Goal: Task Accomplishment & Management: Complete application form

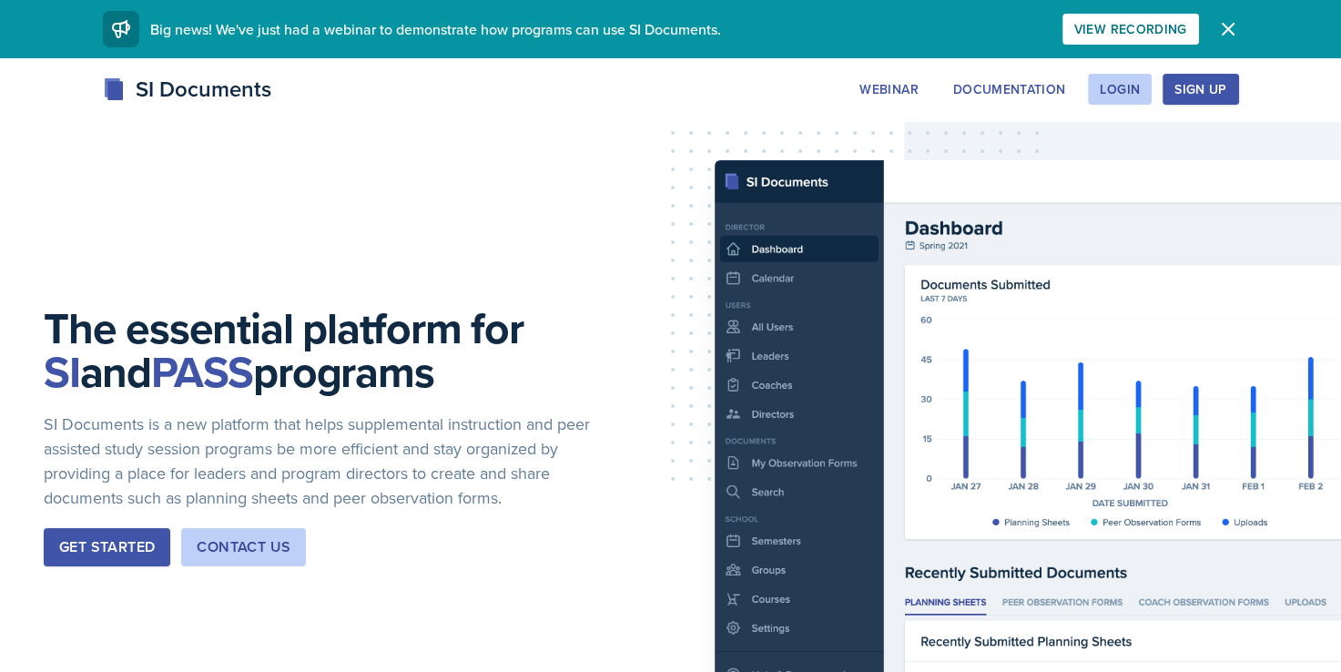
click at [102, 548] on div "Get Started" at bounding box center [107, 547] width 96 height 22
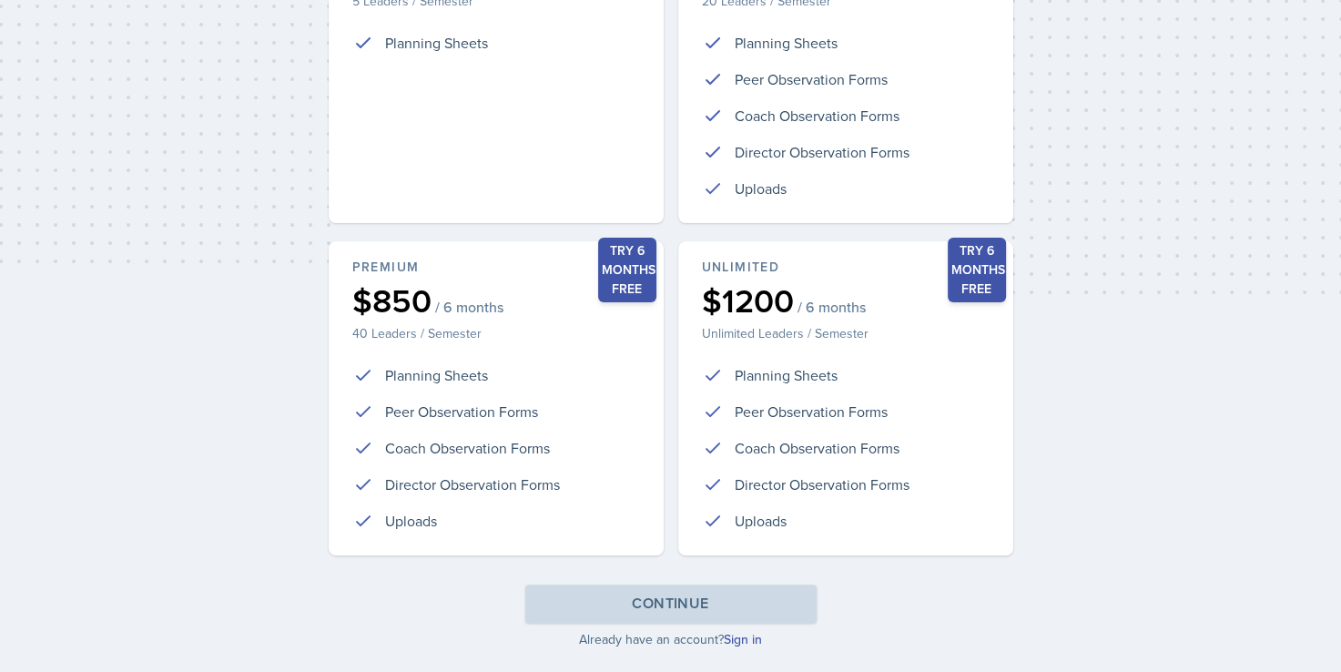
scroll to position [404, 0]
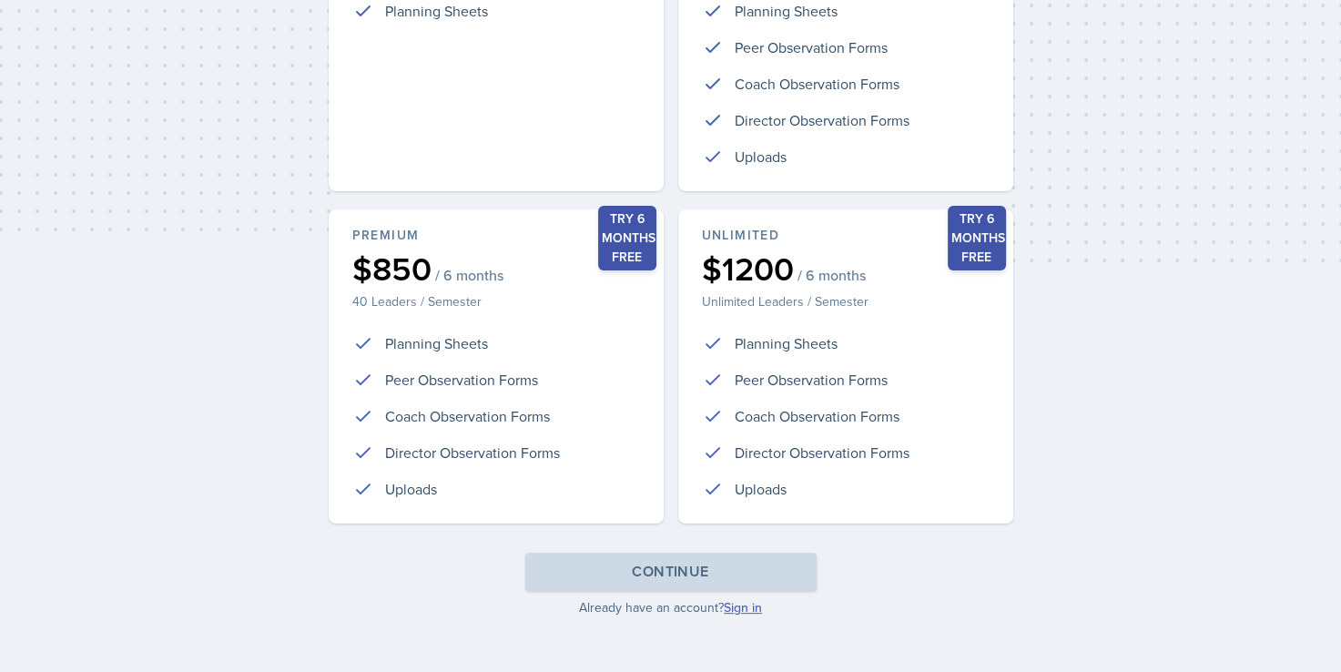
click at [746, 603] on link "Sign in" at bounding box center [743, 607] width 38 height 18
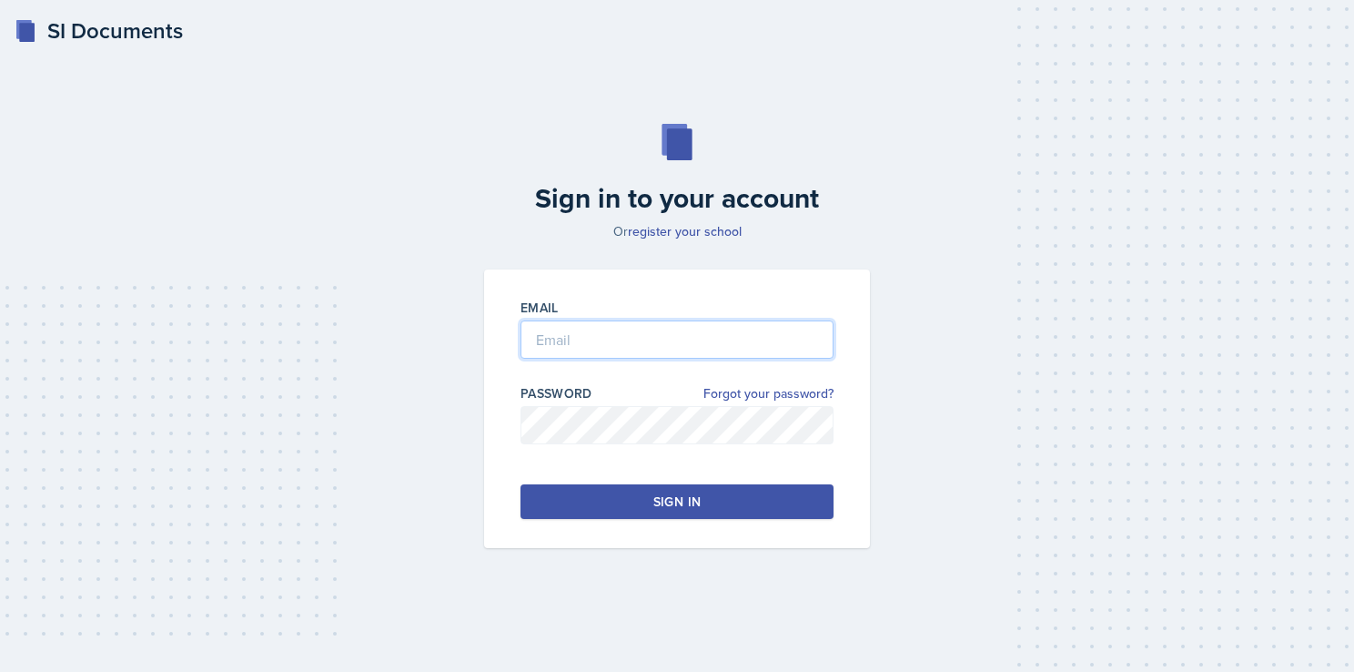
click at [614, 333] on input "email" at bounding box center [677, 339] width 313 height 38
type input "jvicke24@students.kennesaw.edu"
click at [633, 504] on button "Sign in" at bounding box center [677, 501] width 313 height 35
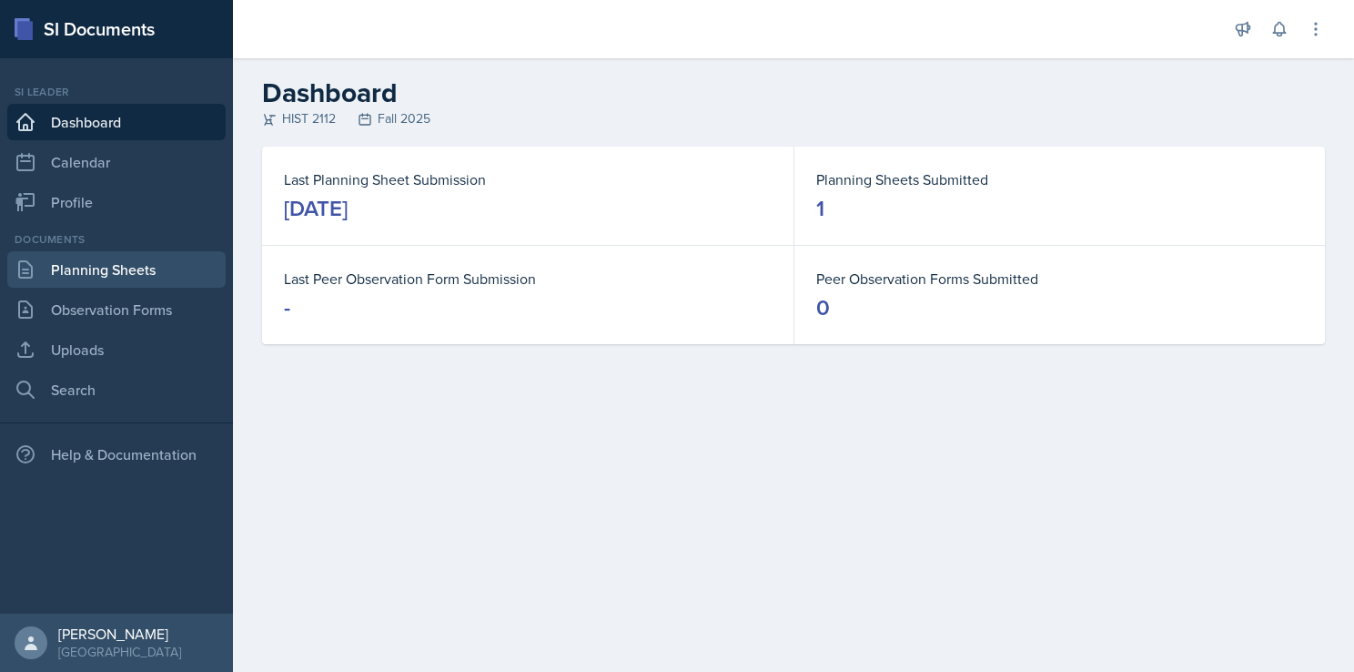
click at [107, 264] on link "Planning Sheets" at bounding box center [116, 269] width 218 height 36
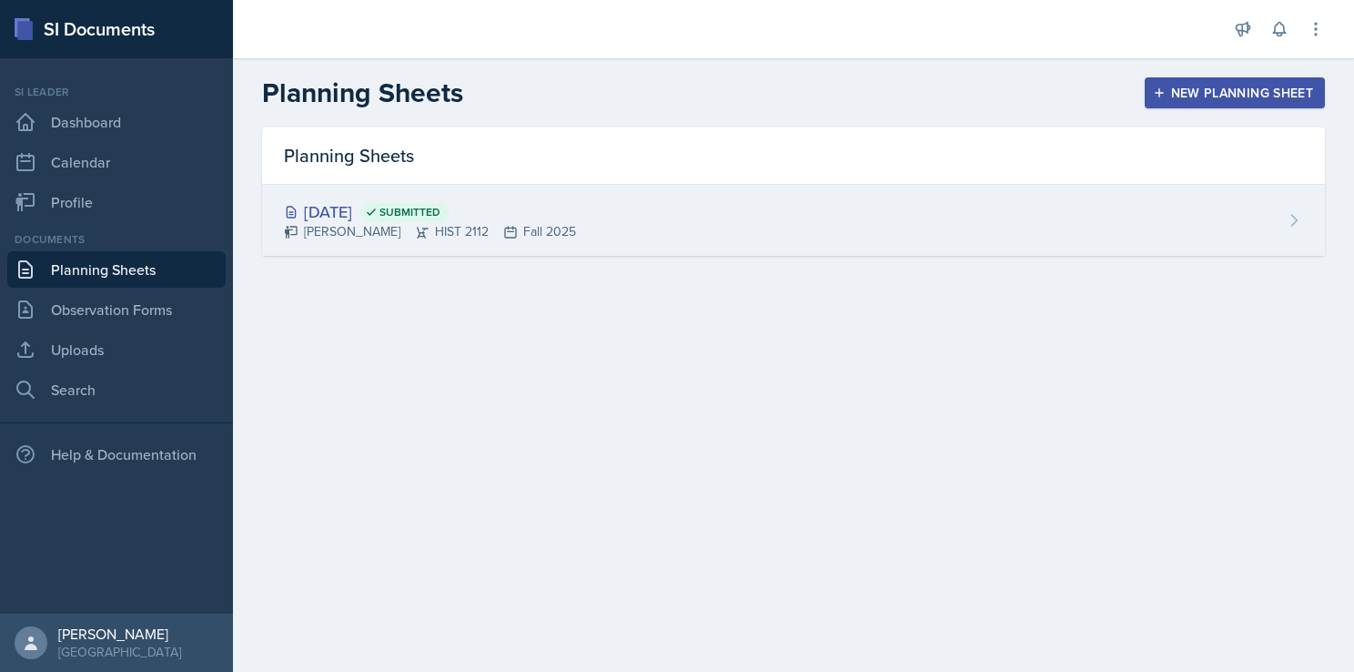
click at [563, 221] on div "Aug 15th, 2025 Submitted Jack Vickers HIST 2112 Fall 2025" at bounding box center [793, 220] width 1063 height 71
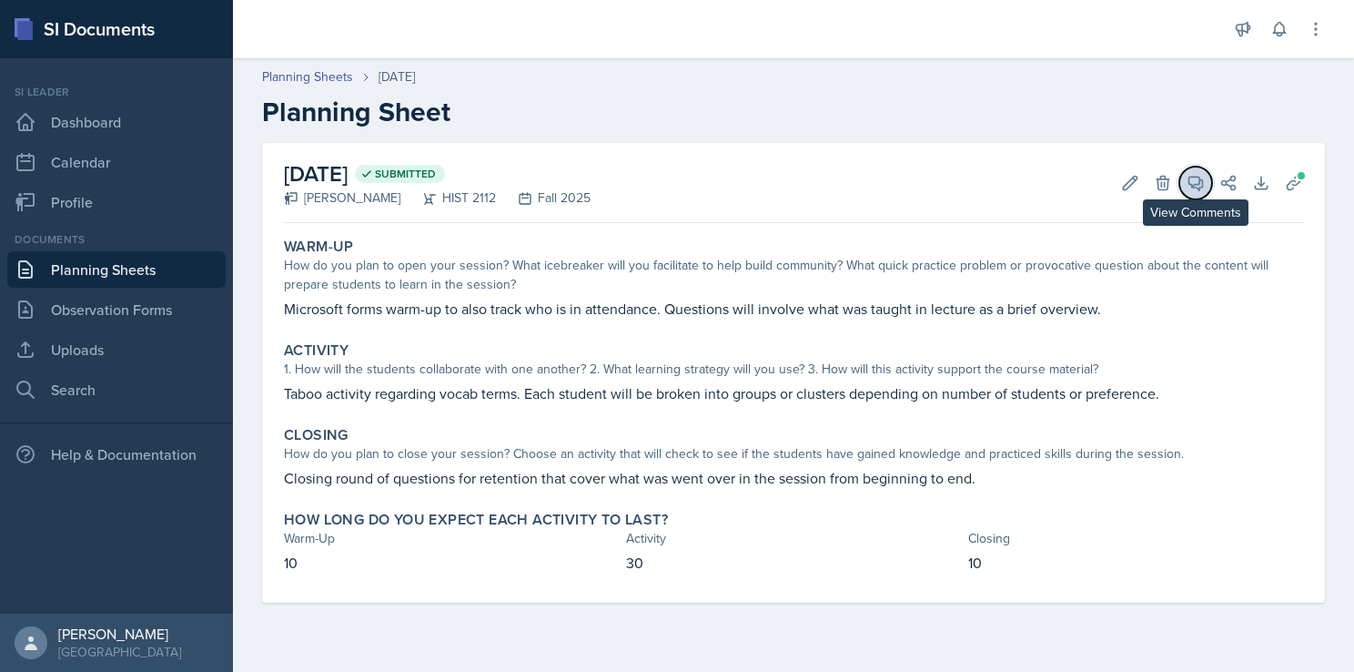
click at [1192, 180] on icon at bounding box center [1196, 183] width 18 height 18
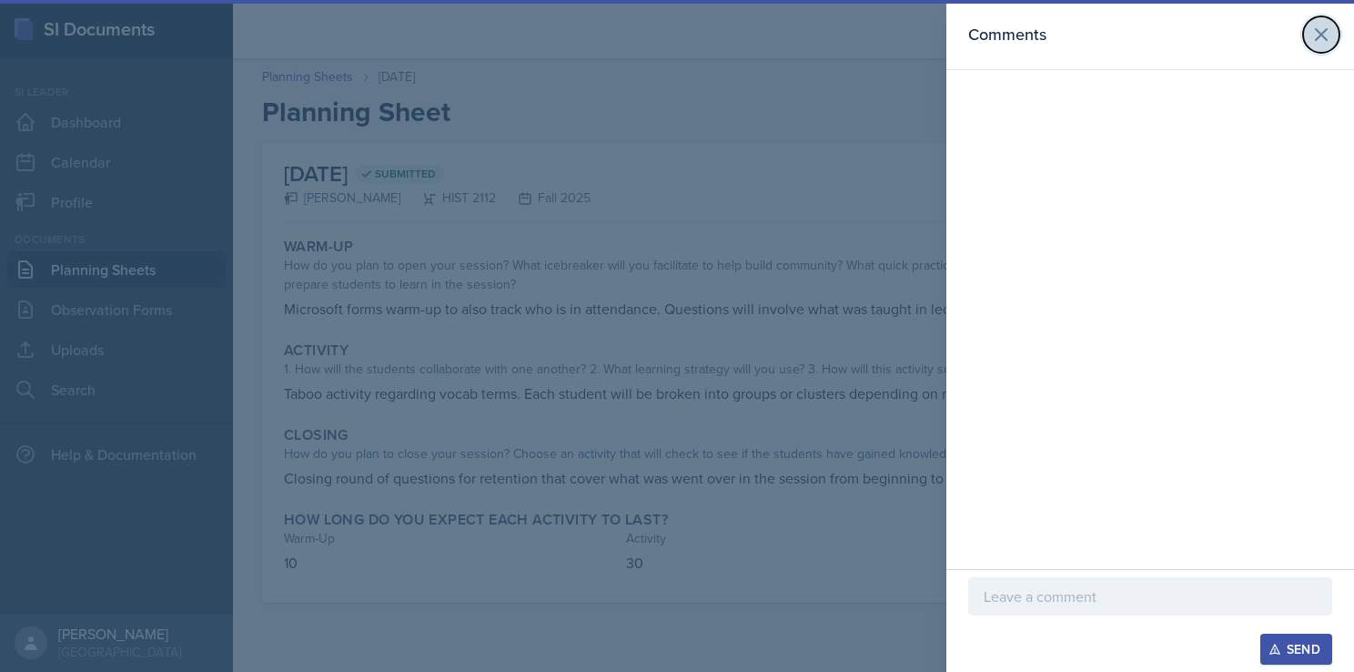
click at [1322, 38] on icon at bounding box center [1322, 35] width 22 height 22
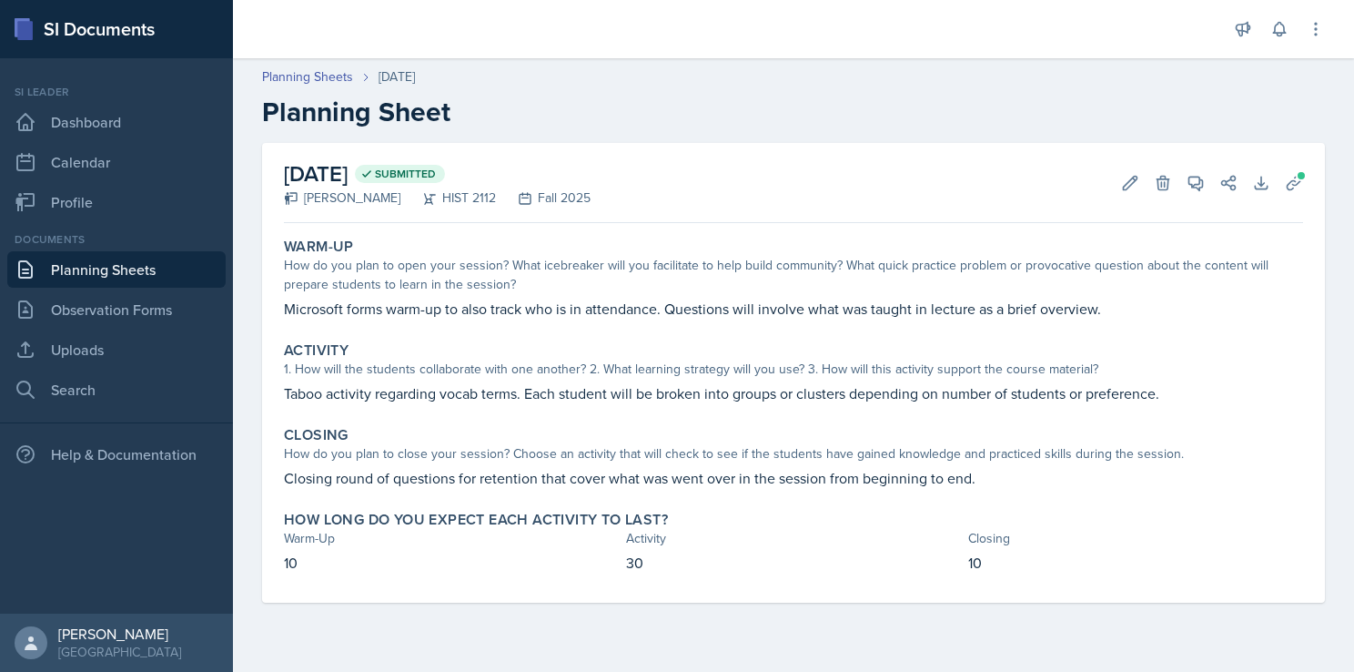
click at [110, 269] on link "Planning Sheets" at bounding box center [116, 269] width 218 height 36
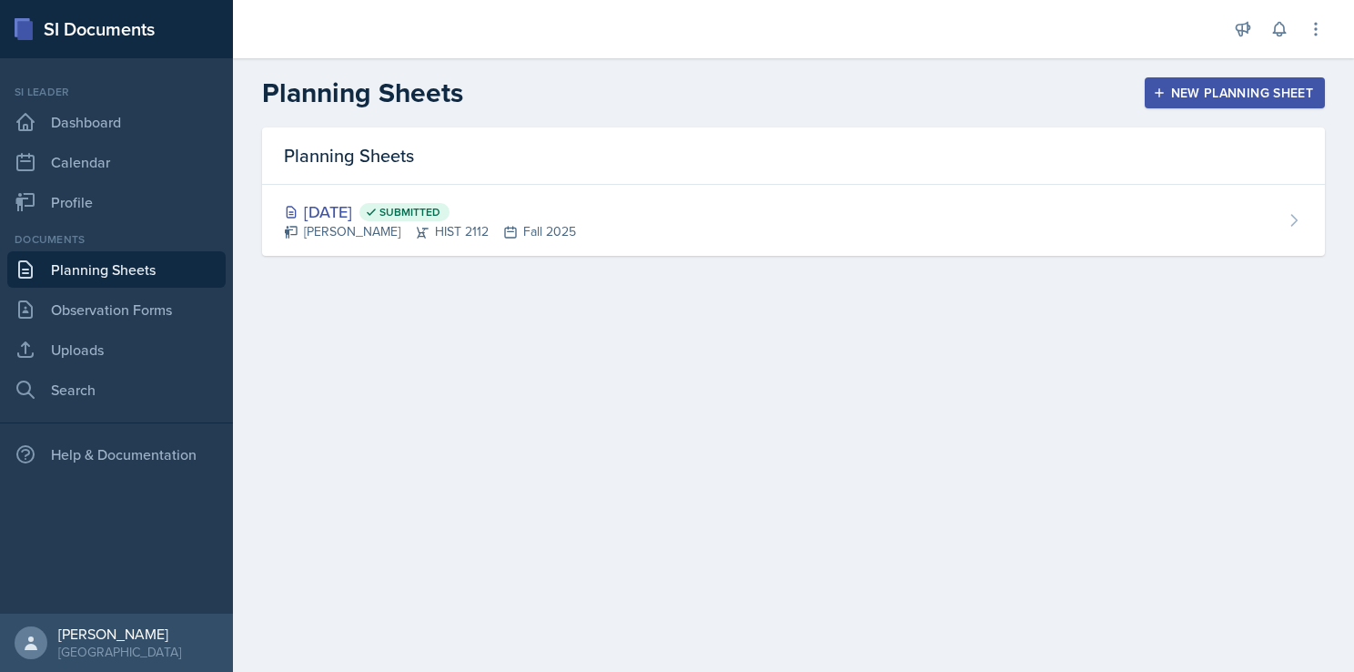
click at [1169, 94] on div "New Planning Sheet" at bounding box center [1235, 93] width 157 height 15
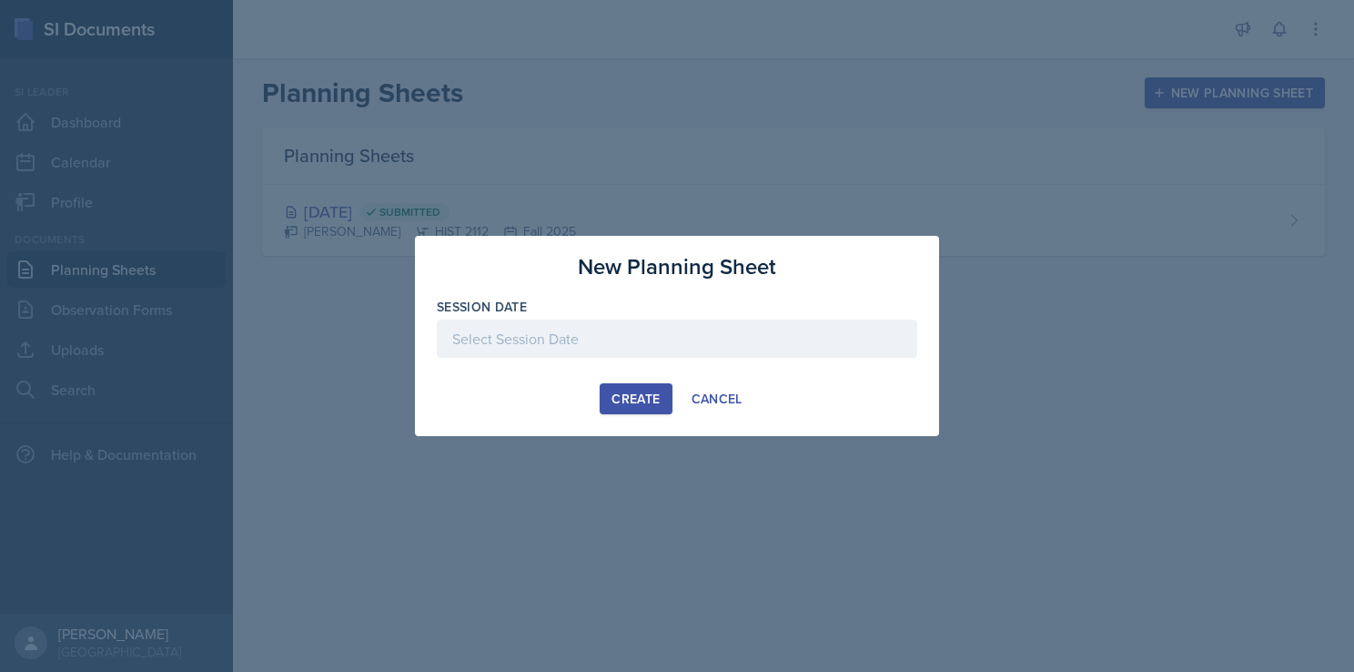
click at [539, 341] on div at bounding box center [677, 339] width 481 height 38
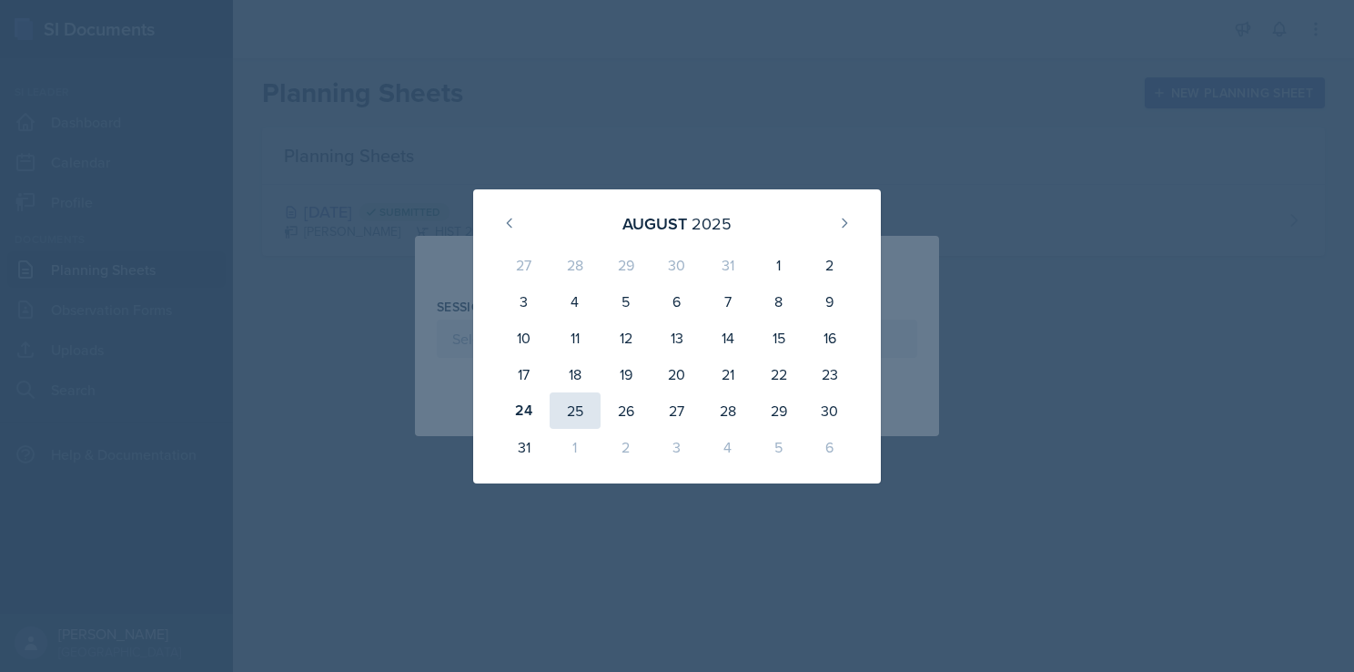
click at [577, 407] on div "25" at bounding box center [575, 410] width 51 height 36
type input "[DATE]"
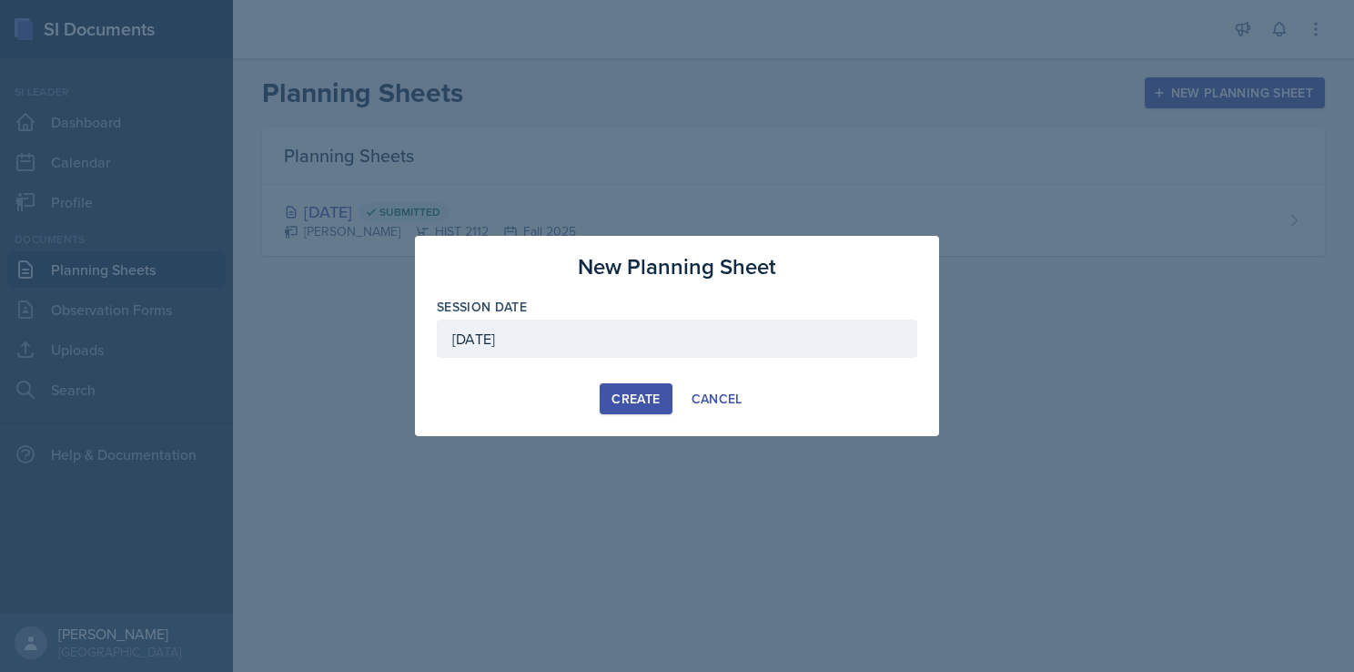
click at [619, 395] on div "Create" at bounding box center [636, 398] width 48 height 15
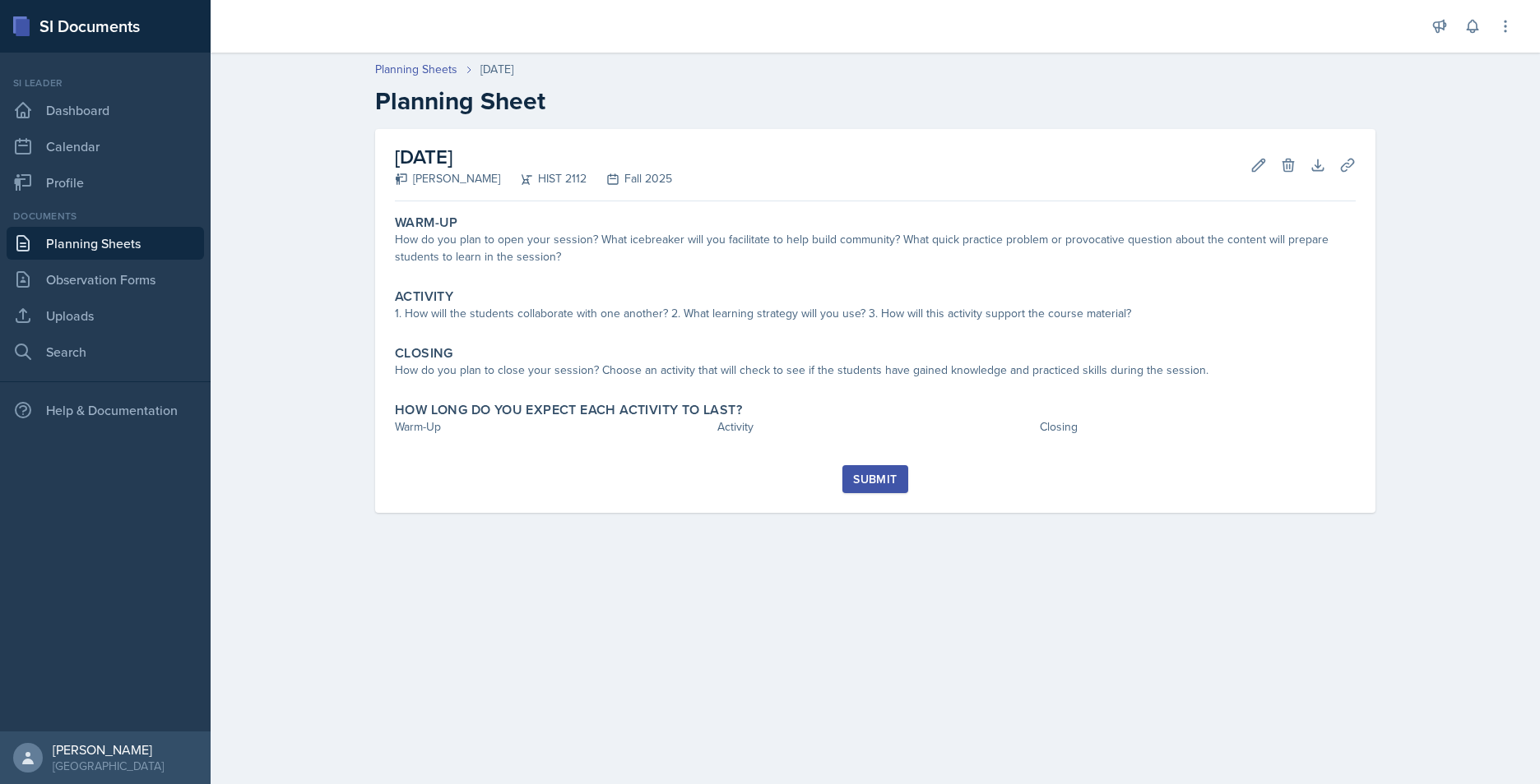
click at [719, 606] on main "Planning Sheets Aug 25th, 2025 Planning Sheet August 25th, 2025 Jack Vickers HI…" at bounding box center [875, 418] width 1329 height 732
click at [543, 153] on h2 "[DATE]" at bounding box center [533, 156] width 277 height 30
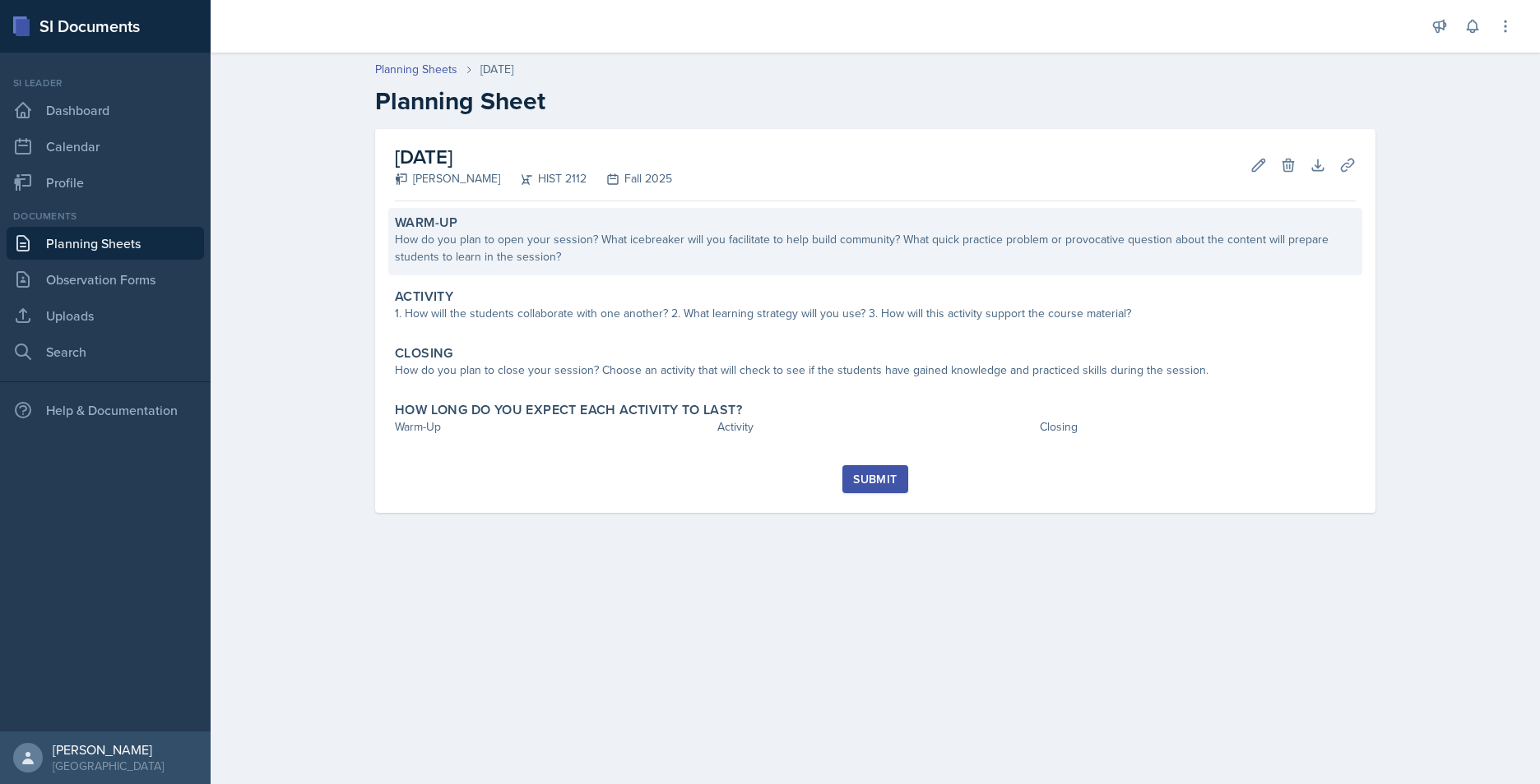
click at [562, 252] on div "How do you plan to open your session? What icebreaker will you facilitate to he…" at bounding box center [875, 248] width 961 height 34
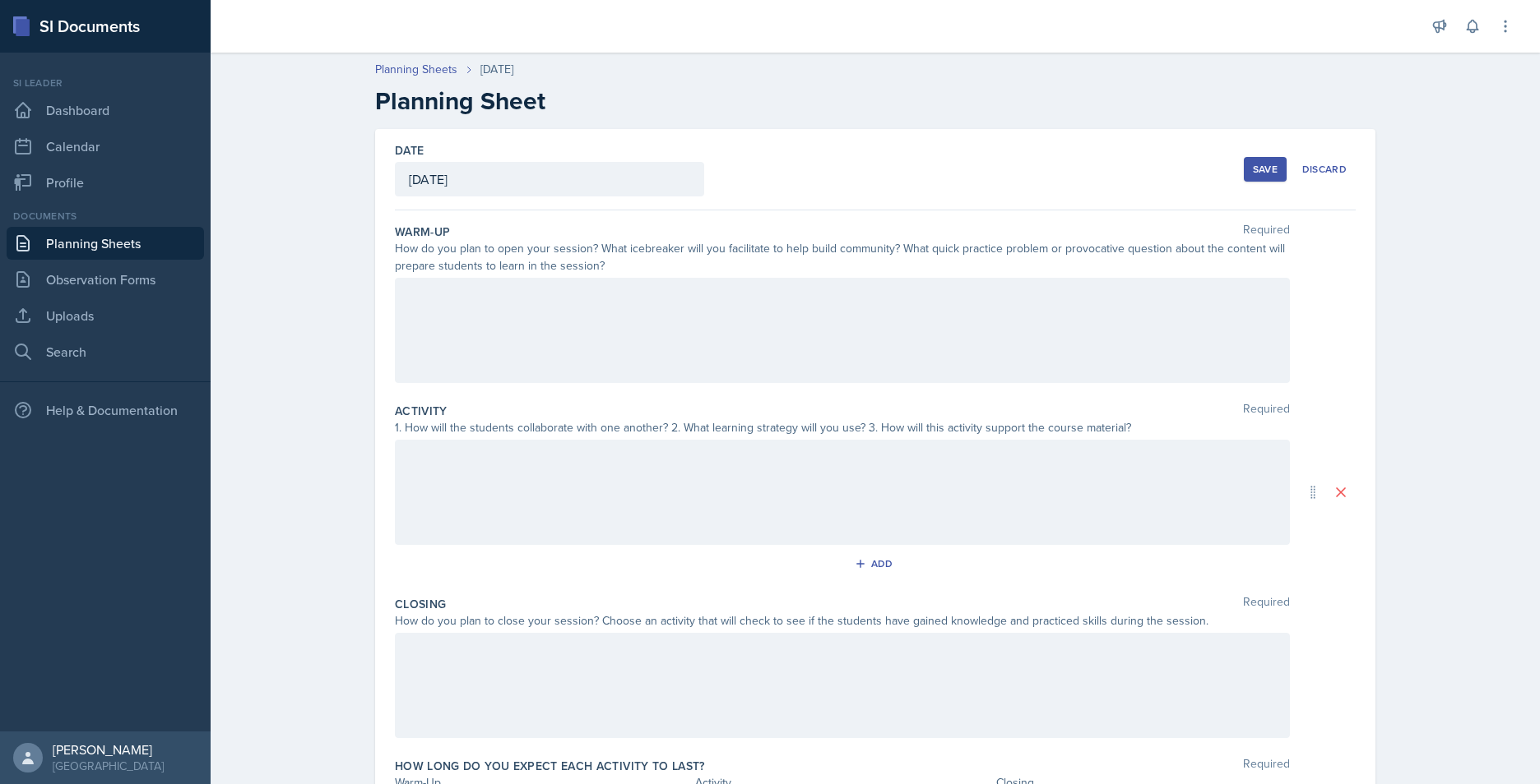
click at [531, 312] on div at bounding box center [842, 331] width 895 height 106
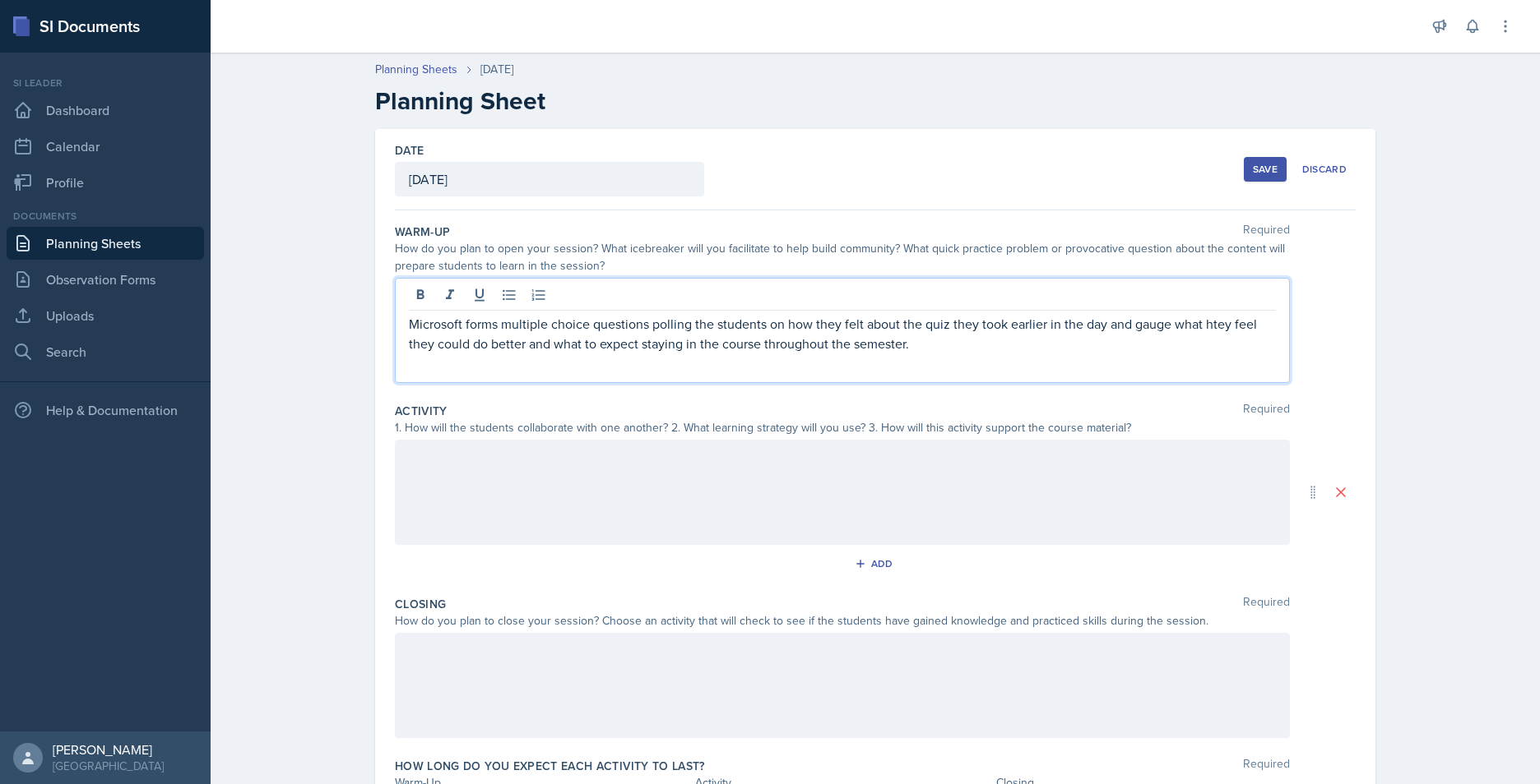
click at [934, 340] on p "Microsoft forms multiple choice questions polling the students on how they felt…" at bounding box center [841, 334] width 867 height 40
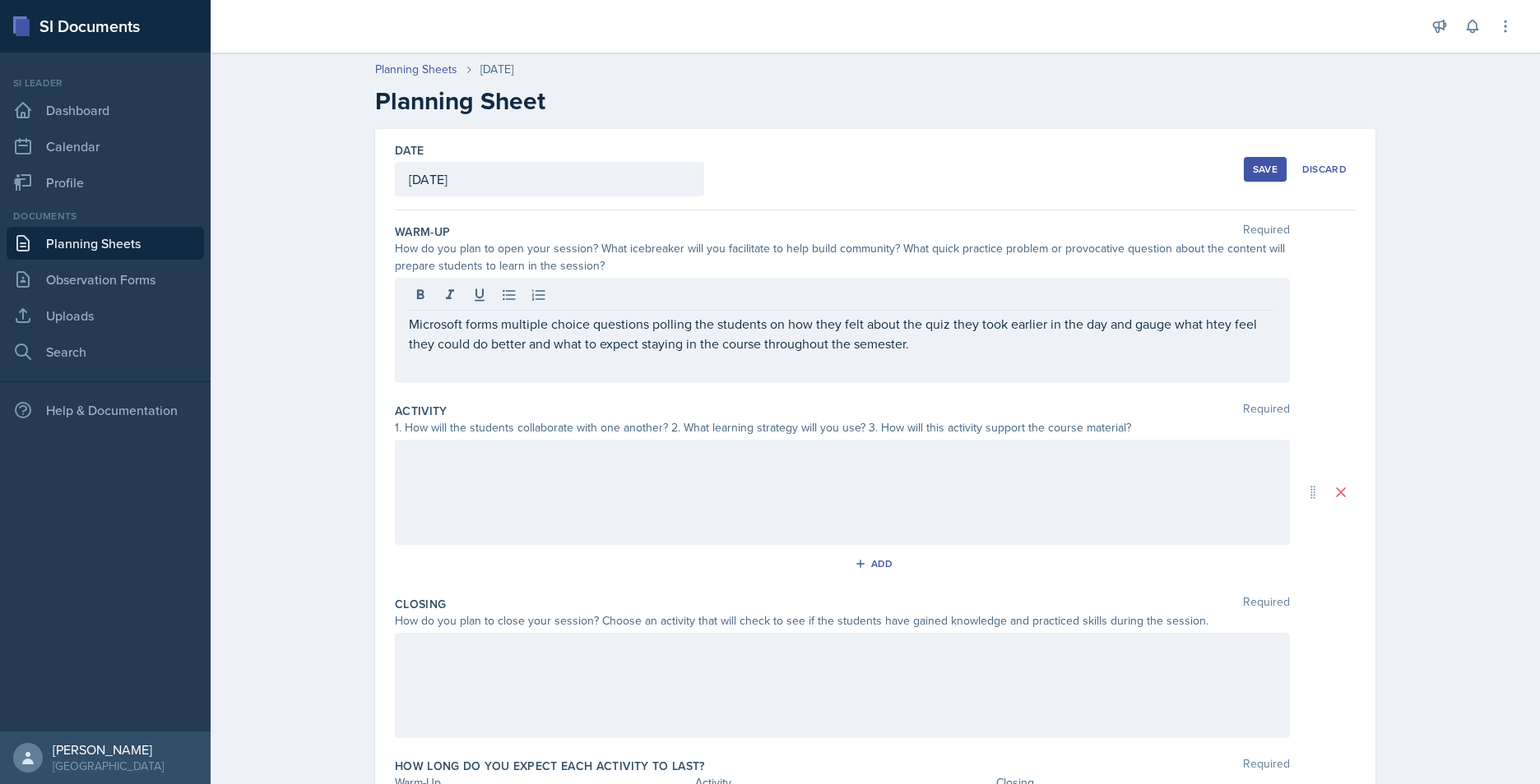
click at [1133, 331] on p "Microsoft forms multiple choice questions polling the students on how they felt…" at bounding box center [841, 334] width 867 height 40
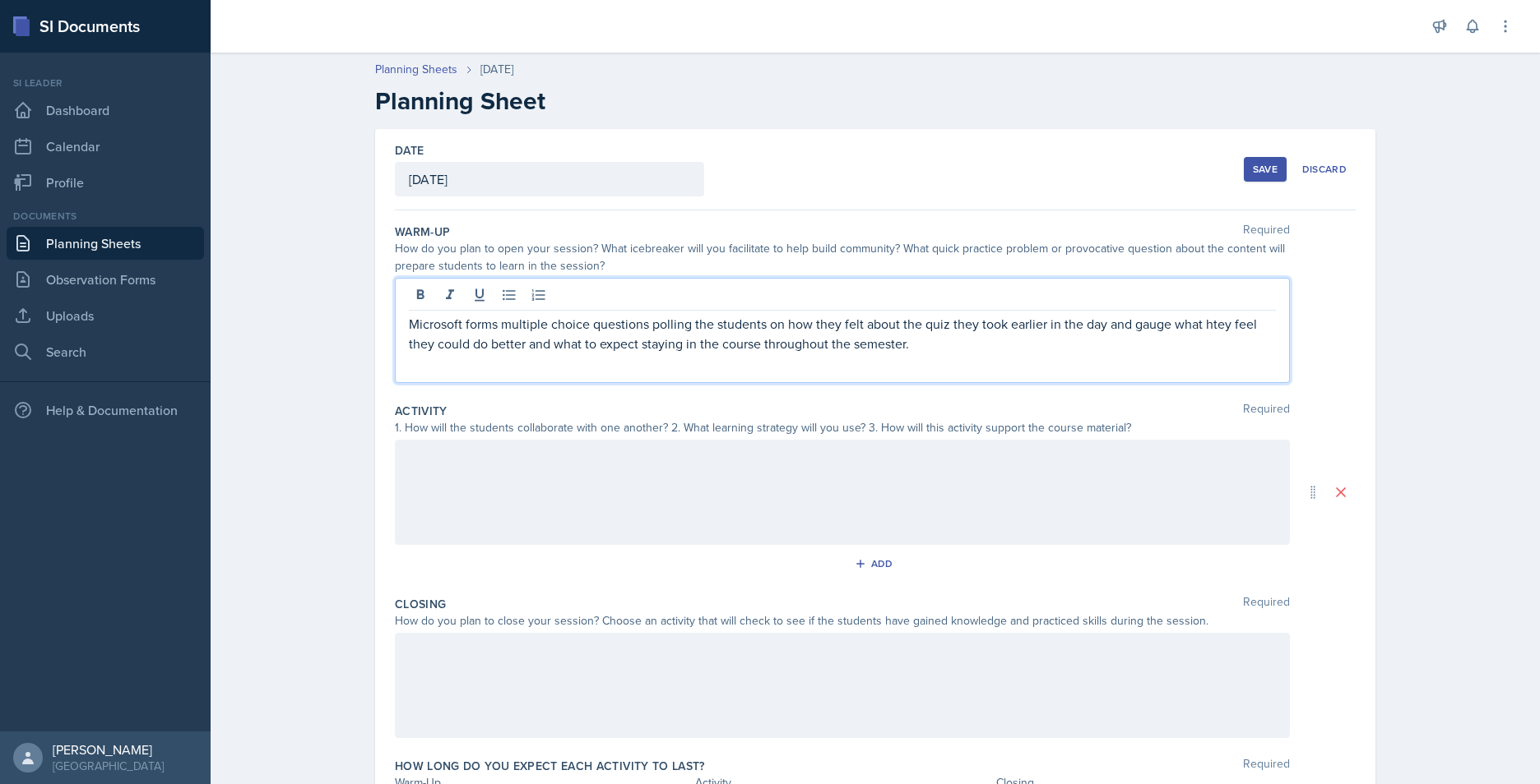
click at [1123, 328] on p "Microsoft forms multiple choice questions polling the students on how they felt…" at bounding box center [841, 334] width 867 height 40
click at [461, 343] on p "Microsoft forms multiple choice questions polling the students on how they felt…" at bounding box center [841, 334] width 867 height 40
click at [1038, 345] on p "Microsoft forms multiple choice questions polling the students on how they felt…" at bounding box center [841, 334] width 867 height 40
click at [677, 487] on div at bounding box center [842, 492] width 895 height 106
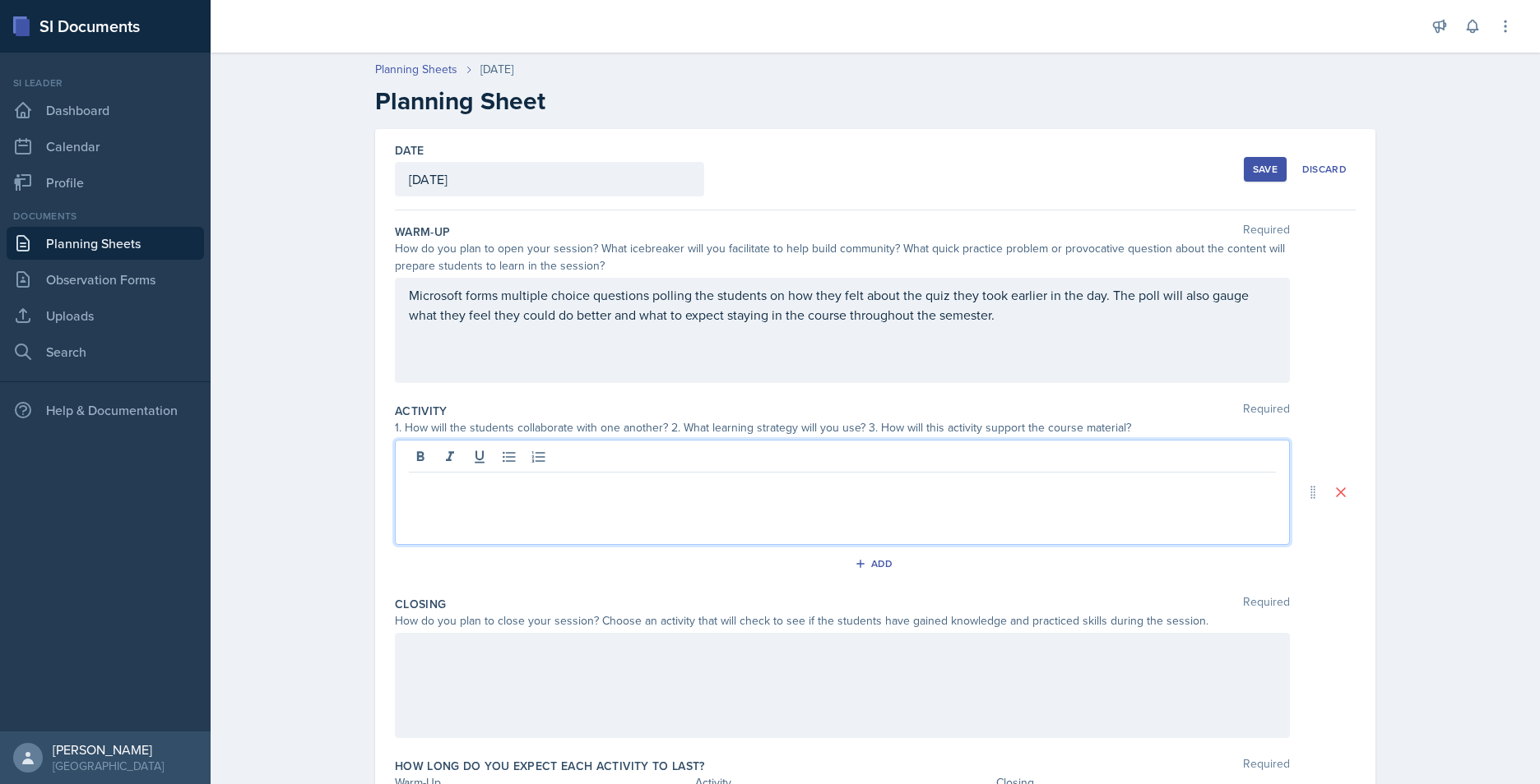
click at [592, 495] on p at bounding box center [841, 486] width 867 height 20
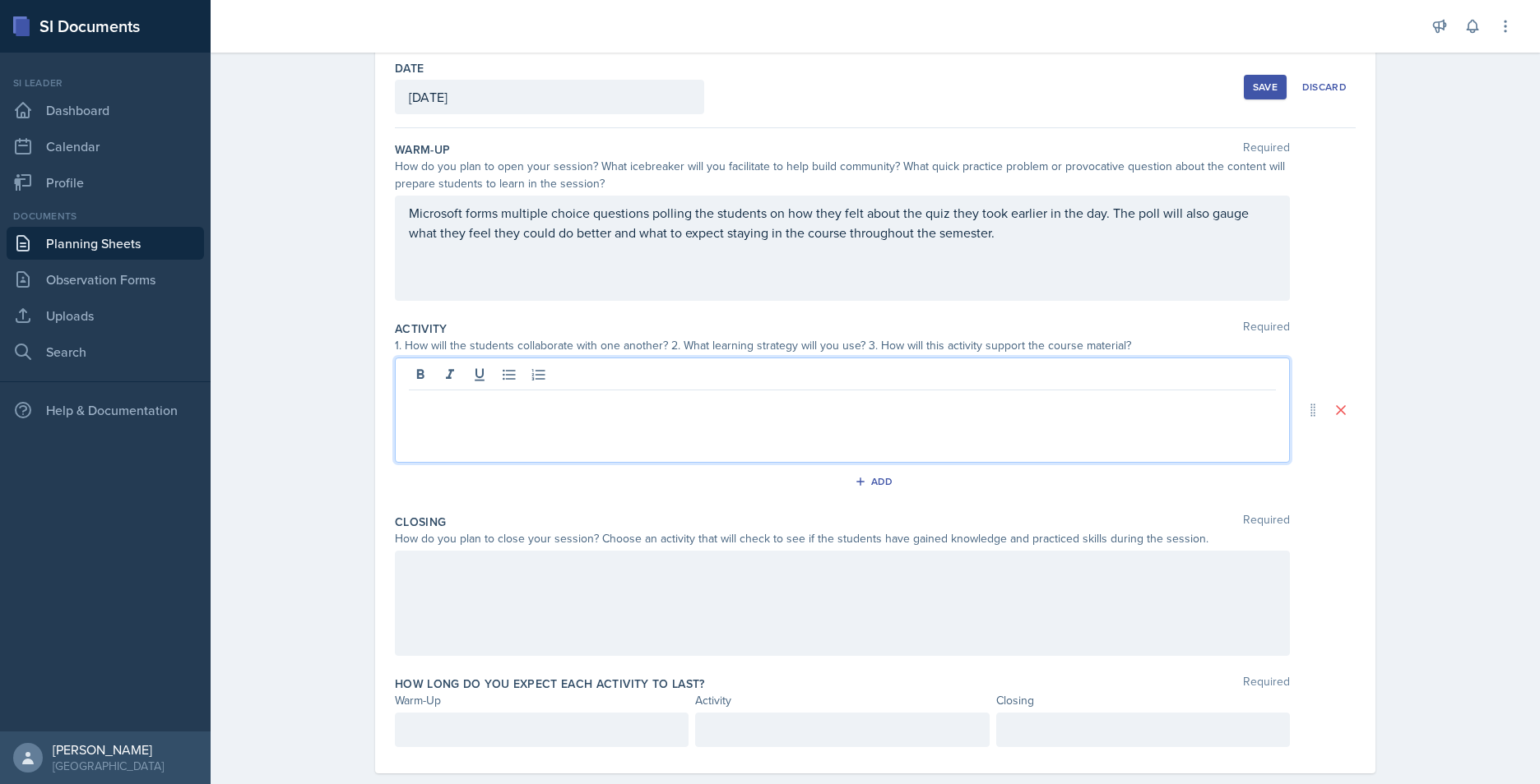
click at [698, 412] on p at bounding box center [841, 404] width 867 height 20
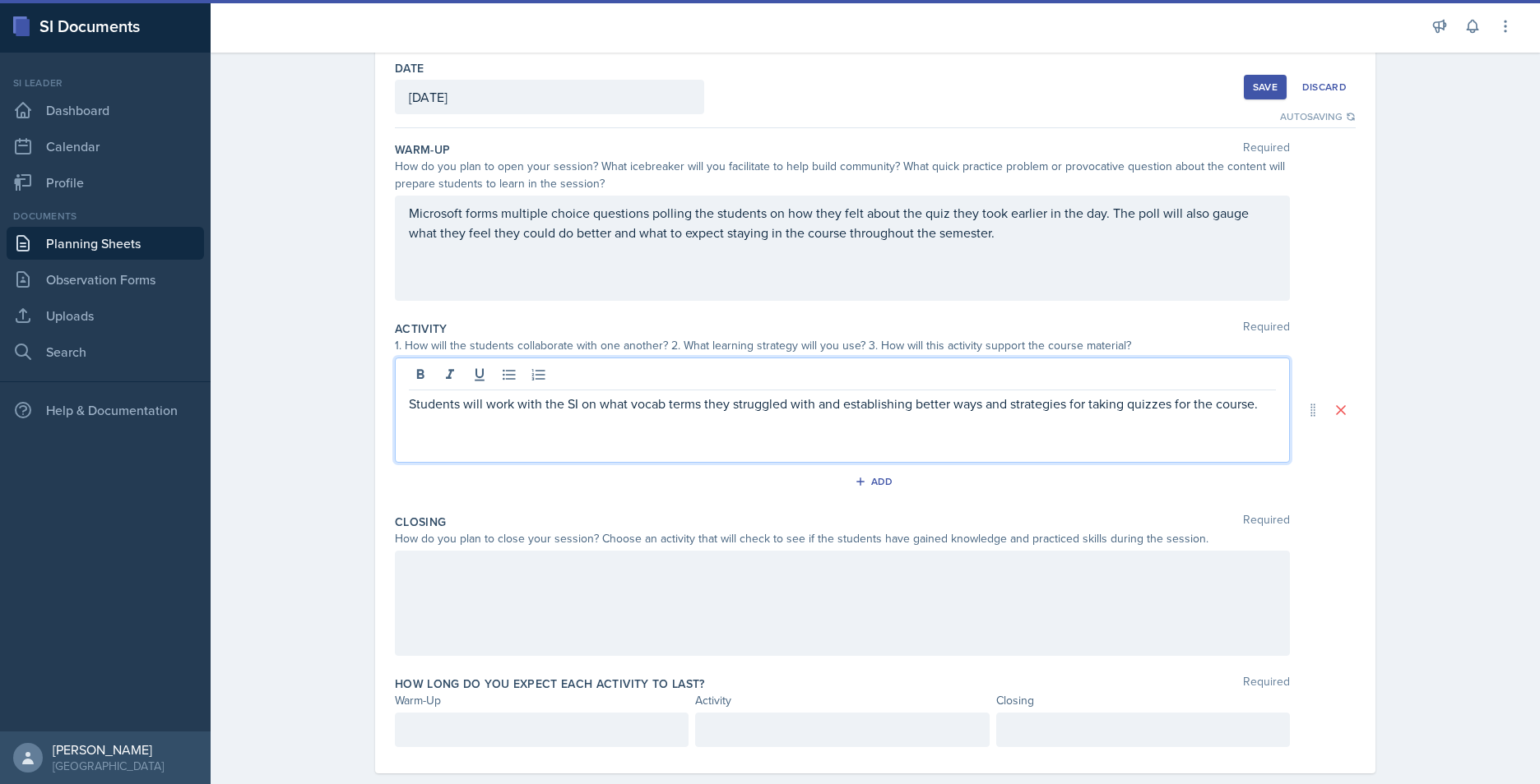
click at [569, 406] on p "Students will work with the SI on what vocab terms they struggled with and esta…" at bounding box center [841, 404] width 867 height 20
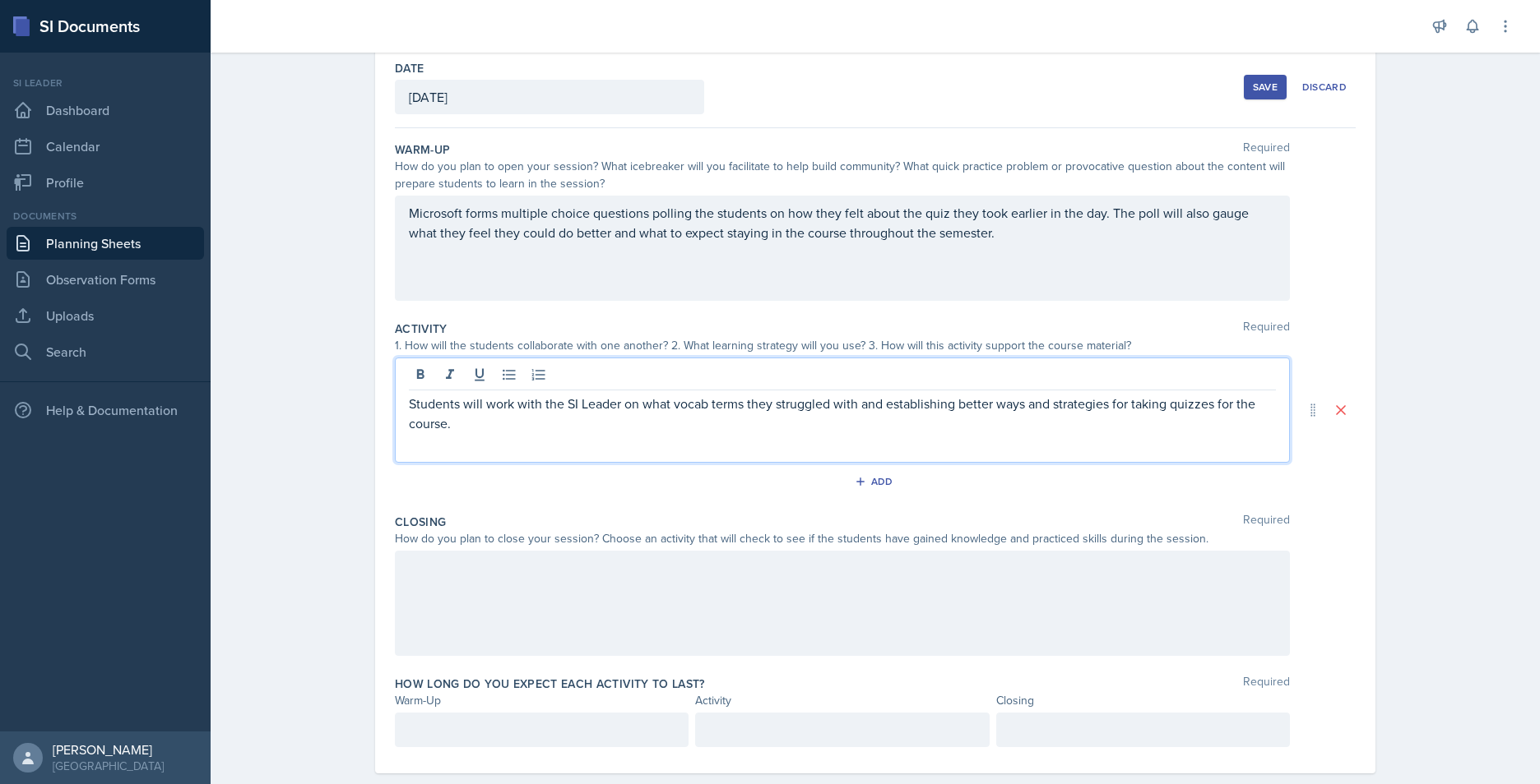
click at [752, 426] on p "Students will work with the SI Leader on what vocab terms they struggled with a…" at bounding box center [841, 414] width 867 height 40
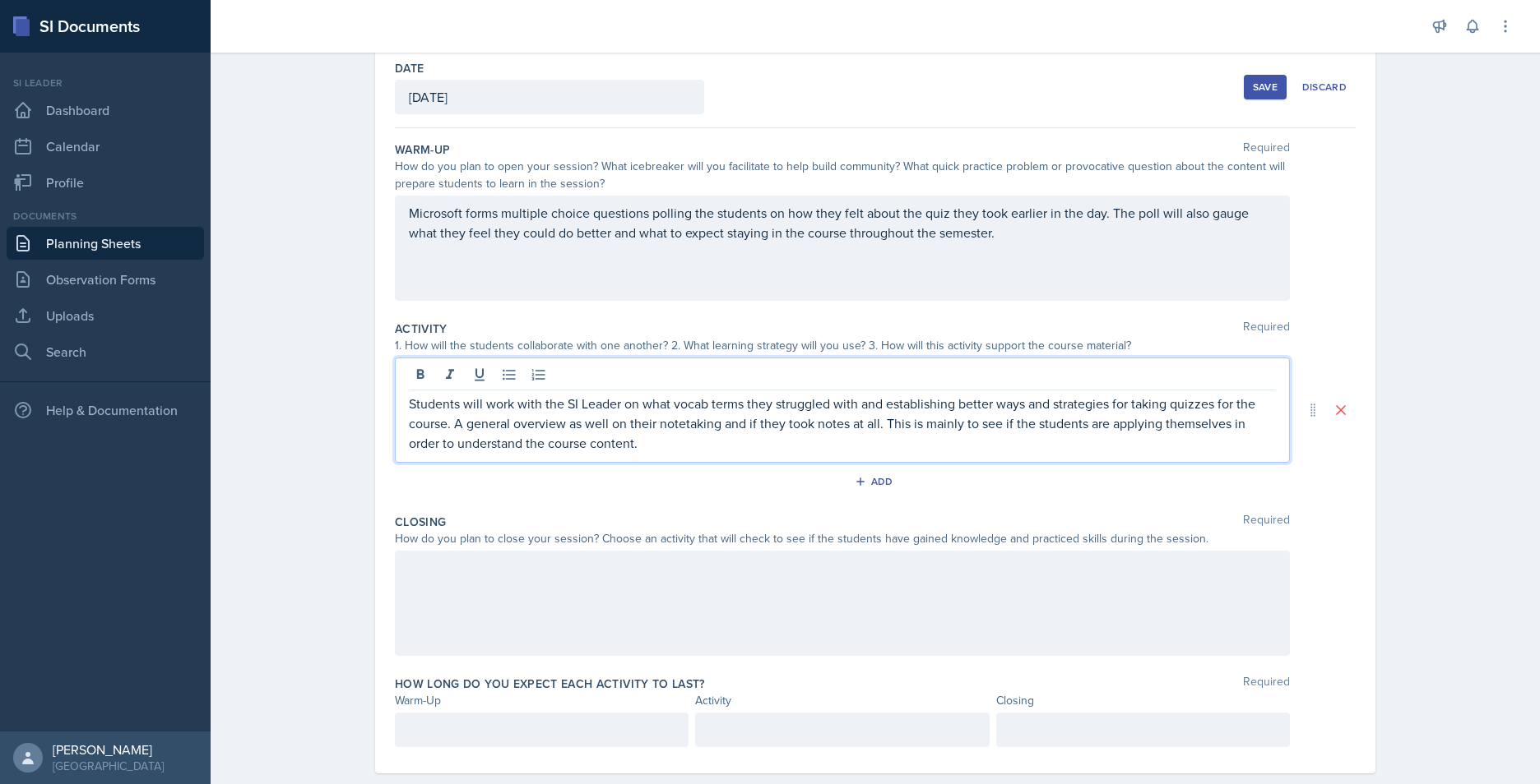
click at [676, 448] on p "Students will work with the SI Leader on what vocab terms they struggled with a…" at bounding box center [841, 424] width 867 height 60
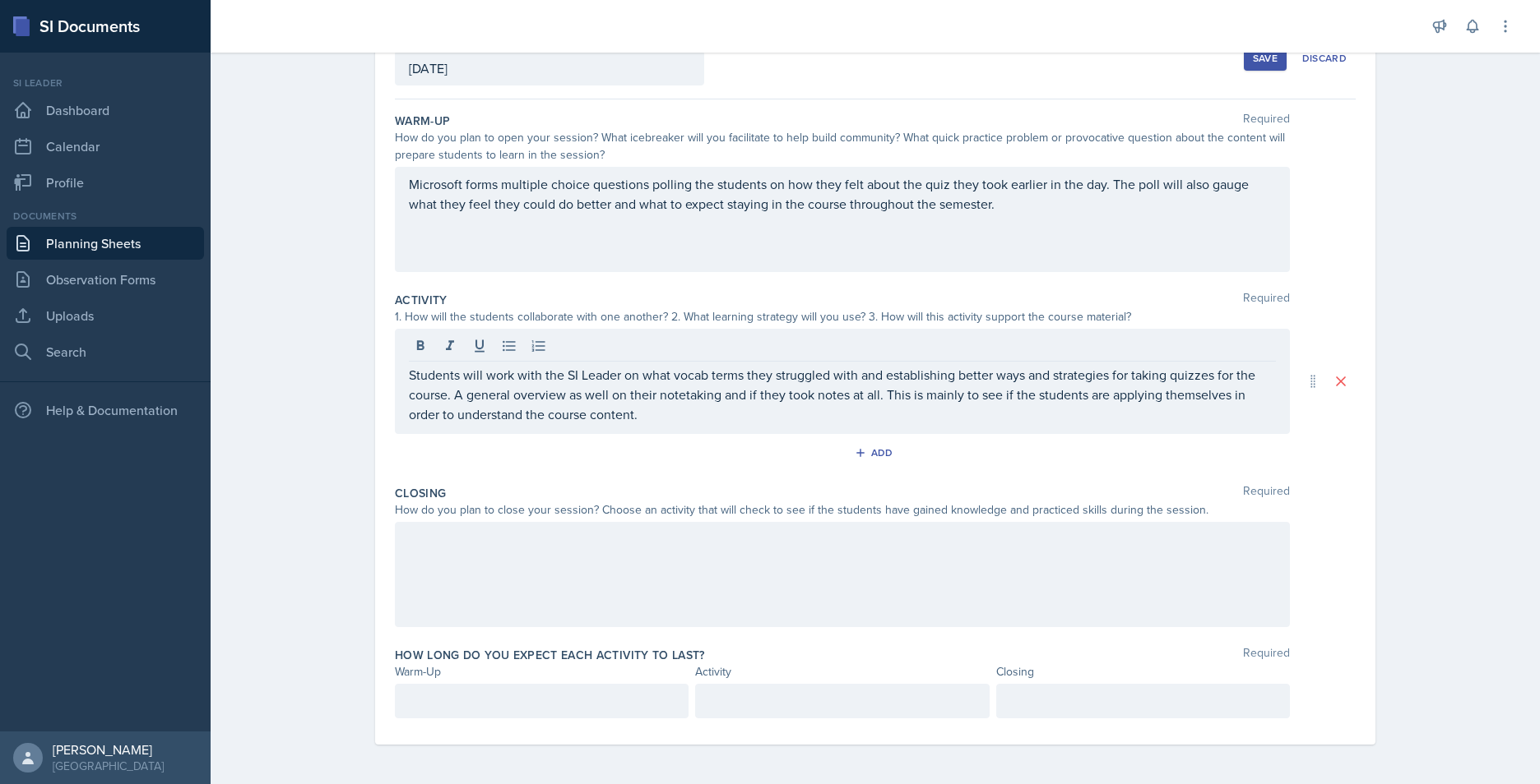
click at [674, 470] on div "Add" at bounding box center [875, 456] width 961 height 32
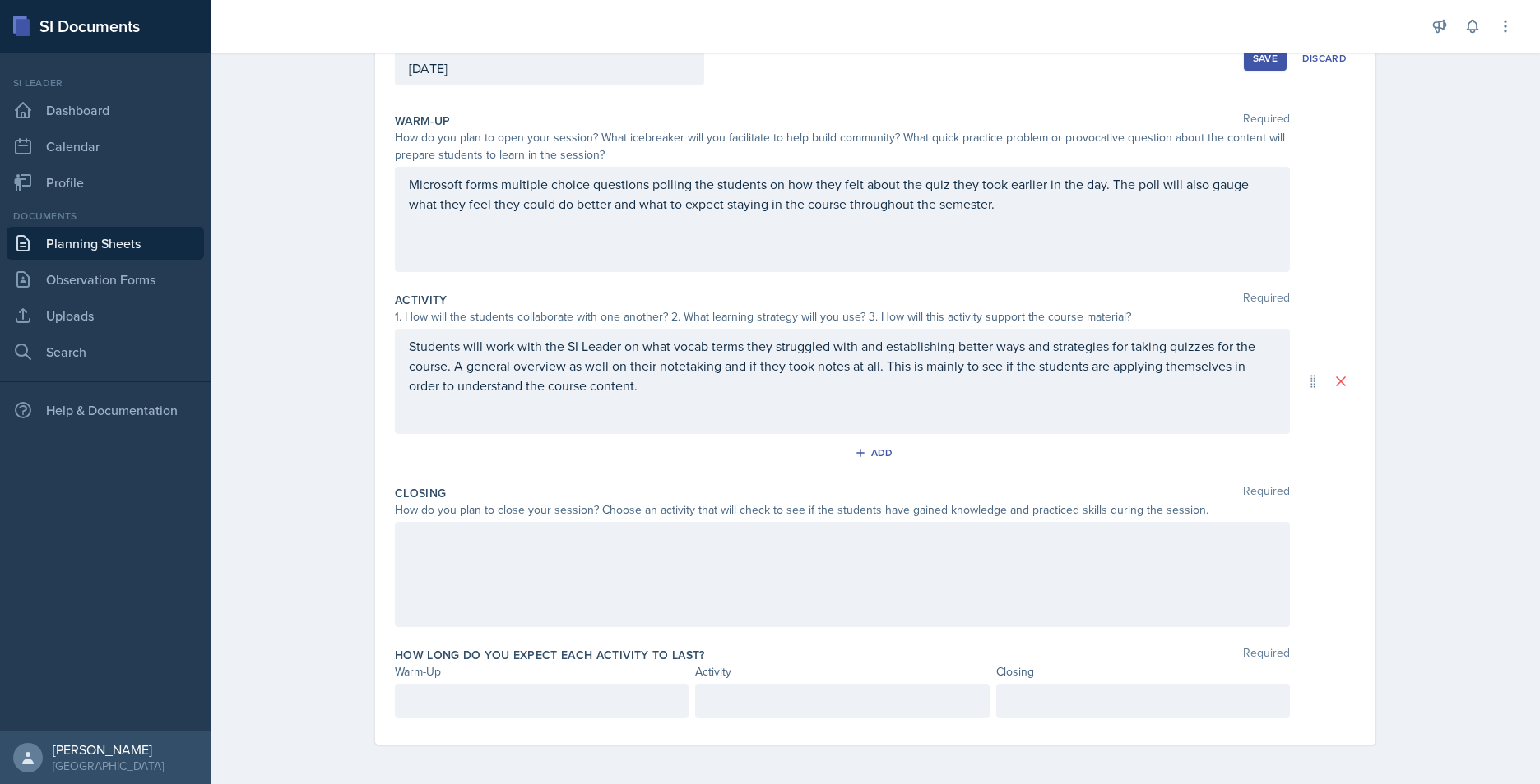
click at [521, 556] on div at bounding box center [842, 574] width 895 height 106
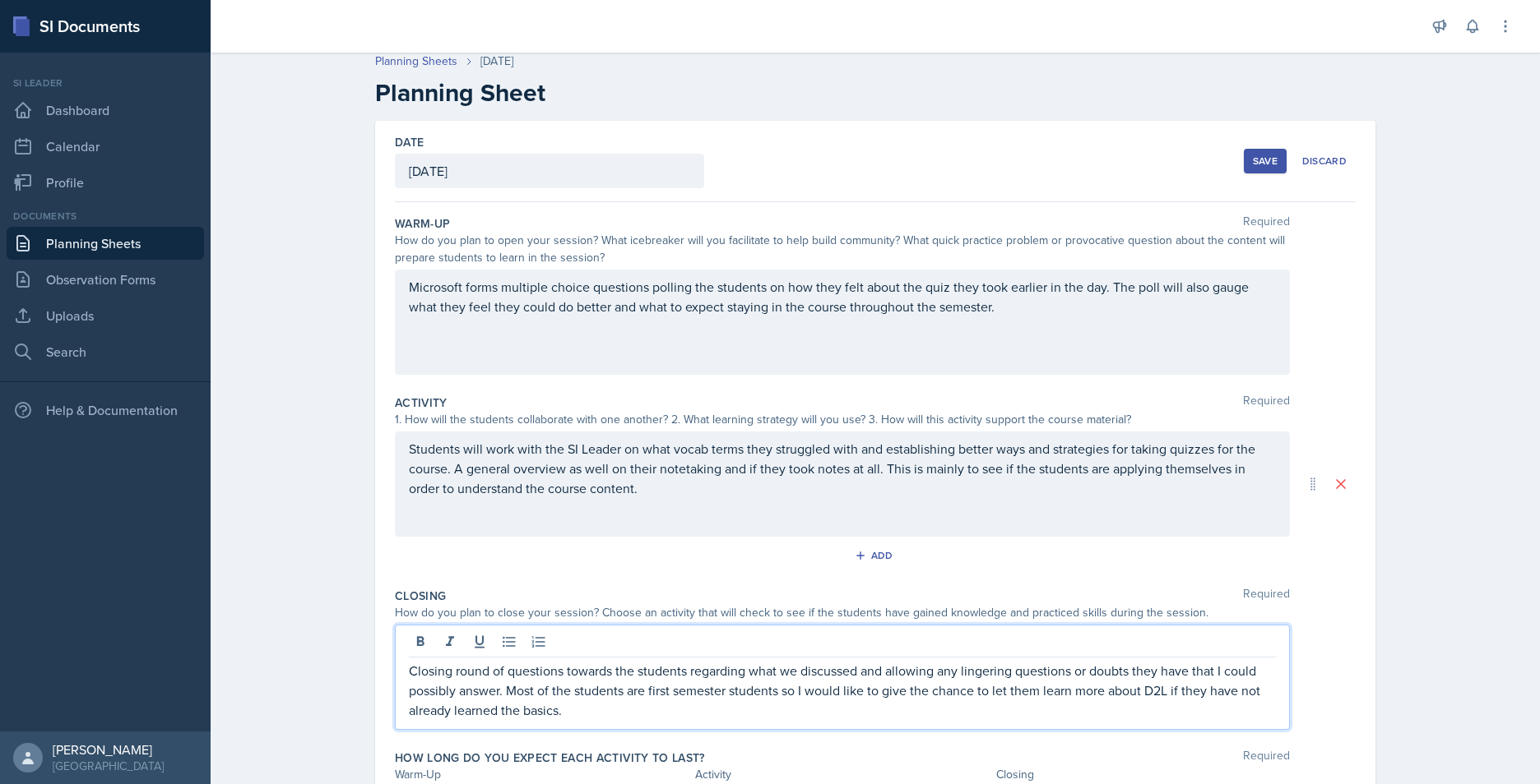
scroll to position [0, 0]
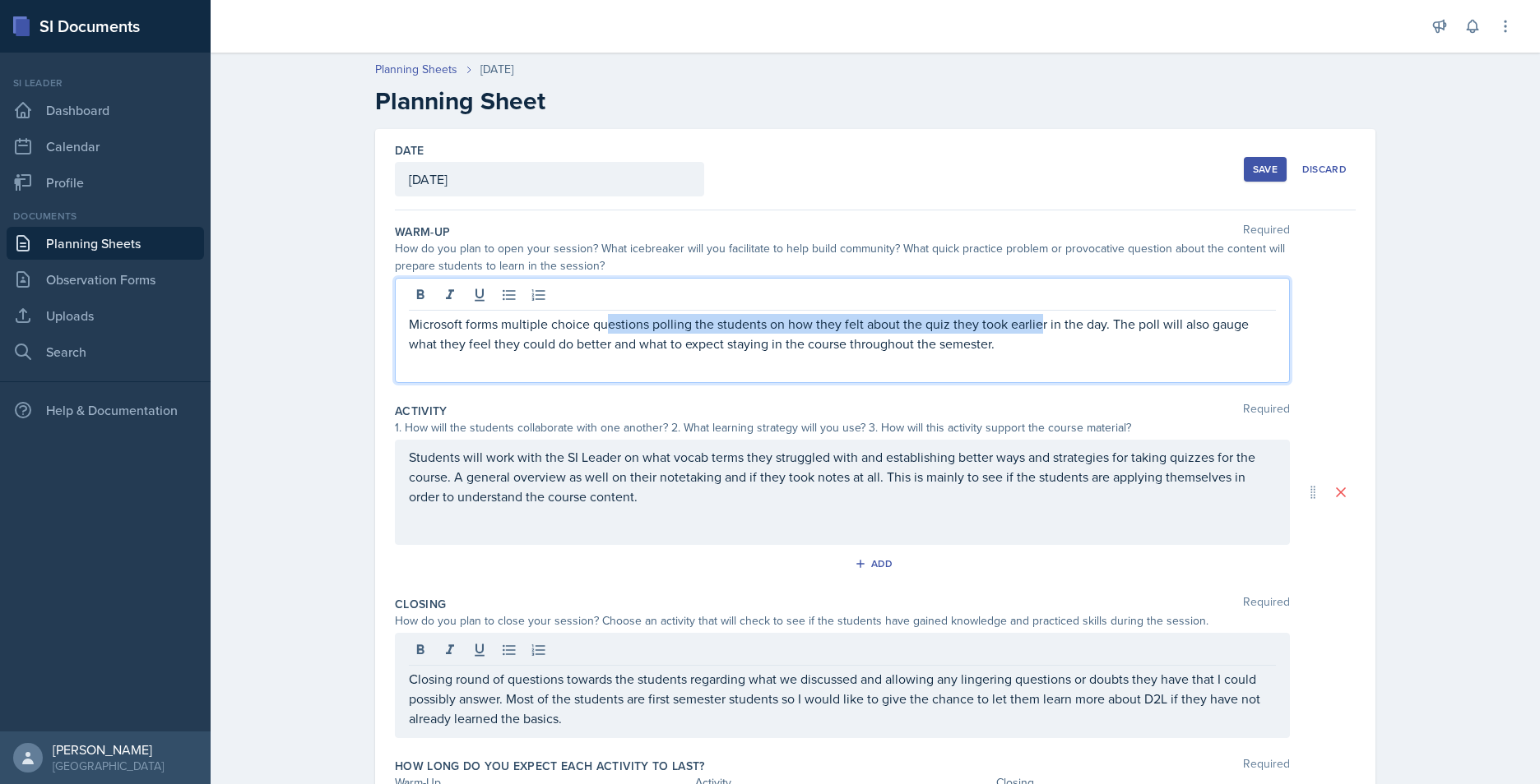
drag, startPoint x: 1034, startPoint y: 313, endPoint x: 651, endPoint y: 322, distance: 383.1
click at [600, 313] on div "Microsoft forms multiple choice questions polling the students on how they felt…" at bounding box center [842, 331] width 895 height 106
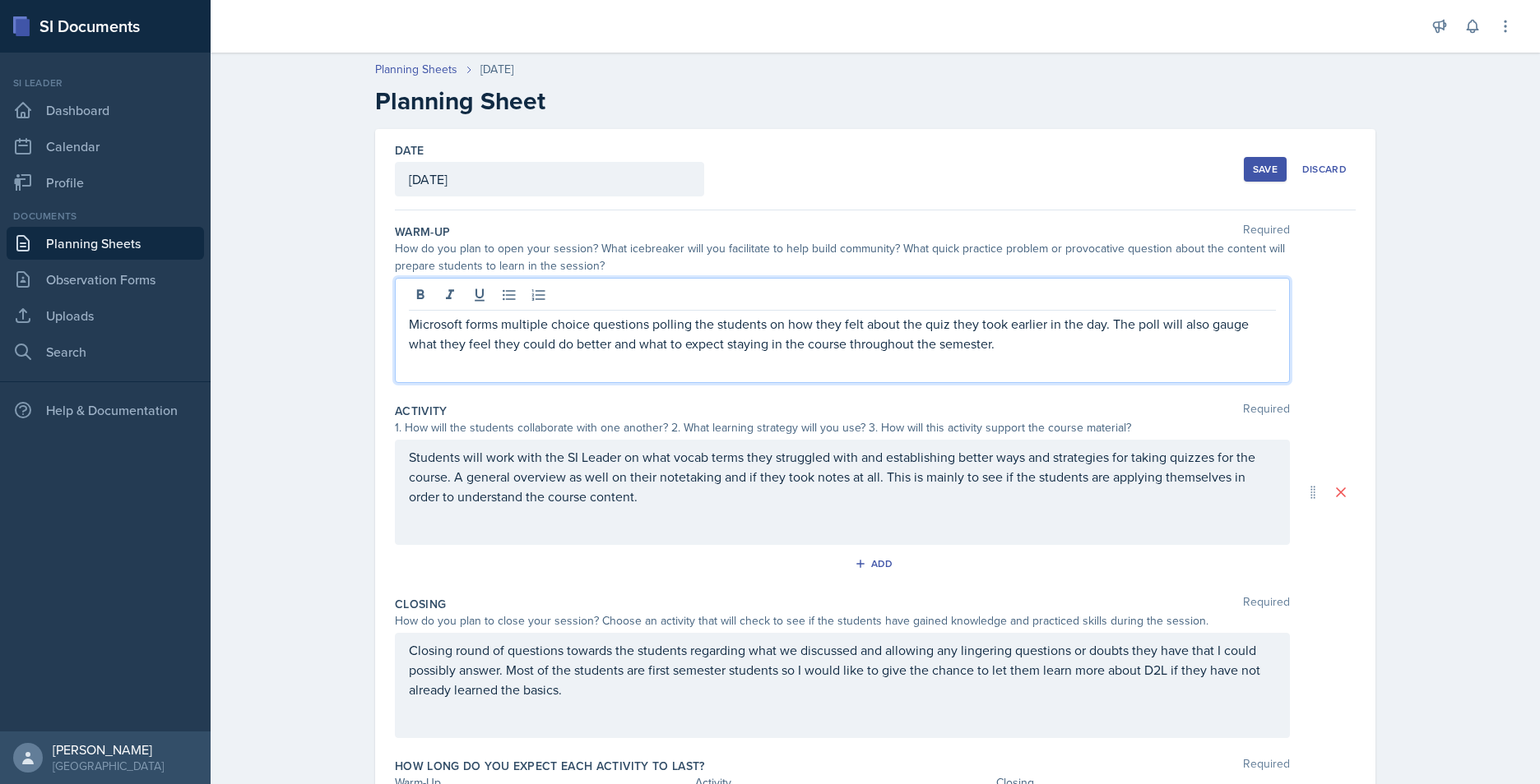
click at [1099, 350] on p "Microsoft forms multiple choice questions polling the students on how they felt…" at bounding box center [841, 334] width 867 height 40
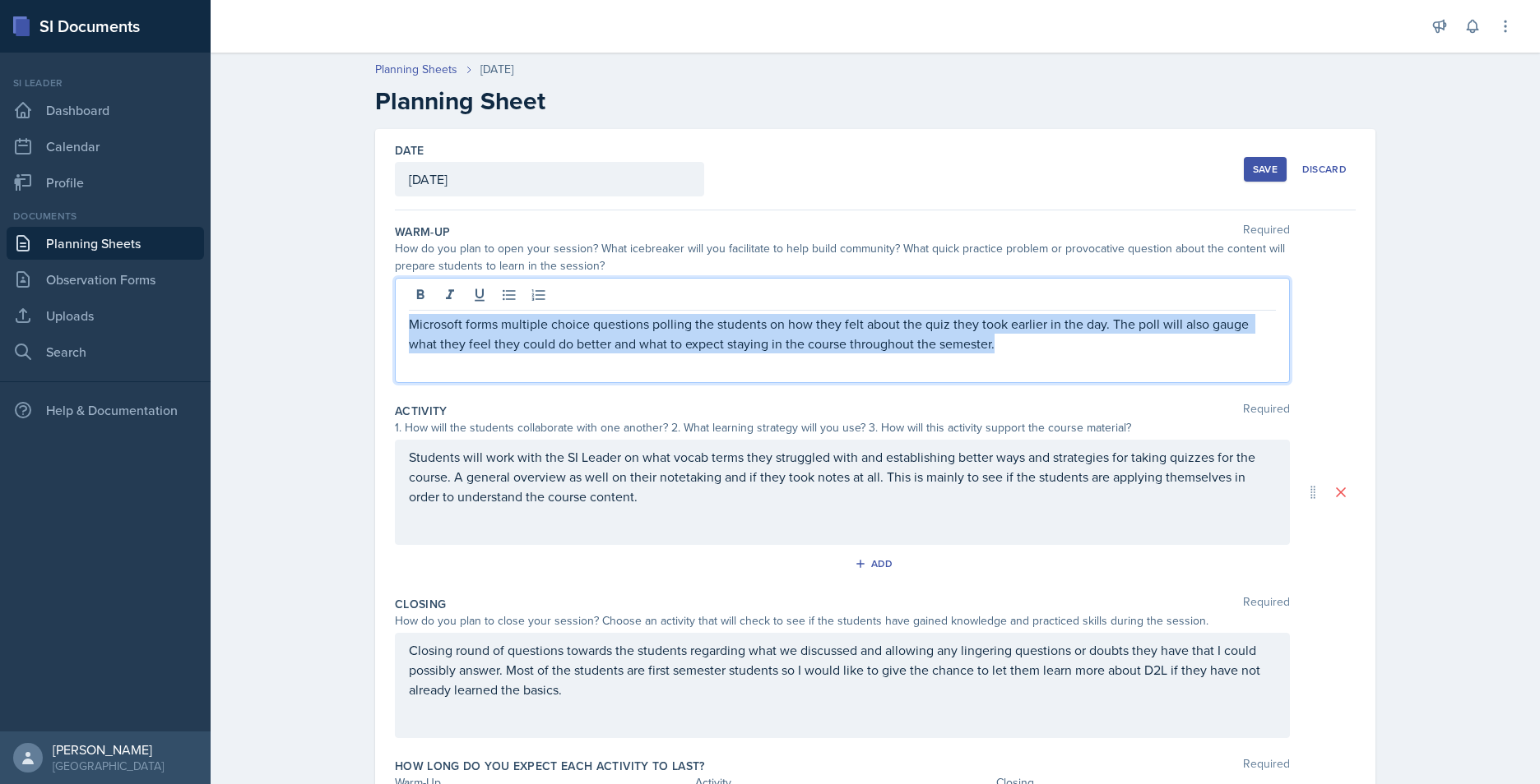
drag, startPoint x: 1036, startPoint y: 350, endPoint x: 338, endPoint y: 308, distance: 699.3
click at [338, 308] on div "Planning Sheets Aug 25th, 2025 Planning Sheet Date August 25th, 2025 August 202…" at bounding box center [875, 470] width 1329 height 851
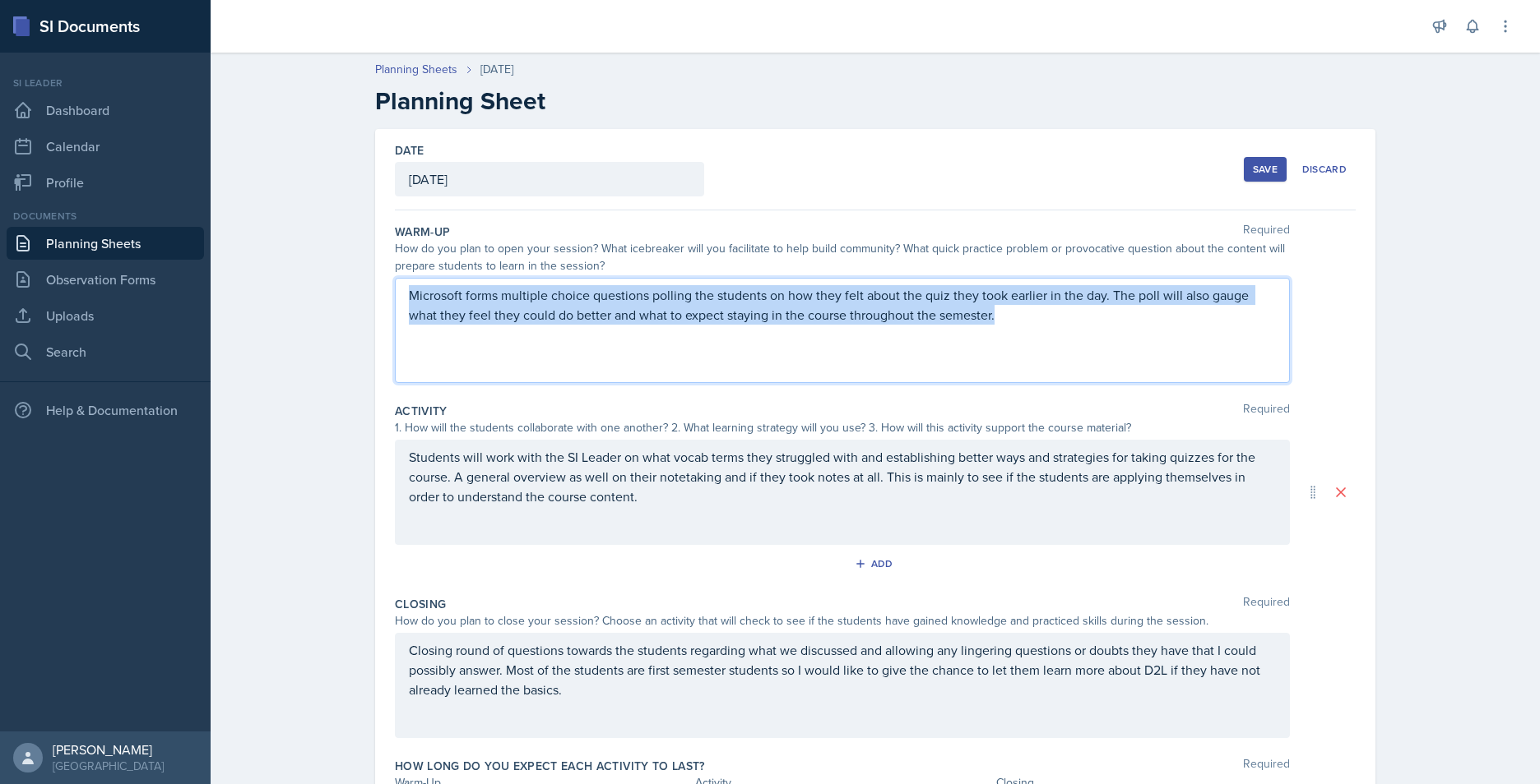
click at [1024, 322] on p "Microsoft forms multiple choice questions polling the students on how they felt…" at bounding box center [841, 305] width 867 height 40
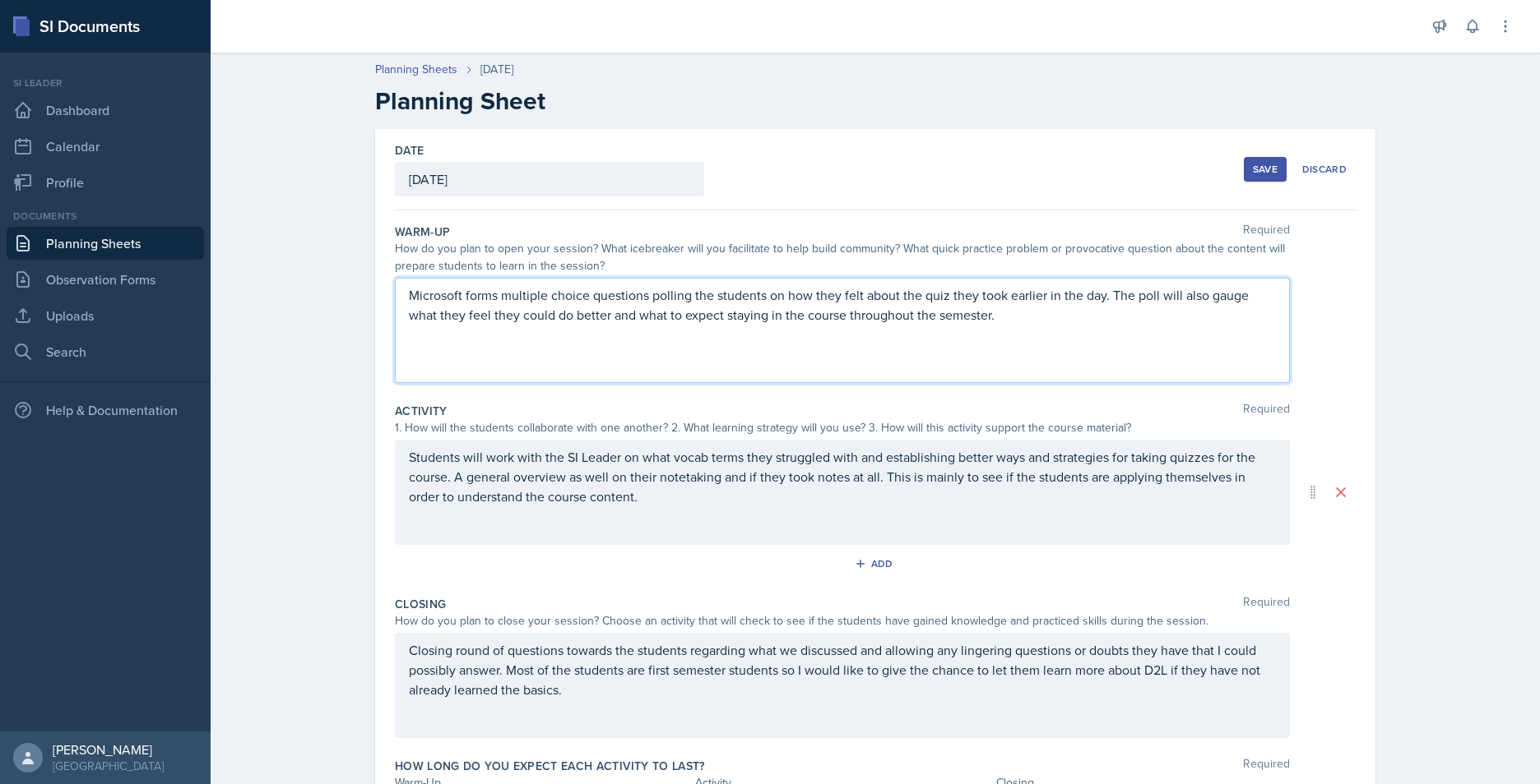
click at [408, 296] on p "Microsoft forms multiple choice questions polling the students on how they felt…" at bounding box center [841, 305] width 867 height 40
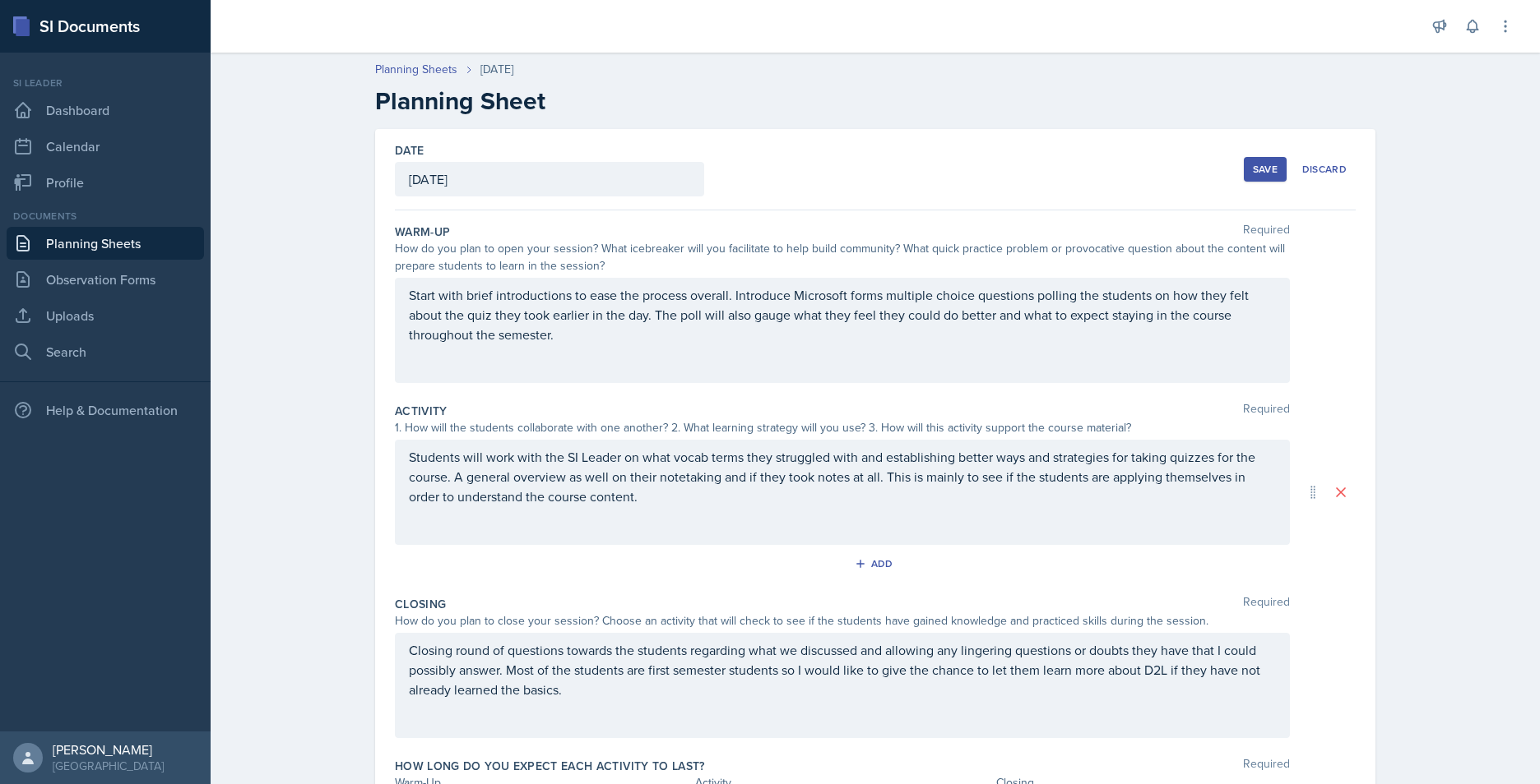
click at [1047, 355] on div "Start with brief introductions to ease the process overall. Introduce Microsoft…" at bounding box center [842, 331] width 895 height 106
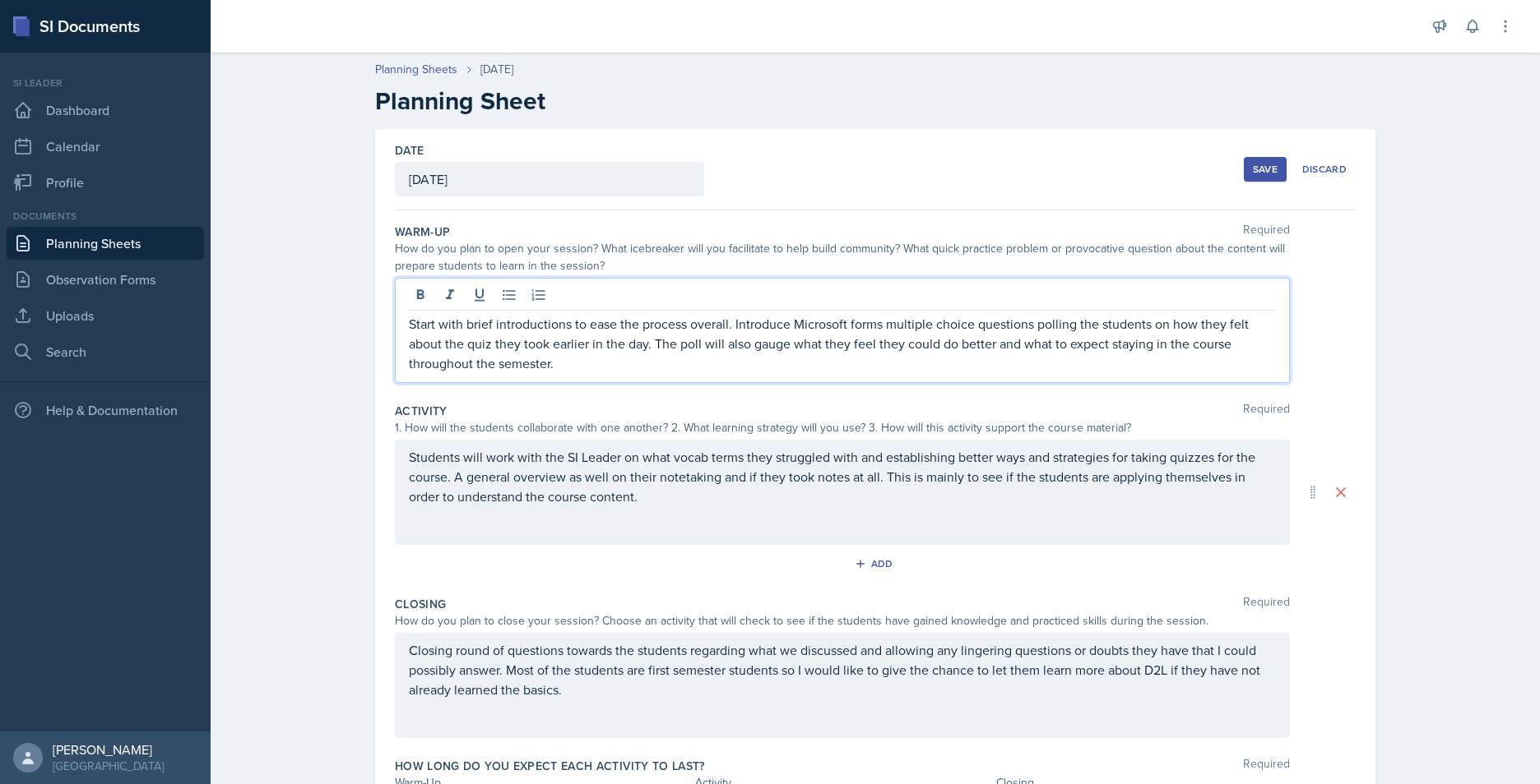
click at [649, 361] on p "Start with brief introductions to ease the process overall. Introduce Microsoft…" at bounding box center [841, 344] width 867 height 60
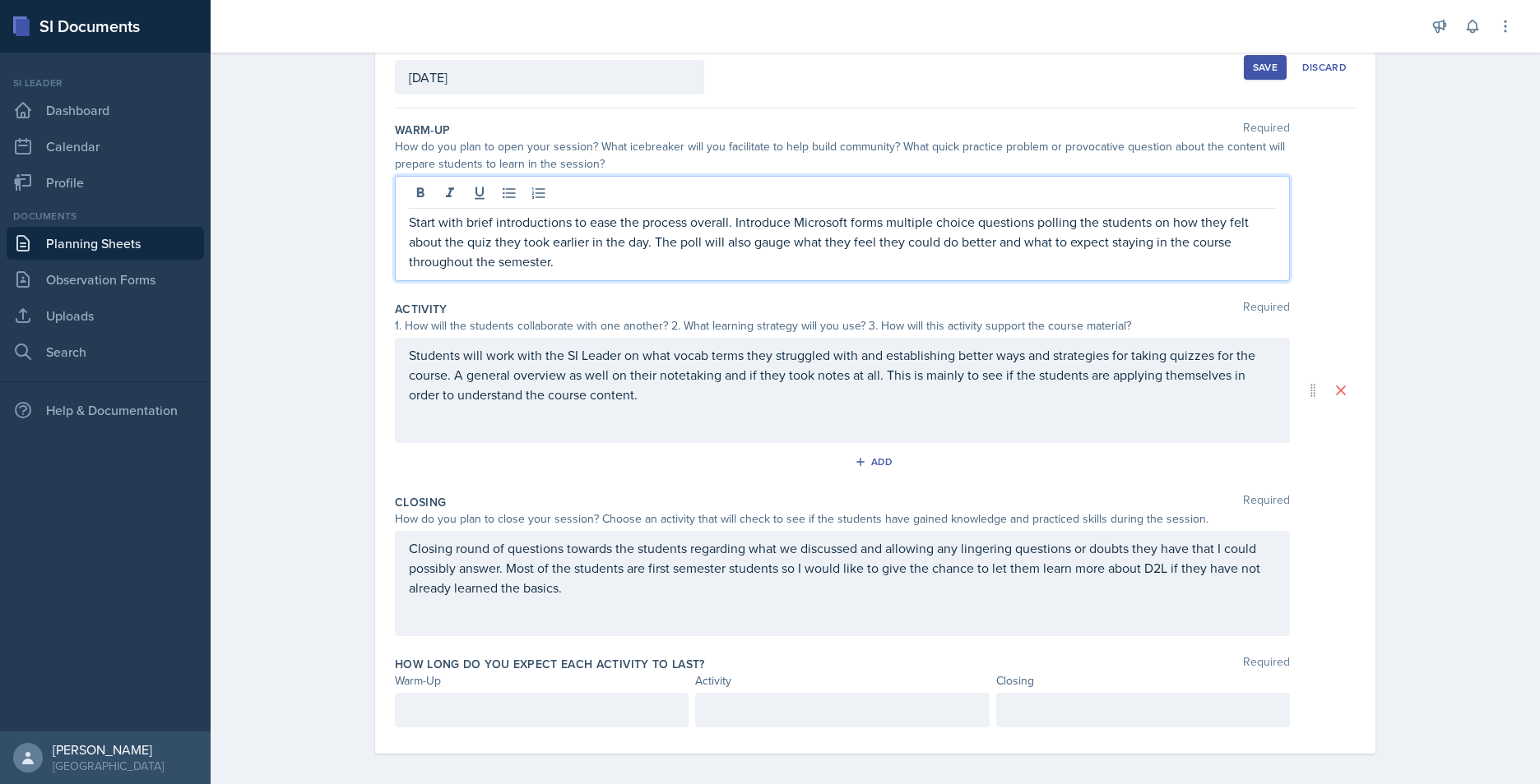
scroll to position [111, 0]
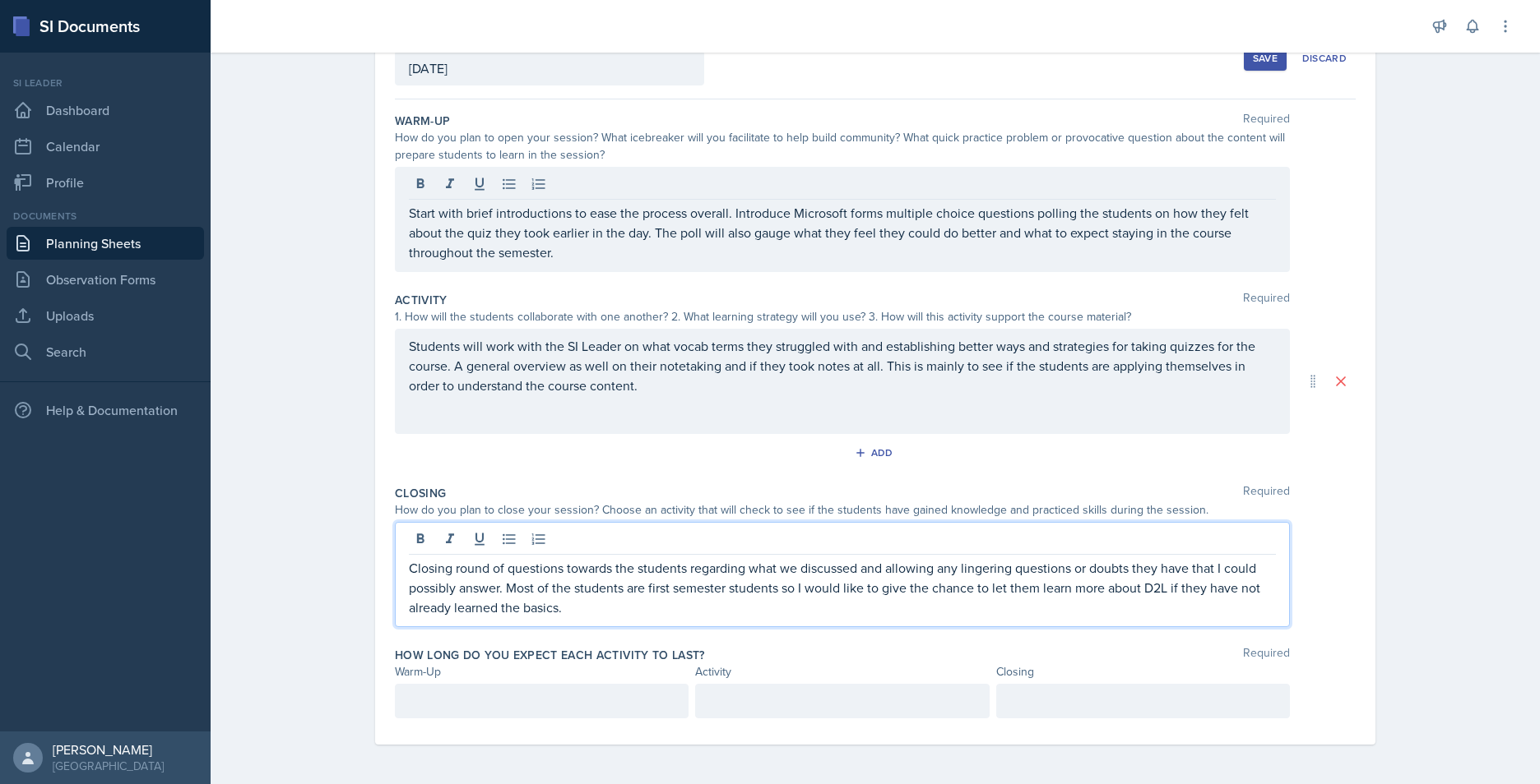
click at [593, 585] on p "Closing round of questions towards the students regarding what we discussed and…" at bounding box center [841, 588] width 867 height 60
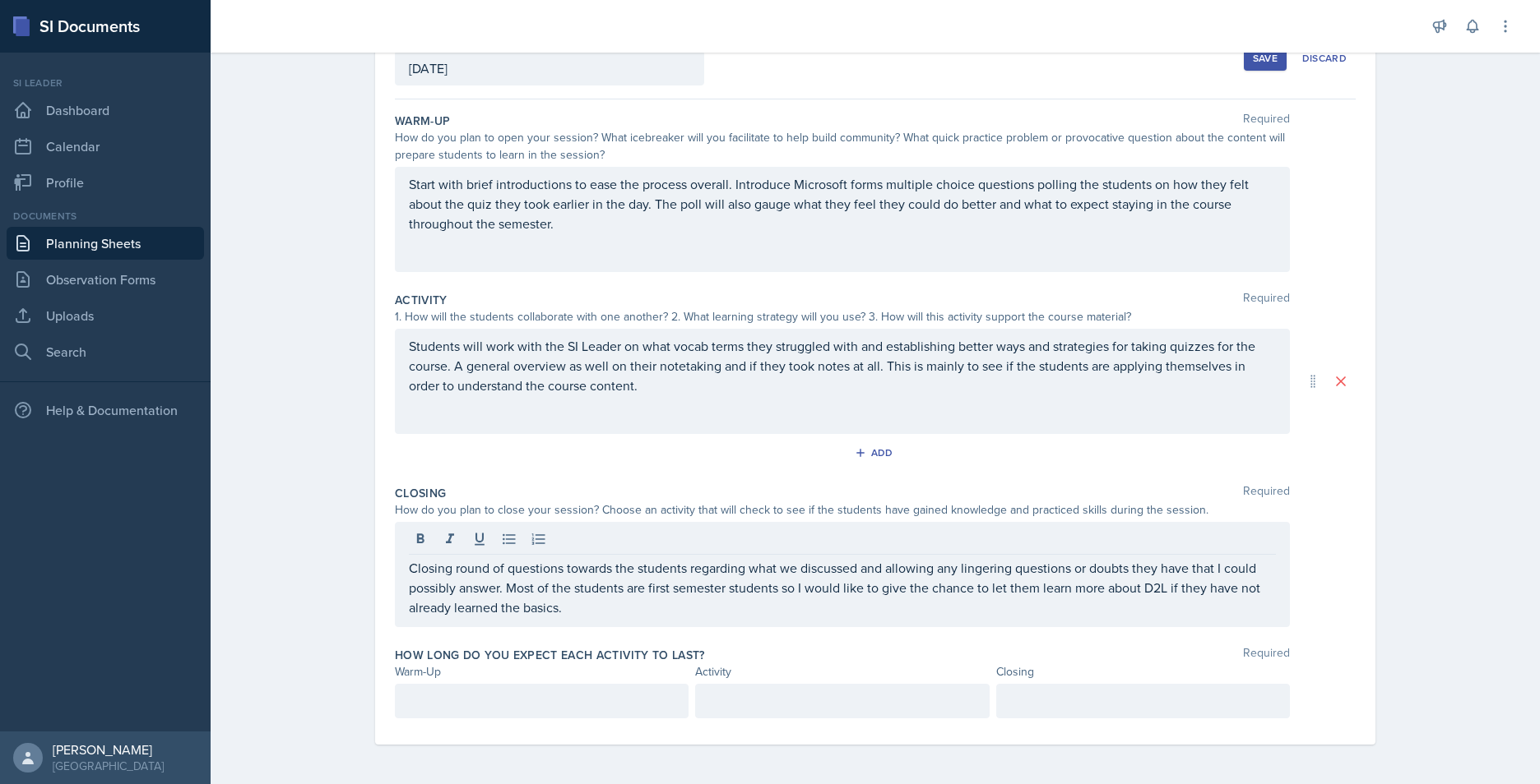
click at [594, 446] on div "Add" at bounding box center [875, 456] width 961 height 32
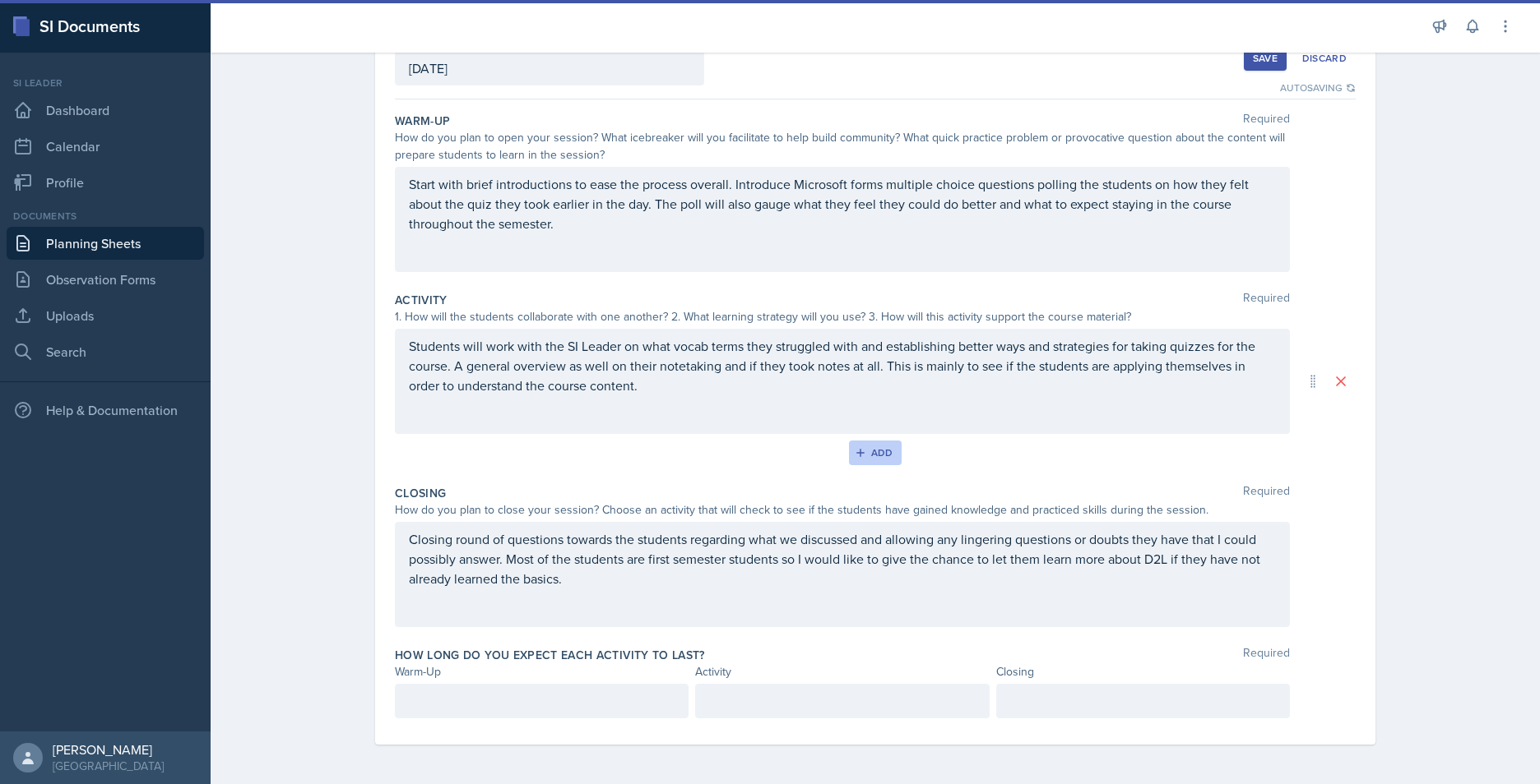
click at [863, 446] on div "Add" at bounding box center [875, 453] width 35 height 14
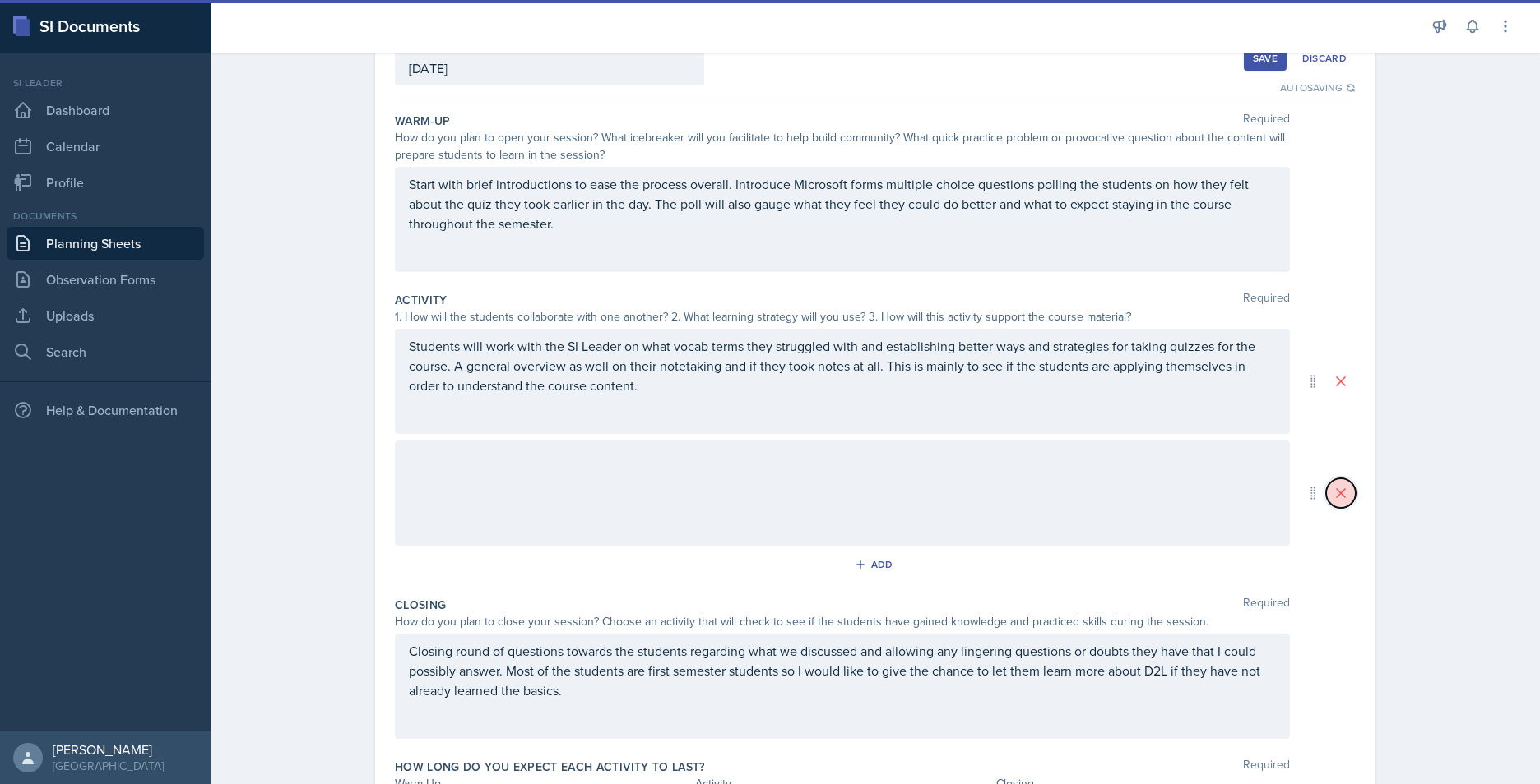
click at [1224, 491] on icon at bounding box center [1341, 493] width 16 height 16
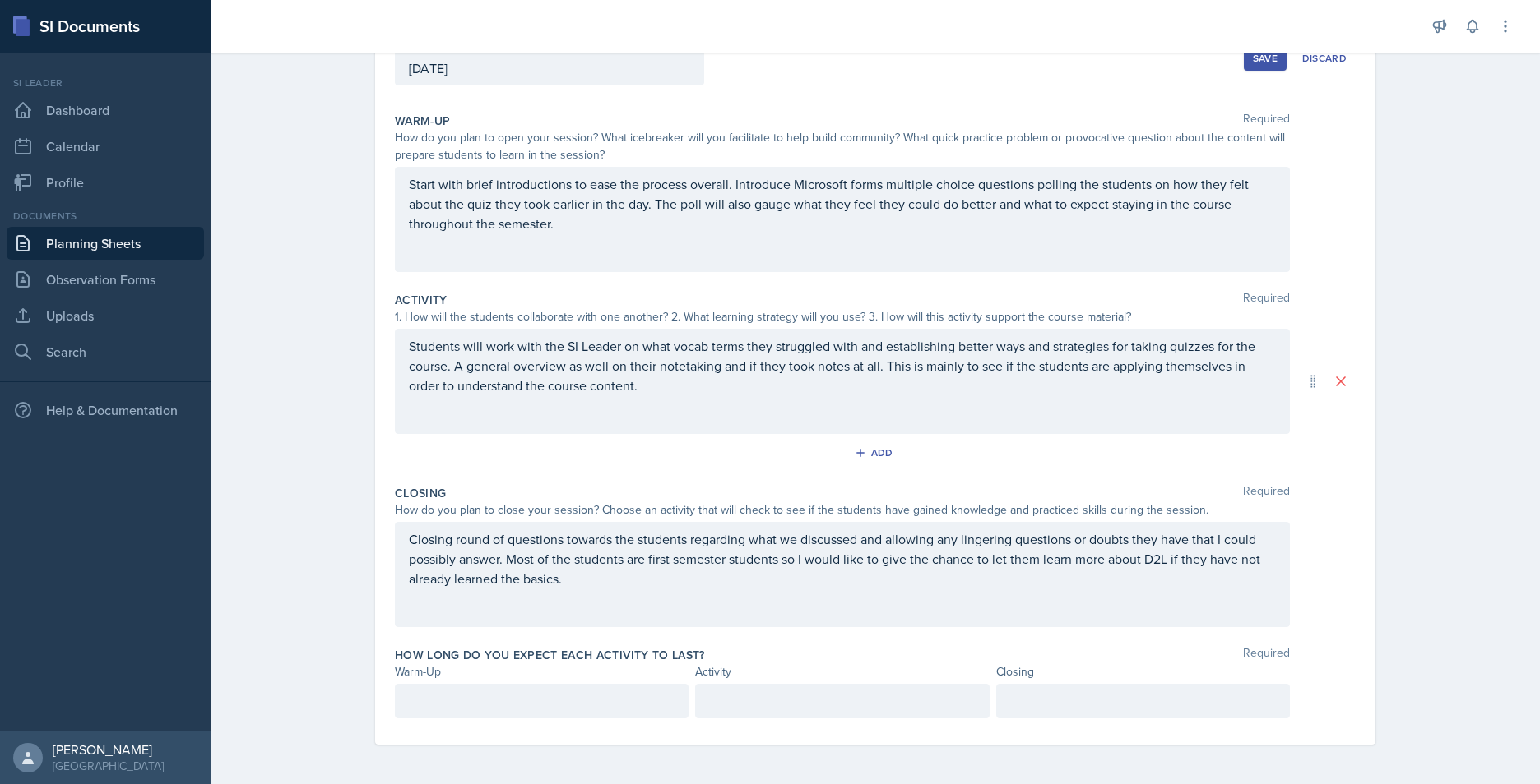
click at [517, 606] on div at bounding box center [541, 701] width 294 height 34
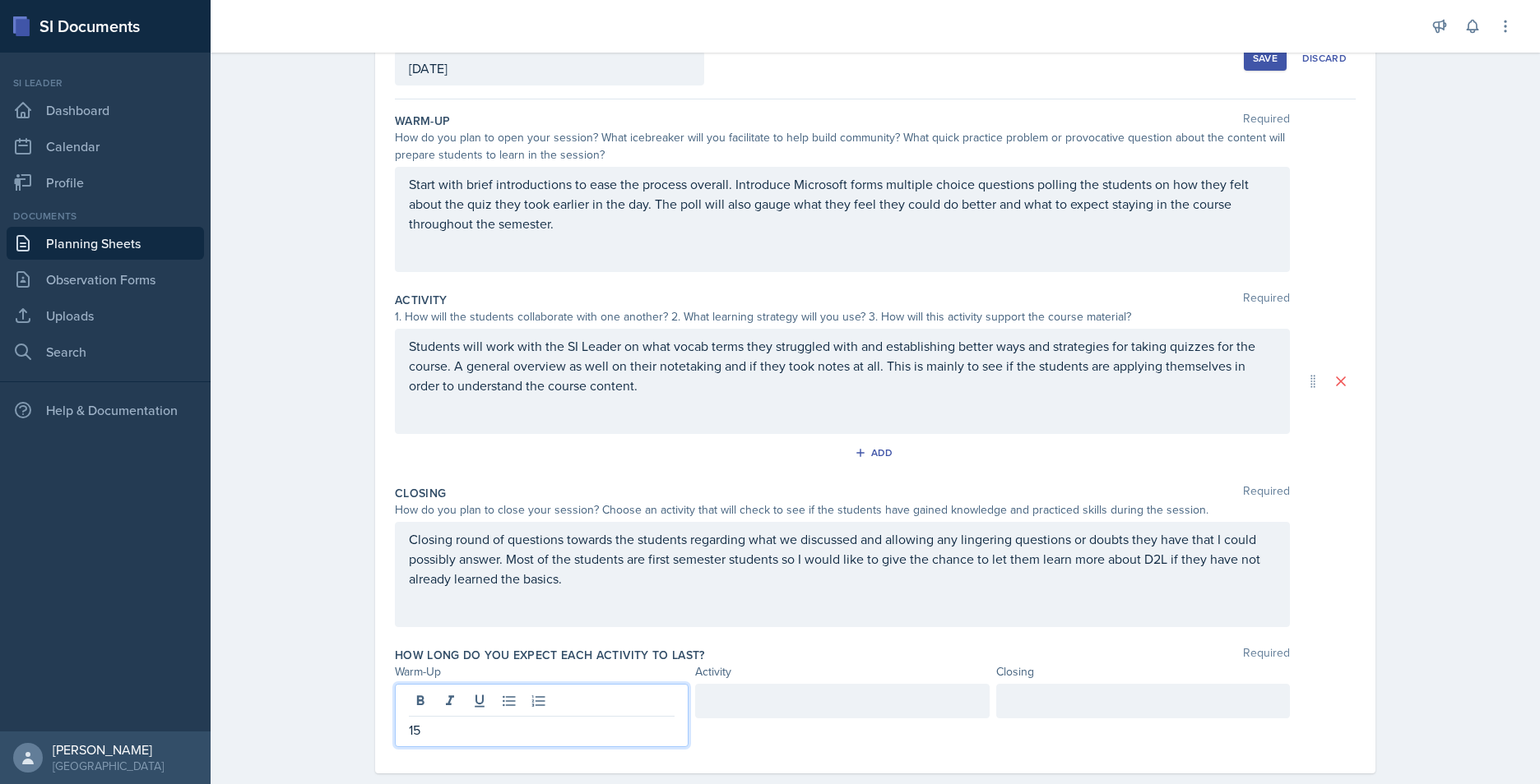
click at [762, 606] on div at bounding box center [841, 701] width 294 height 34
click at [1043, 606] on div at bounding box center [1142, 701] width 294 height 34
click at [947, 606] on div "How long do you expect each activity to last? Required" at bounding box center [875, 655] width 961 height 16
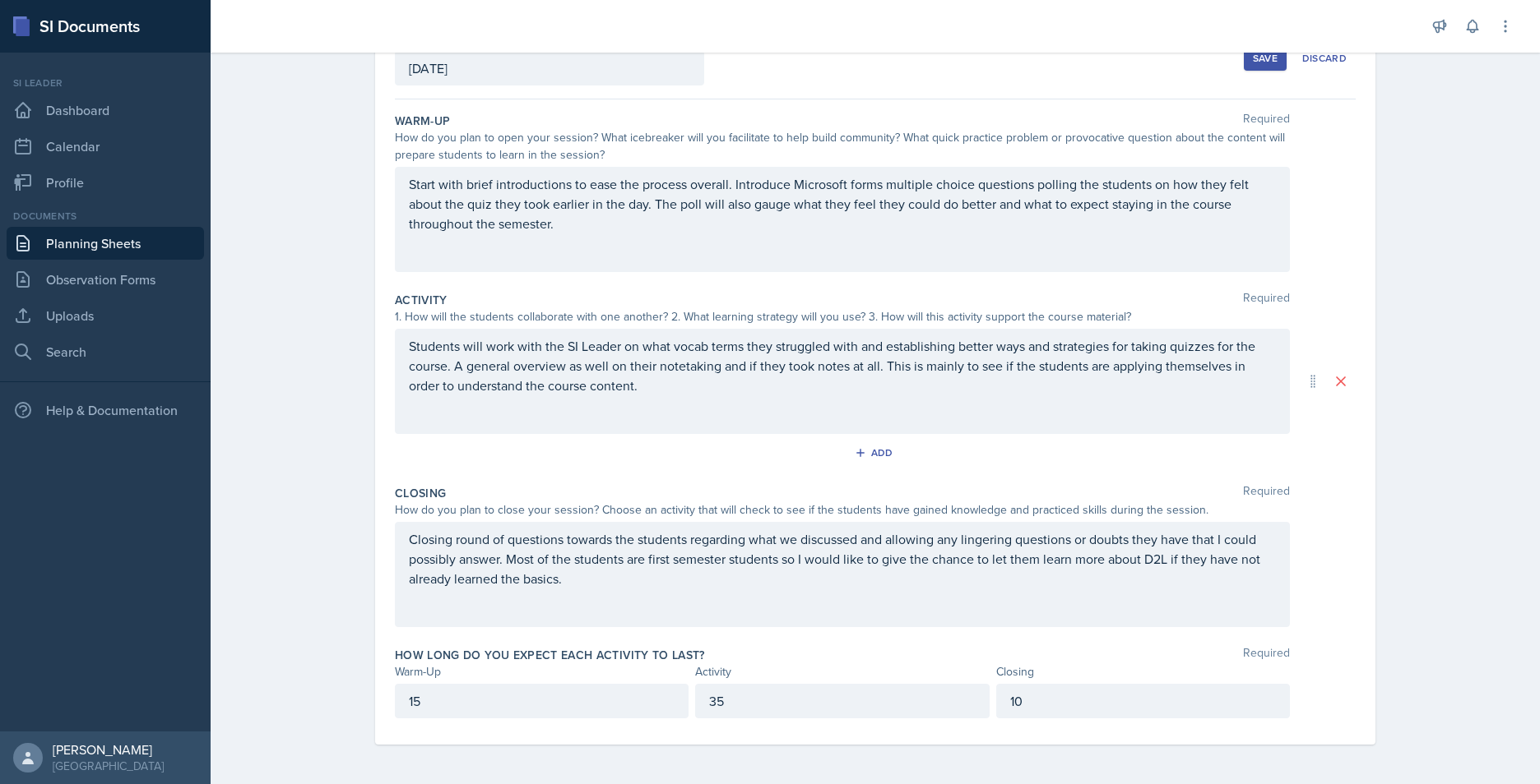
click at [379, 481] on div "Date August 25th, 2025 August 2025 27 28 29 30 31 1 2 3 4 5 6 7 8 9 10 11 12 13…" at bounding box center [875, 381] width 1000 height 727
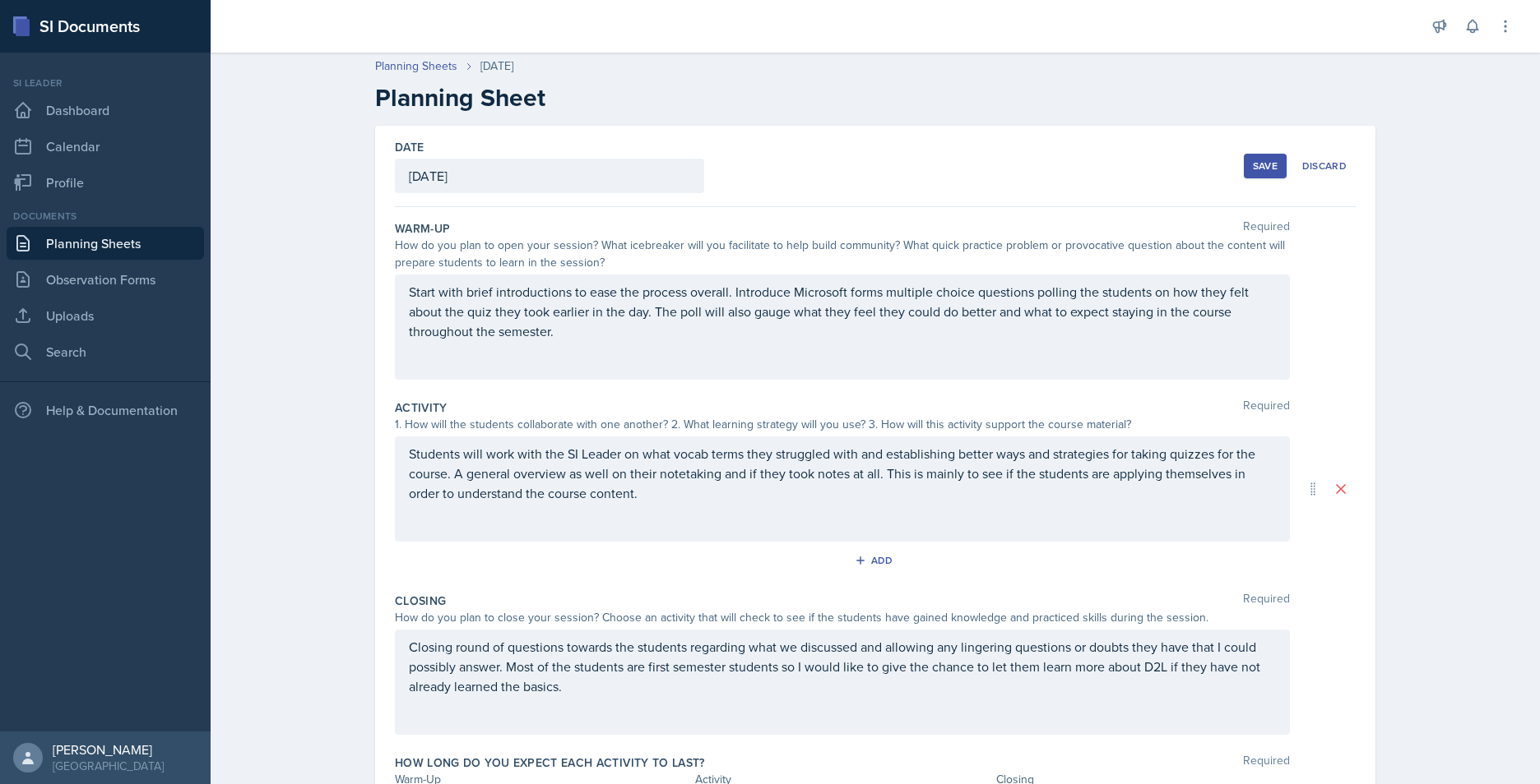
scroll to position [0, 0]
click at [1224, 161] on button "Save" at bounding box center [1264, 169] width 42 height 24
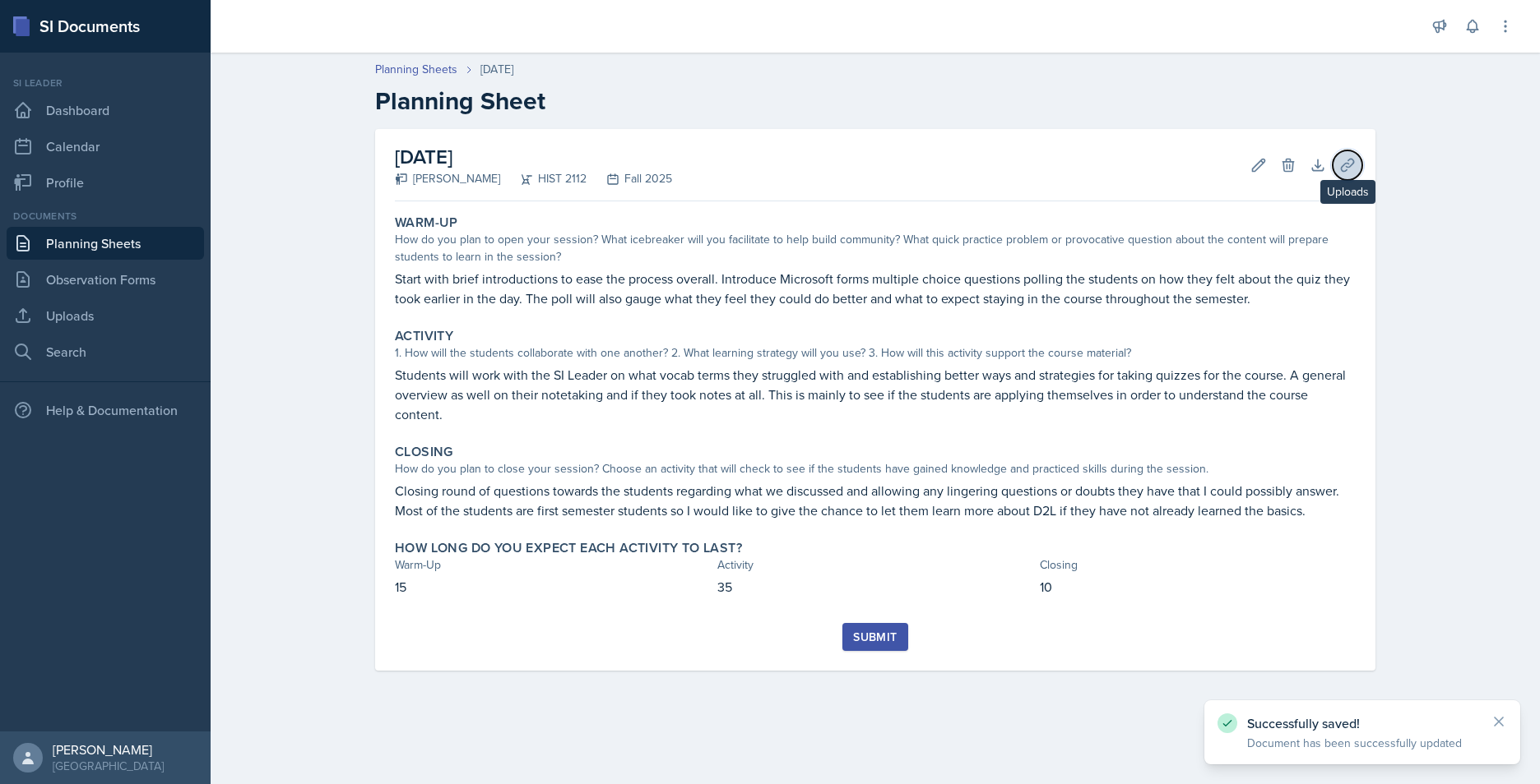
click at [1224, 166] on icon at bounding box center [1348, 165] width 16 height 16
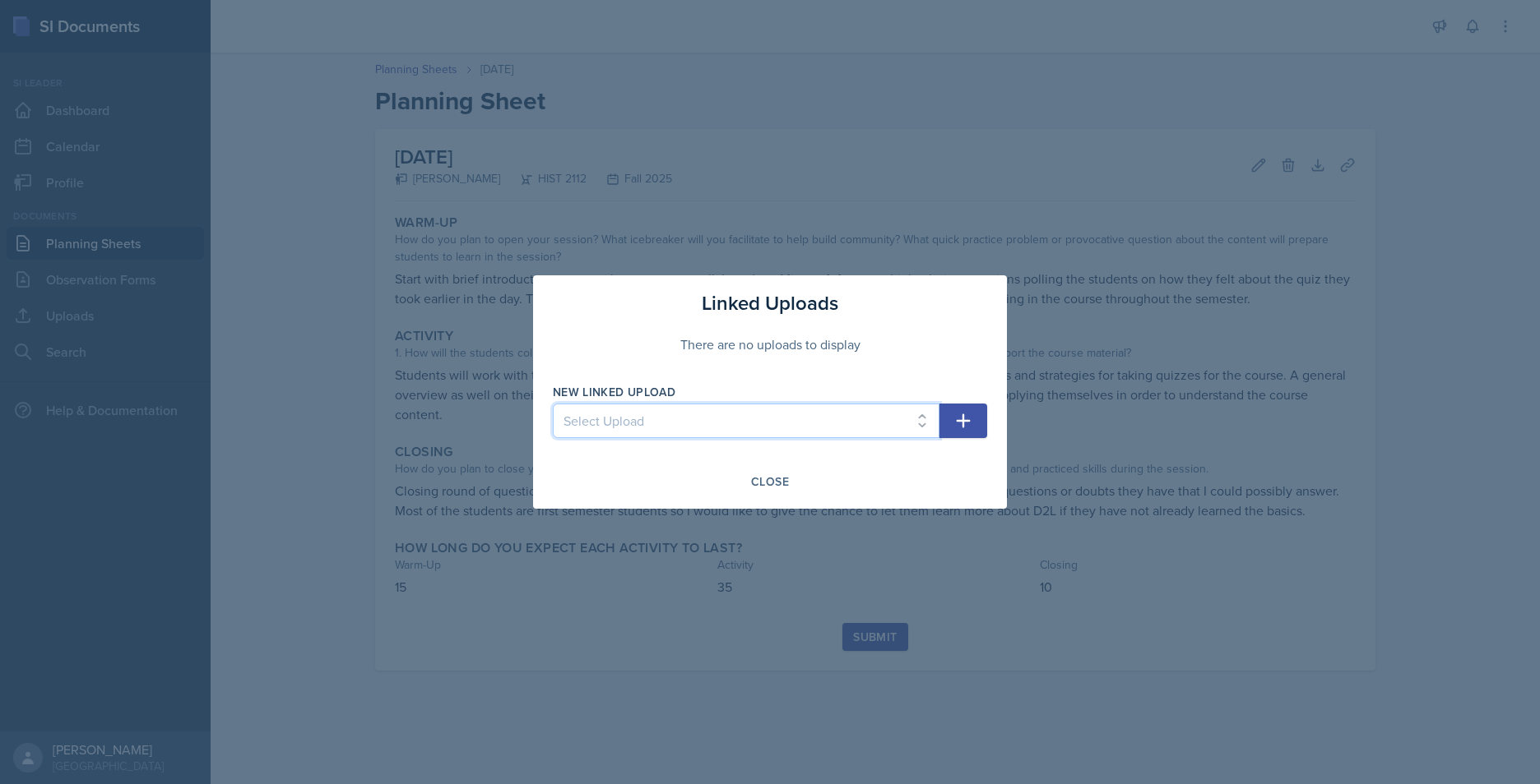
click at [920, 417] on select "Select Upload Taboo rules" at bounding box center [747, 421] width 387 height 34
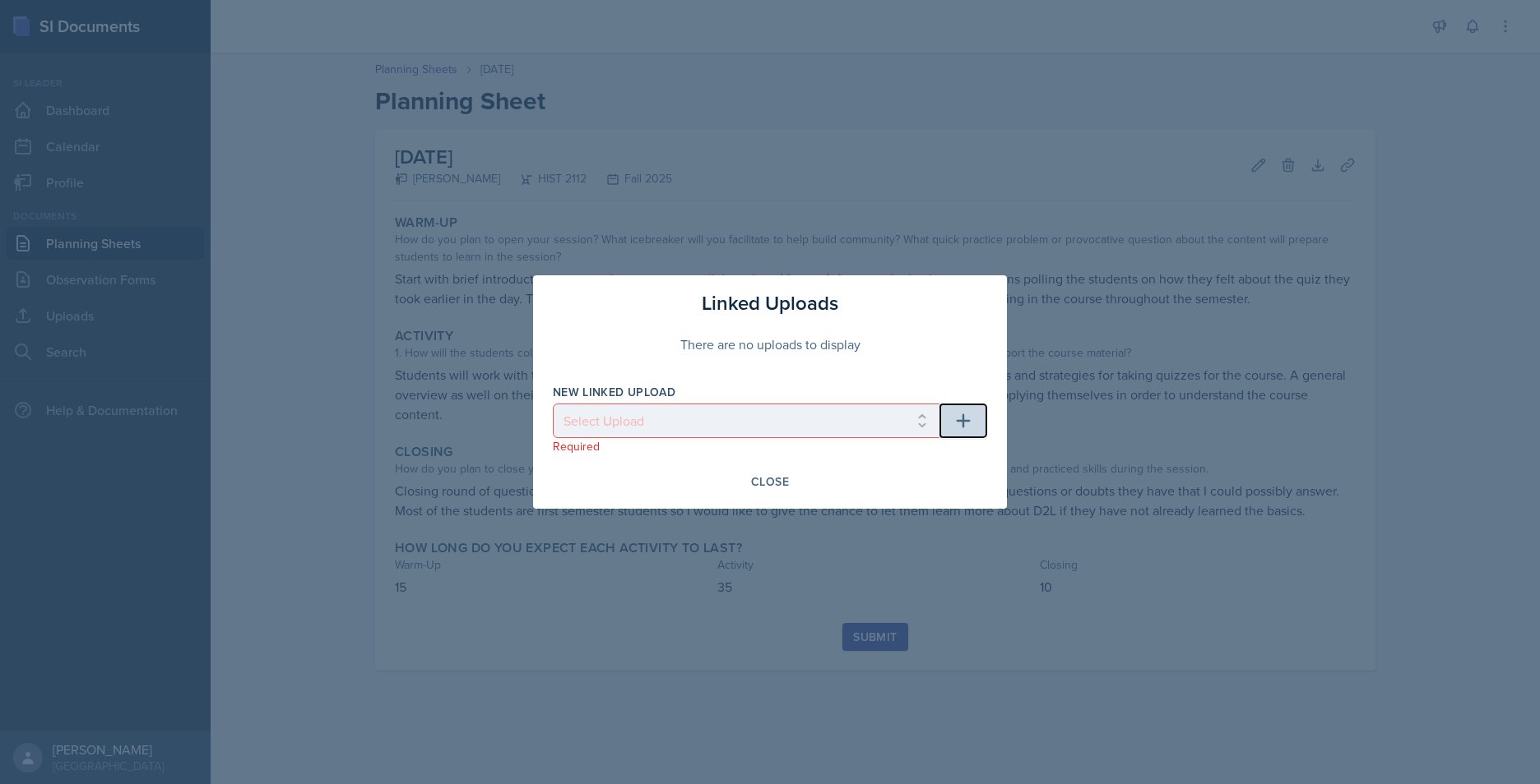
click at [967, 416] on icon "button" at bounding box center [963, 421] width 20 height 20
click at [768, 427] on select "Select Upload Taboo rules" at bounding box center [747, 421] width 387 height 34
click at [740, 423] on select "Select Upload Taboo rules" at bounding box center [747, 421] width 387 height 34
click at [764, 481] on div "Close" at bounding box center [770, 481] width 38 height 14
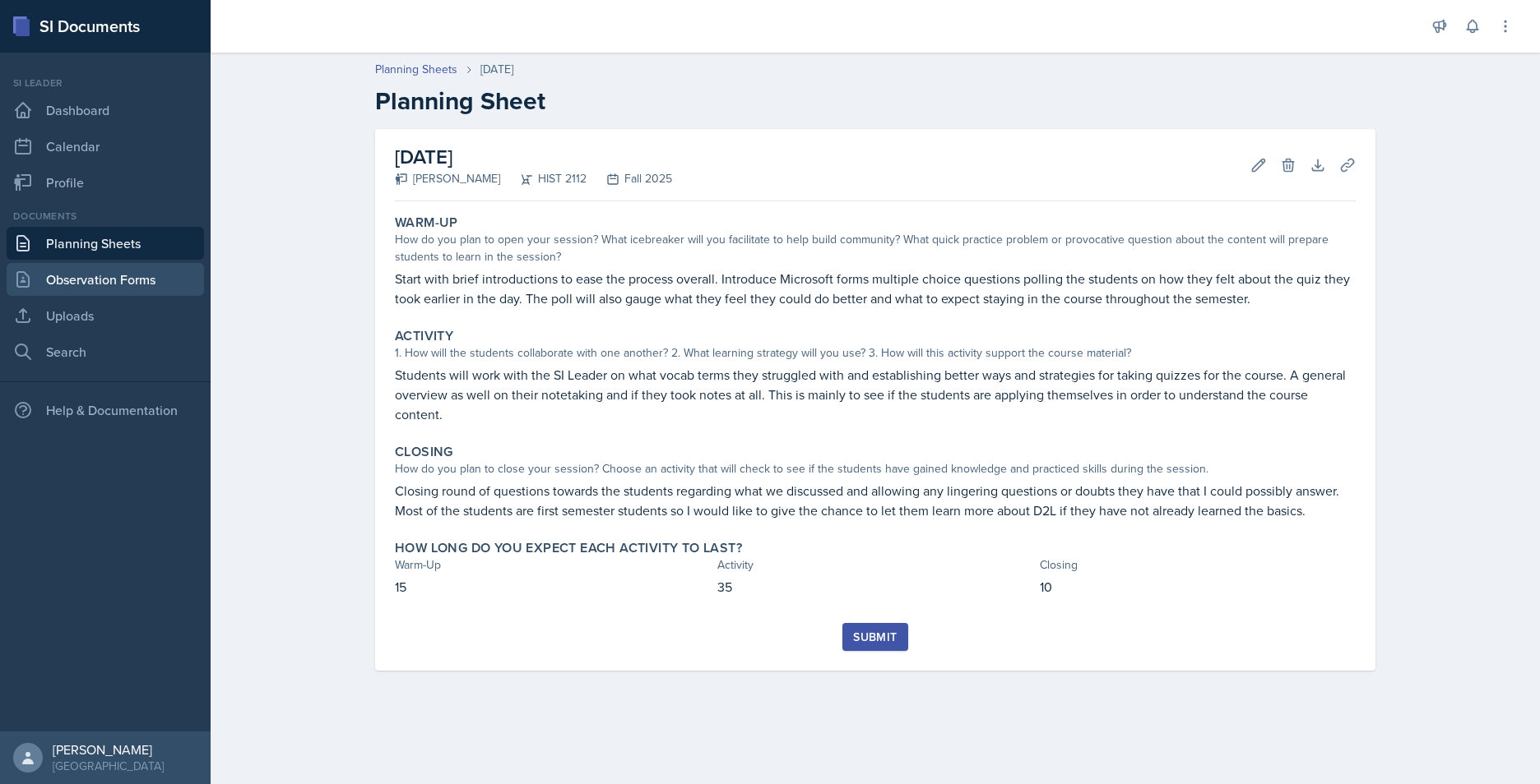
click at [121, 274] on link "Observation Forms" at bounding box center [105, 279] width 197 height 33
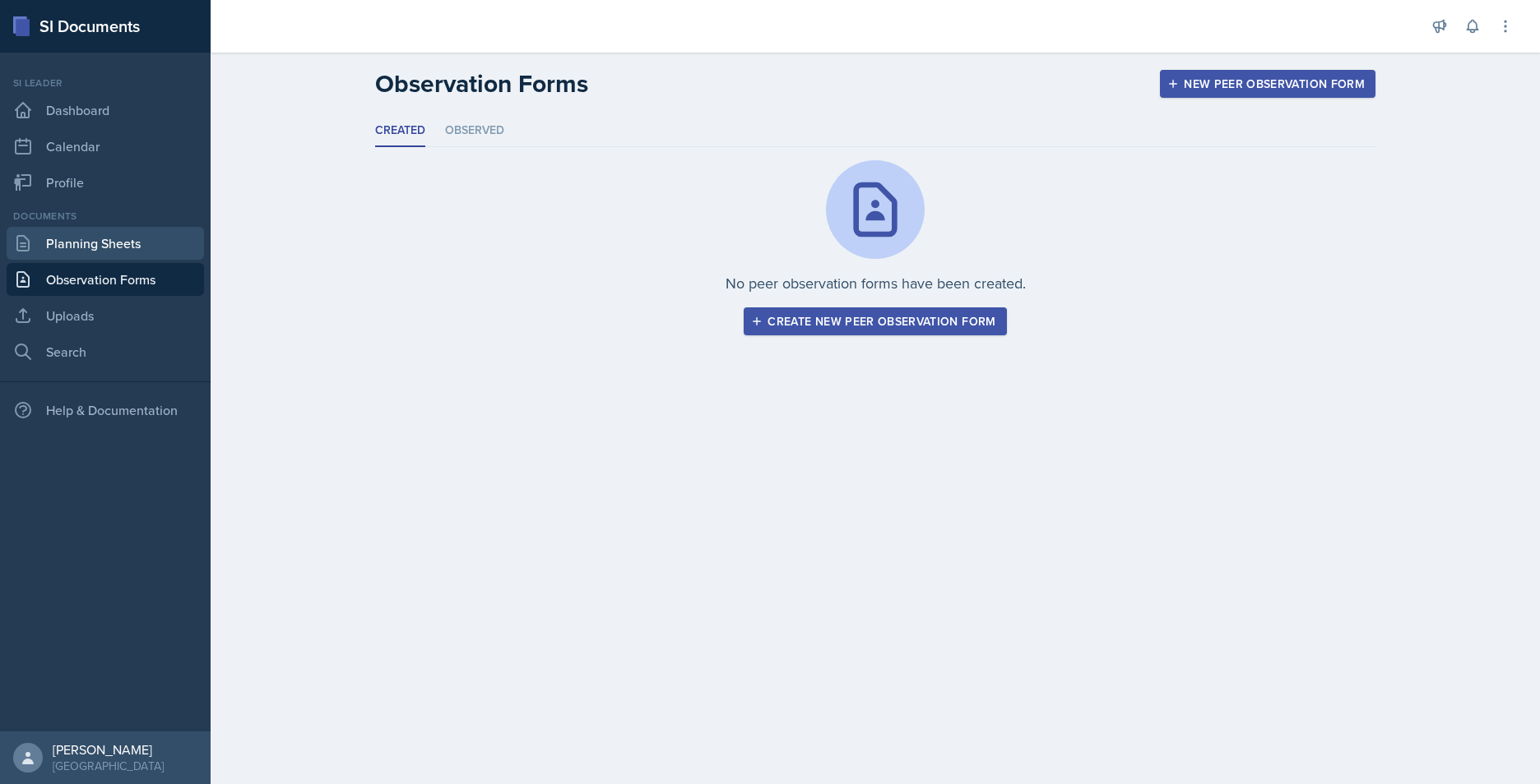
click at [123, 248] on link "Planning Sheets" at bounding box center [105, 243] width 197 height 33
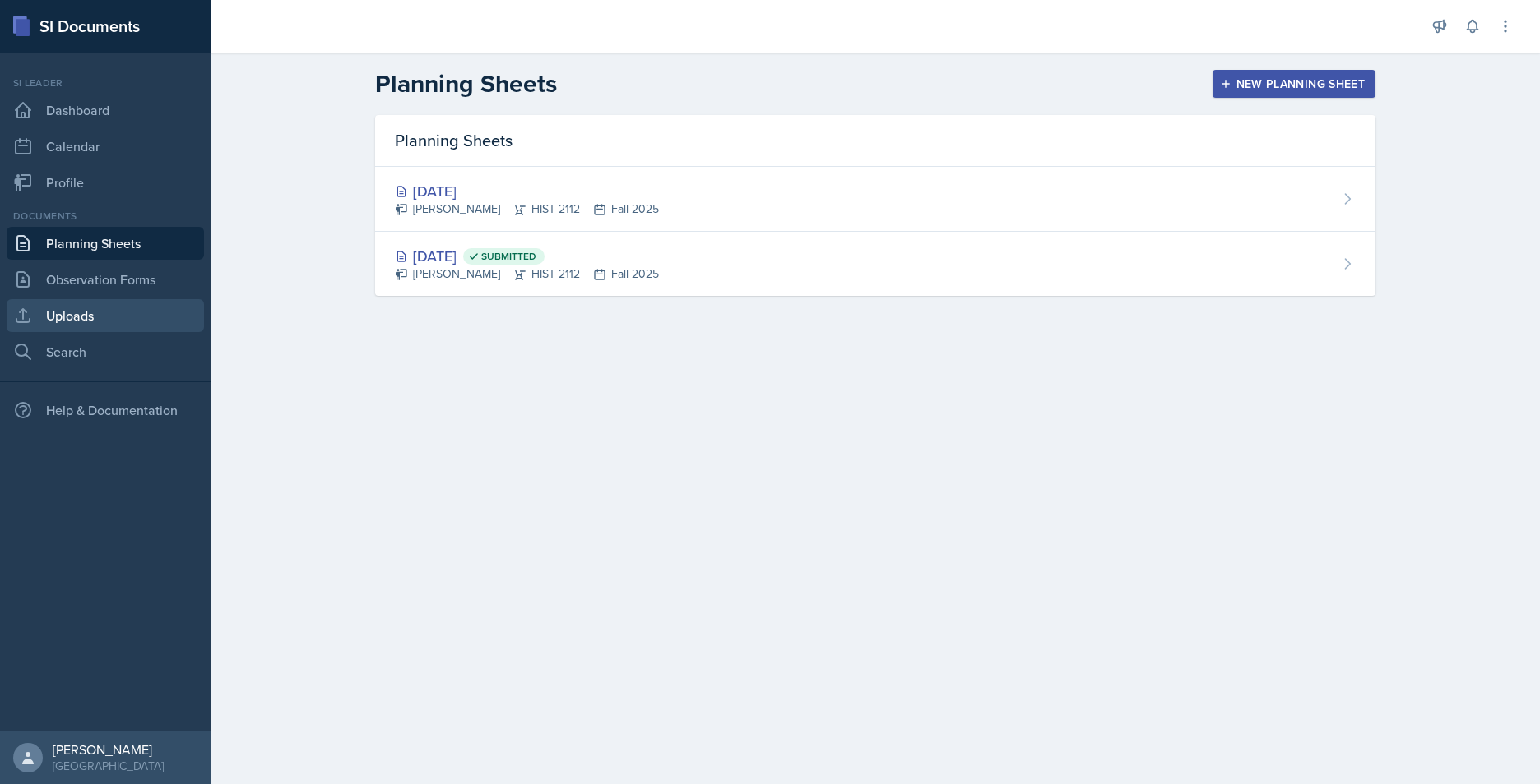
click at [89, 313] on link "Uploads" at bounding box center [105, 315] width 197 height 33
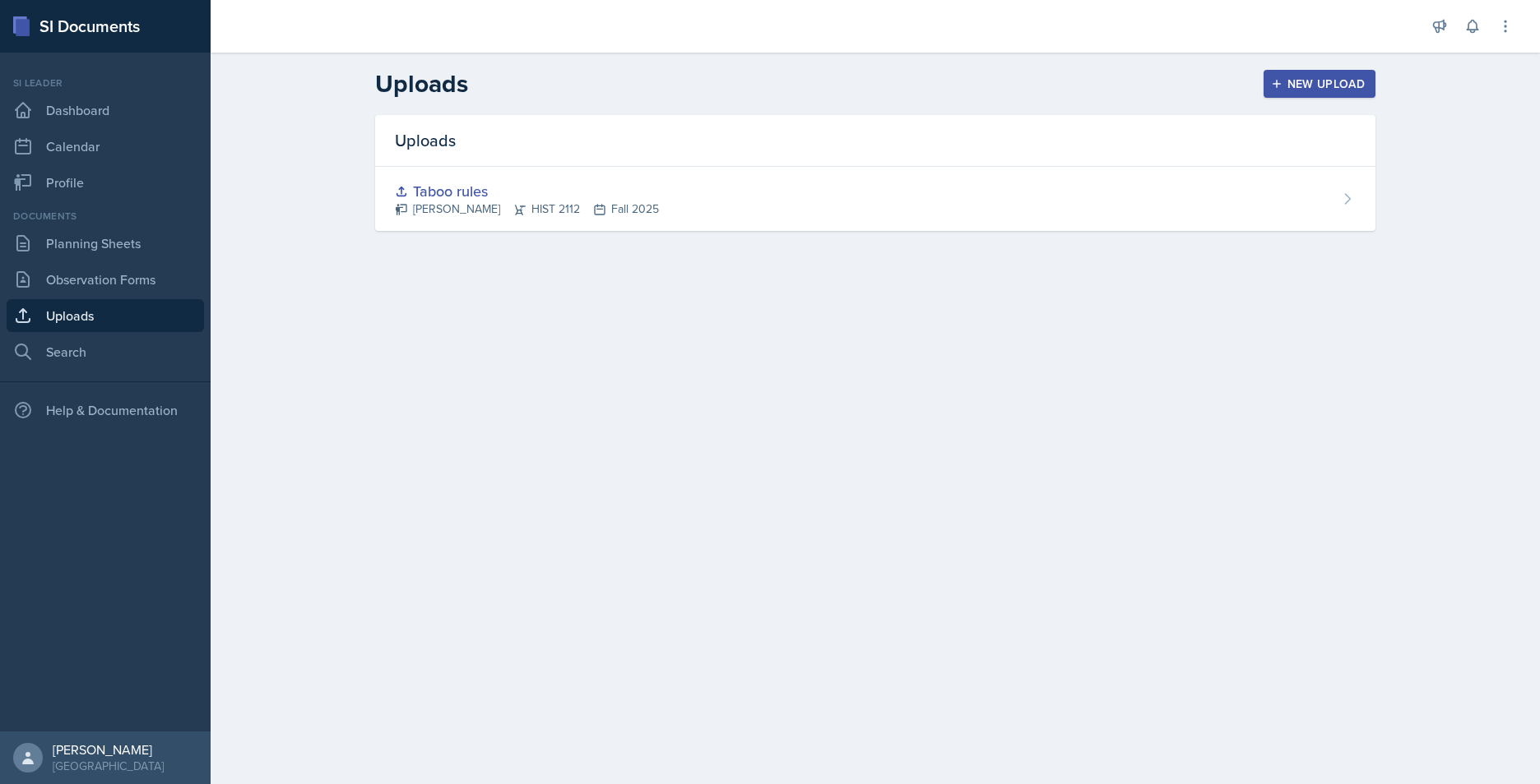
click at [1224, 84] on div "New Upload" at bounding box center [1319, 84] width 91 height 14
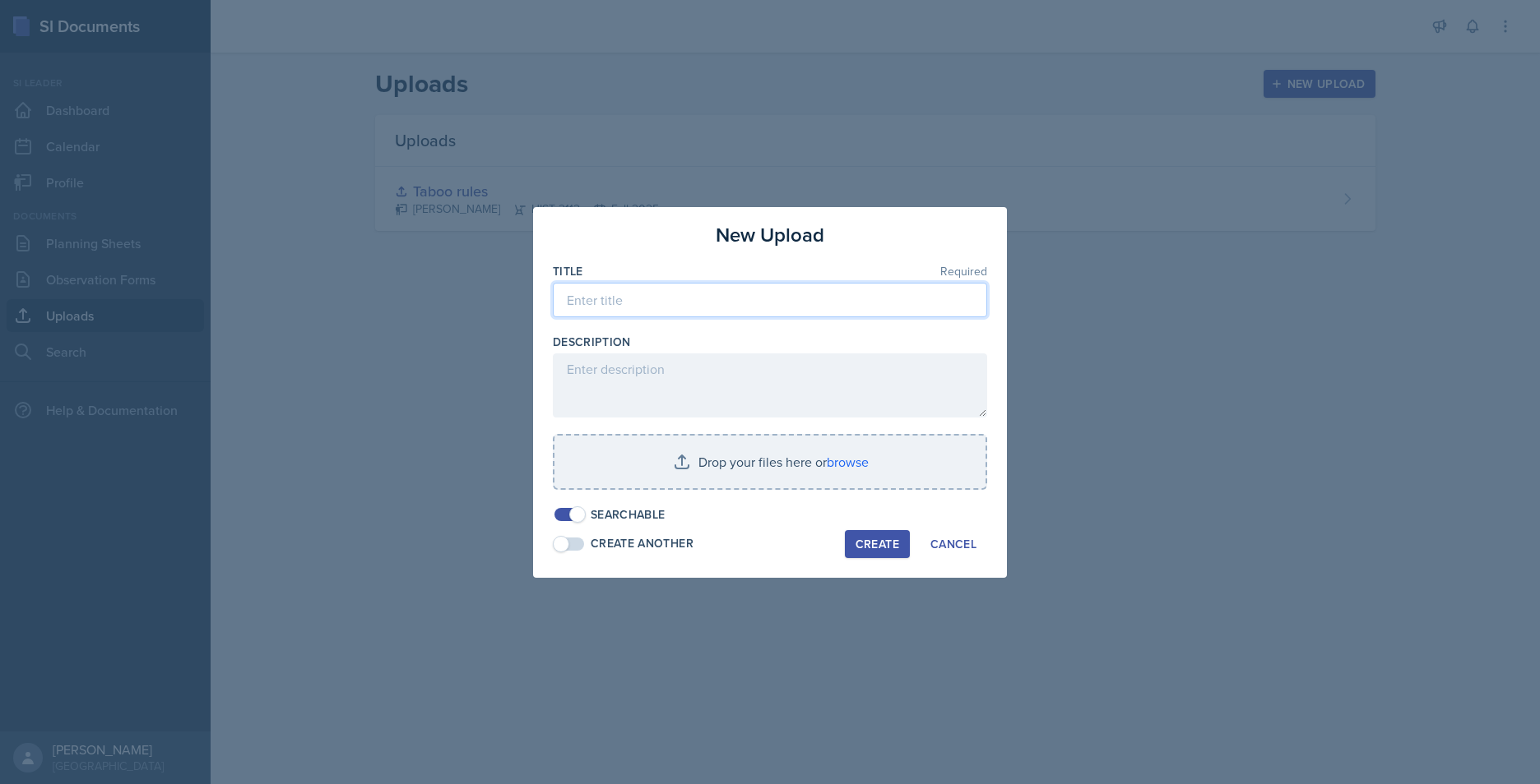
click at [685, 303] on input at bounding box center [770, 300] width 435 height 34
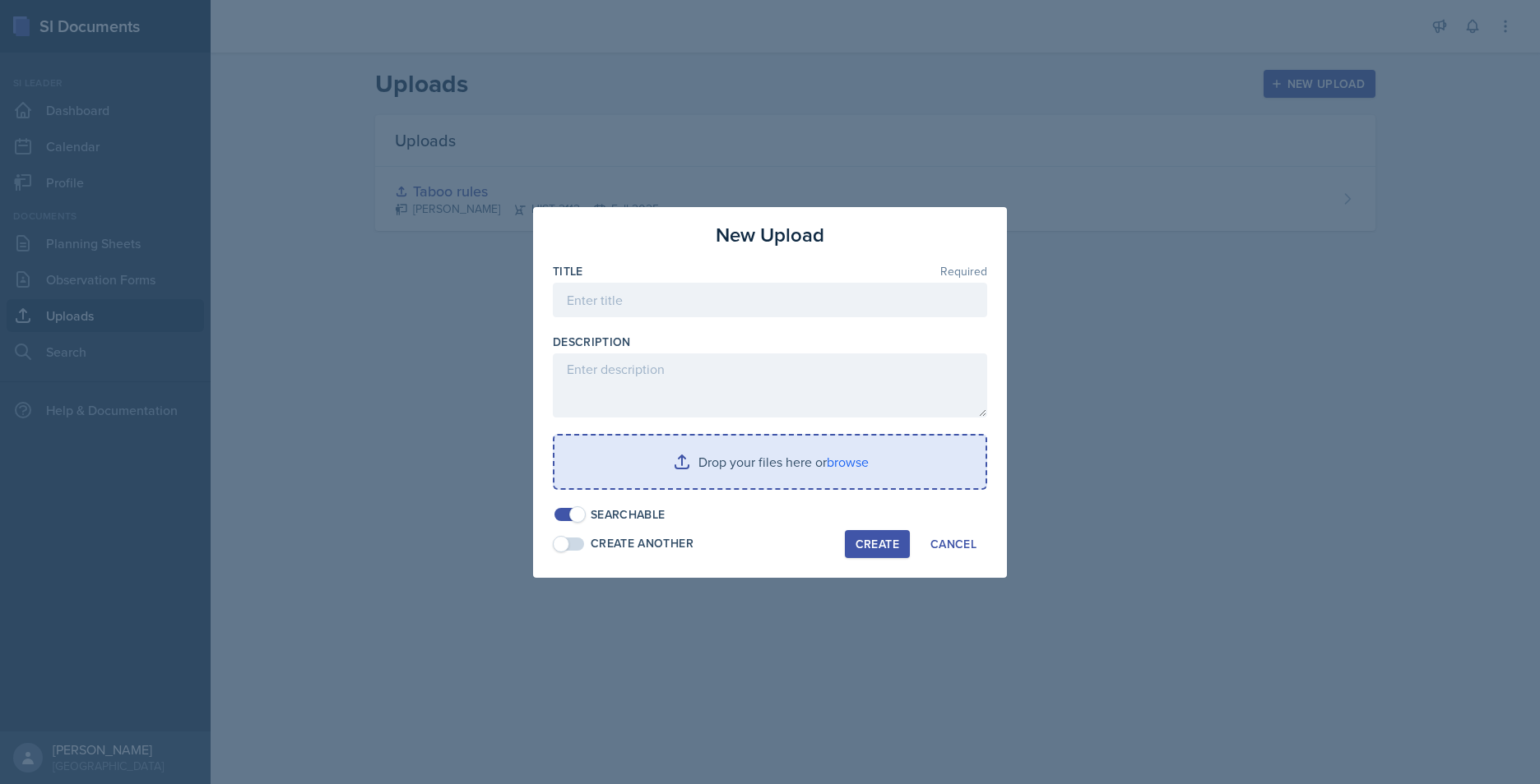
click at [692, 457] on input "file" at bounding box center [770, 462] width 431 height 52
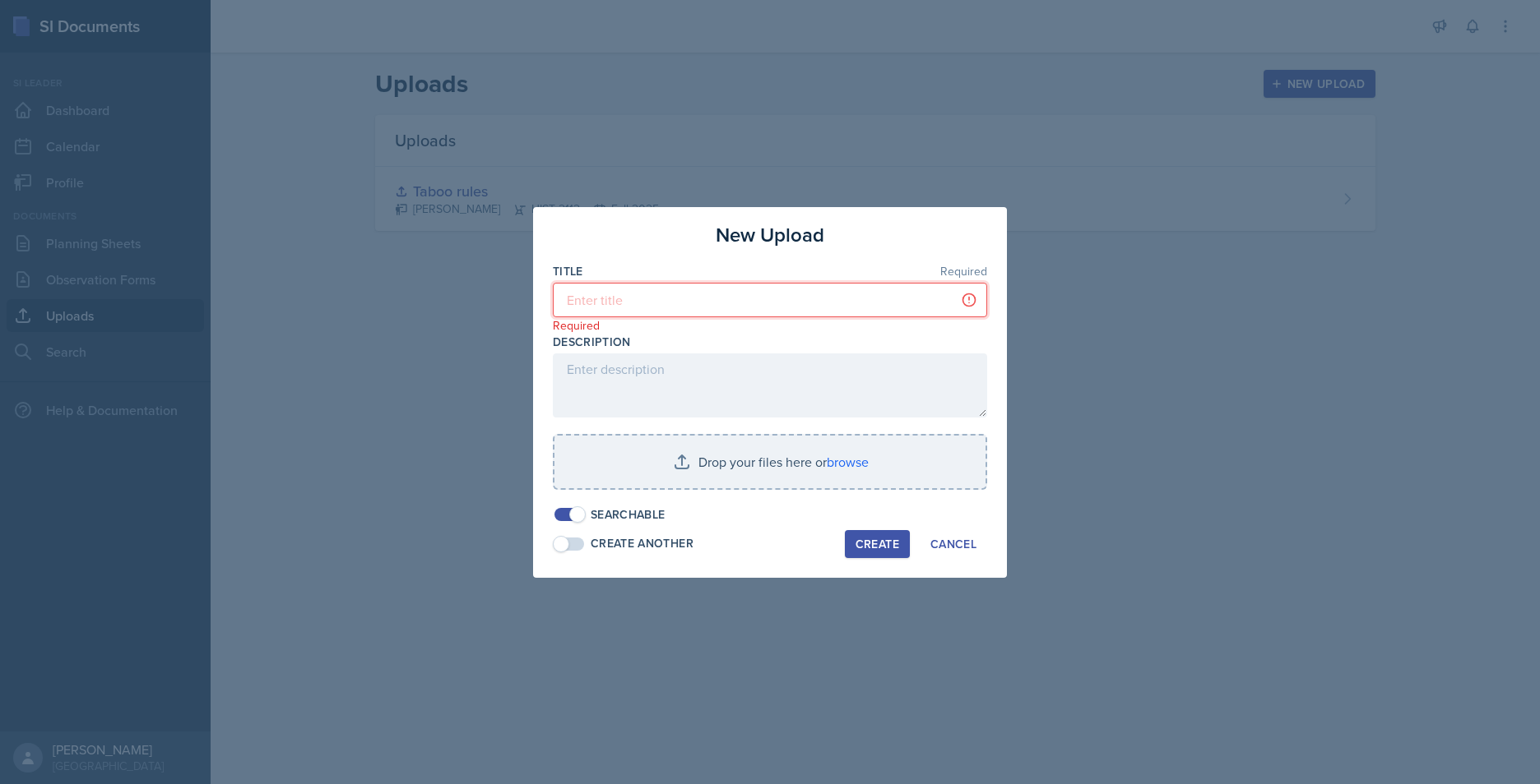
click at [647, 306] on input at bounding box center [770, 300] width 435 height 34
type input "8"
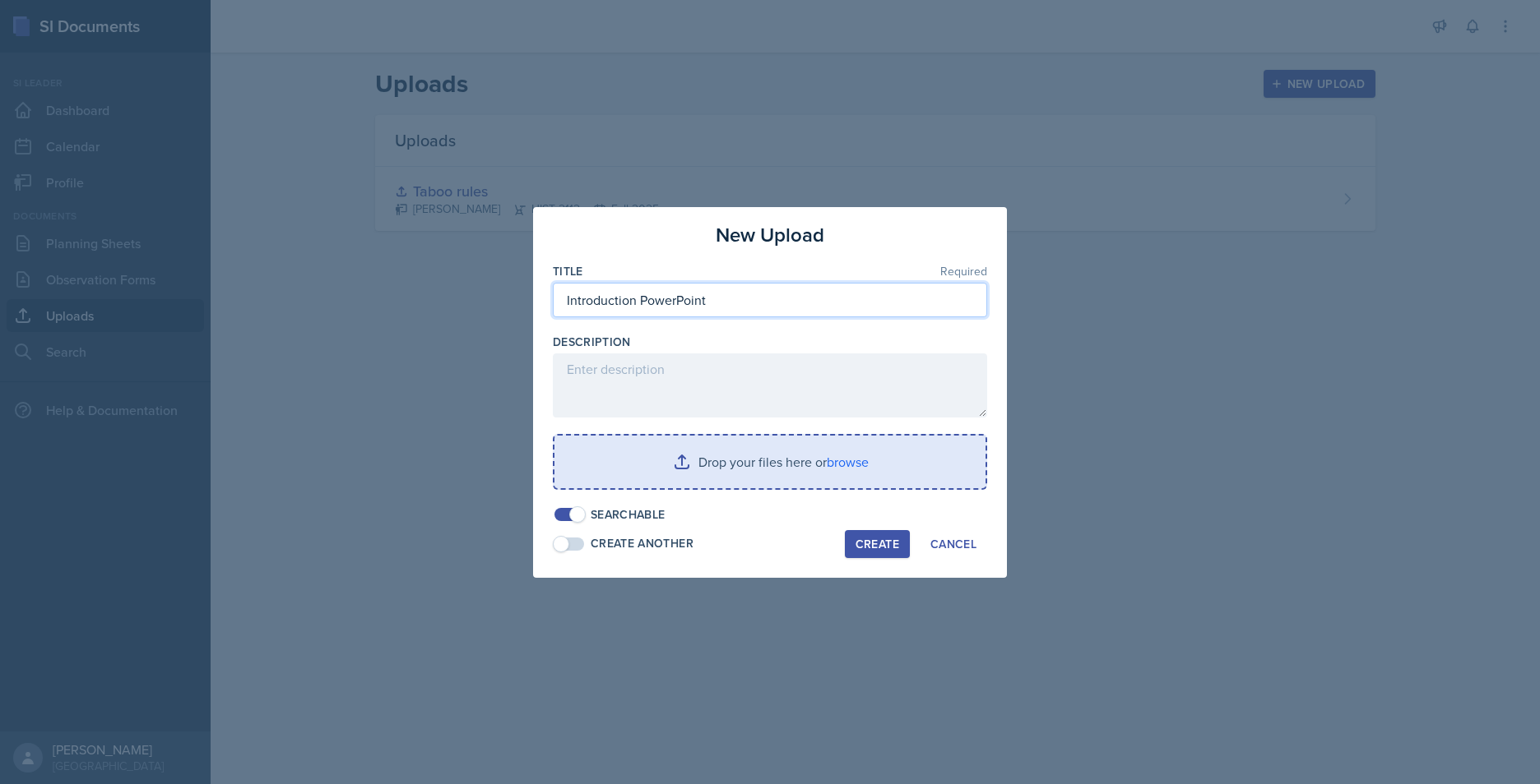
type input "Introduction PowerPoint"
click at [712, 462] on input "file" at bounding box center [770, 462] width 431 height 52
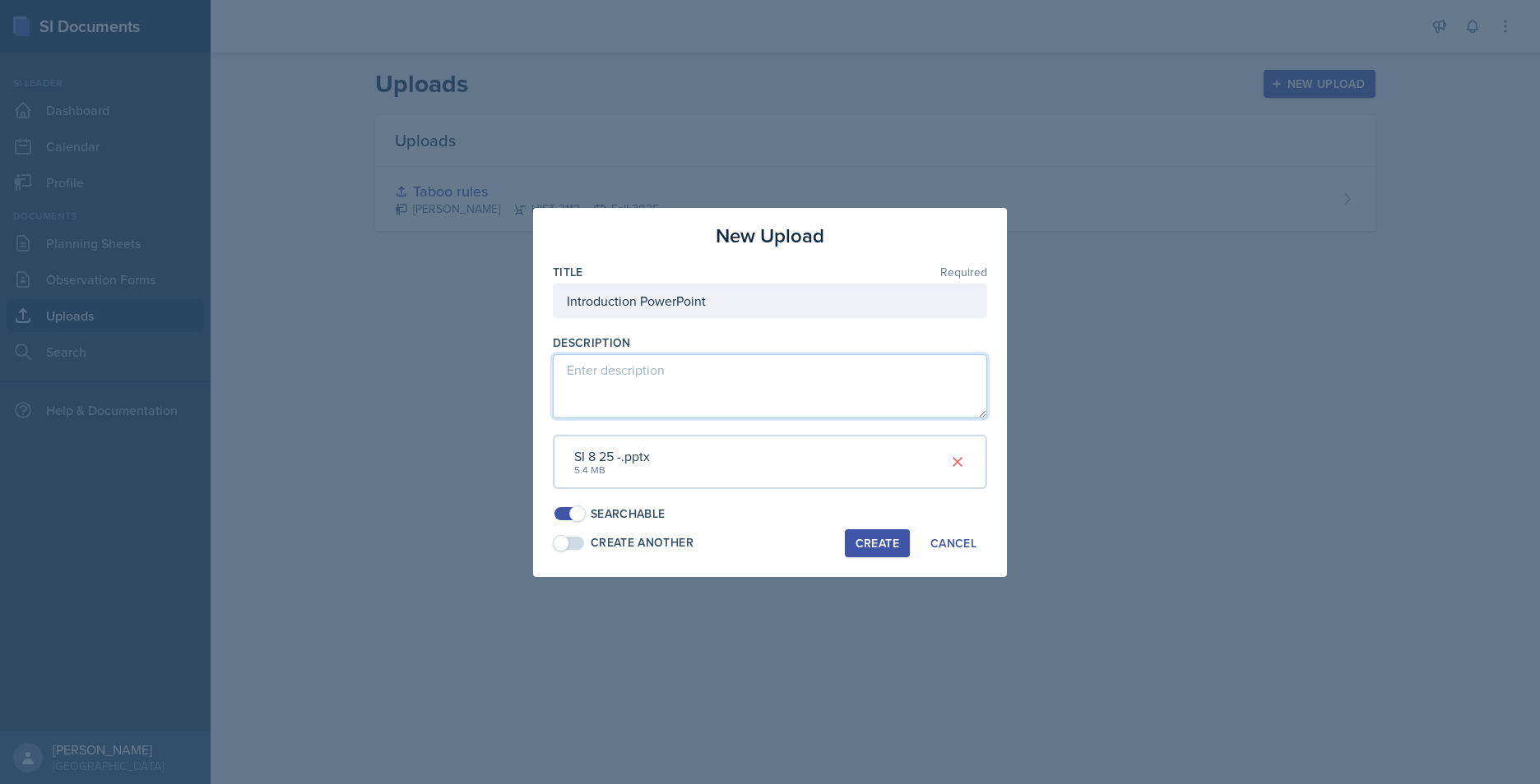
click at [664, 388] on textarea at bounding box center [770, 386] width 435 height 64
type textarea "Students earlier in the day should have taken a vocab quiz hence the questions …"
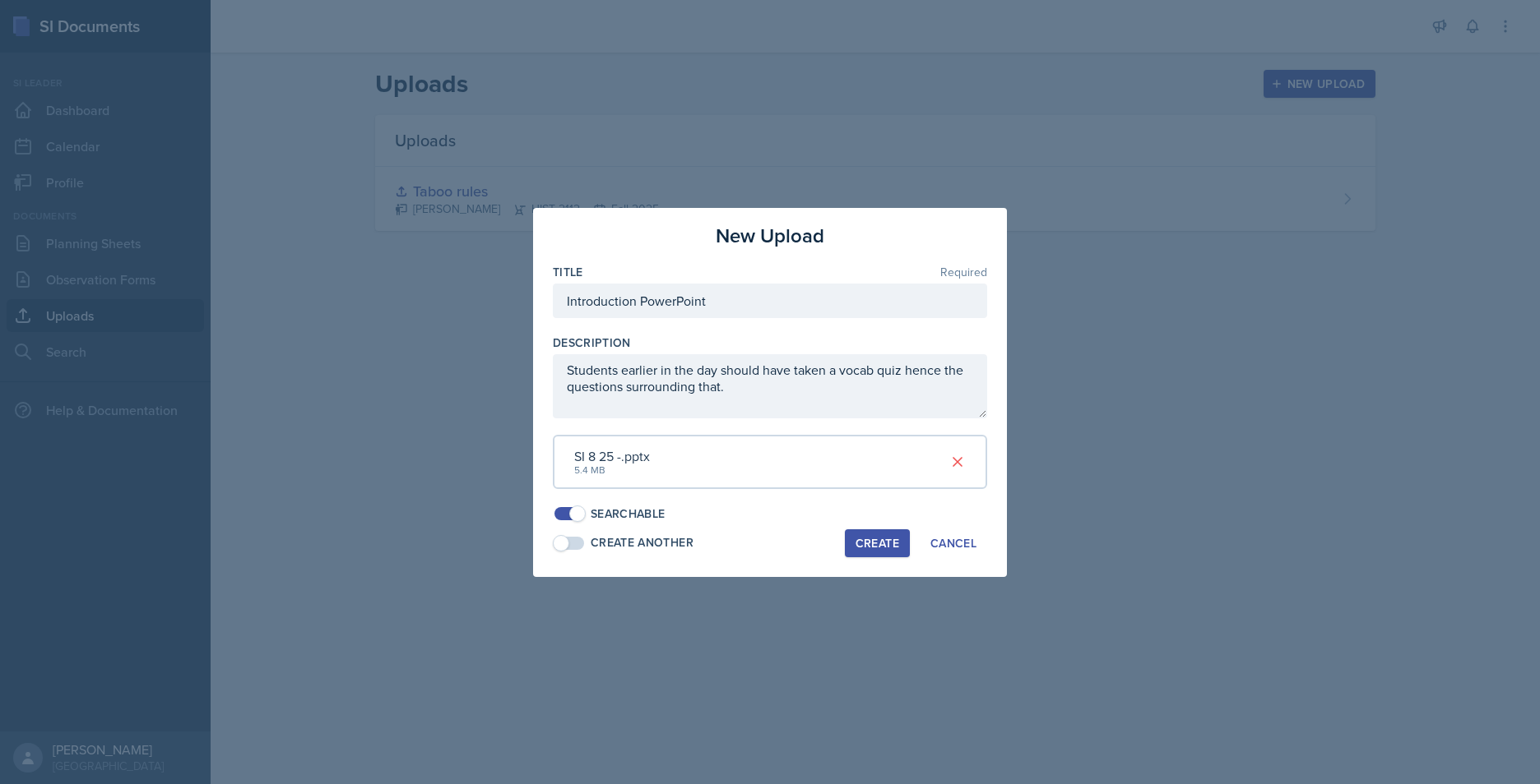
click at [878, 544] on div "Create" at bounding box center [878, 543] width 43 height 14
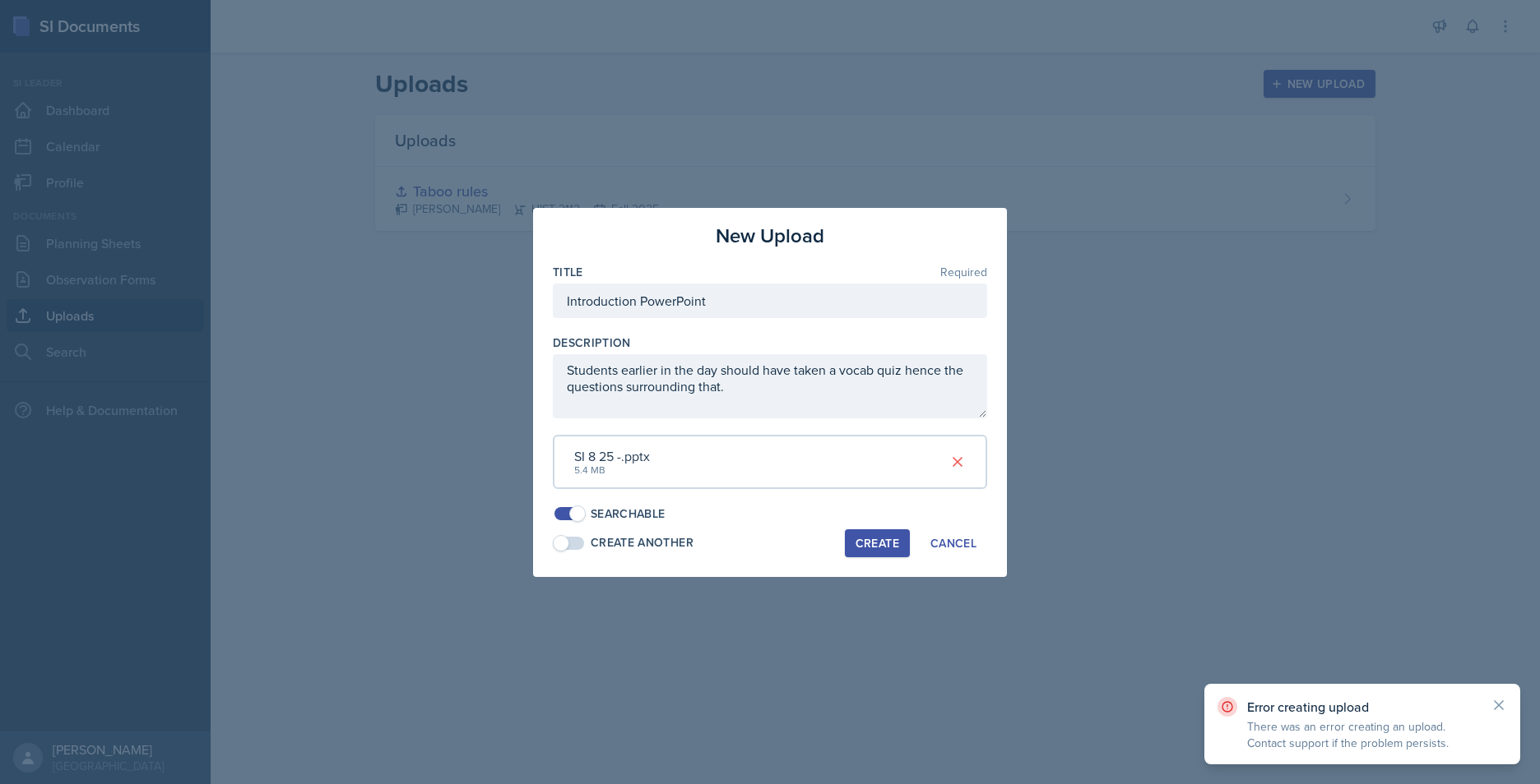
click at [664, 471] on div "SI 8 25 -.pptx 5.4 MB" at bounding box center [770, 462] width 435 height 54
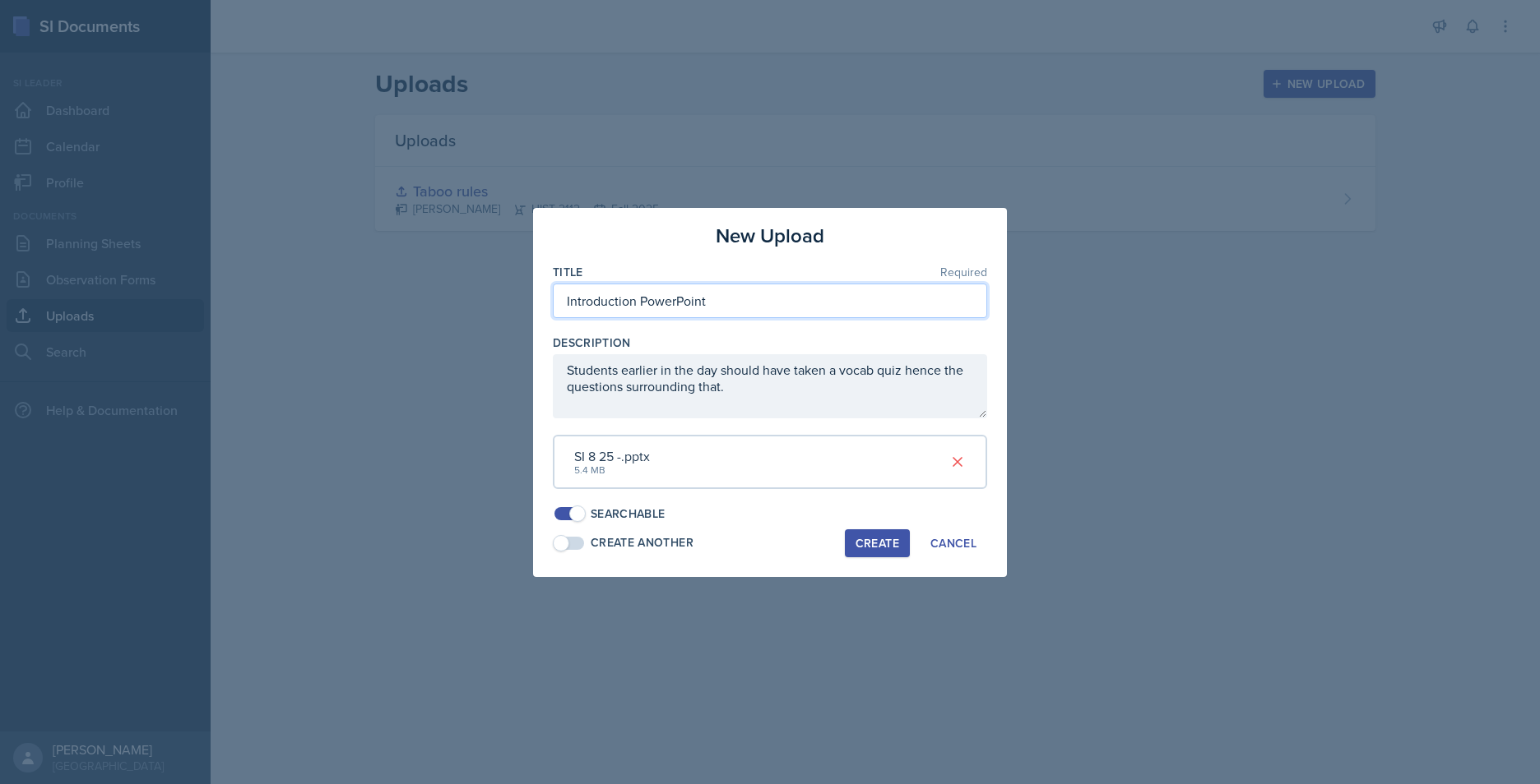
click at [763, 297] on input "Introduction PowerPoint" at bounding box center [770, 301] width 435 height 34
click at [641, 519] on div "Searchable" at bounding box center [628, 514] width 75 height 17
click at [604, 517] on div "Searchable" at bounding box center [628, 514] width 75 height 17
click at [872, 546] on div "Create" at bounding box center [878, 543] width 43 height 14
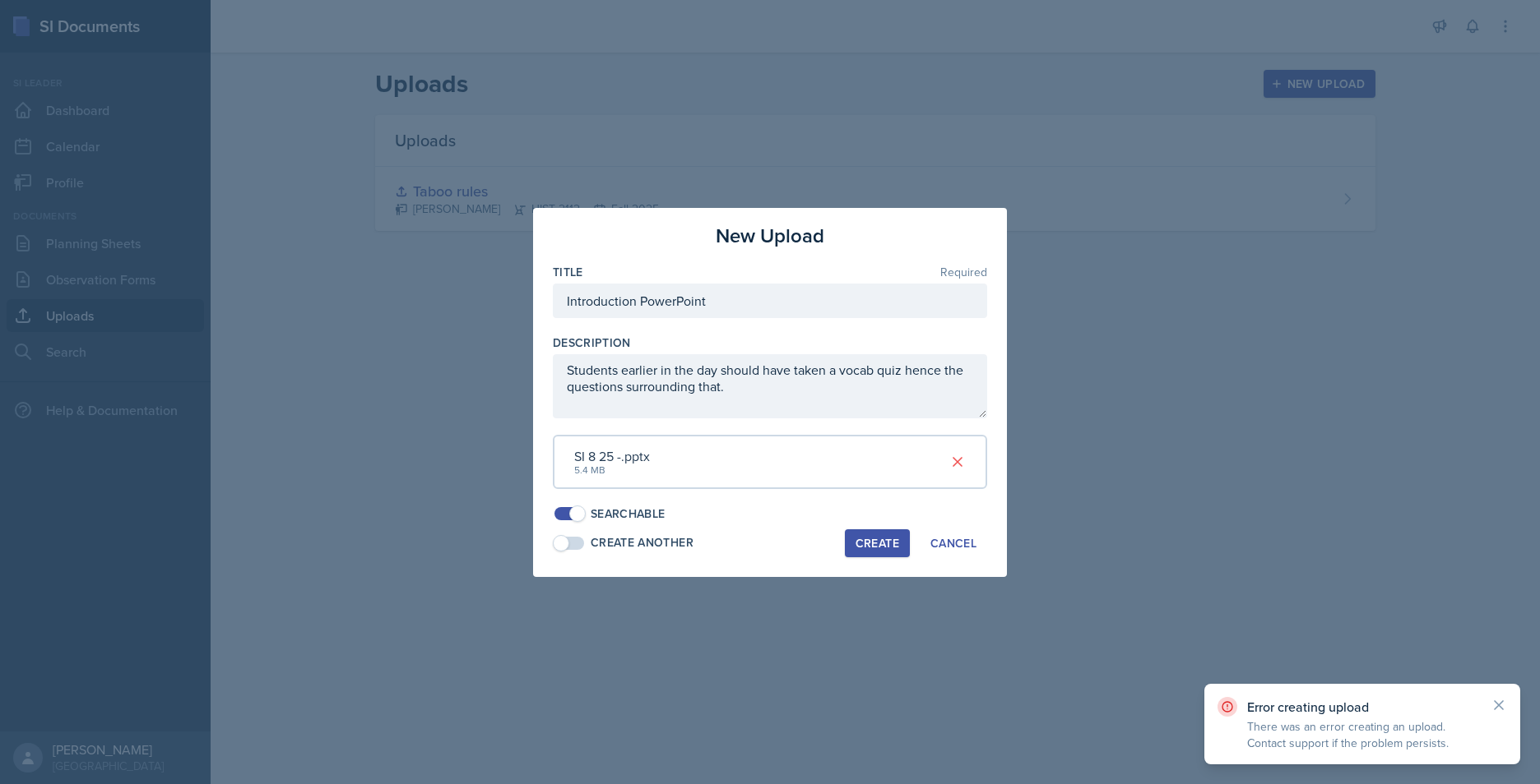
click at [1224, 606] on p "There was an error creating an upload. Contact support if the problem persists." at bounding box center [1362, 735] width 230 height 33
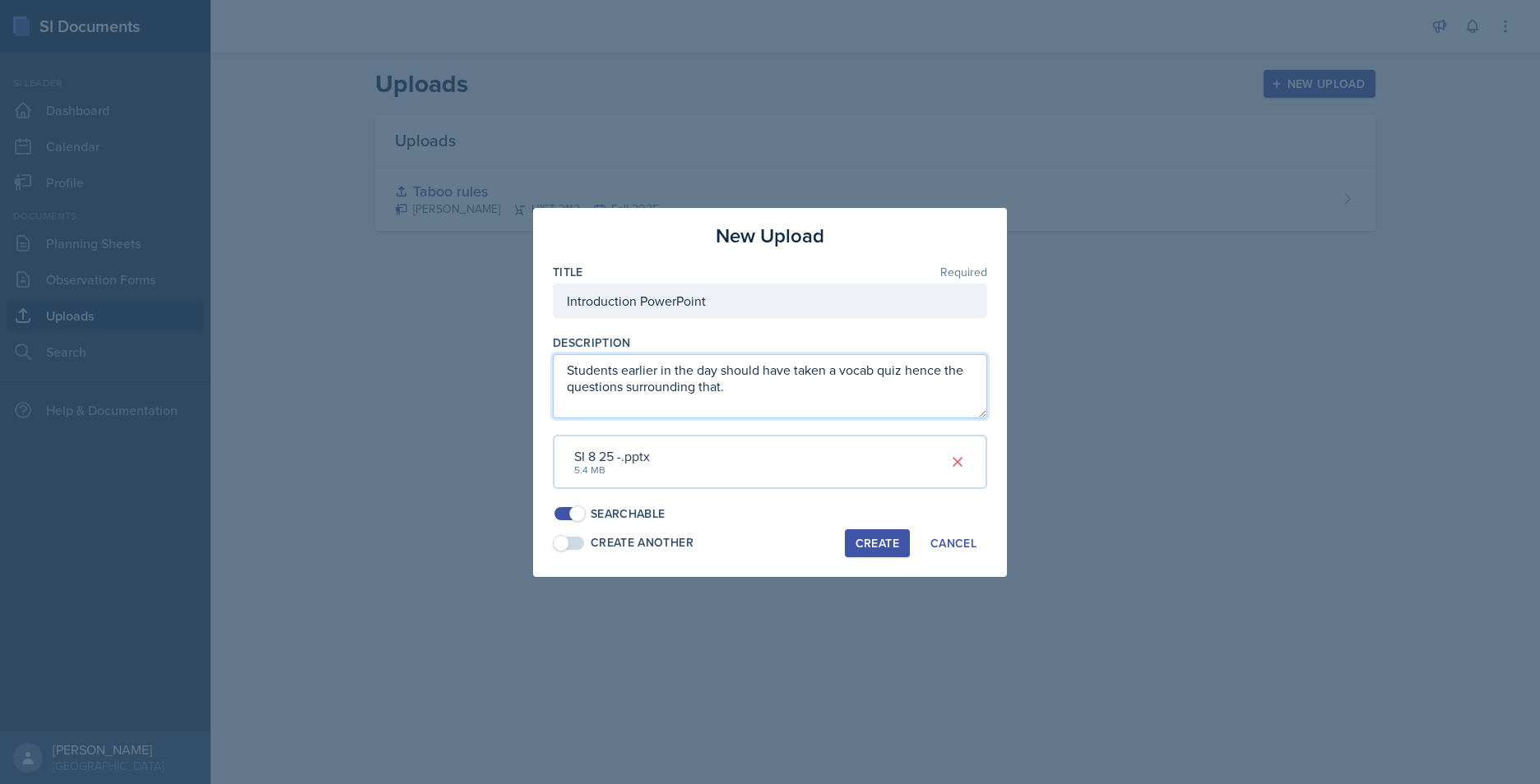
click at [771, 392] on textarea "Students earlier in the day should have taken a vocab quiz hence the questions …" at bounding box center [770, 386] width 435 height 64
drag, startPoint x: 771, startPoint y: 392, endPoint x: 528, endPoint y: 350, distance: 246.6
click at [528, 350] on div "New Upload Title Required Introduction PowerPoint Description Students earlier …" at bounding box center [770, 392] width 1540 height 784
click at [568, 518] on span at bounding box center [569, 514] width 30 height 14
click at [569, 518] on span at bounding box center [569, 514] width 30 height 14
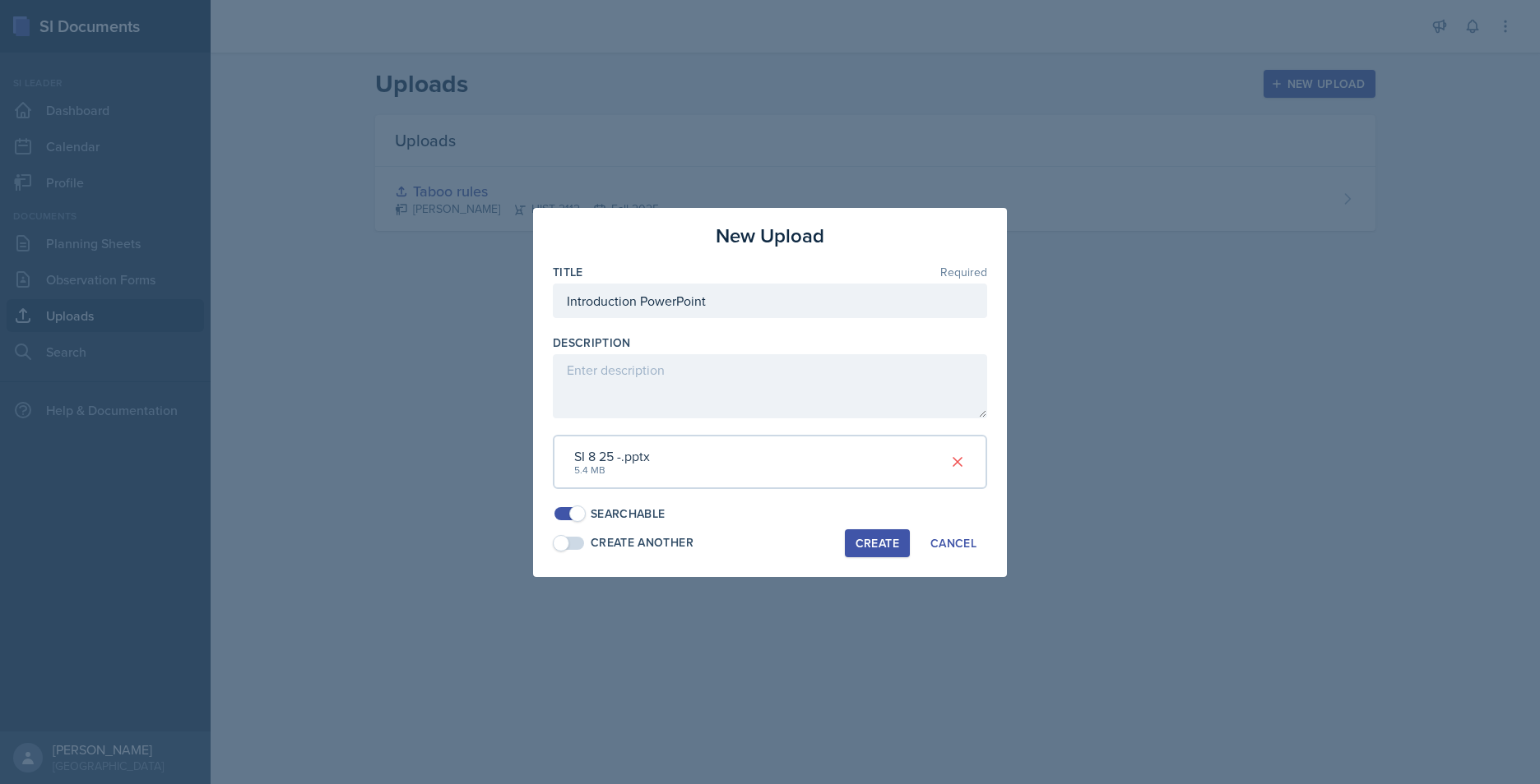
click at [587, 551] on div "Create Another" at bounding box center [624, 543] width 141 height 17
click at [579, 545] on span at bounding box center [578, 544] width 16 height 16
click at [877, 548] on div "Create" at bounding box center [878, 543] width 43 height 14
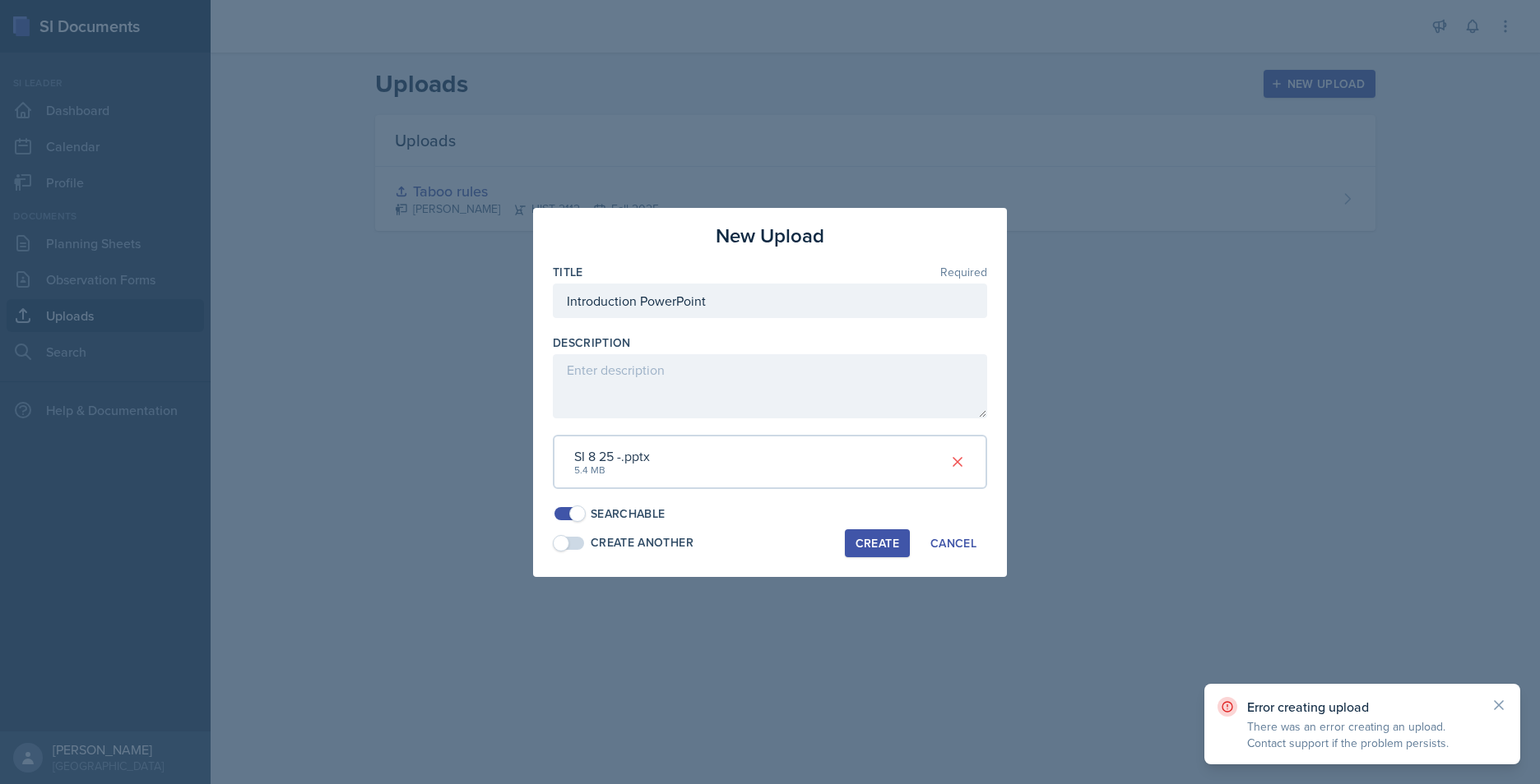
click at [567, 537] on span at bounding box center [561, 544] width 16 height 16
click at [872, 549] on div "Create" at bounding box center [878, 543] width 43 height 14
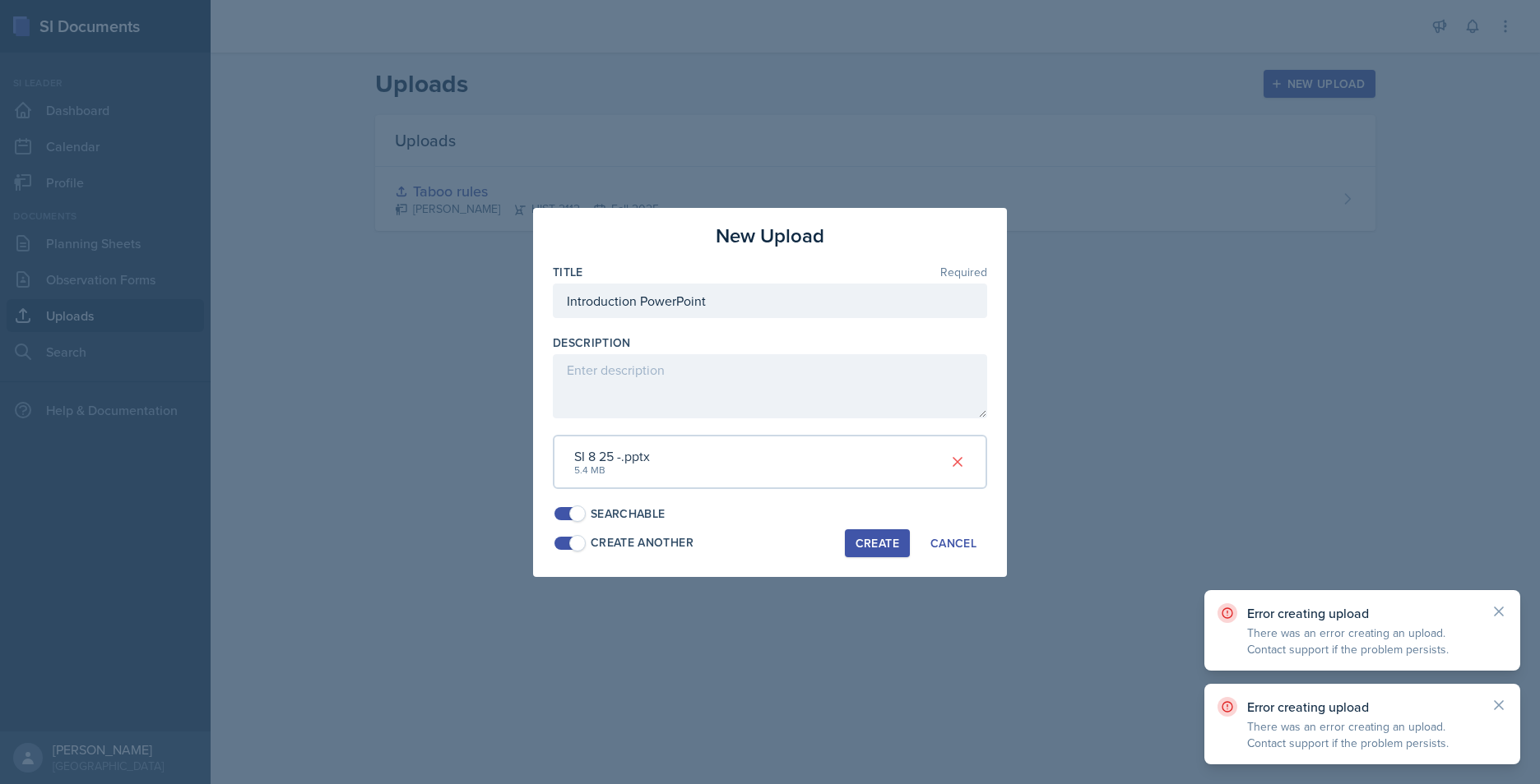
click at [563, 541] on span at bounding box center [569, 543] width 30 height 14
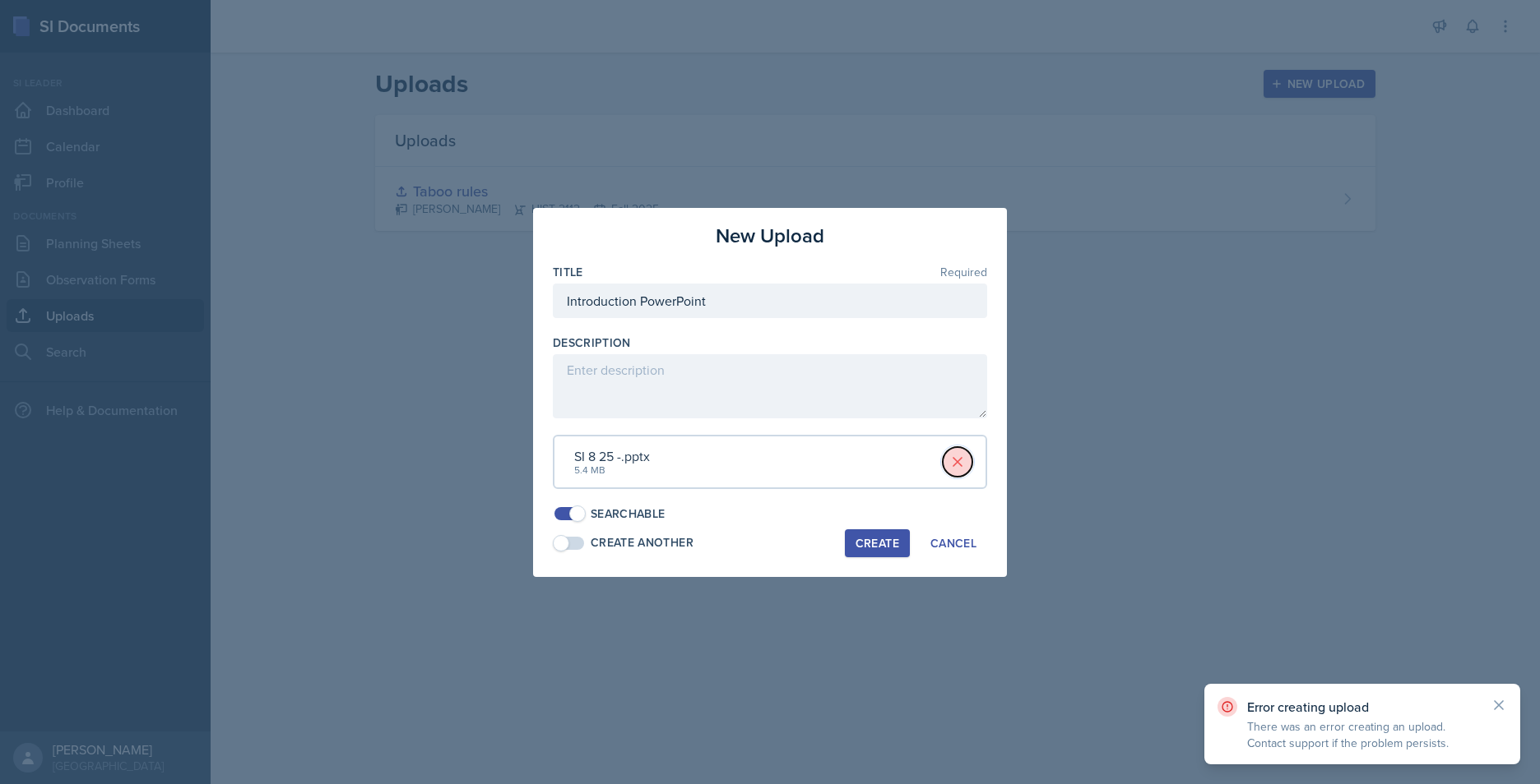
click at [959, 464] on icon at bounding box center [957, 462] width 16 height 16
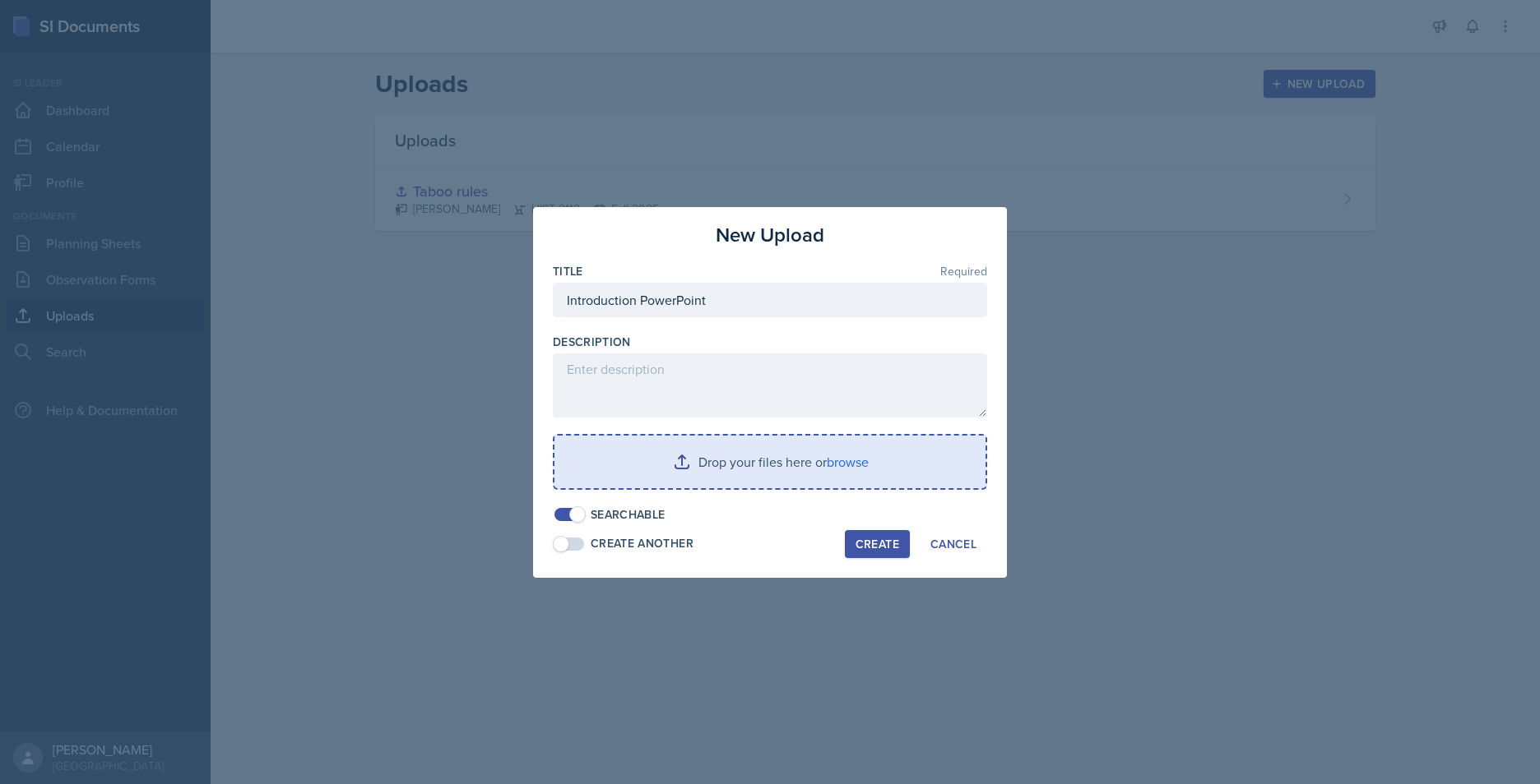
click at [765, 470] on input "file" at bounding box center [770, 462] width 431 height 52
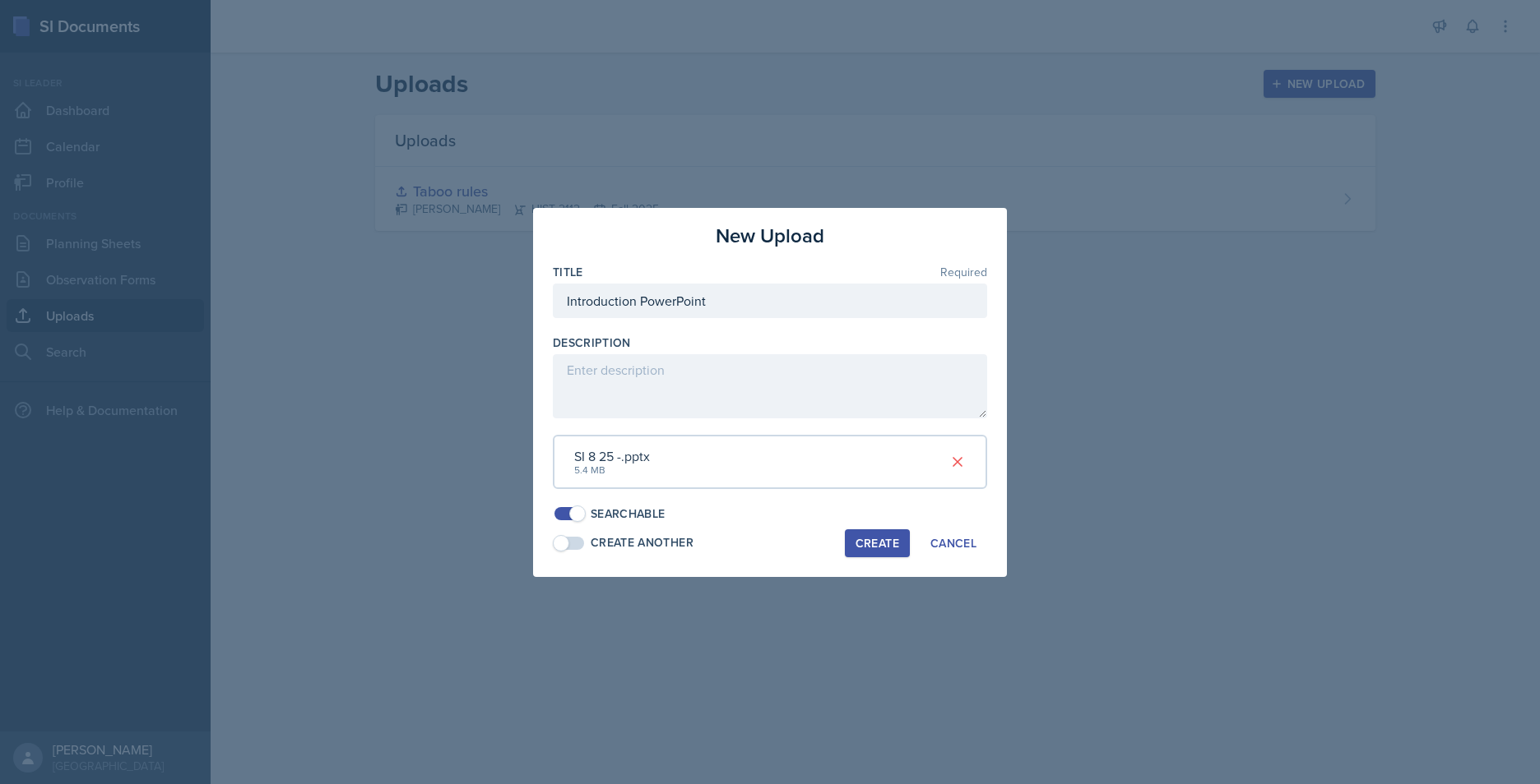
click at [859, 537] on div "Create" at bounding box center [878, 543] width 43 height 14
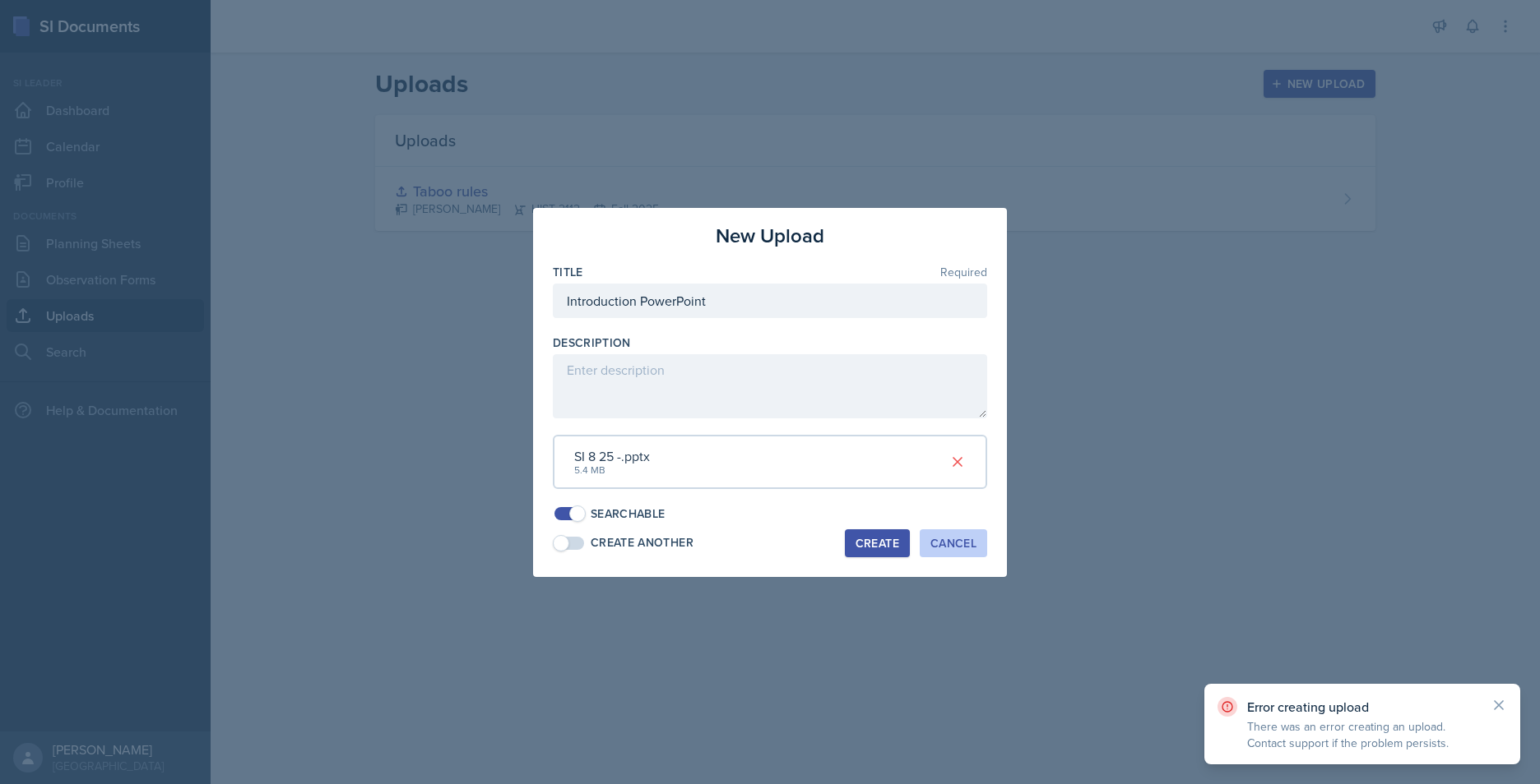
click at [958, 532] on button "Cancel" at bounding box center [953, 543] width 68 height 28
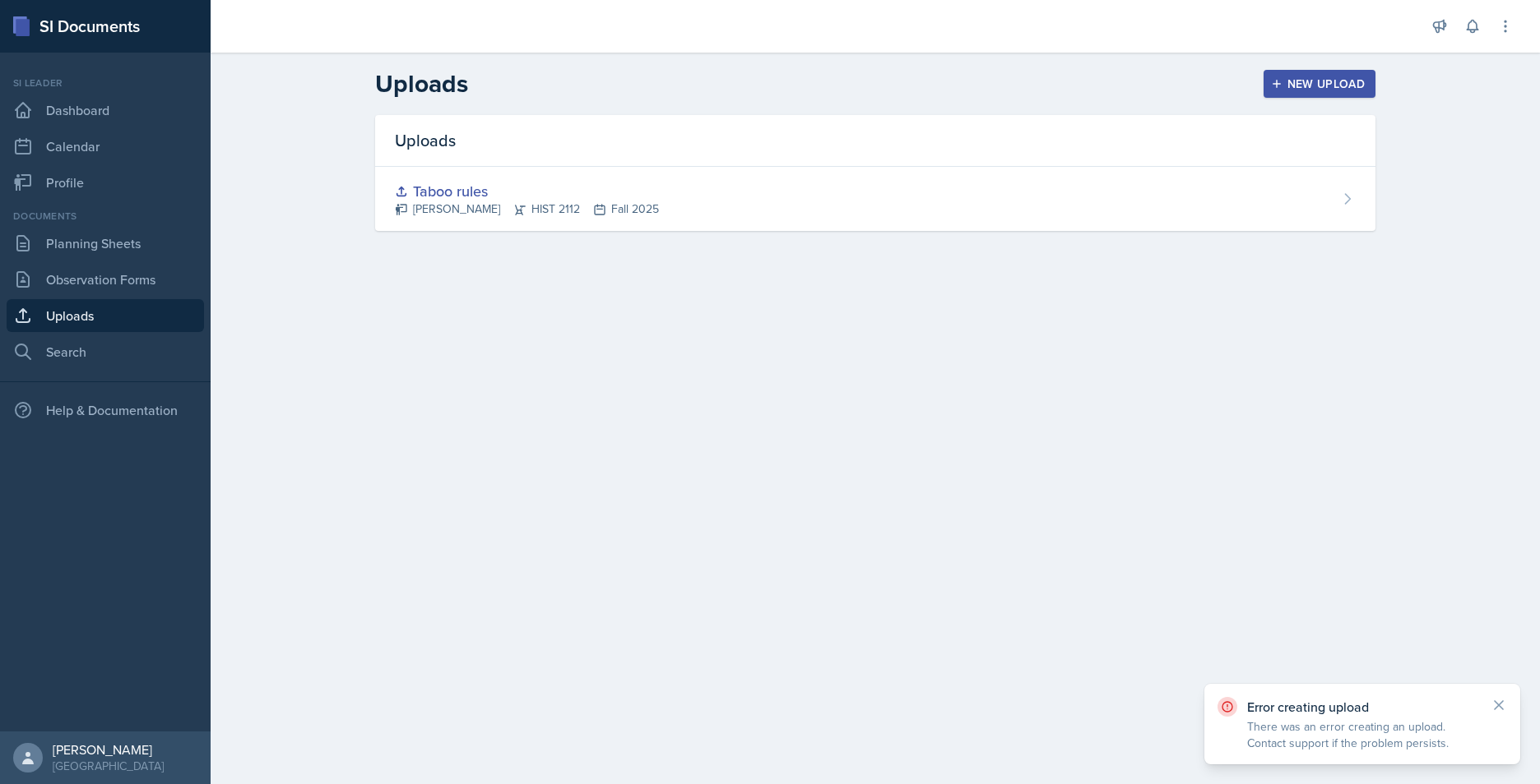
click at [1224, 606] on main "Uploads New Upload Uploads Taboo rules Jack Vickers HIST 2112 Fall 2025 New Upl…" at bounding box center [875, 418] width 1329 height 732
click at [1224, 606] on icon at bounding box center [1498, 705] width 16 height 16
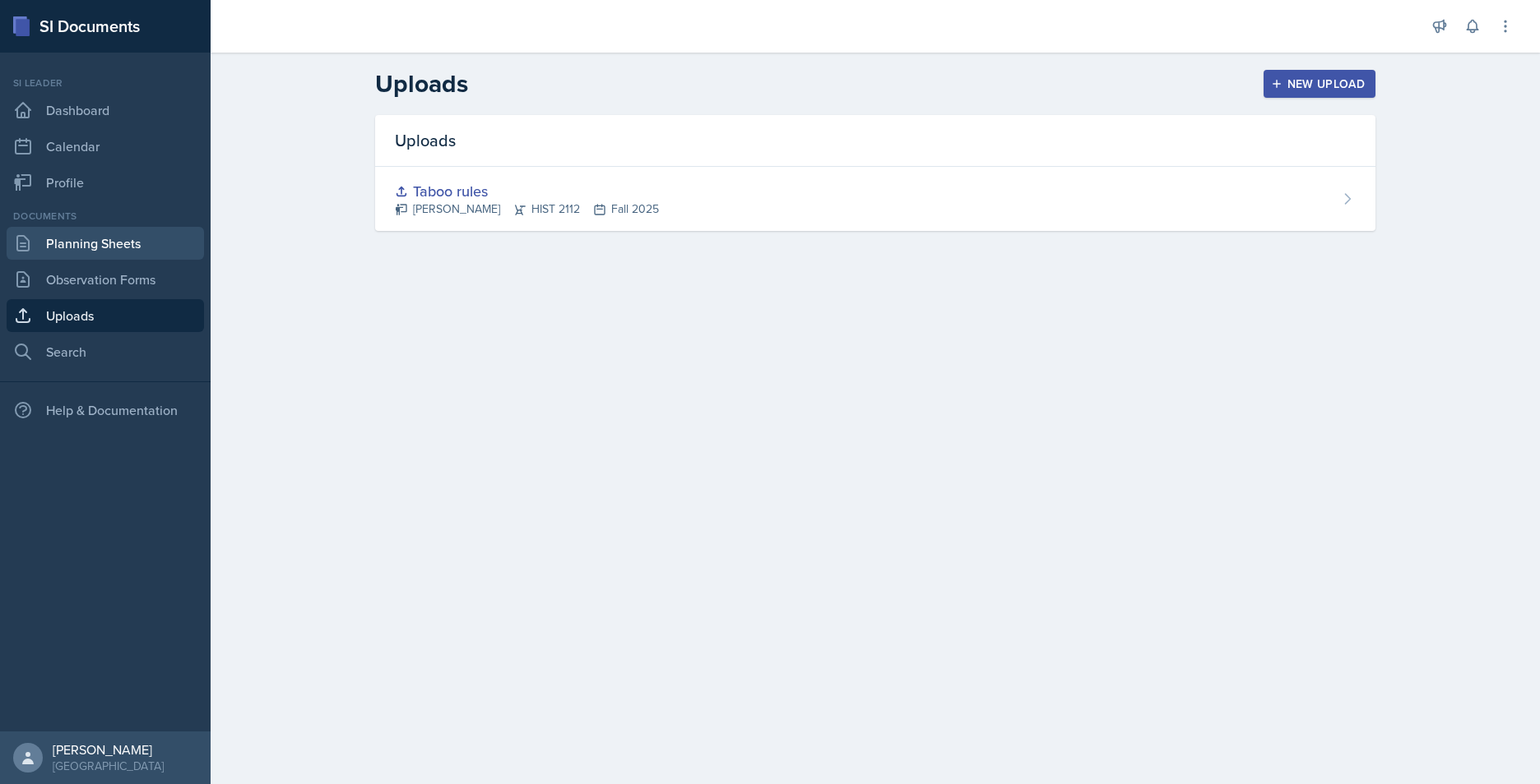
click at [127, 249] on link "Planning Sheets" at bounding box center [105, 243] width 197 height 33
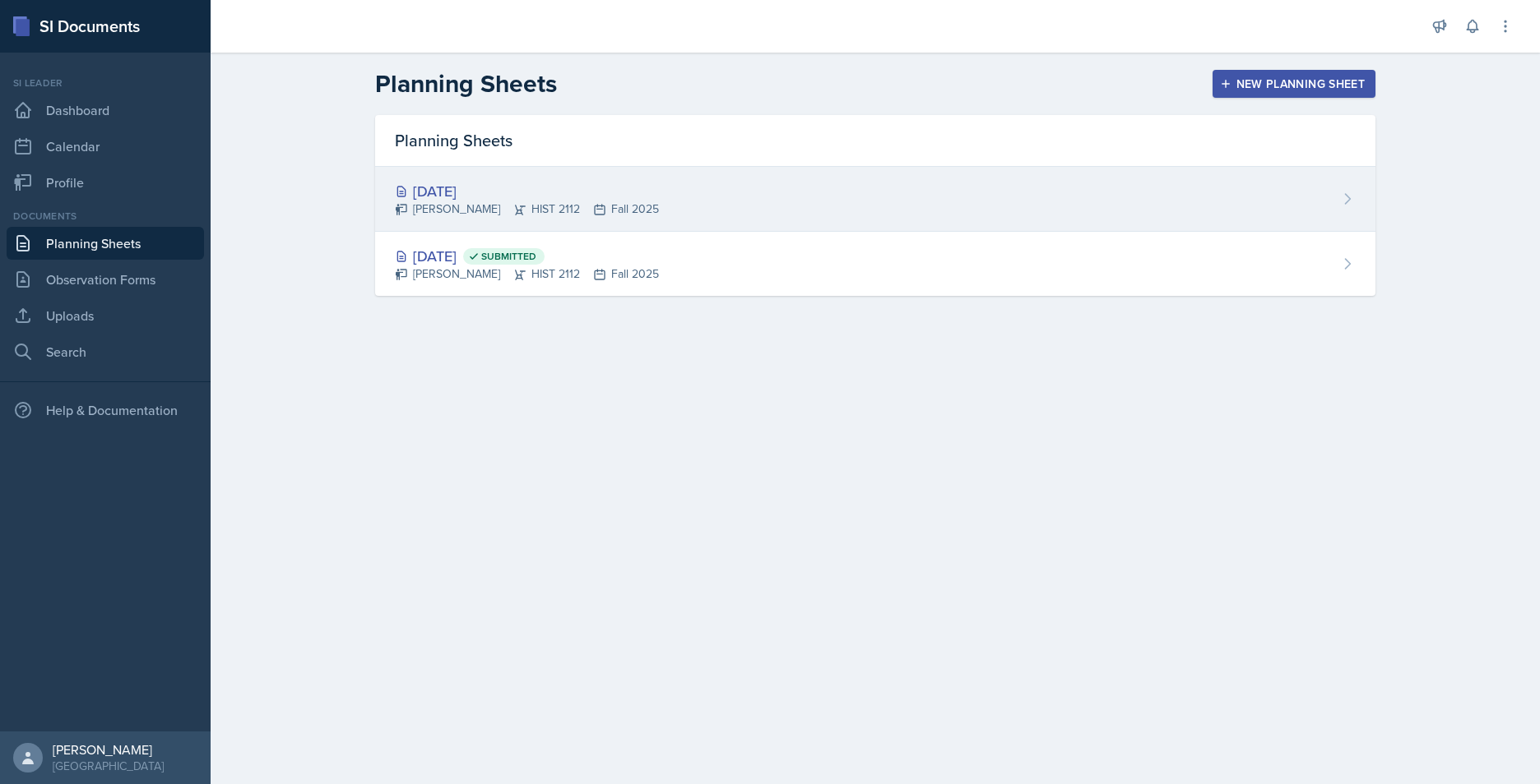
click at [567, 191] on div "[DATE]" at bounding box center [527, 191] width 264 height 23
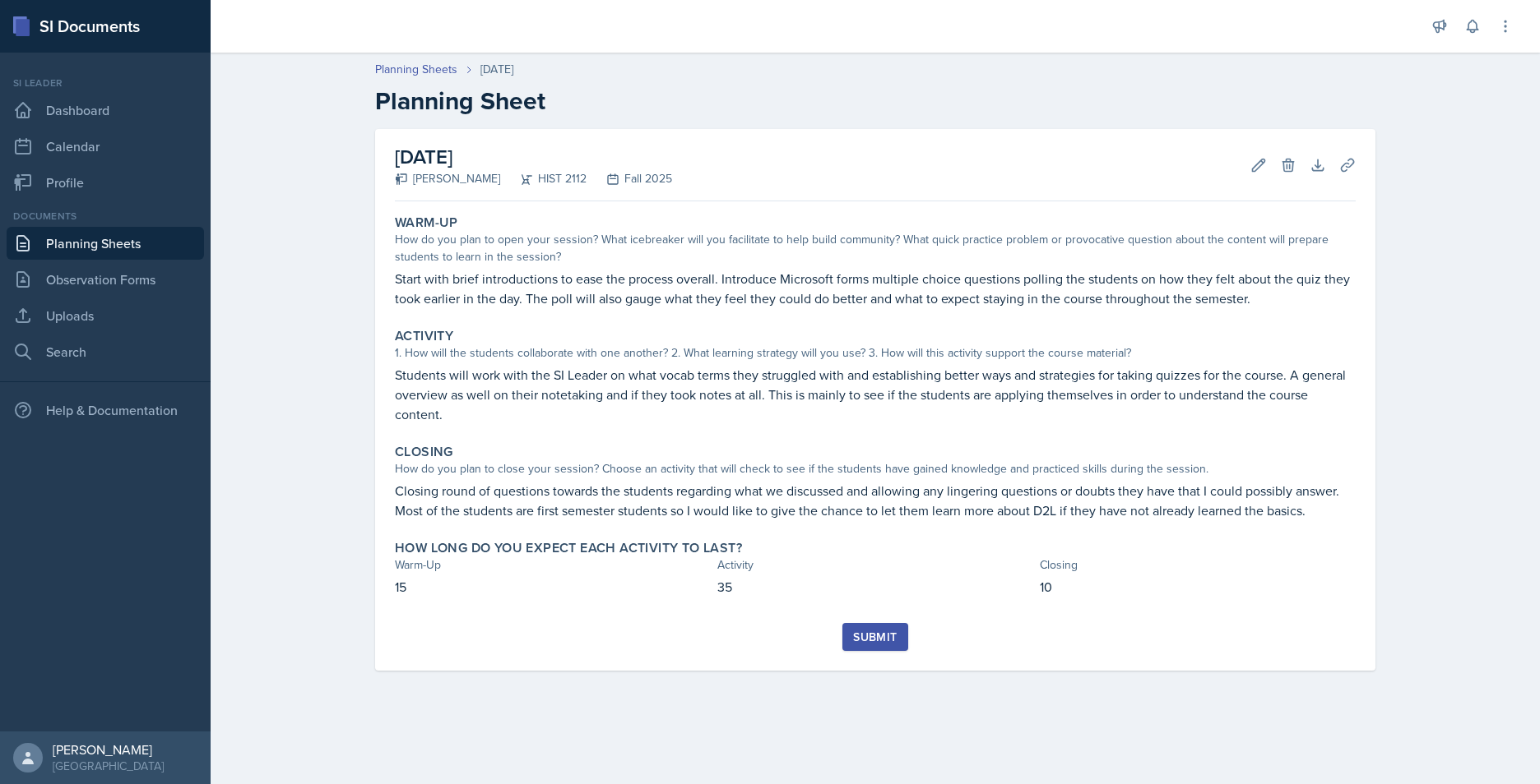
click at [150, 242] on link "Planning Sheets" at bounding box center [105, 243] width 197 height 33
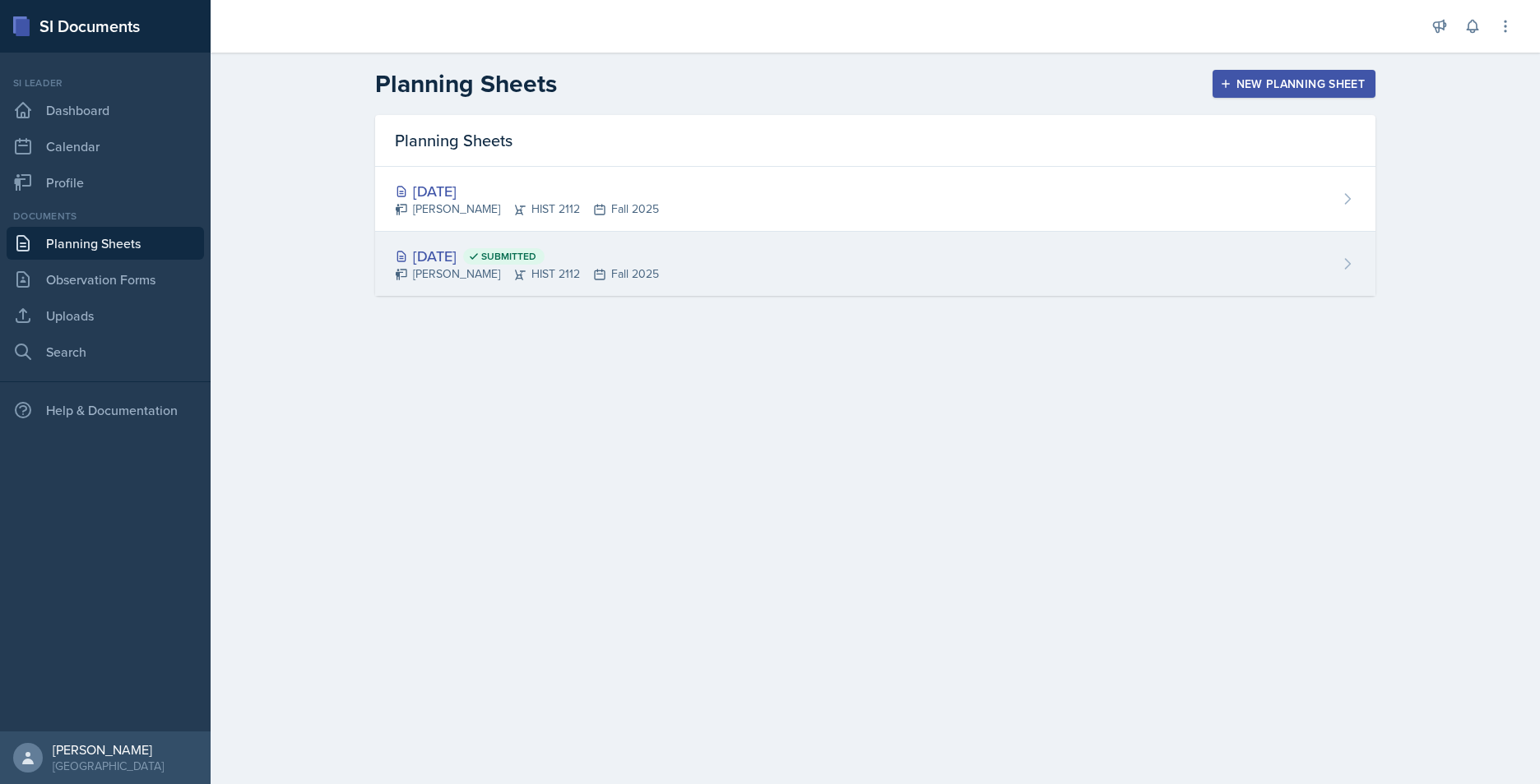
click at [756, 261] on div "Aug 15th, 2025 Submitted Jack Vickers HIST 2112 Fall 2025" at bounding box center [875, 264] width 1000 height 64
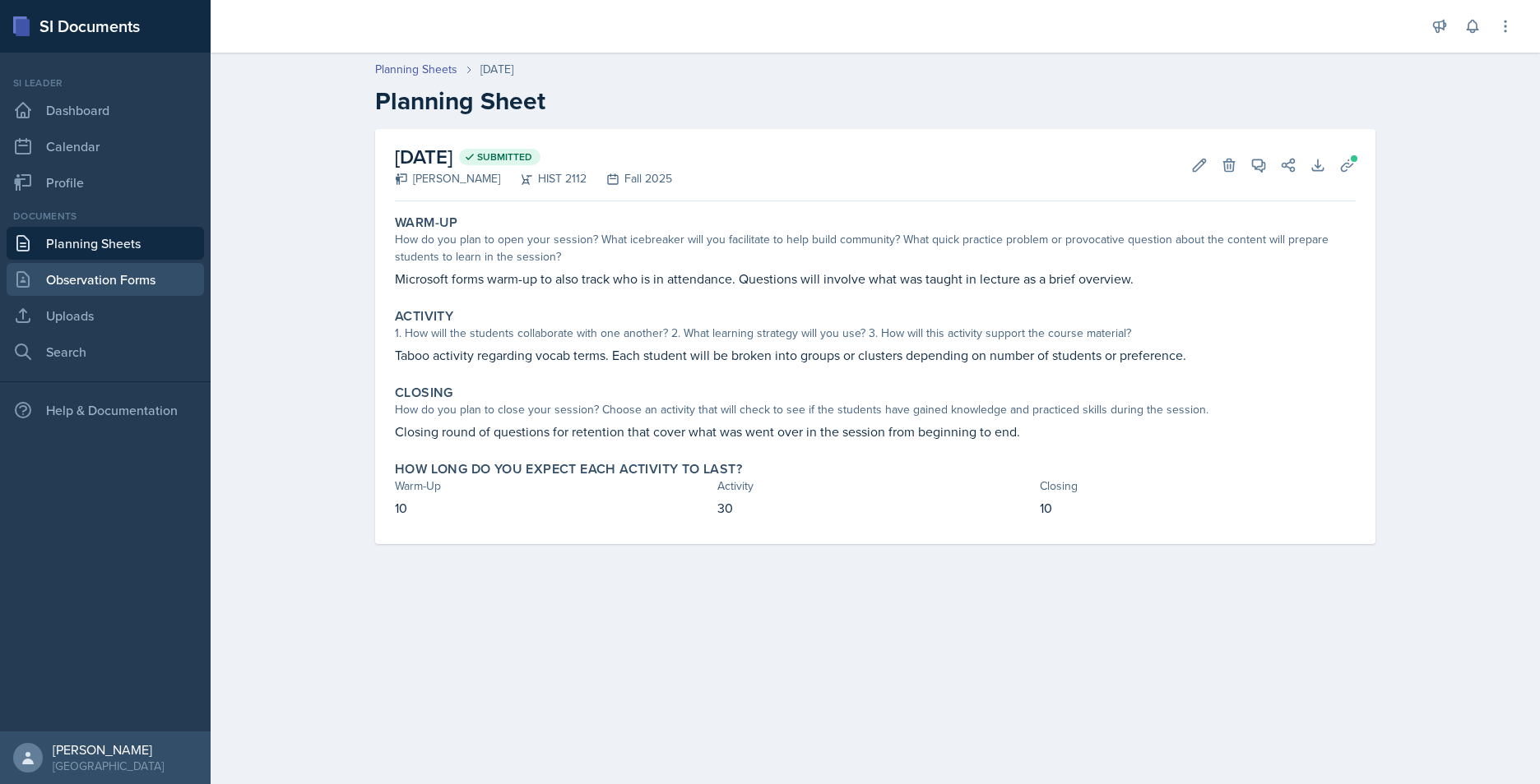
click at [120, 265] on link "Observation Forms" at bounding box center [105, 279] width 197 height 33
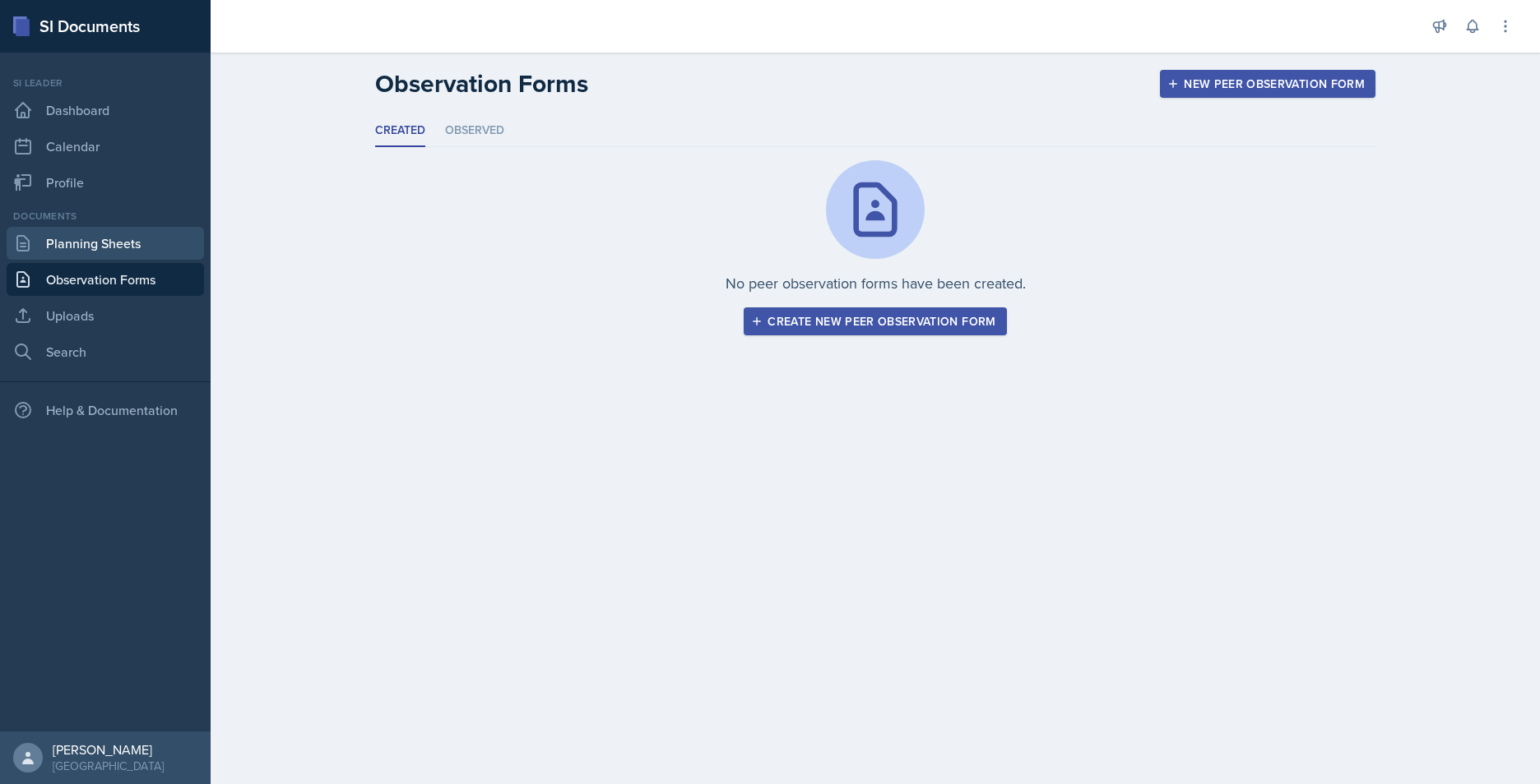
click at [99, 259] on link "Planning Sheets" at bounding box center [105, 243] width 197 height 33
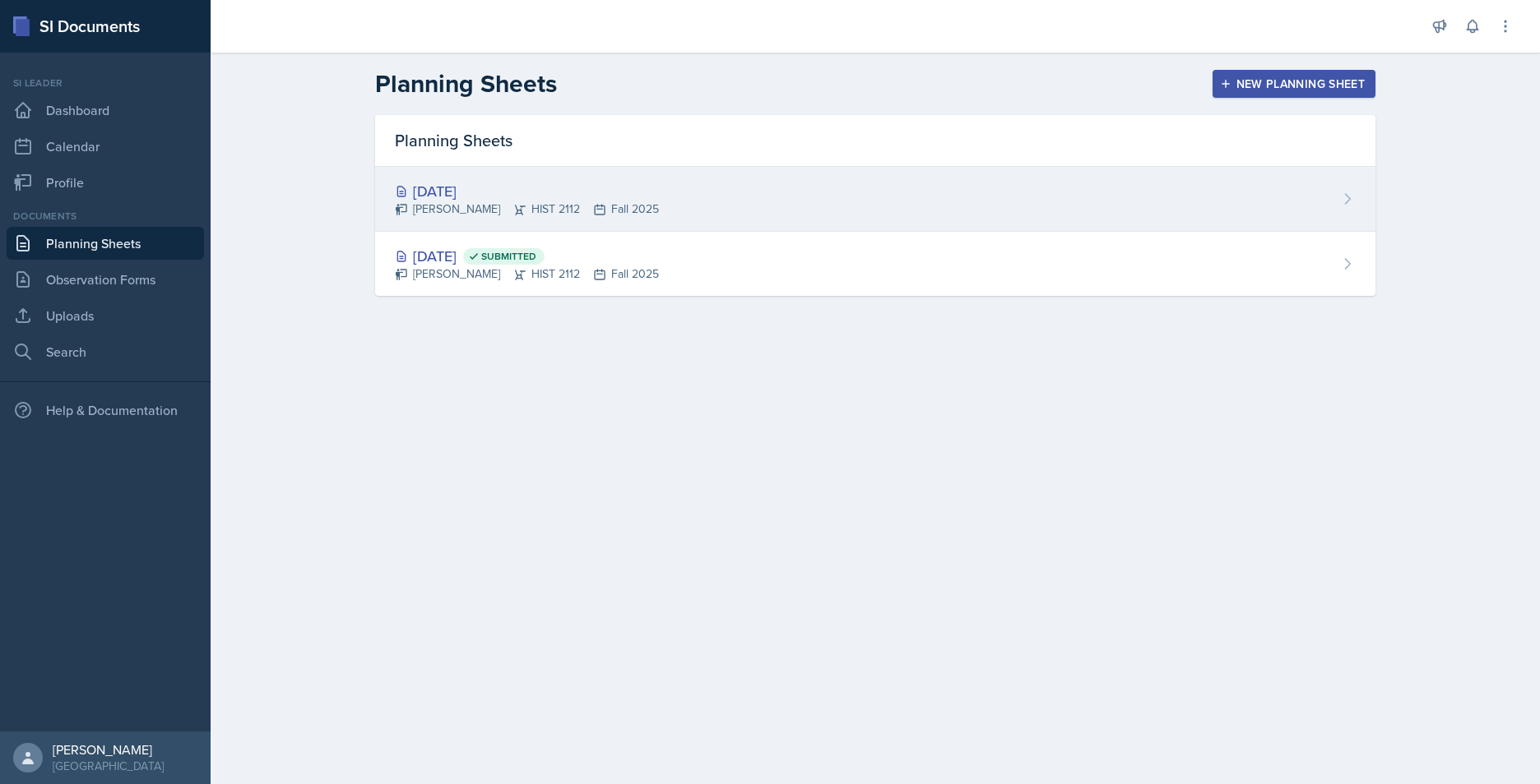
click at [628, 194] on div "[DATE]" at bounding box center [527, 191] width 264 height 23
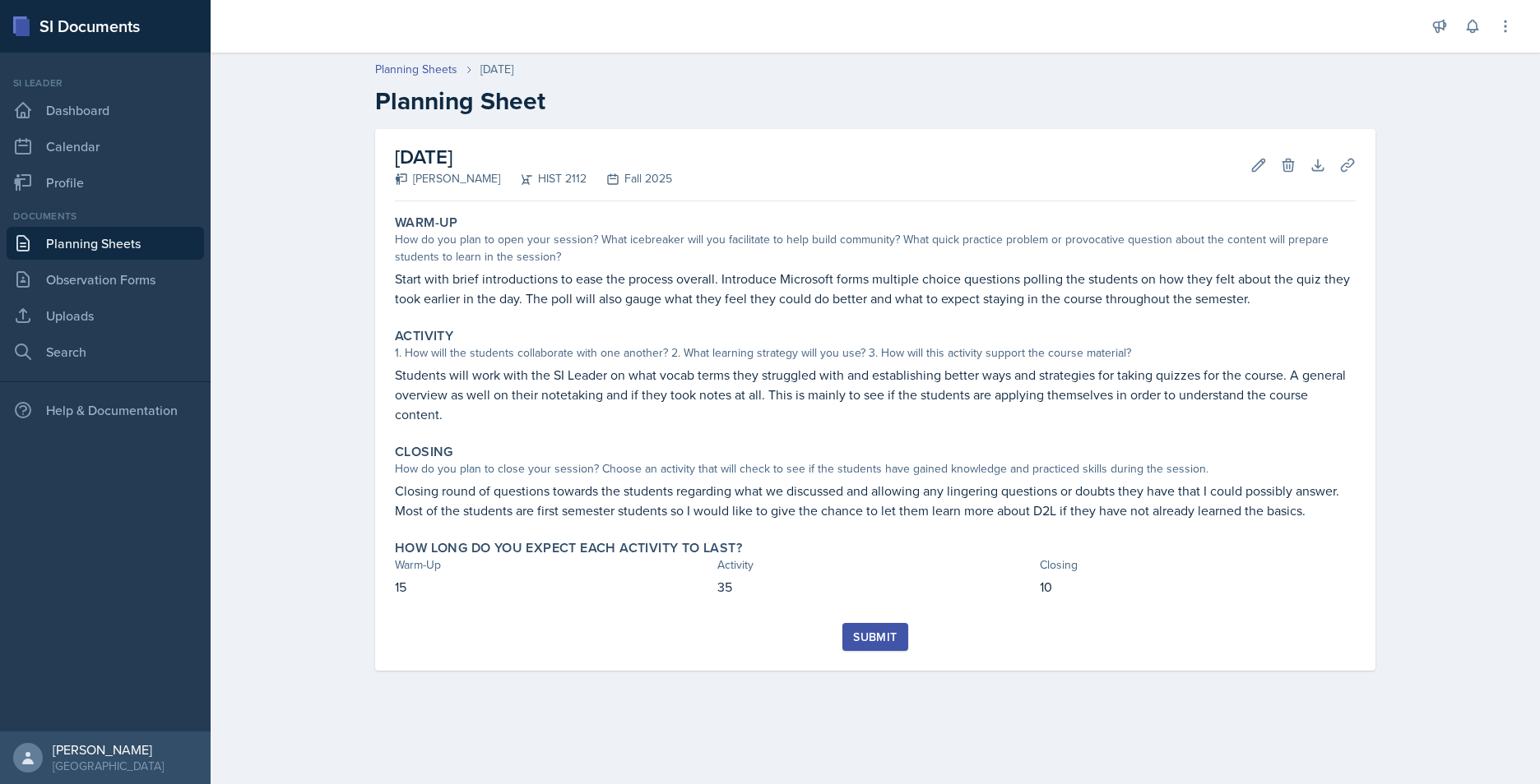
click at [887, 606] on div "Submit" at bounding box center [875, 637] width 43 height 14
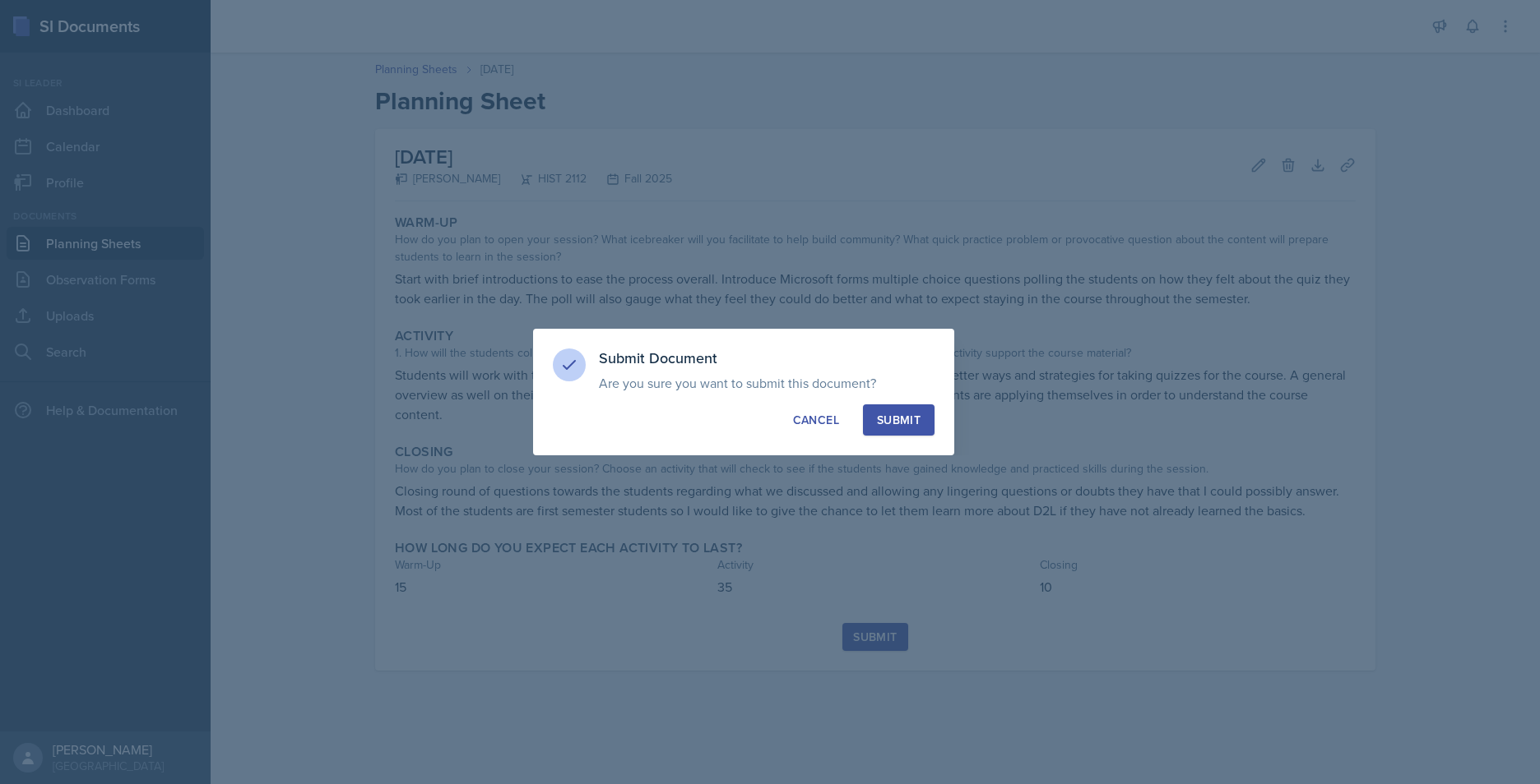
click at [910, 415] on div "Submit" at bounding box center [898, 420] width 43 height 16
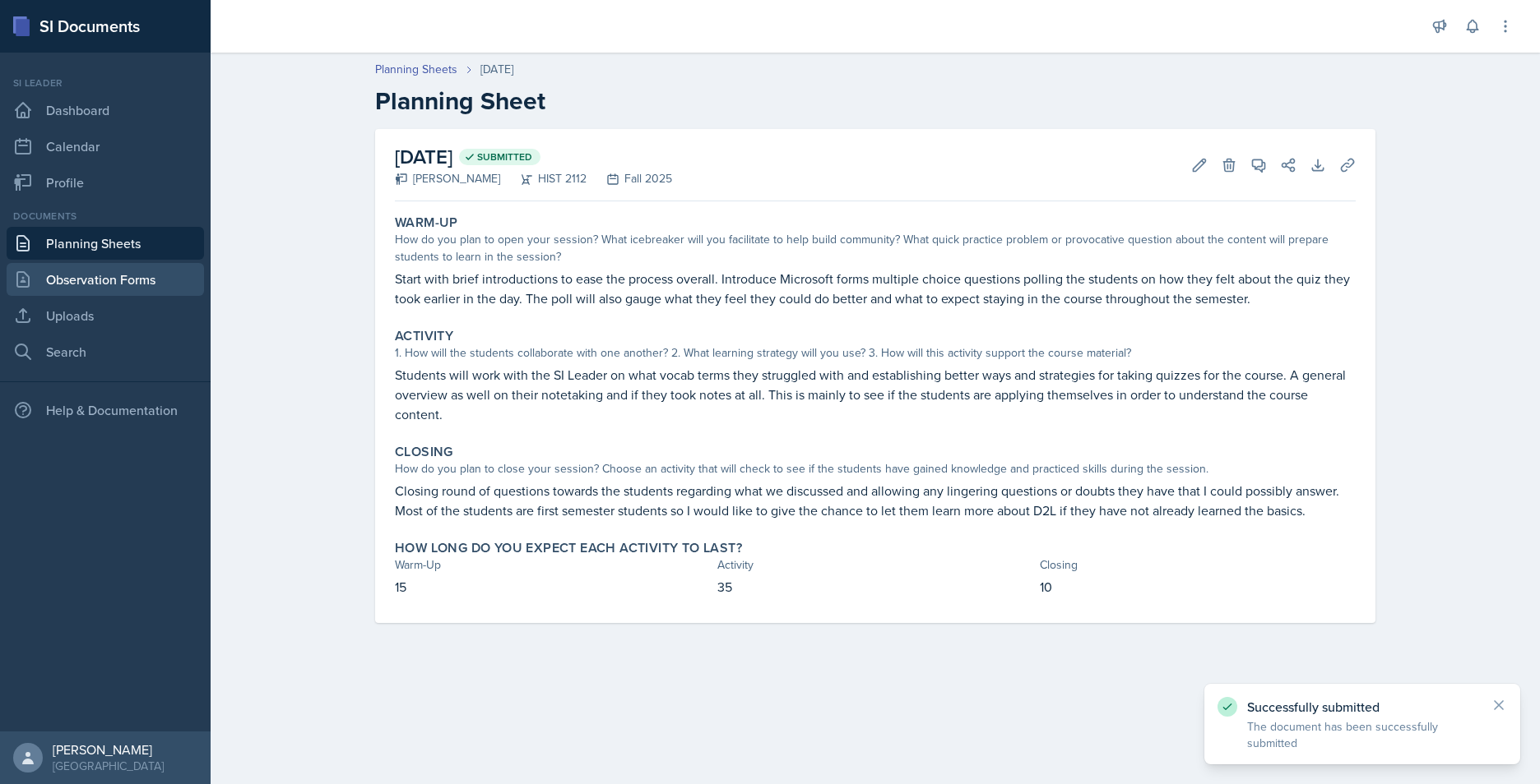
click at [121, 280] on link "Observation Forms" at bounding box center [105, 279] width 197 height 33
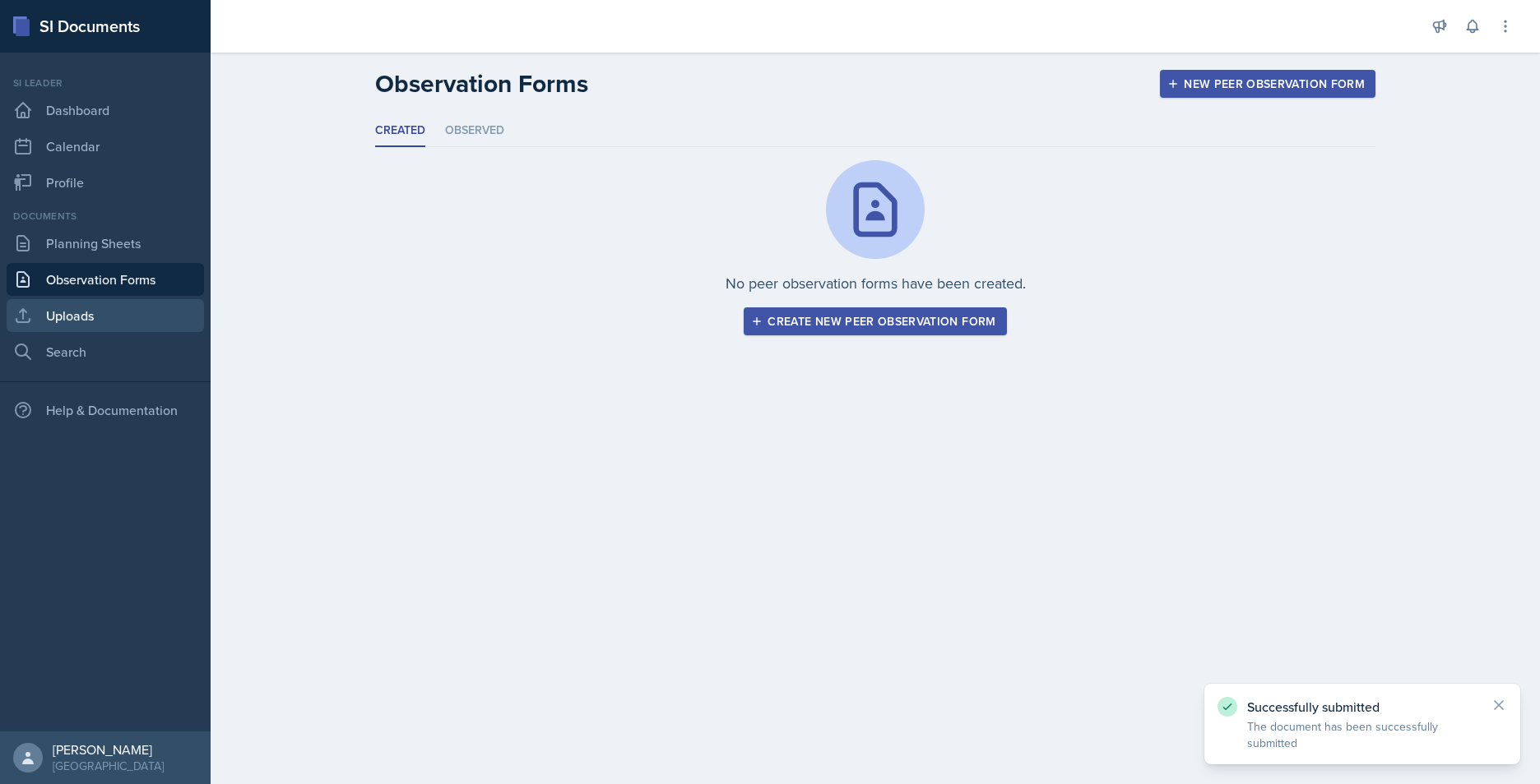
click at [115, 313] on link "Uploads" at bounding box center [105, 315] width 197 height 33
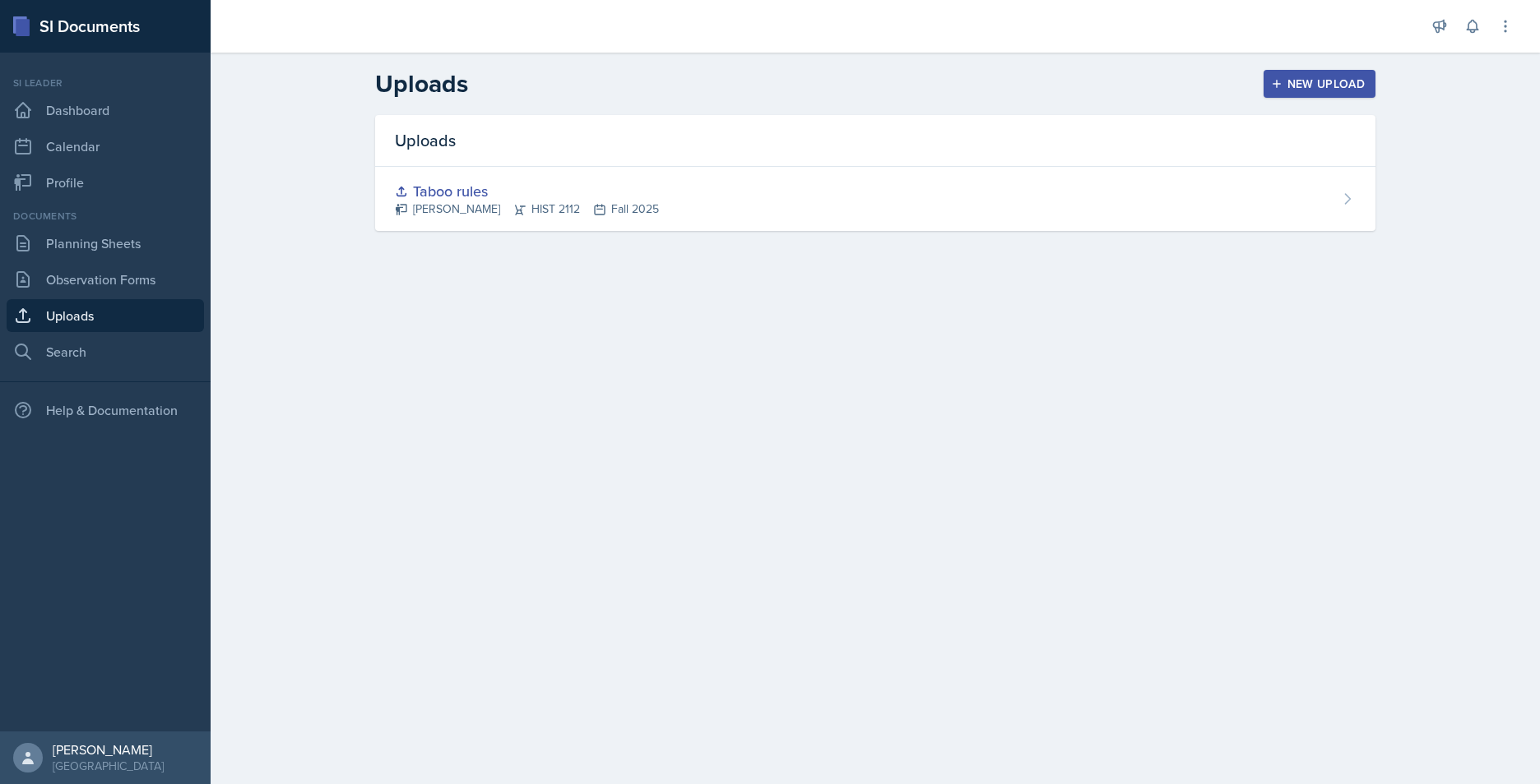
click at [1224, 78] on div "New Upload" at bounding box center [1319, 84] width 91 height 14
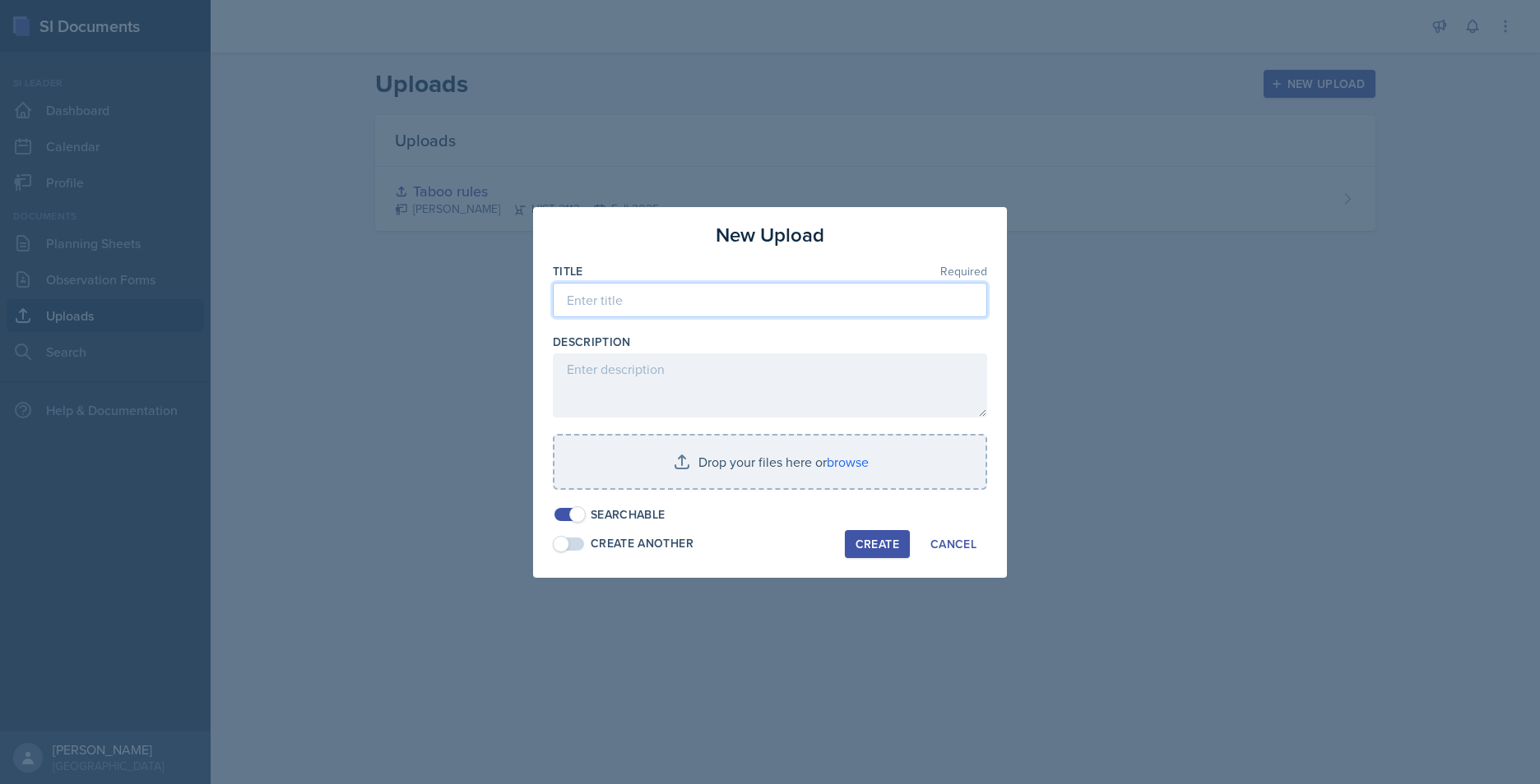
click at [777, 310] on input at bounding box center [770, 300] width 435 height 34
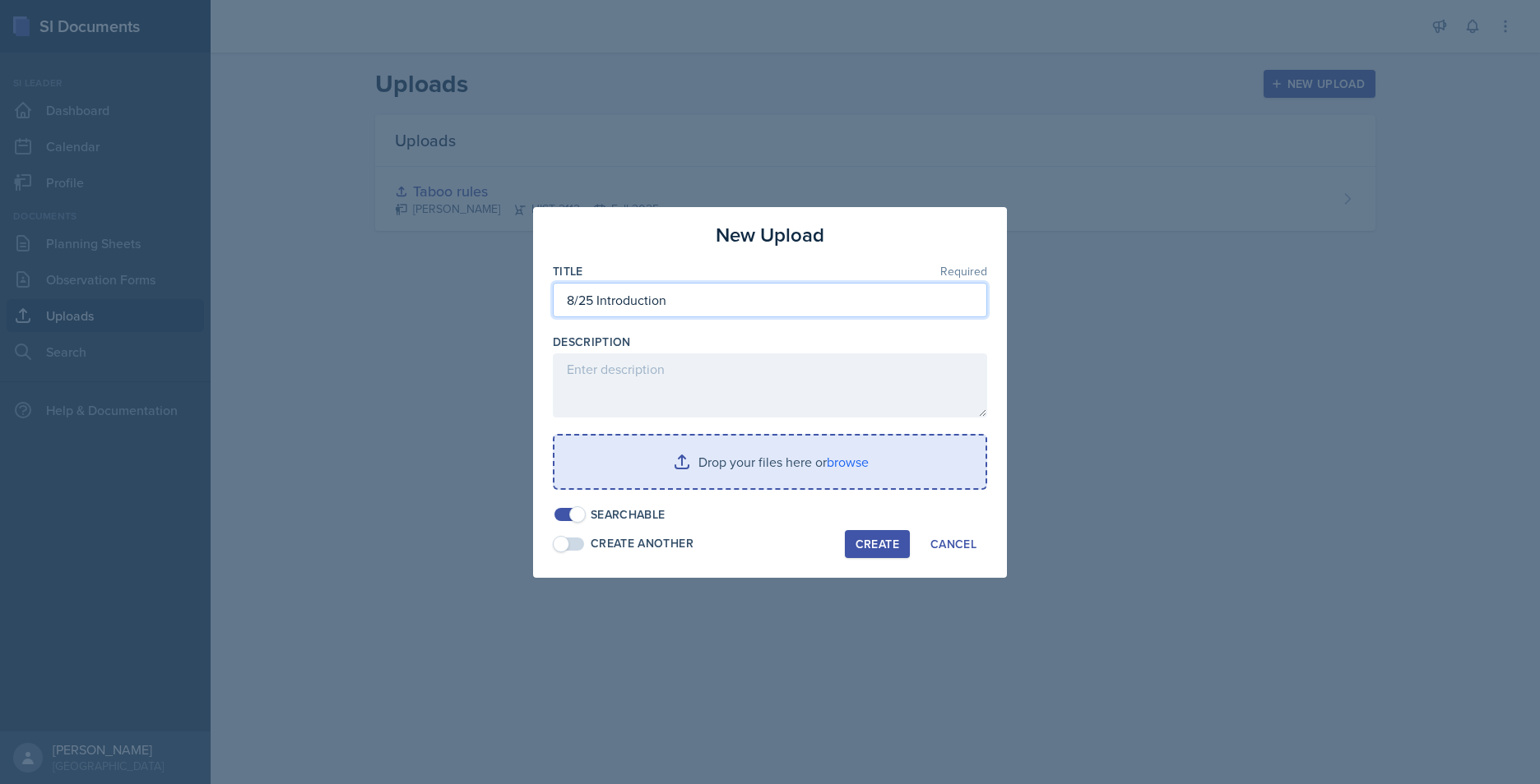
type input "8/25 Introduction"
click at [678, 456] on input "file" at bounding box center [770, 462] width 431 height 52
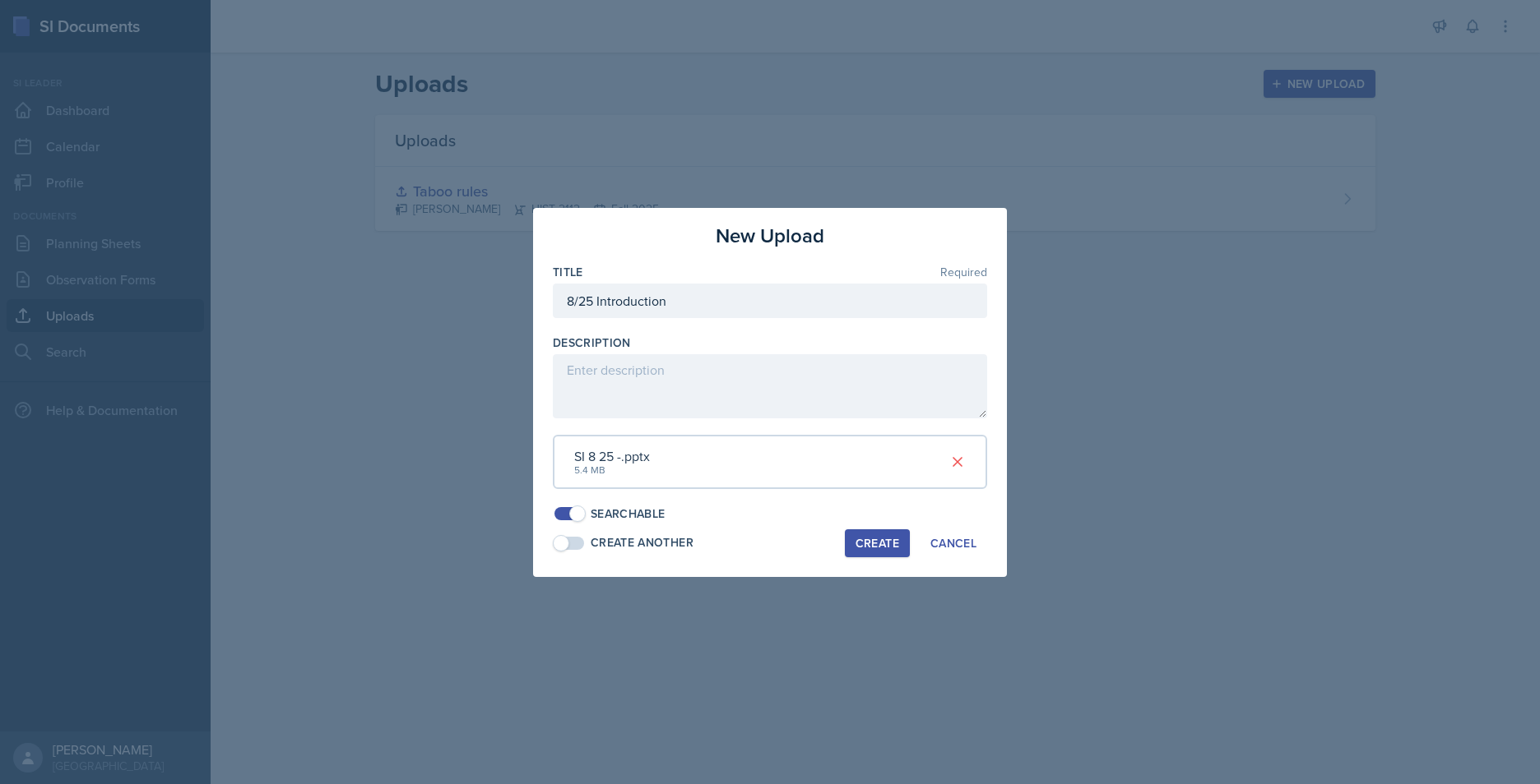
click at [869, 538] on div "Create" at bounding box center [878, 543] width 43 height 14
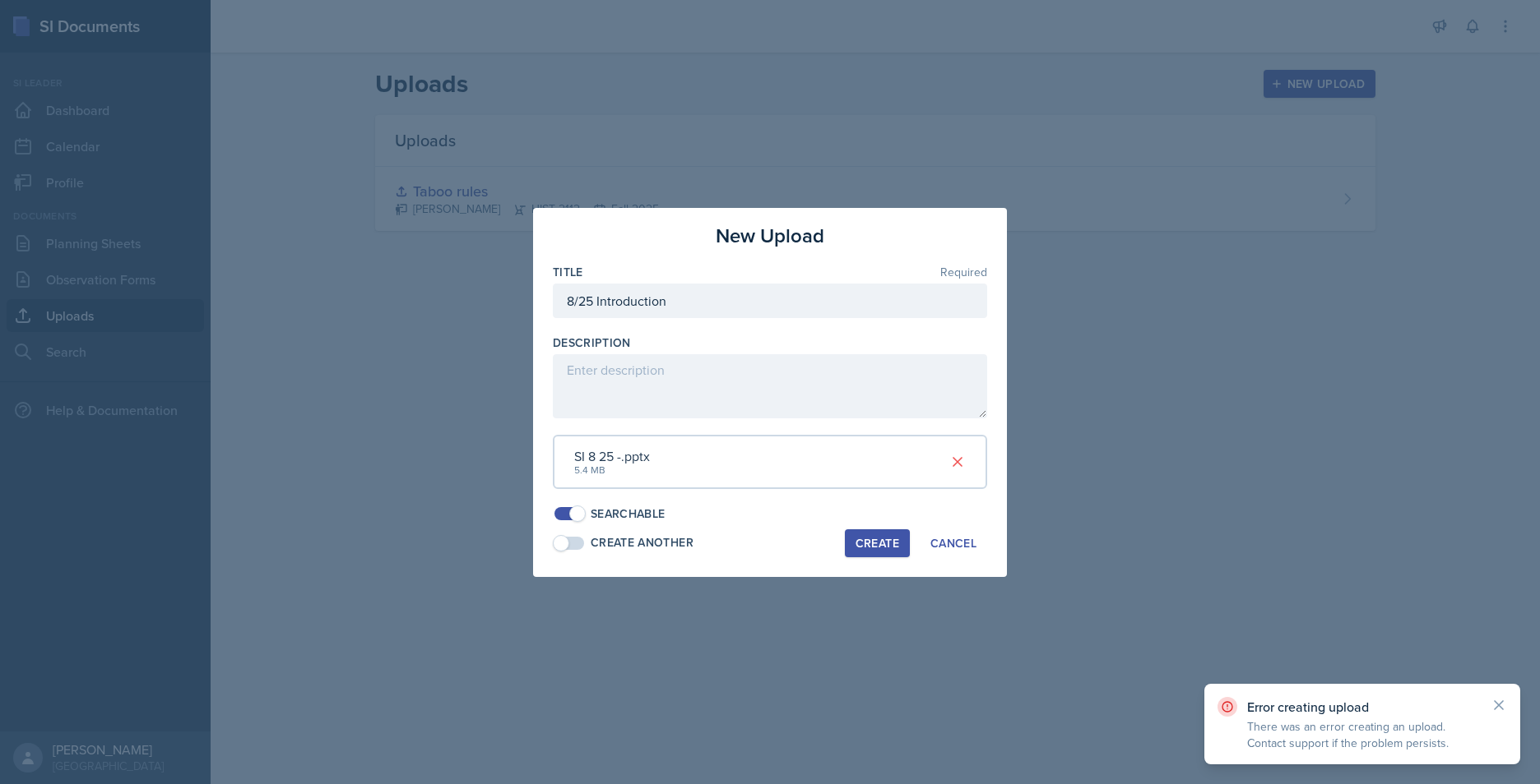
click at [1224, 606] on p "There was an error creating an upload. Contact support if the problem persists." at bounding box center [1362, 735] width 230 height 33
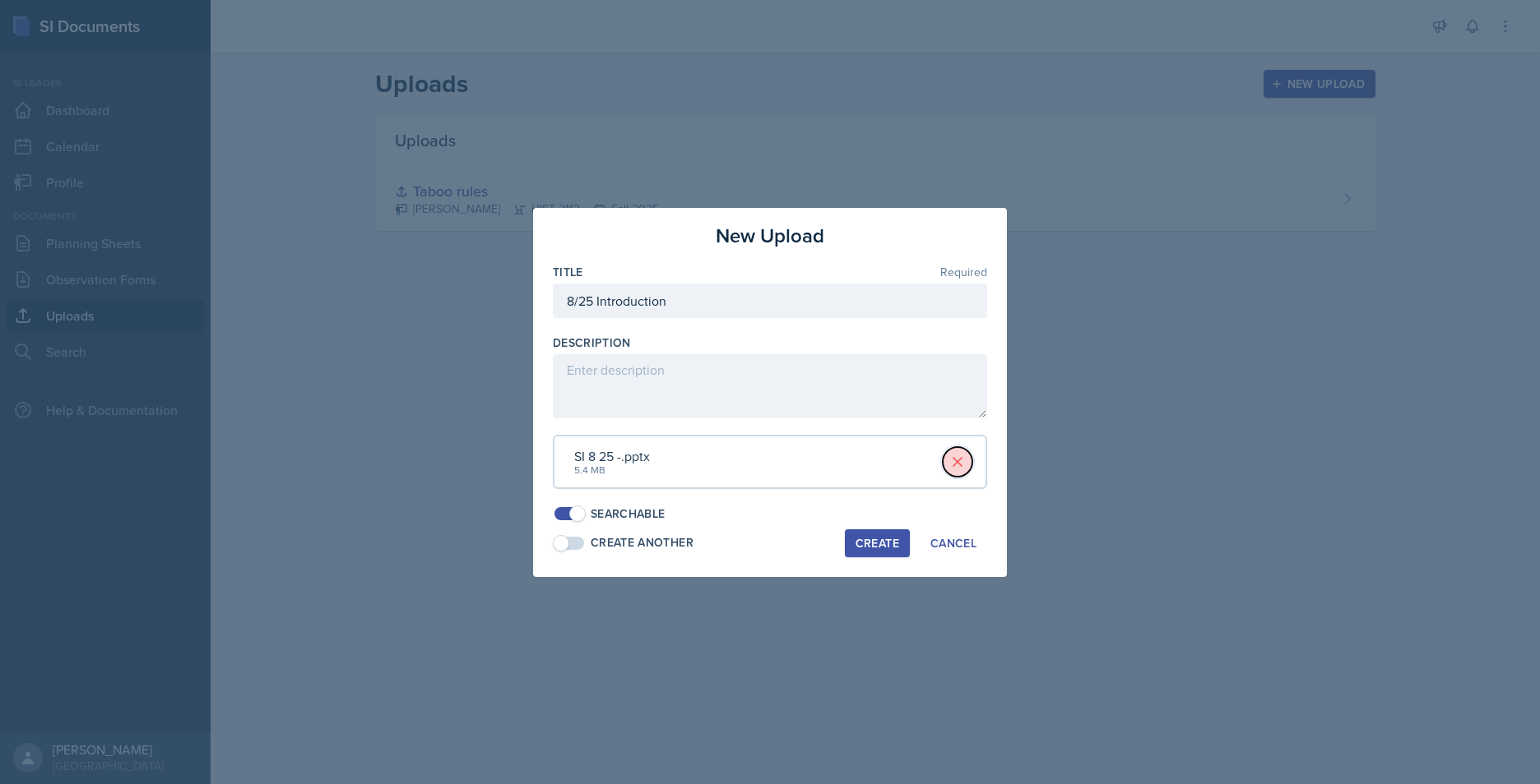
click at [957, 462] on icon at bounding box center [957, 462] width 8 height 8
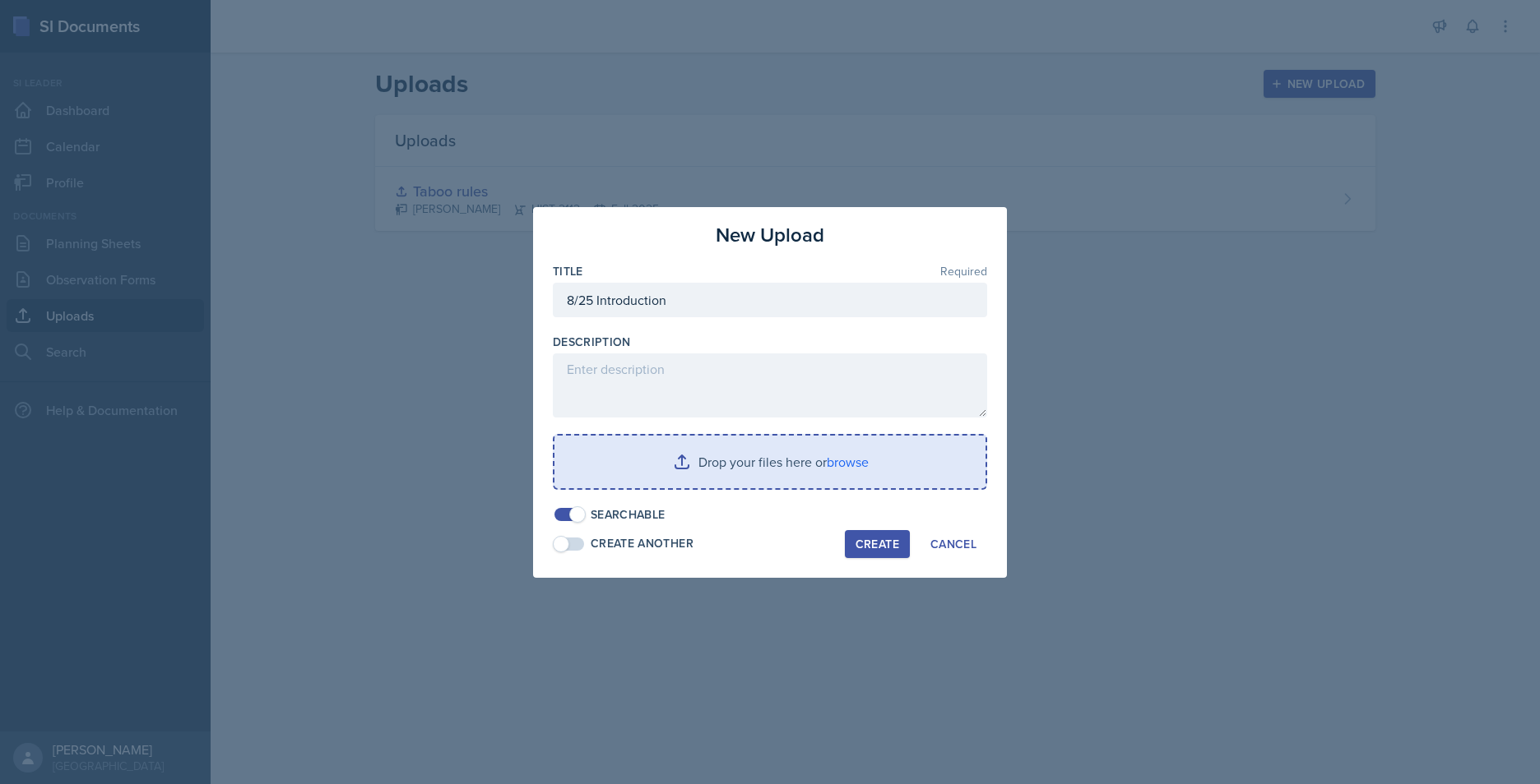
click at [792, 452] on input "file" at bounding box center [770, 462] width 431 height 52
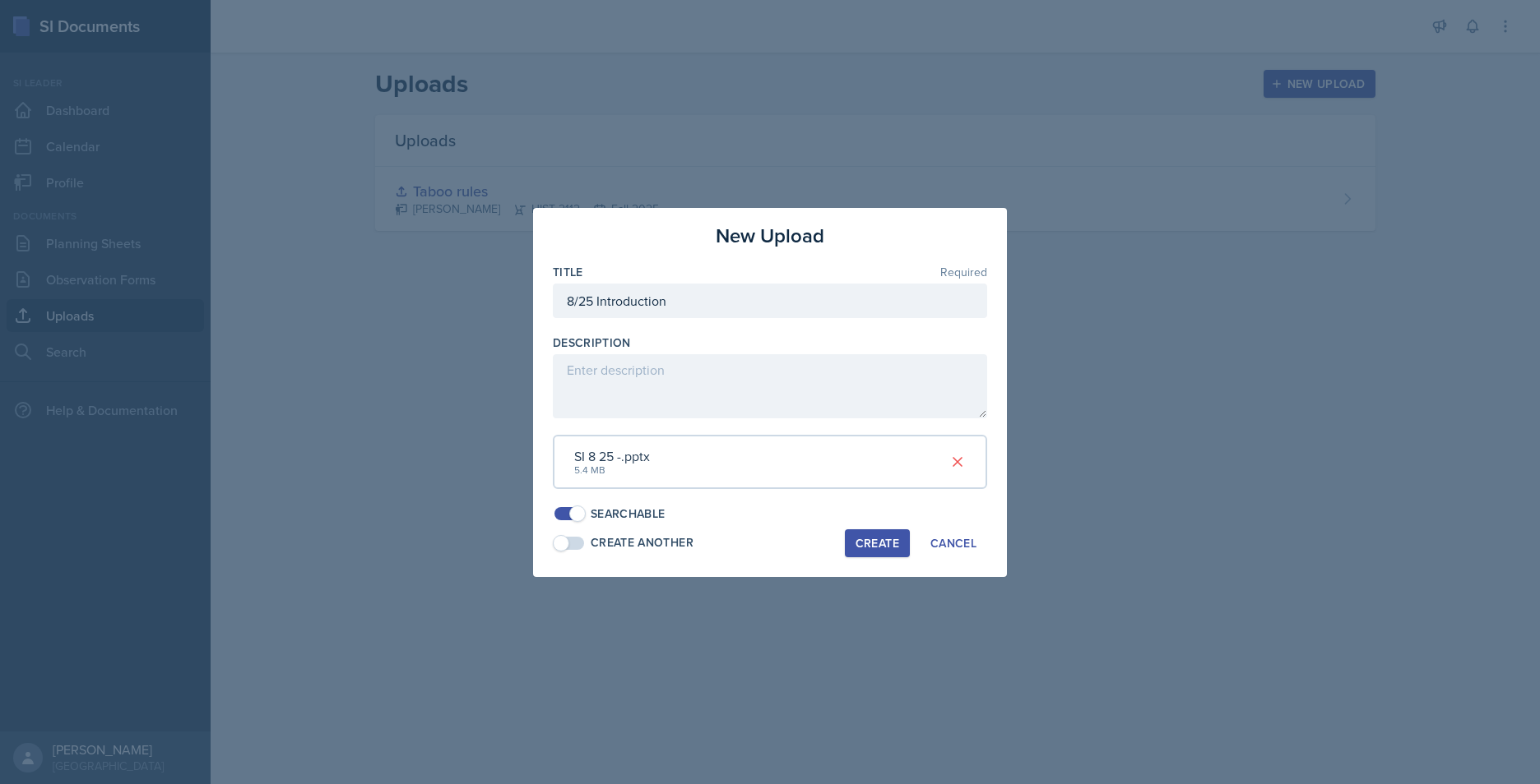
click at [882, 550] on div "Create" at bounding box center [878, 543] width 43 height 14
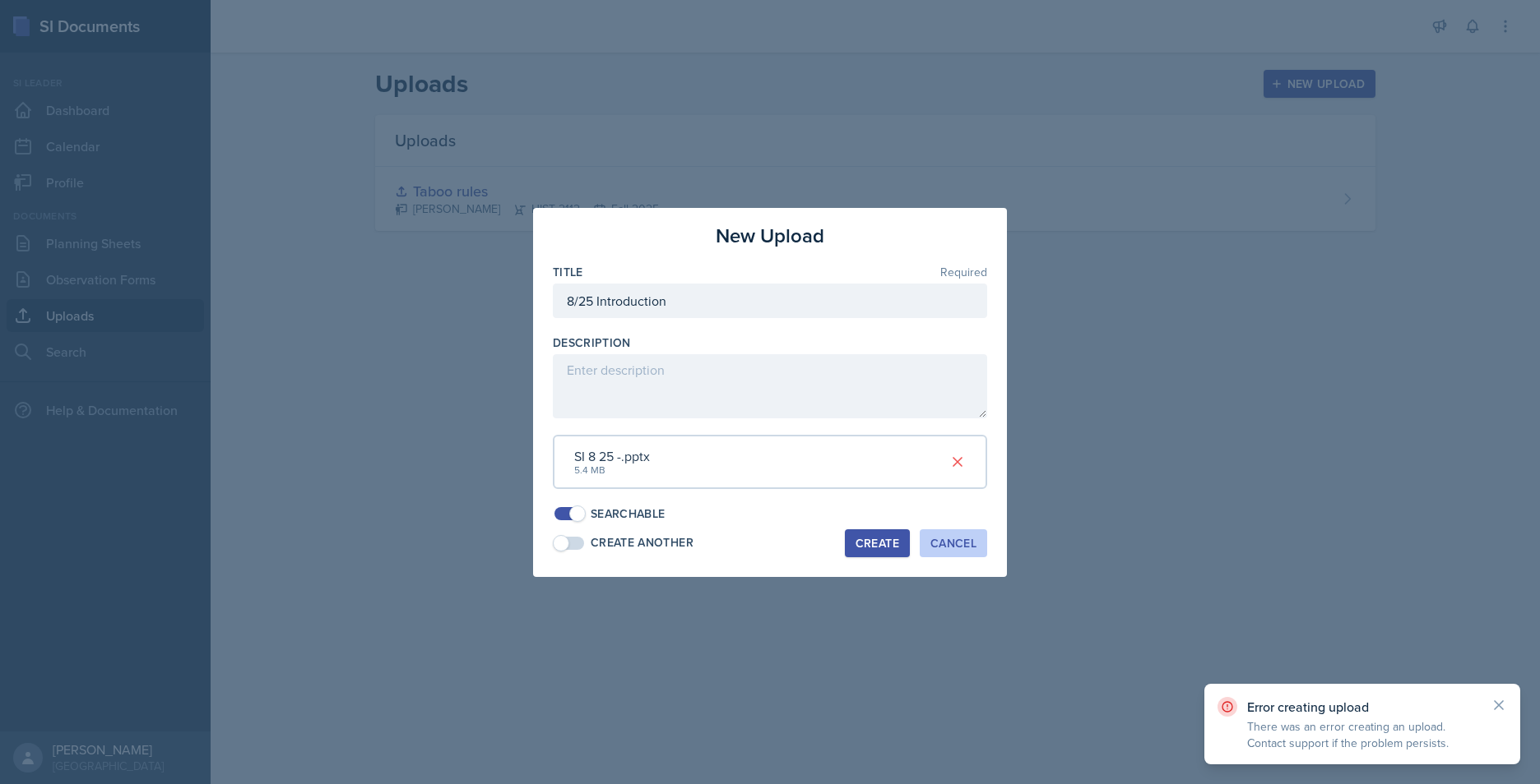
click at [972, 539] on div "Cancel" at bounding box center [953, 543] width 46 height 14
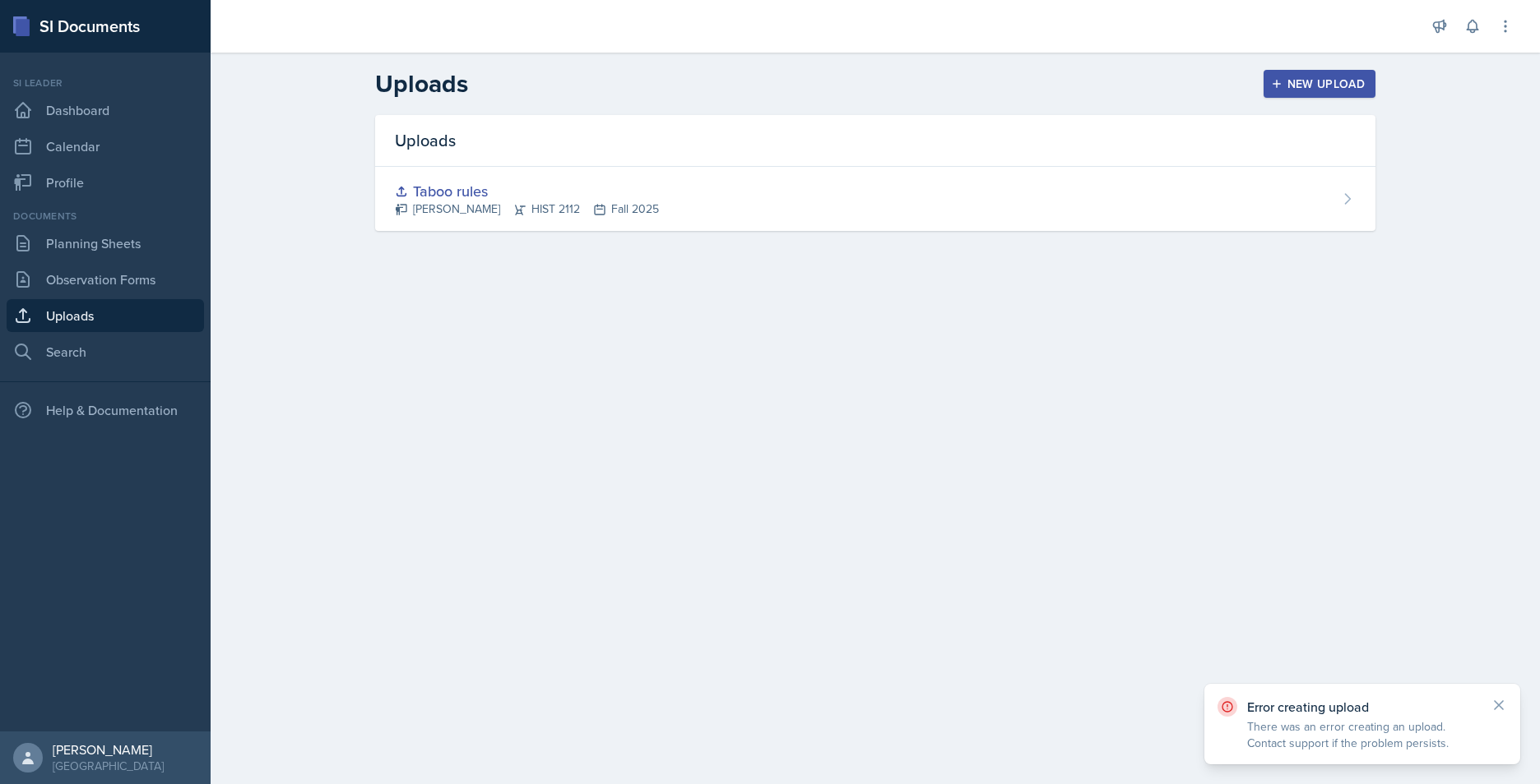
click at [869, 421] on main "Uploads New Upload Uploads Taboo rules Jack Vickers HIST 2112 Fall 2025 New Upl…" at bounding box center [875, 418] width 1329 height 732
drag, startPoint x: 678, startPoint y: 284, endPoint x: 670, endPoint y: 266, distance: 19.7
click at [678, 284] on main "Uploads New Upload Uploads Taboo rules Jack Vickers HIST 2112 Fall 2025 New Upl…" at bounding box center [875, 418] width 1329 height 732
click at [1224, 73] on button "New Upload" at bounding box center [1319, 83] width 113 height 28
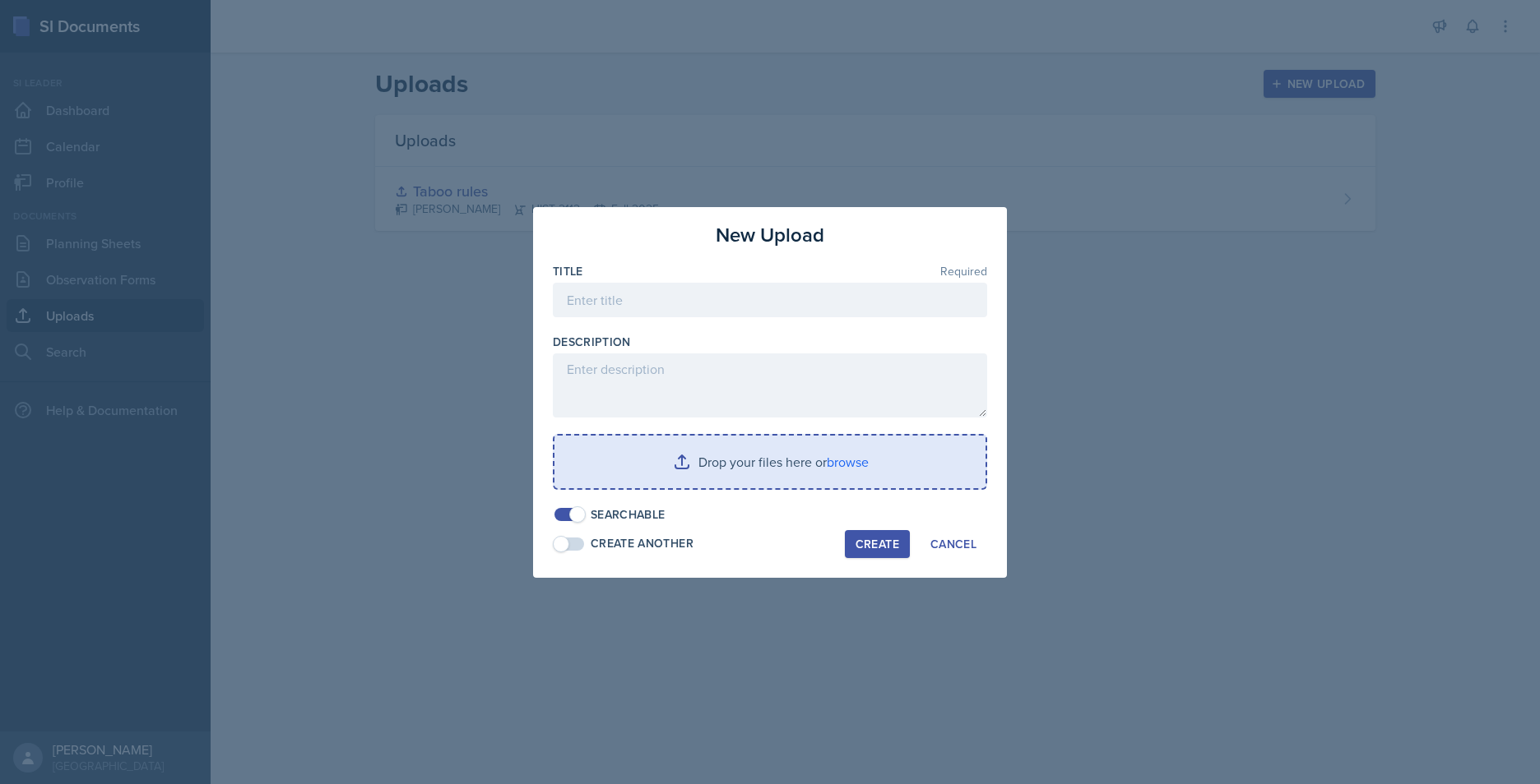
click at [734, 462] on input "file" at bounding box center [770, 462] width 431 height 52
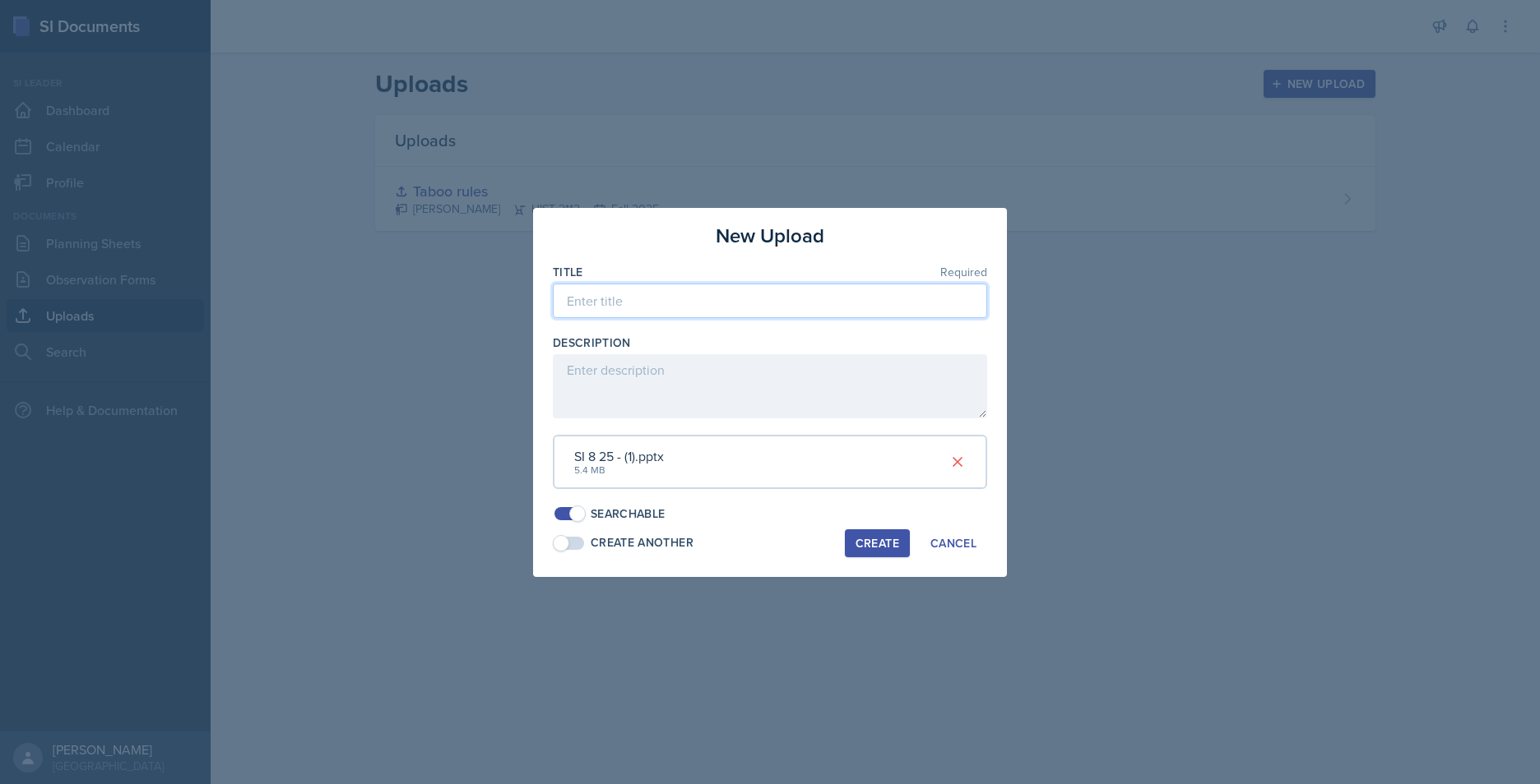
click at [685, 305] on input at bounding box center [770, 301] width 435 height 34
type input "8/25"
click at [885, 541] on div "Create" at bounding box center [878, 543] width 43 height 14
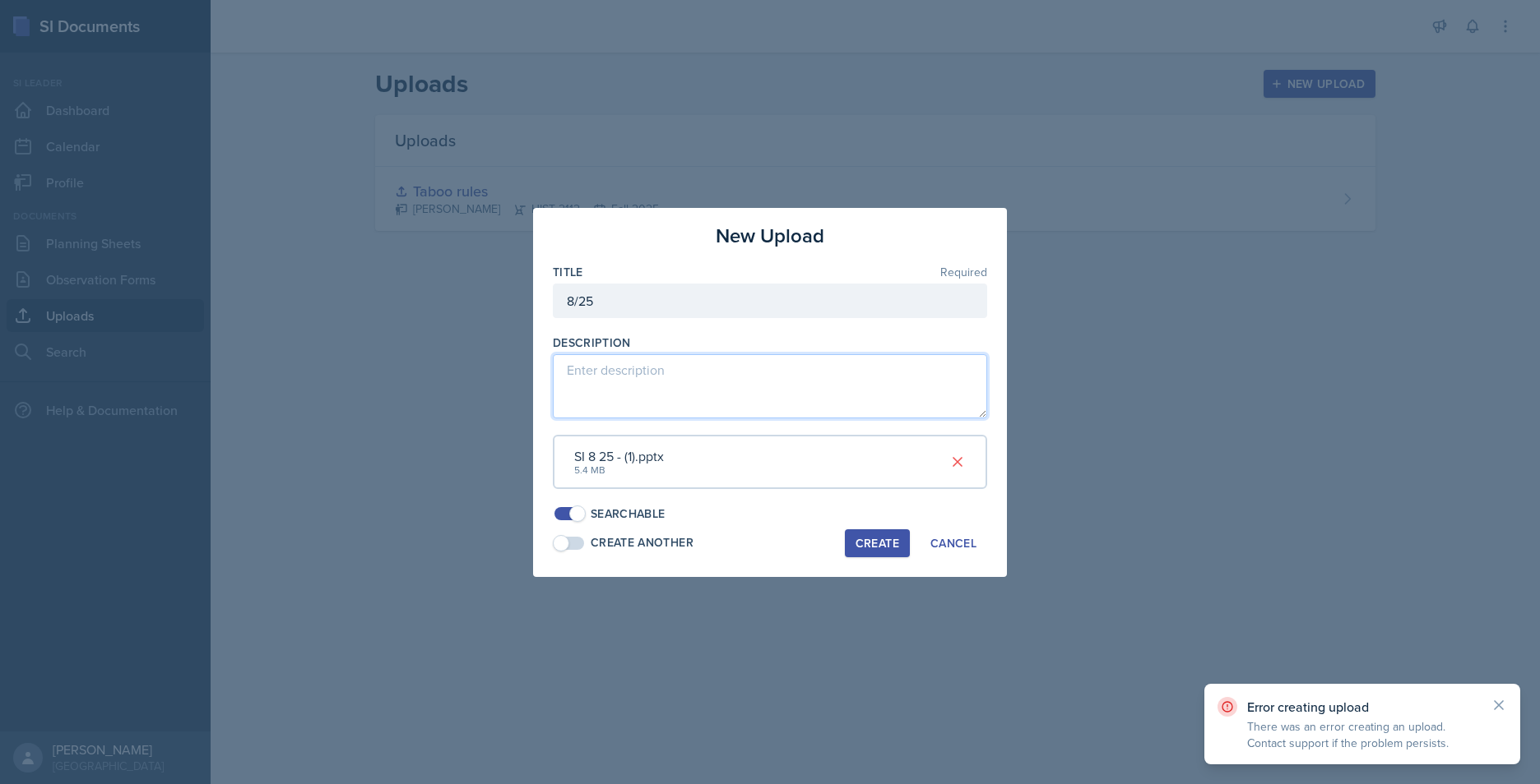
click at [643, 371] on textarea at bounding box center [770, 386] width 435 height 64
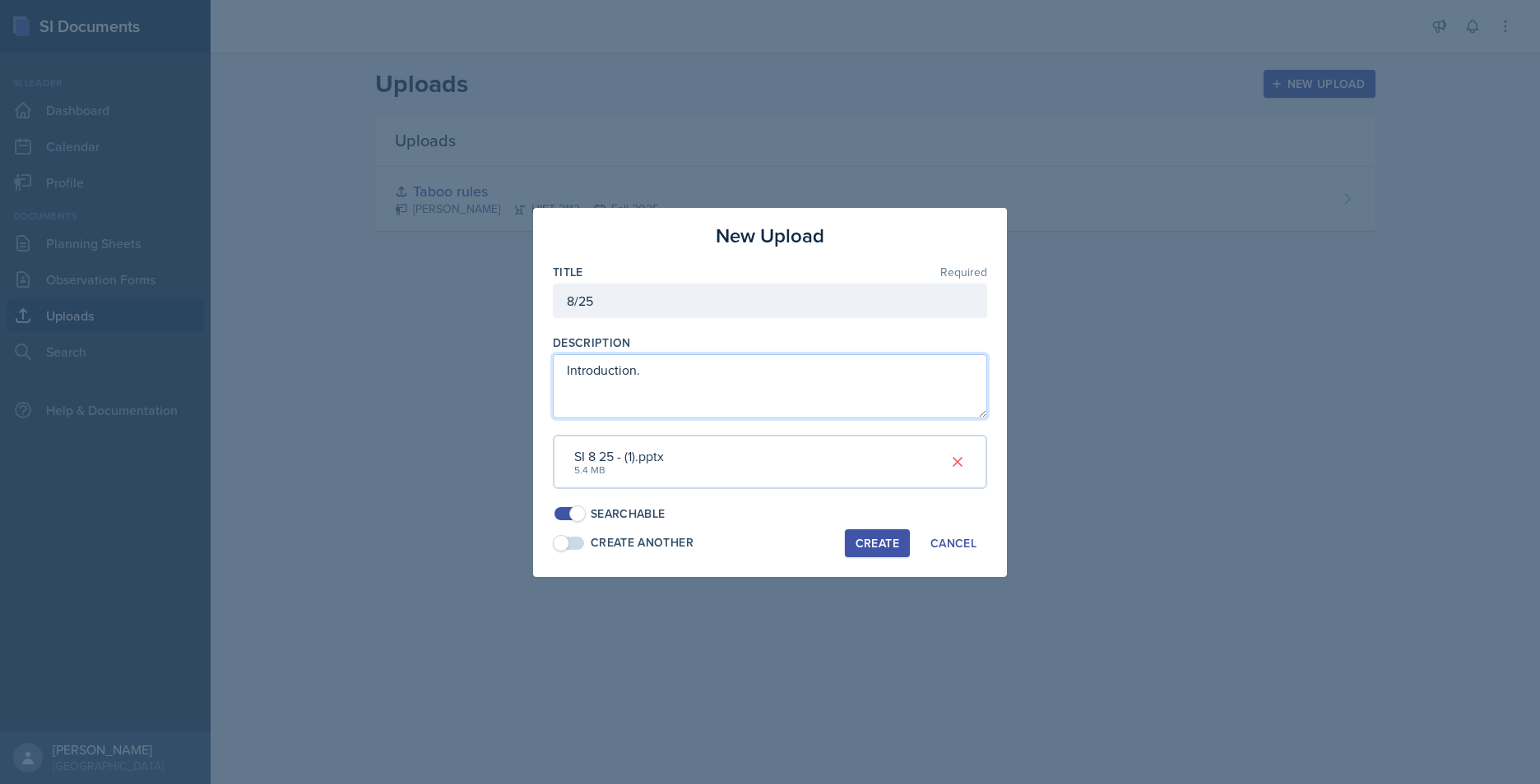
type textarea "Introduction."
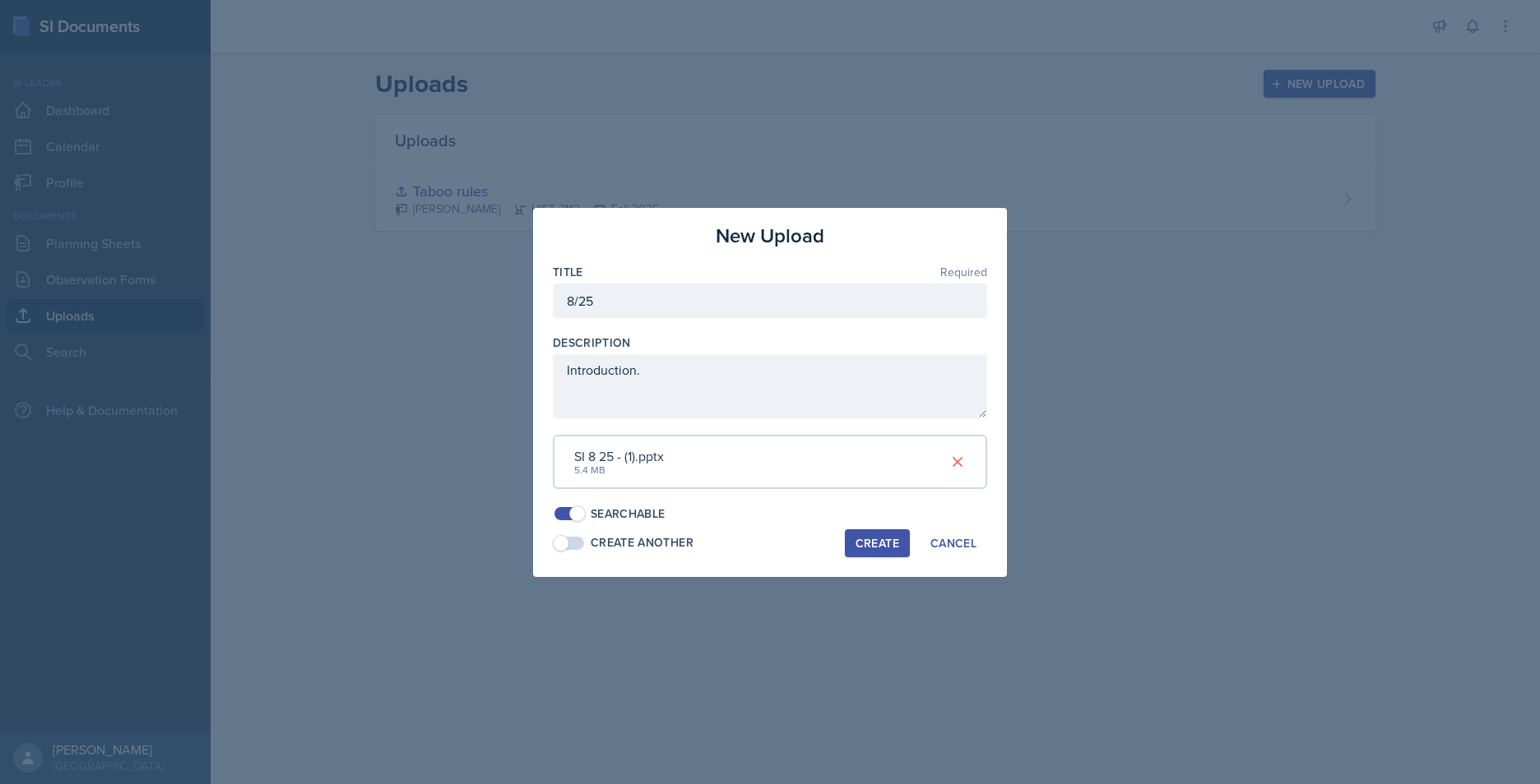
click at [862, 530] on button "Create" at bounding box center [878, 543] width 65 height 28
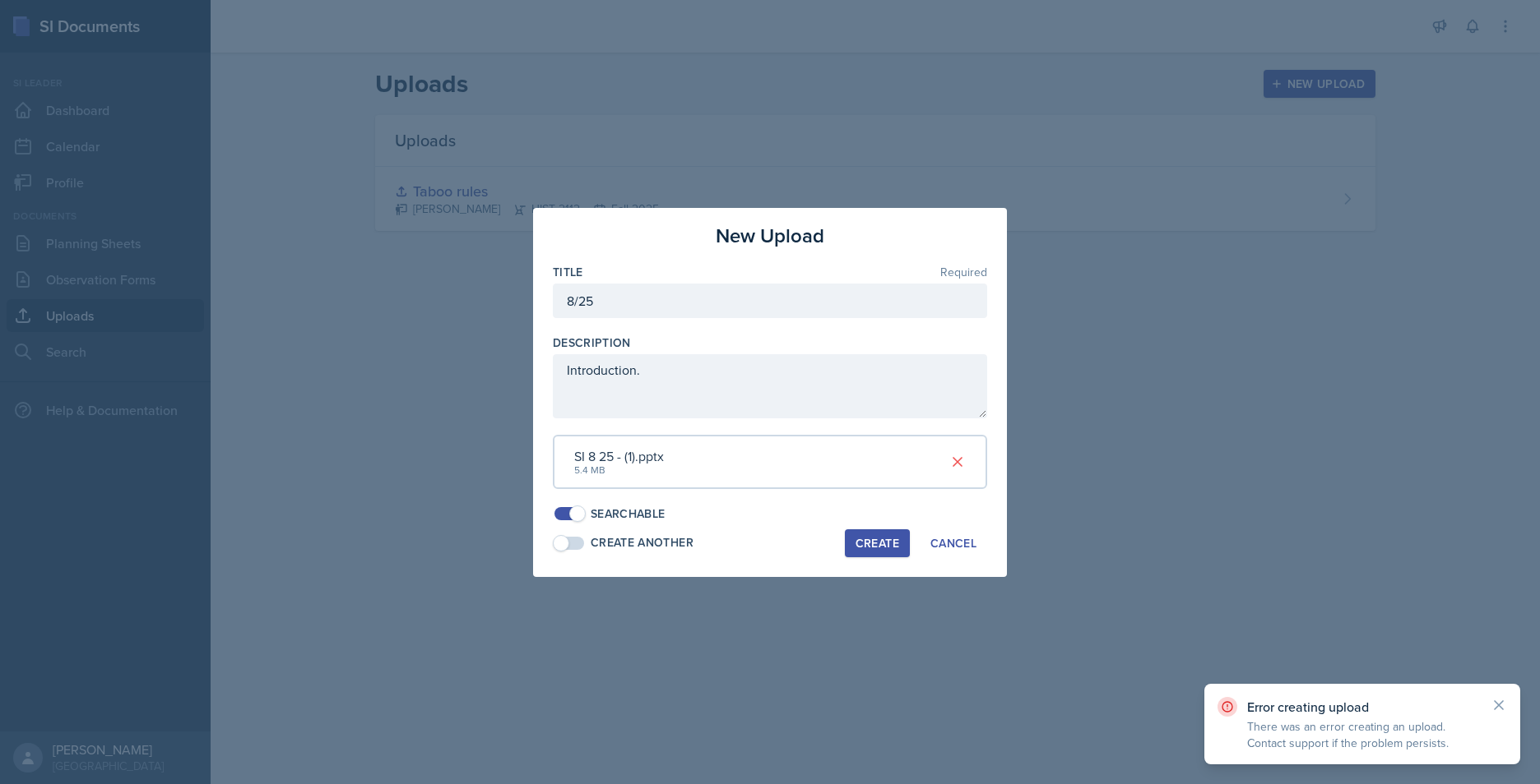
click at [863, 530] on button "Create" at bounding box center [878, 543] width 65 height 28
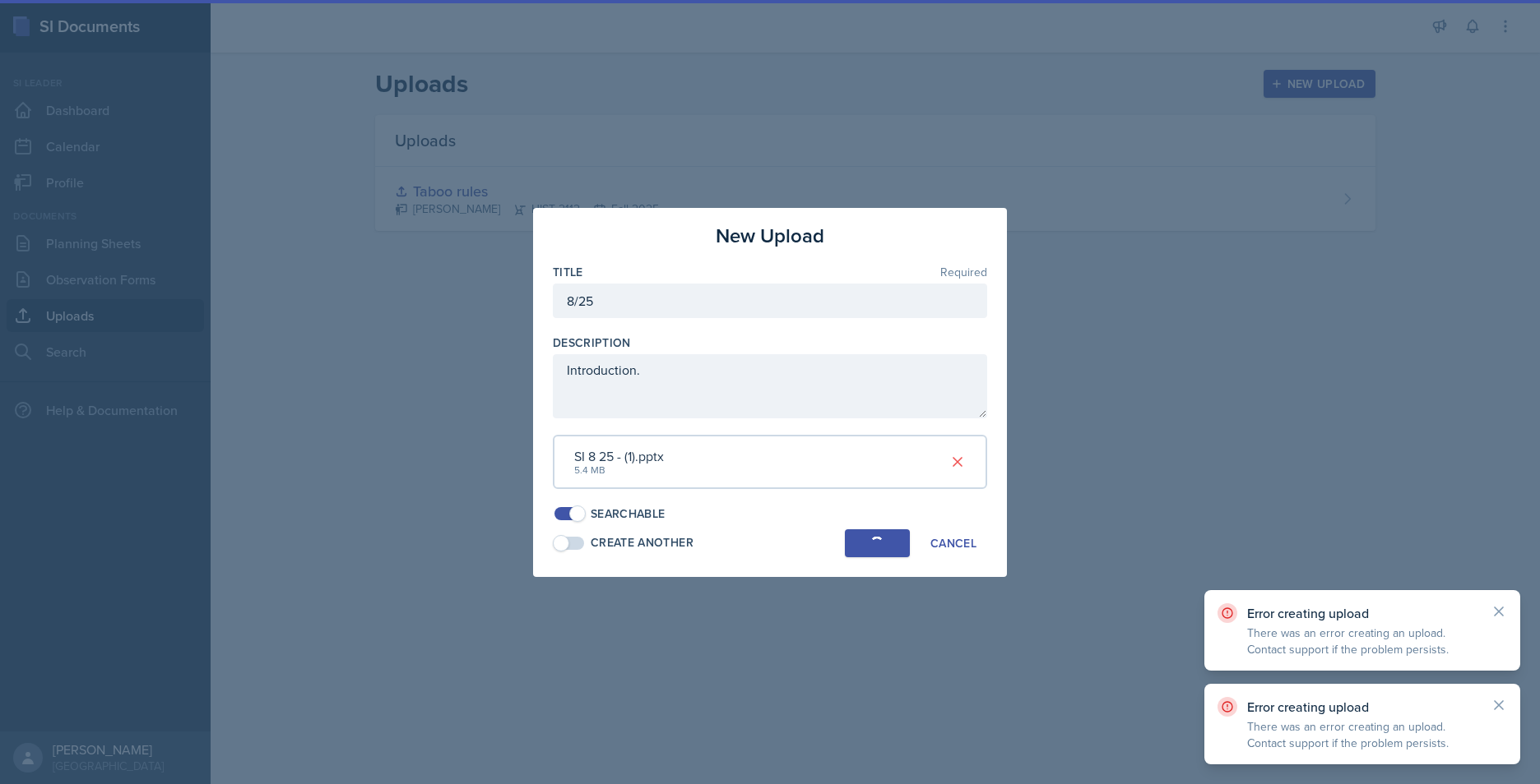
click at [863, 530] on button "Create" at bounding box center [878, 543] width 65 height 28
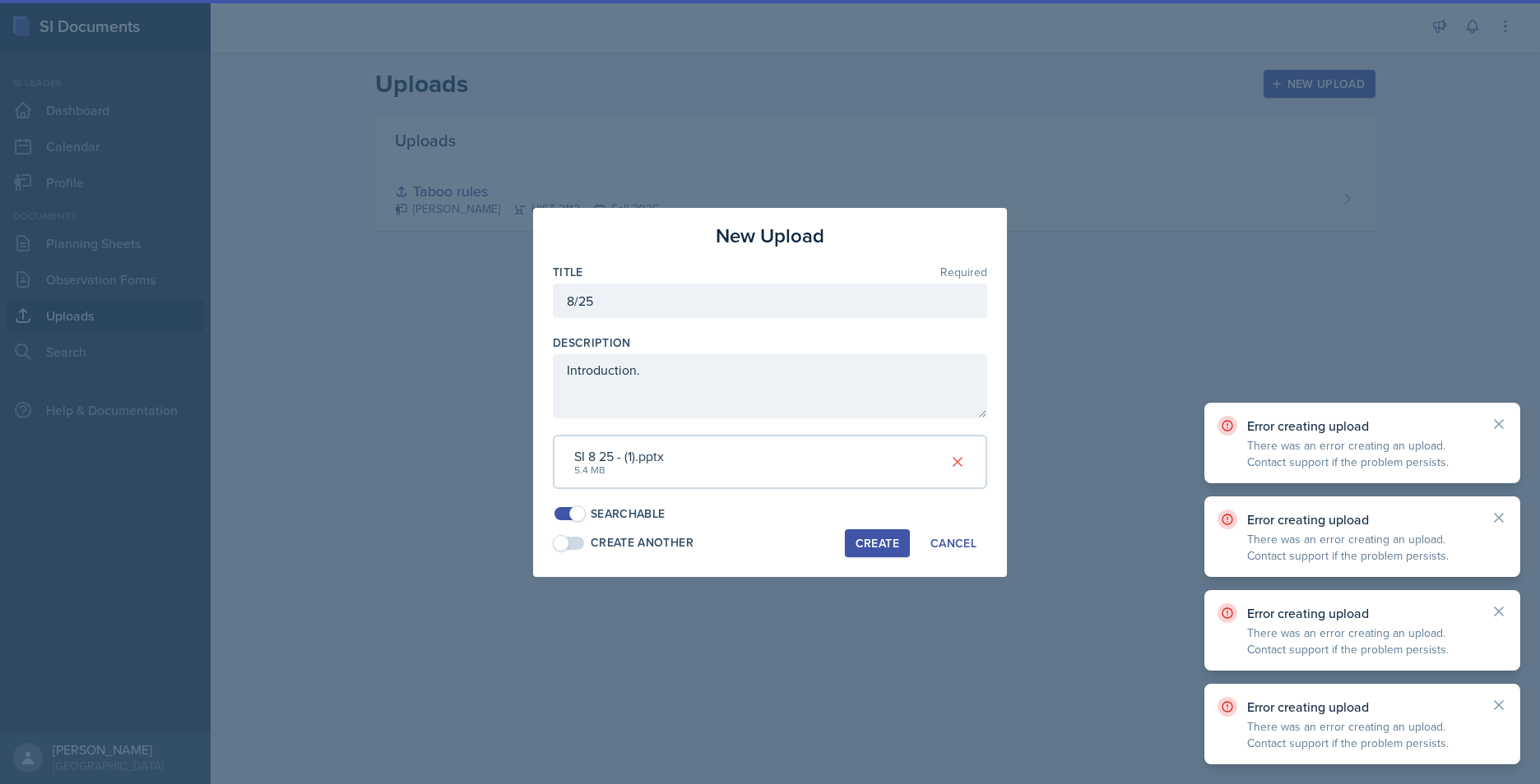
click at [863, 530] on button "Create" at bounding box center [878, 543] width 65 height 28
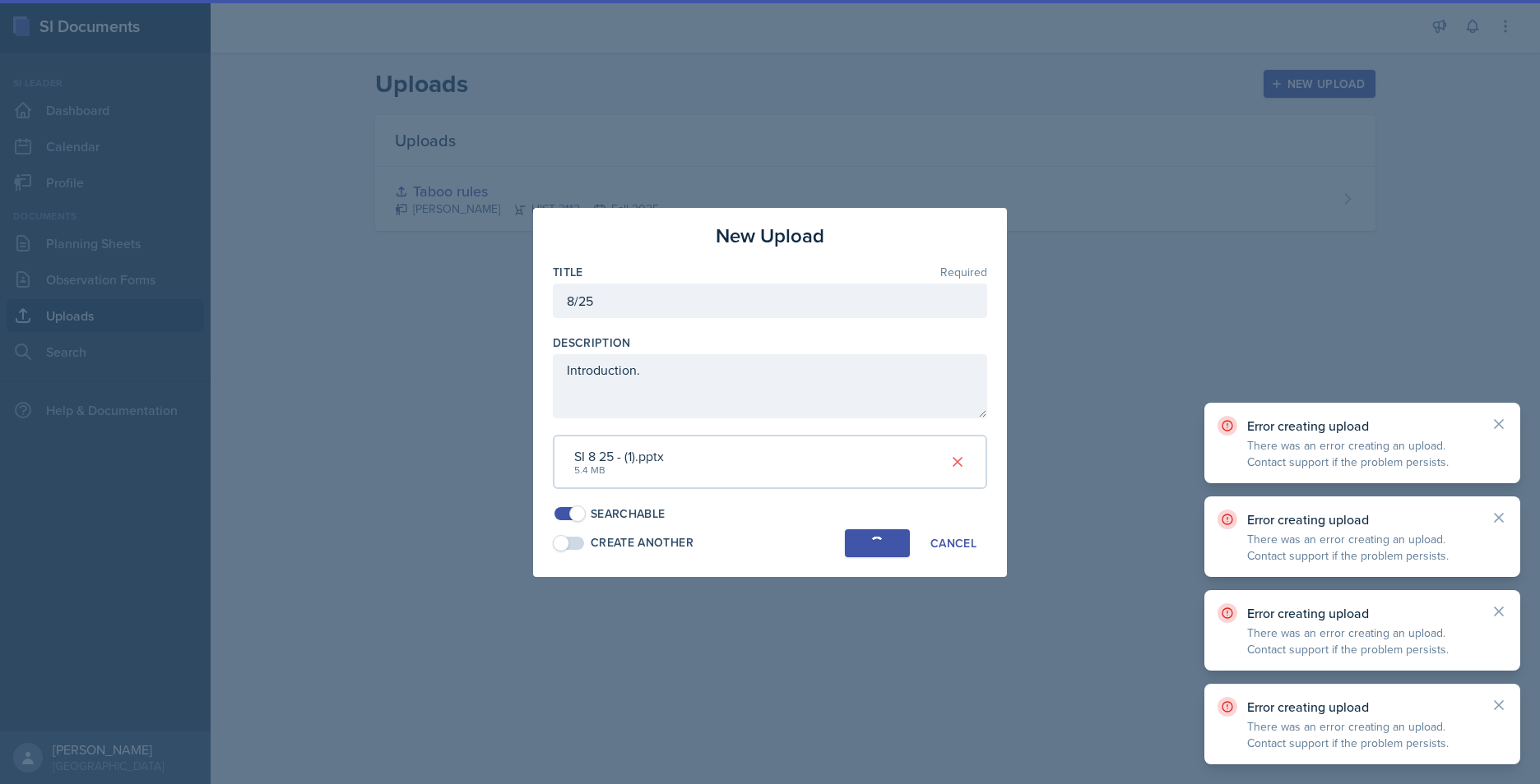
click at [863, 530] on button "Create" at bounding box center [878, 543] width 65 height 28
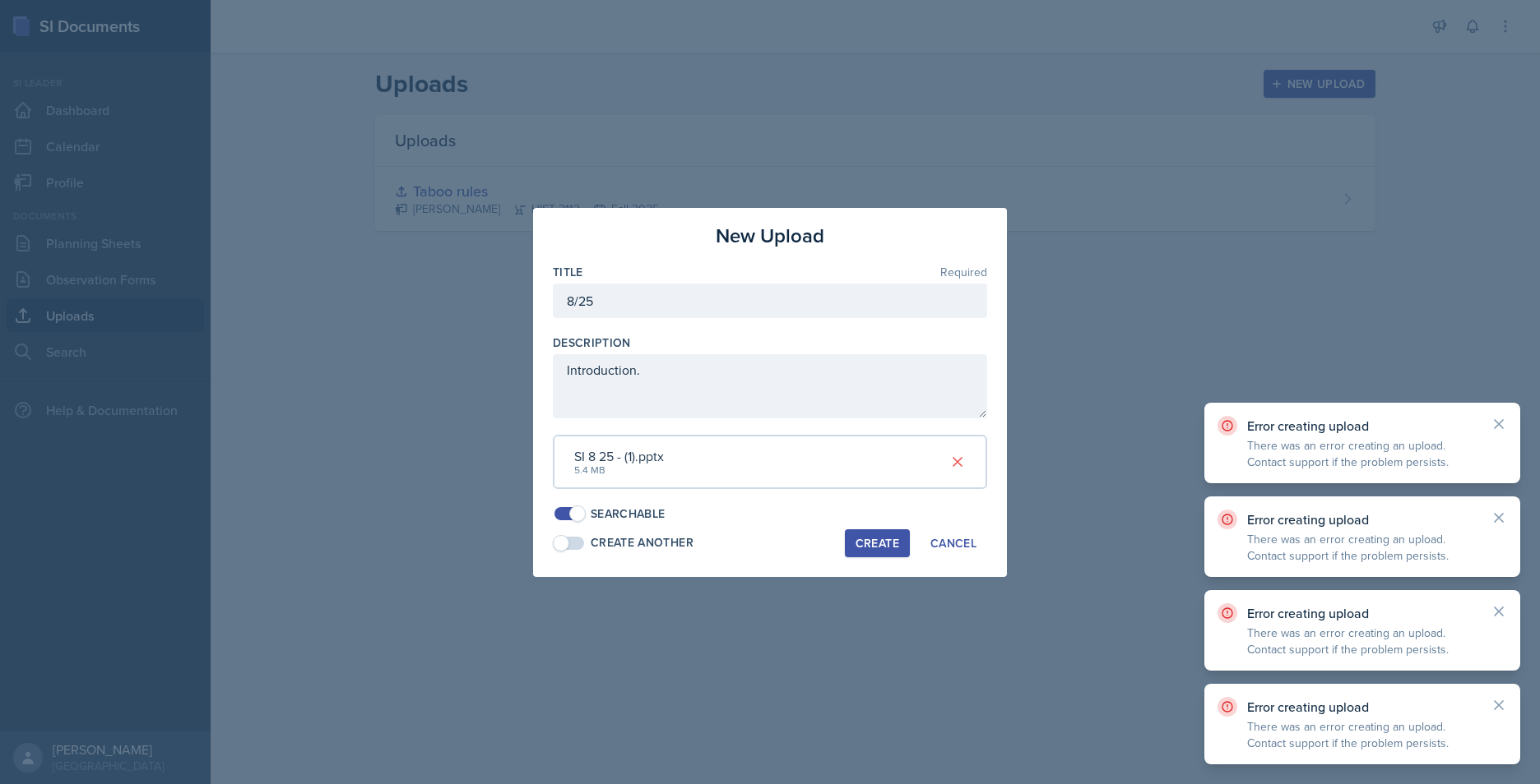
click at [863, 530] on button "Create" at bounding box center [878, 543] width 65 height 28
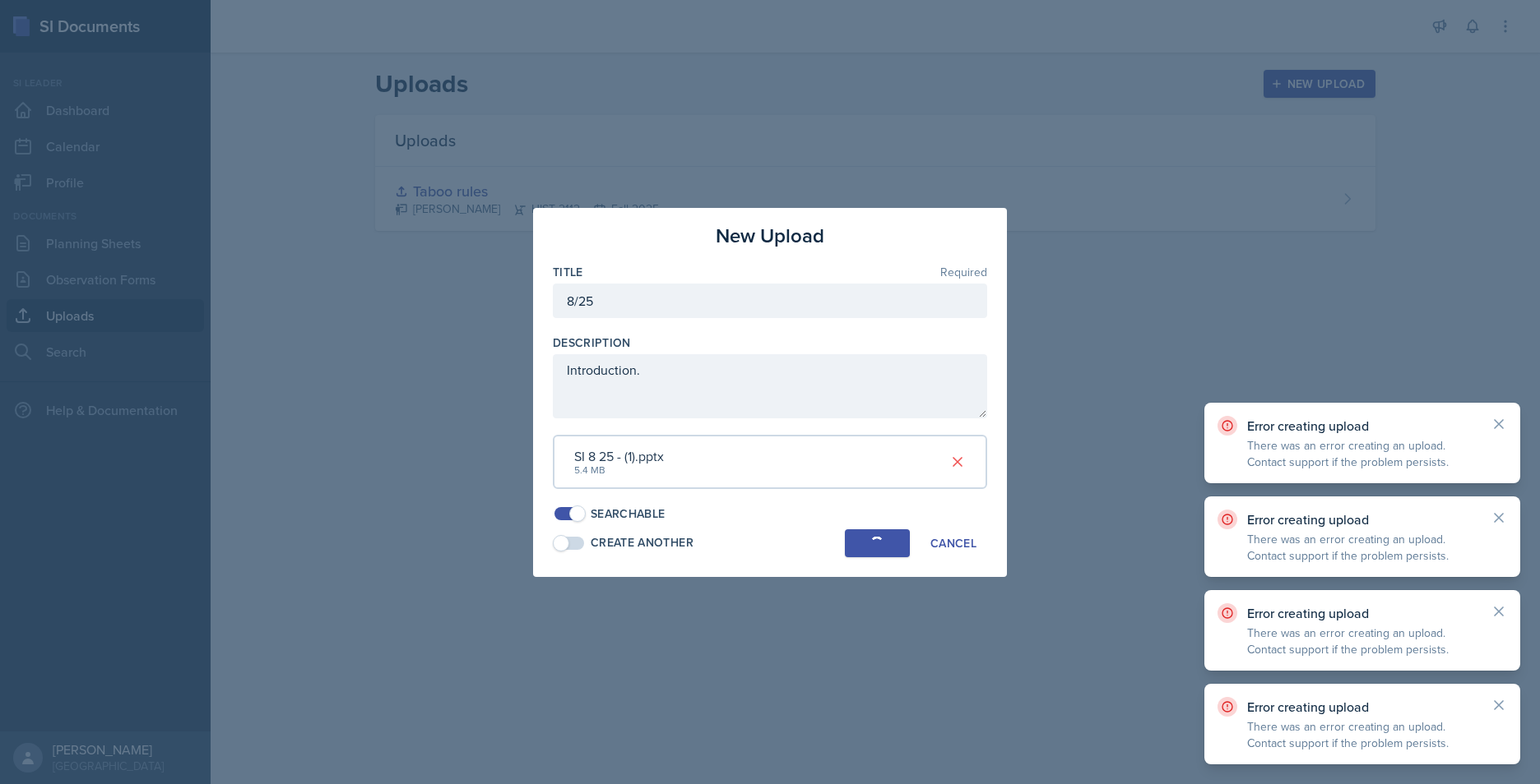
click at [863, 530] on button "Create" at bounding box center [878, 543] width 65 height 28
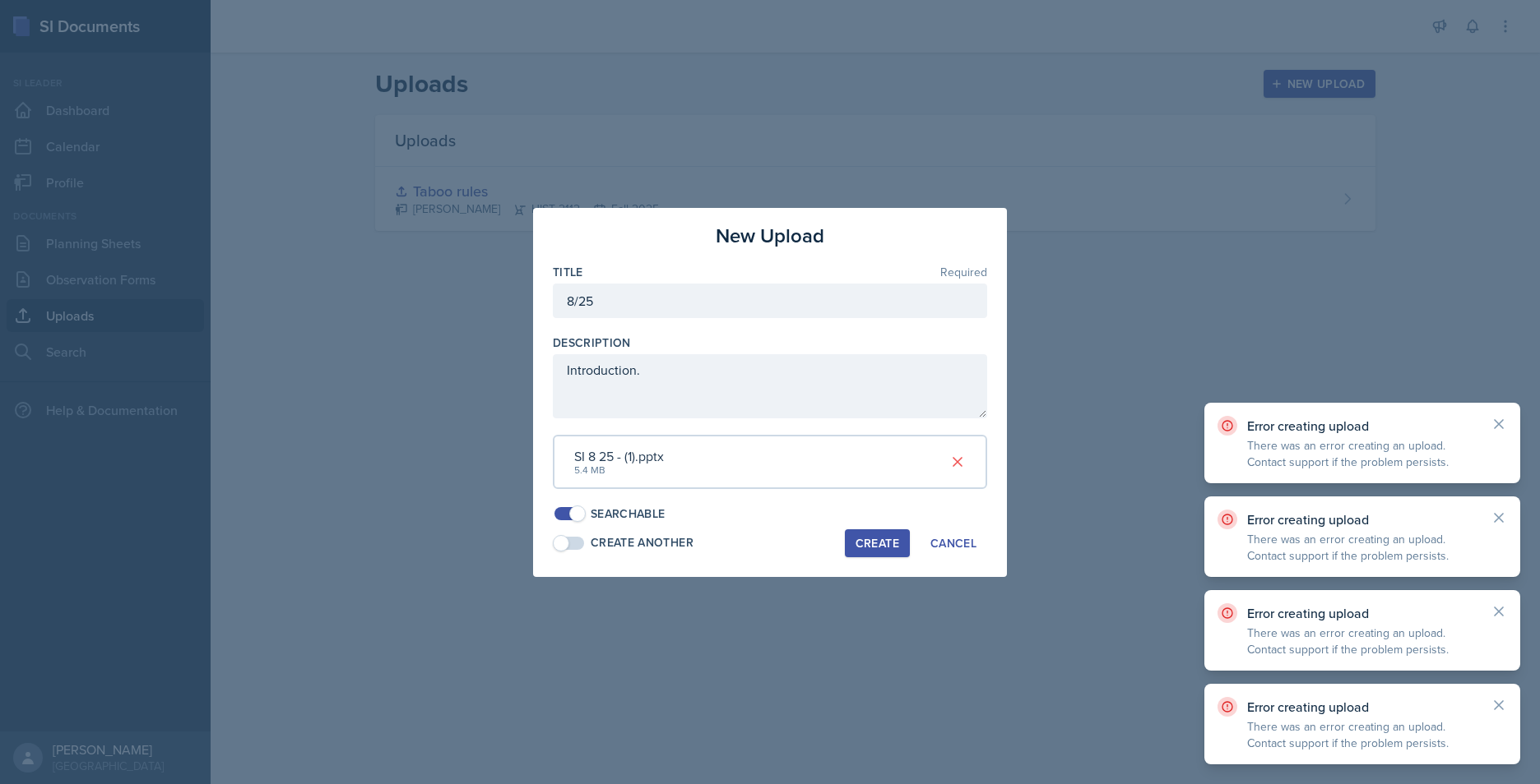
click at [863, 530] on button "Create" at bounding box center [878, 543] width 65 height 28
click at [980, 545] on button "Cancel" at bounding box center [953, 543] width 68 height 28
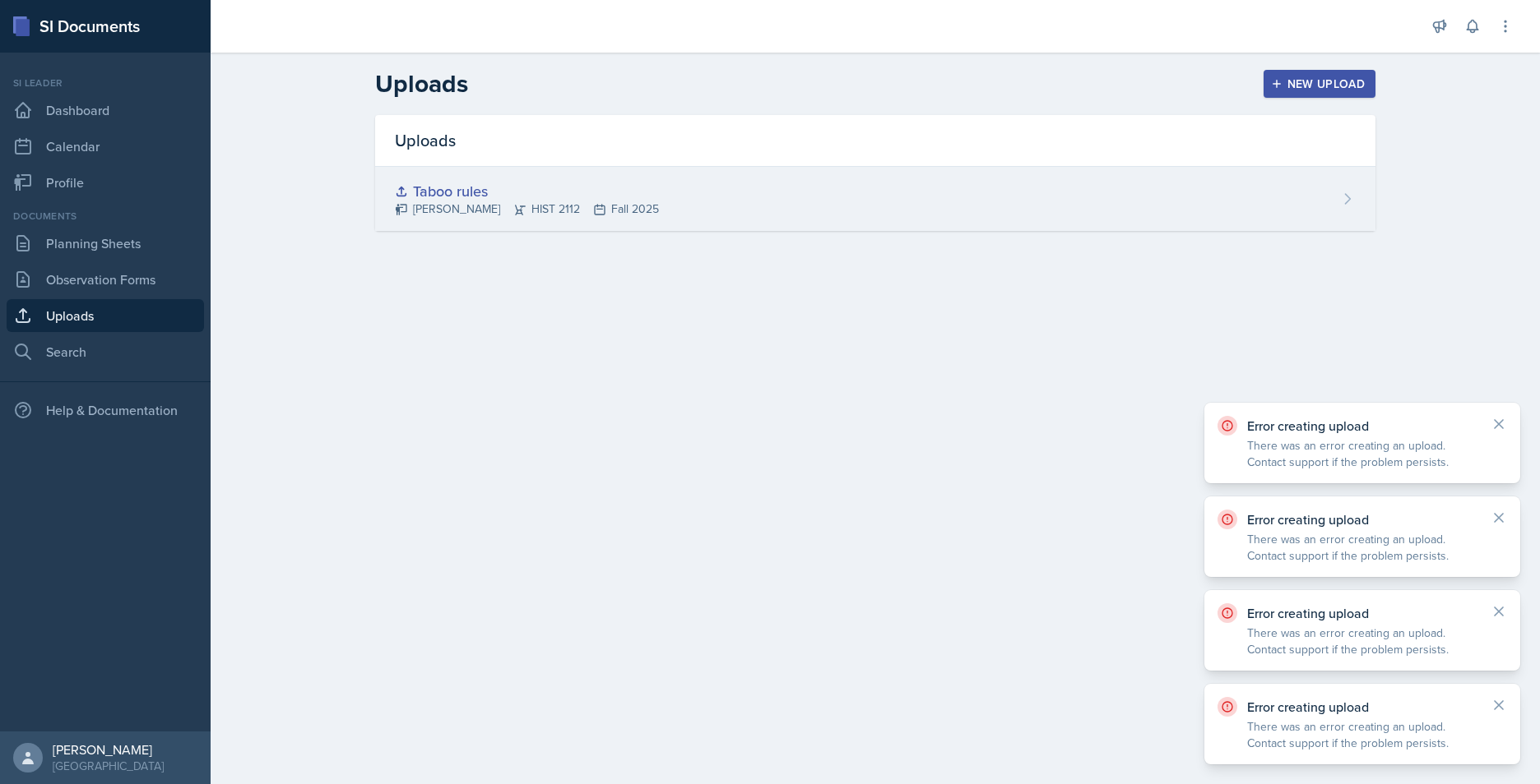
click at [657, 188] on div "Taboo rules Jack Vickers HIST 2112 Fall 2025" at bounding box center [875, 199] width 1000 height 64
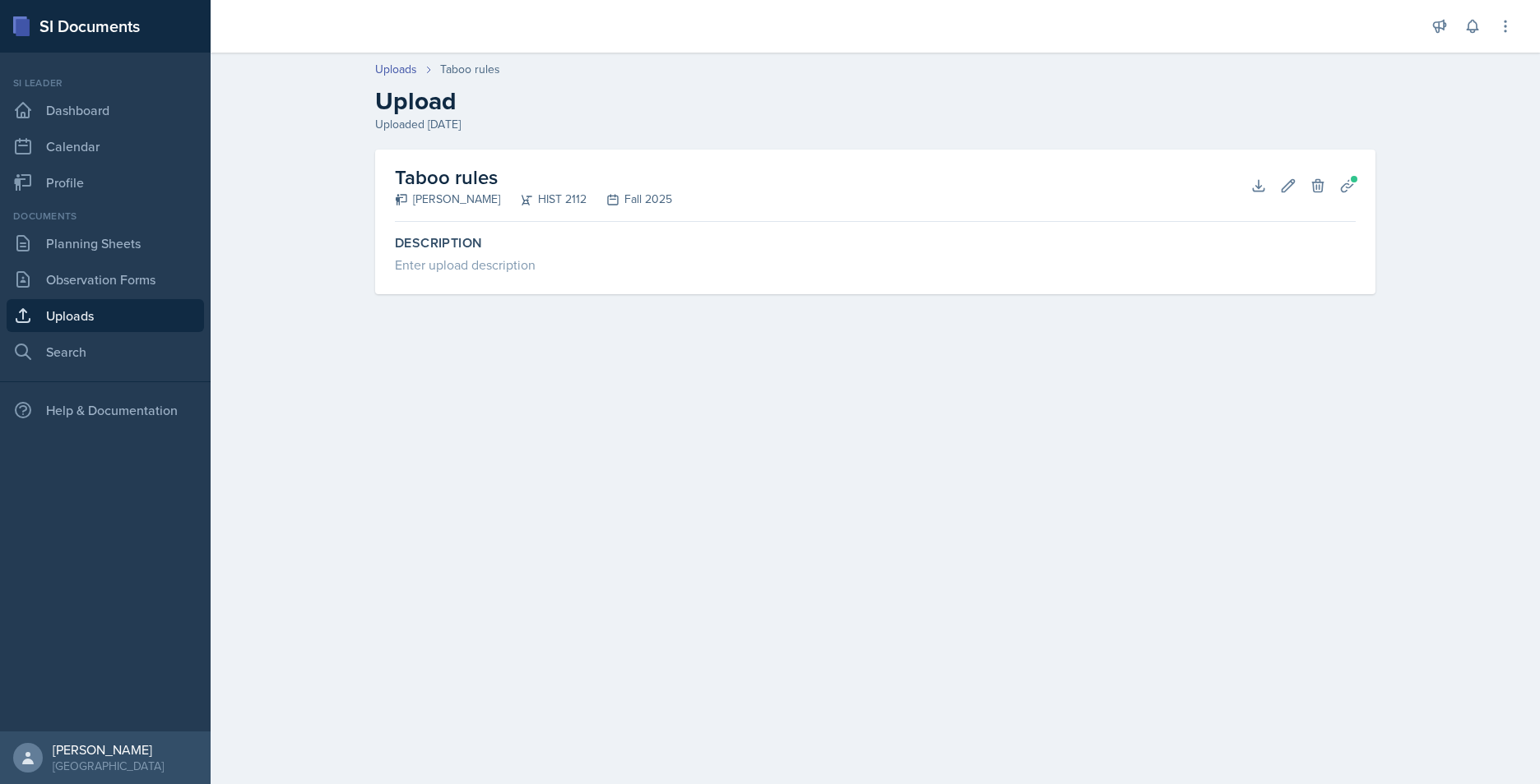
click at [524, 197] on div "HIST 2112" at bounding box center [543, 199] width 87 height 17
click at [115, 286] on link "Observation Forms" at bounding box center [105, 279] width 197 height 33
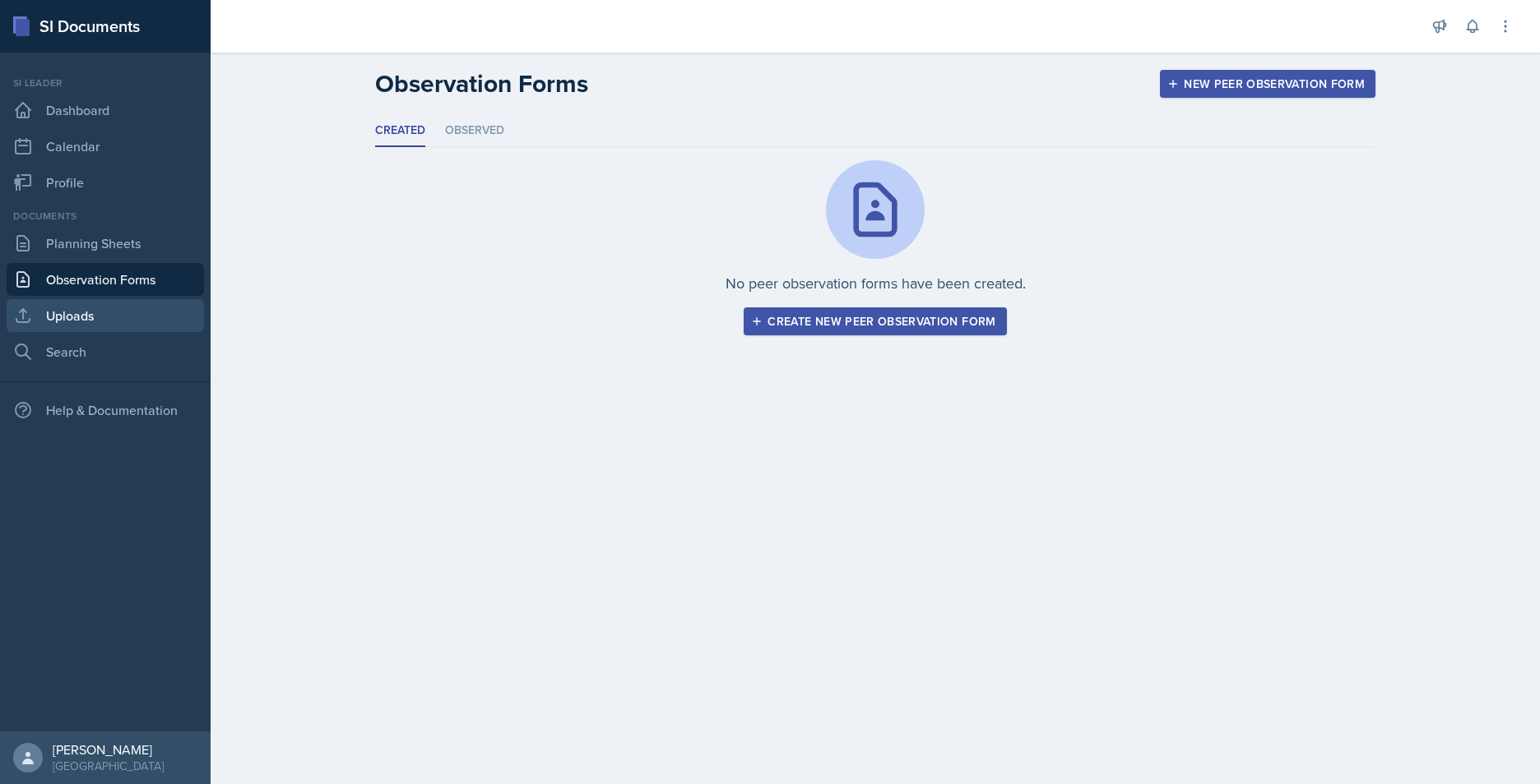
click at [103, 313] on link "Uploads" at bounding box center [105, 315] width 197 height 33
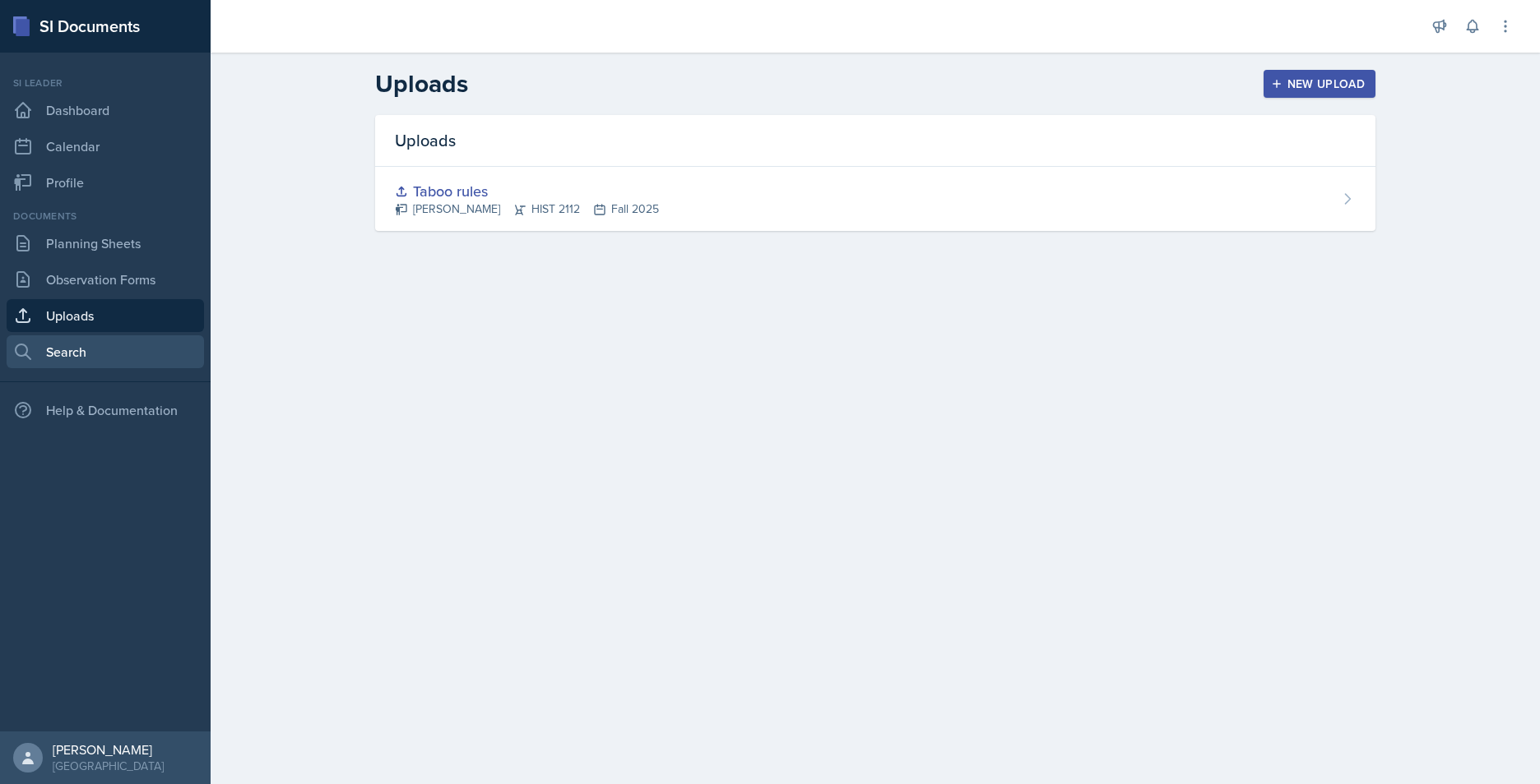
click at [78, 343] on link "Search" at bounding box center [105, 351] width 197 height 33
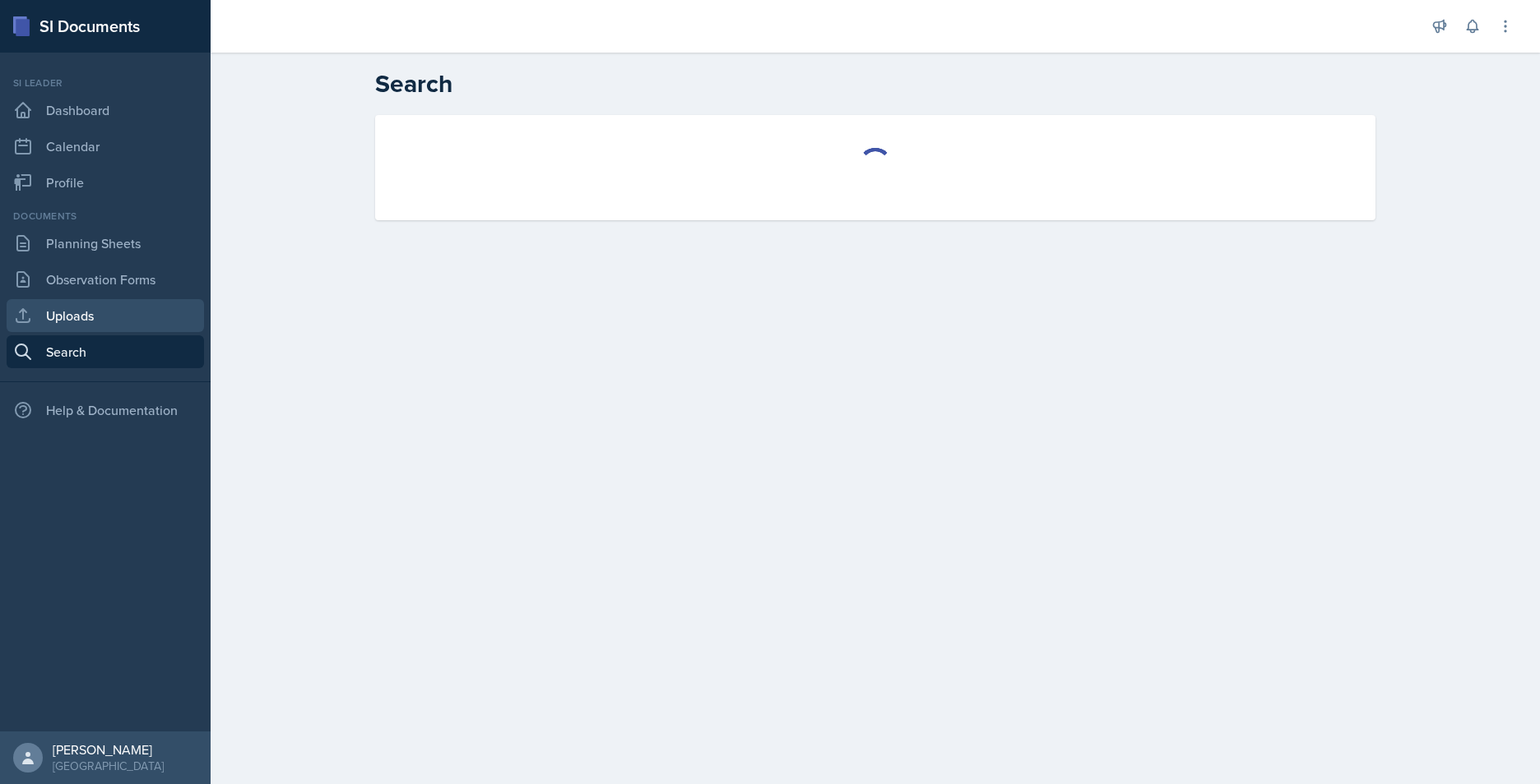
select select "all"
select select "1"
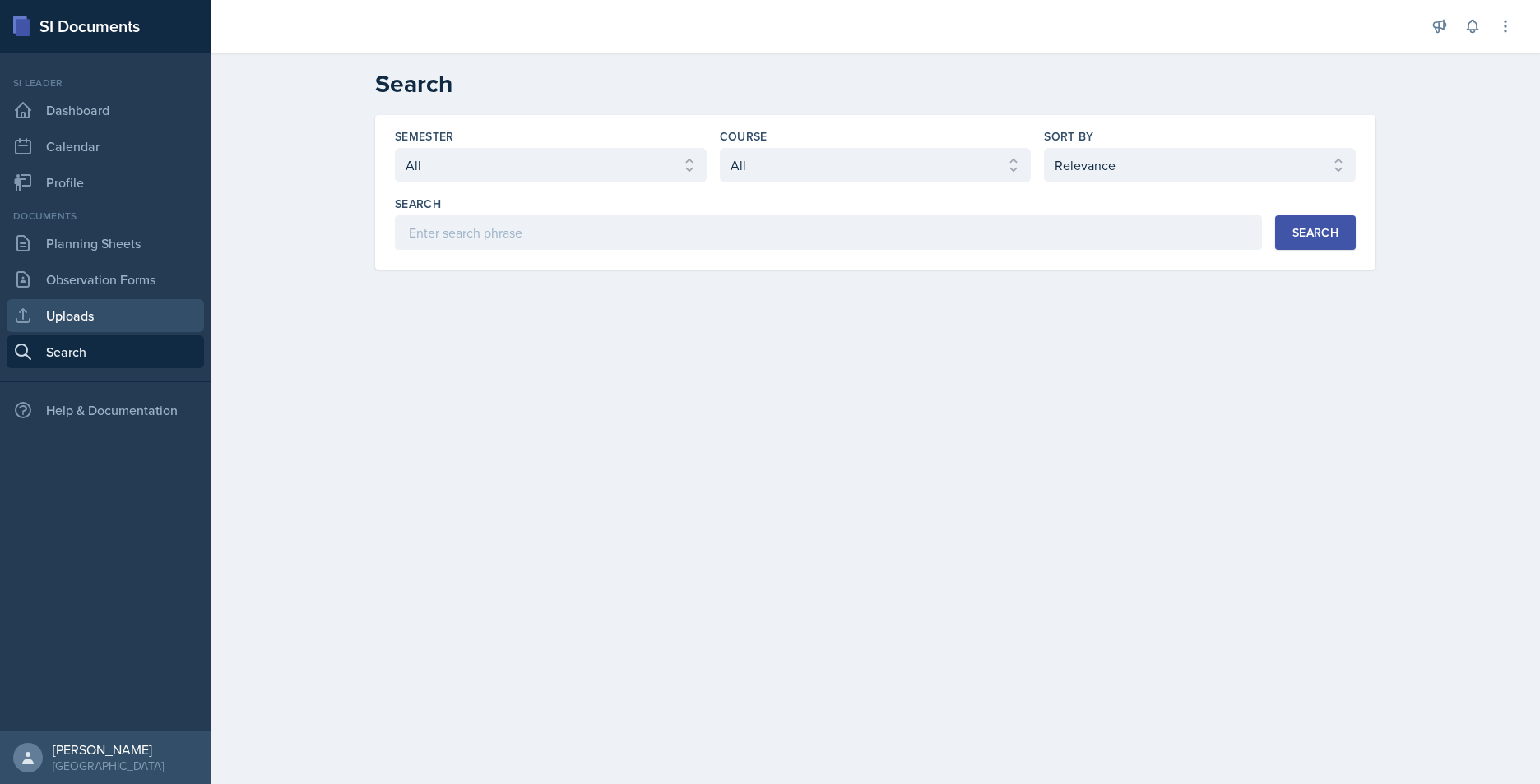
click at [82, 320] on link "Uploads" at bounding box center [105, 315] width 197 height 33
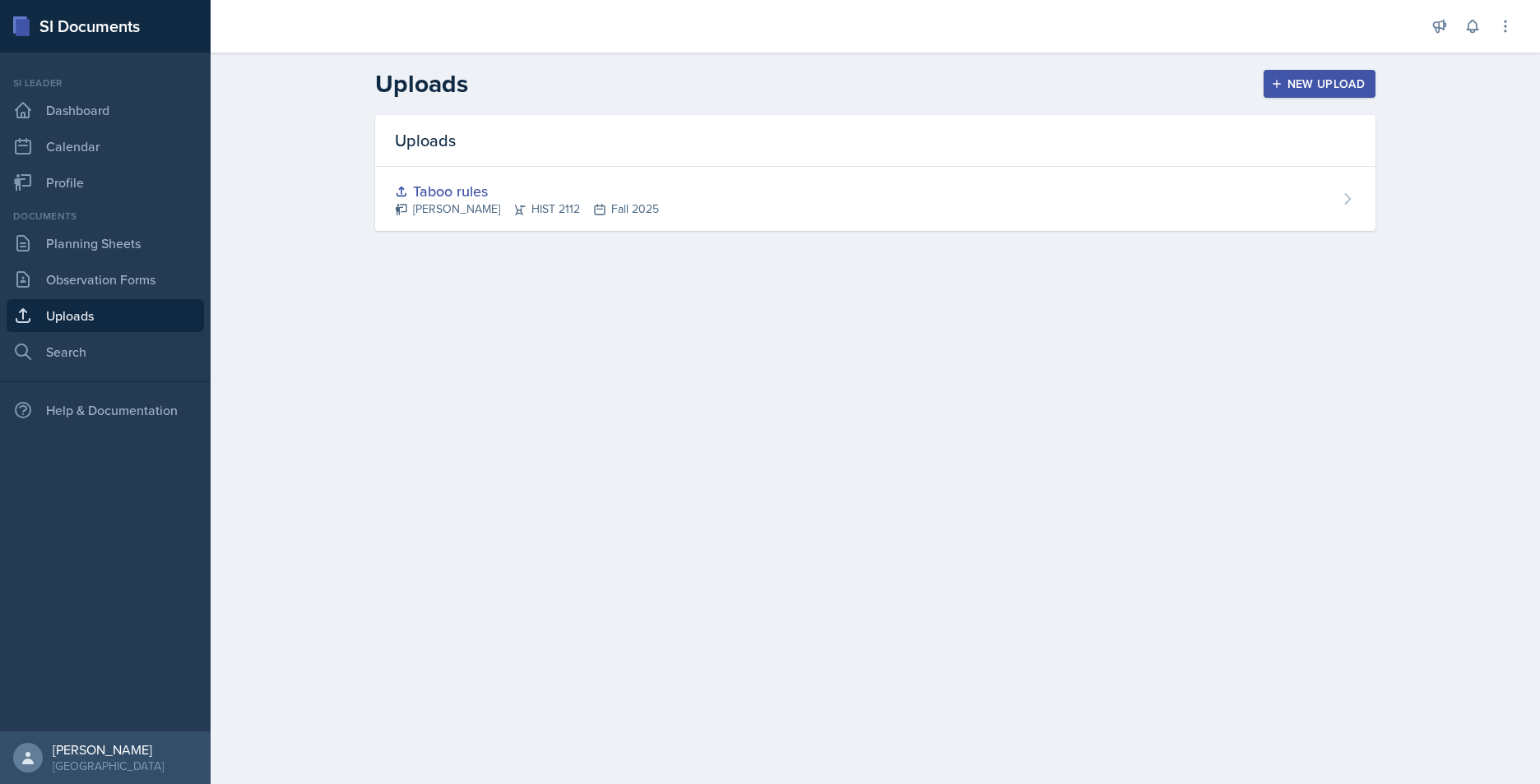
click at [1224, 84] on div "New Upload" at bounding box center [1319, 84] width 91 height 14
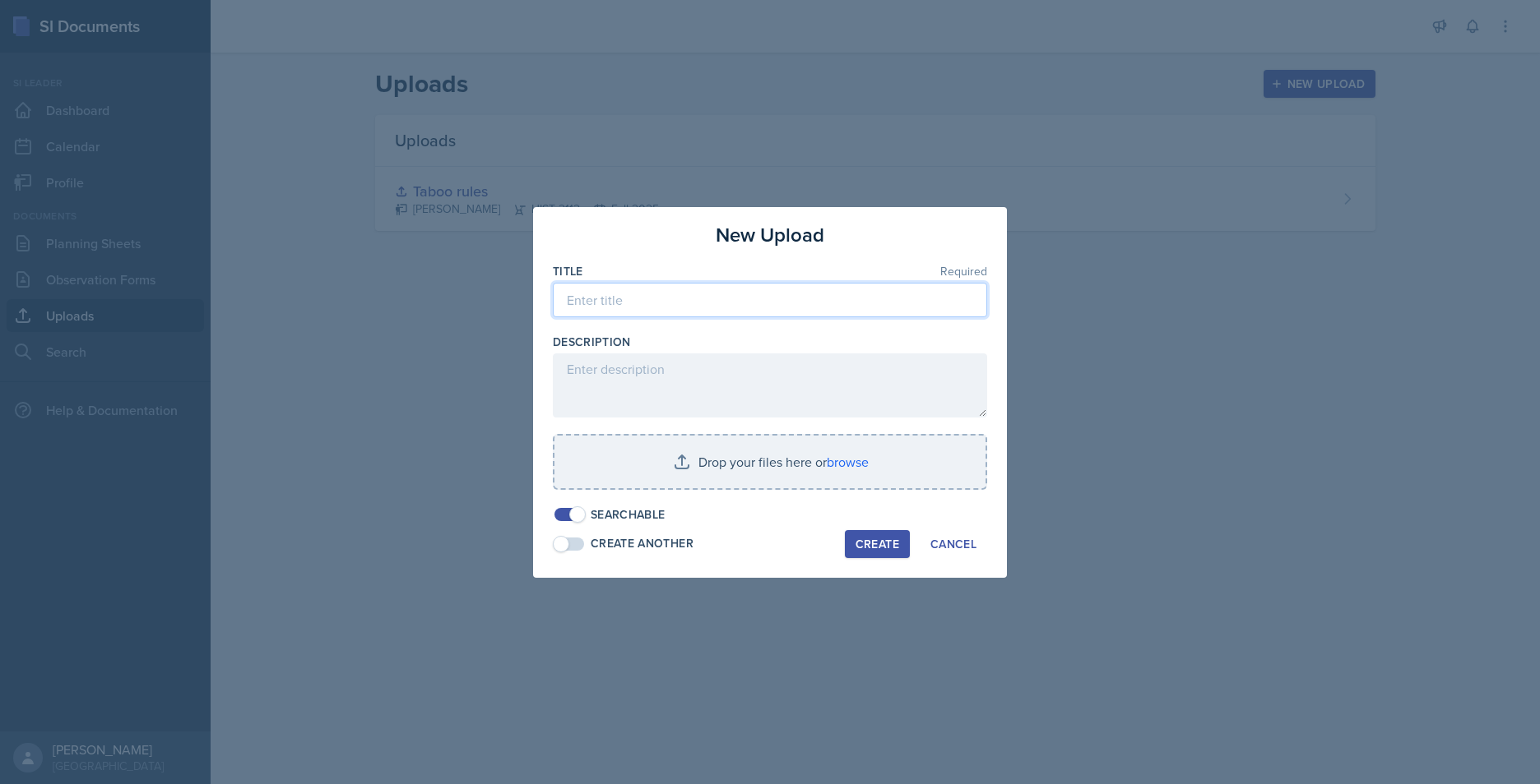
click at [710, 307] on input at bounding box center [770, 300] width 435 height 34
click at [343, 430] on div at bounding box center [770, 392] width 1540 height 784
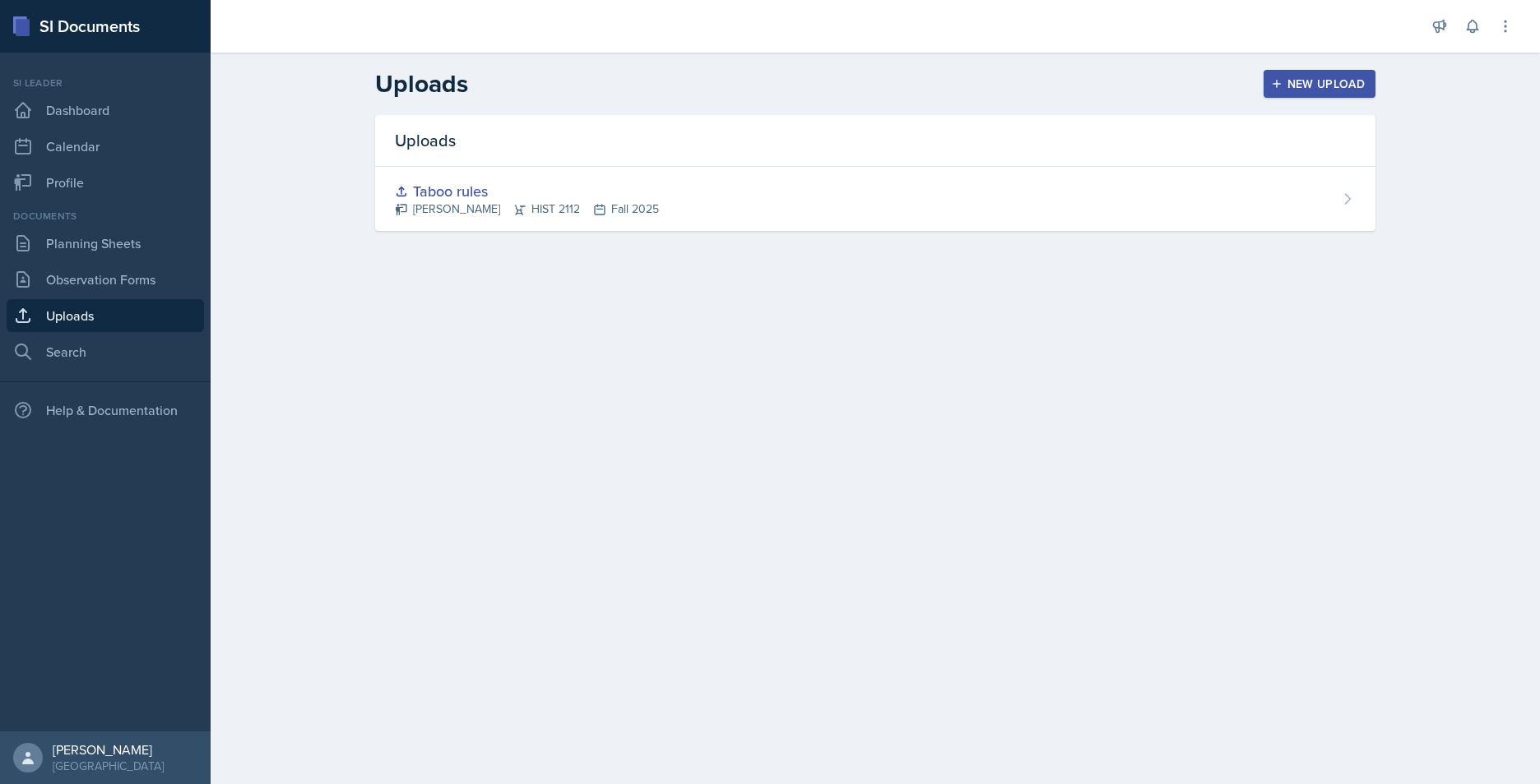
click at [580, 306] on main "Uploads New Upload Uploads Taboo rules Jack Vickers HIST 2112 Fall 2025 New Upl…" at bounding box center [875, 418] width 1329 height 732
click at [1224, 80] on div "New Upload" at bounding box center [1319, 84] width 91 height 14
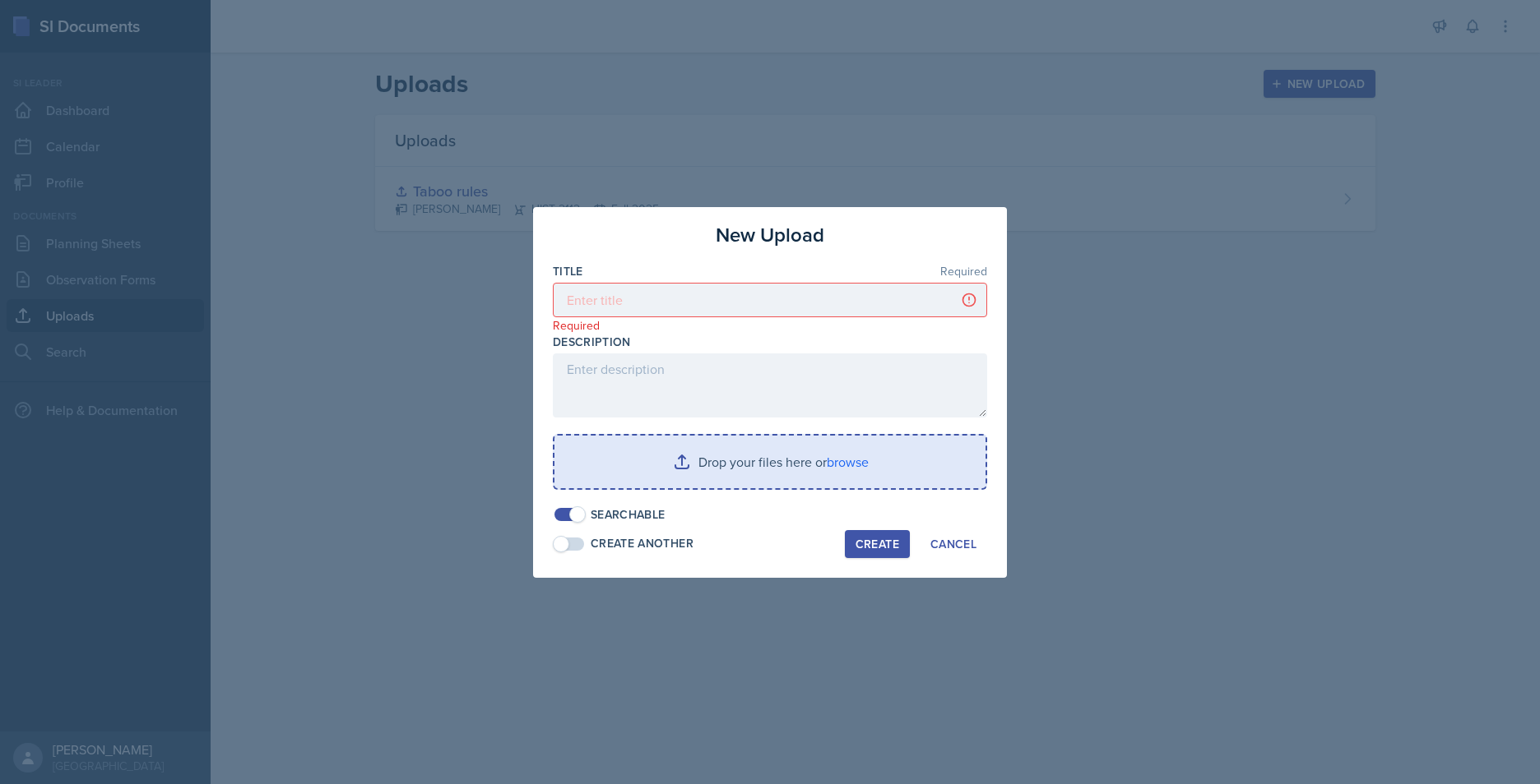
click at [648, 453] on input "file" at bounding box center [770, 462] width 431 height 52
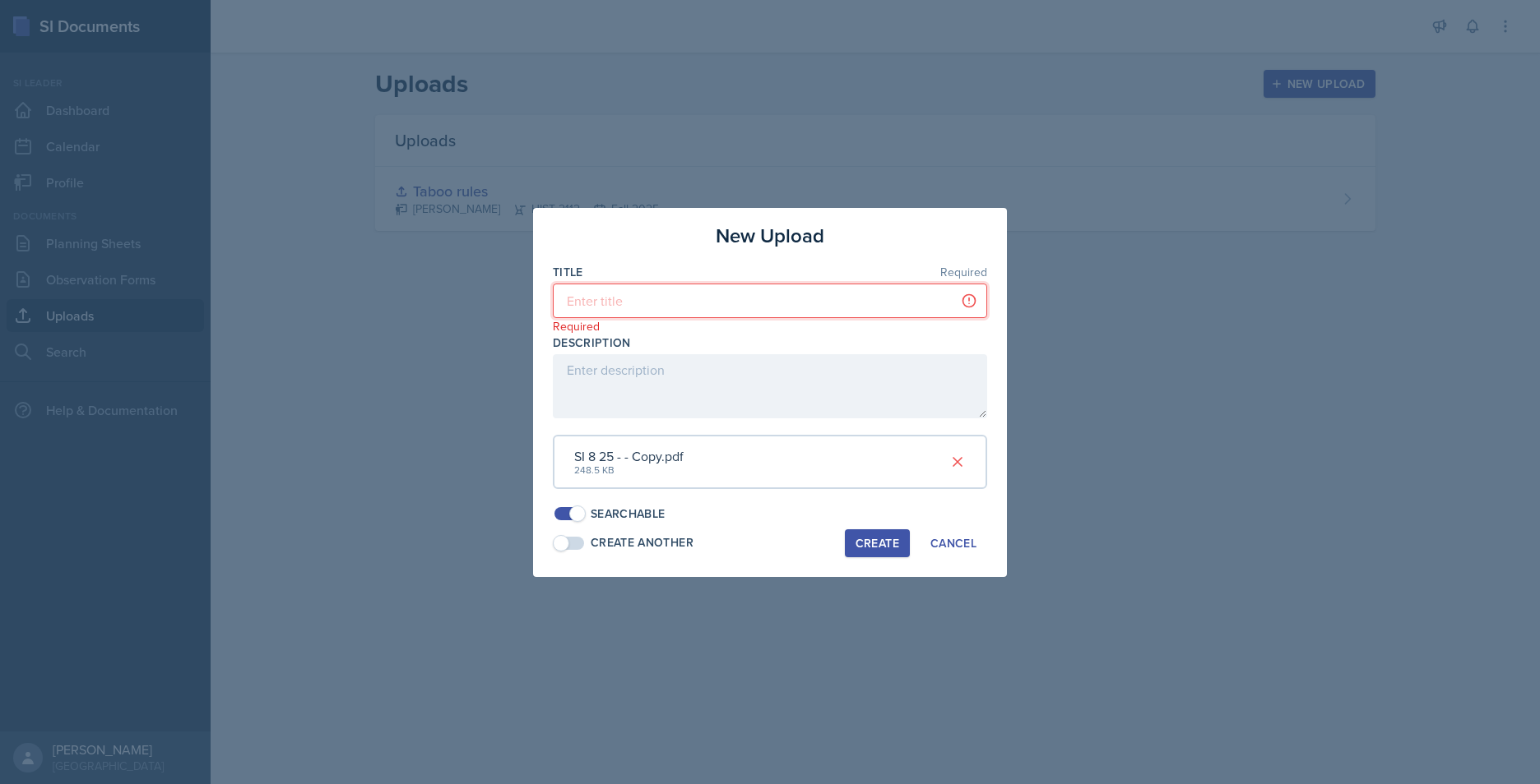
click at [668, 306] on input at bounding box center [770, 301] width 435 height 34
type input "8/25 Introduction"
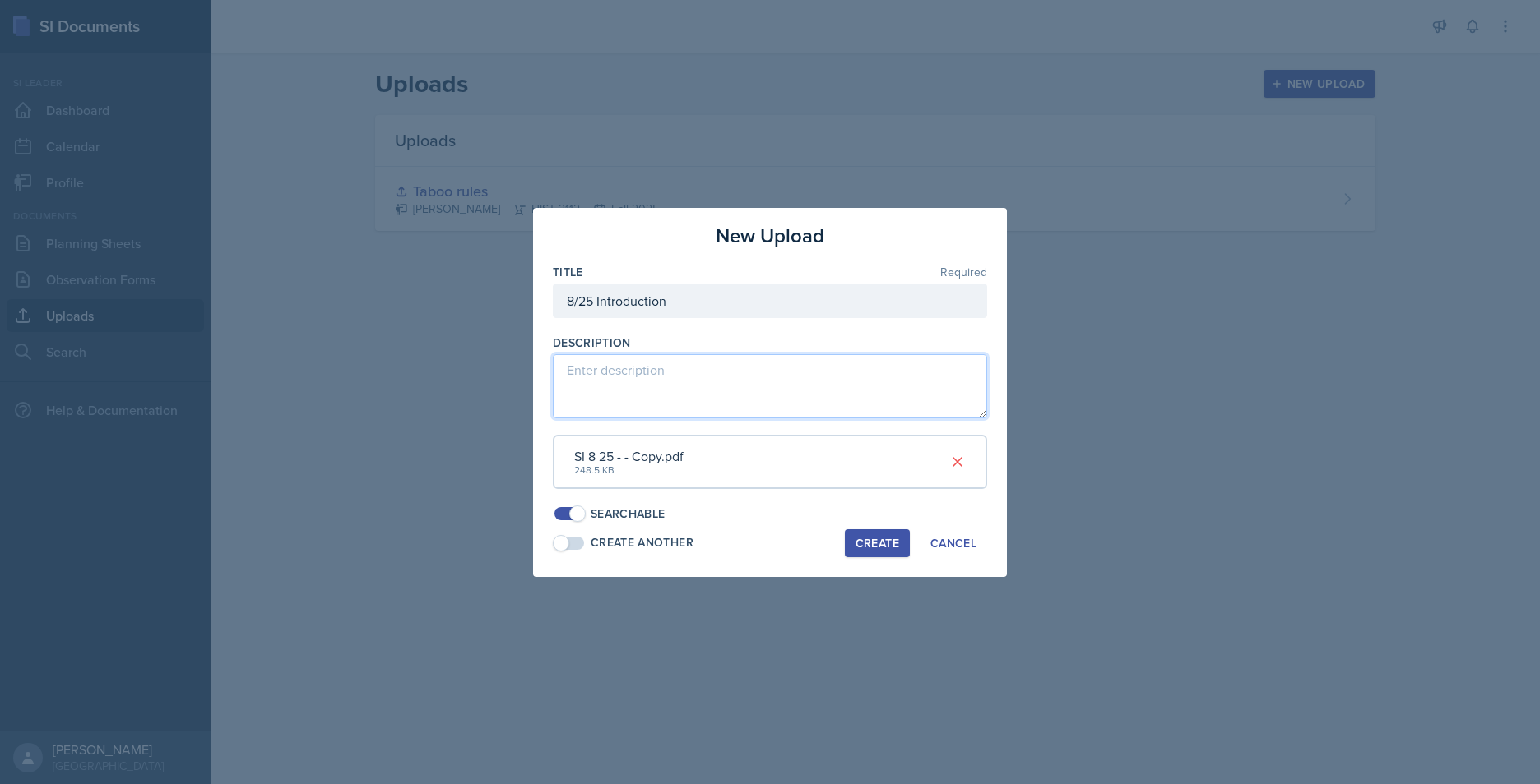
click at [677, 399] on textarea at bounding box center [770, 386] width 435 height 64
click at [635, 374] on textarea "Powerpoint including questions regarding previously taken vocab quiz." at bounding box center [770, 386] width 435 height 64
type textarea "PowerPoint including questions regarding previously taken vocab quiz."
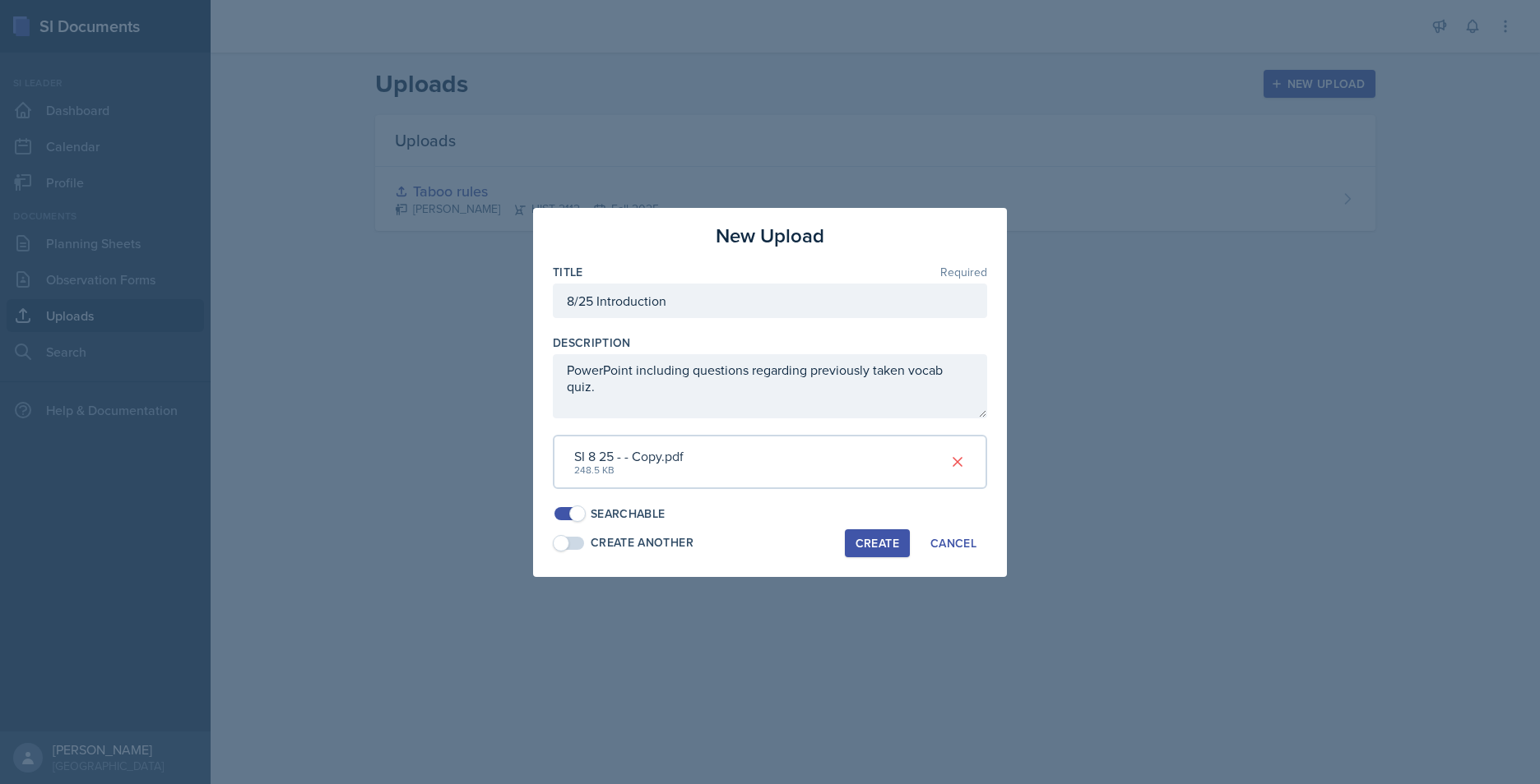
click at [722, 517] on div "Searchable" at bounding box center [770, 514] width 435 height 17
click at [872, 541] on div "Create" at bounding box center [878, 543] width 43 height 14
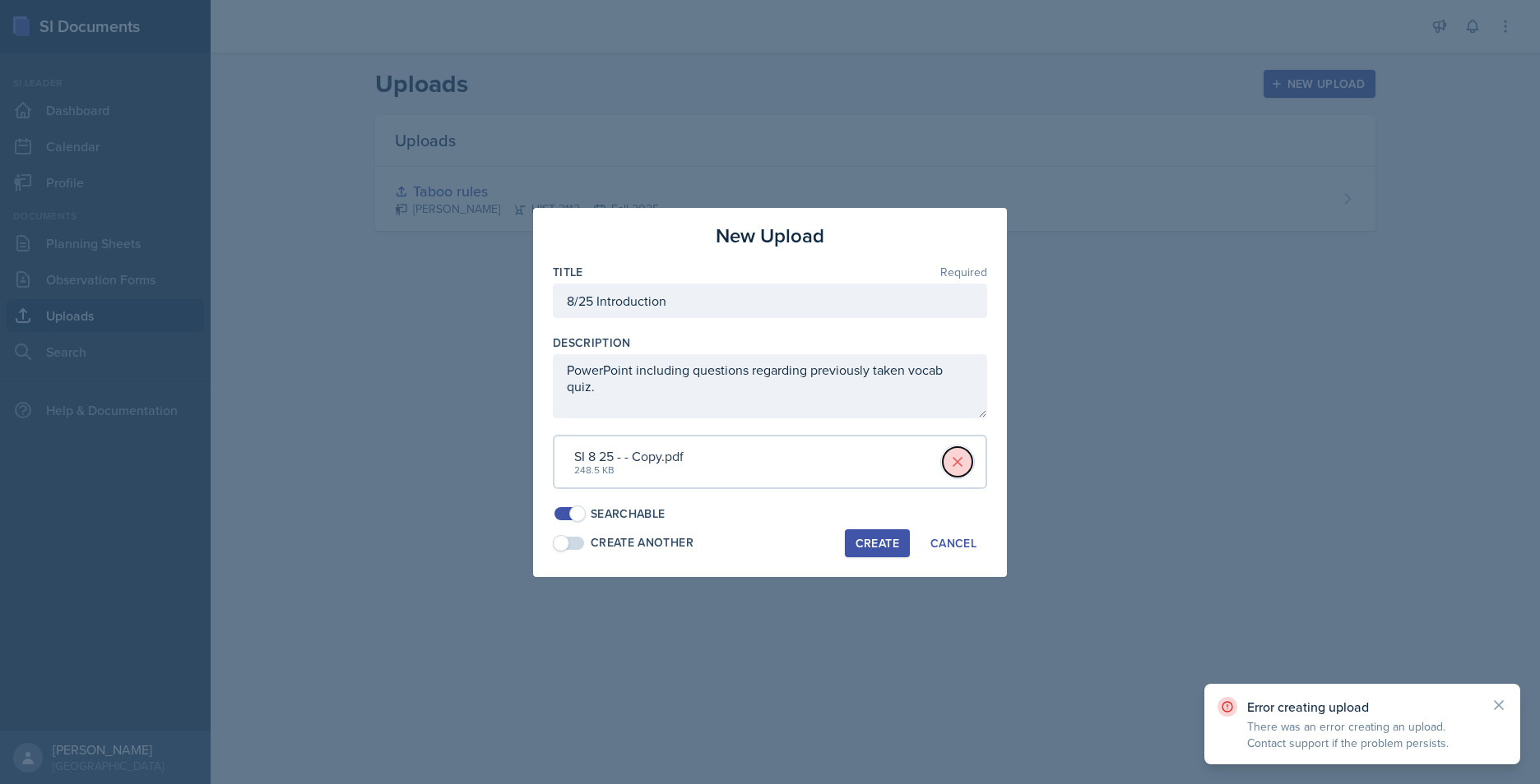
click at [948, 471] on button at bounding box center [957, 462] width 30 height 30
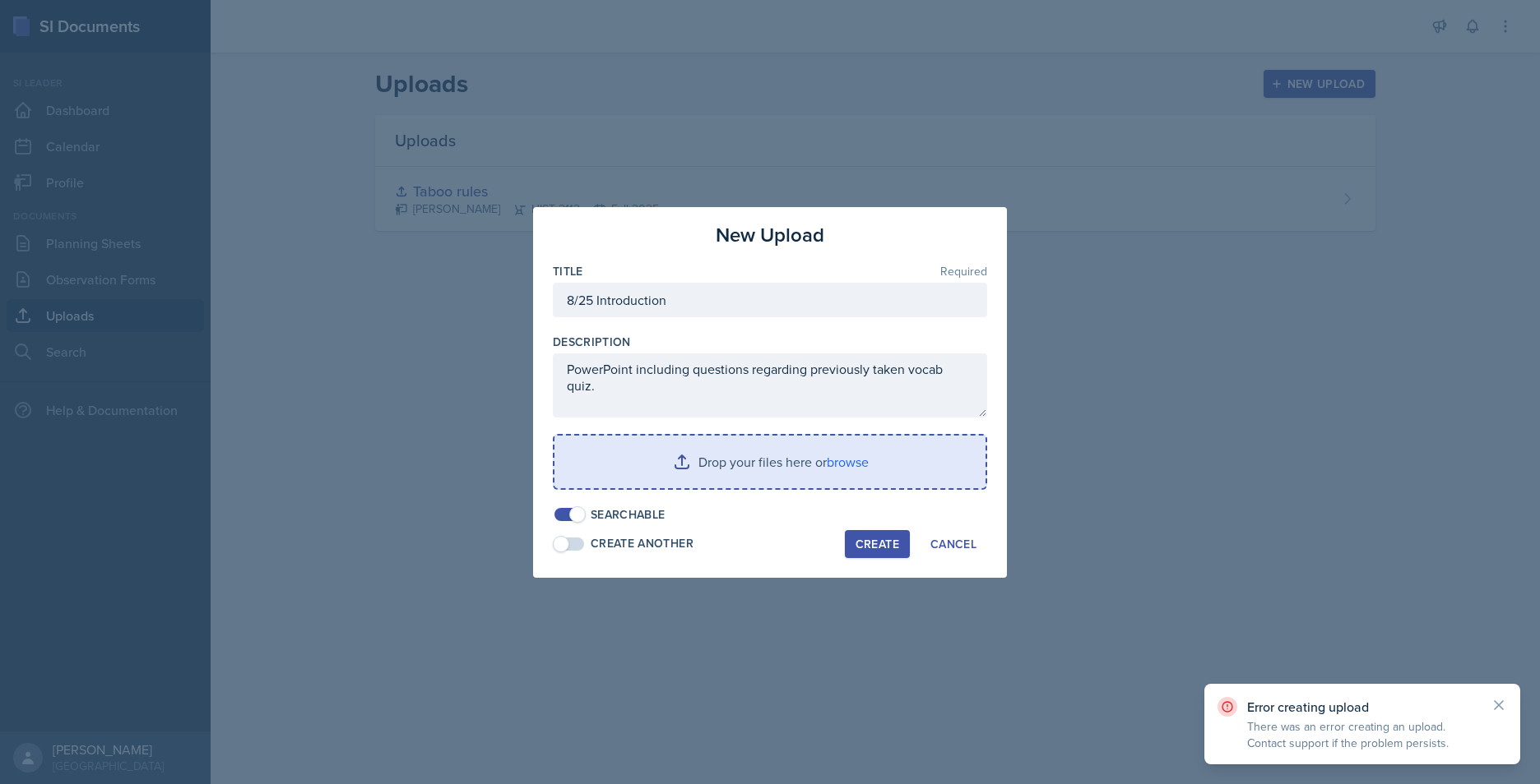
click at [831, 459] on input "file" at bounding box center [770, 462] width 431 height 52
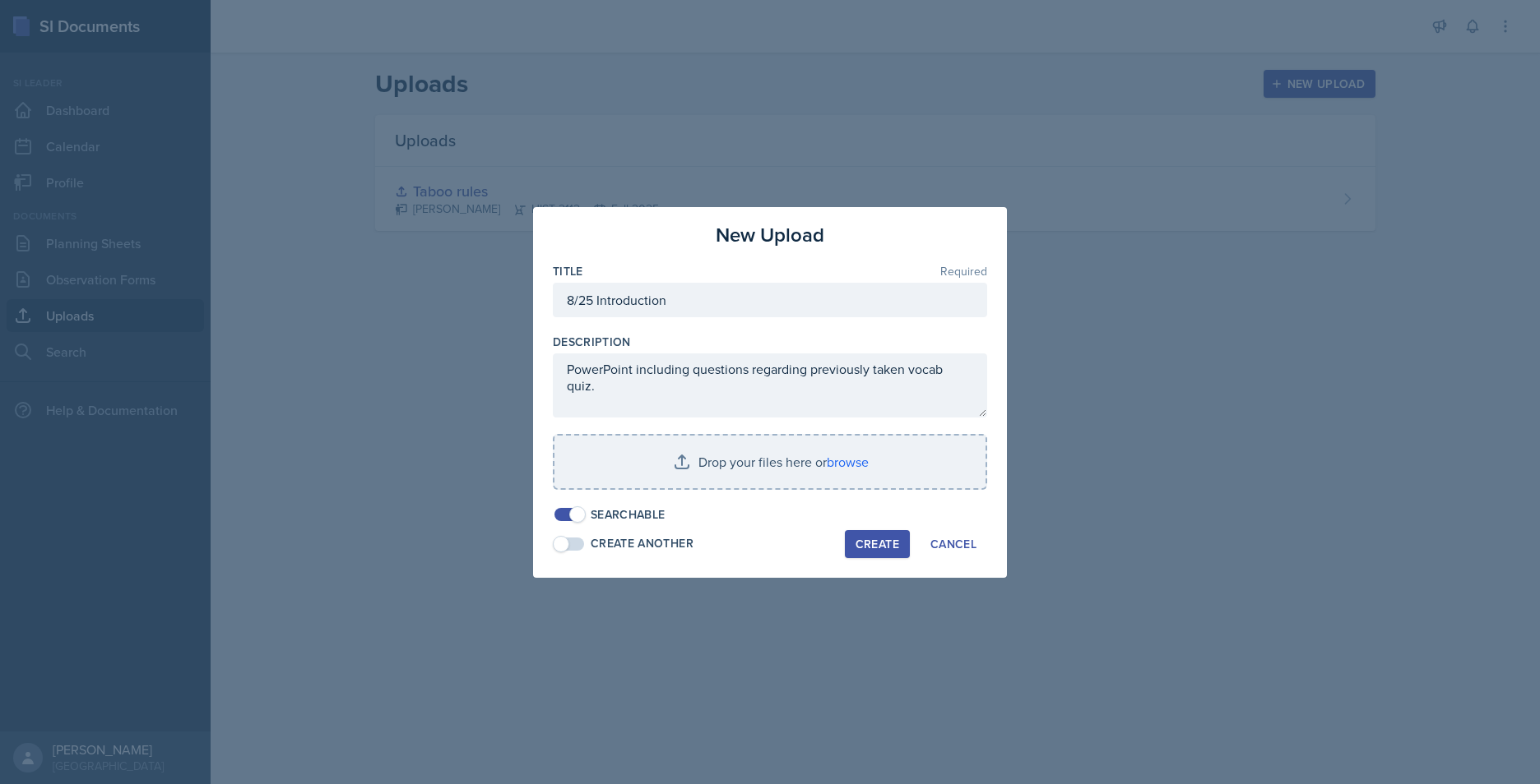
click at [568, 543] on span at bounding box center [561, 544] width 16 height 16
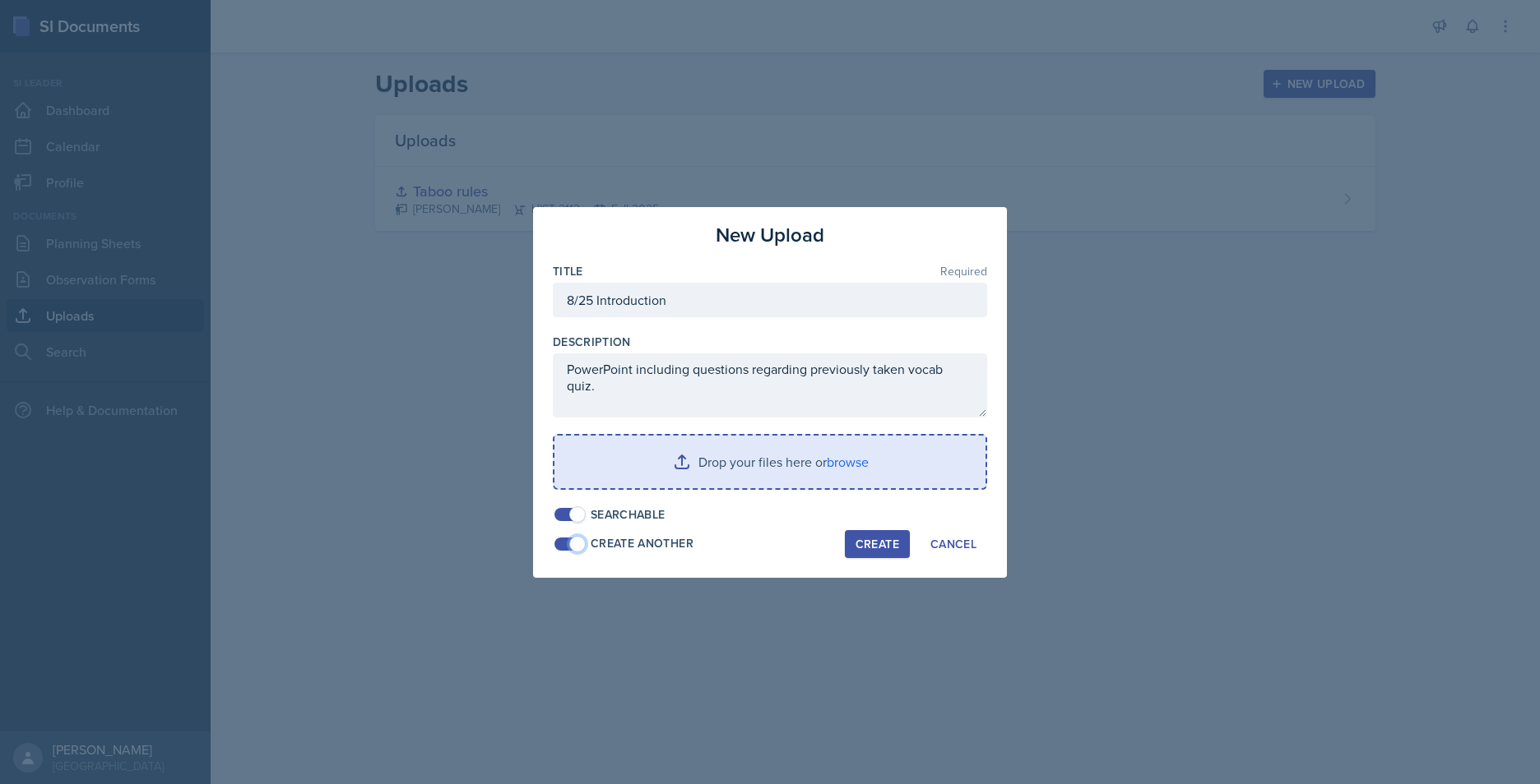
click at [619, 470] on input "file" at bounding box center [770, 462] width 431 height 52
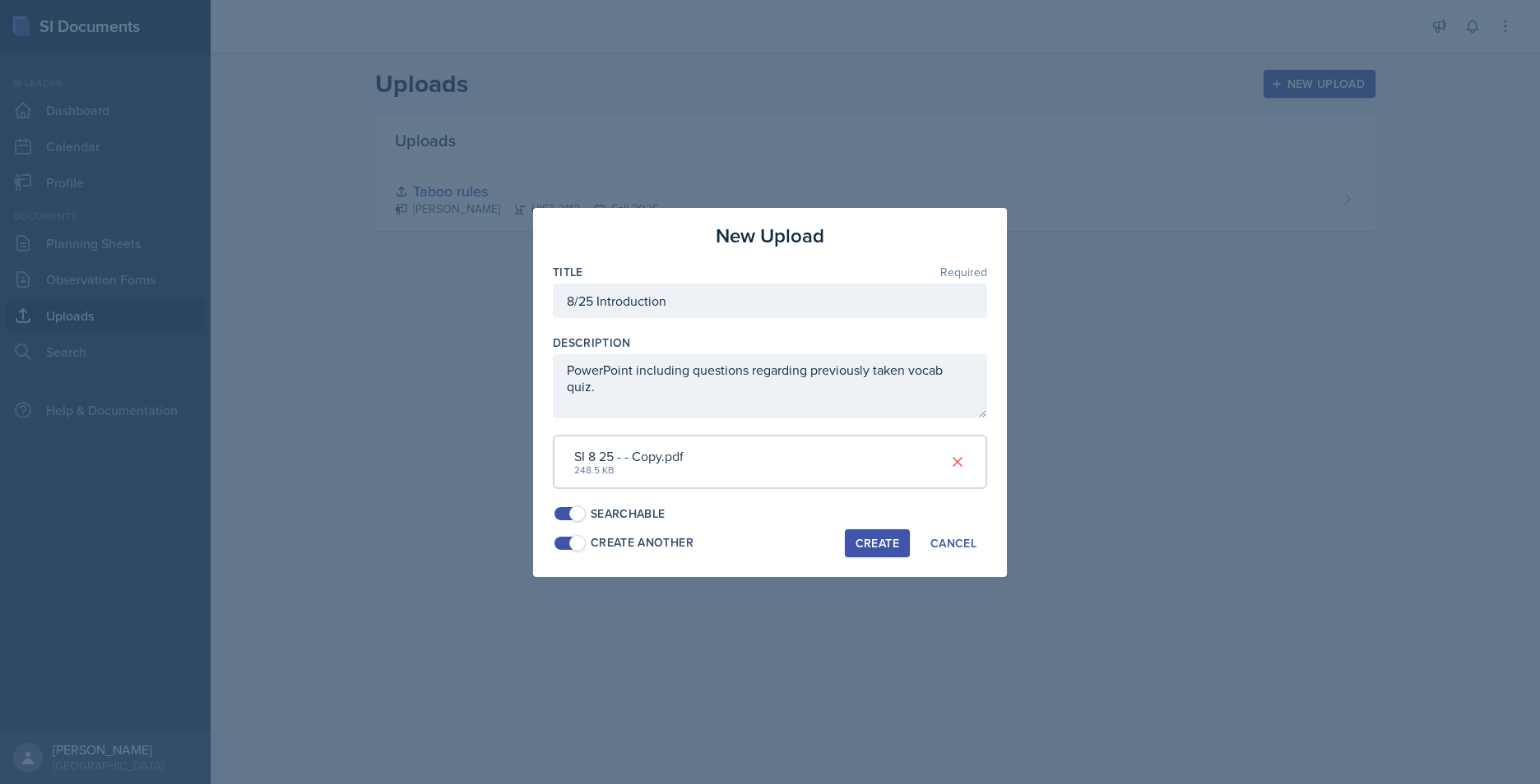
click at [870, 539] on div "Create" at bounding box center [878, 543] width 43 height 14
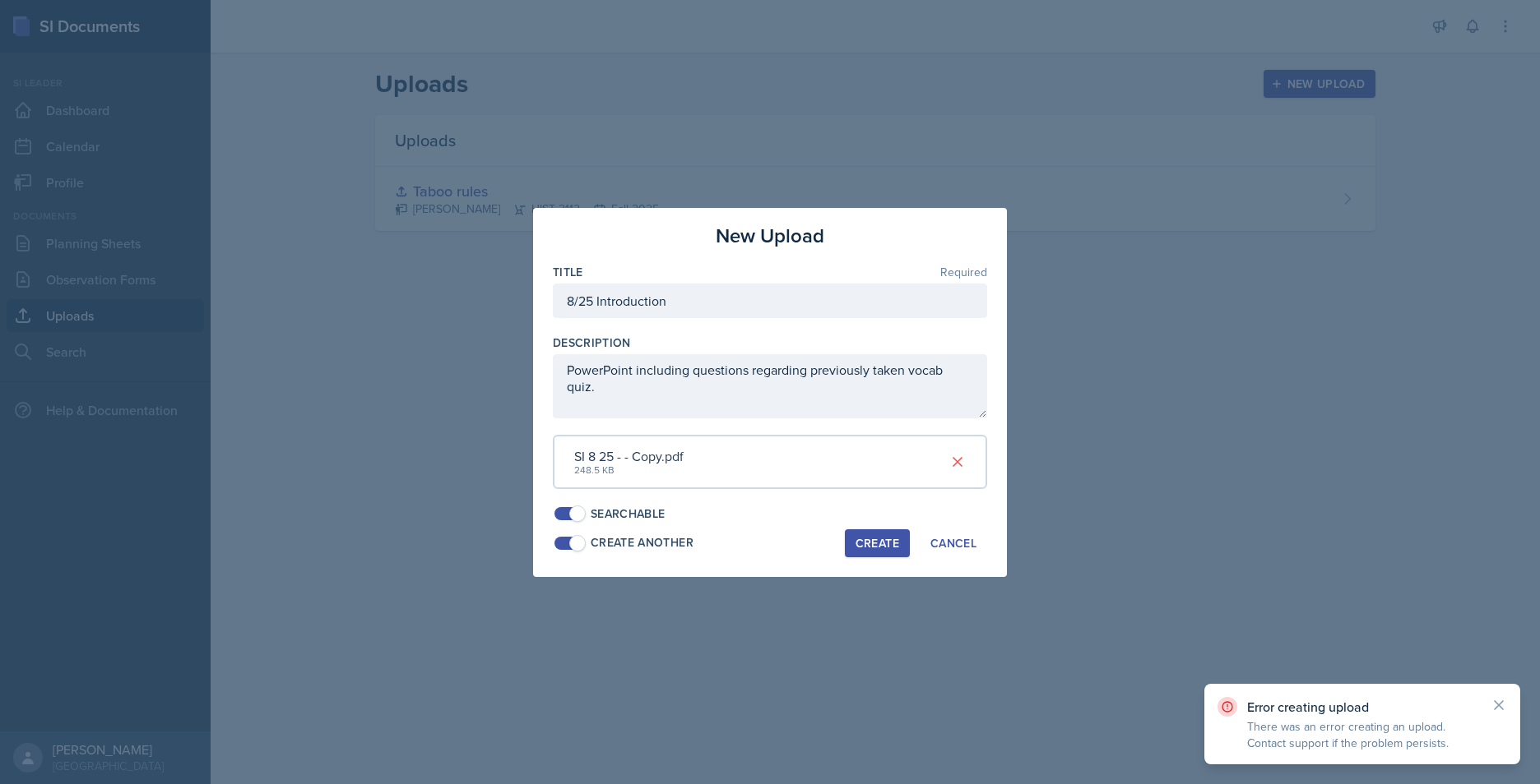
click at [579, 517] on span at bounding box center [578, 514] width 16 height 16
click at [578, 546] on span at bounding box center [578, 544] width 16 height 16
click at [1224, 606] on div "Error creating upload There was an error creating an upload. Contact support if…" at bounding box center [1363, 723] width 316 height 80
click at [1224, 606] on icon at bounding box center [1498, 705] width 16 height 16
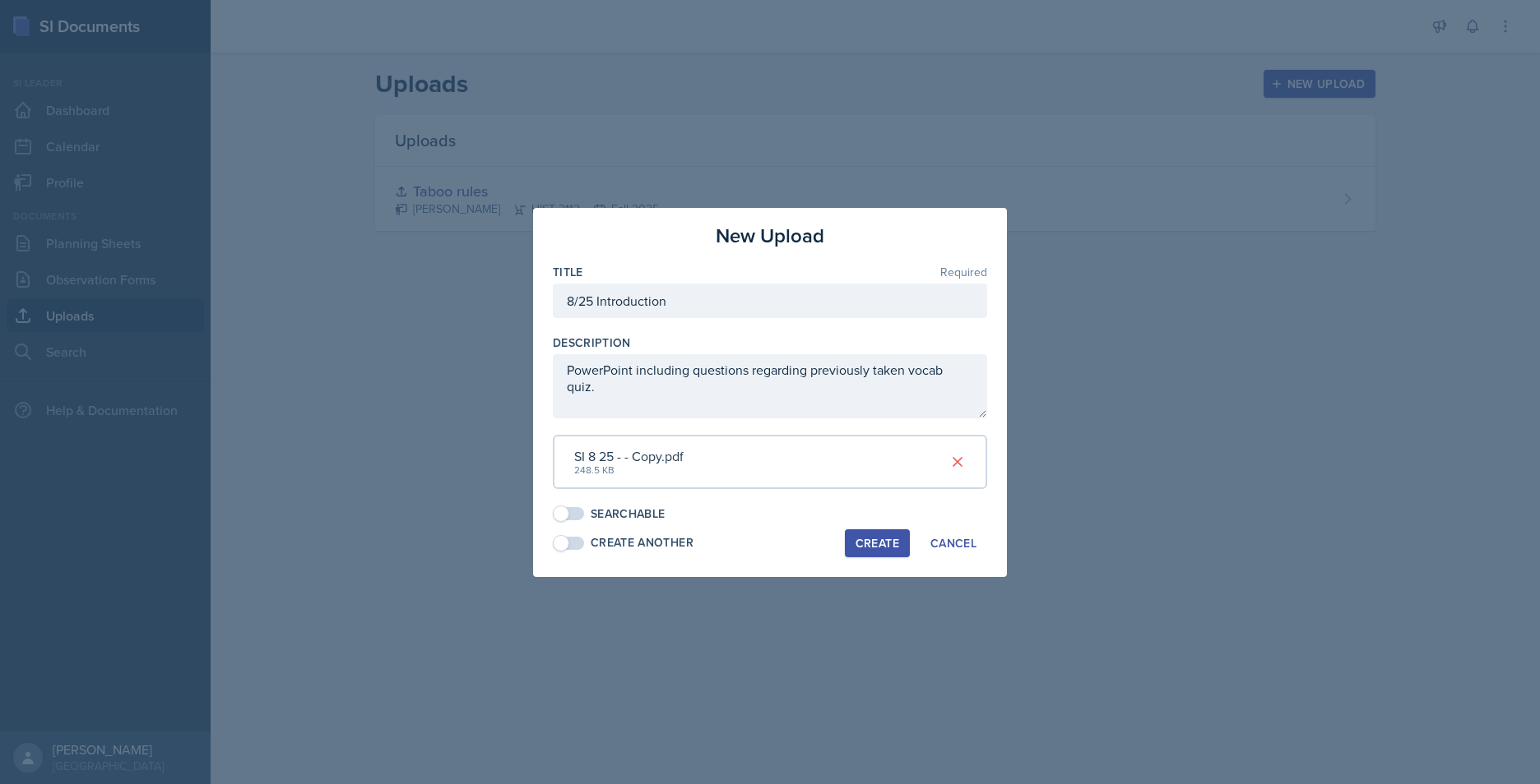
click at [869, 539] on div "Create" at bounding box center [878, 543] width 43 height 14
click at [798, 524] on div "New Upload Title Required 8/25 Introduction Description PowerPoint including qu…" at bounding box center [770, 392] width 474 height 369
click at [960, 457] on icon at bounding box center [957, 462] width 16 height 16
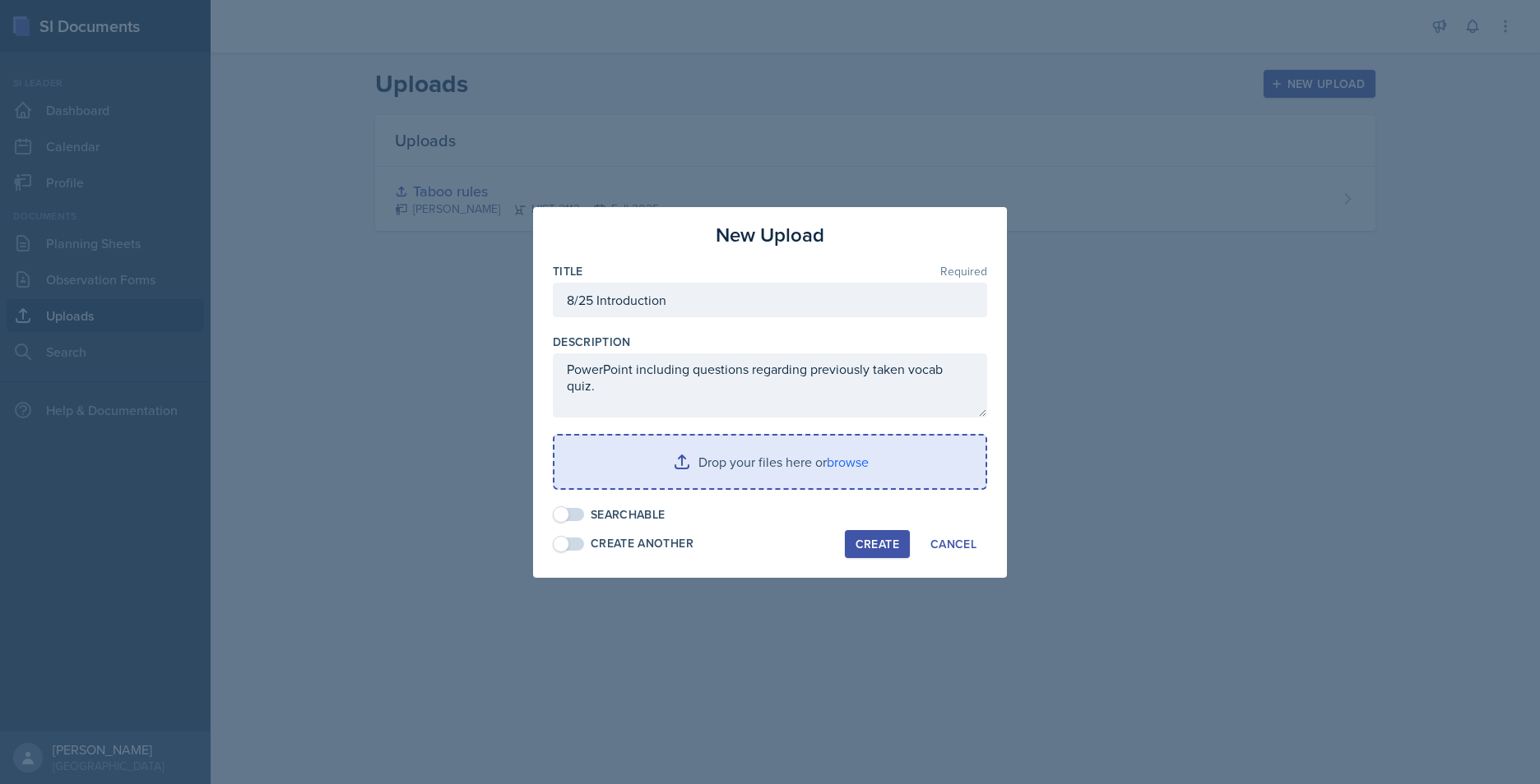
click at [550, 513] on div "New Upload Title Required 8/25 Introduction Description PowerPoint including qu…" at bounding box center [770, 392] width 474 height 371
click at [559, 514] on span at bounding box center [561, 515] width 16 height 16
click at [901, 549] on button "Create" at bounding box center [878, 544] width 65 height 28
click at [778, 457] on input "file" at bounding box center [770, 462] width 431 height 52
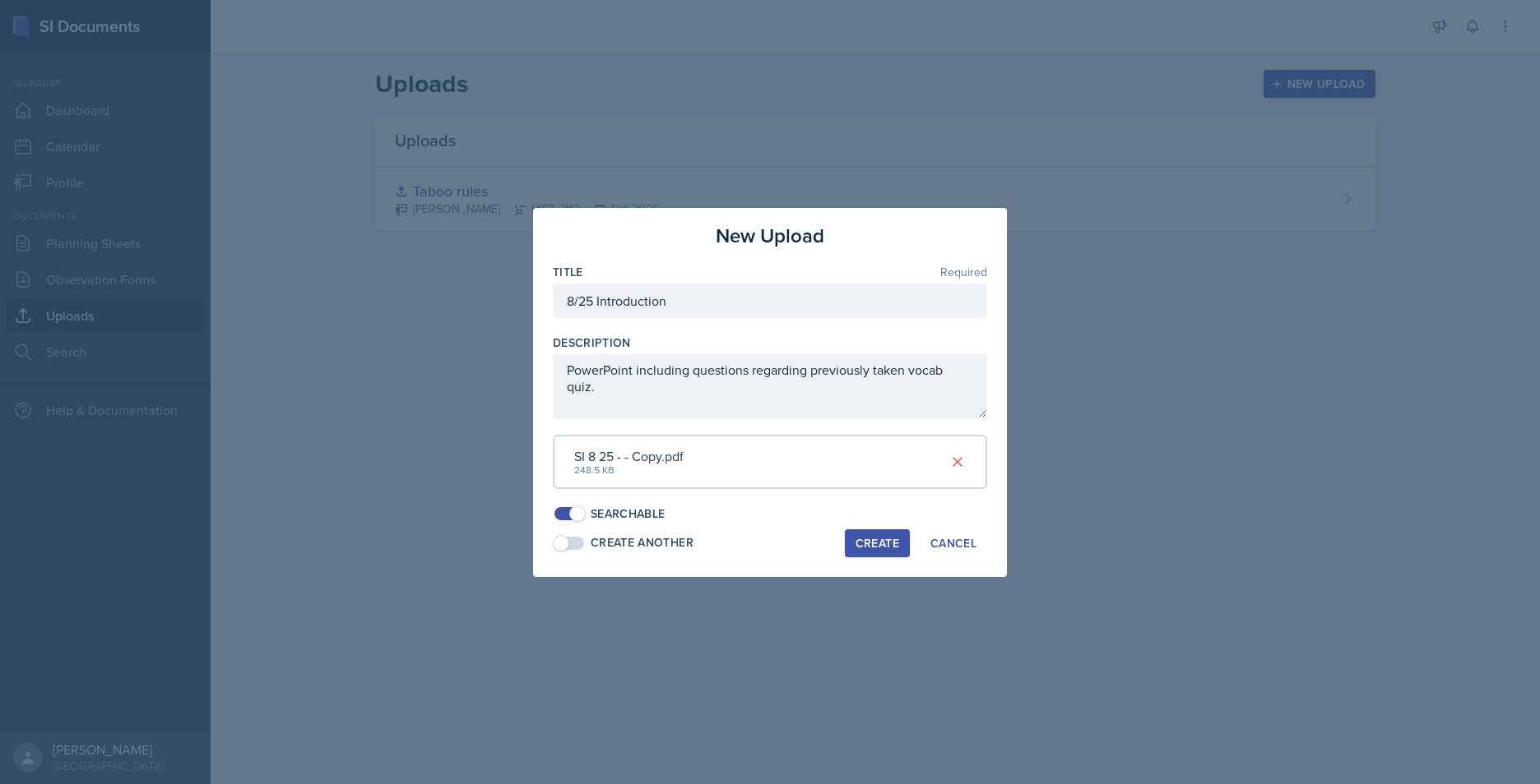
click at [868, 546] on div "Create" at bounding box center [878, 543] width 43 height 14
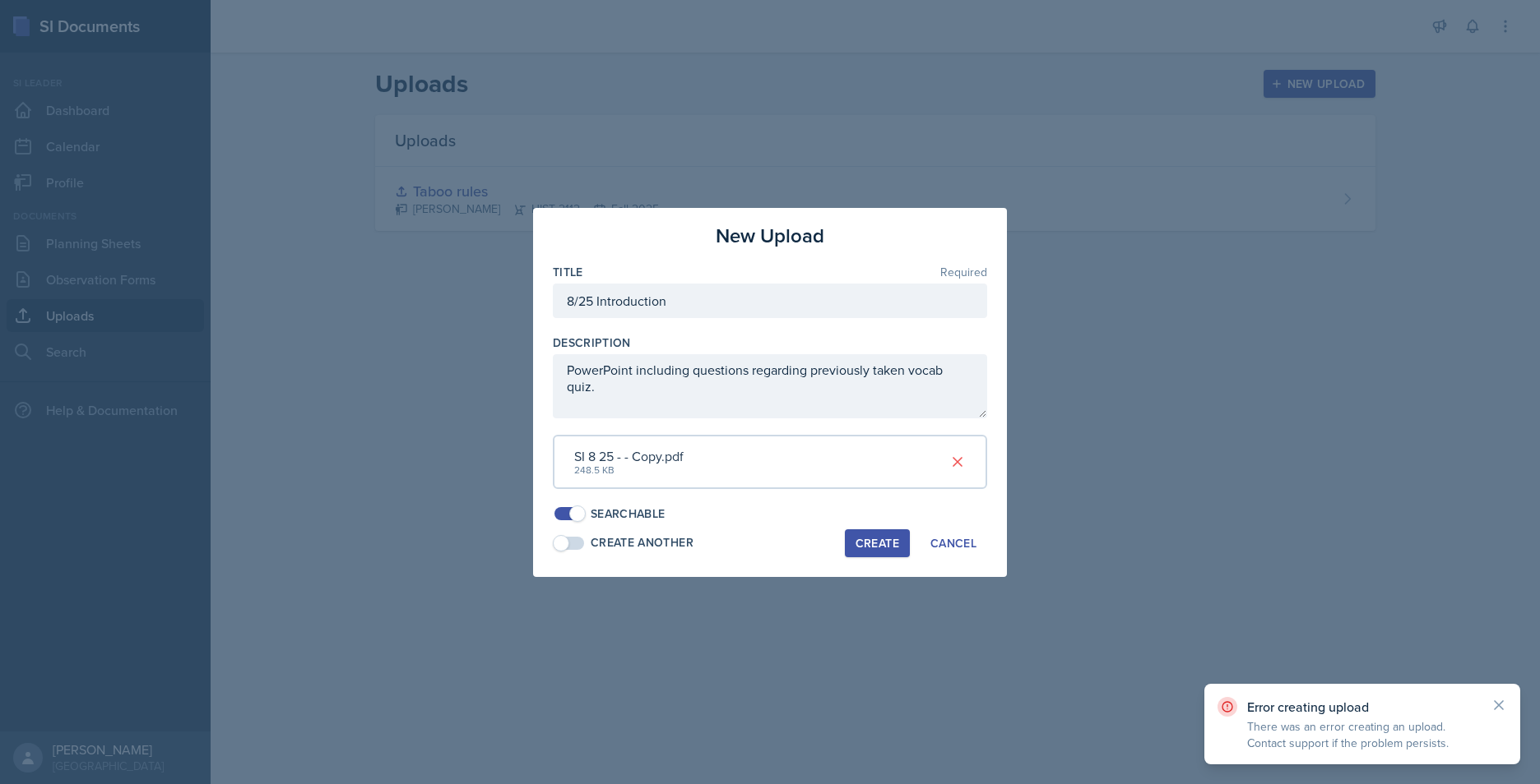
click at [1224, 606] on p "There was an error creating an upload. Contact support if the problem persists." at bounding box center [1362, 735] width 230 height 33
click at [968, 540] on div "Cancel" at bounding box center [953, 543] width 46 height 14
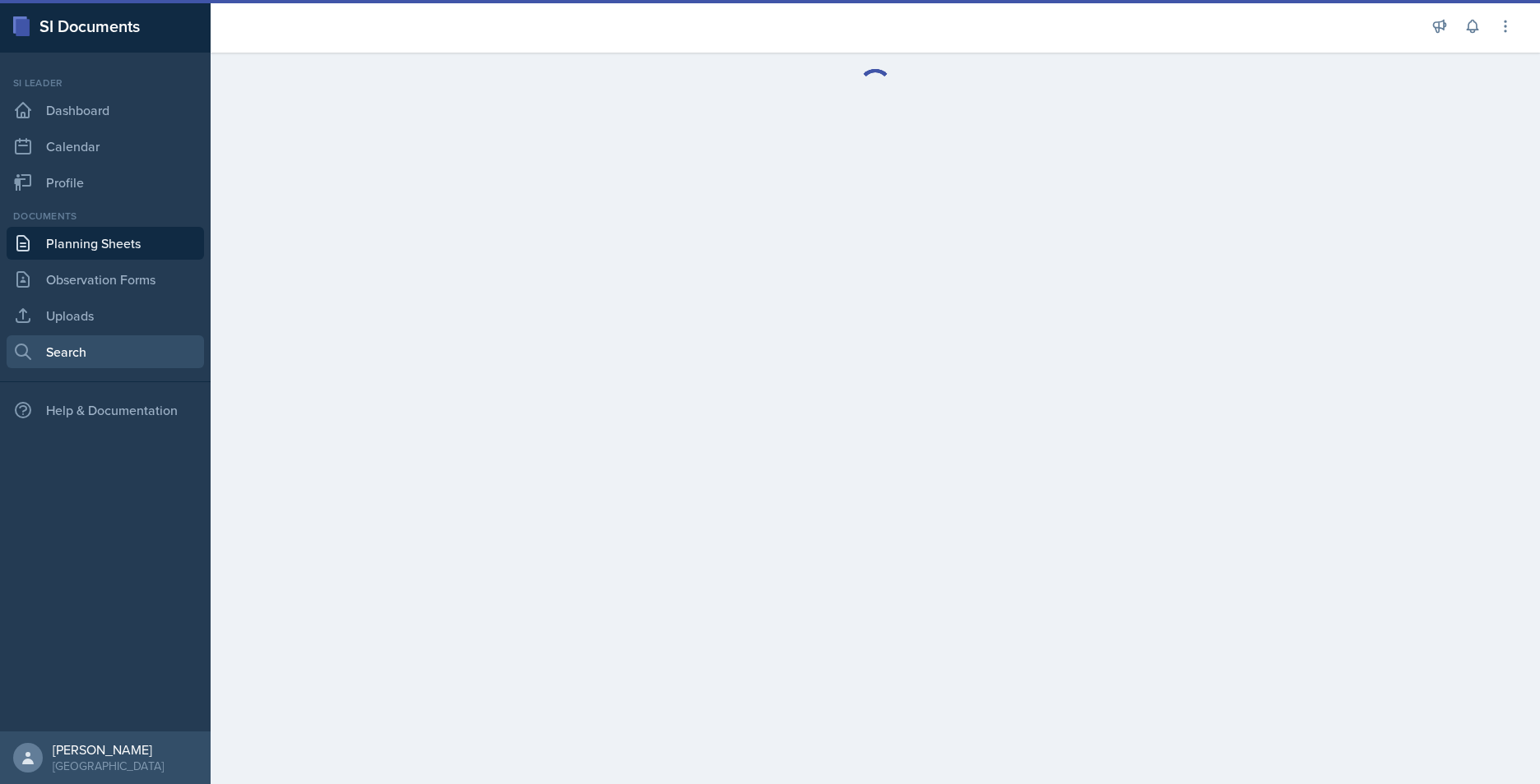
click at [94, 348] on link "Search" at bounding box center [105, 351] width 197 height 33
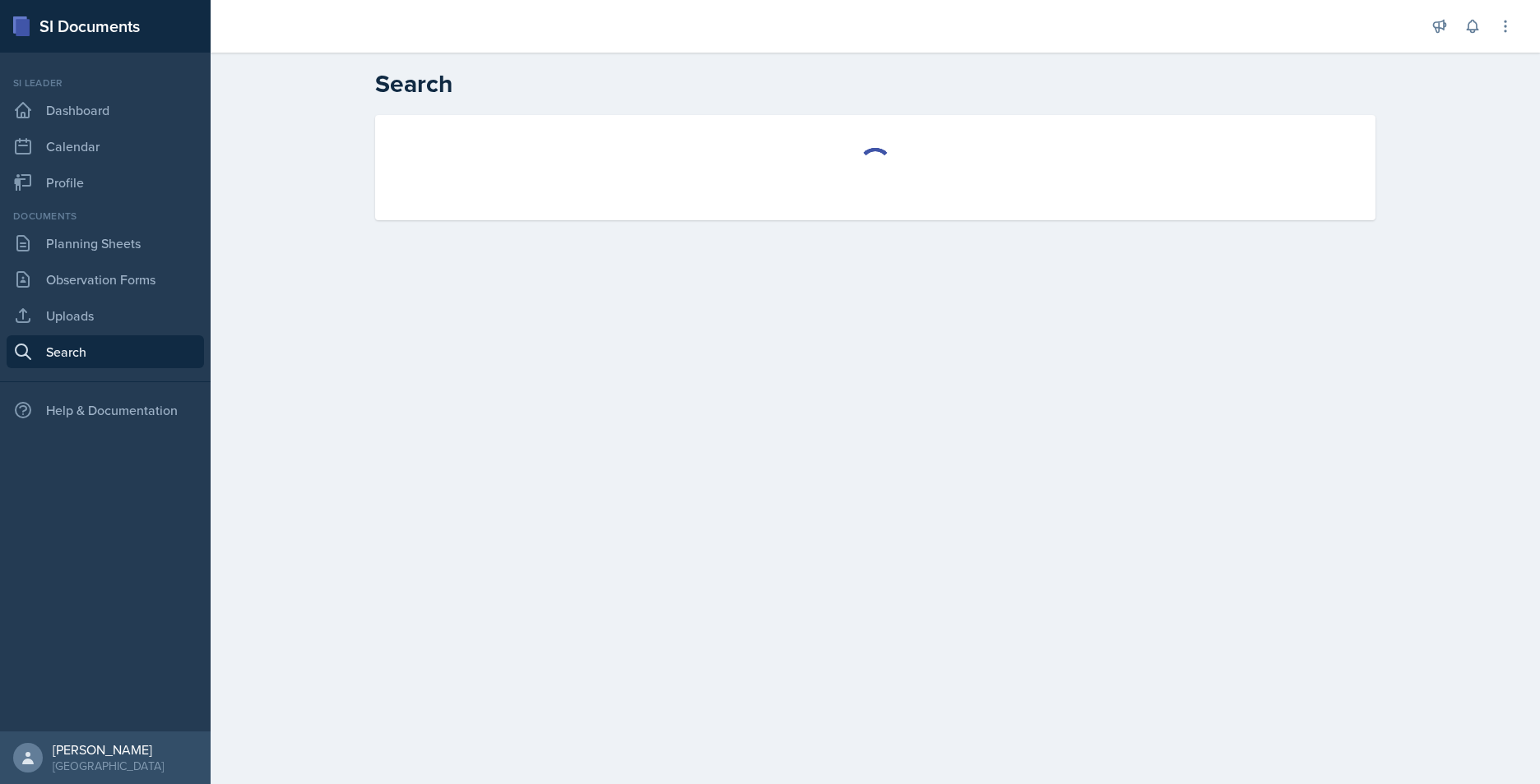
select select "all"
select select "1"
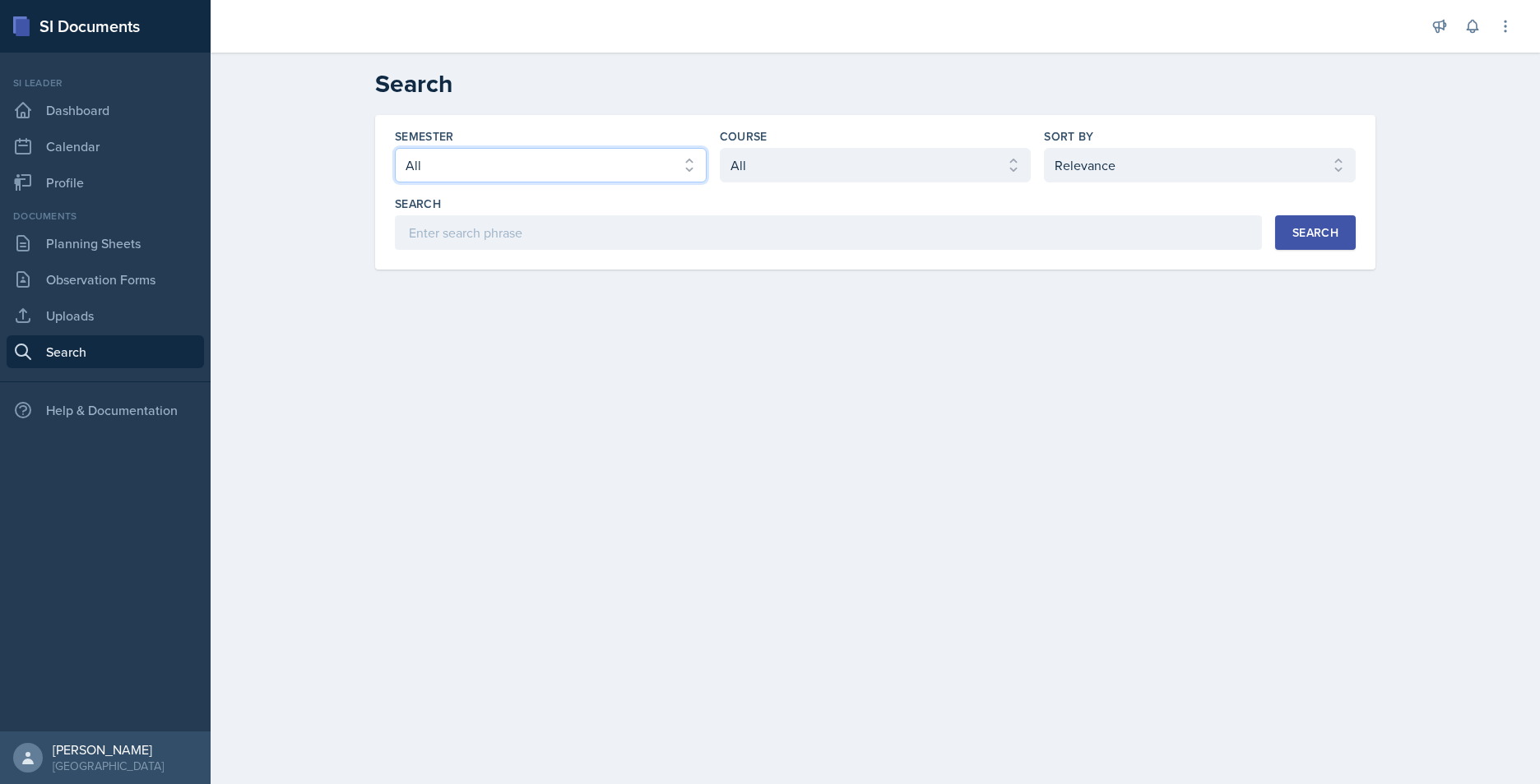
click at [572, 155] on select "Select semester All Fall 2025 Summer 2025 Spring 2025 Fall 2024 Summer 2024 Spr…" at bounding box center [550, 165] width 312 height 34
select select "2bed604d-1099-4043-b1bc-2365e8740244"
click at [395, 148] on select "Select semester All Fall 2025 Summer 2025 Spring 2025 Fall 2024 Summer 2024 Spr…" at bounding box center [550, 165] width 312 height 34
click at [739, 163] on select "Select course All ACCT 2101 ACCT 2102 ACCT 4050 ANTH 1102 ANTH 3301 ARCH 1000 A…" at bounding box center [875, 165] width 312 height 34
select select "e03f2d5a-f3a5-4e0e-9167-550ff5b2876a"
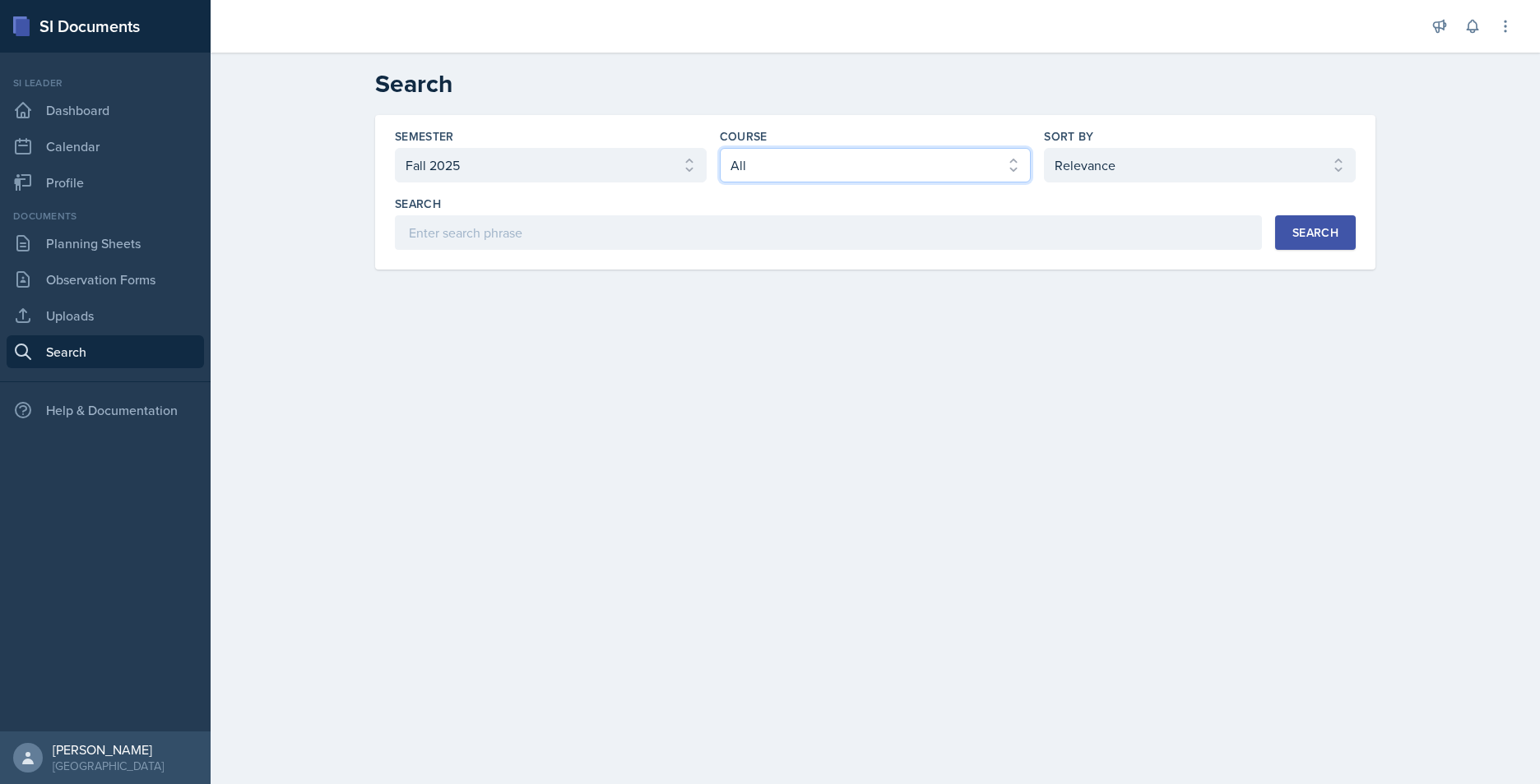
click at [719, 148] on select "Select course All ACCT 2101 ACCT 2102 ACCT 4050 ANTH 1102 ANTH 3301 ARCH 1000 A…" at bounding box center [875, 165] width 312 height 34
click at [1293, 234] on div "Search" at bounding box center [1315, 232] width 46 height 14
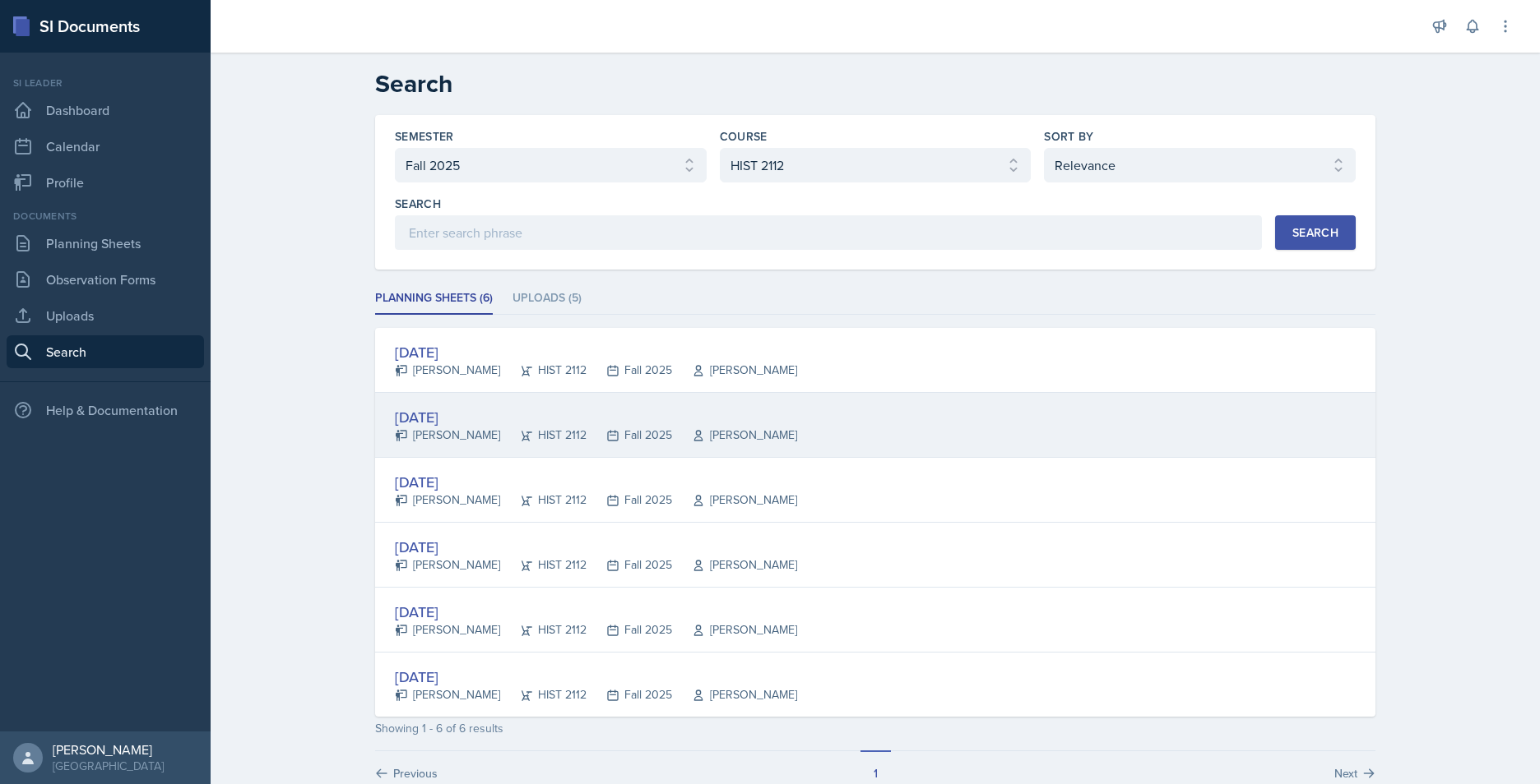
click at [564, 415] on div "[DATE]" at bounding box center [596, 417] width 402 height 23
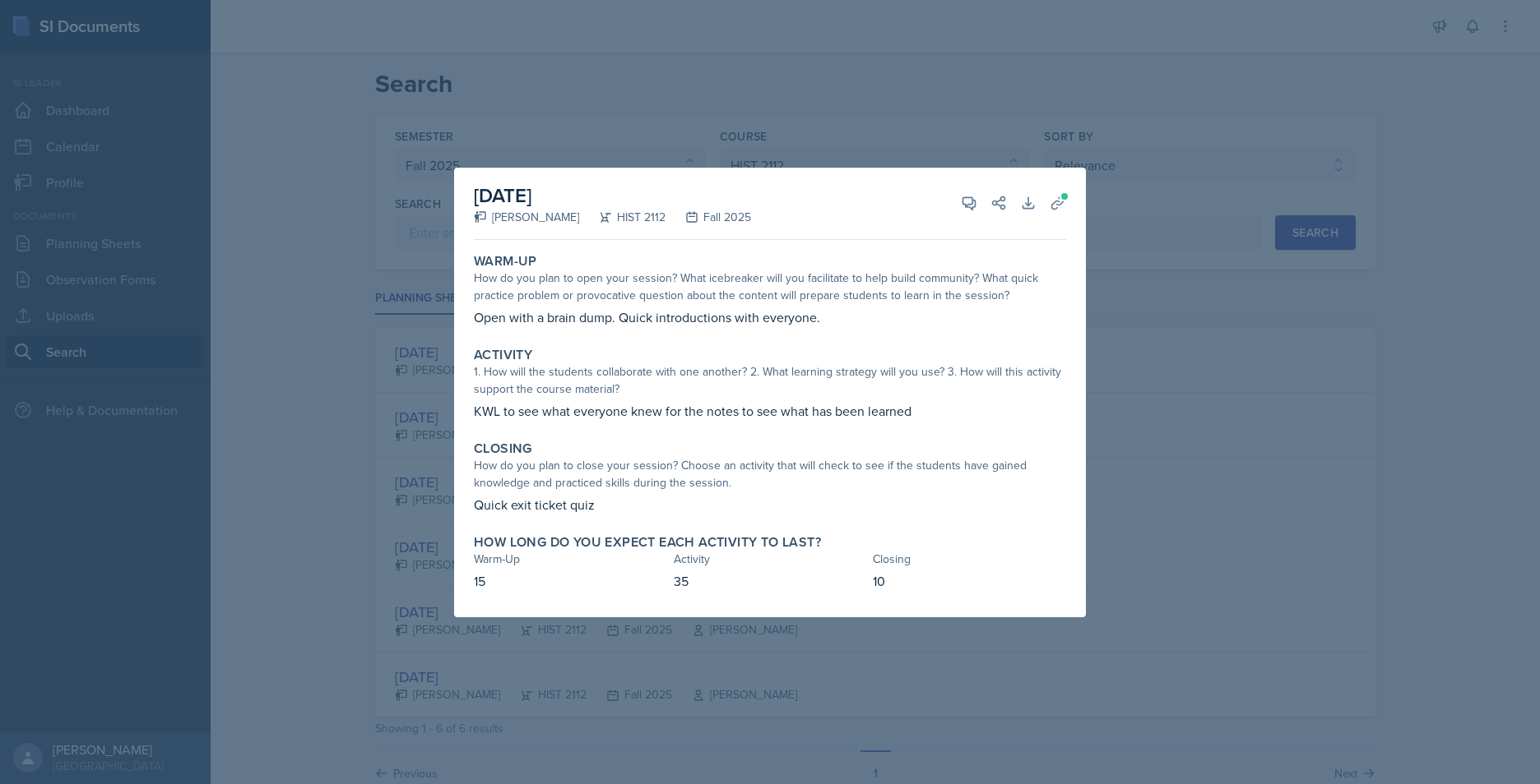
click at [609, 369] on div "1. How will the students collaborate with one another? 2. What learning strateg…" at bounding box center [769, 380] width 592 height 34
click at [1059, 202] on icon at bounding box center [1057, 203] width 13 height 13
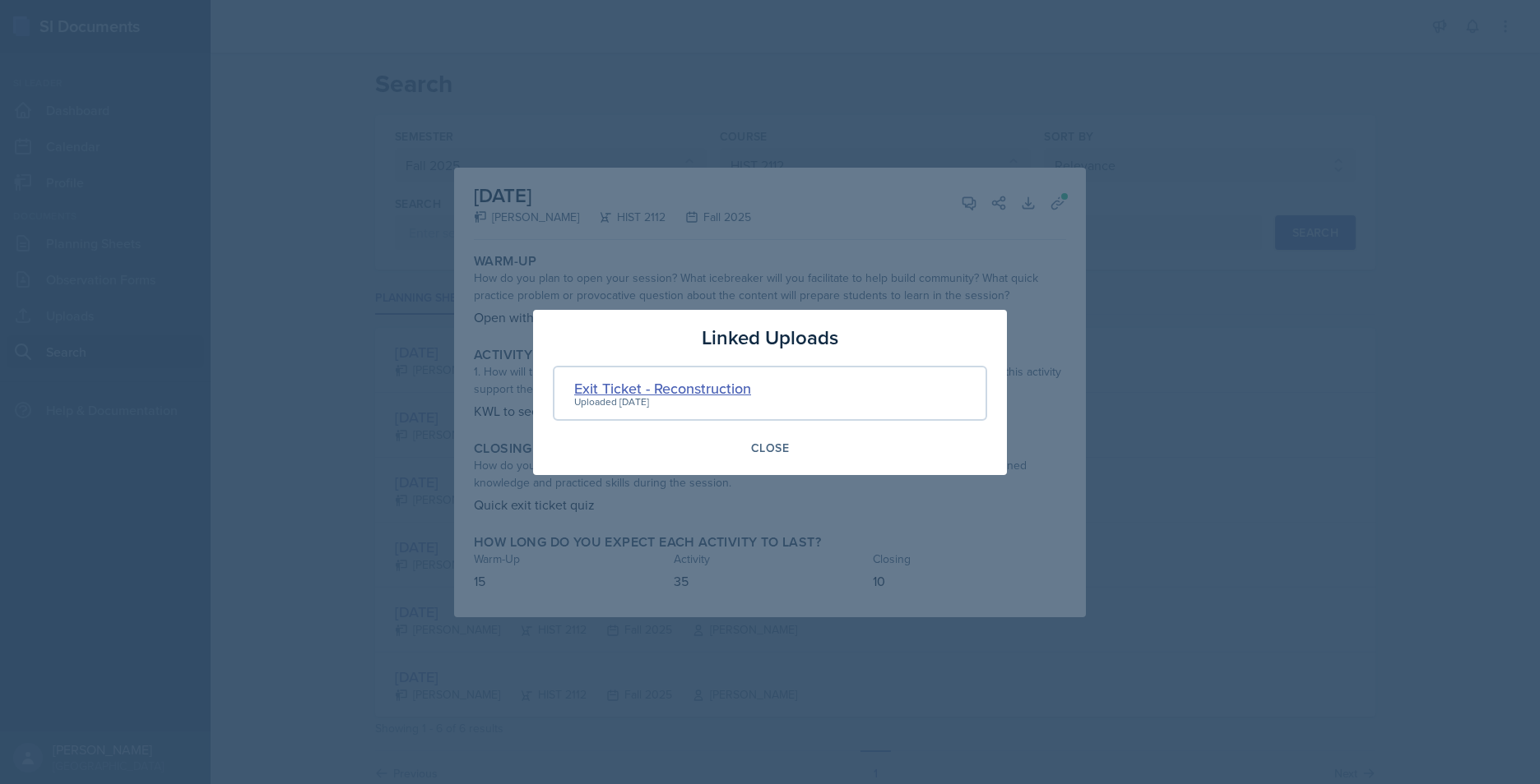
click at [681, 389] on div "Exit Ticket - Reconstruction" at bounding box center [662, 388] width 177 height 23
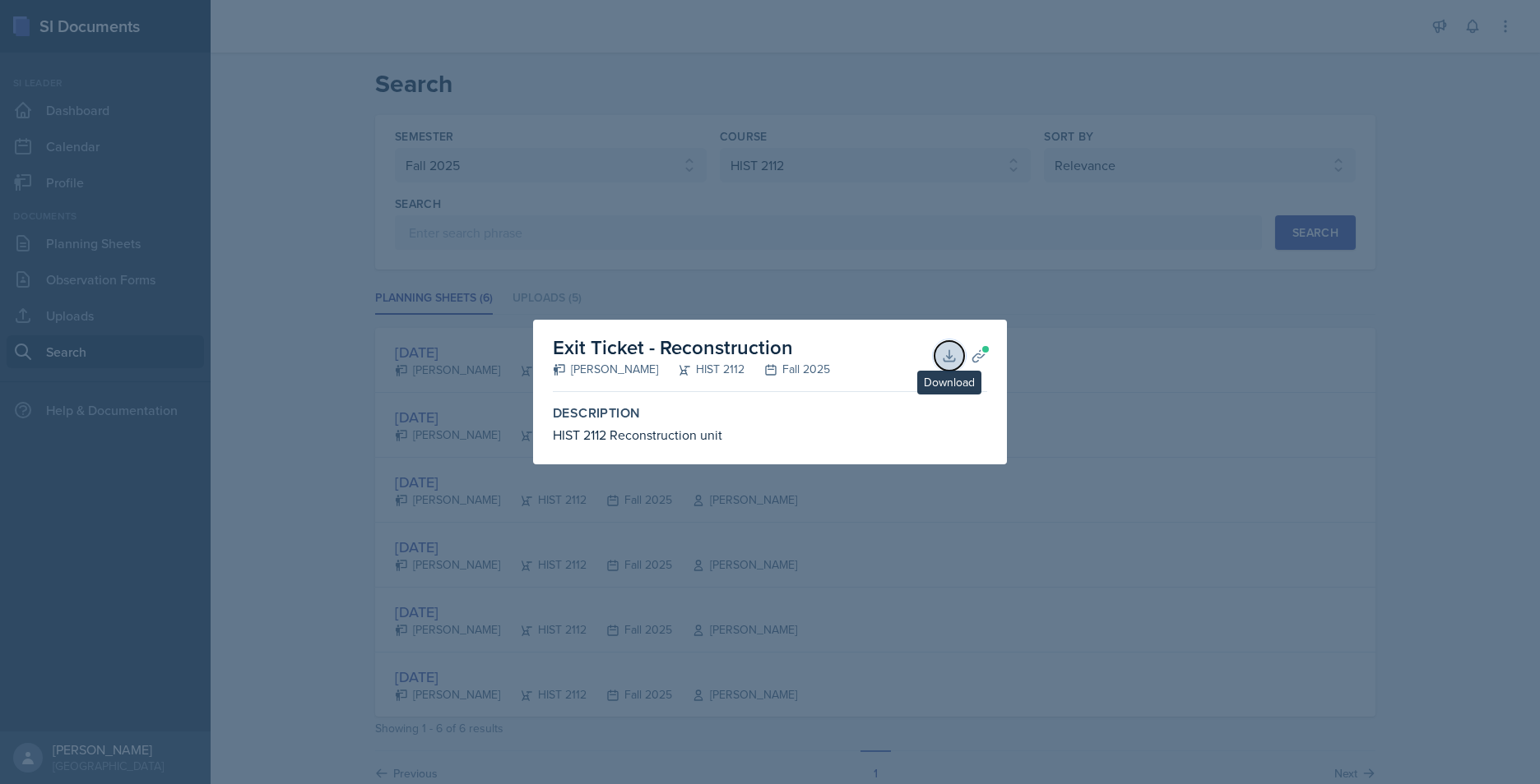
click at [950, 359] on icon at bounding box center [949, 356] width 11 height 11
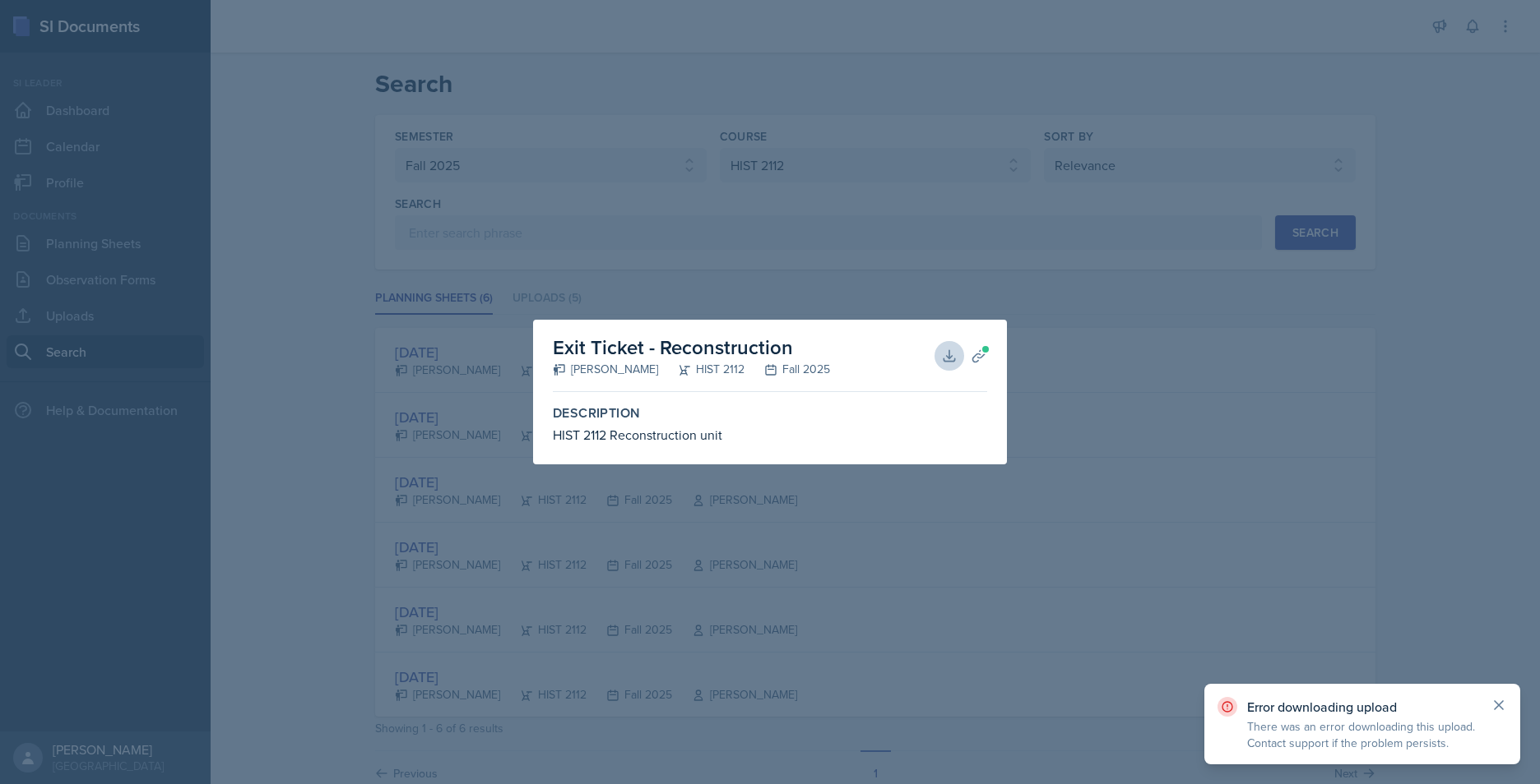
click at [1498, 711] on icon at bounding box center [1498, 705] width 16 height 16
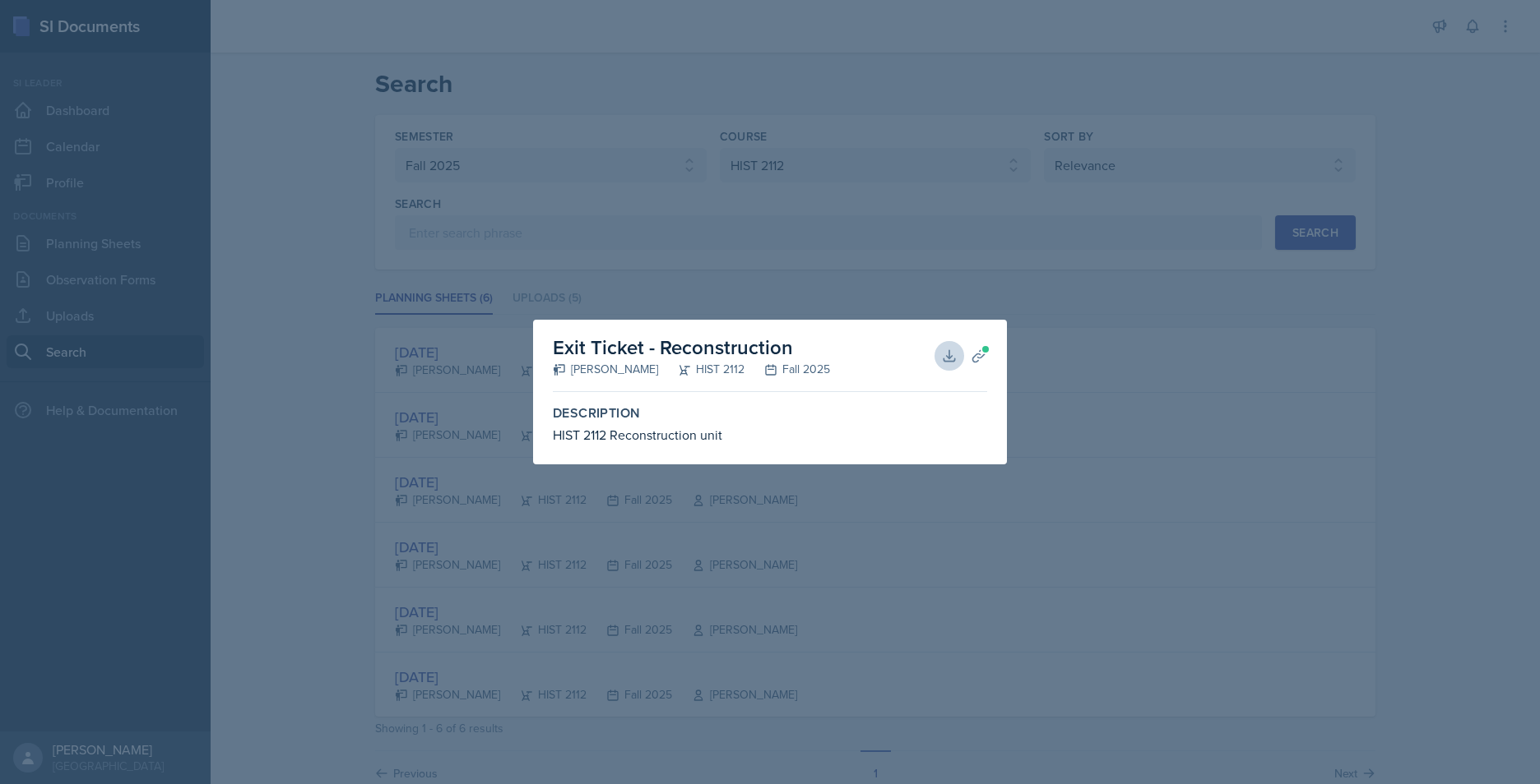
click at [1291, 633] on div at bounding box center [770, 392] width 1540 height 784
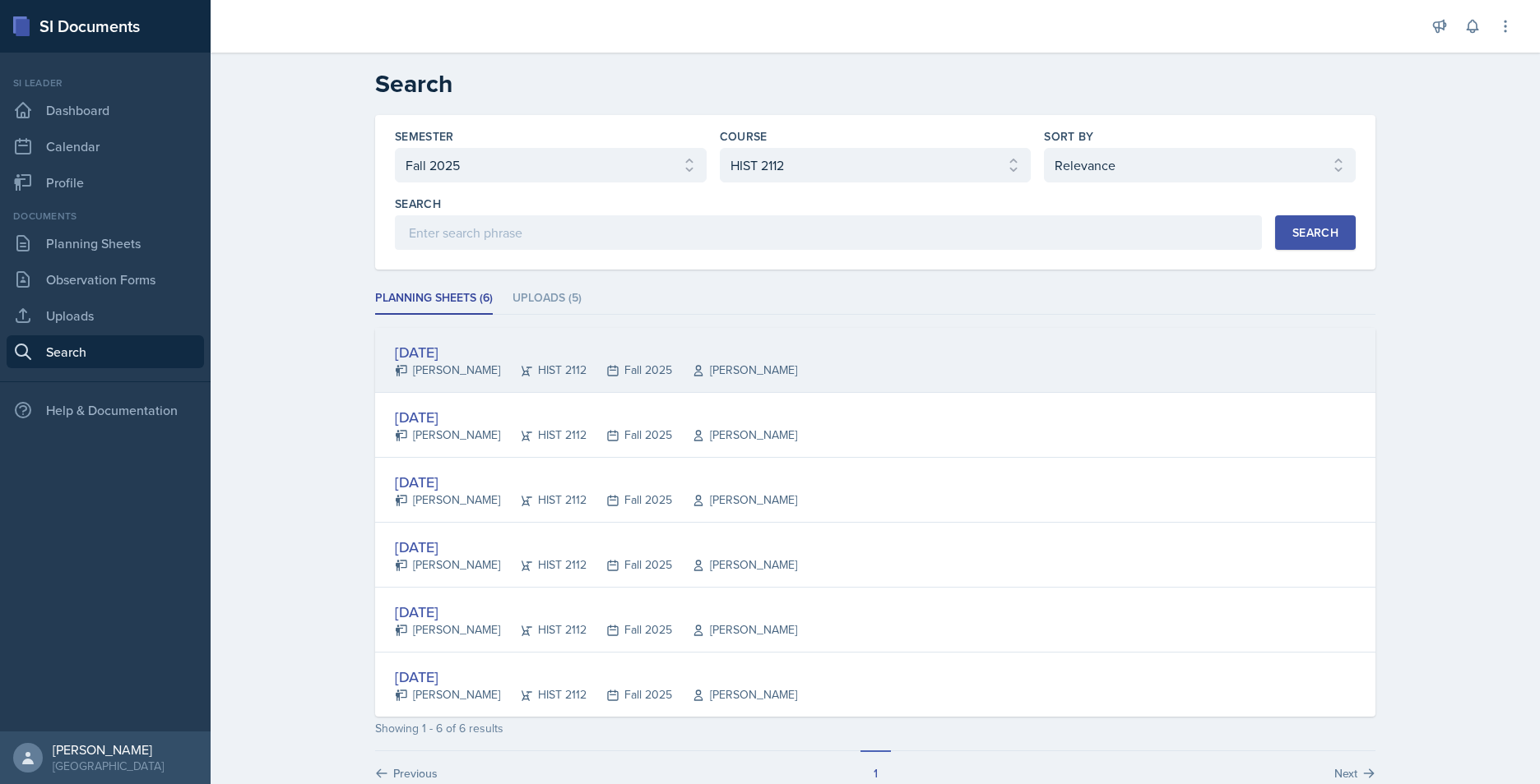
click at [488, 349] on div "[DATE]" at bounding box center [596, 352] width 402 height 23
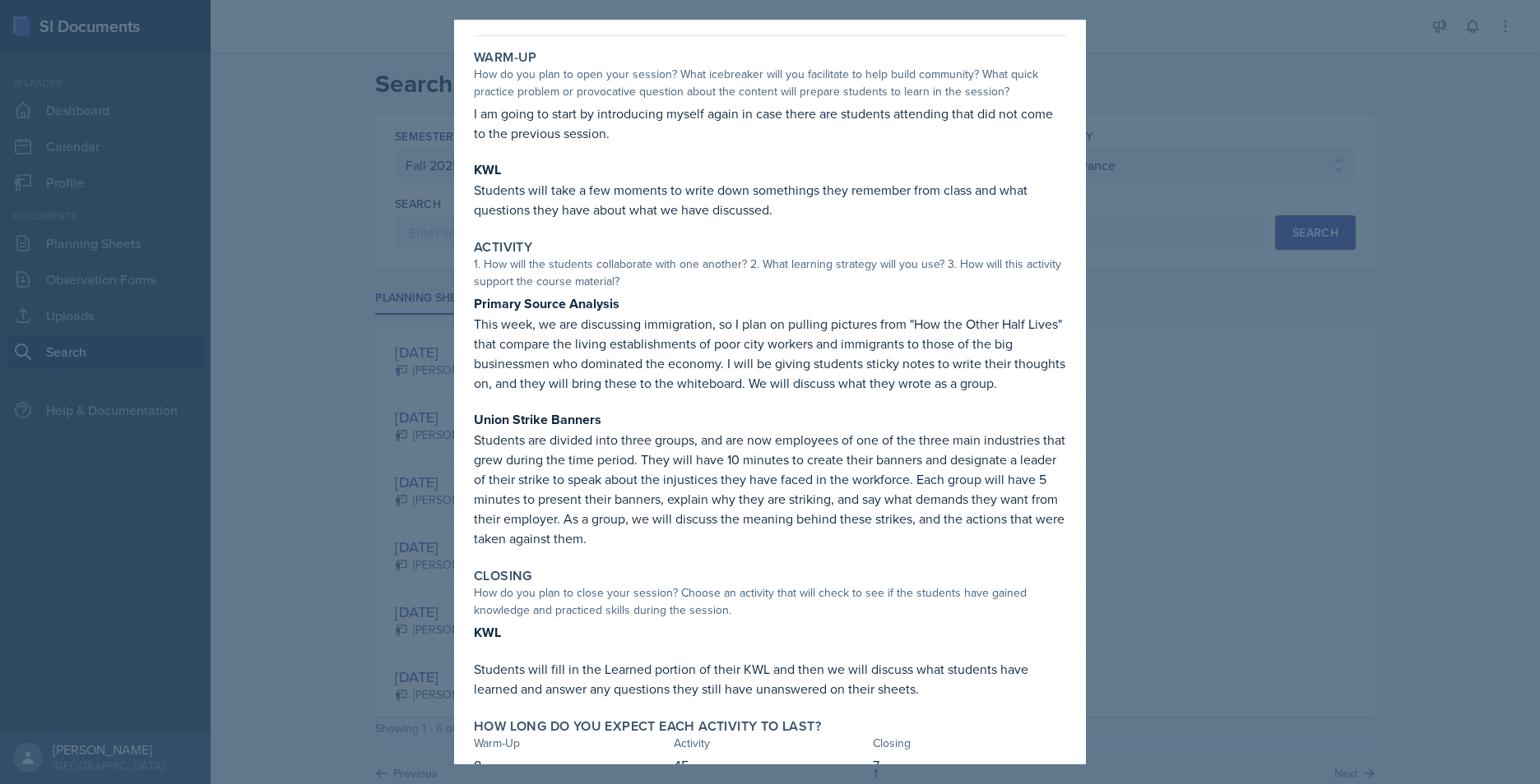
scroll to position [82, 0]
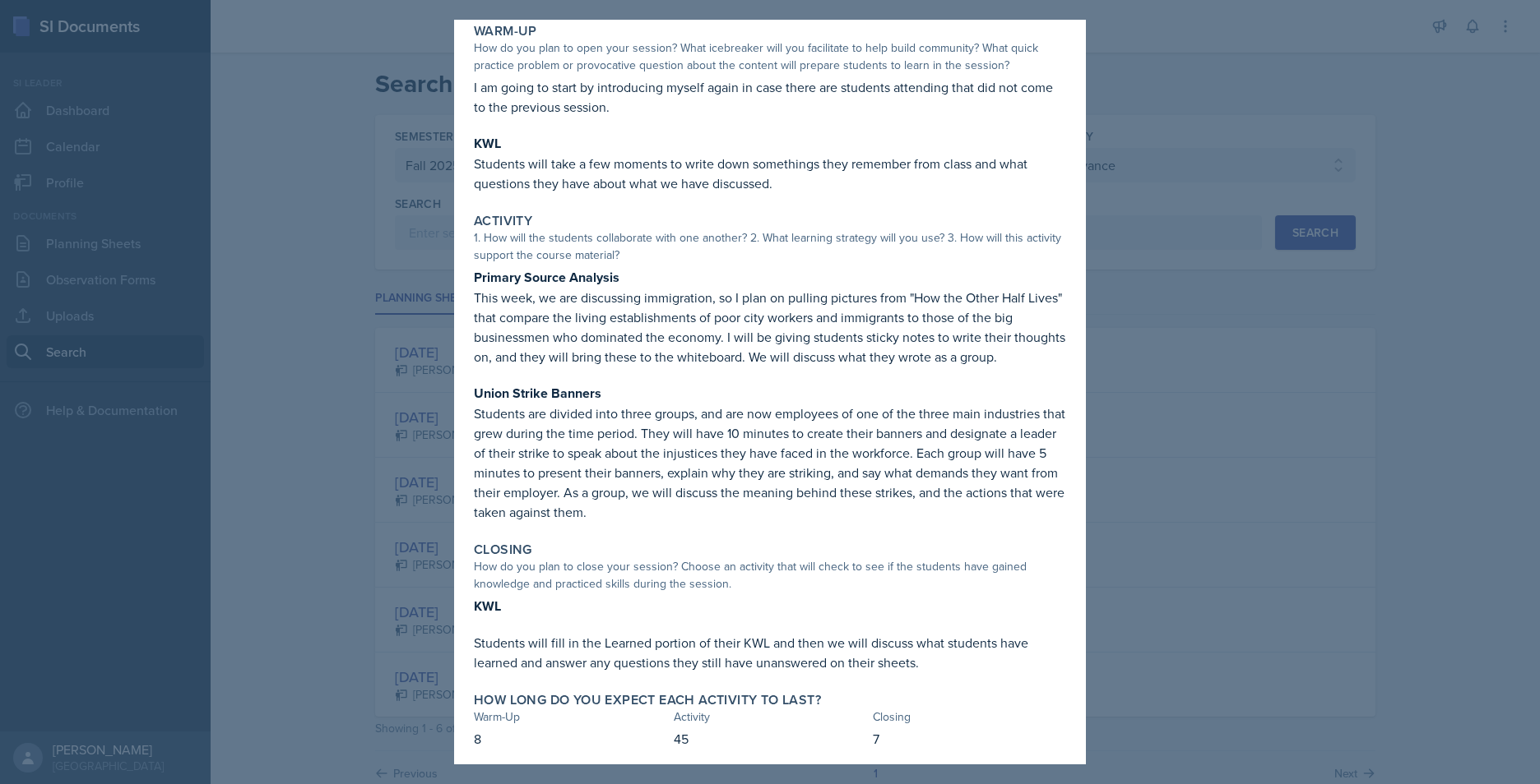
click at [1325, 485] on div at bounding box center [770, 392] width 1540 height 784
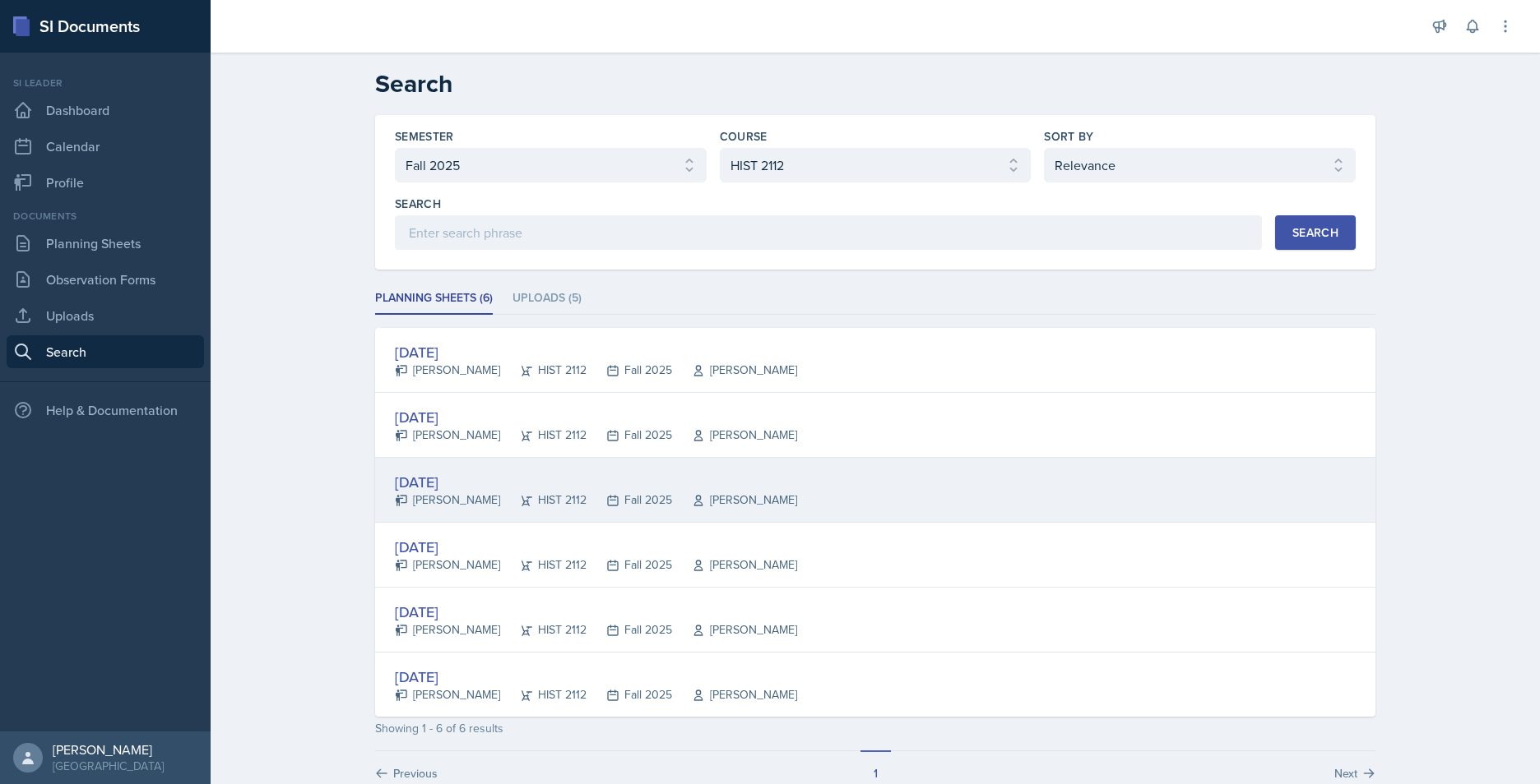
click at [481, 481] on div "[DATE]" at bounding box center [596, 482] width 402 height 23
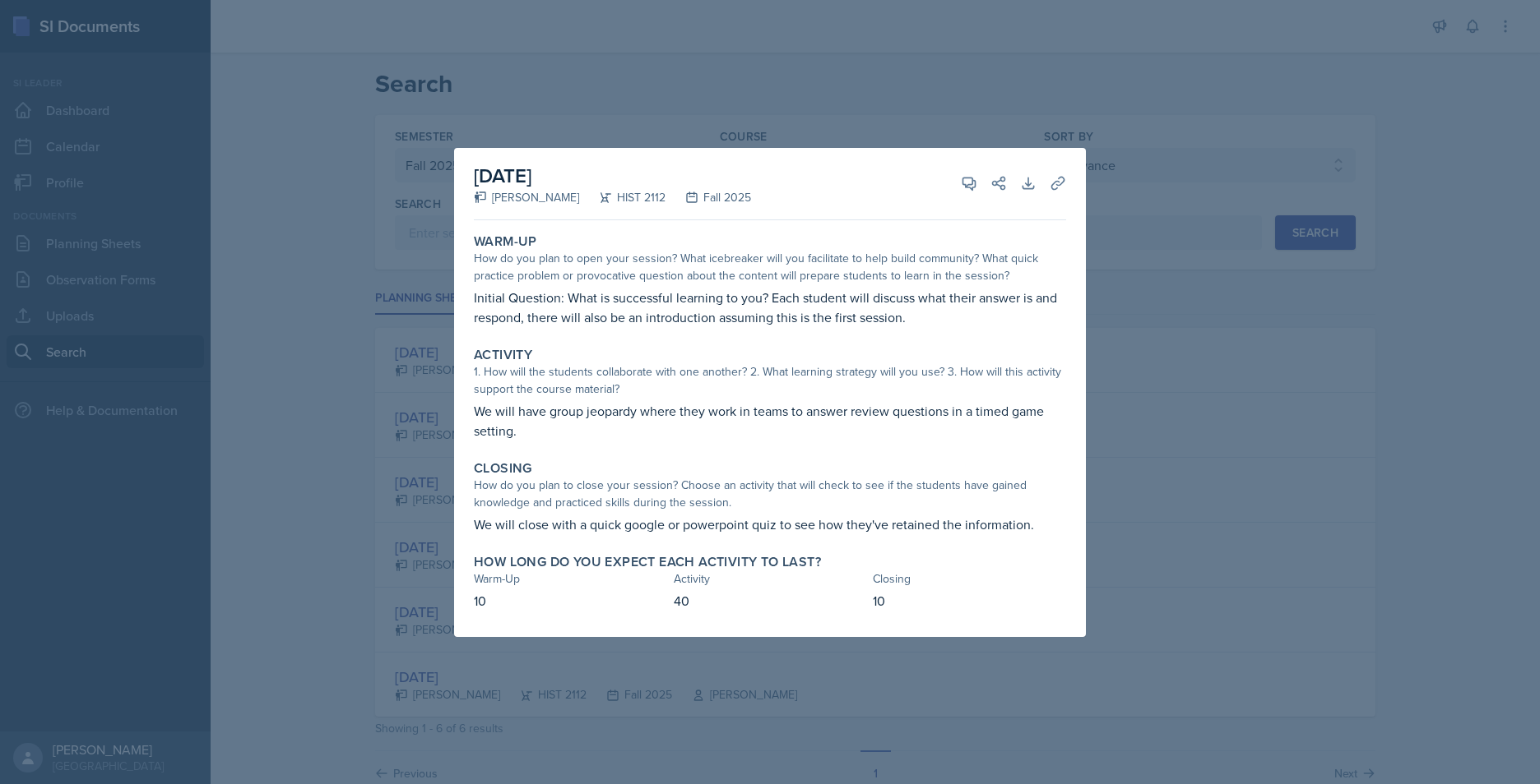
click at [1148, 484] on div at bounding box center [770, 392] width 1540 height 784
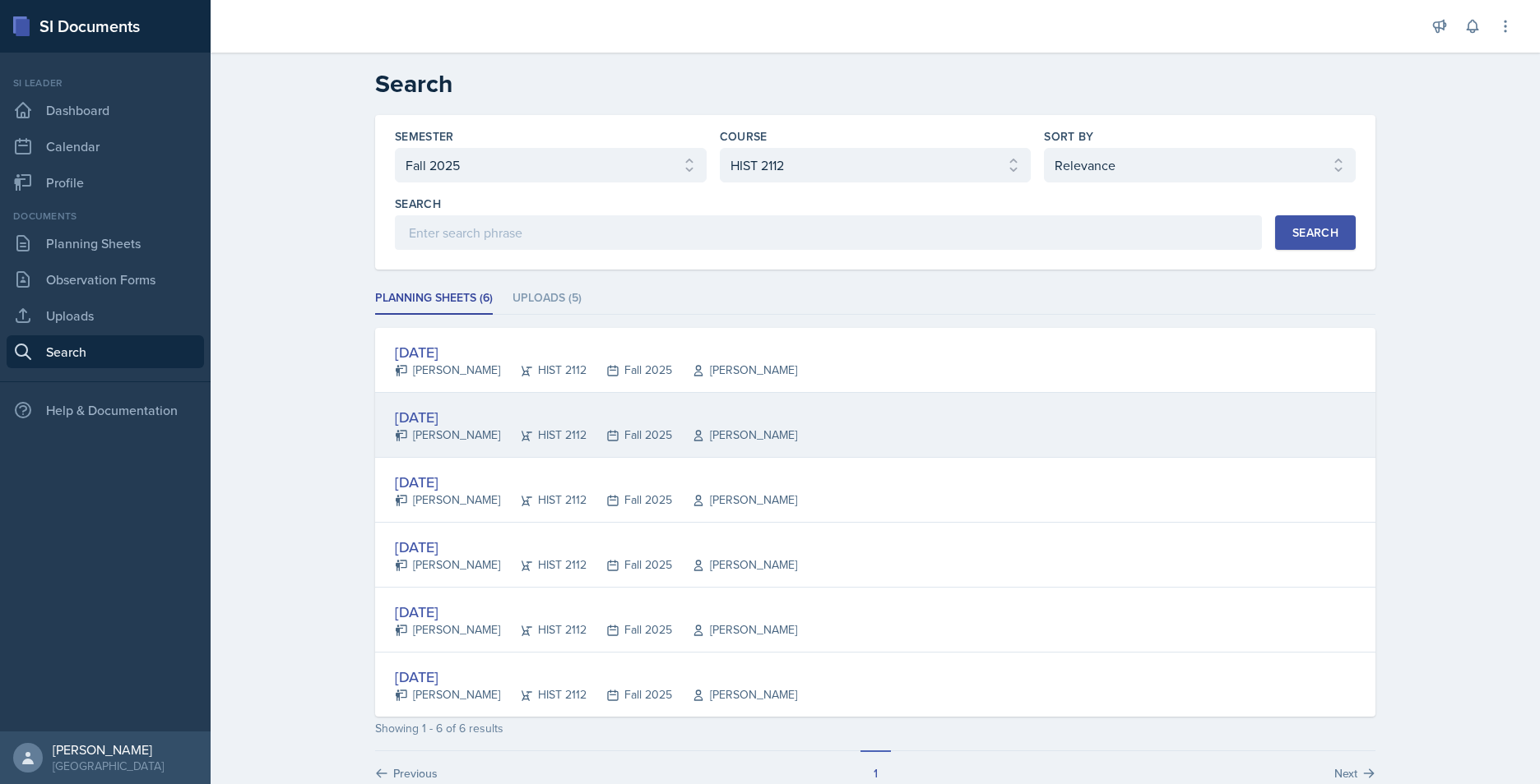
click at [591, 407] on div "[DATE]" at bounding box center [596, 417] width 402 height 23
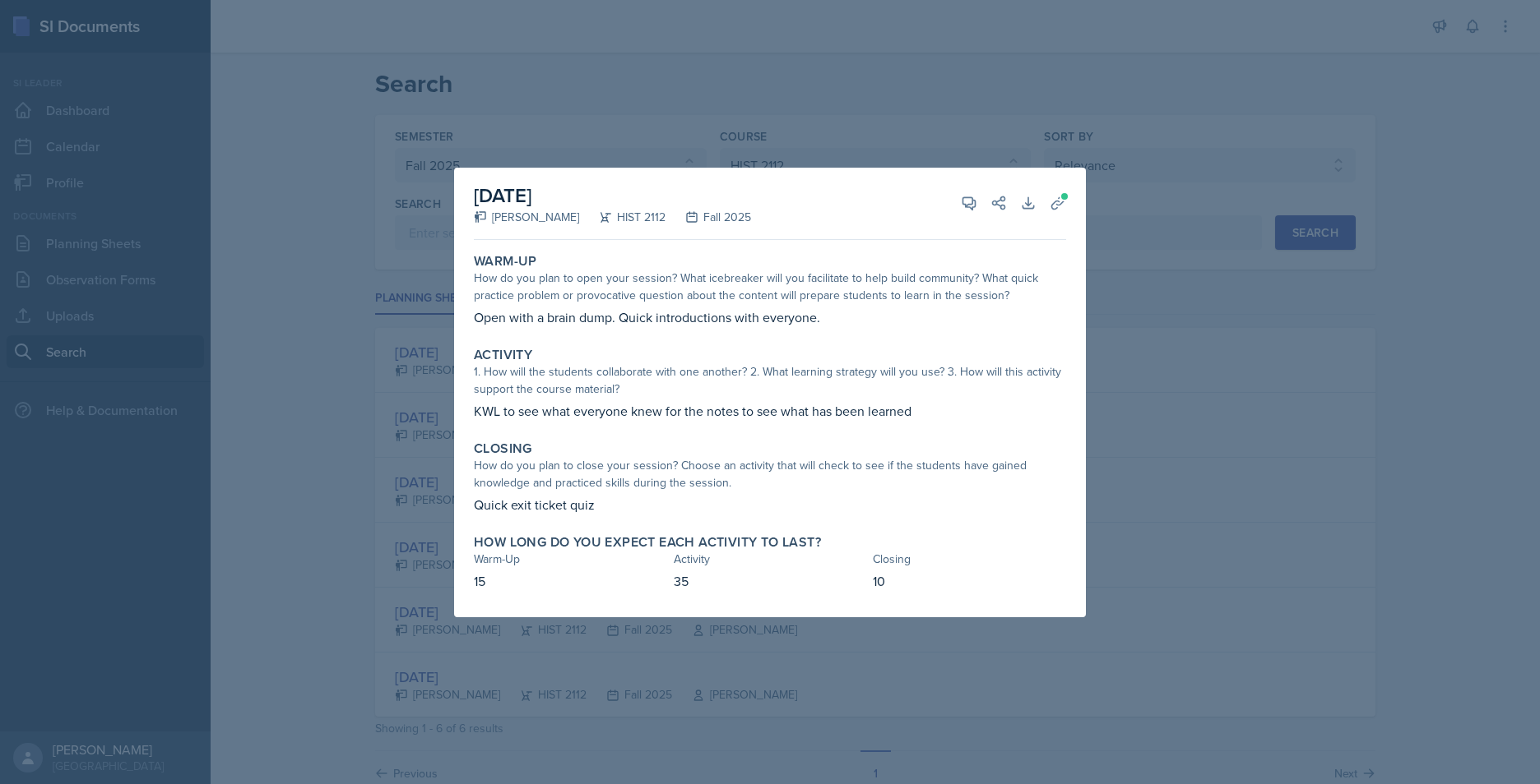
click at [1240, 463] on div at bounding box center [770, 392] width 1540 height 784
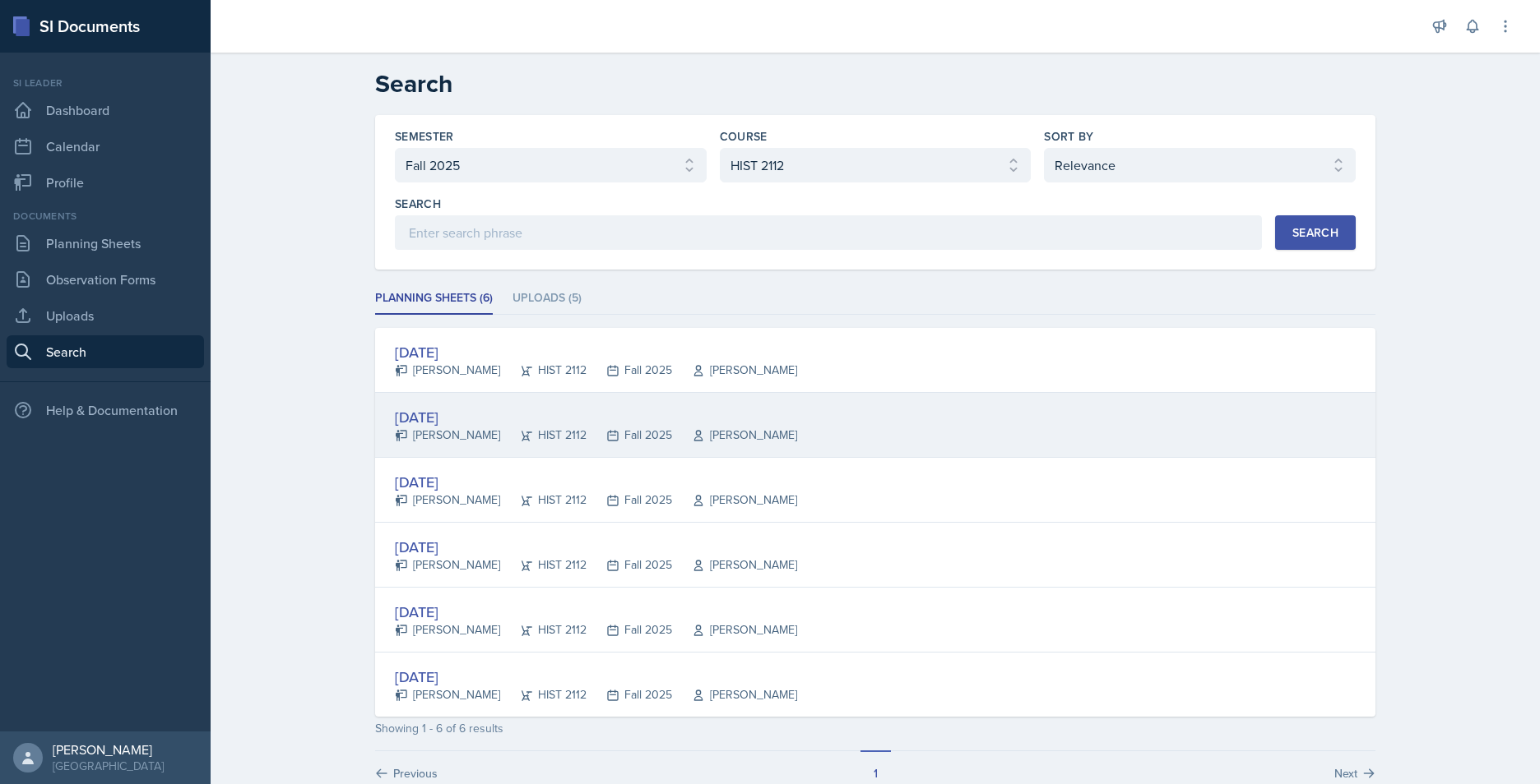
click at [464, 417] on div "[DATE]" at bounding box center [596, 417] width 402 height 23
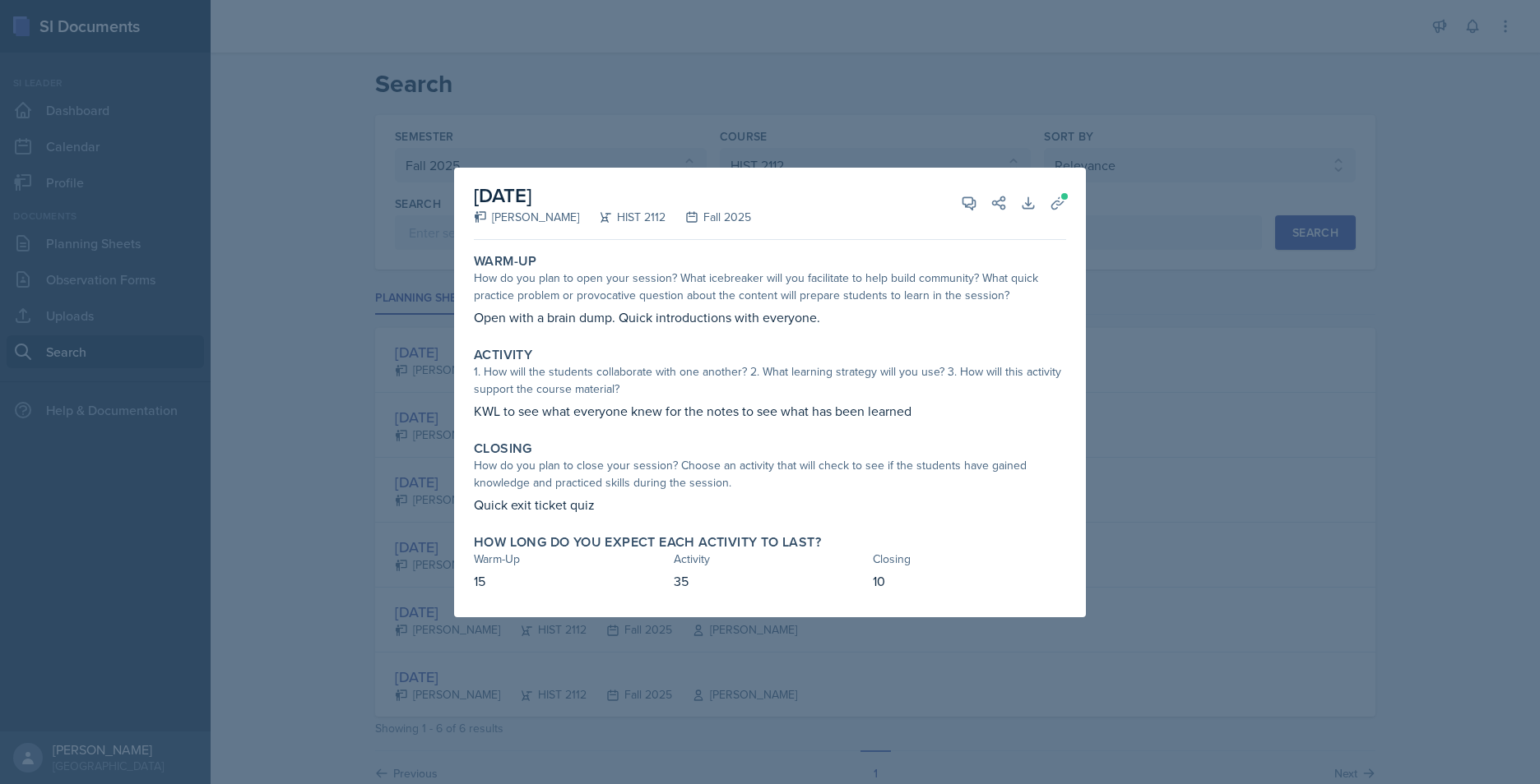
click at [1180, 391] on div at bounding box center [770, 392] width 1540 height 784
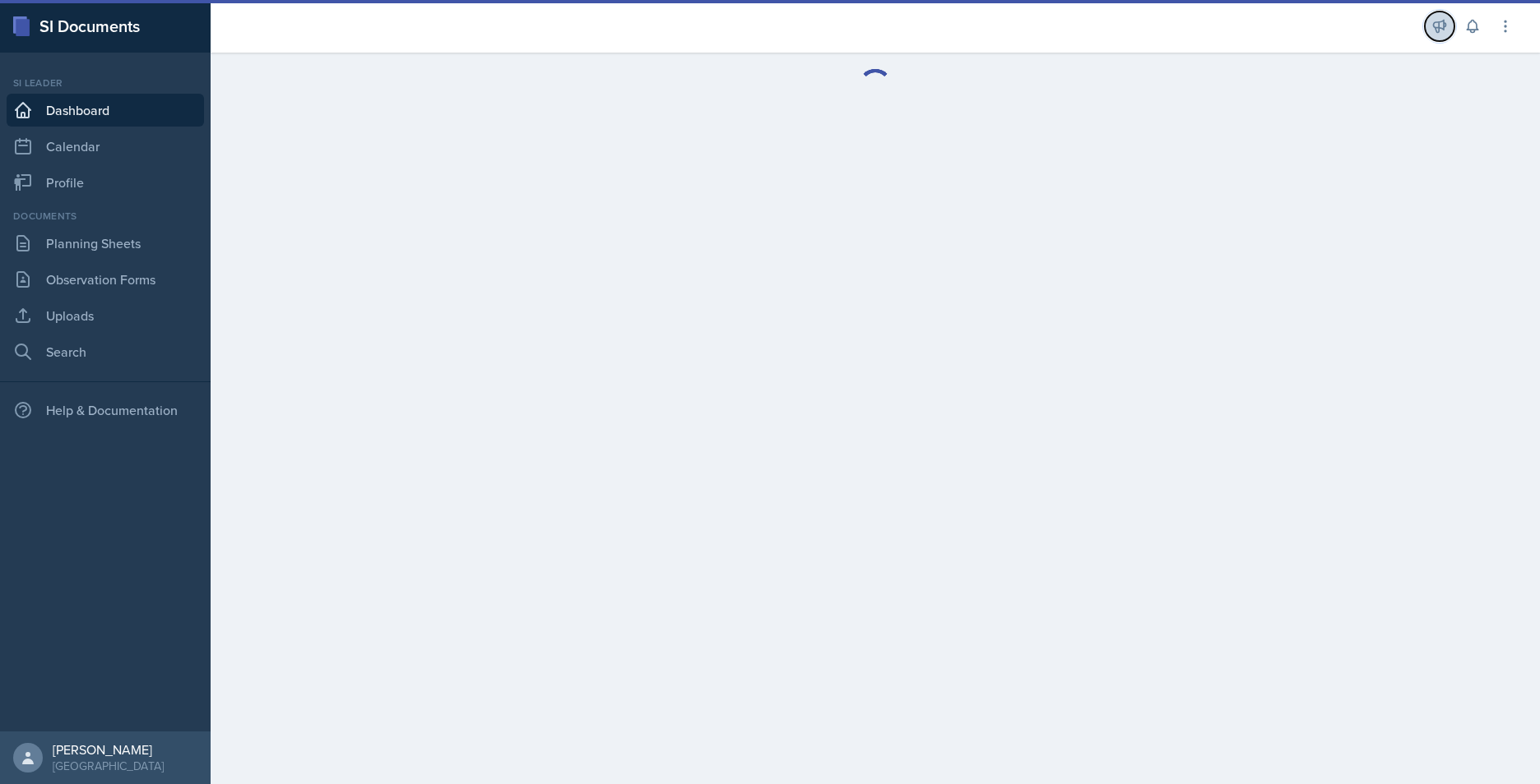
click at [1449, 25] on button at bounding box center [1440, 26] width 30 height 30
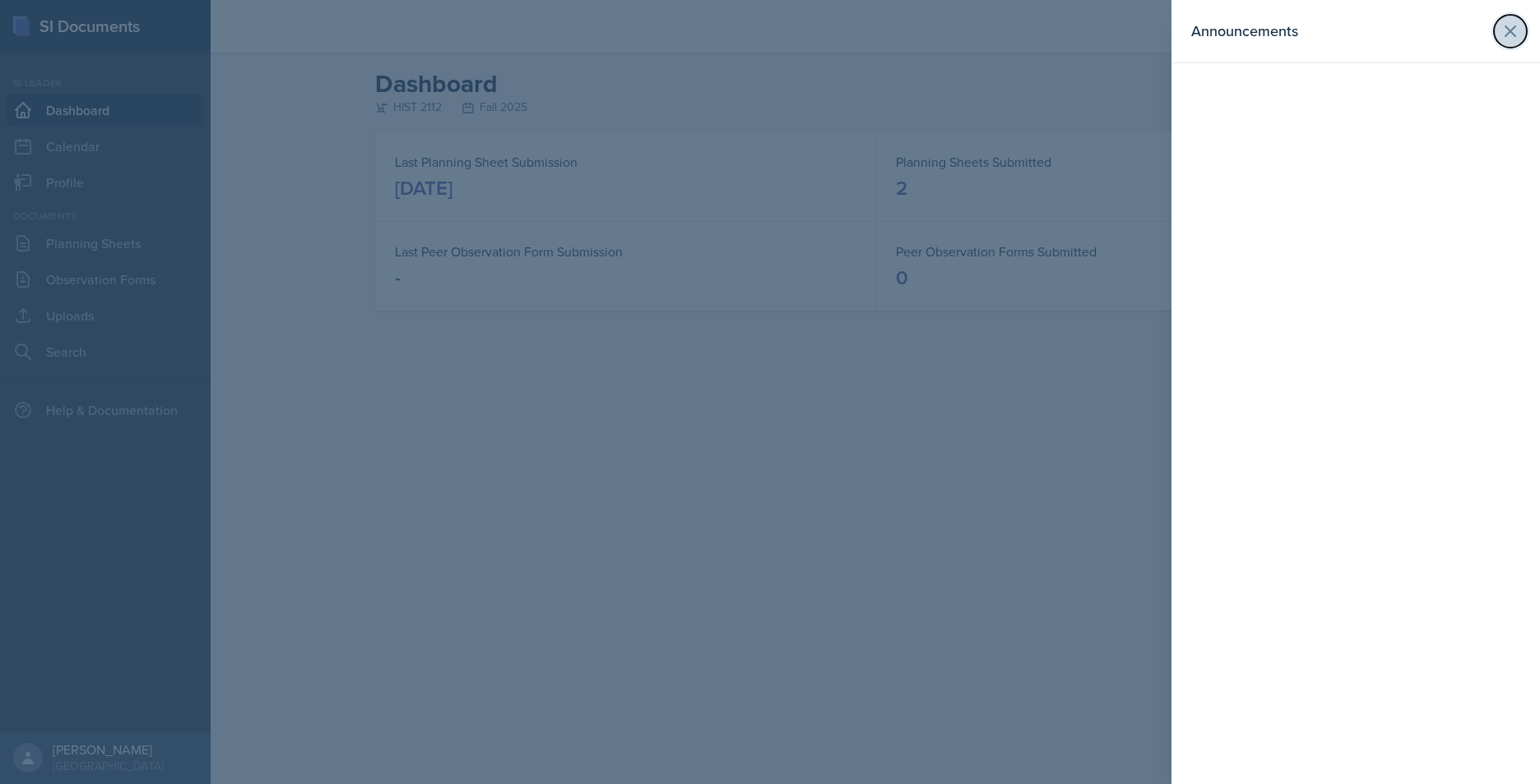
click at [1520, 30] on button at bounding box center [1510, 31] width 33 height 33
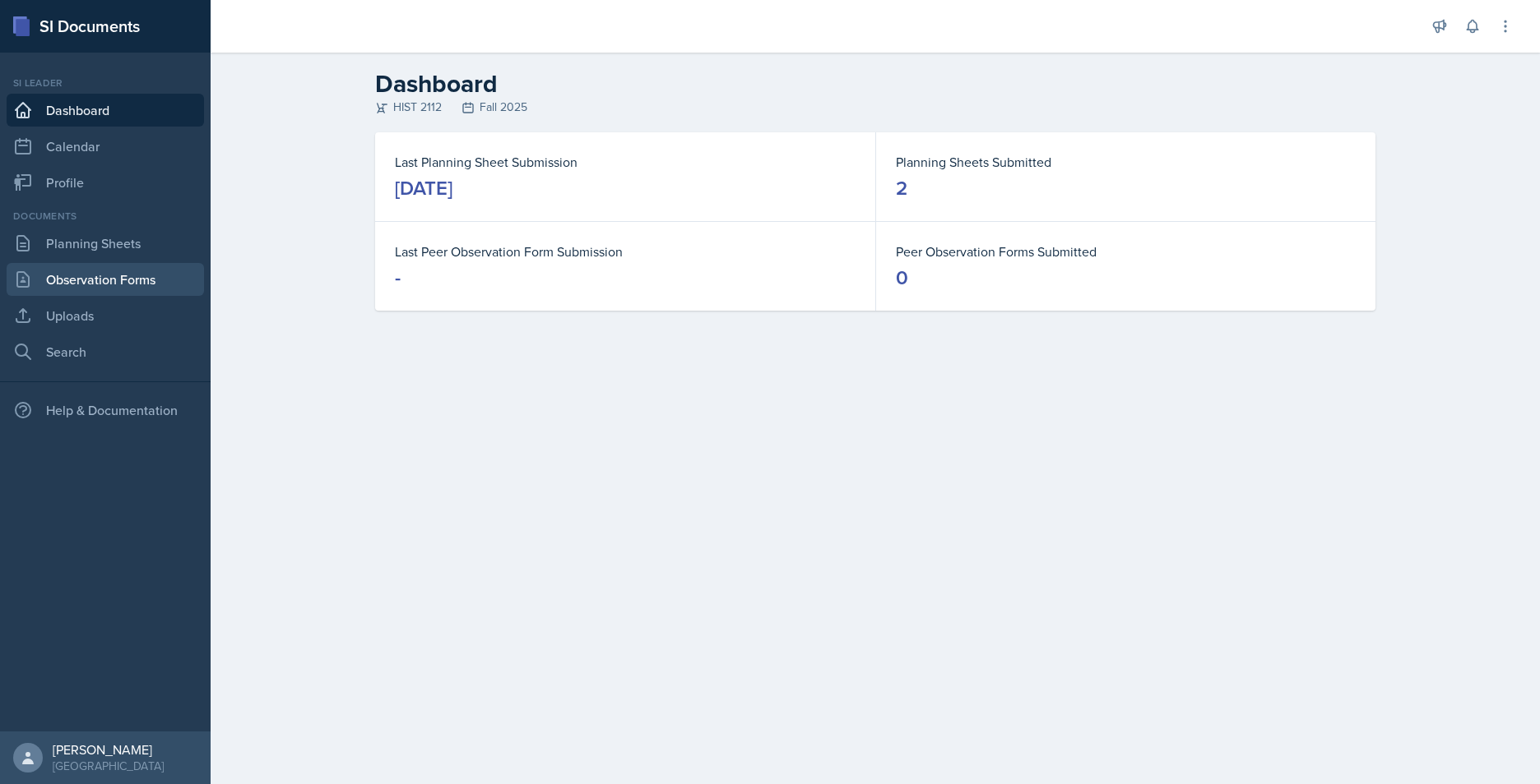
click at [77, 289] on link "Observation Forms" at bounding box center [105, 279] width 197 height 33
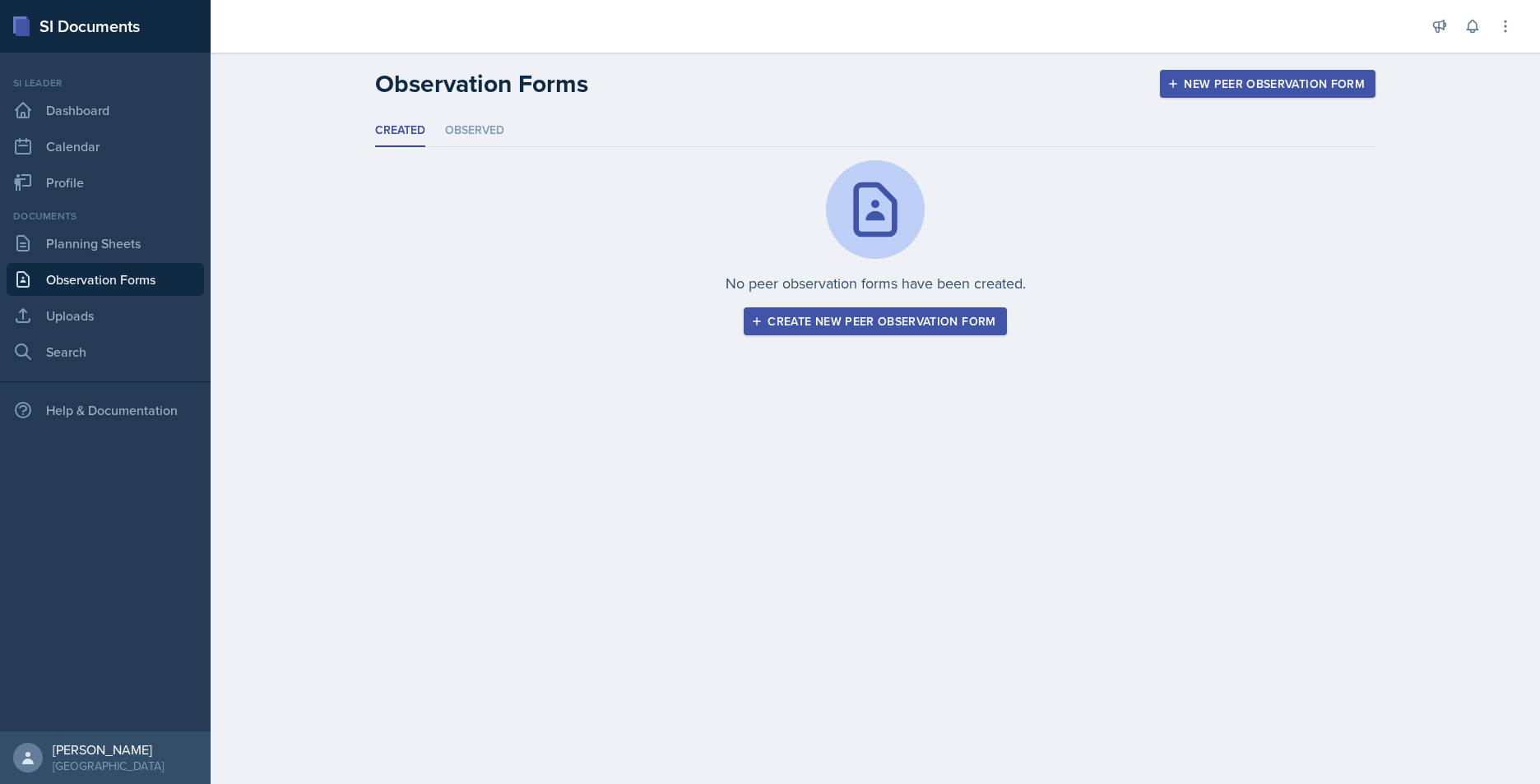
click at [76, 333] on div "Documents Planning Sheets Observation Forms Uploads Search" at bounding box center [105, 288] width 197 height 160
click at [76, 317] on link "Uploads" at bounding box center [105, 315] width 197 height 33
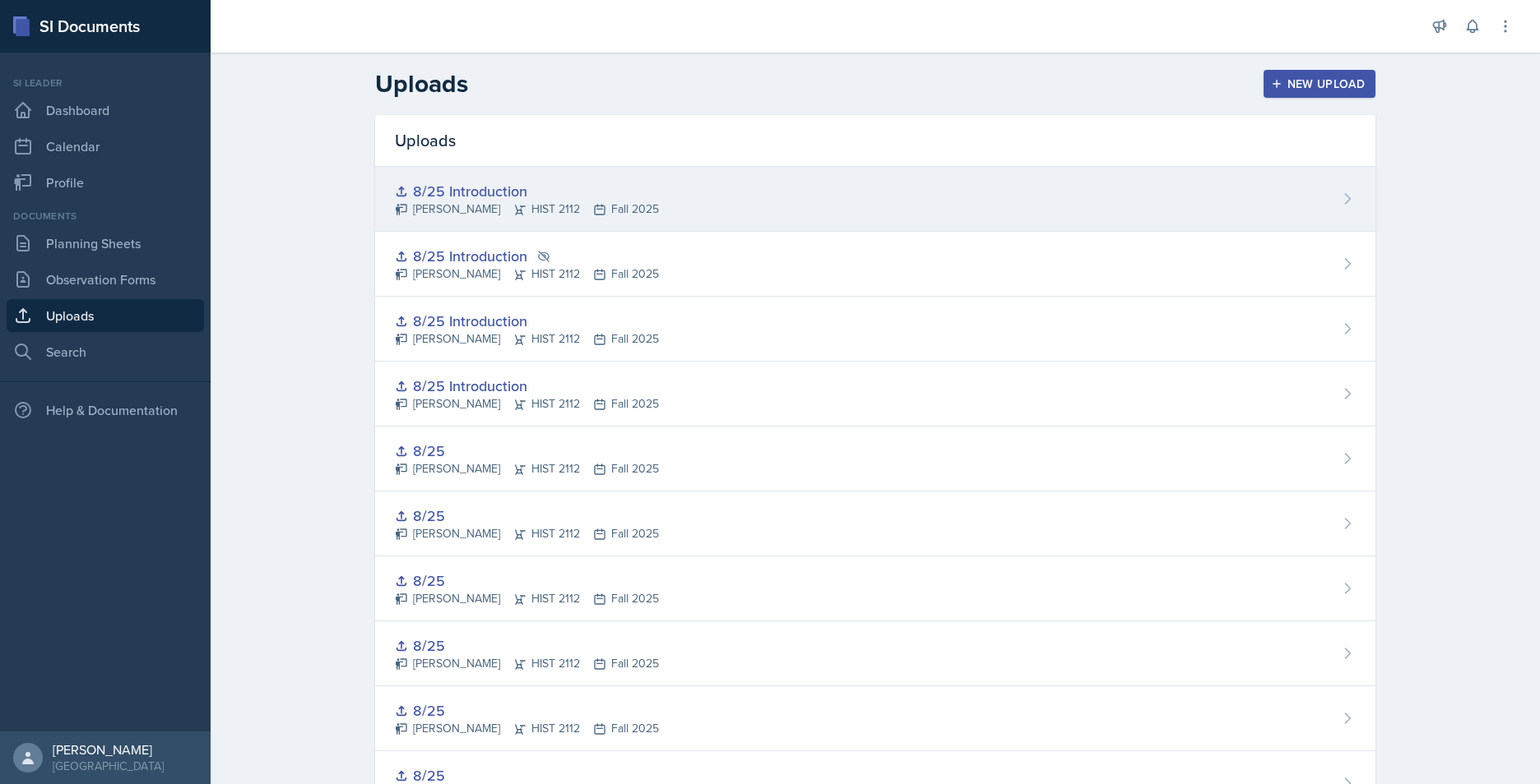
click at [803, 211] on div "8/25 Introduction Jack Vickers HIST 2112 Fall 2025" at bounding box center [875, 200] width 1000 height 65
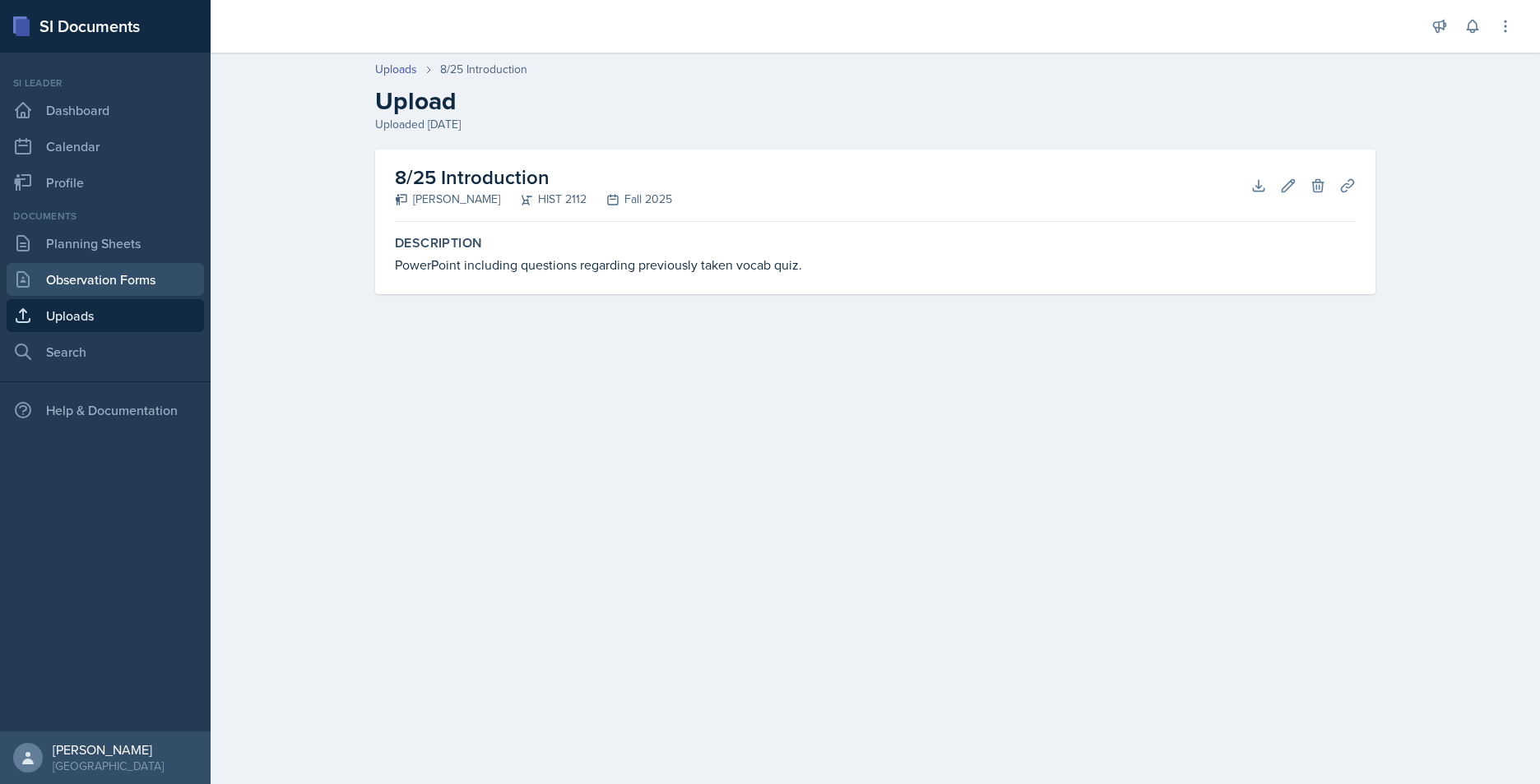
click at [145, 286] on link "Observation Forms" at bounding box center [105, 279] width 197 height 33
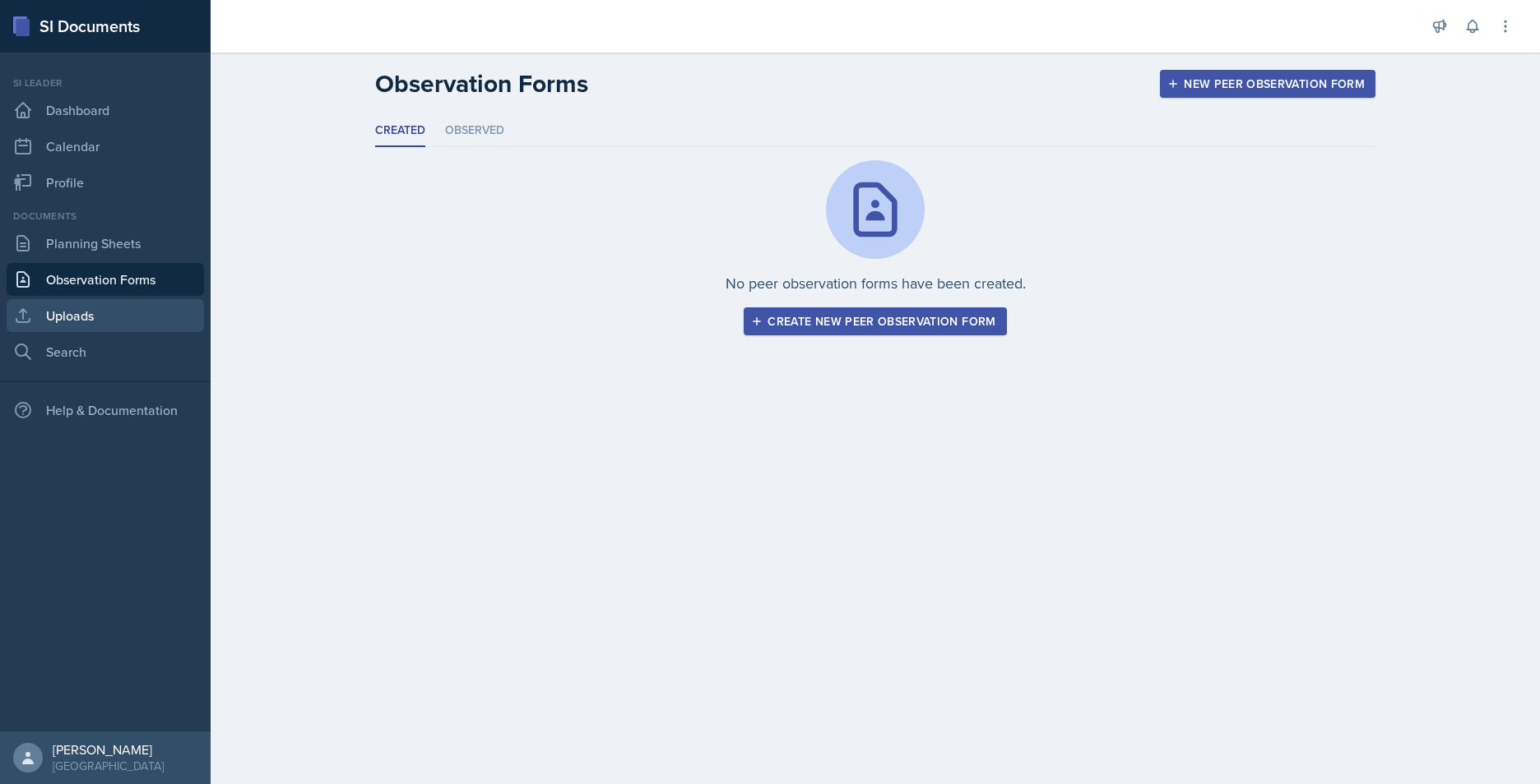
click at [133, 306] on link "Uploads" at bounding box center [105, 315] width 197 height 33
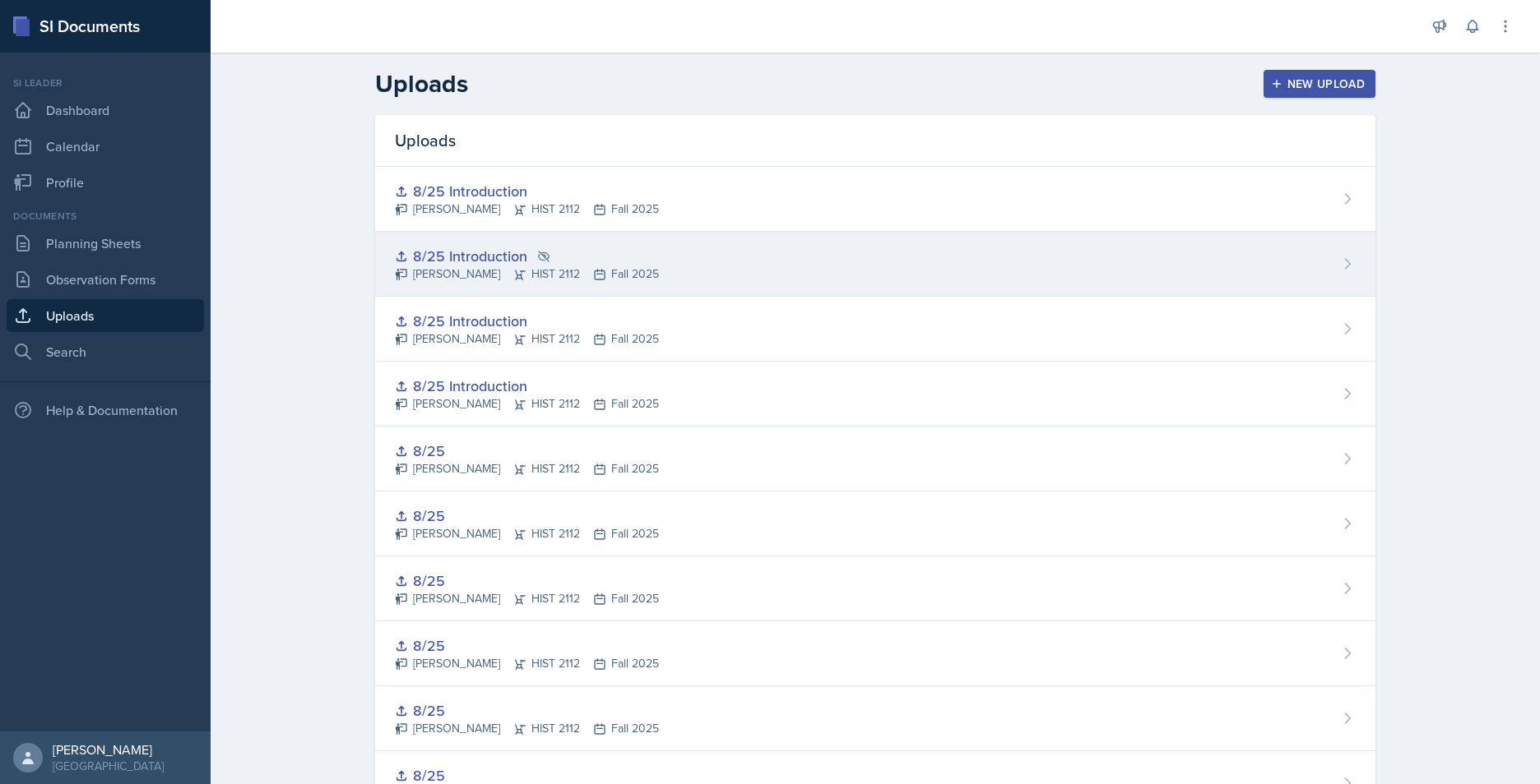
click at [710, 261] on div "8/25 Introduction Jack Vickers HIST 2112 Fall 2025" at bounding box center [875, 265] width 1000 height 65
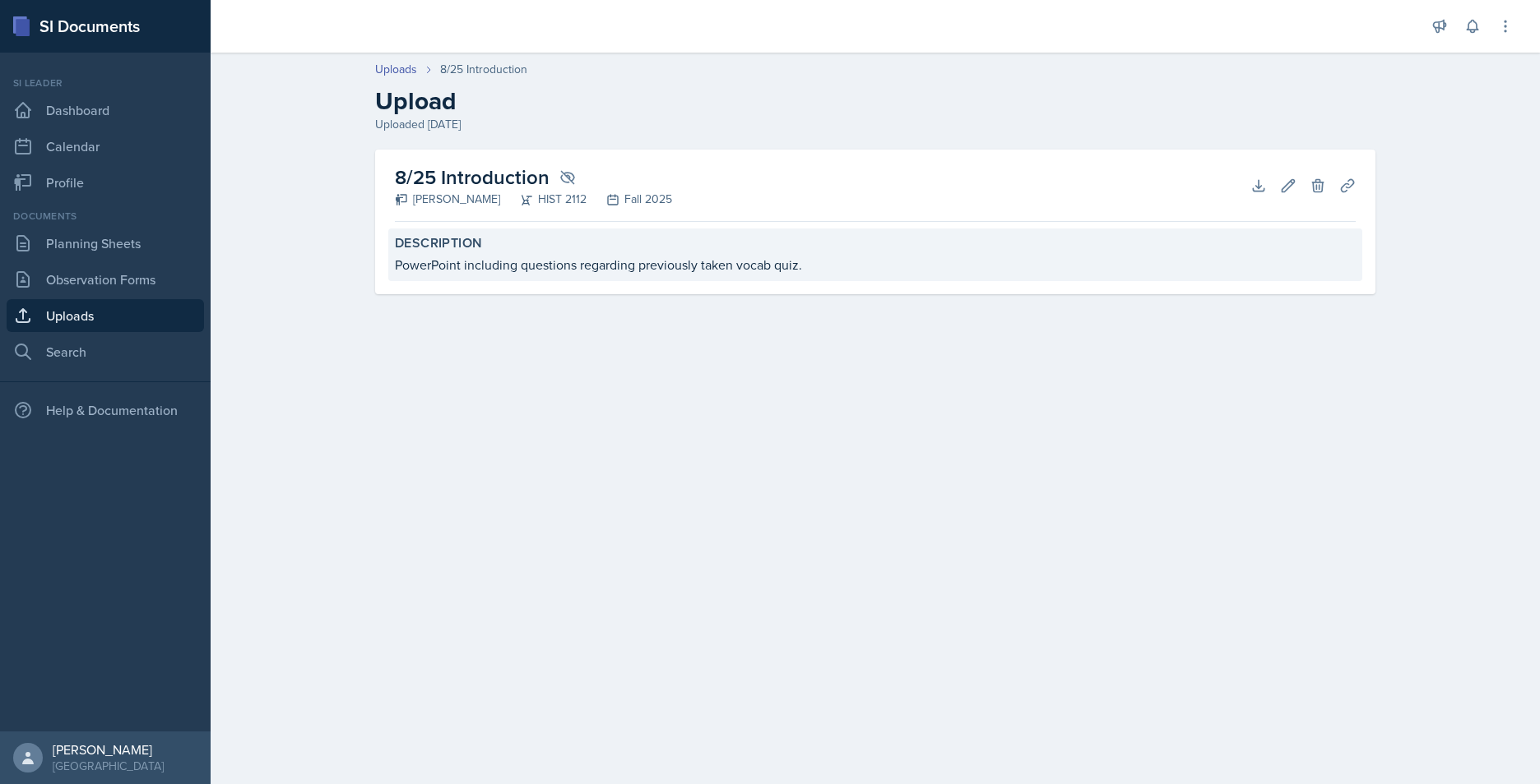
click at [1188, 262] on div "PowerPoint including questions regarding previously taken vocab quiz." at bounding box center [875, 265] width 961 height 20
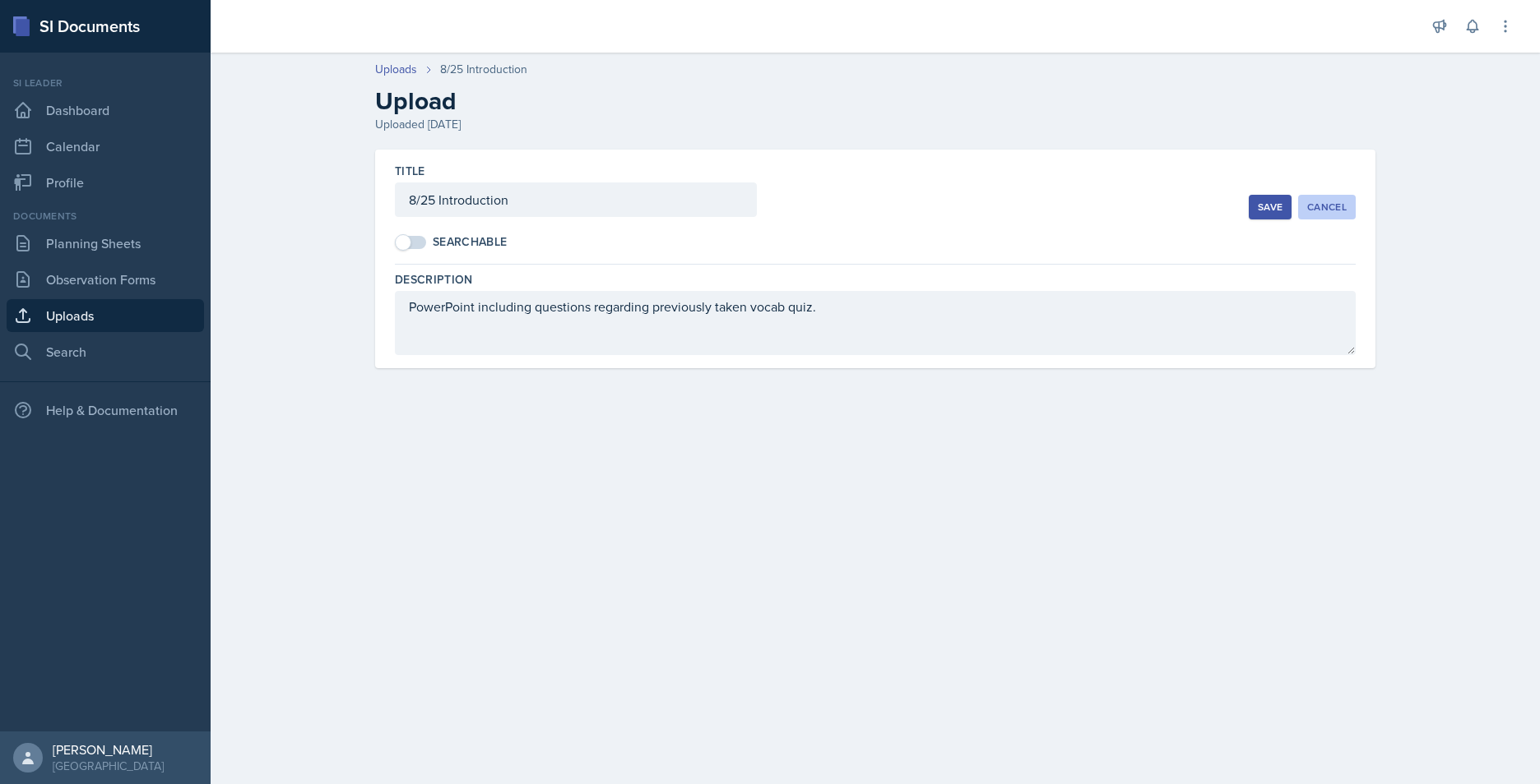
click at [1340, 210] on div "Cancel" at bounding box center [1327, 207] width 40 height 14
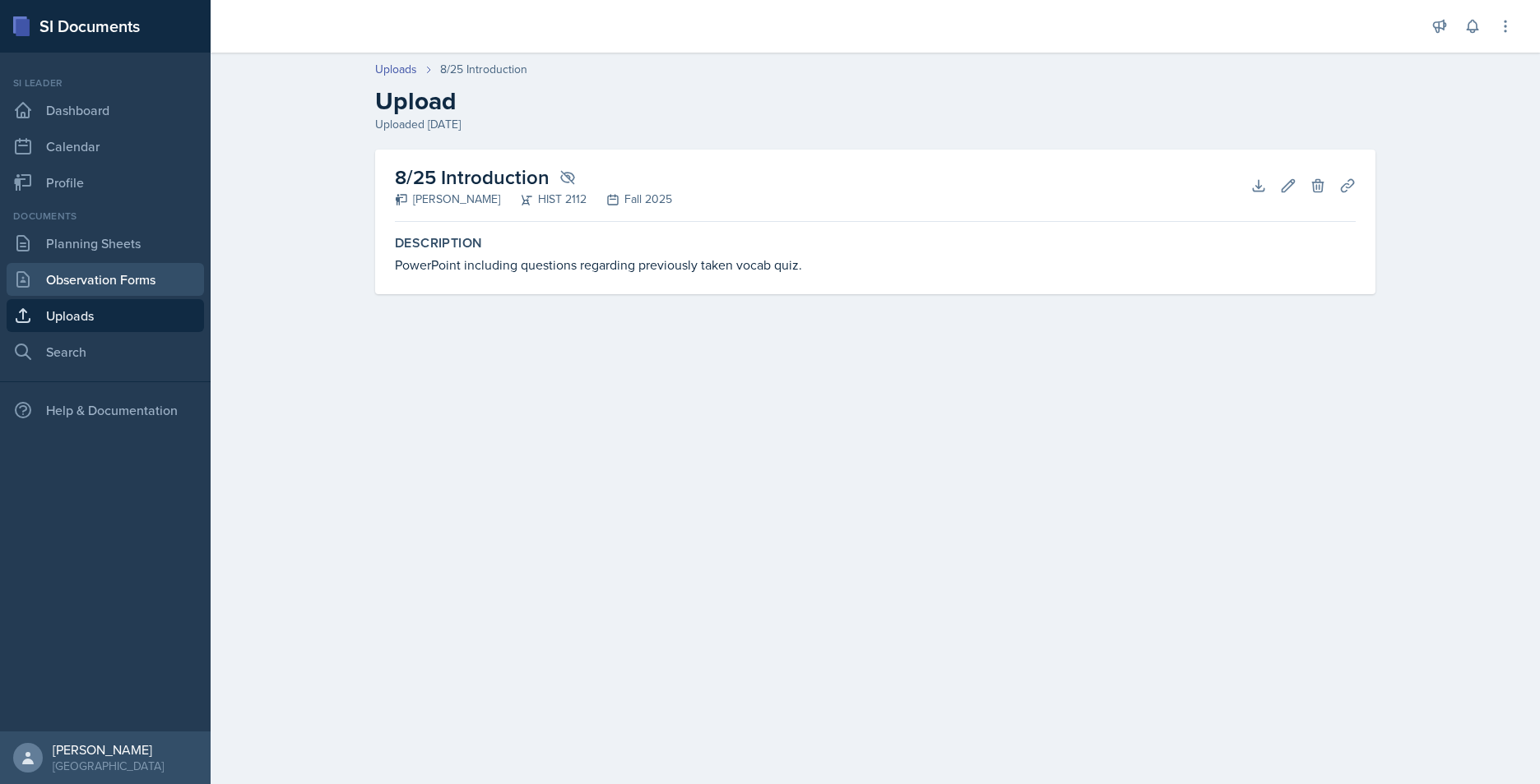
click at [105, 274] on link "Observation Forms" at bounding box center [105, 279] width 197 height 33
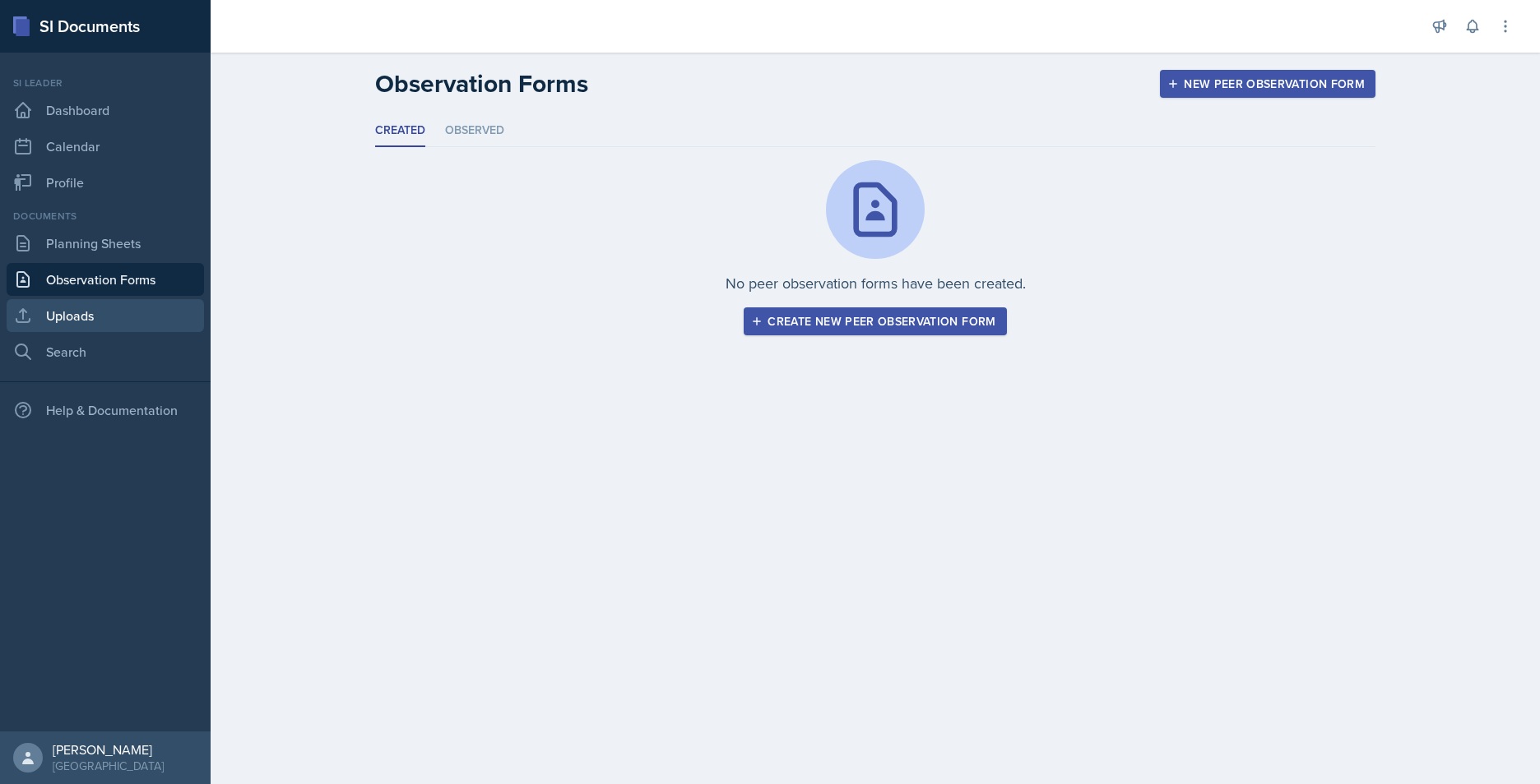
click at [97, 304] on link "Uploads" at bounding box center [105, 315] width 197 height 33
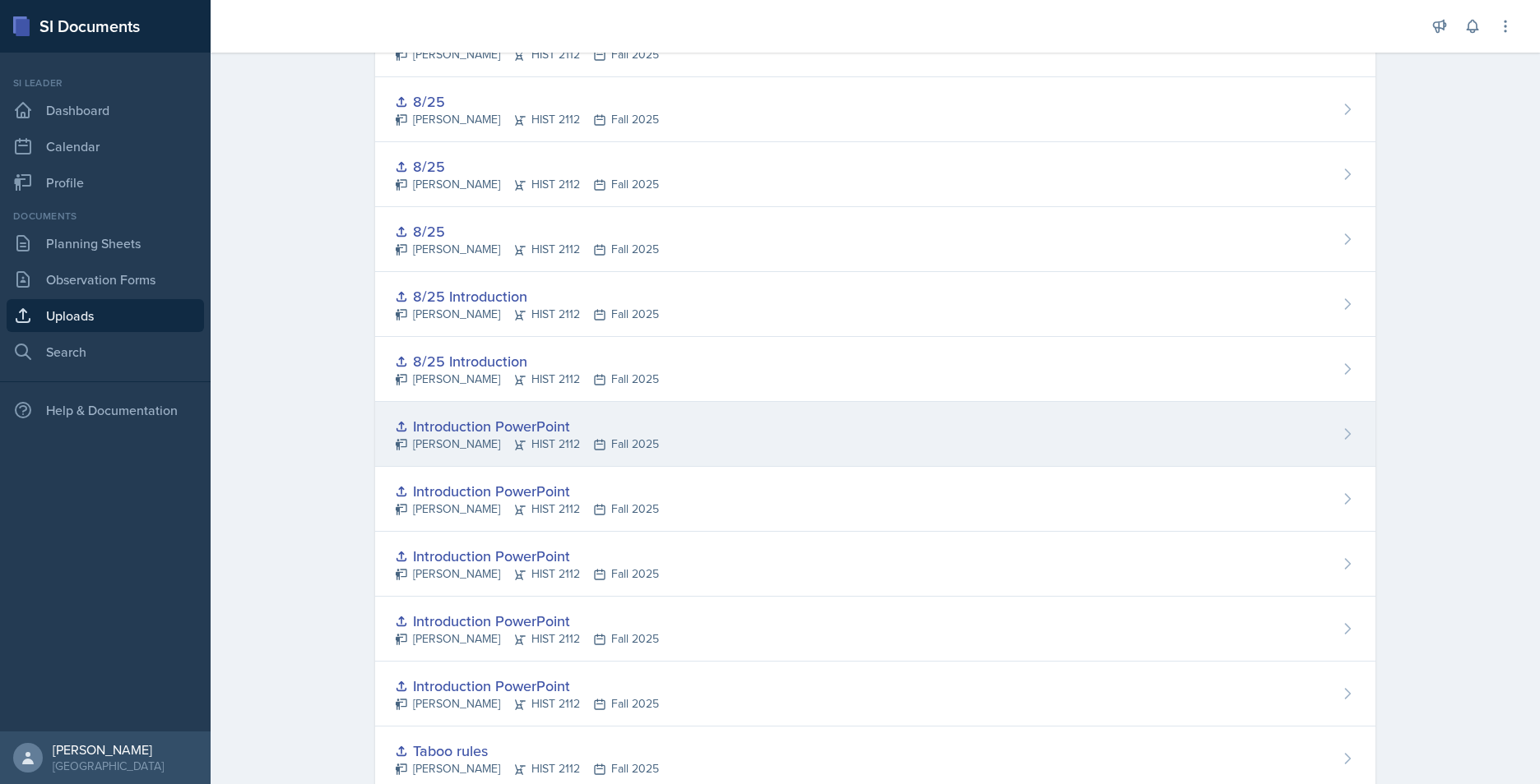
scroll to position [2020, 0]
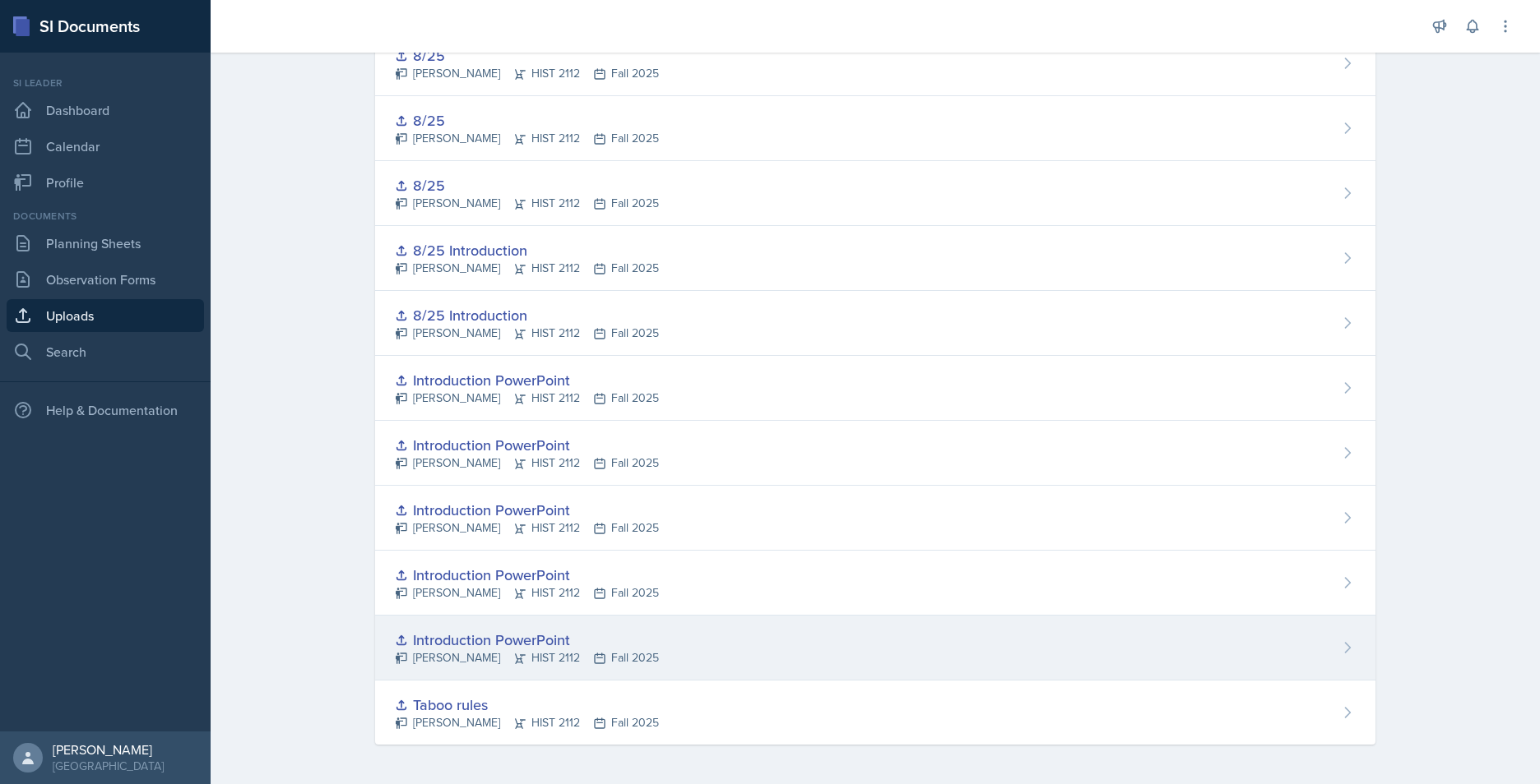
click at [1348, 667] on div "Introduction PowerPoint Jack Vickers HIST 2112 Fall 2025" at bounding box center [875, 649] width 1000 height 65
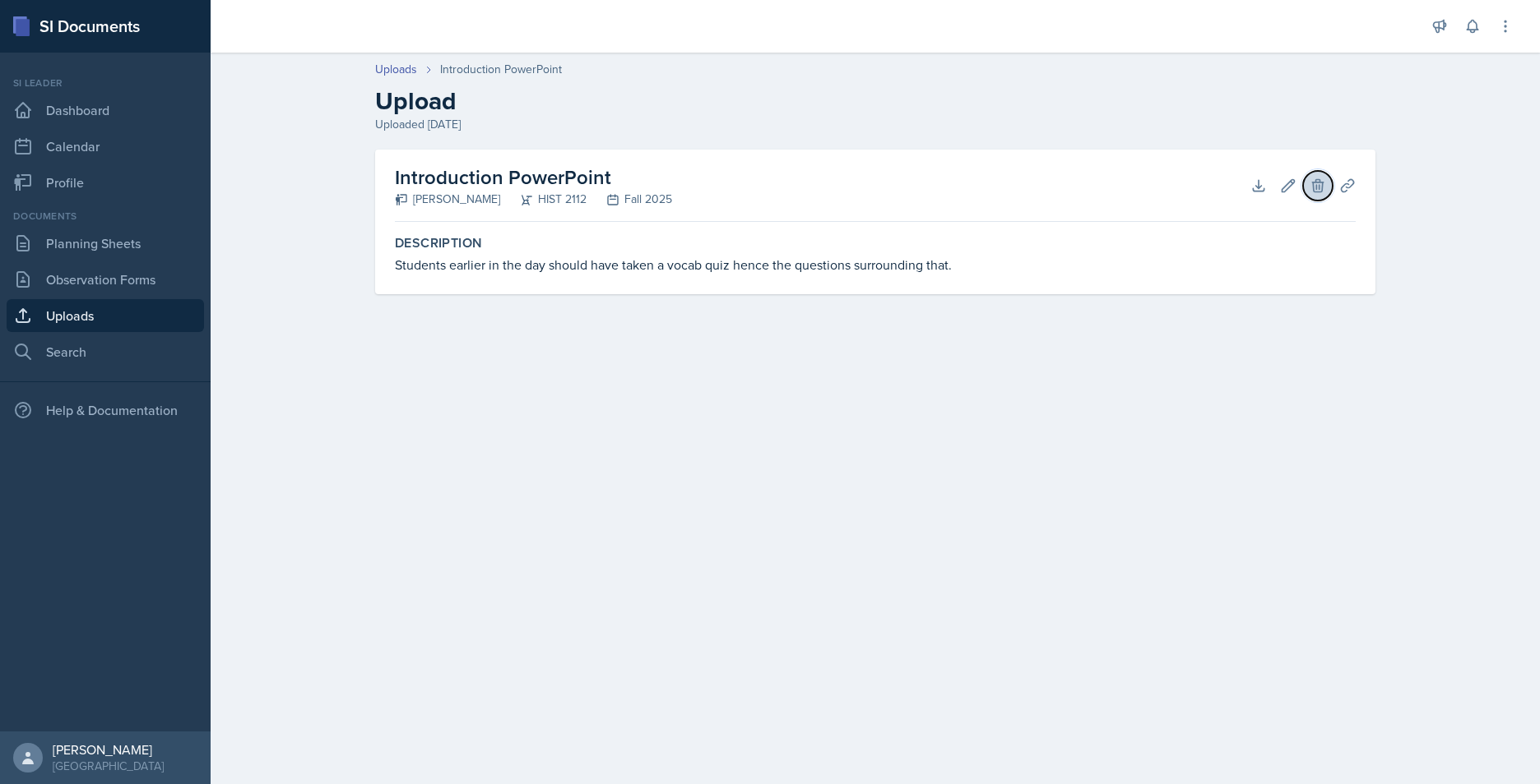
click at [1323, 198] on button "Delete" at bounding box center [1318, 185] width 30 height 30
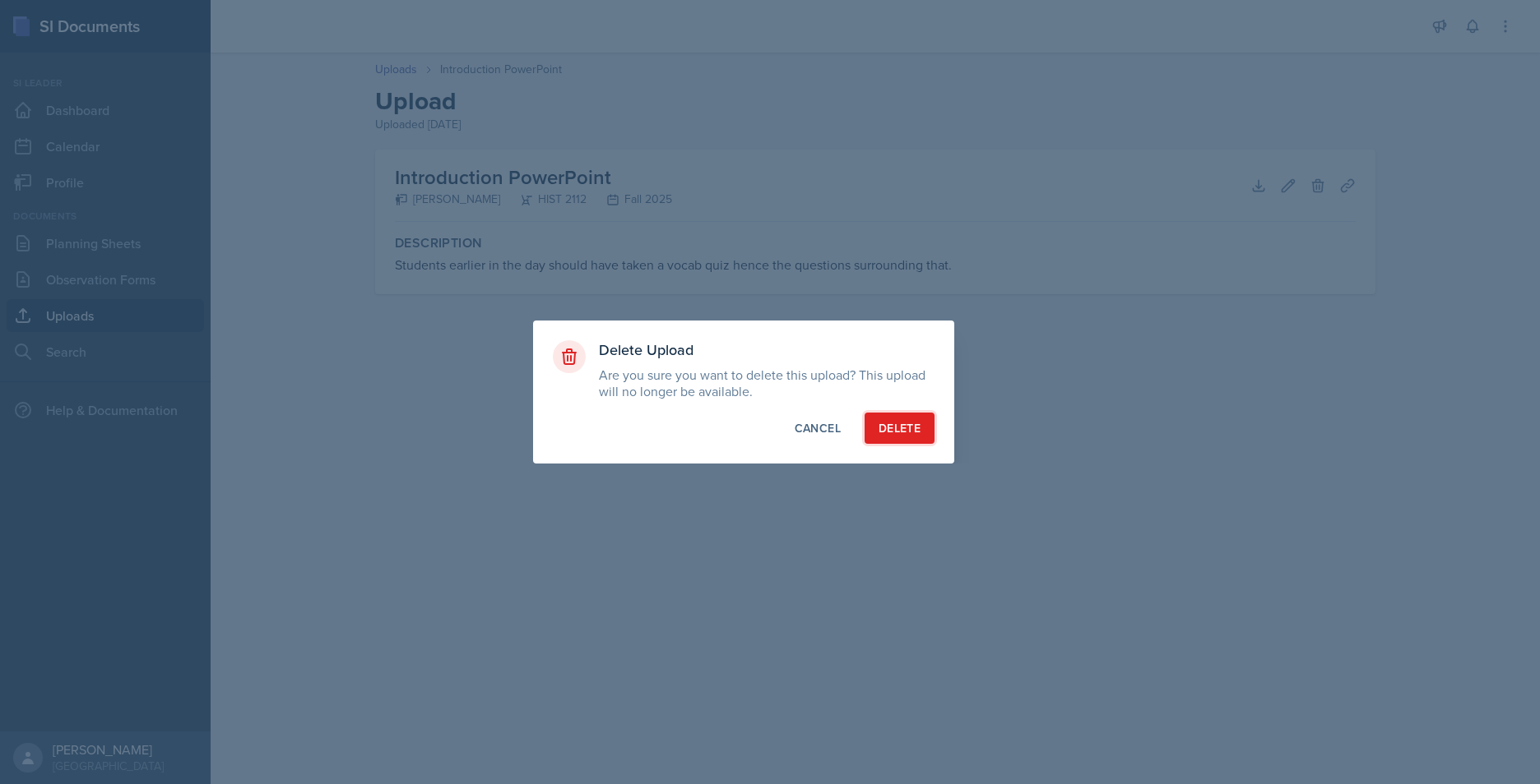
click at [907, 426] on div "Delete" at bounding box center [899, 428] width 42 height 16
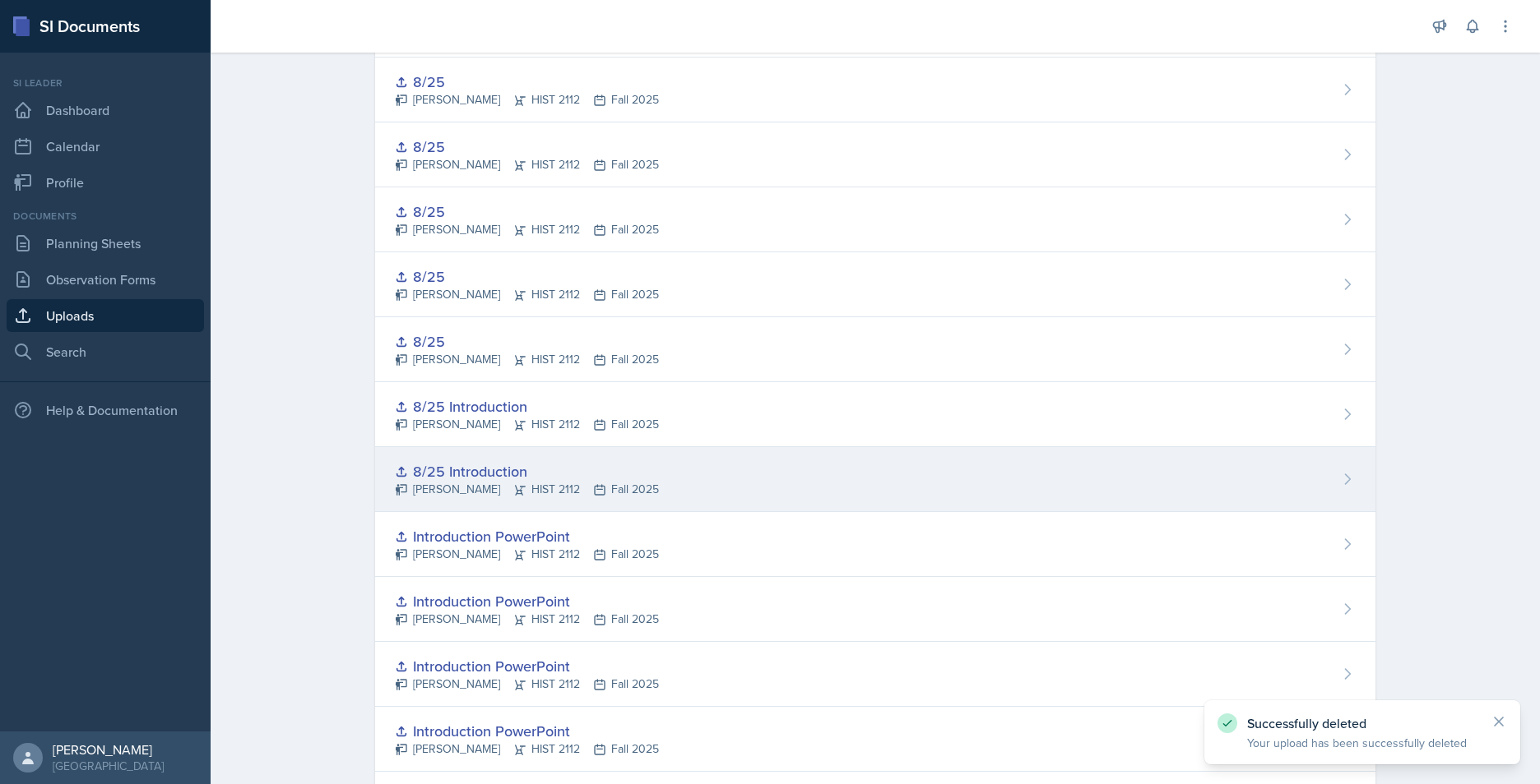
scroll to position [1955, 0]
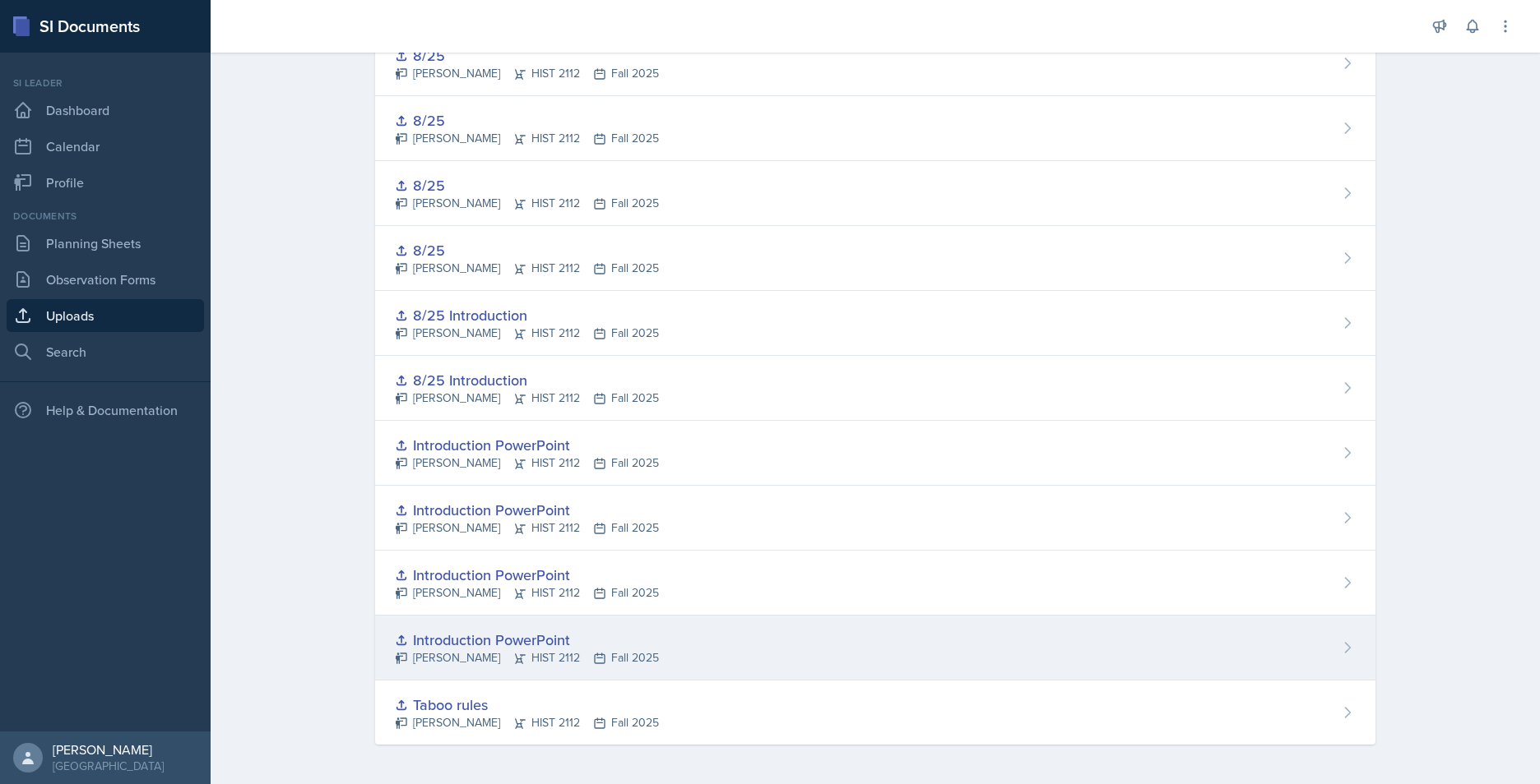
click at [1346, 639] on div "Introduction PowerPoint Jack Vickers HIST 2112 Fall 2025" at bounding box center [875, 649] width 1000 height 65
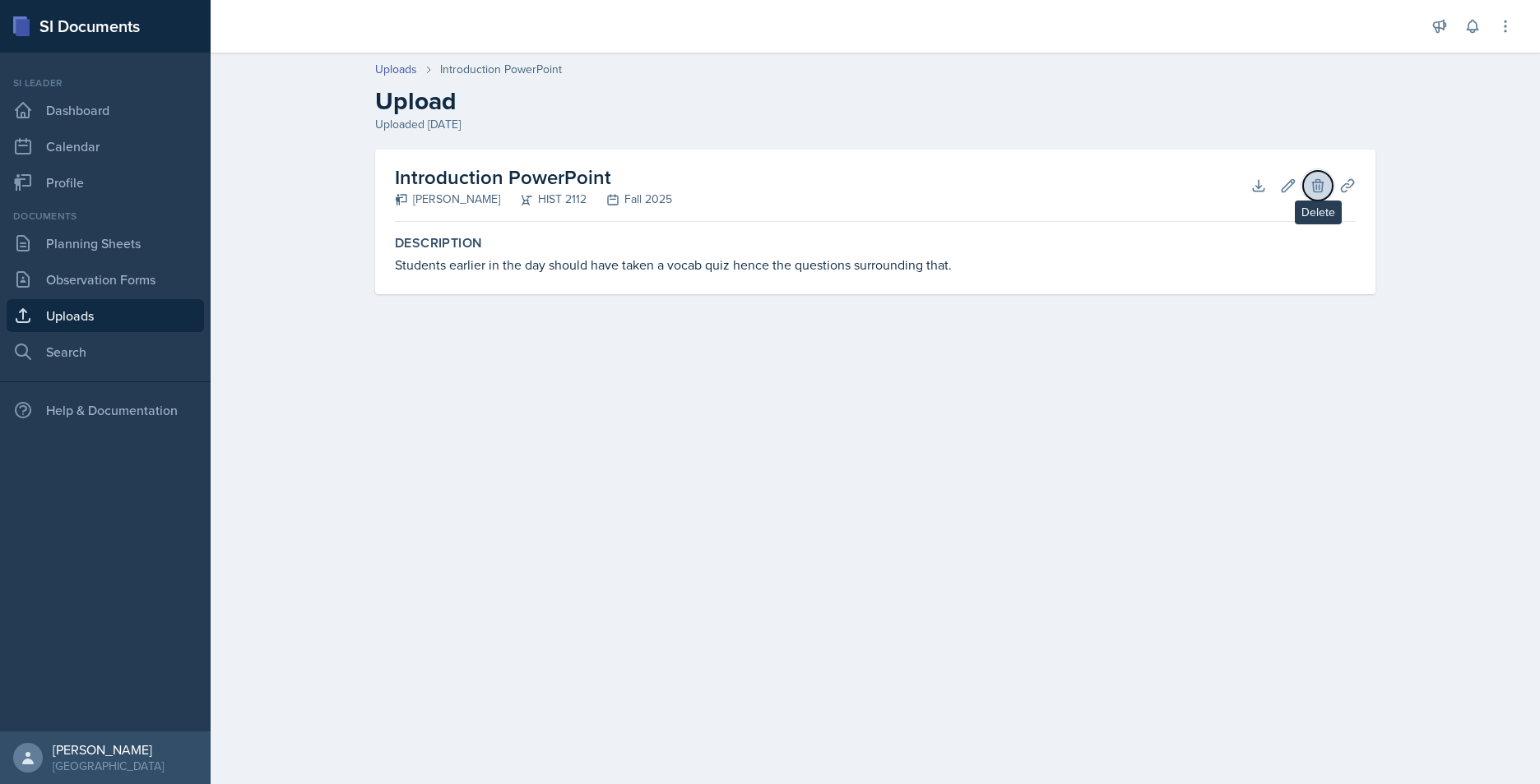
click at [1319, 188] on icon at bounding box center [1318, 185] width 11 height 13
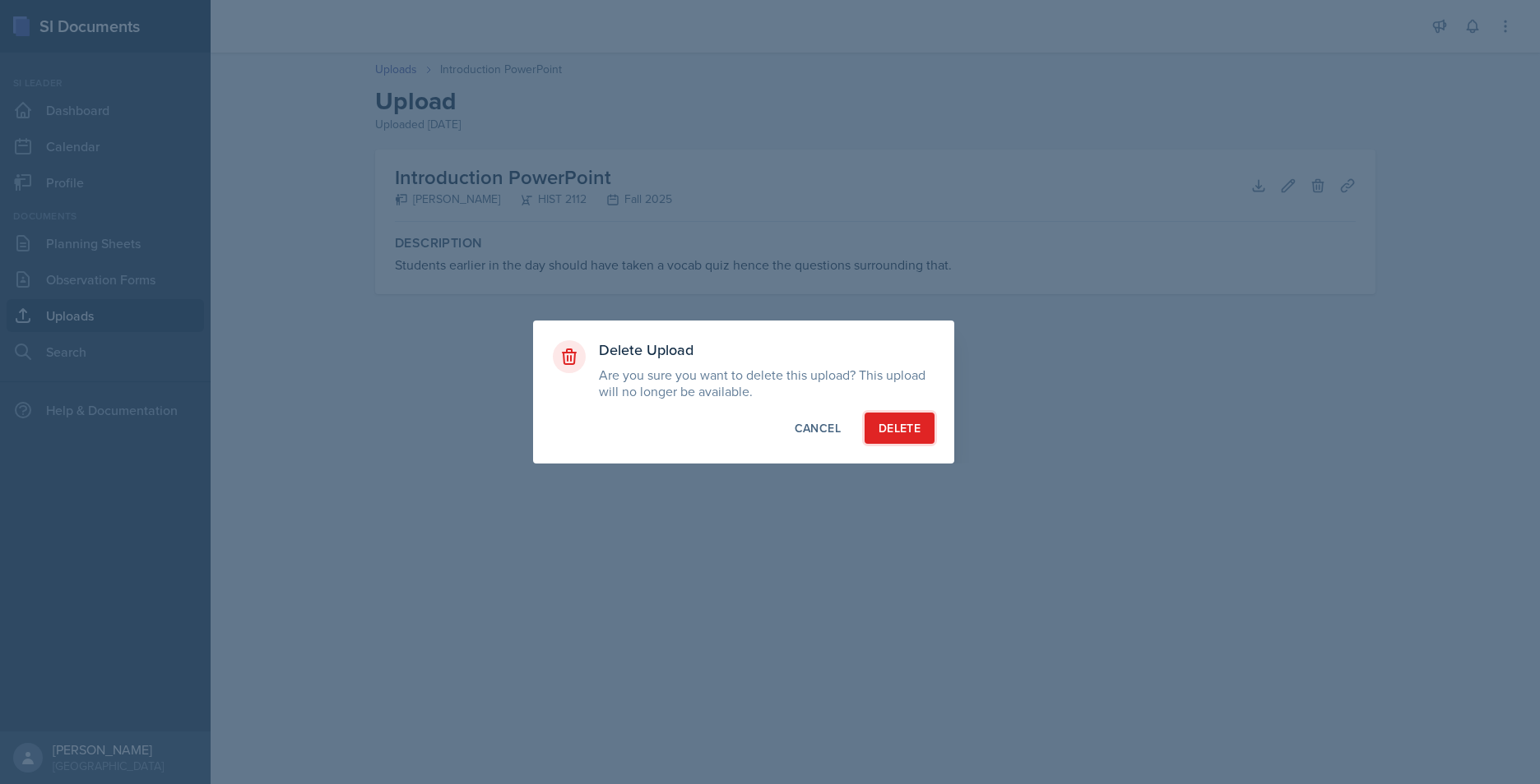
click at [897, 422] on div "Delete" at bounding box center [899, 428] width 42 height 16
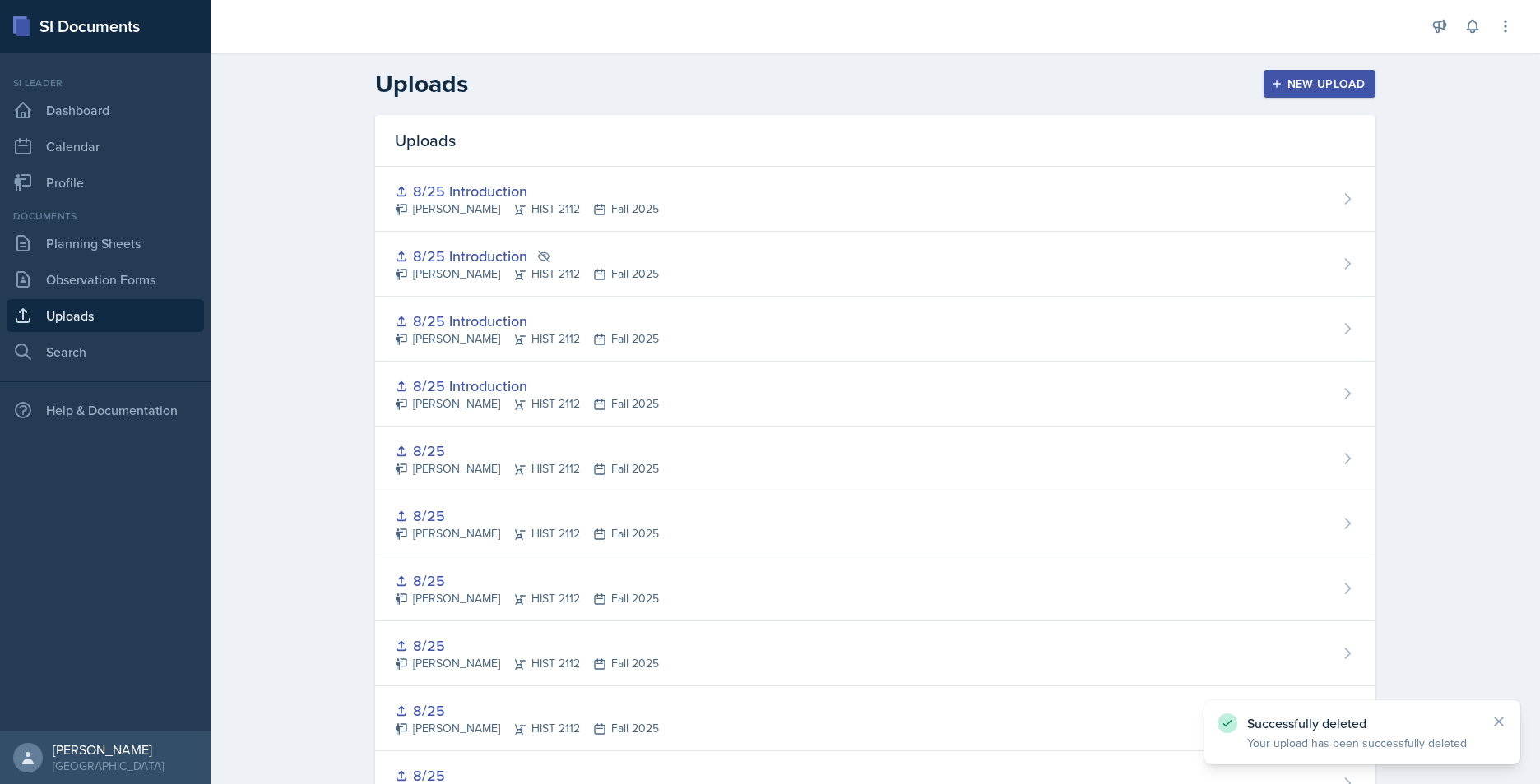
drag, startPoint x: 1267, startPoint y: 350, endPoint x: 1466, endPoint y: 260, distance: 218.4
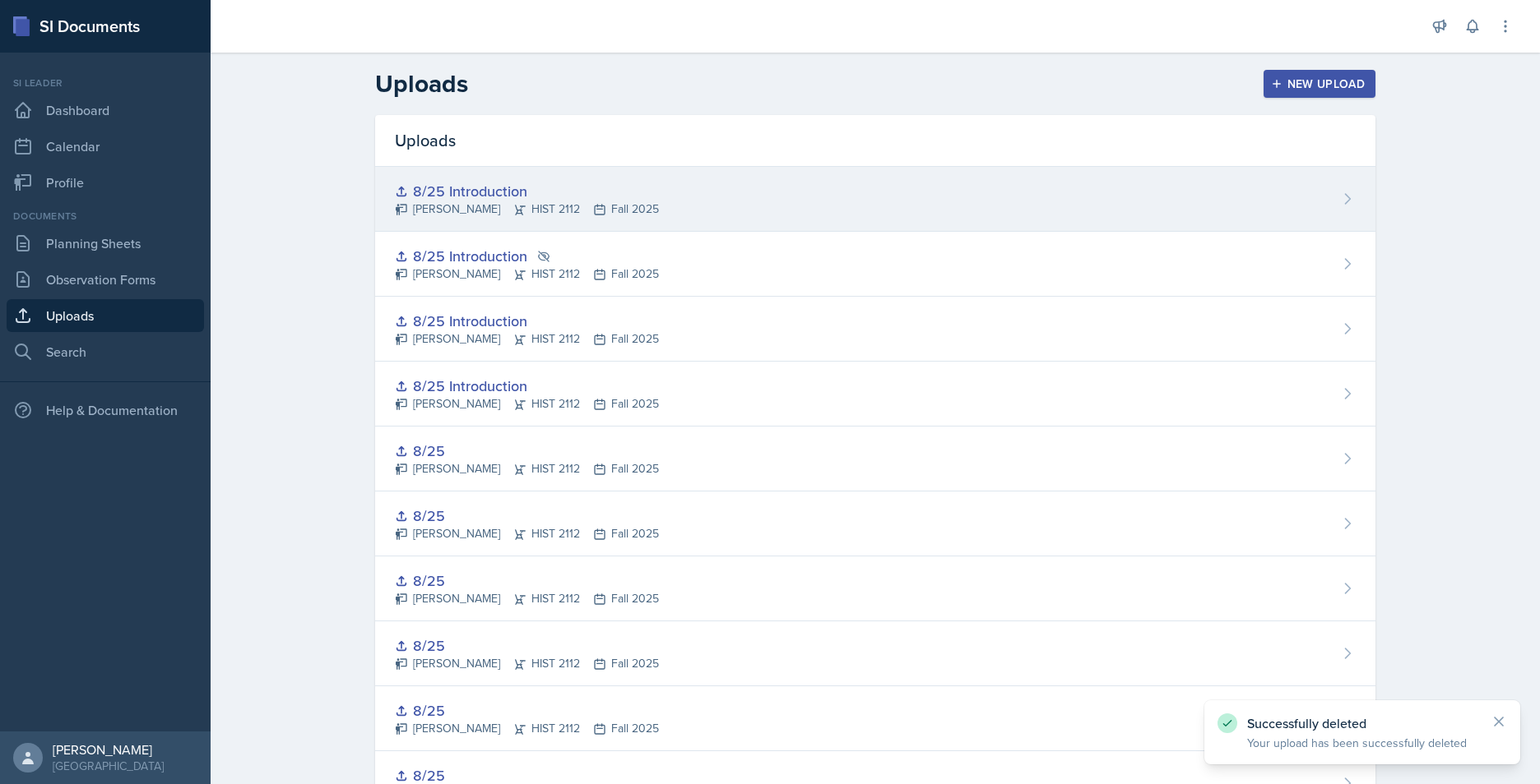
click at [1194, 182] on div "8/25 Introduction Jack Vickers HIST 2112 Fall 2025" at bounding box center [875, 200] width 1000 height 65
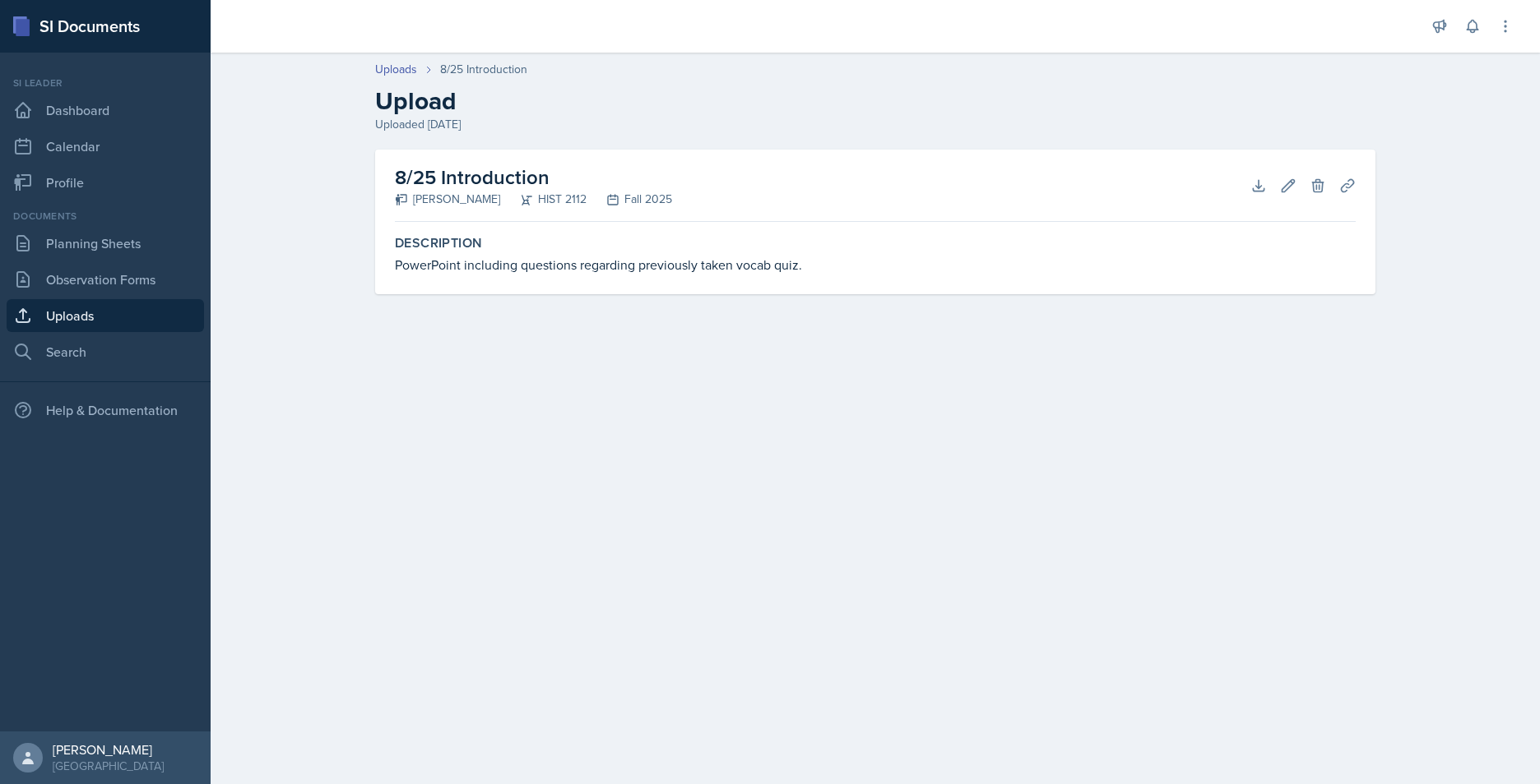
click at [600, 194] on div "Fall 2025" at bounding box center [629, 199] width 86 height 17
click at [89, 298] on div "Documents Planning Sheets Observation Forms Uploads Search" at bounding box center [105, 288] width 197 height 160
click at [87, 304] on link "Uploads" at bounding box center [105, 315] width 197 height 33
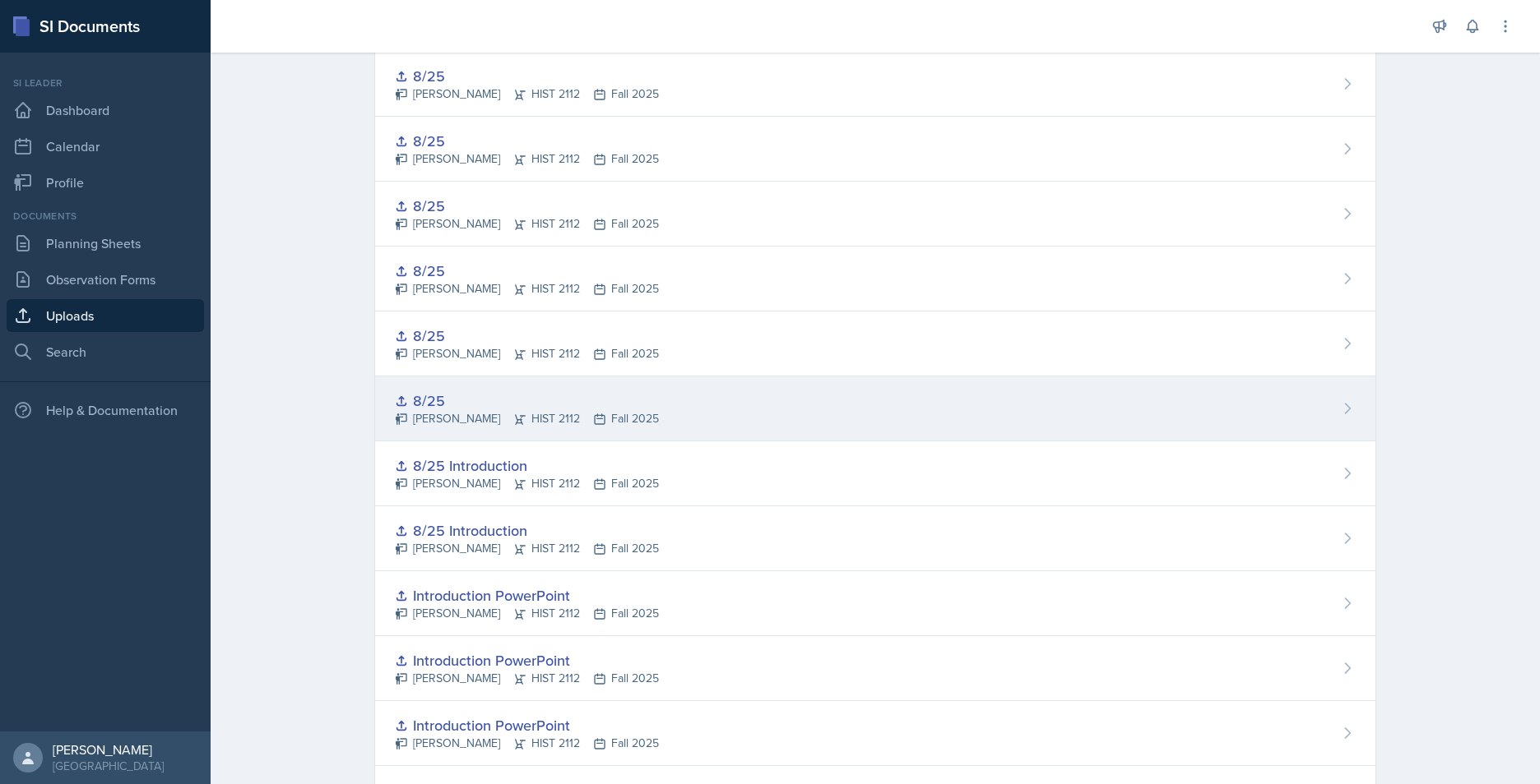
scroll to position [1890, 0]
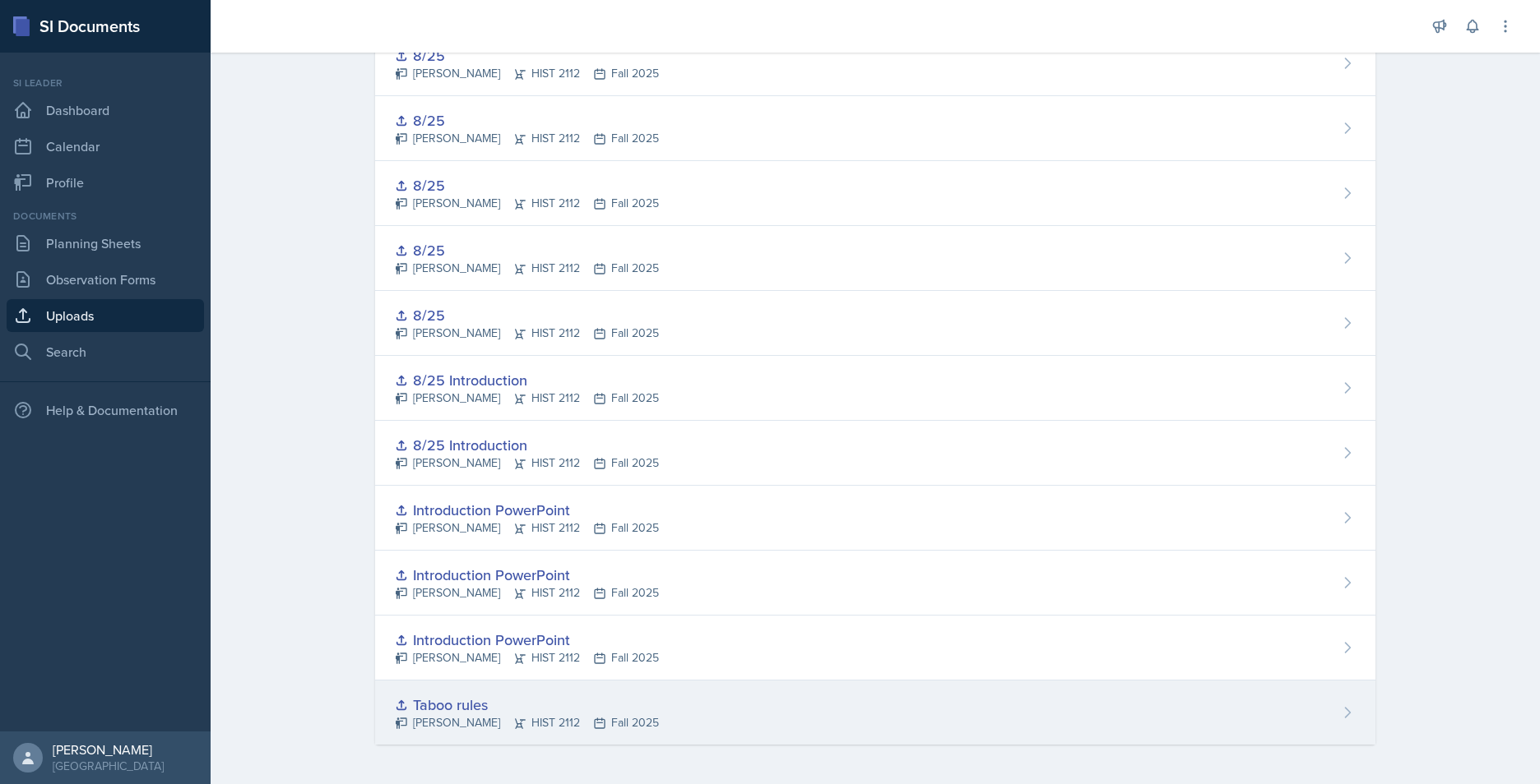
click at [558, 685] on div "Taboo rules Jack Vickers HIST 2112 Fall 2025" at bounding box center [875, 713] width 1000 height 64
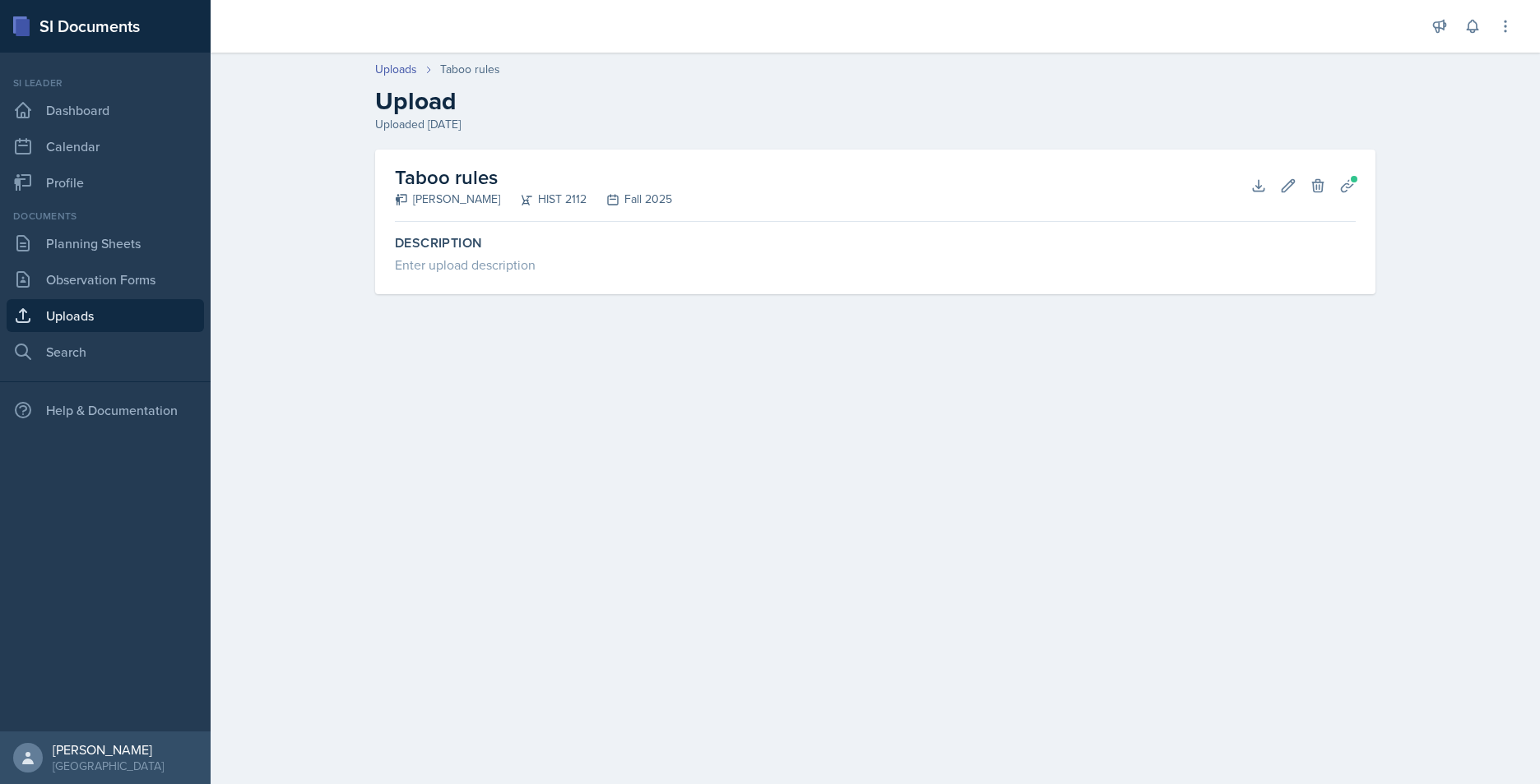
click at [70, 307] on link "Uploads" at bounding box center [105, 315] width 197 height 33
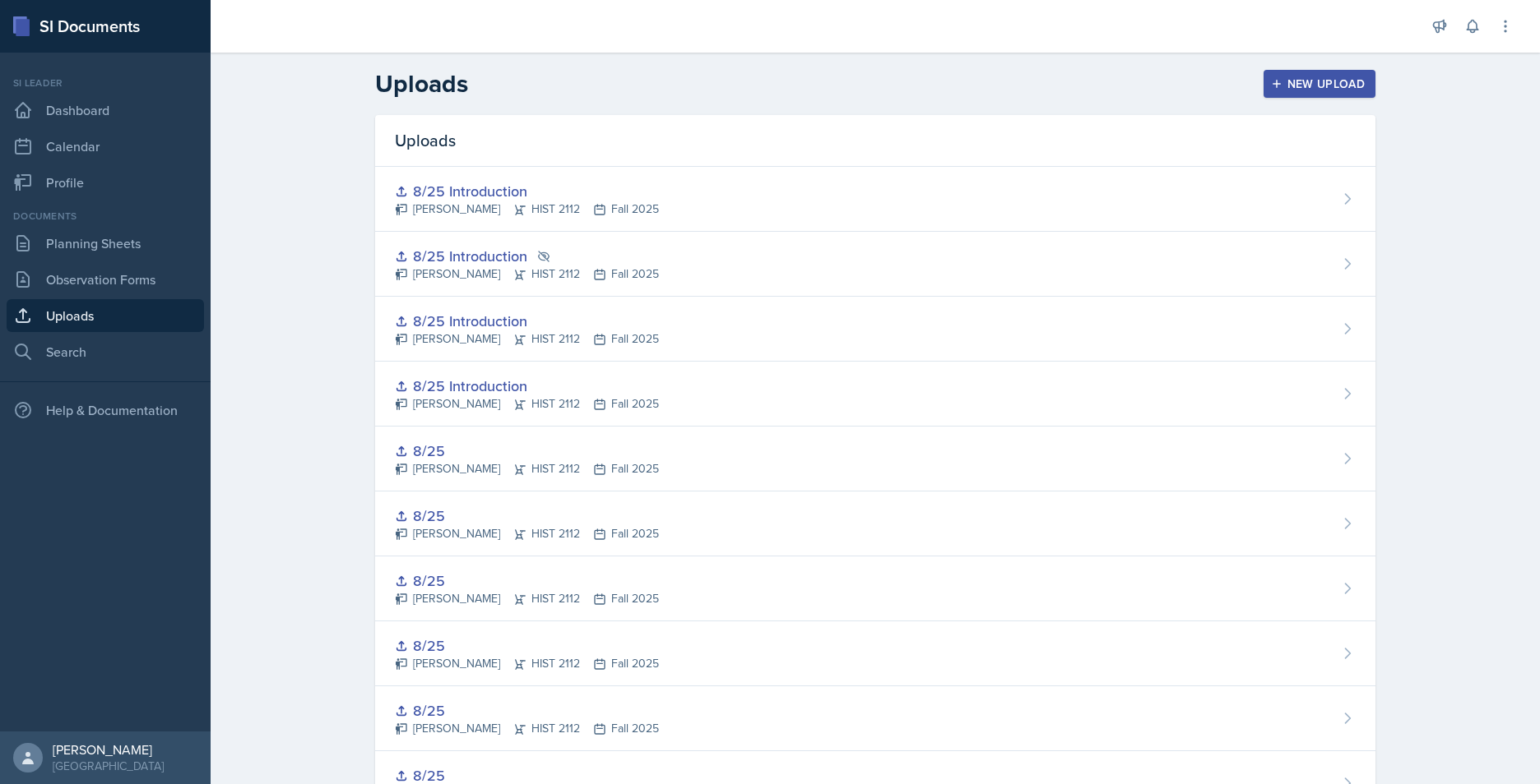
click at [1345, 80] on div "New Upload" at bounding box center [1319, 84] width 91 height 14
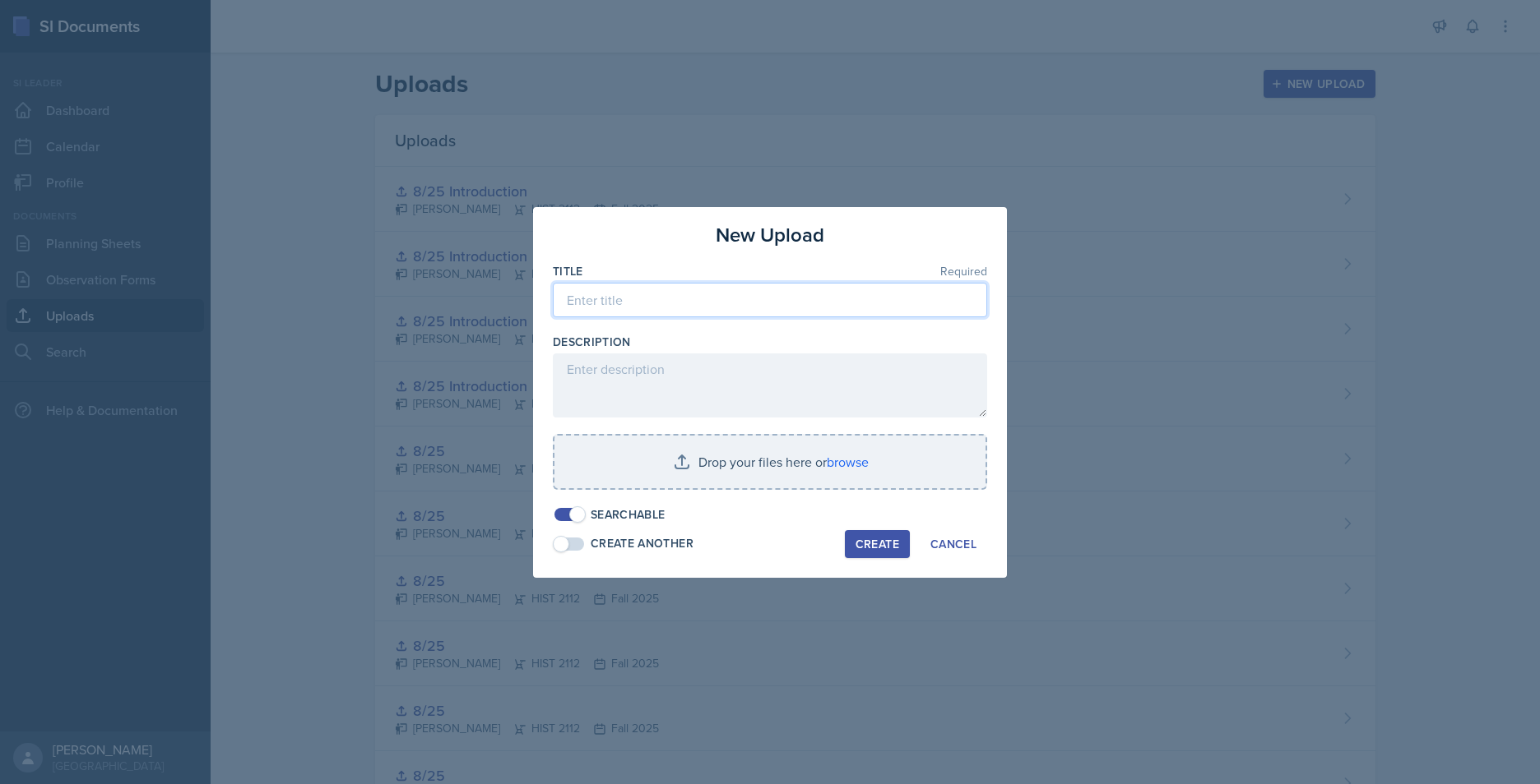
click at [718, 289] on input at bounding box center [770, 300] width 435 height 34
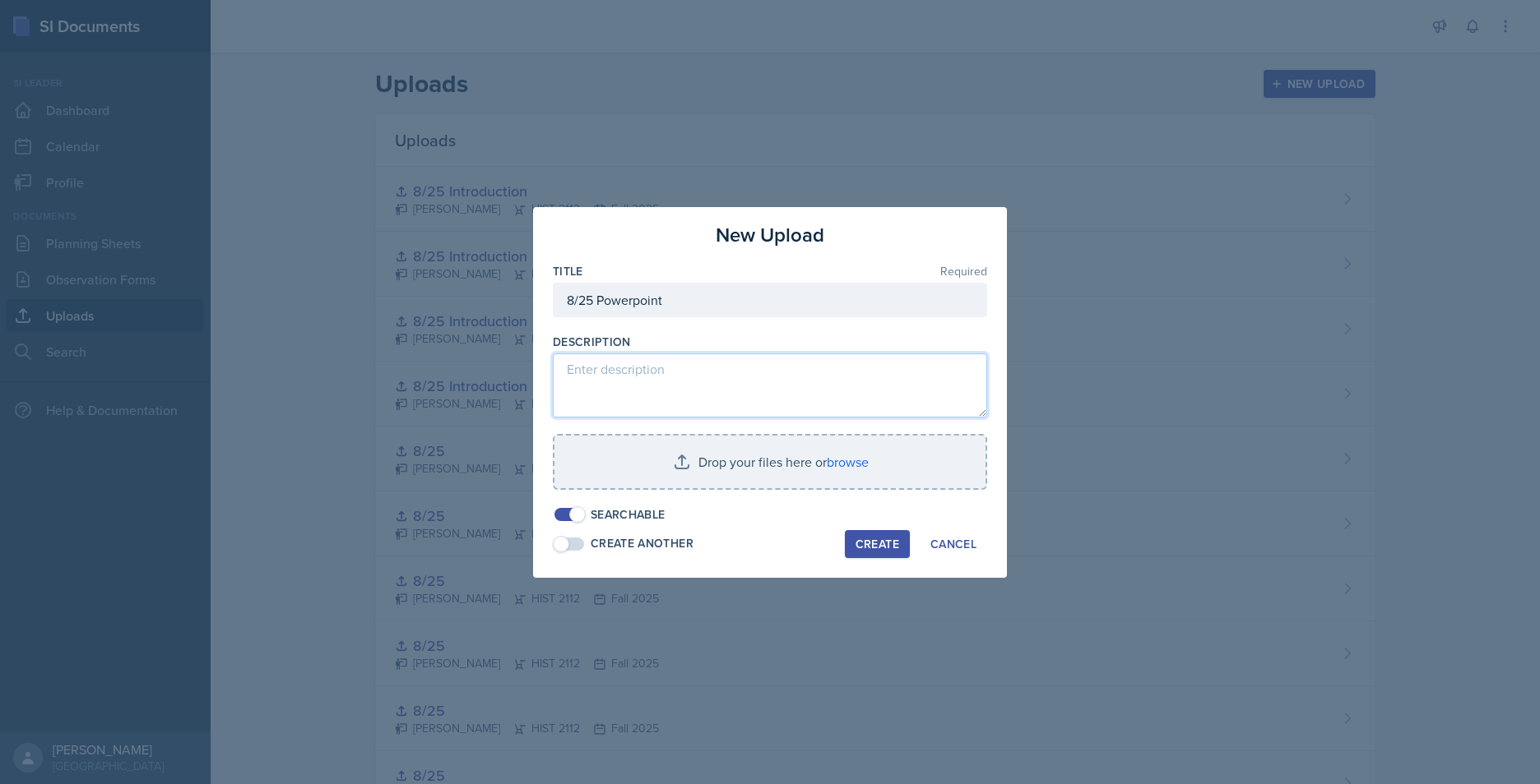
click at [688, 378] on textarea at bounding box center [770, 385] width 435 height 64
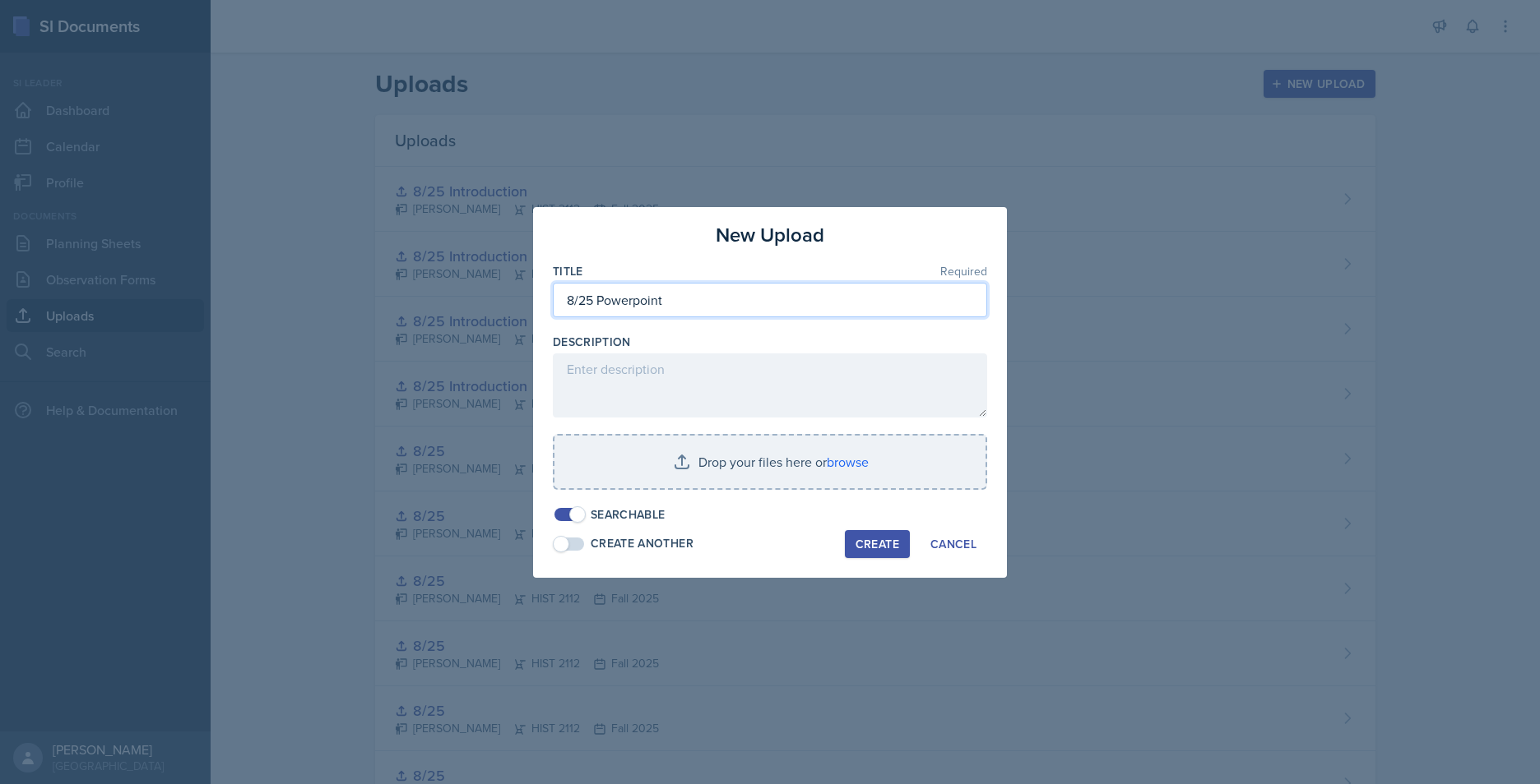
click at [638, 300] on input "8/25 Powerpoint" at bounding box center [770, 300] width 435 height 34
type input "8/25 PowerPoint"
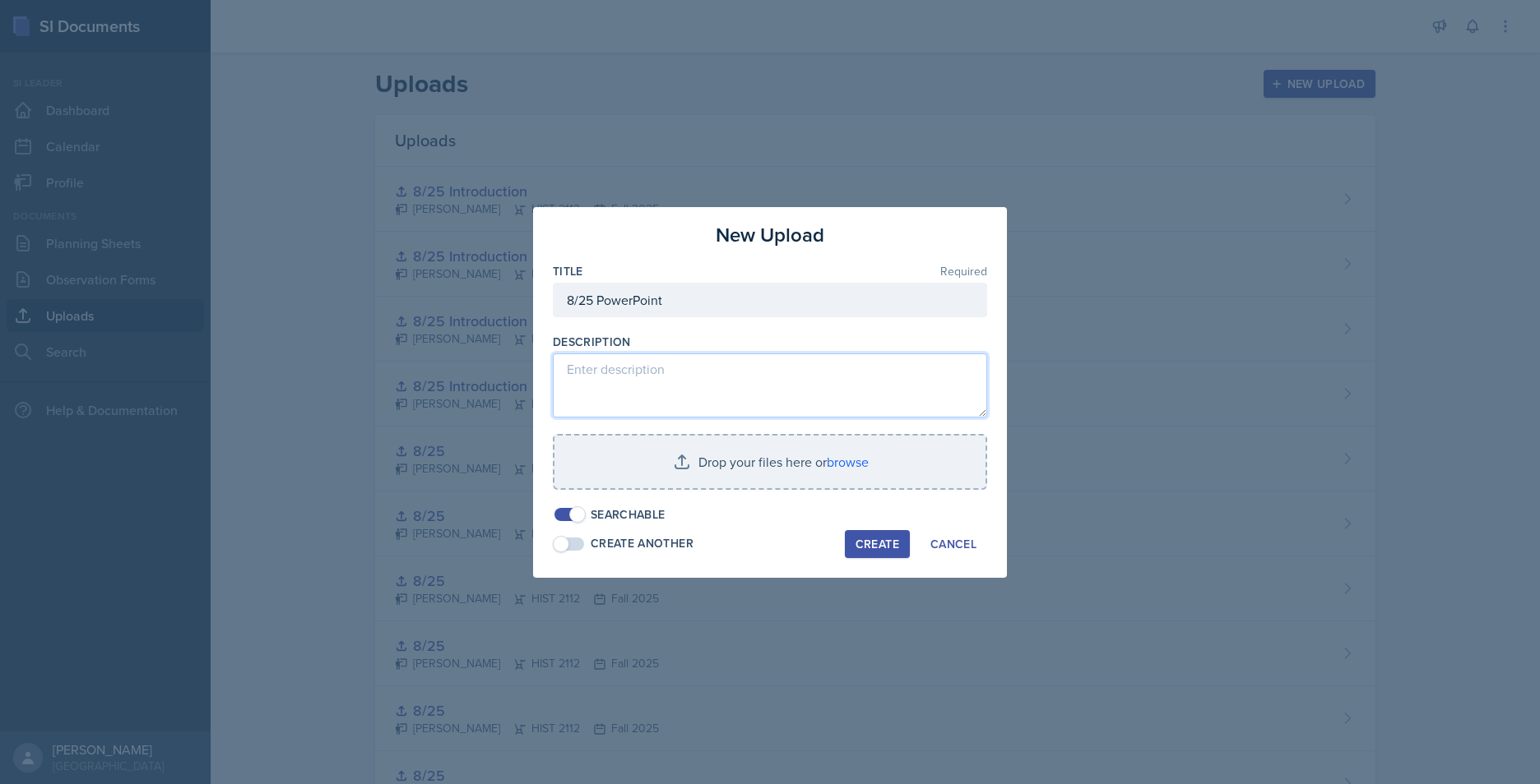
click at [675, 376] on textarea at bounding box center [770, 385] width 435 height 64
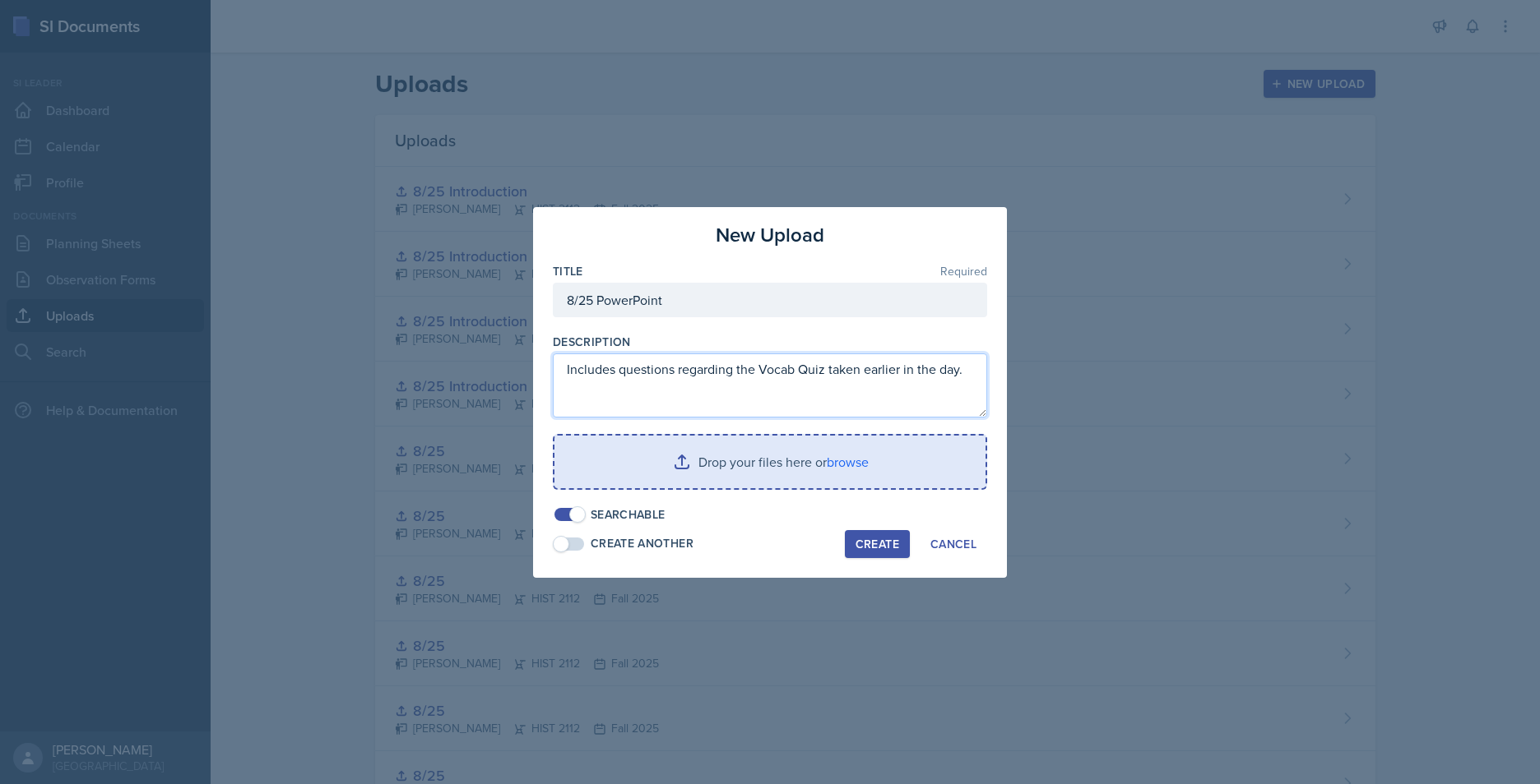
type textarea "Includes questions regarding the Vocab Quiz taken earlier in the day."
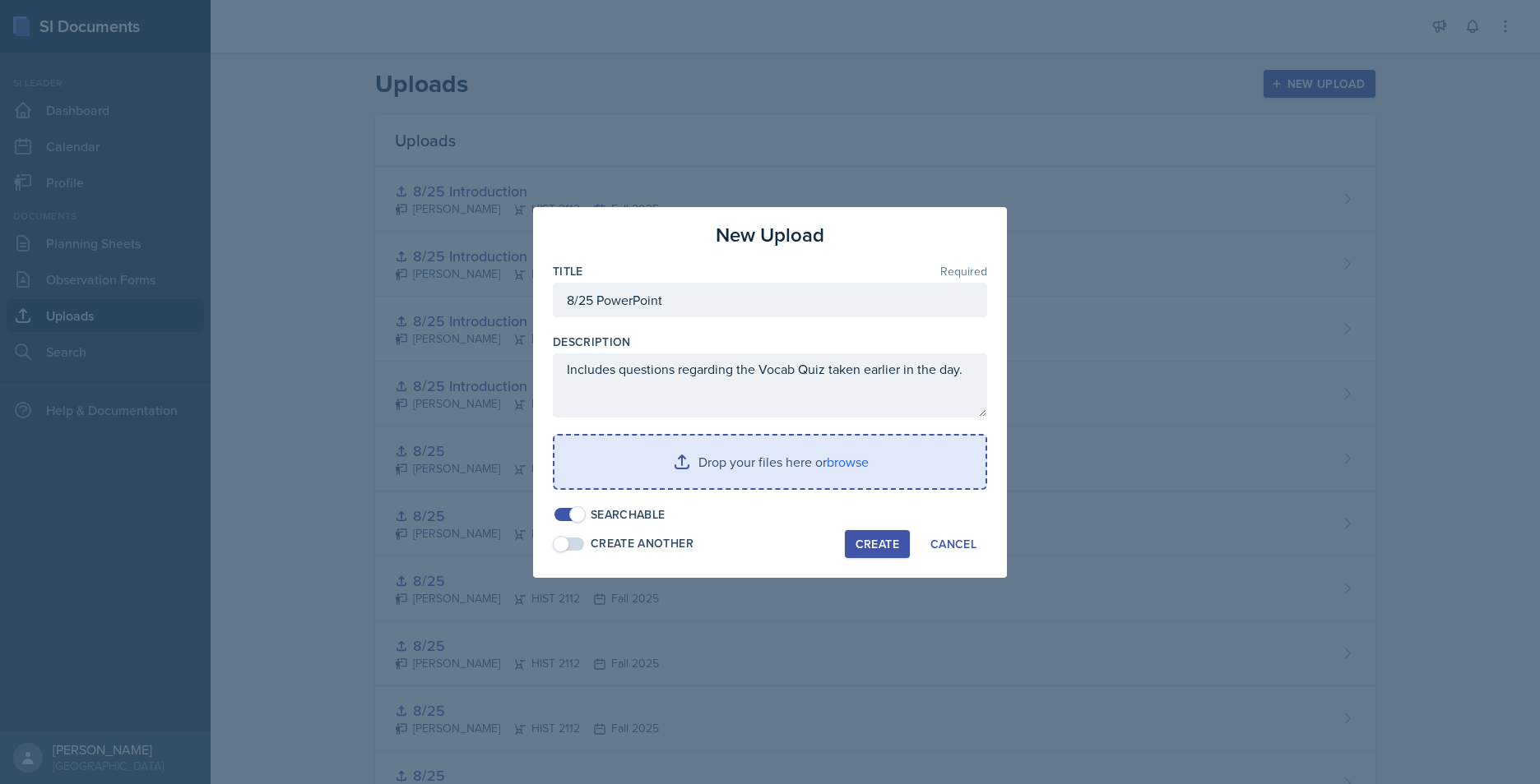
click at [714, 468] on input "file" at bounding box center [770, 462] width 431 height 52
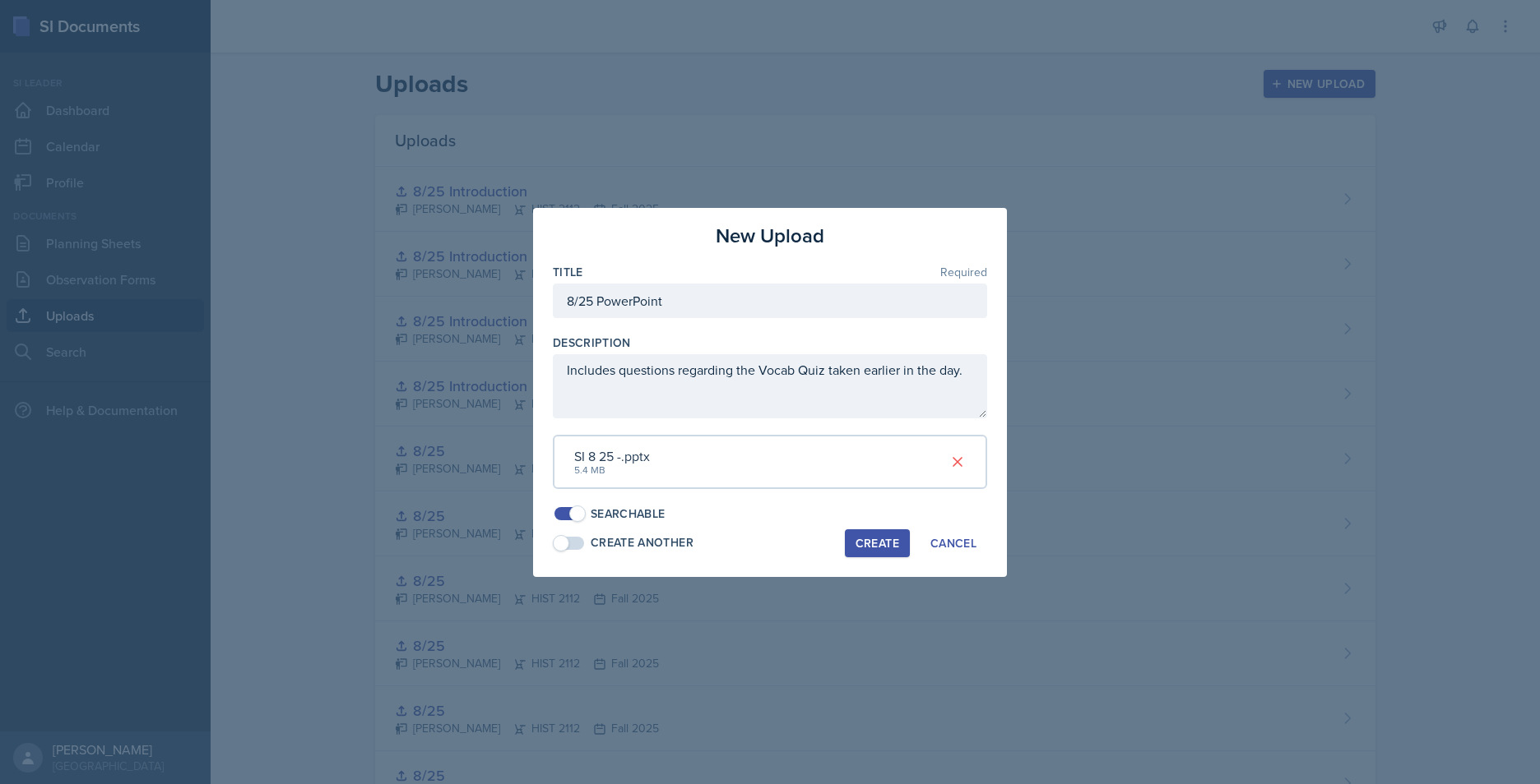
click at [889, 540] on div "Create" at bounding box center [878, 543] width 43 height 14
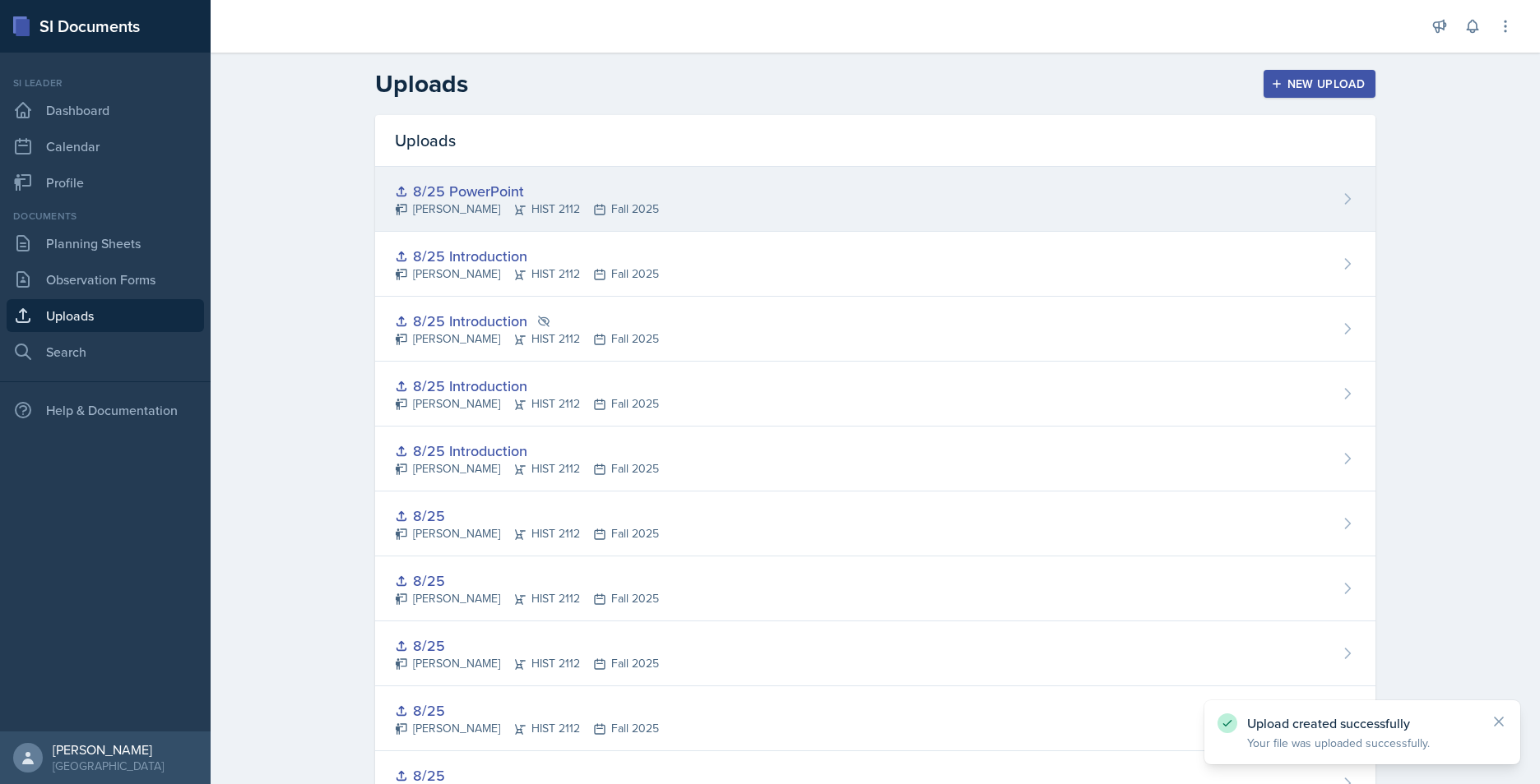
click at [638, 208] on div "8/25 PowerPoint Jack Vickers HIST 2112 Fall 2025" at bounding box center [875, 200] width 1000 height 65
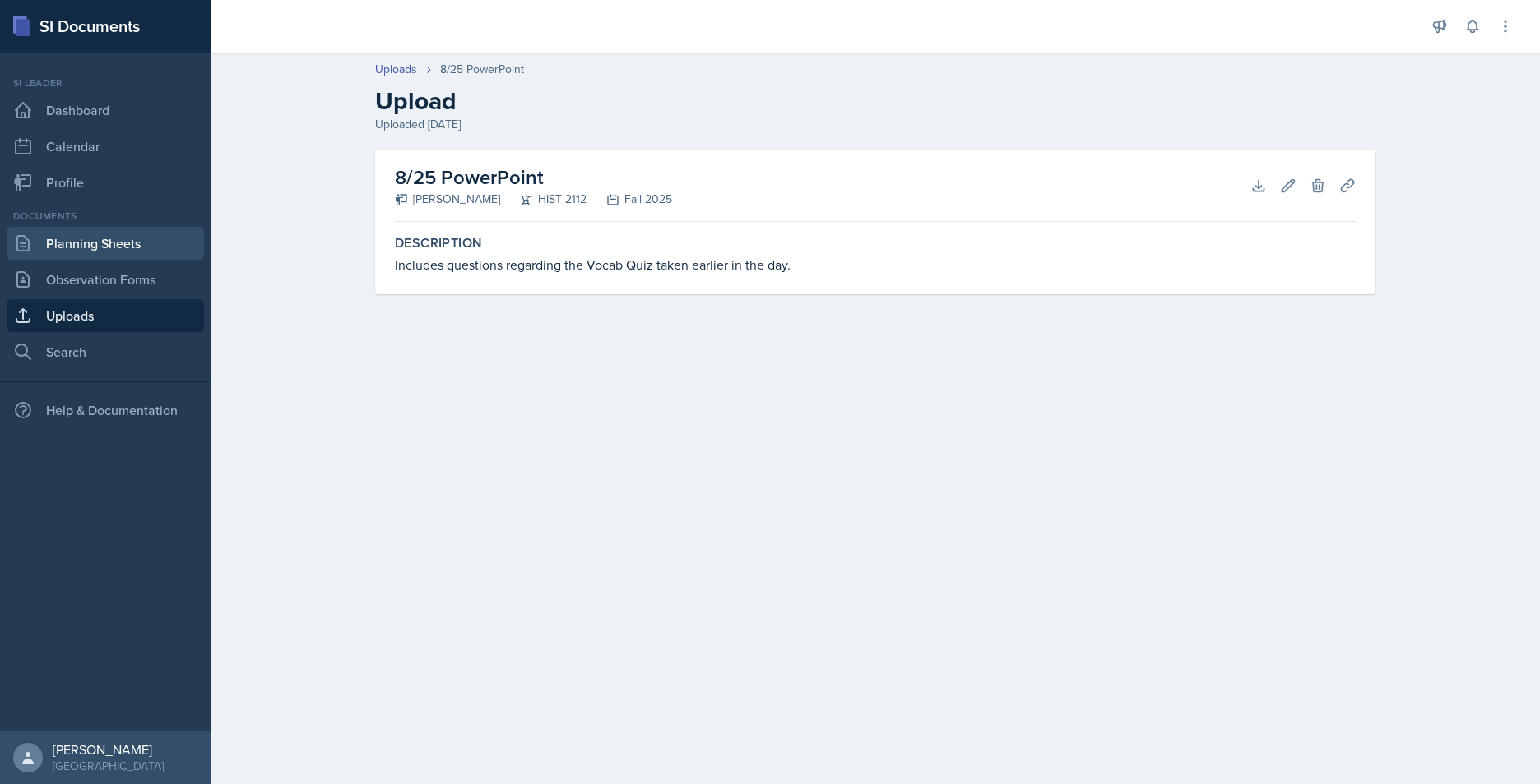
click at [82, 237] on link "Planning Sheets" at bounding box center [105, 243] width 197 height 33
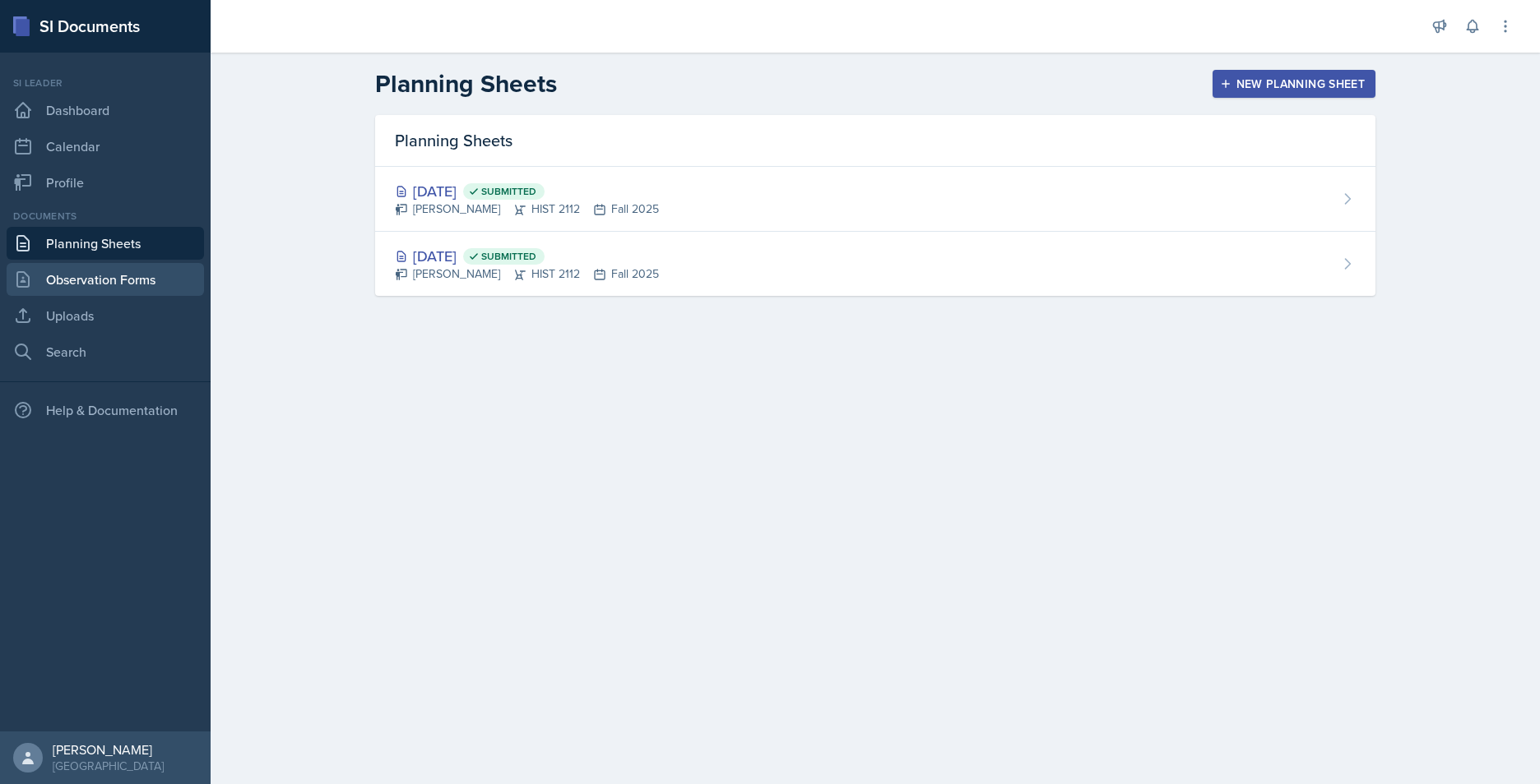
click at [87, 268] on link "Observation Forms" at bounding box center [105, 279] width 197 height 33
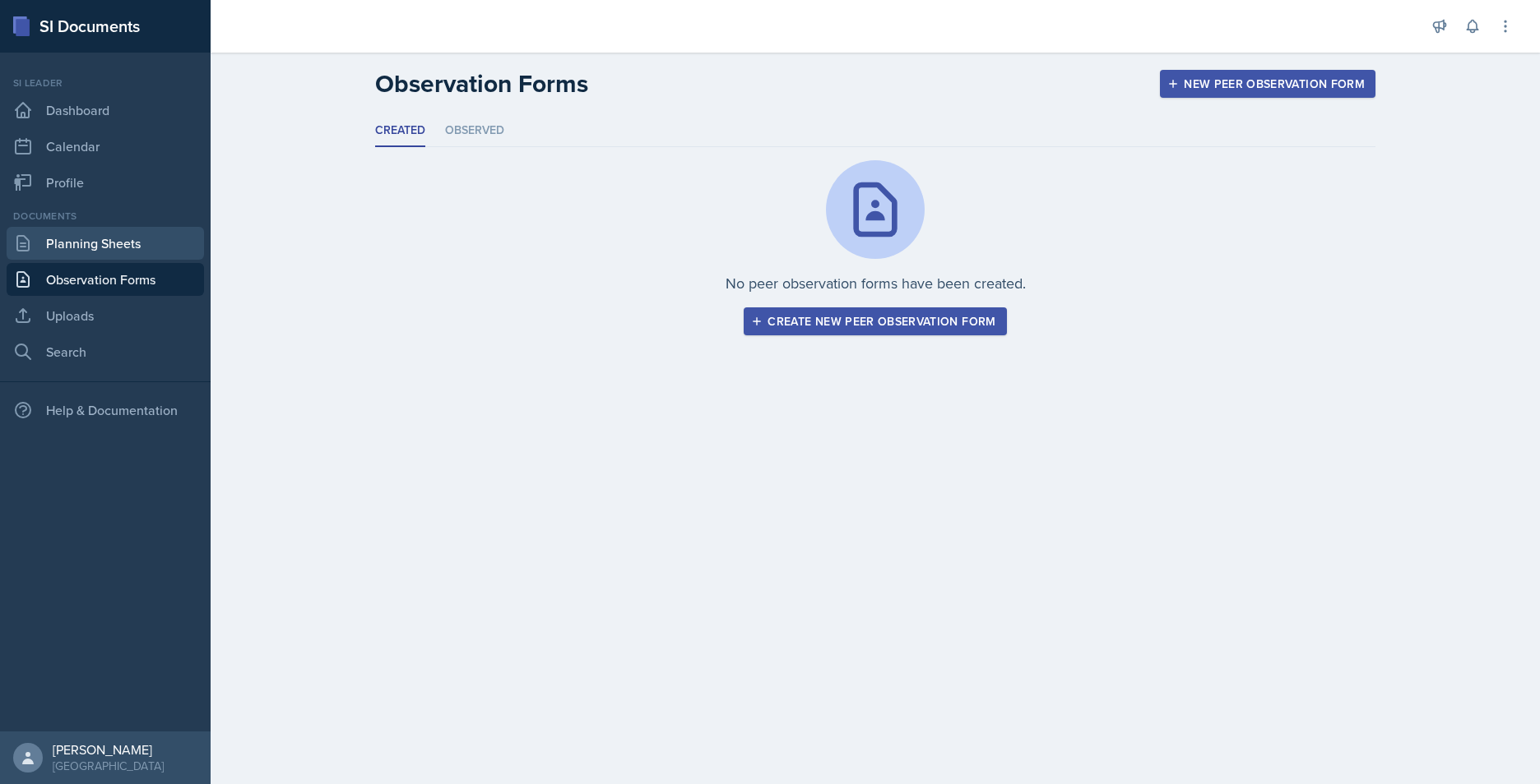
click at [87, 248] on link "Planning Sheets" at bounding box center [105, 243] width 197 height 33
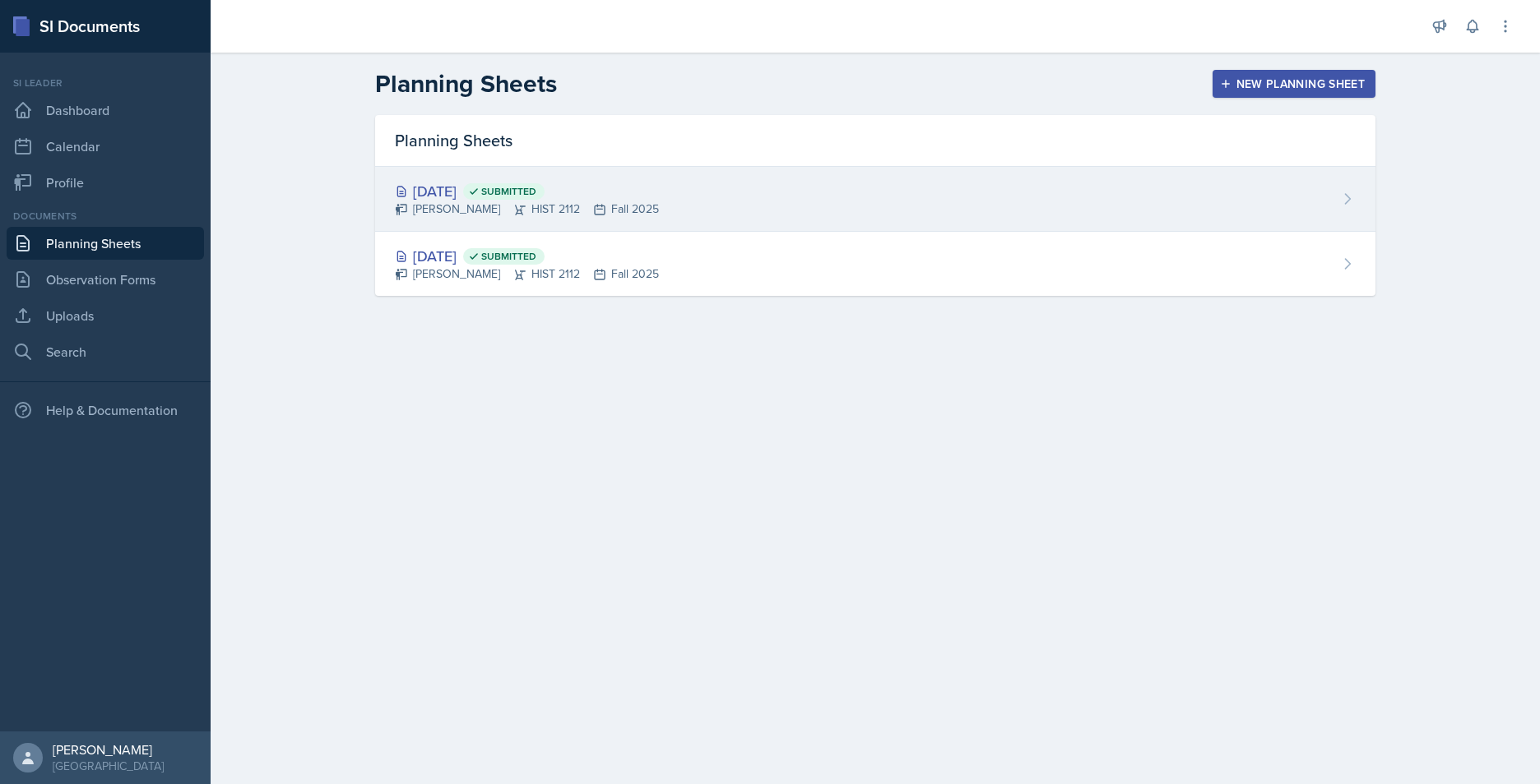
click at [665, 192] on div "Aug 25th, 2025 Submitted Jack Vickers HIST 2112 Fall 2025" at bounding box center [875, 200] width 1000 height 65
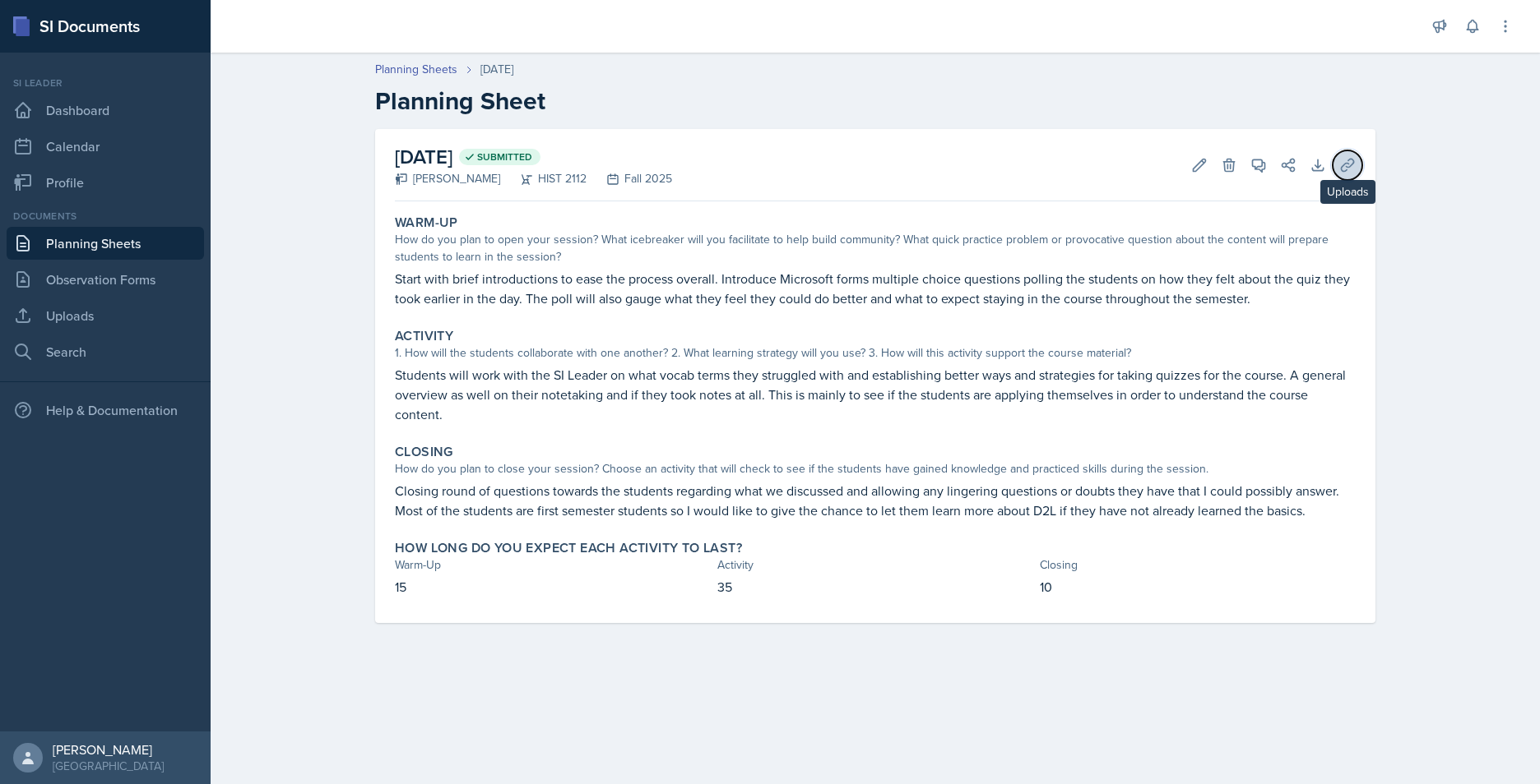
click at [1348, 161] on icon at bounding box center [1348, 165] width 16 height 16
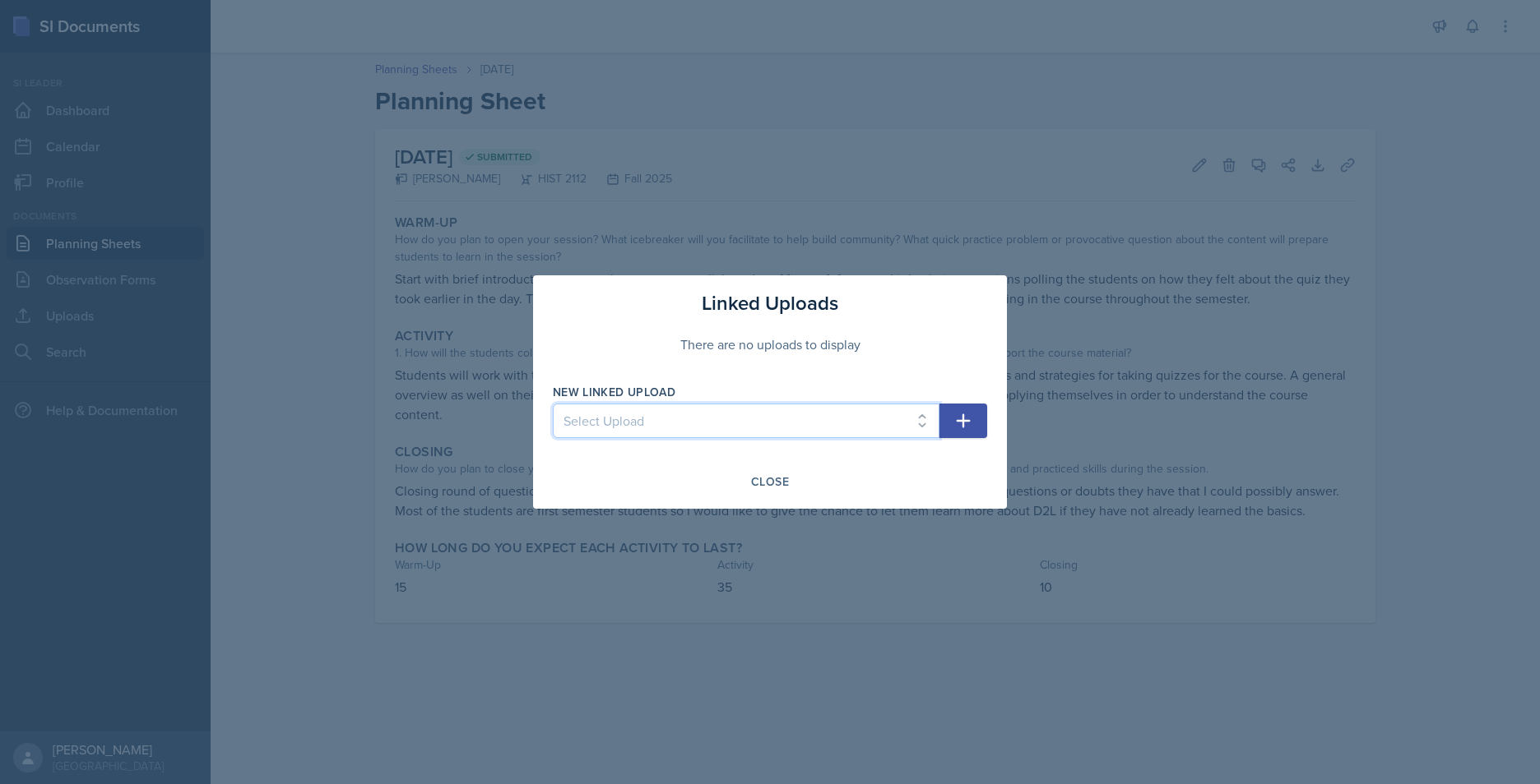
click at [706, 424] on select "Select Upload Taboo rules Introduction PowerPoint Introduction PowerPoint Intro…" at bounding box center [747, 421] width 387 height 34
click at [311, 290] on div at bounding box center [770, 392] width 1540 height 784
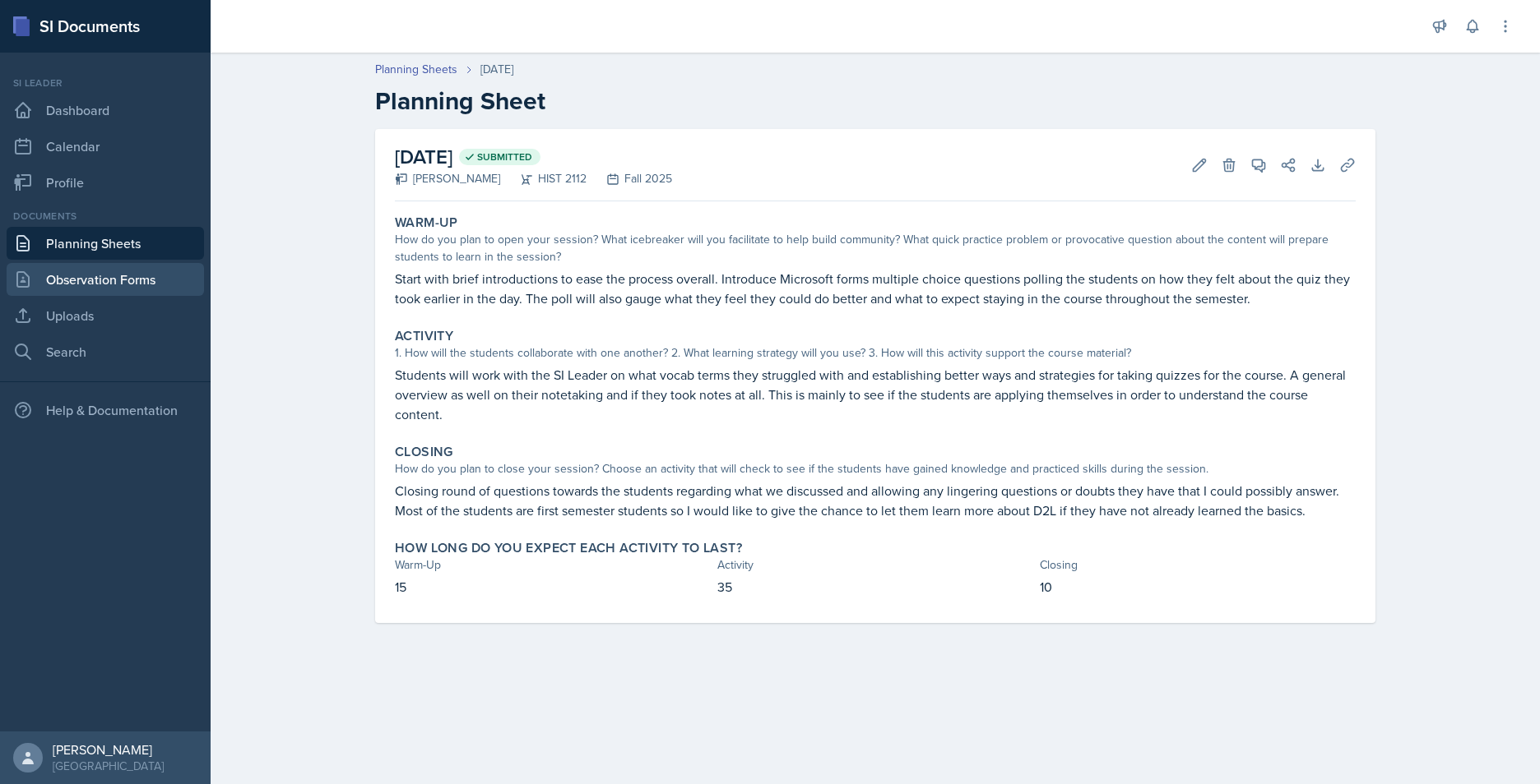
click at [99, 282] on link "Observation Forms" at bounding box center [105, 279] width 197 height 33
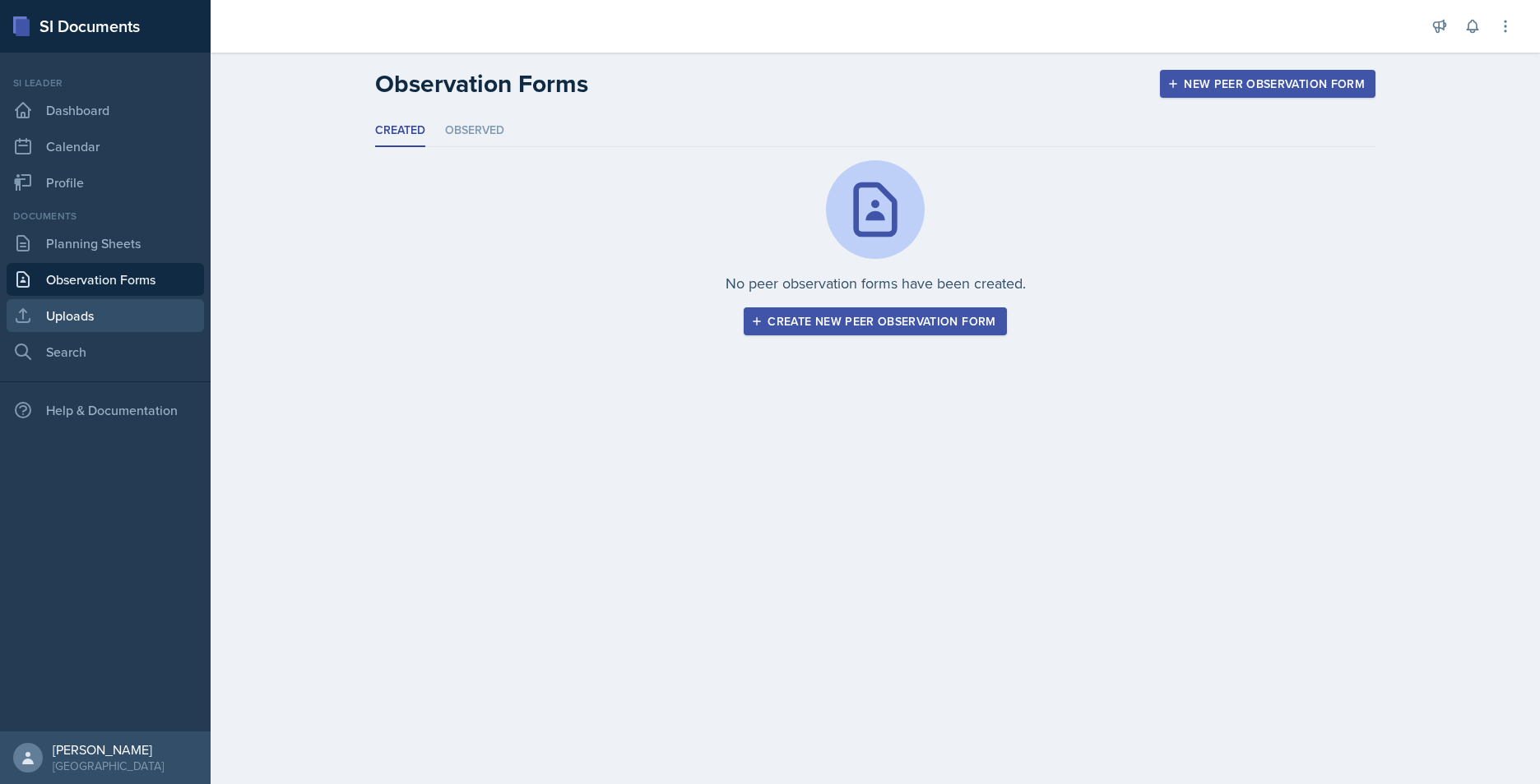
click at [90, 304] on link "Uploads" at bounding box center [105, 315] width 197 height 33
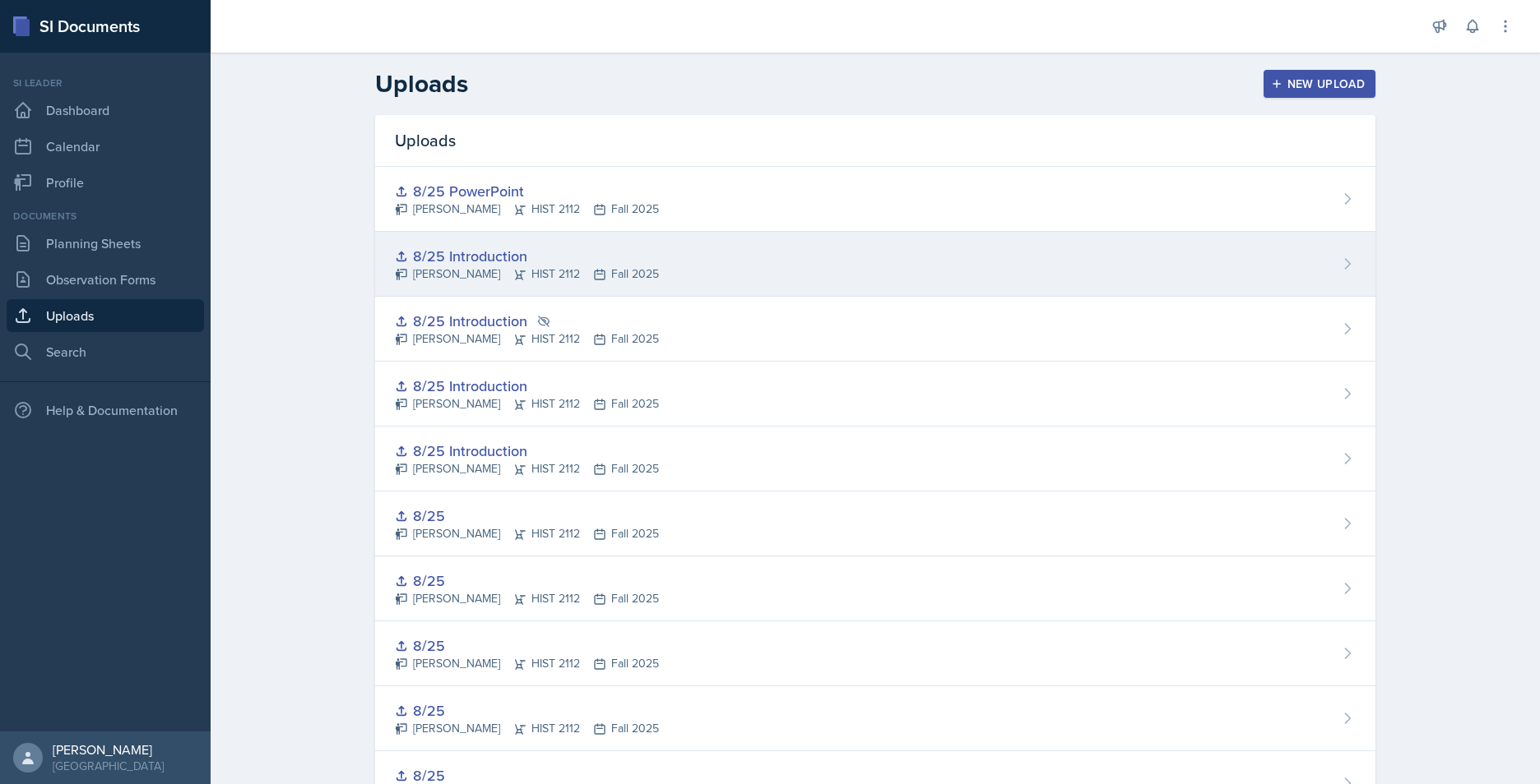
click at [1339, 262] on icon at bounding box center [1348, 264] width 16 height 16
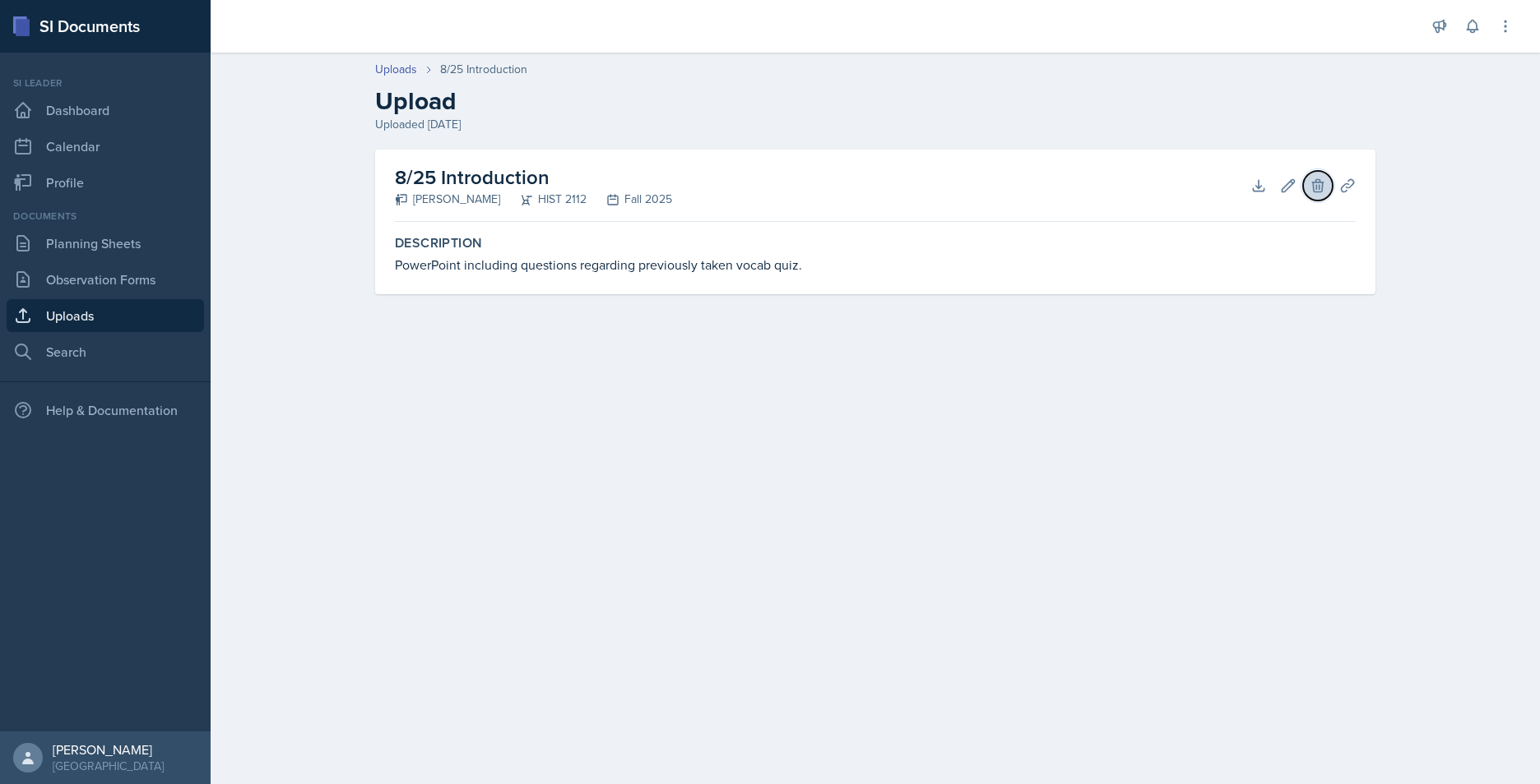
click at [1327, 193] on button "Delete" at bounding box center [1318, 185] width 30 height 30
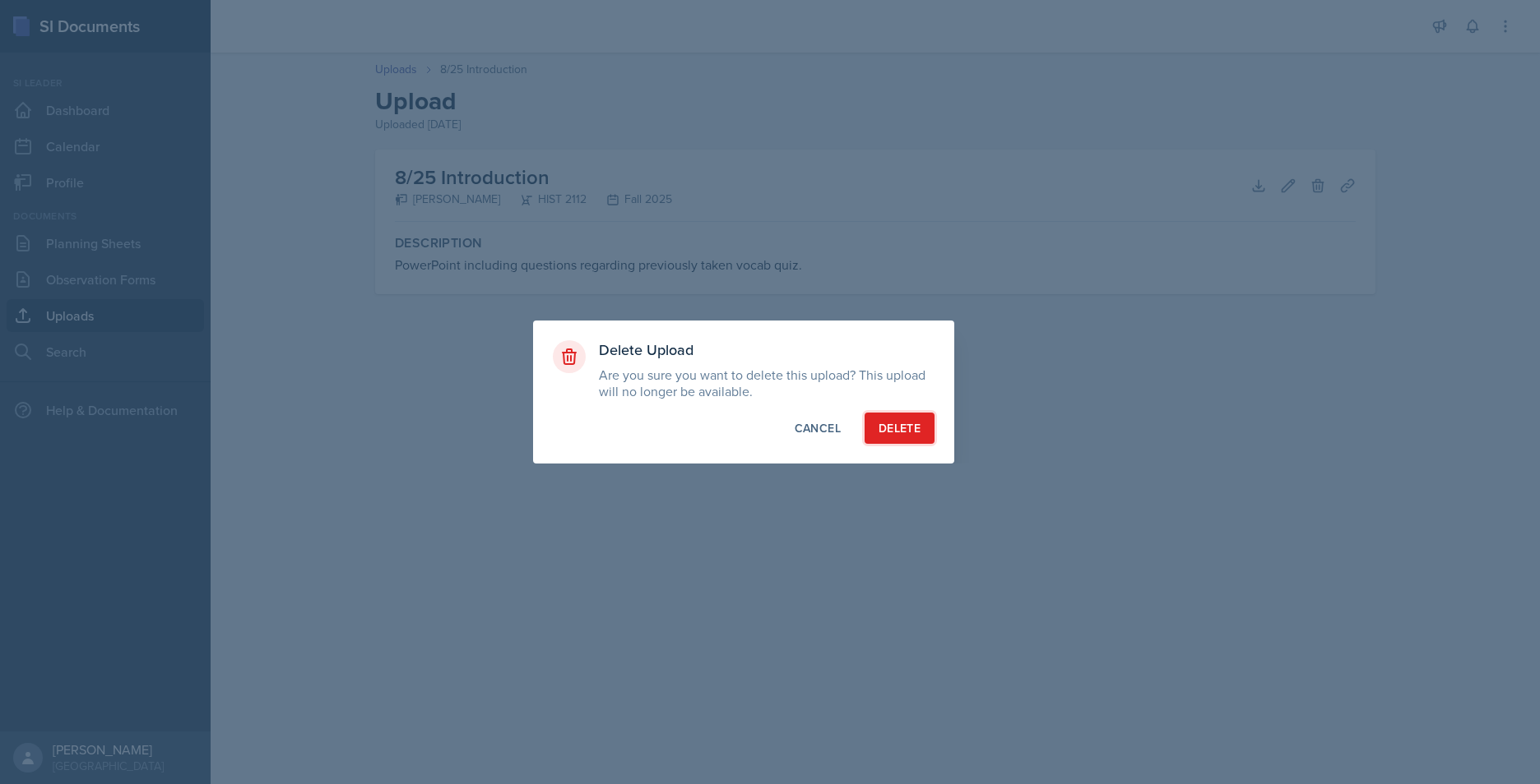
click at [903, 422] on div "Delete" at bounding box center [899, 428] width 42 height 16
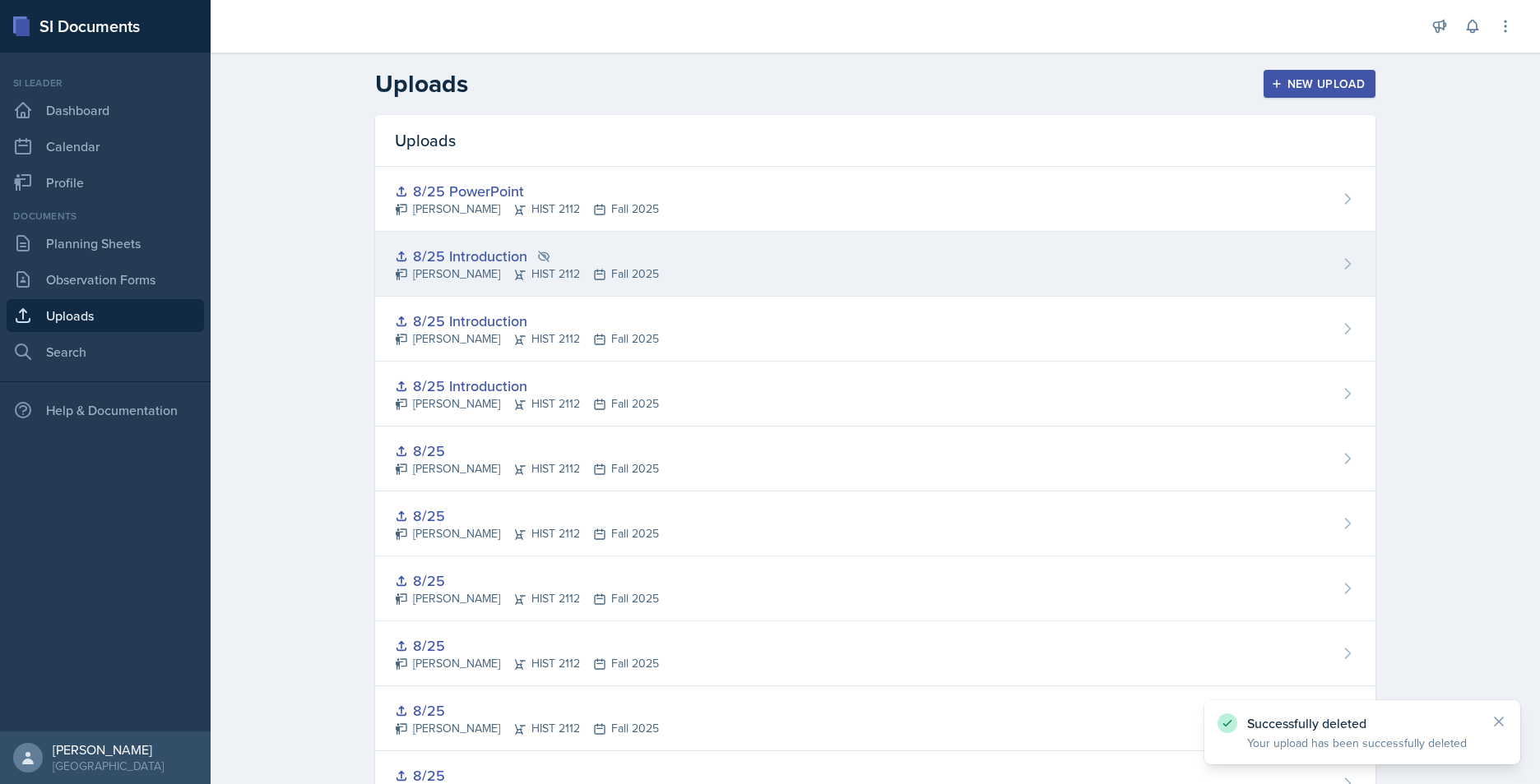
click at [1345, 266] on icon at bounding box center [1348, 264] width 16 height 16
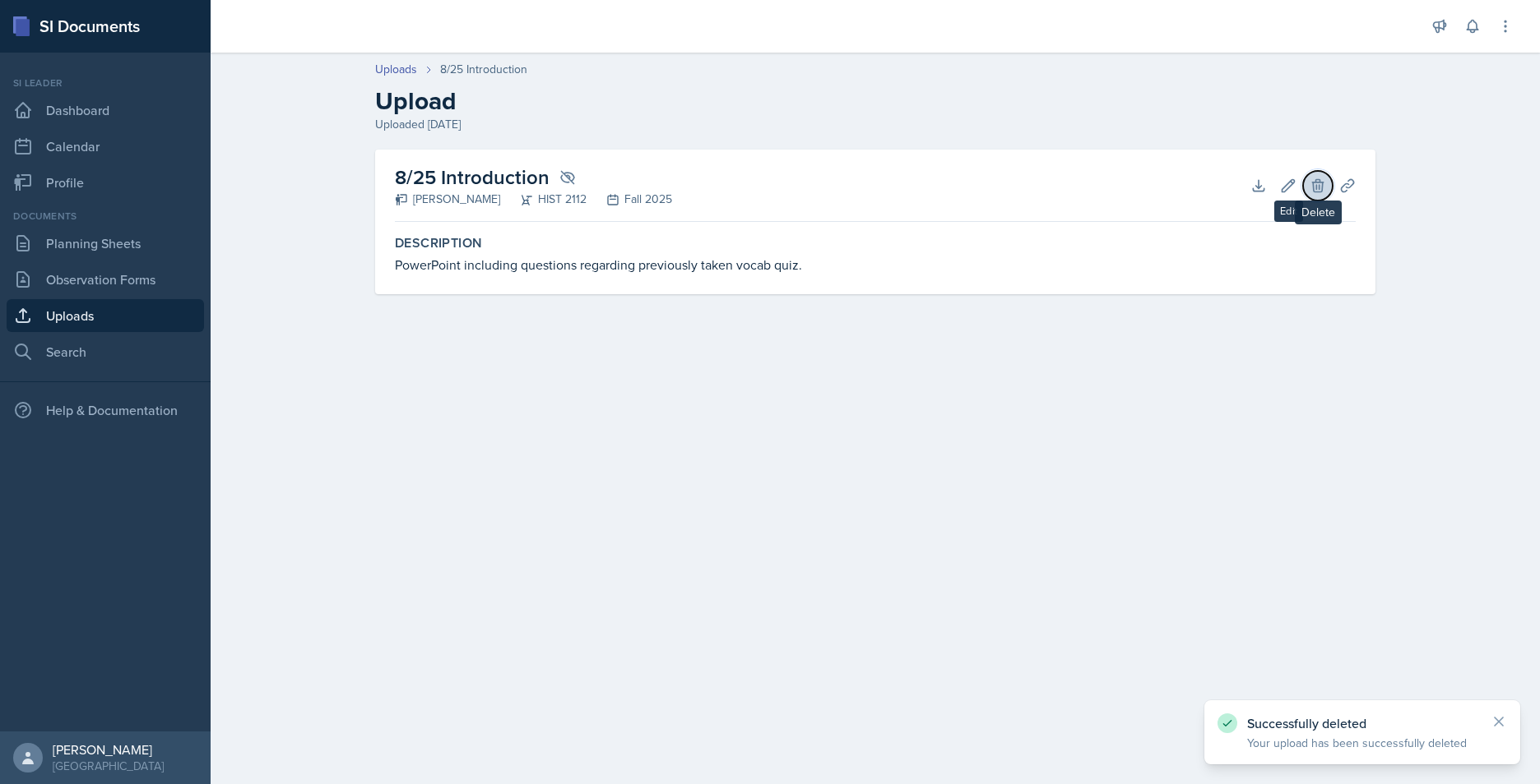
click at [1323, 181] on icon at bounding box center [1318, 186] width 16 height 16
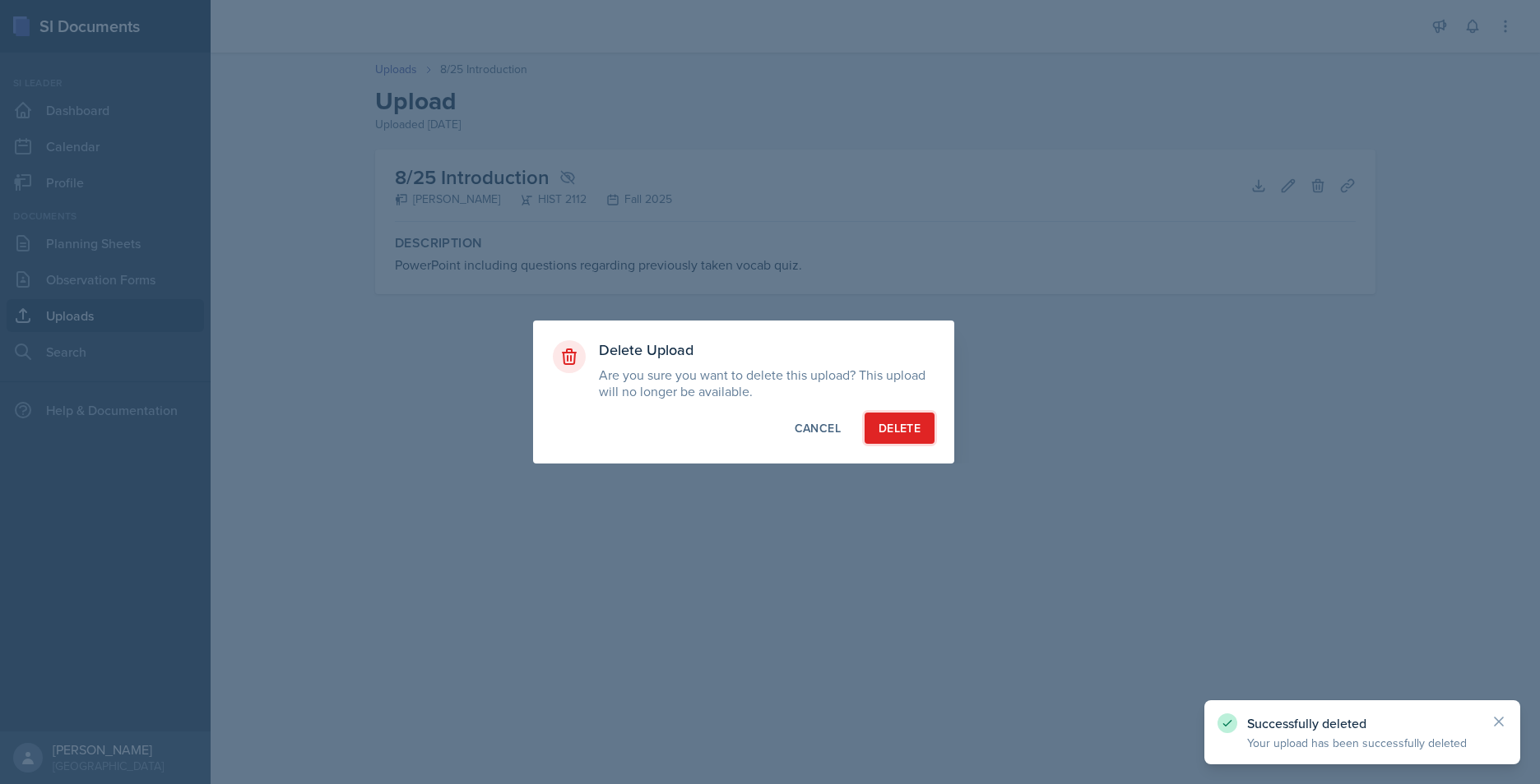
click at [911, 419] on button "Delete" at bounding box center [899, 428] width 70 height 32
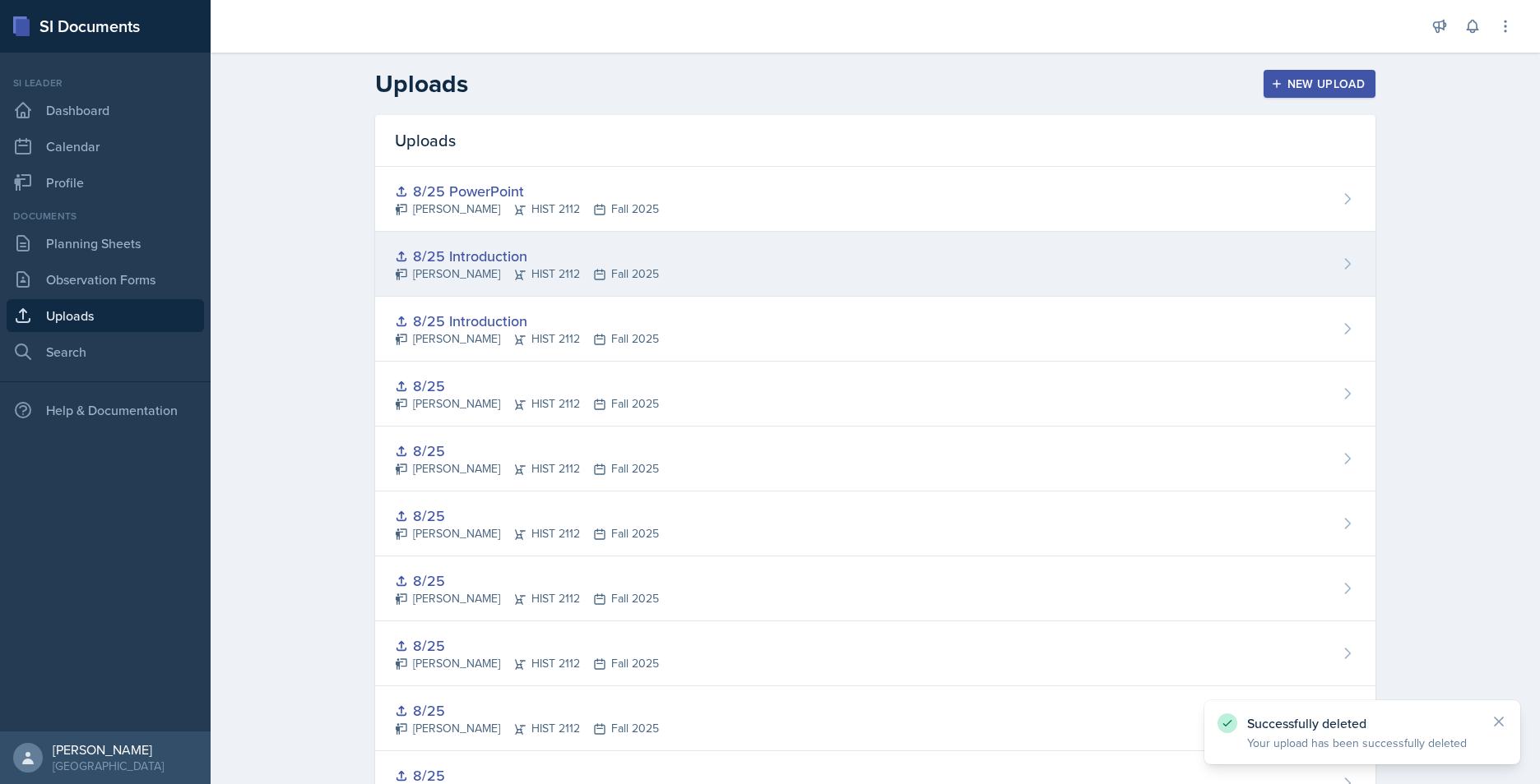
click at [1176, 258] on div "8/25 Introduction Jack Vickers HIST 2112 Fall 2025" at bounding box center [875, 265] width 1000 height 65
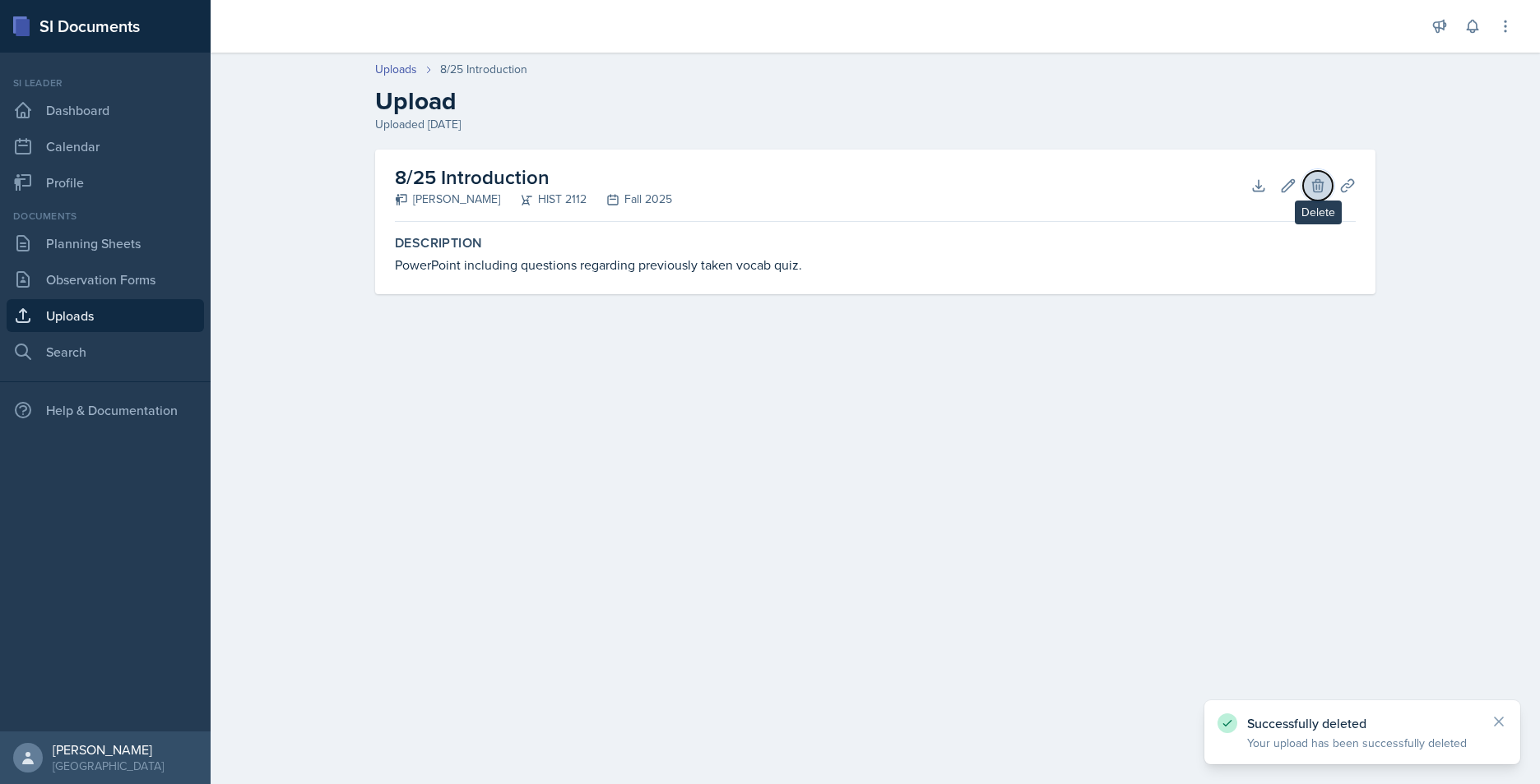
click at [1310, 183] on icon at bounding box center [1318, 186] width 16 height 16
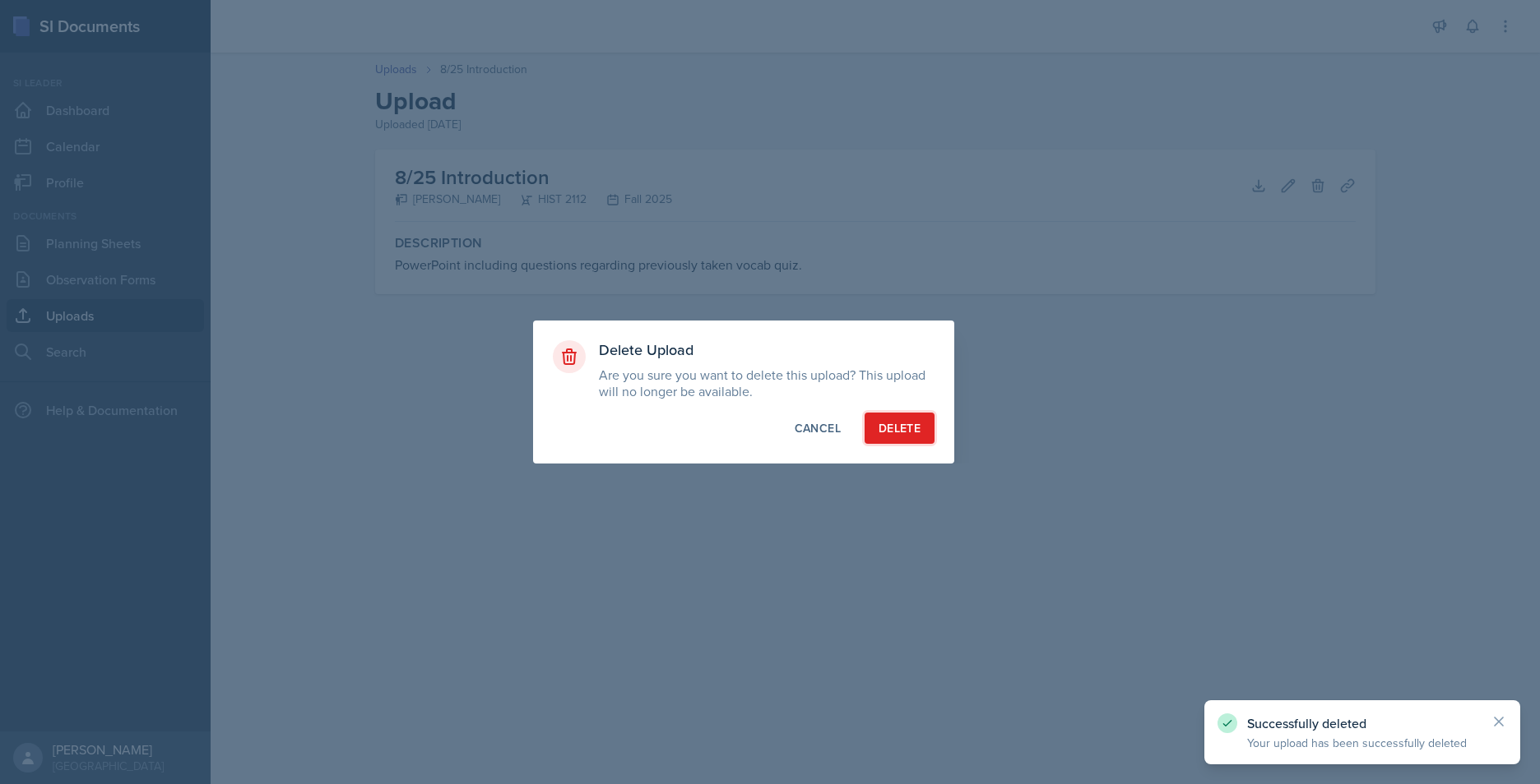
click at [890, 432] on div "Delete" at bounding box center [899, 428] width 42 height 16
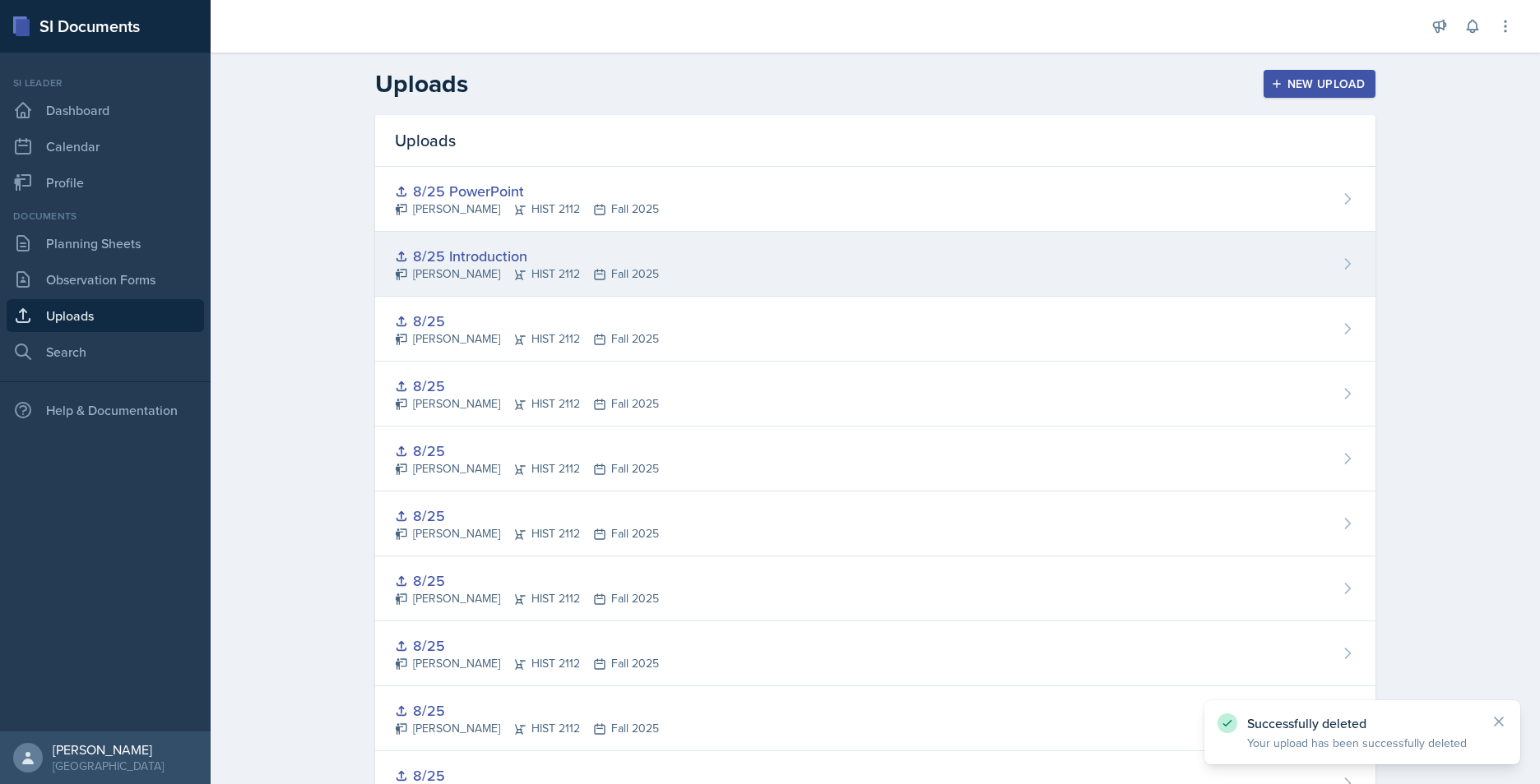
click at [1266, 285] on div "8/25 Introduction Jack Vickers HIST 2112 Fall 2025" at bounding box center [875, 265] width 1000 height 65
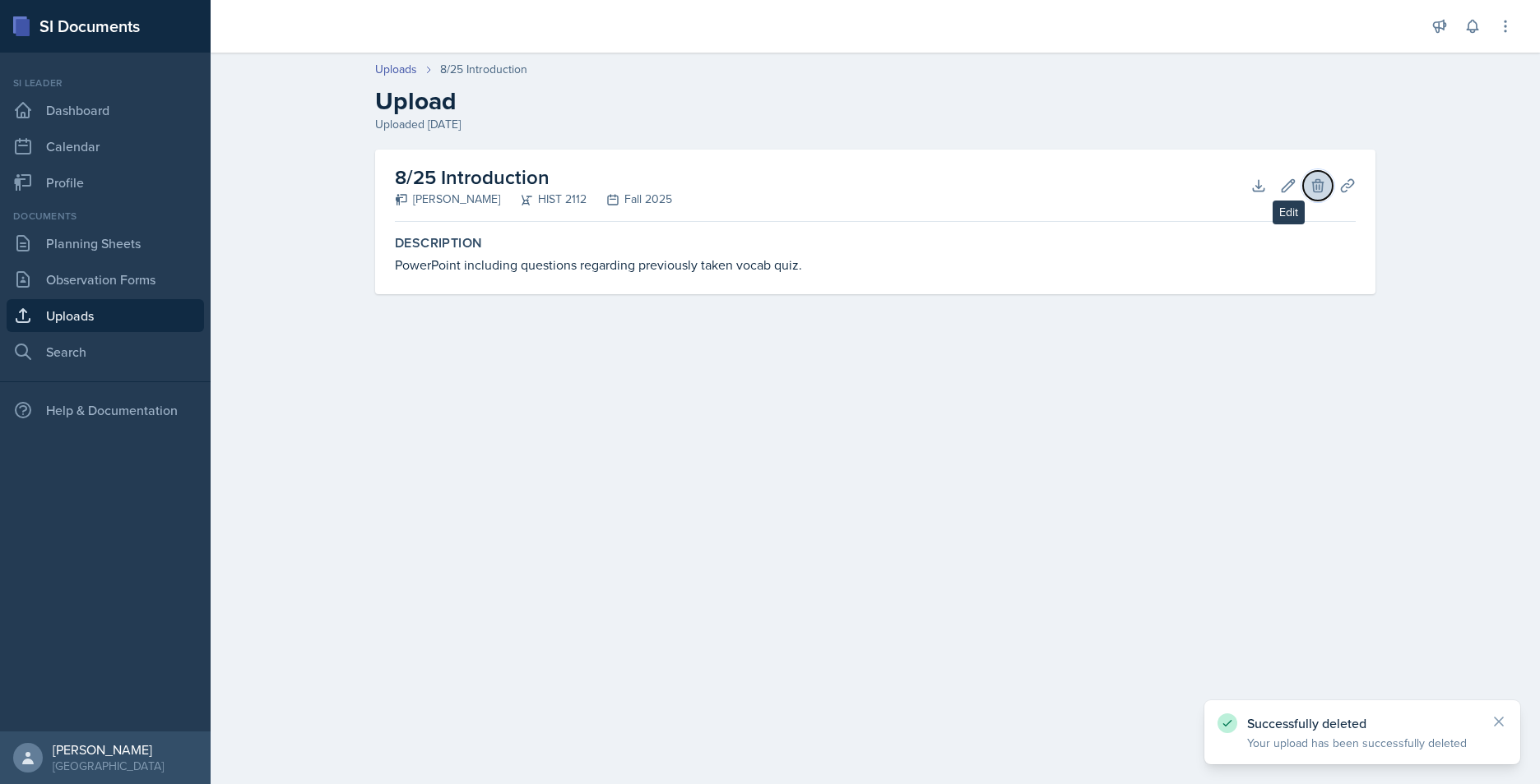
click at [1309, 180] on button "Delete" at bounding box center [1318, 185] width 30 height 30
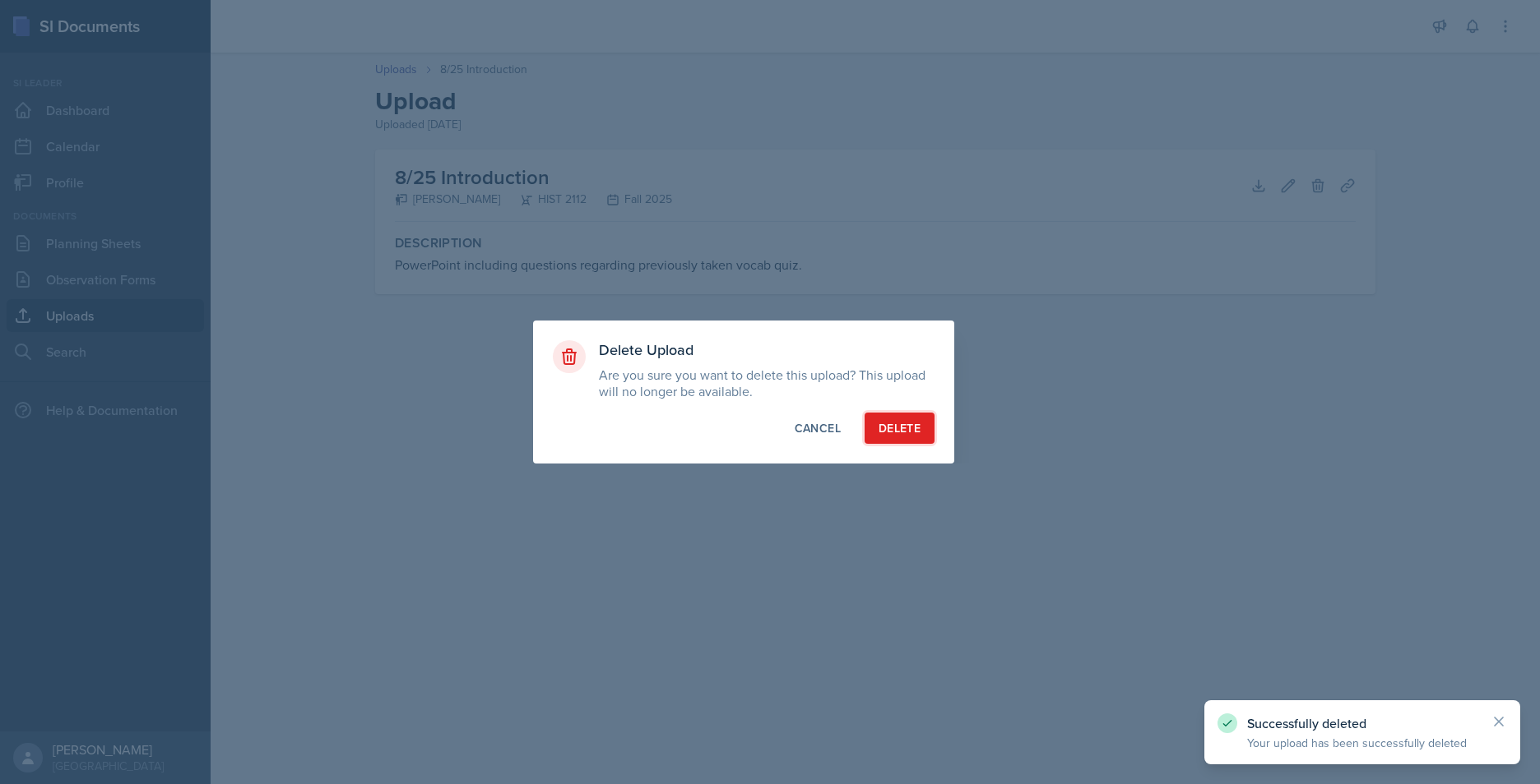
click at [885, 416] on button "Delete" at bounding box center [899, 428] width 70 height 32
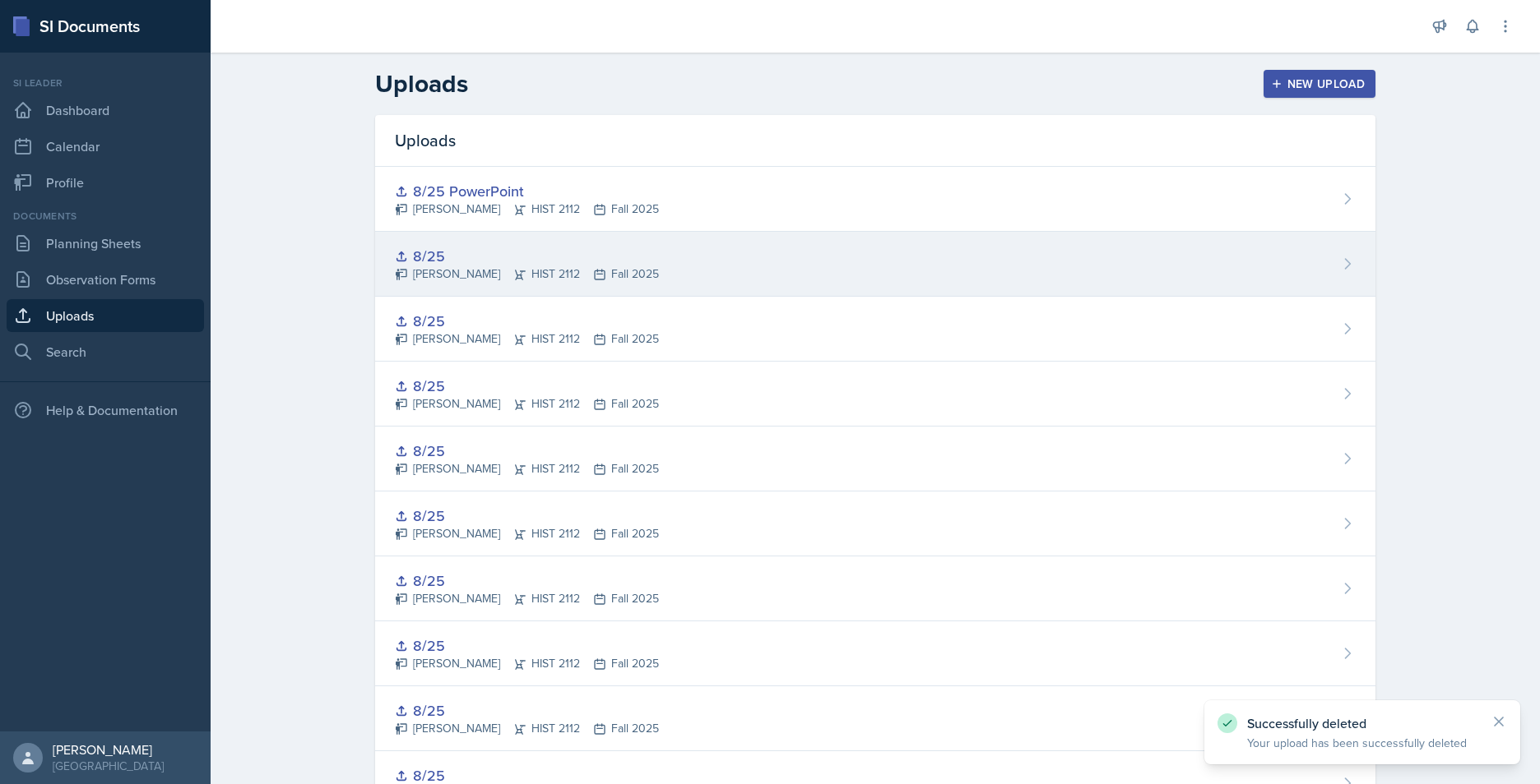
click at [1145, 265] on div "8/25 Jack Vickers HIST 2112 Fall 2025" at bounding box center [875, 265] width 1000 height 65
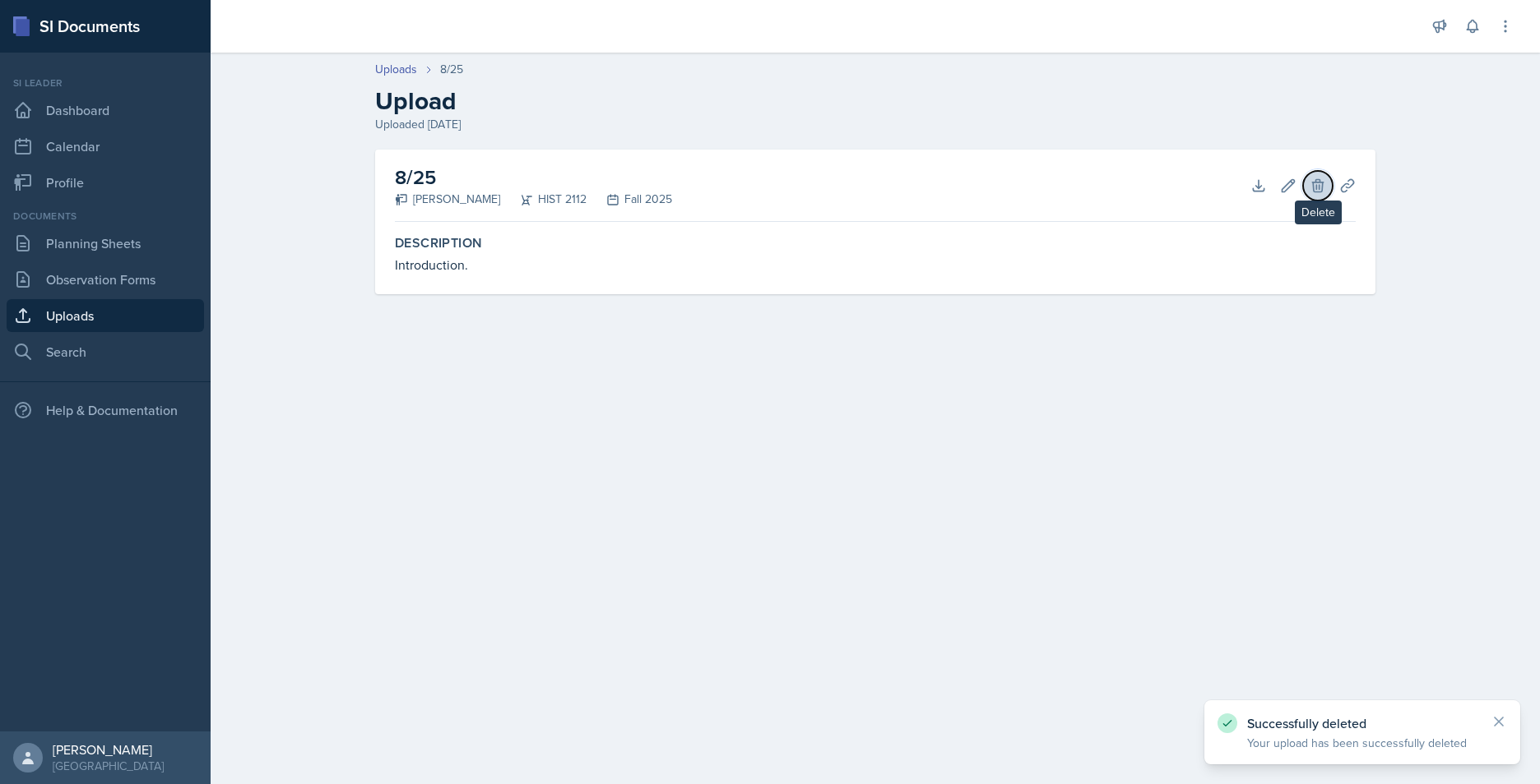
click at [1319, 180] on icon at bounding box center [1318, 186] width 16 height 16
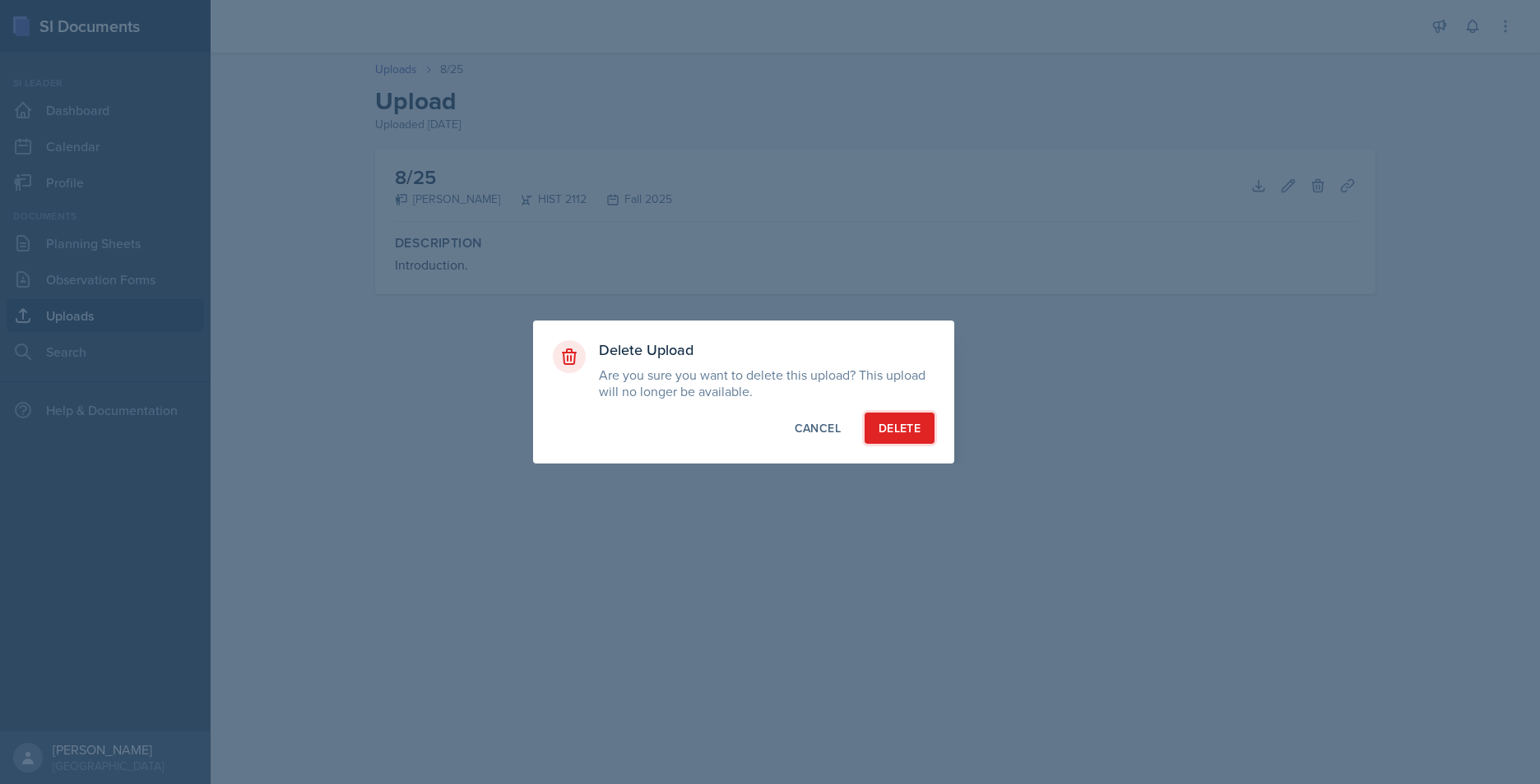
click at [899, 422] on div "Delete" at bounding box center [899, 428] width 42 height 16
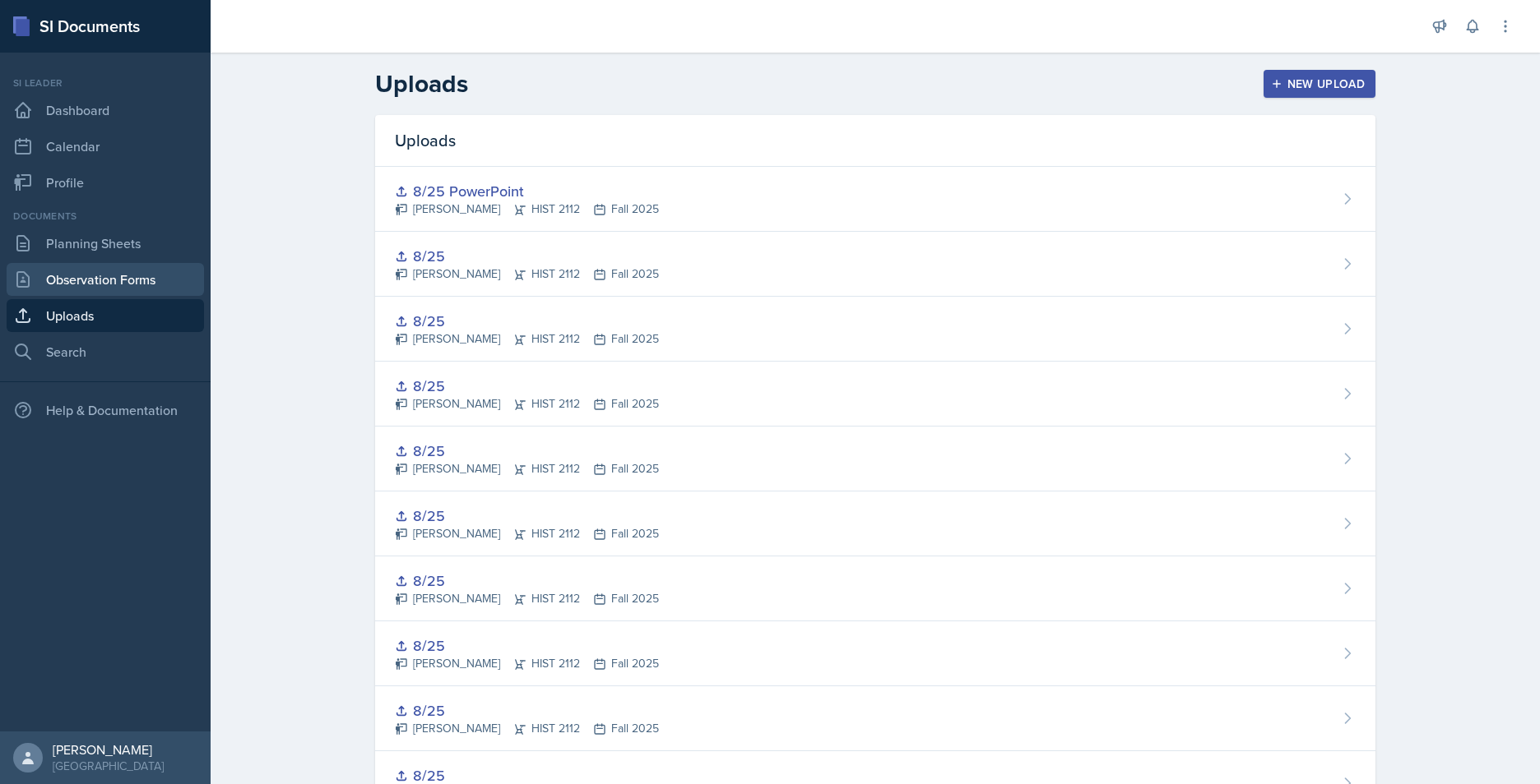
click at [89, 280] on link "Observation Forms" at bounding box center [105, 279] width 197 height 33
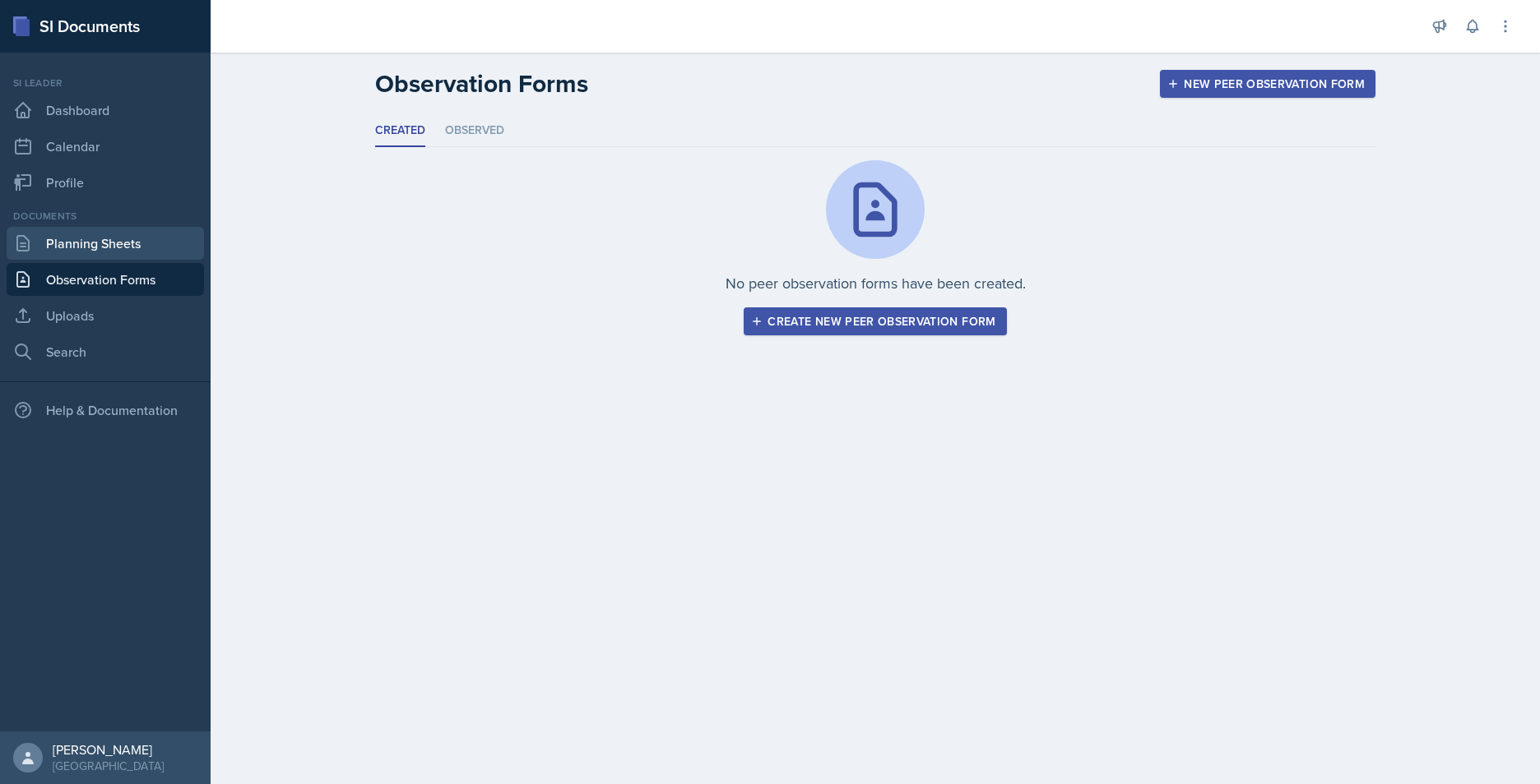
click at [104, 237] on link "Planning Sheets" at bounding box center [105, 243] width 197 height 33
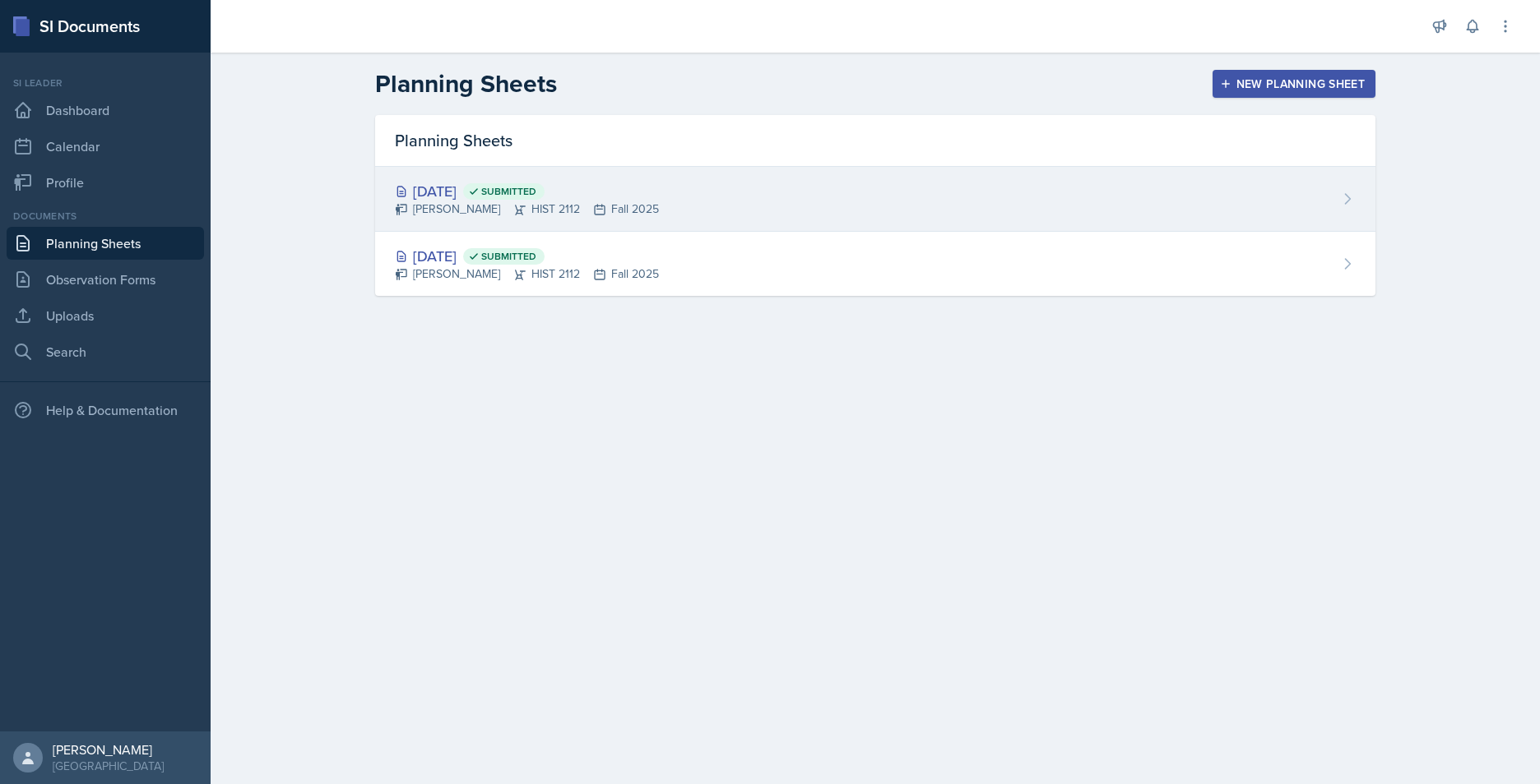
click at [793, 197] on div "Aug 25th, 2025 Submitted Jack Vickers HIST 2112 Fall 2025" at bounding box center [875, 200] width 1000 height 65
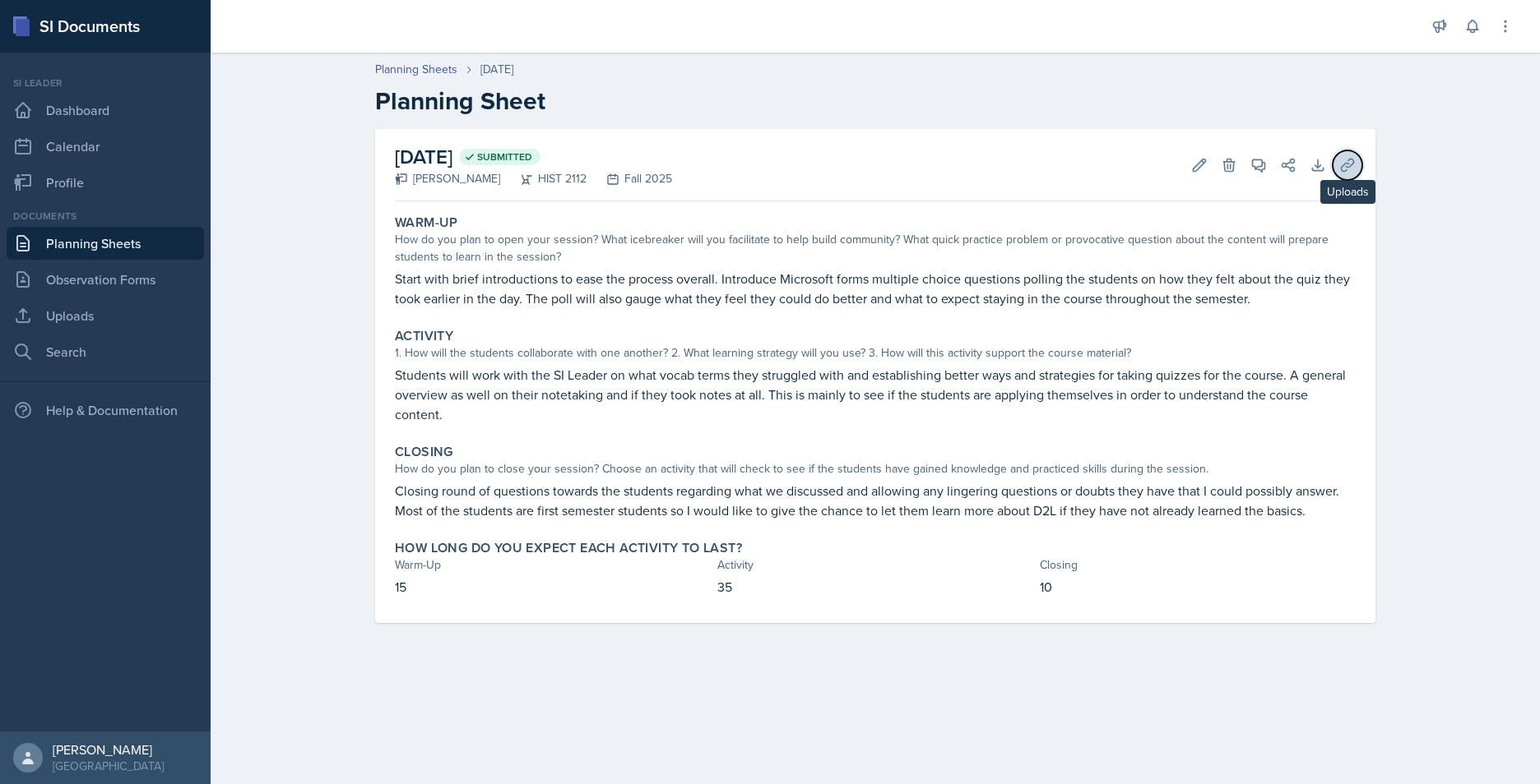
click at [1353, 161] on icon at bounding box center [1348, 165] width 13 height 13
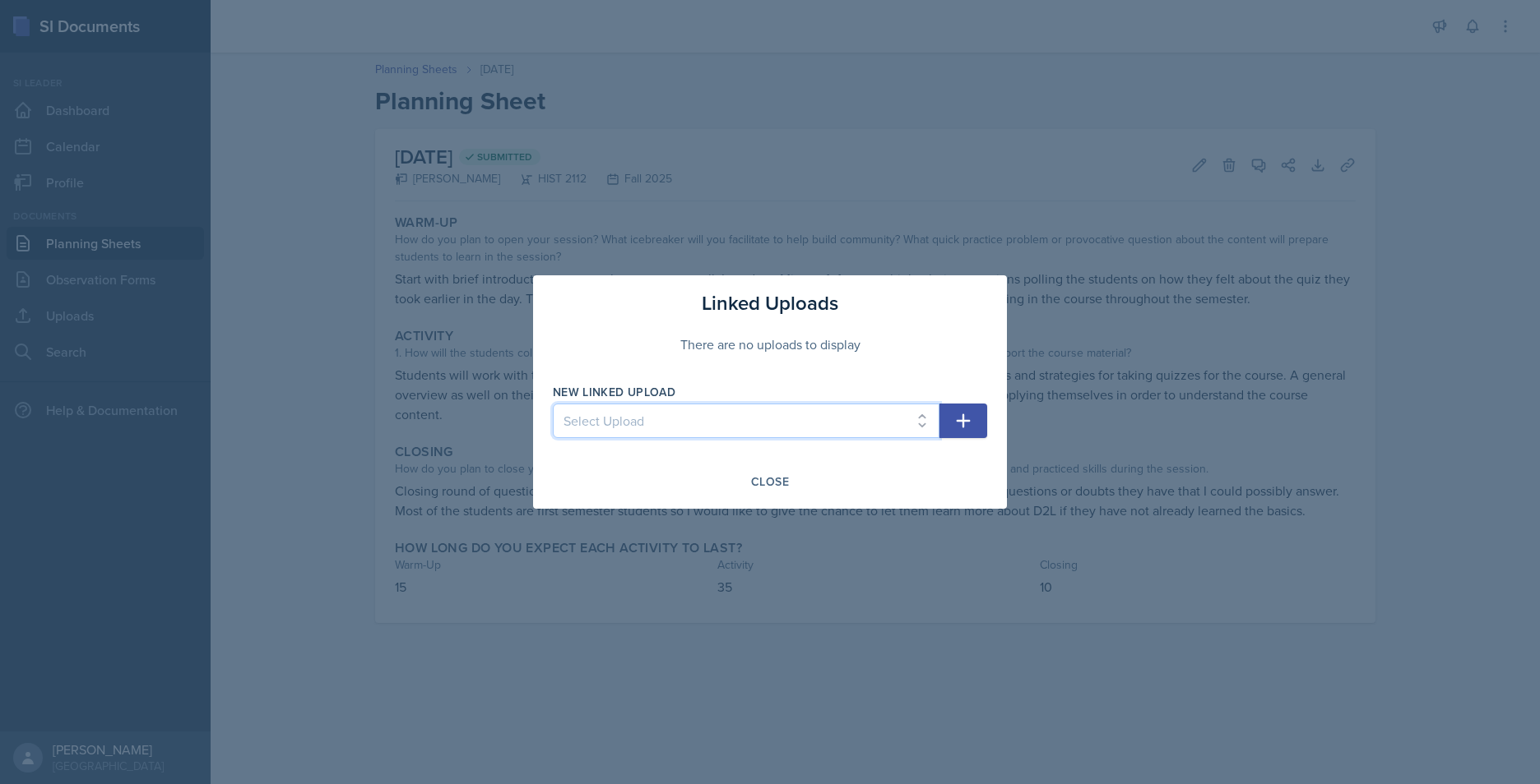
click at [798, 416] on select "Select Upload Taboo rules Introduction PowerPoint Introduction PowerPoint Intro…" at bounding box center [747, 421] width 387 height 34
select select "083869dc-30b1-4efd-89a2-73ad4f6ea396"
click at [553, 404] on select "Select Upload Taboo rules Introduction PowerPoint Introduction PowerPoint Intro…" at bounding box center [747, 421] width 387 height 34
click at [956, 471] on div "Close" at bounding box center [770, 481] width 435 height 28
click at [963, 409] on button "button" at bounding box center [963, 421] width 48 height 34
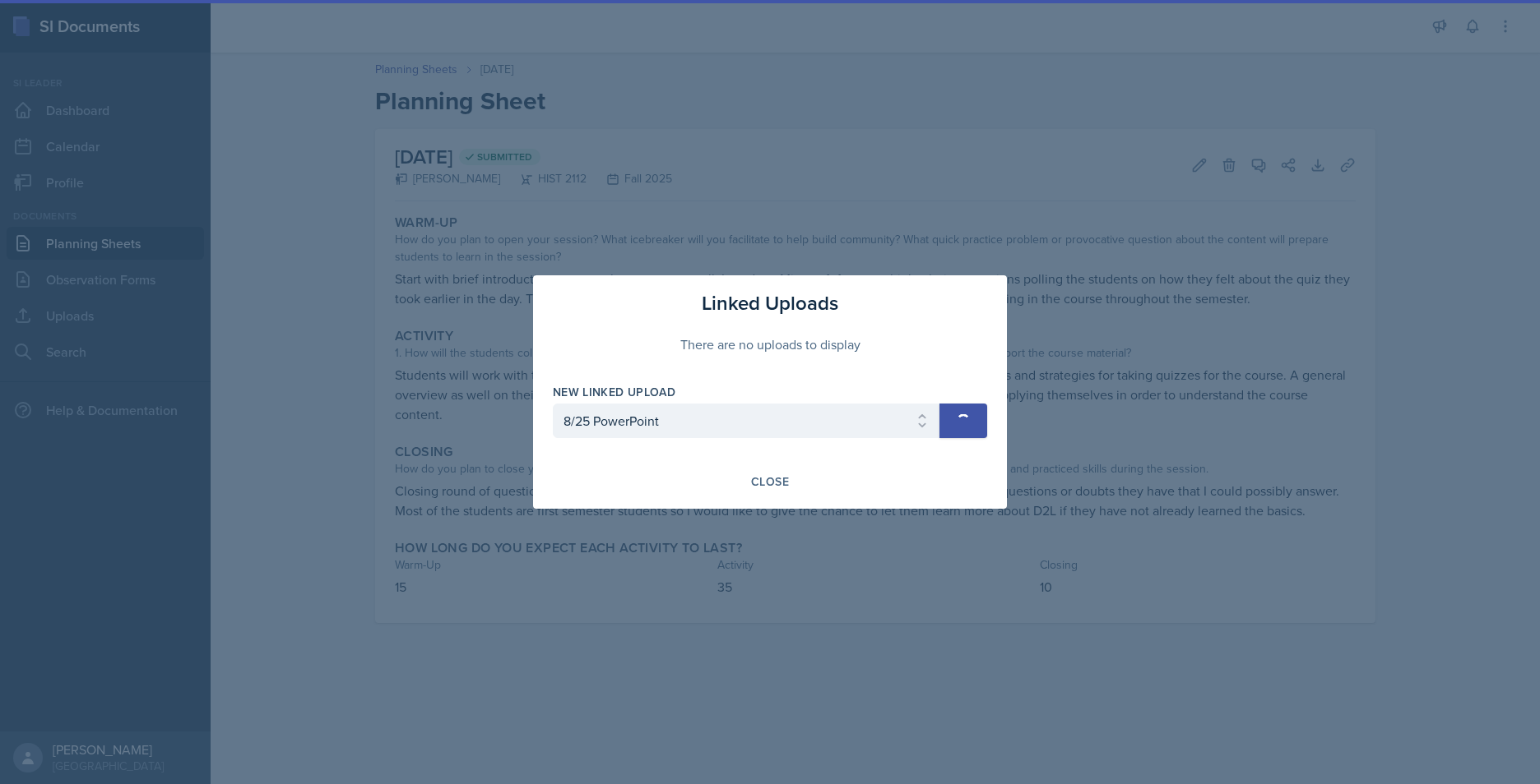
select select
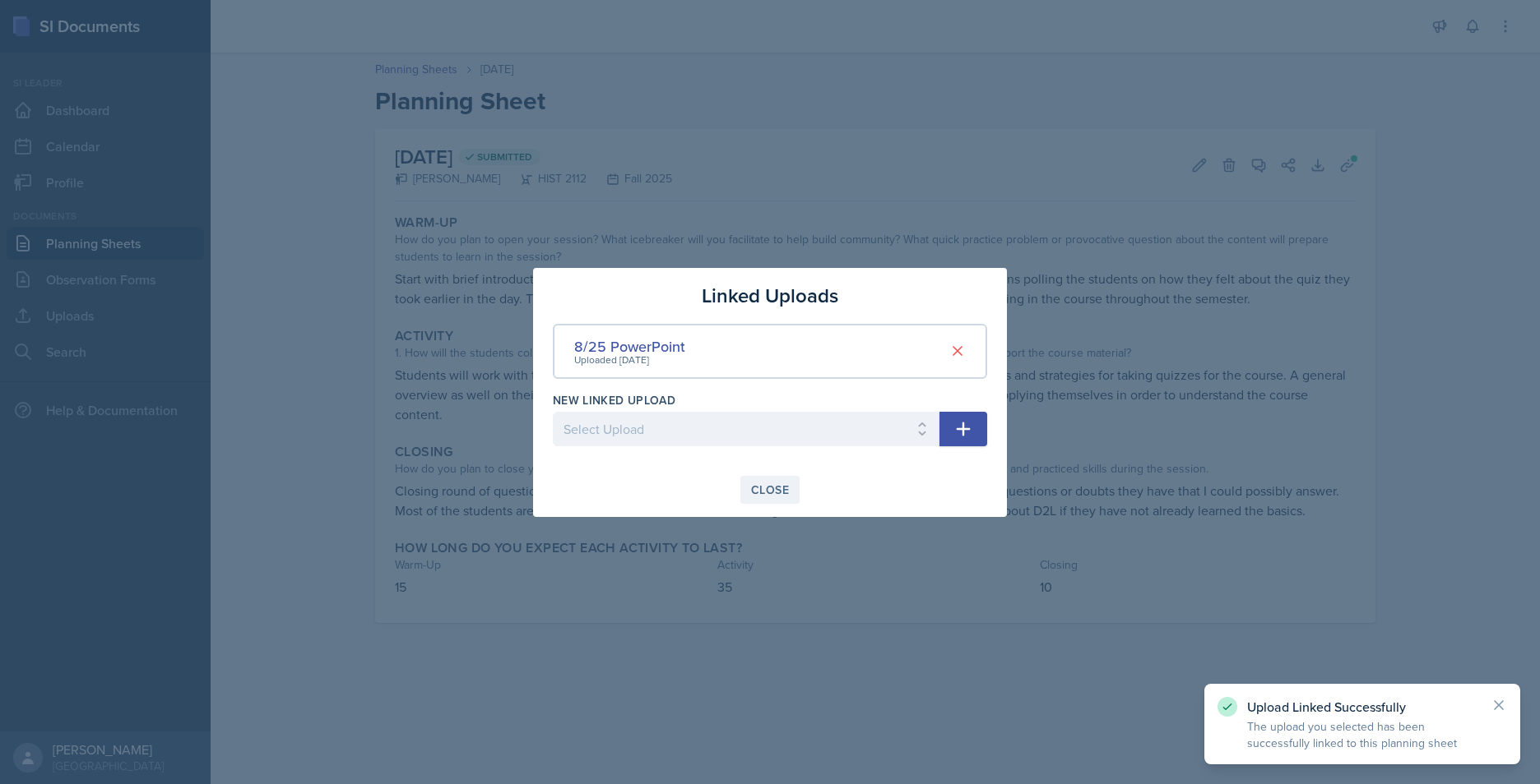
click at [775, 489] on div "Close" at bounding box center [770, 490] width 38 height 14
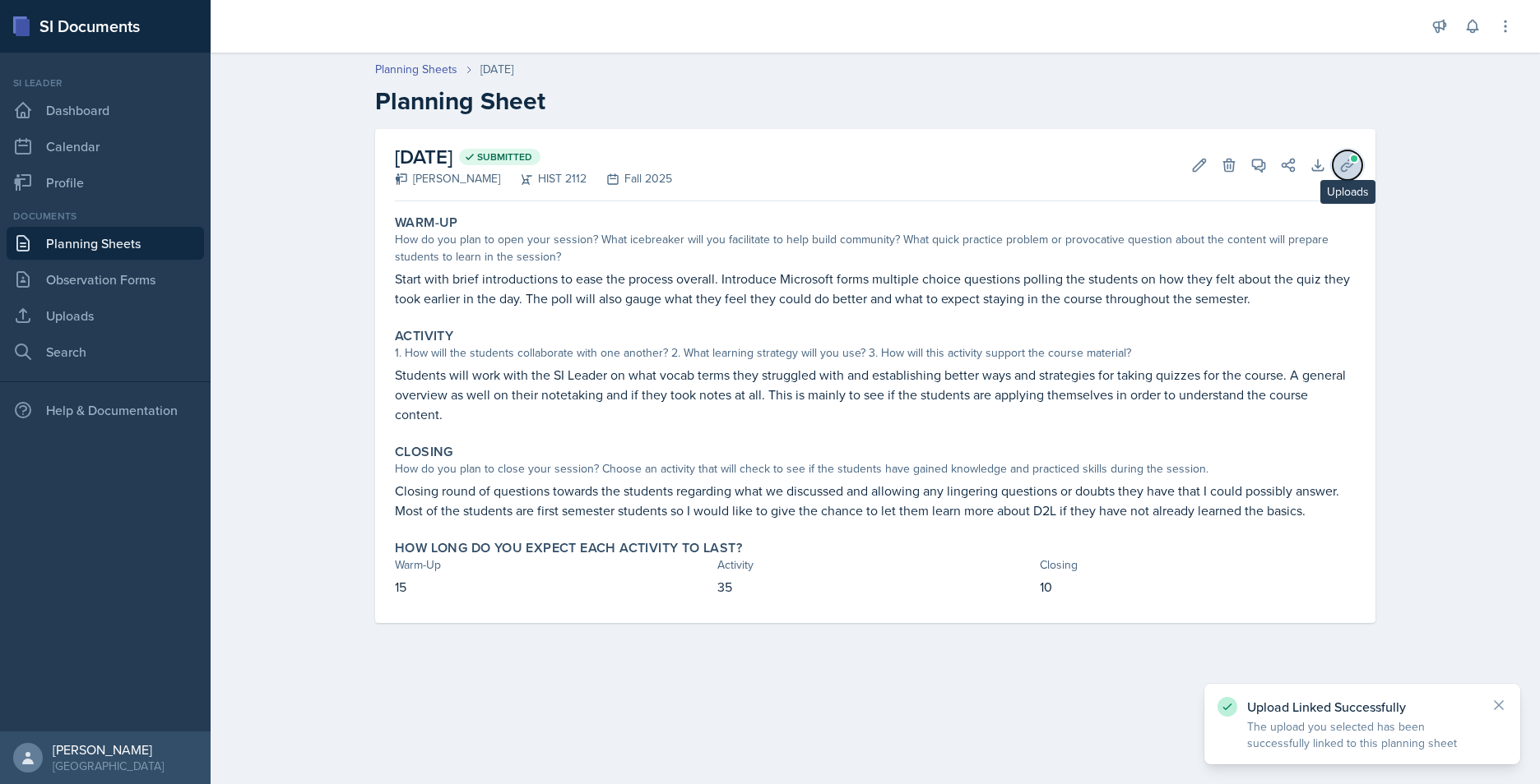
click at [1348, 161] on icon at bounding box center [1348, 165] width 16 height 16
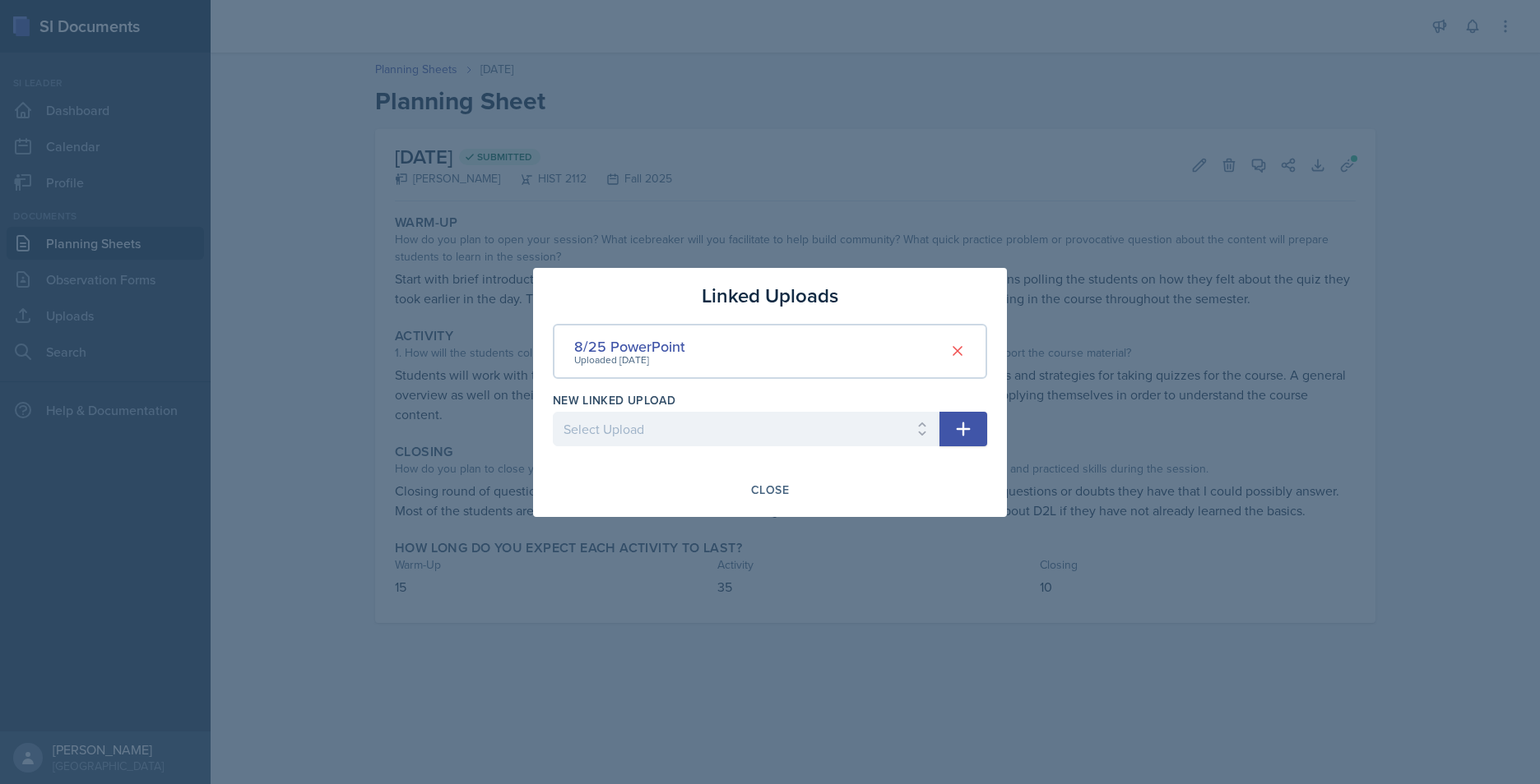
click at [1133, 592] on div at bounding box center [770, 392] width 1540 height 784
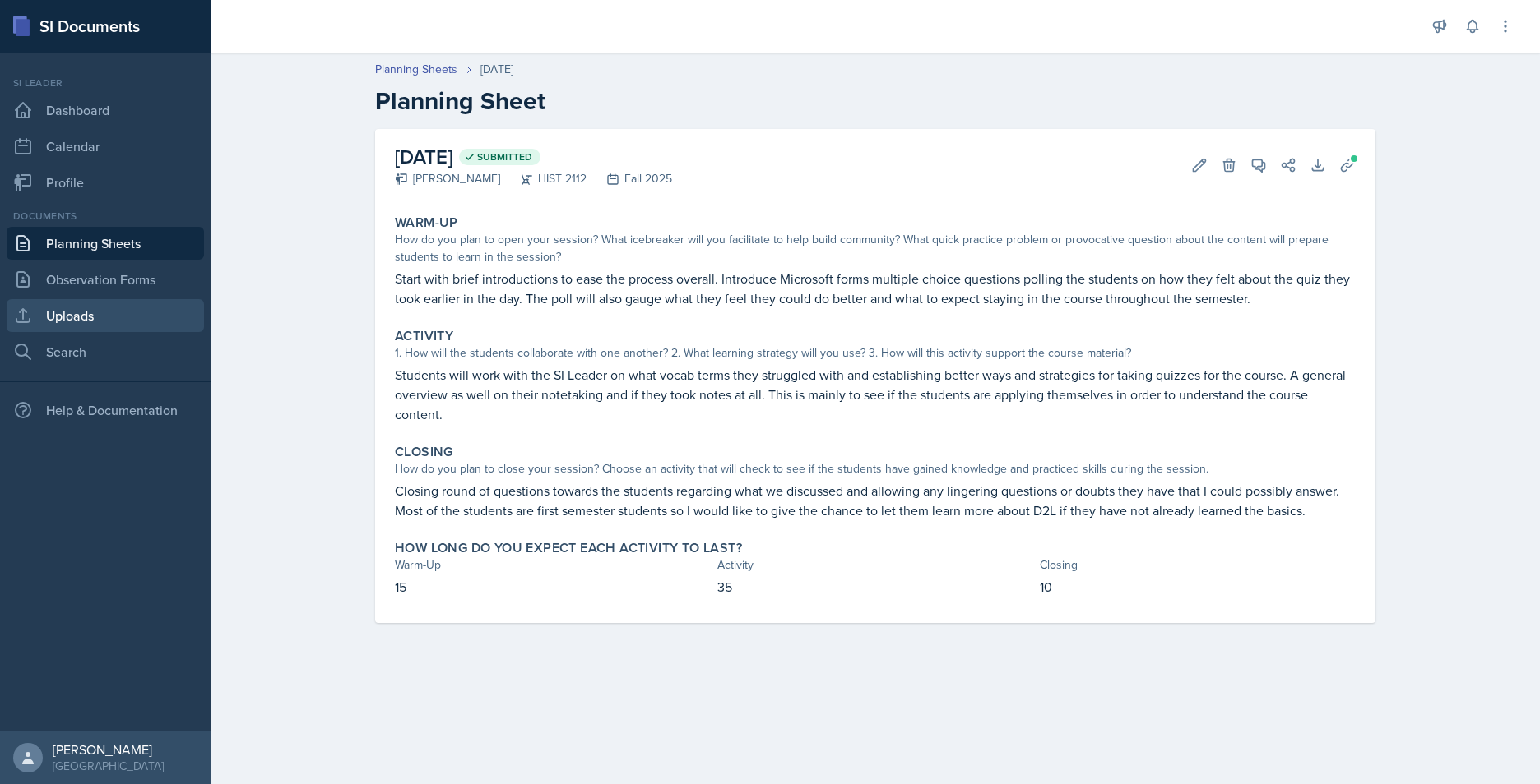
click at [86, 316] on link "Uploads" at bounding box center [105, 315] width 197 height 33
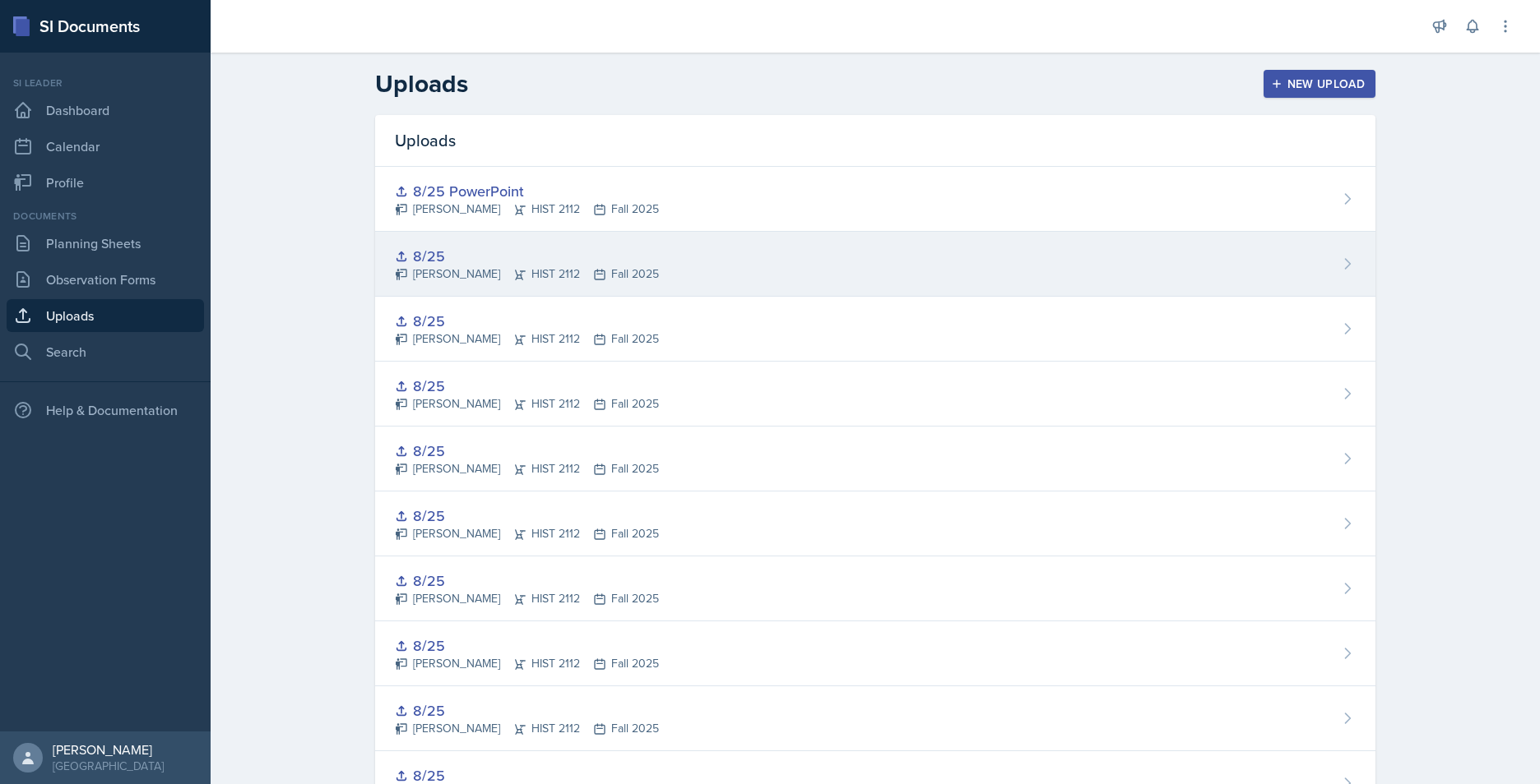
click at [1346, 265] on icon at bounding box center [1348, 264] width 5 height 10
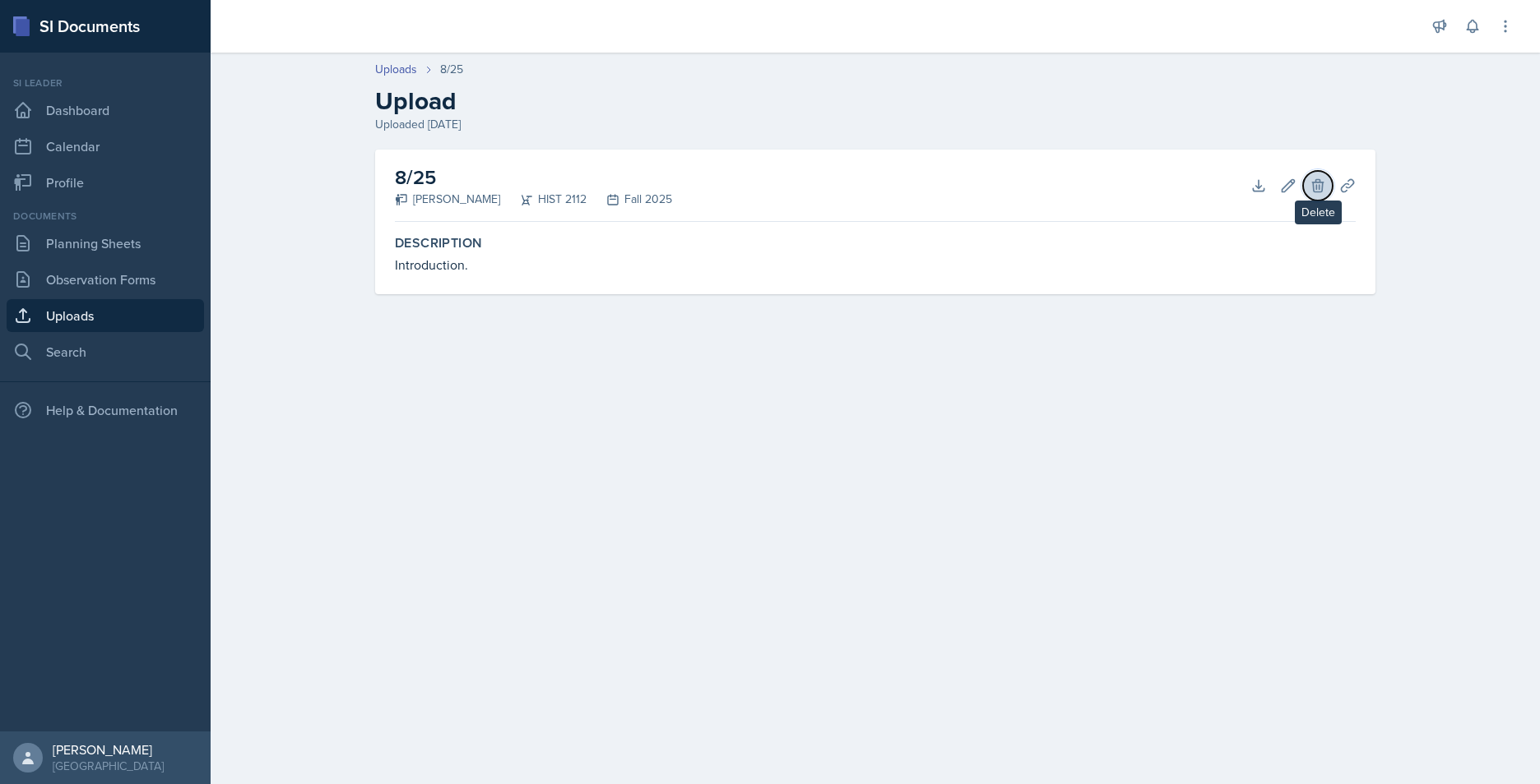
click at [1313, 187] on icon at bounding box center [1318, 185] width 11 height 13
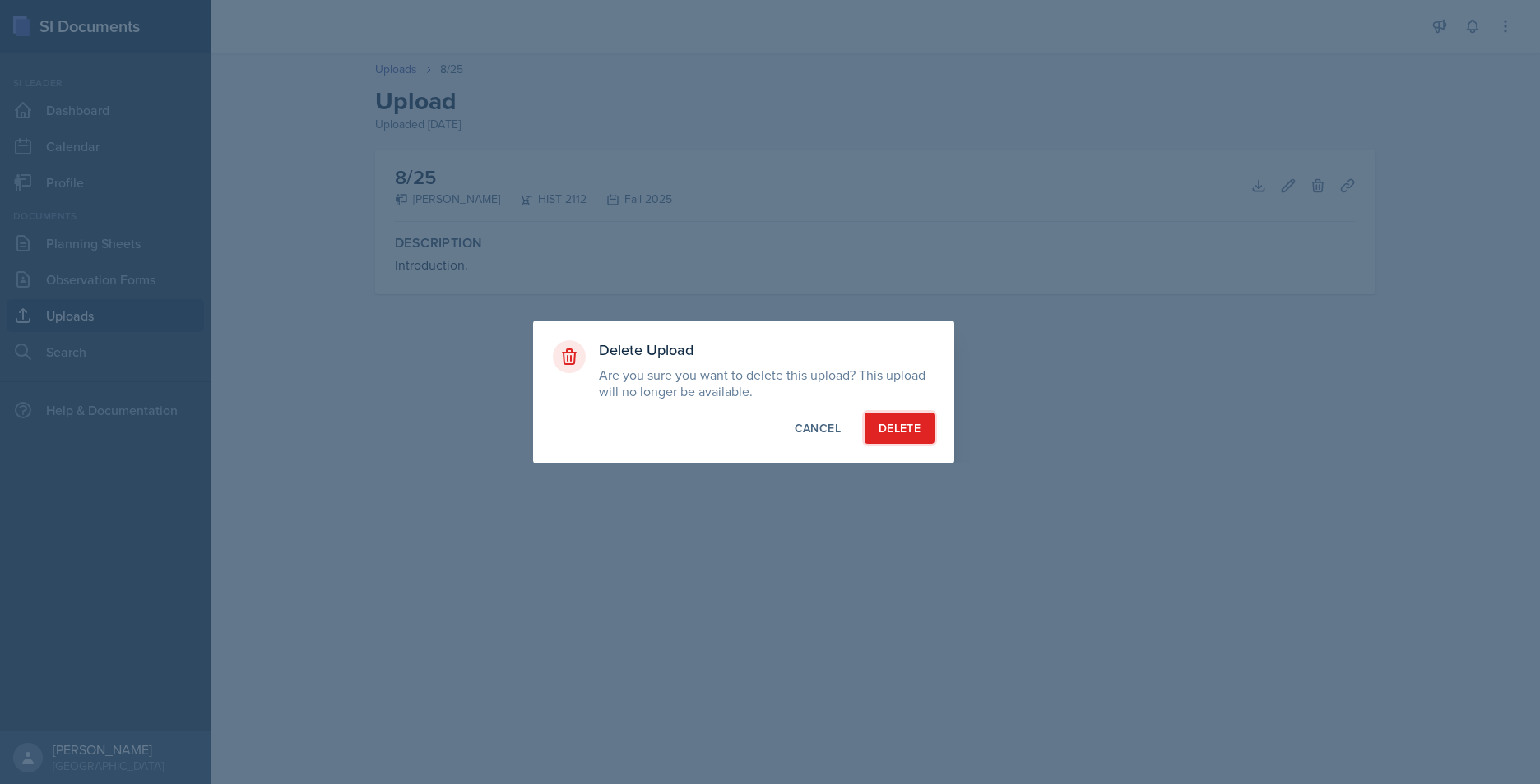
click at [903, 423] on div "Delete" at bounding box center [899, 428] width 42 height 16
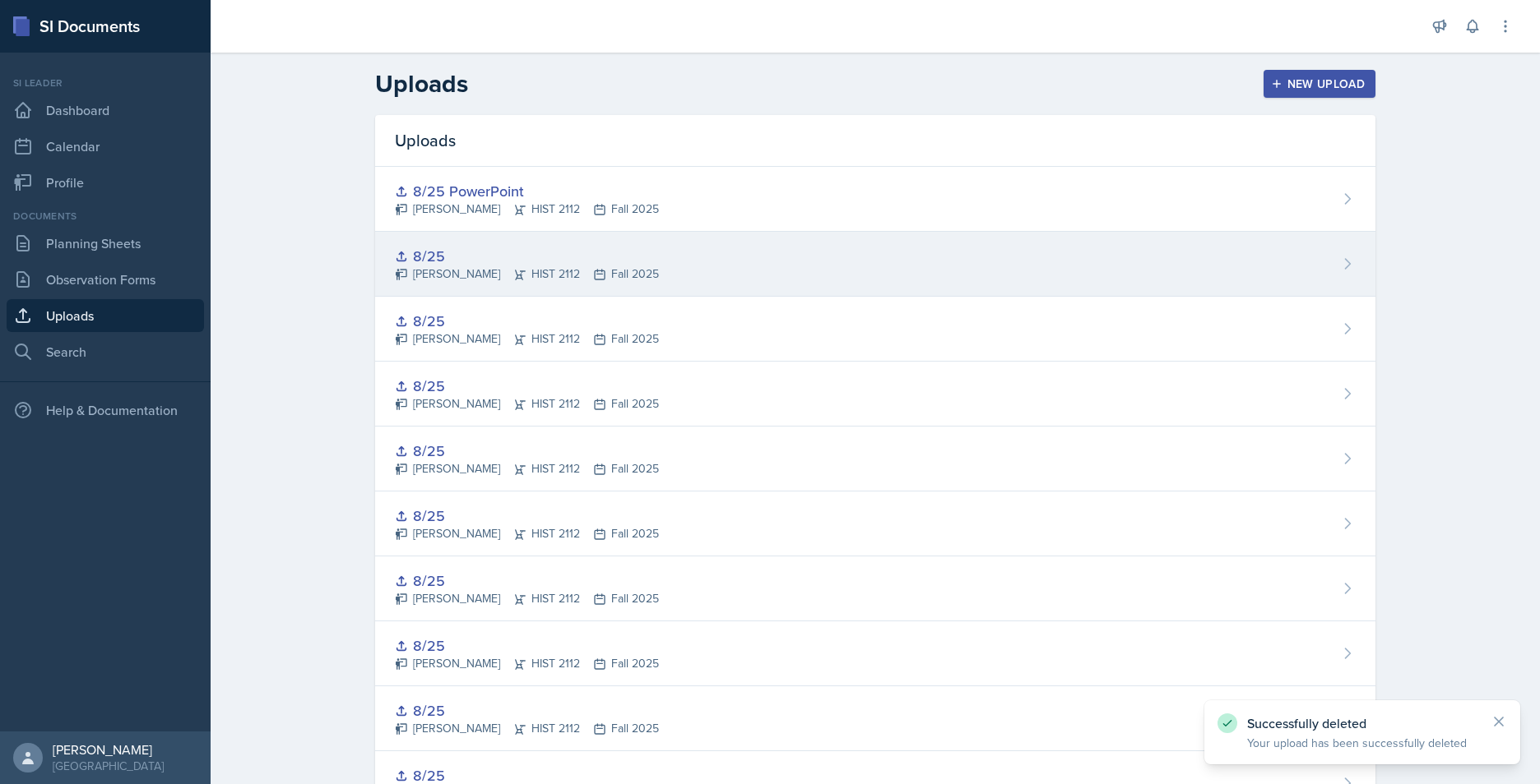
click at [1342, 270] on icon at bounding box center [1348, 264] width 16 height 16
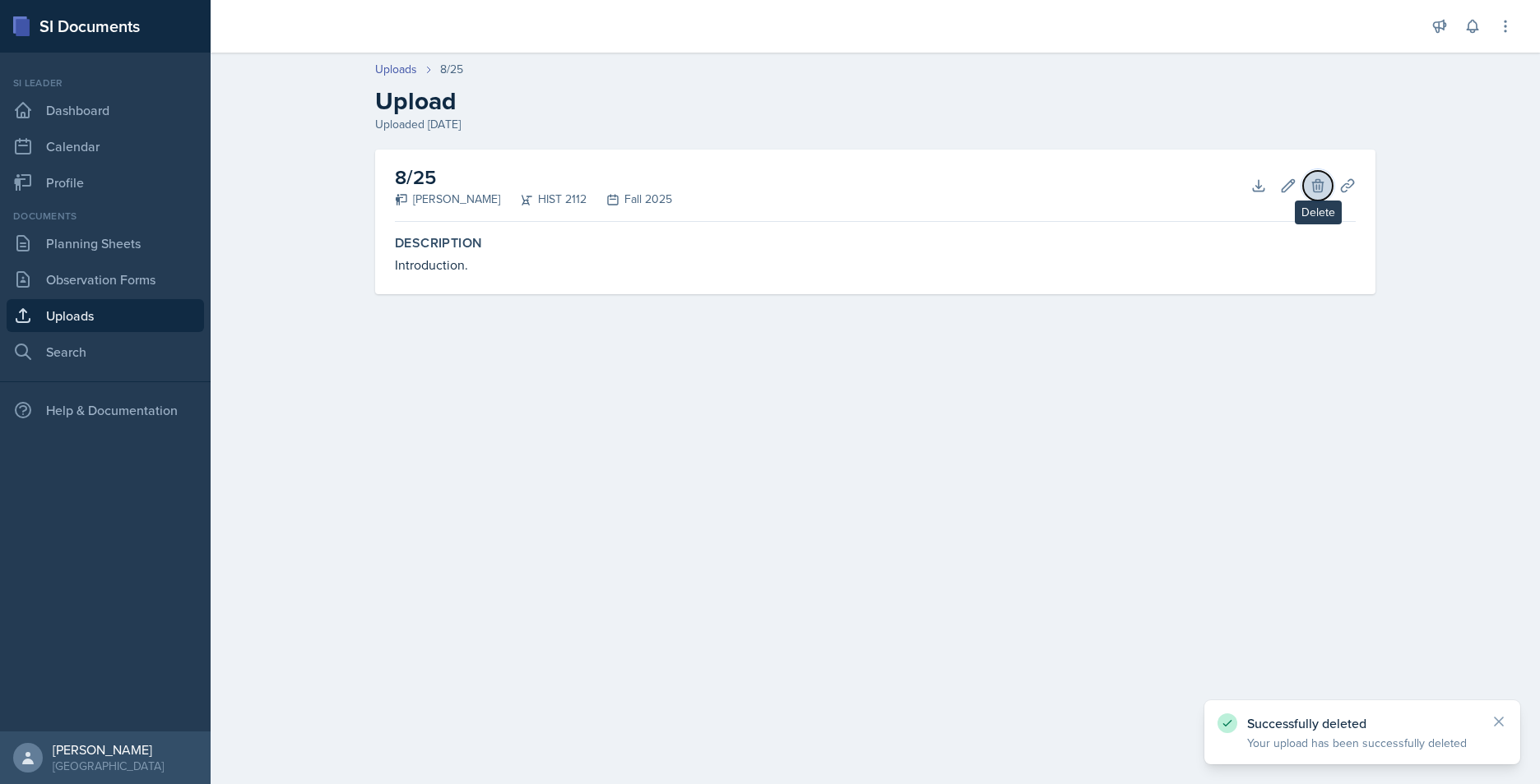
click at [1322, 176] on button "Delete" at bounding box center [1318, 185] width 30 height 30
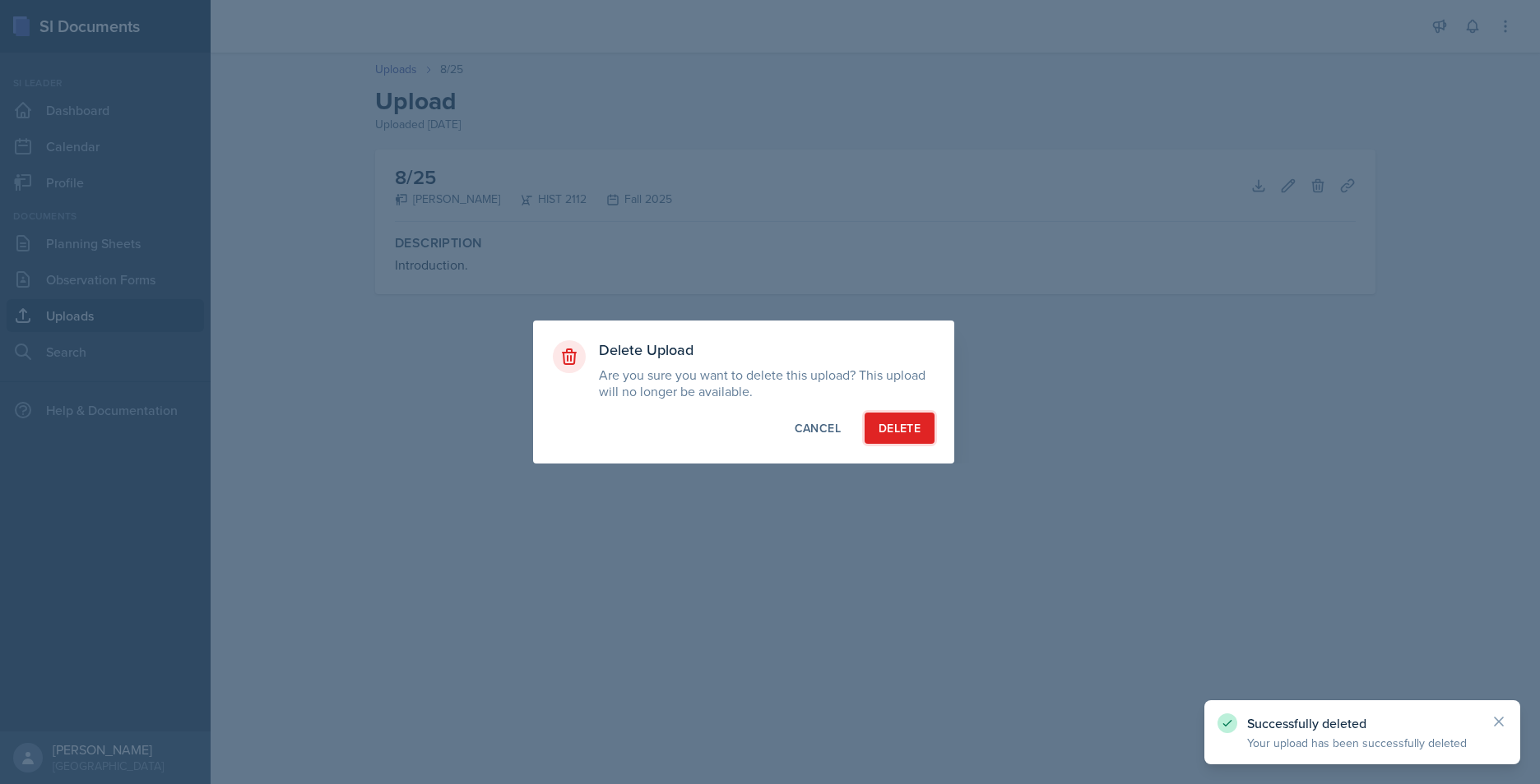
click at [907, 429] on div "Delete" at bounding box center [899, 428] width 42 height 16
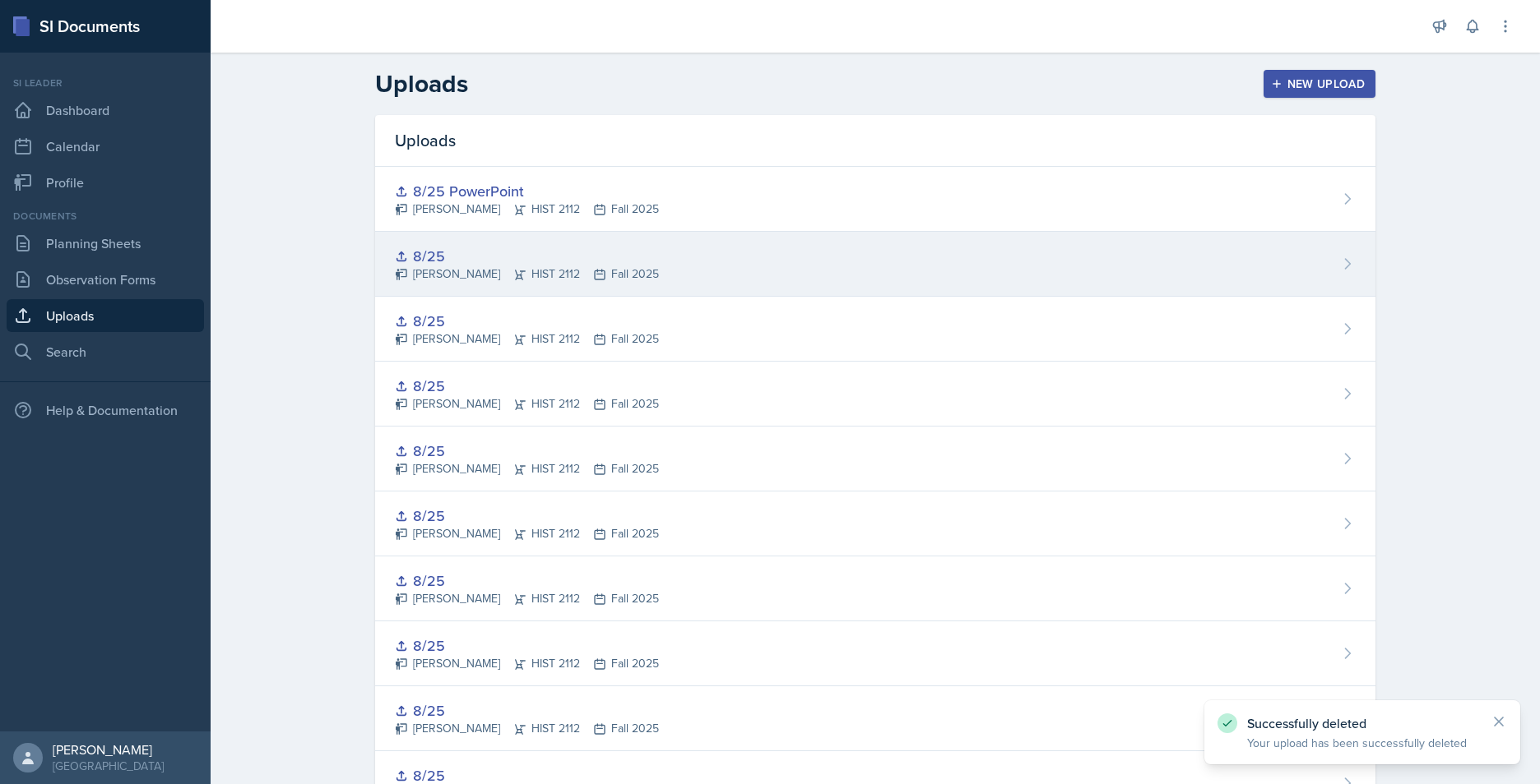
click at [1331, 282] on div "8/25 Jack Vickers HIST 2112 Fall 2025" at bounding box center [875, 265] width 1000 height 65
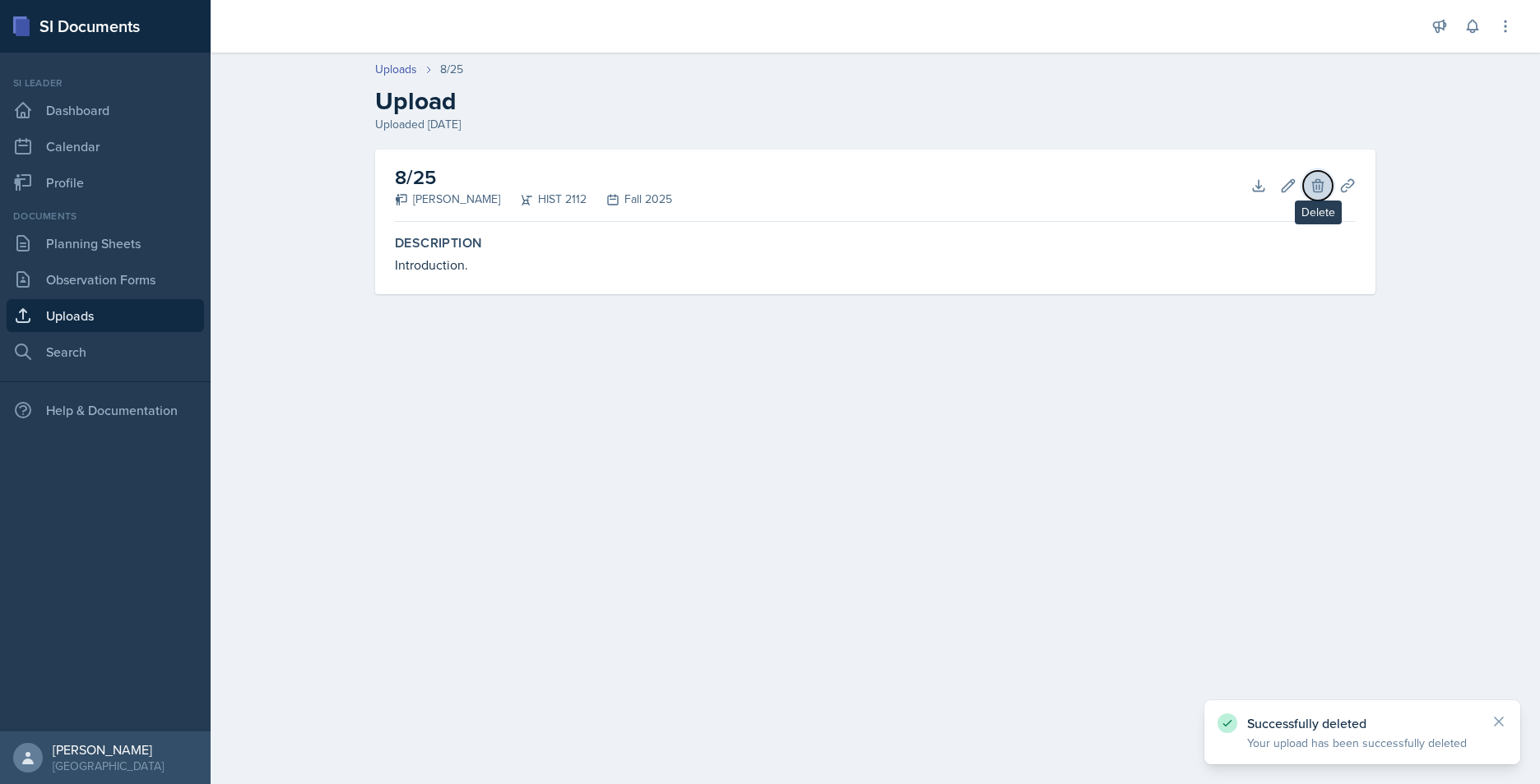
click at [1321, 188] on icon at bounding box center [1318, 186] width 16 height 16
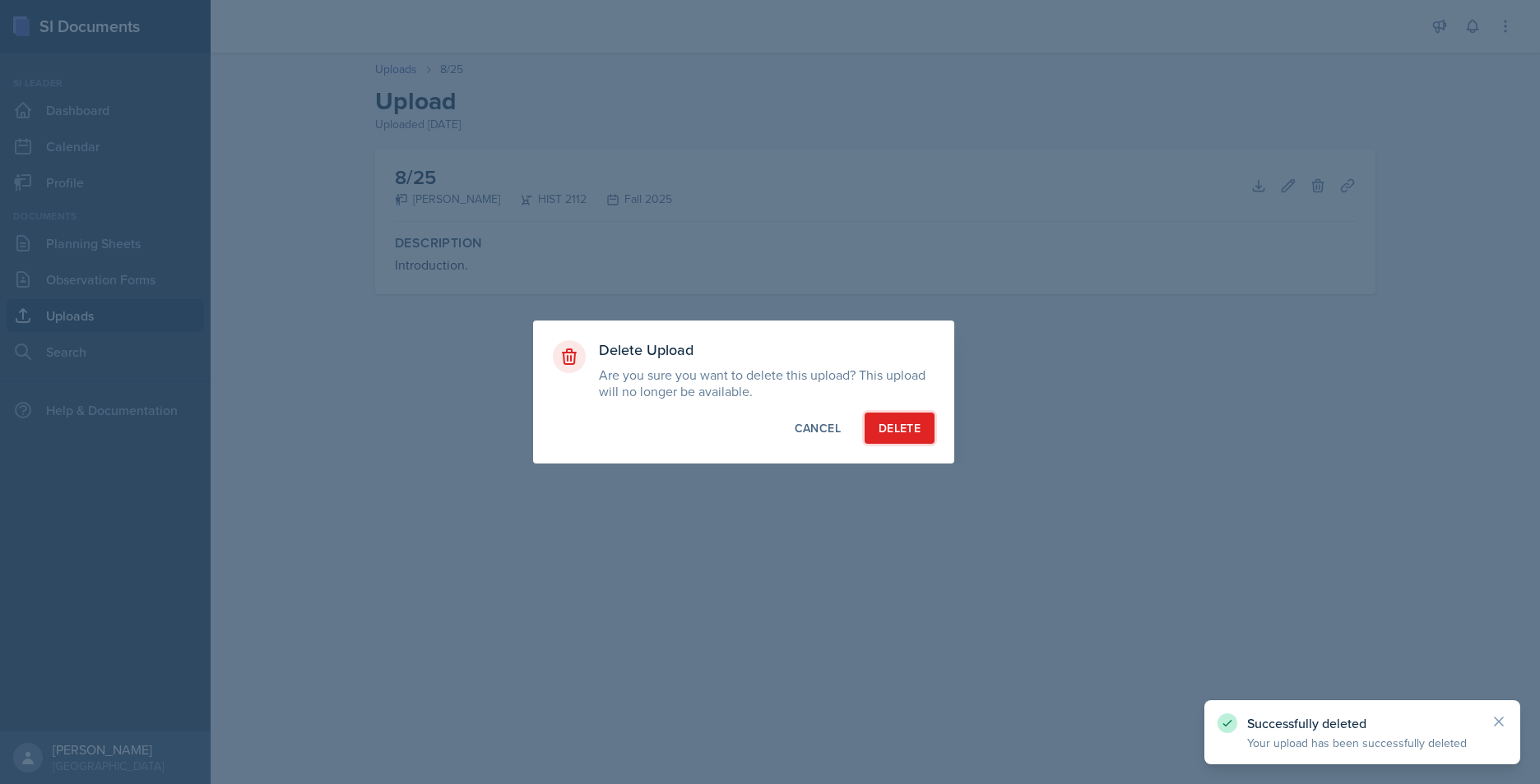
click at [926, 434] on button "Delete" at bounding box center [899, 428] width 70 height 32
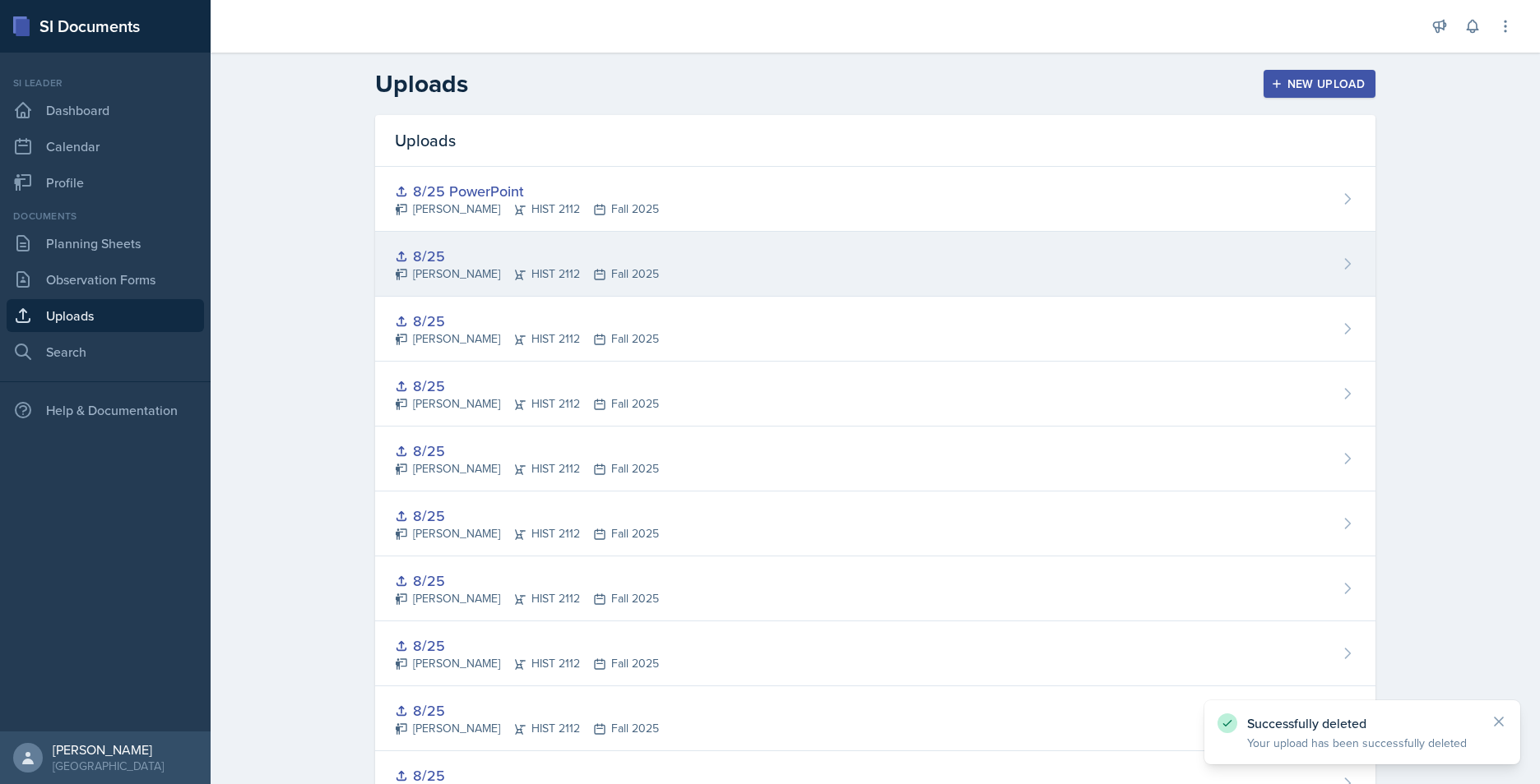
click at [1335, 280] on div "8/25 Jack Vickers HIST 2112 Fall 2025" at bounding box center [875, 265] width 1000 height 65
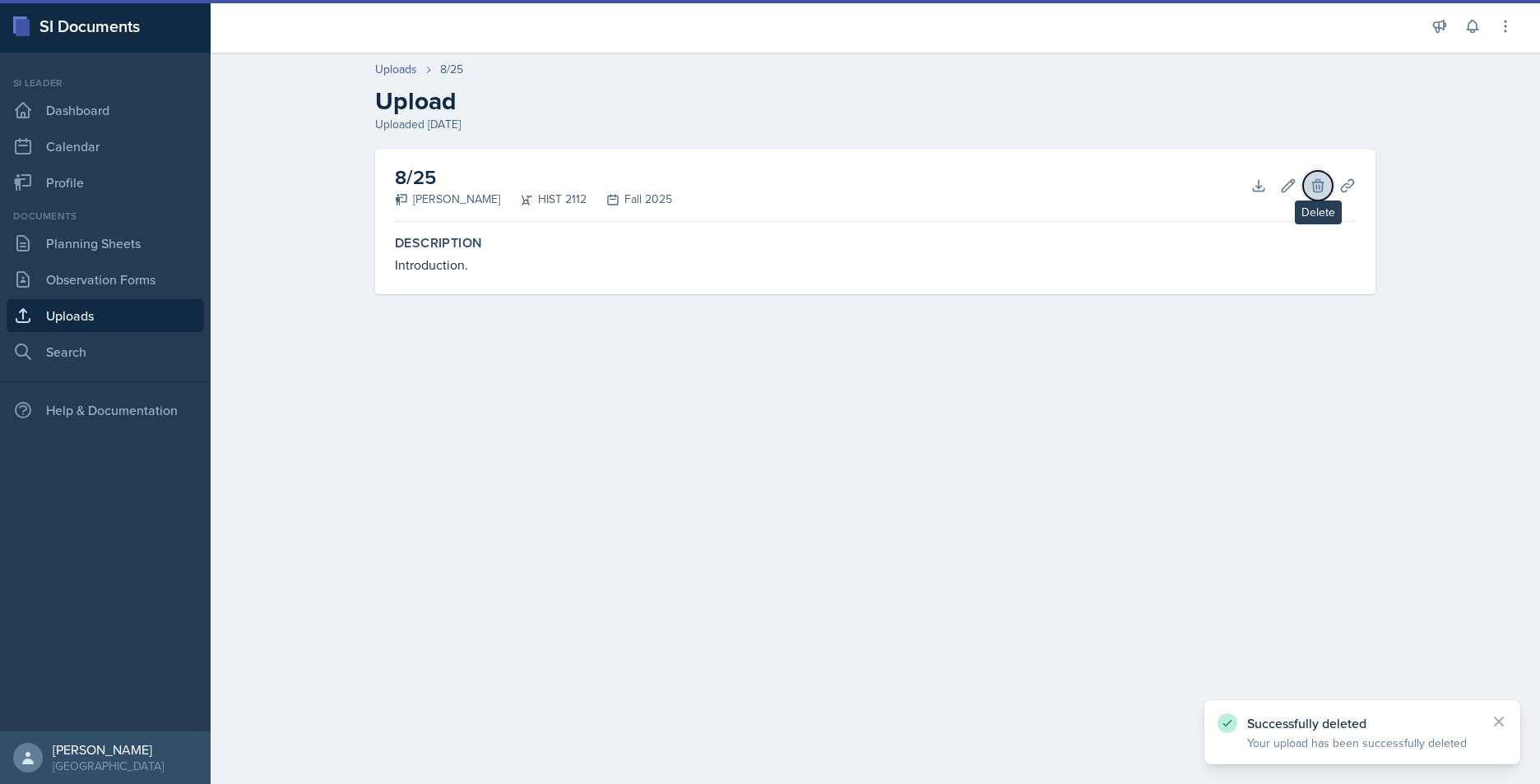
click at [1321, 191] on icon at bounding box center [1318, 185] width 11 height 13
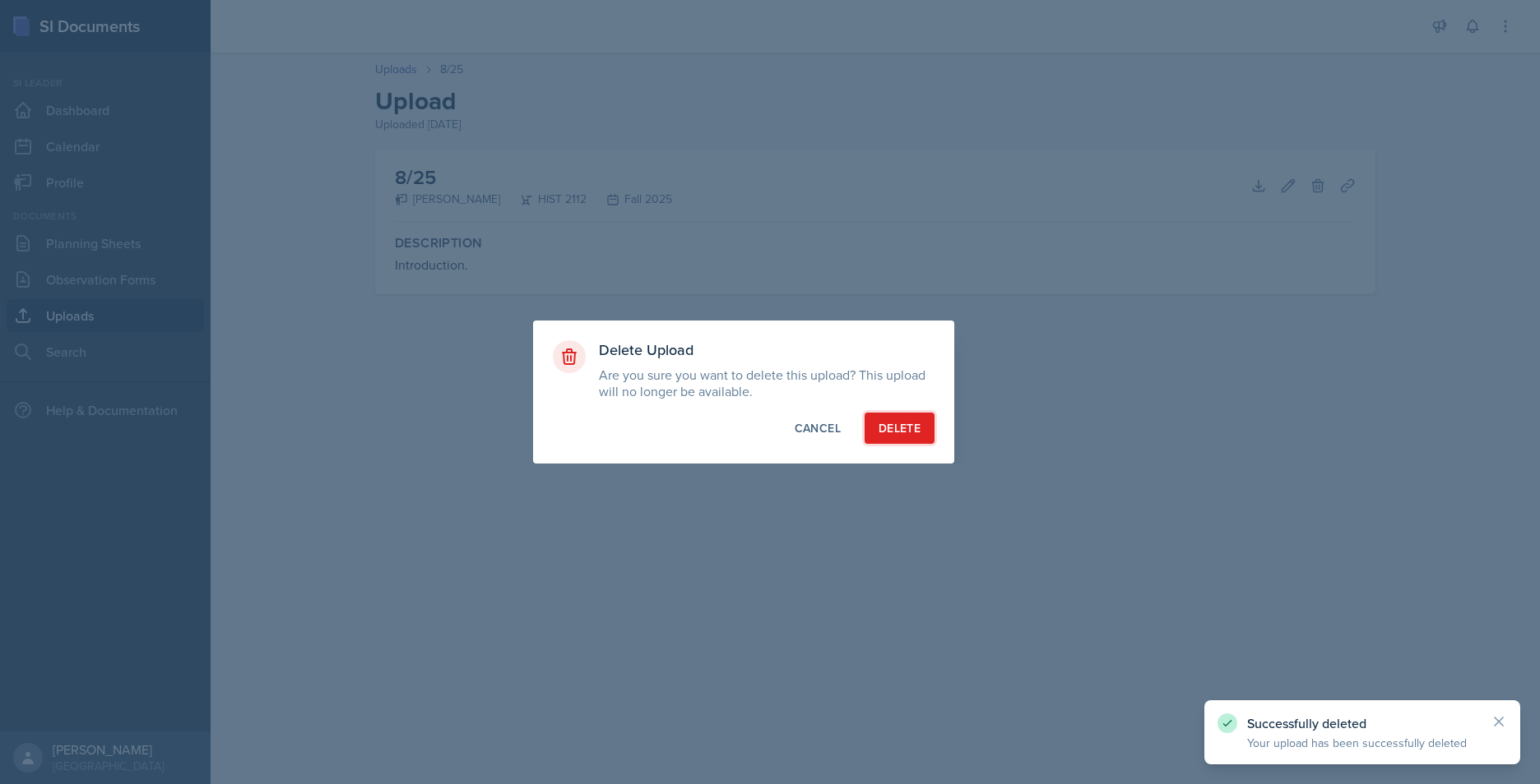
click at [908, 425] on div "Delete" at bounding box center [899, 428] width 42 height 16
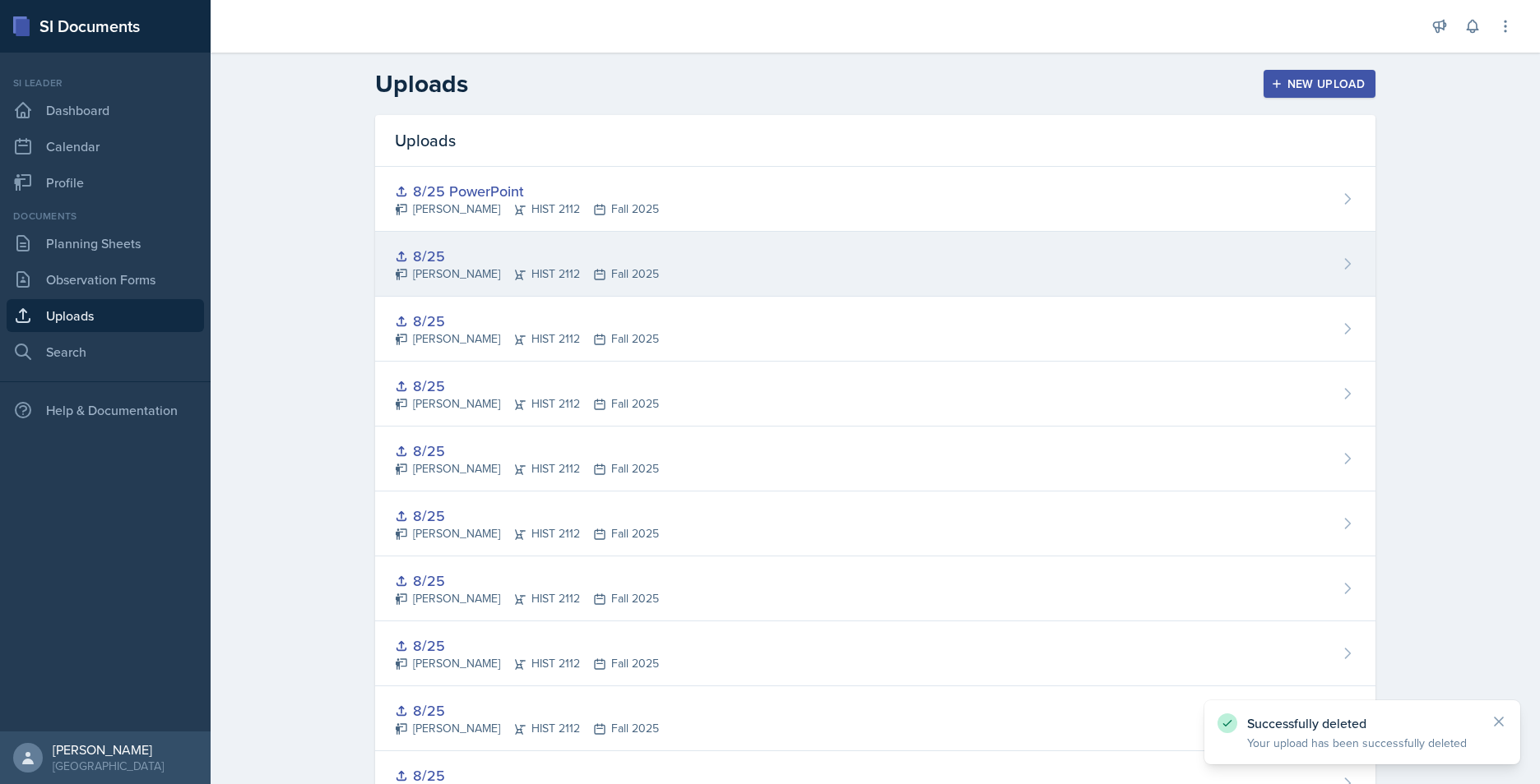
click at [1243, 289] on div "8/25 Jack Vickers HIST 2112 Fall 2025" at bounding box center [875, 265] width 1000 height 65
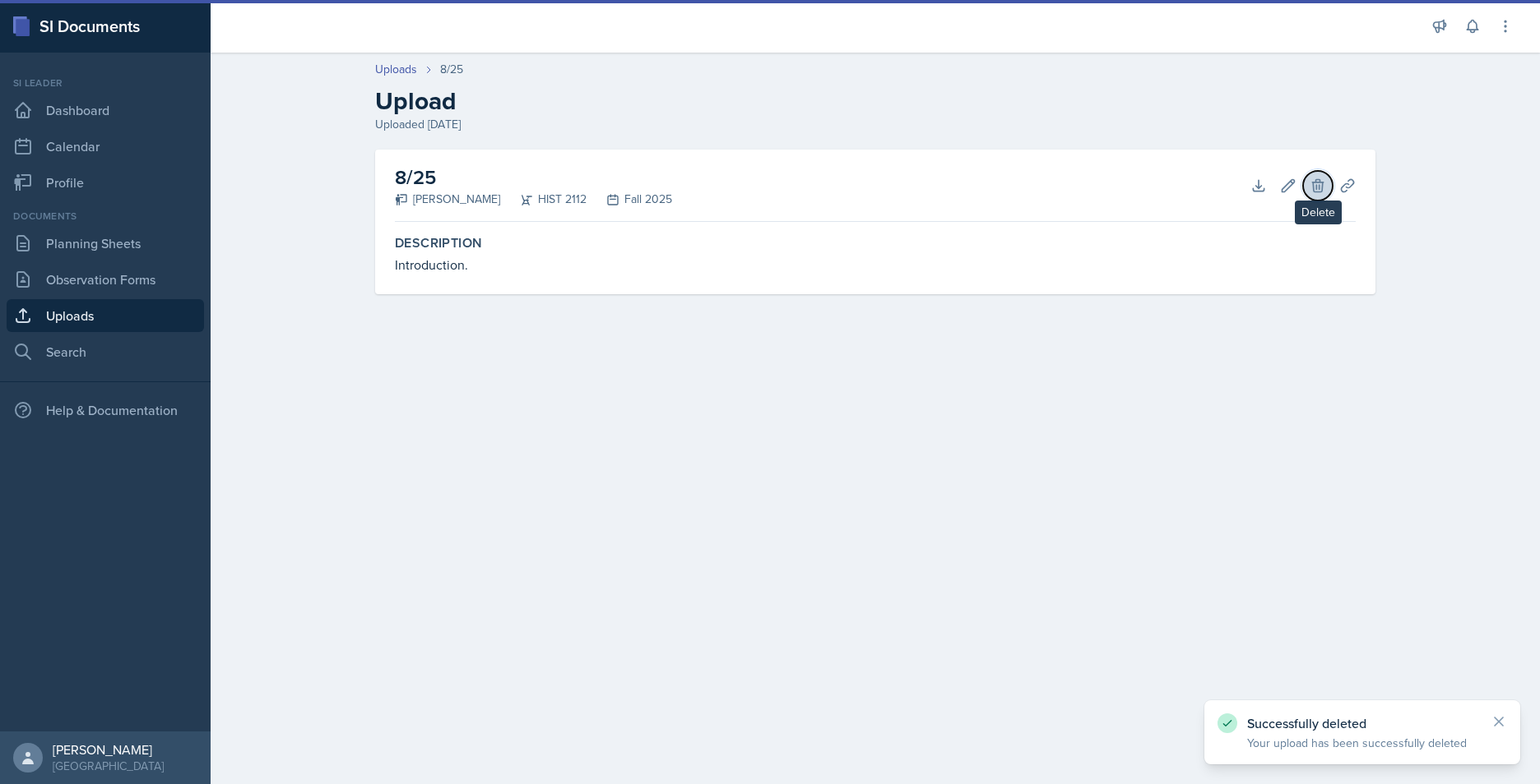
click at [1322, 187] on icon at bounding box center [1318, 185] width 11 height 13
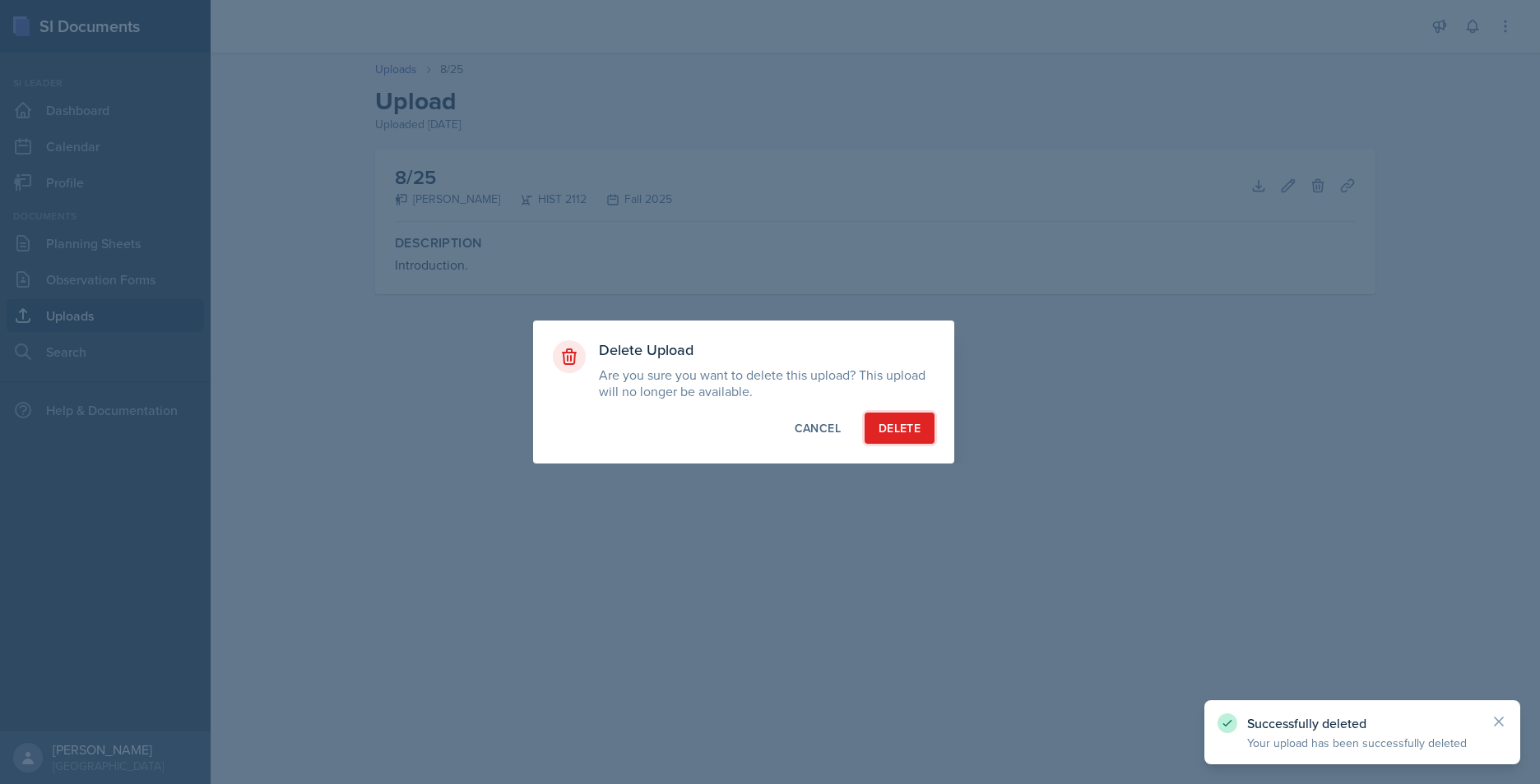
click at [894, 424] on div "Delete" at bounding box center [899, 428] width 42 height 16
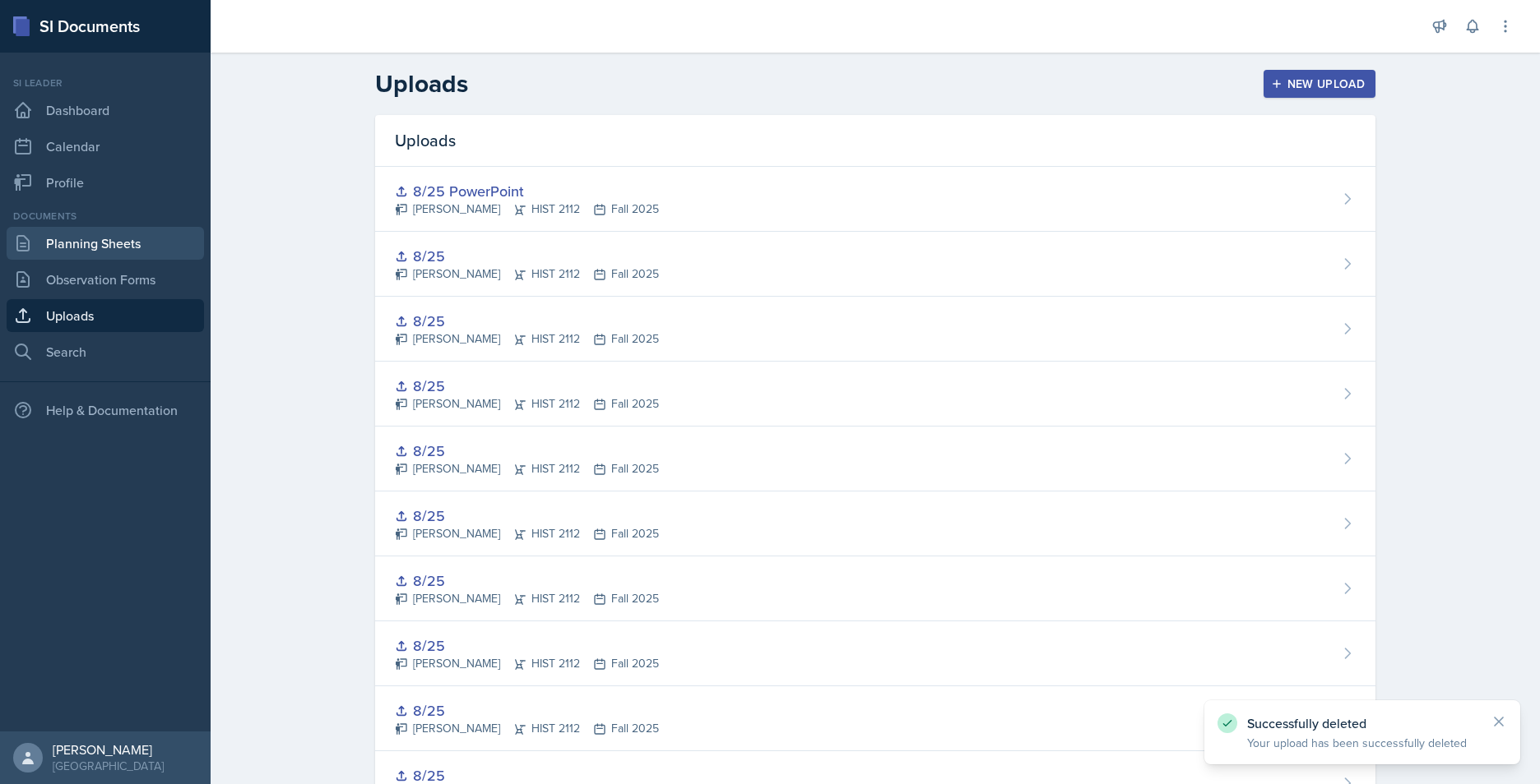
click at [77, 245] on link "Planning Sheets" at bounding box center [105, 243] width 197 height 33
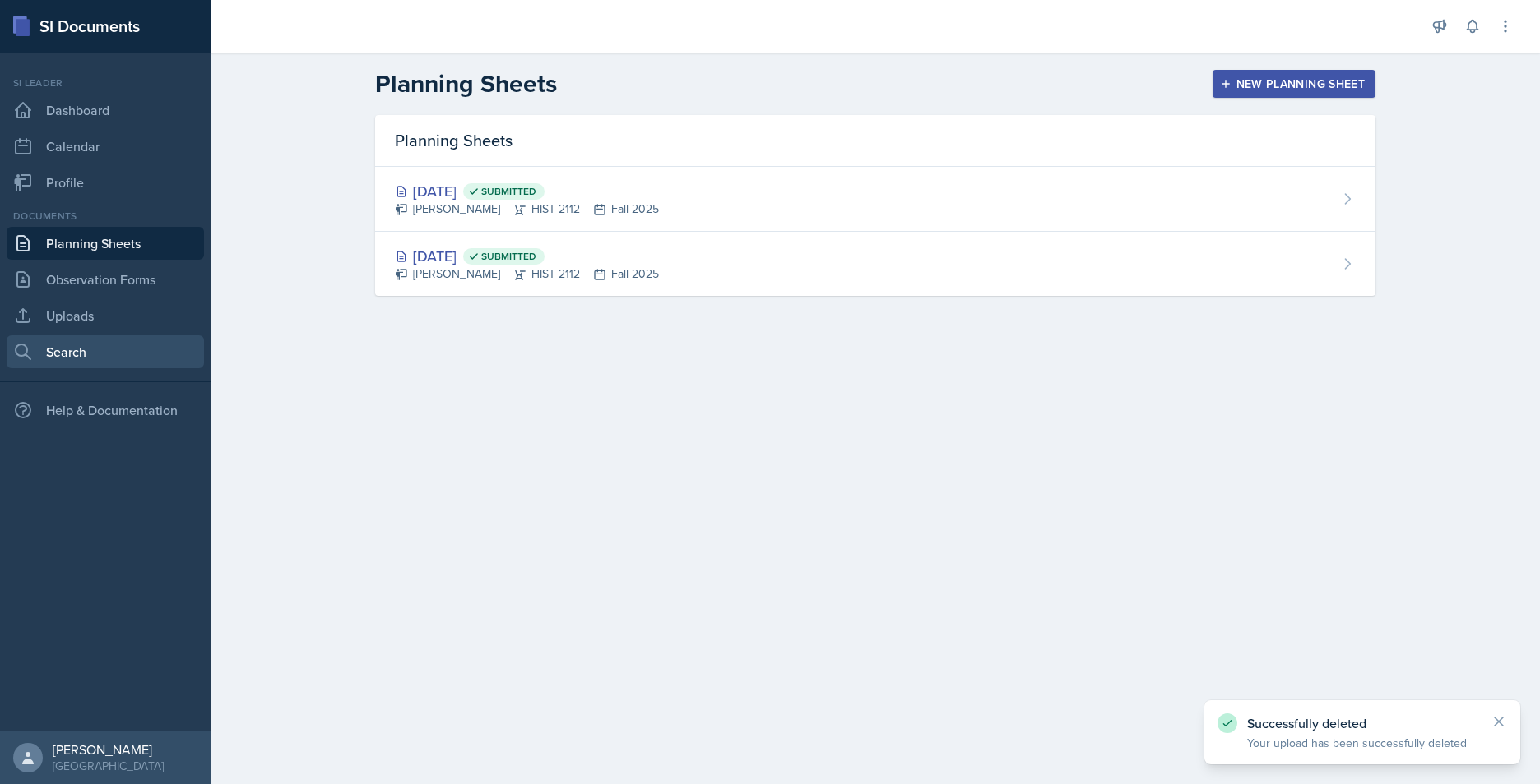
click at [61, 356] on link "Search" at bounding box center [105, 351] width 197 height 33
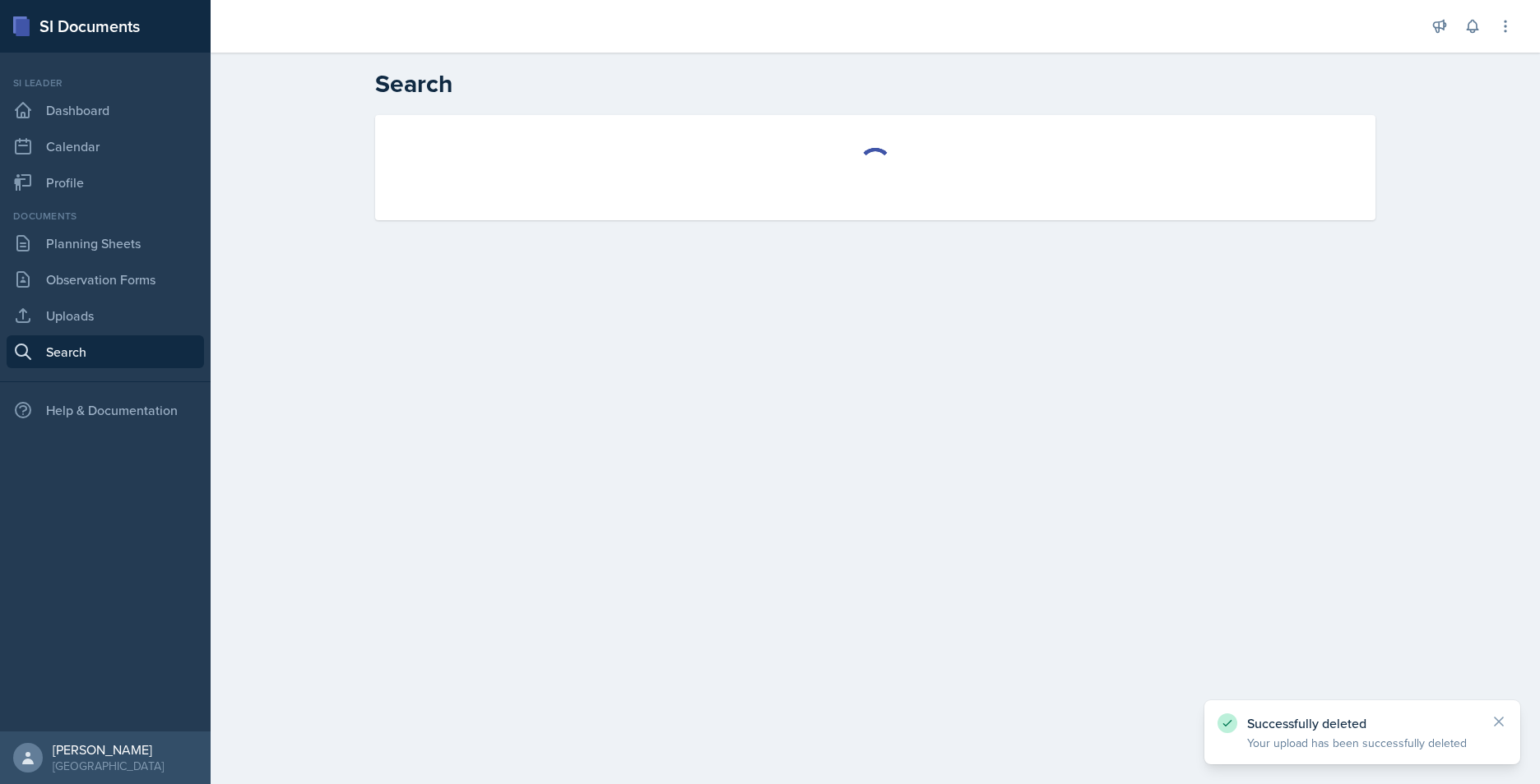
select select "all"
select select "1"
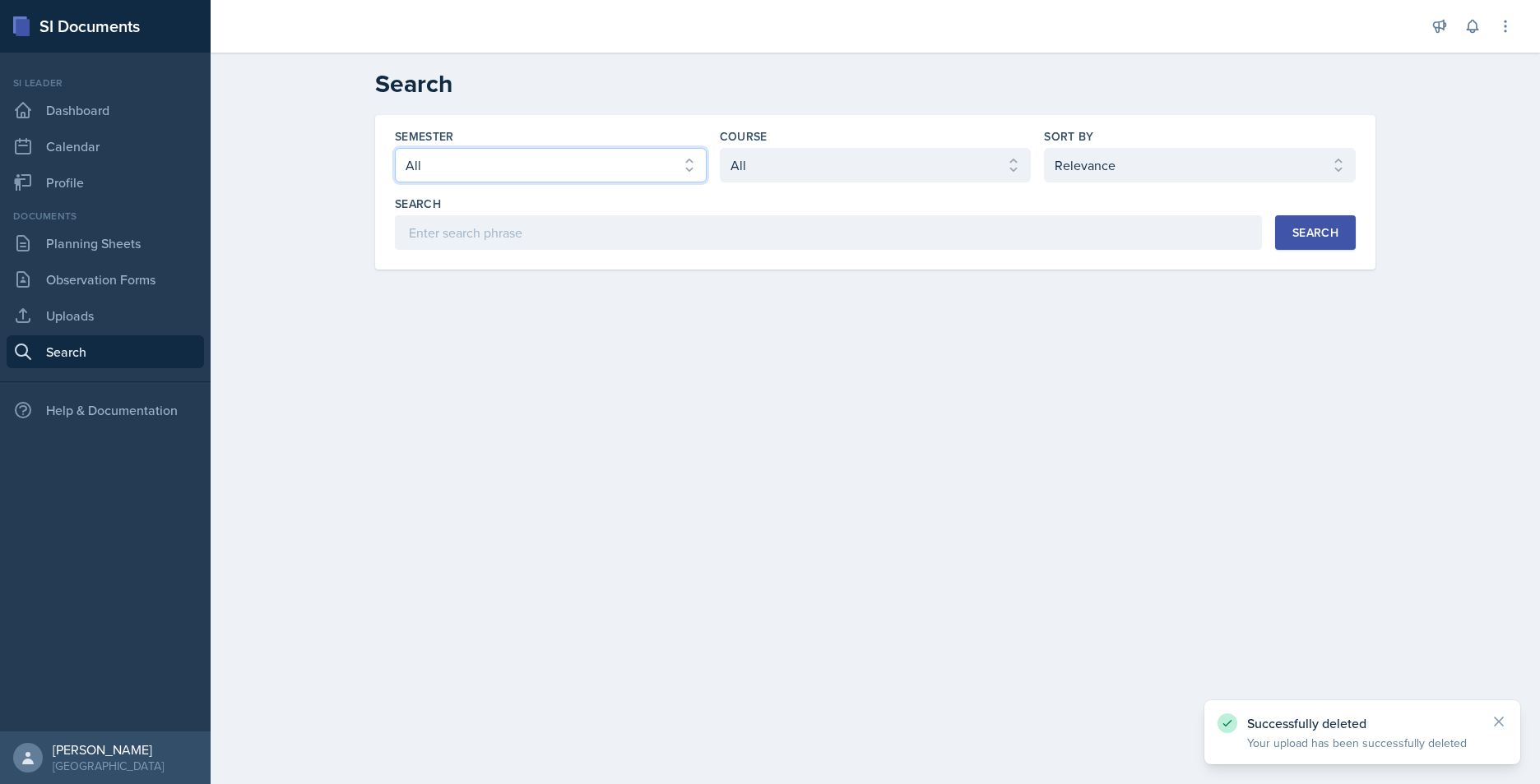
click at [582, 163] on select "Select semester All Fall 2025 Summer 2025 Spring 2025 Fall 2024 Summer 2024 Spr…" at bounding box center [550, 165] width 312 height 34
select select "2bed604d-1099-4043-b1bc-2365e8740244"
click at [395, 148] on select "Select semester All Fall 2025 Summer 2025 Spring 2025 Fall 2024 Summer 2024 Spr…" at bounding box center [550, 165] width 312 height 34
click at [871, 145] on div "Course Select course All ACCT 2101 ACCT 2102 ACCT 4050 ANTH 1102 ANTH 3301 ARCH…" at bounding box center [875, 155] width 312 height 54
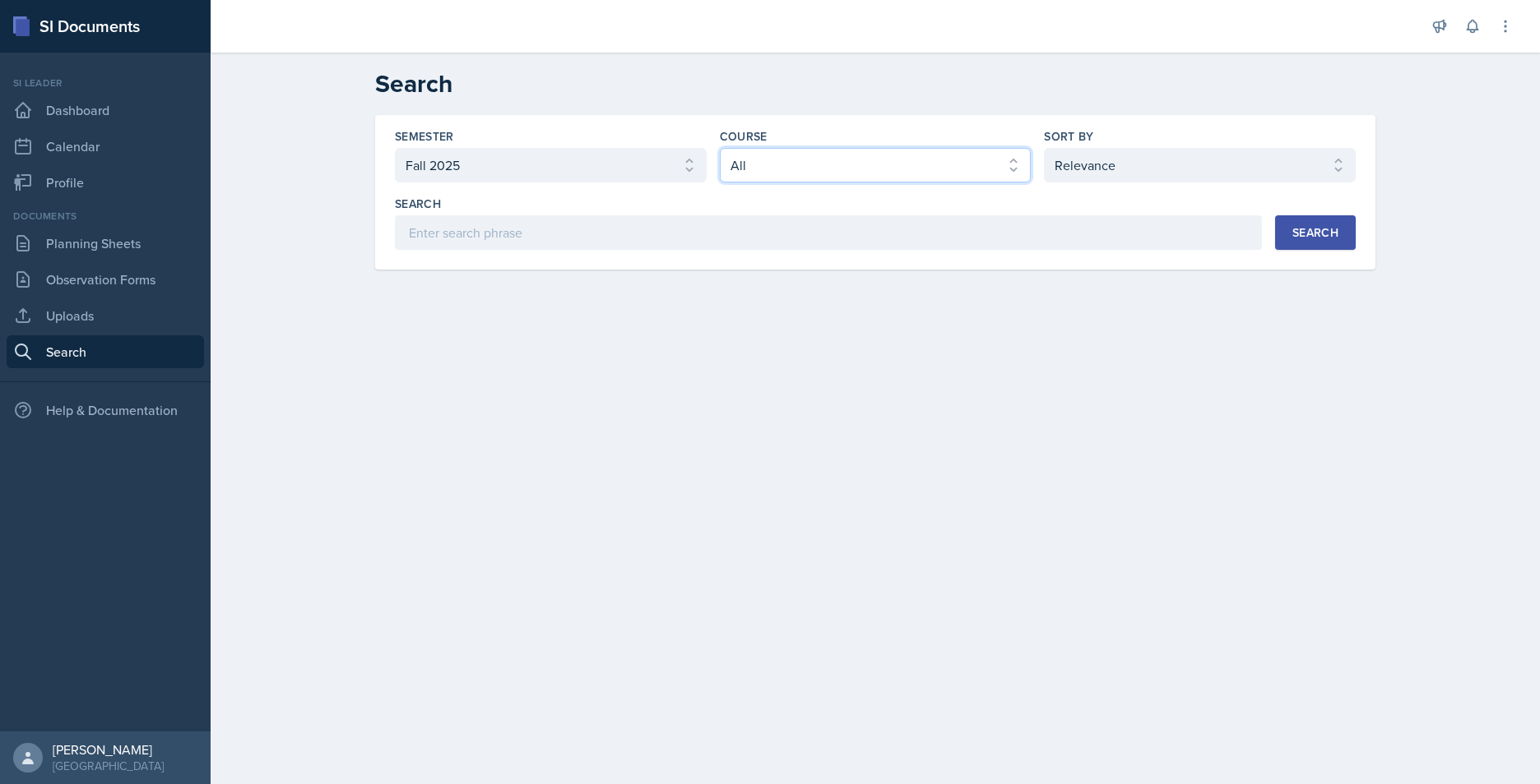
click at [870, 161] on select "Select course All ACCT 2101 ACCT 2102 ACCT 4050 ANTH 1102 ANTH 3301 ARCH 1000 A…" at bounding box center [875, 165] width 312 height 34
click at [719, 148] on select "Select course All ACCT 2101 ACCT 2102 ACCT 4050 ANTH 1102 ANTH 3301 ARCH 1000 A…" at bounding box center [875, 165] width 312 height 34
click at [1321, 243] on button "Search" at bounding box center [1315, 232] width 80 height 34
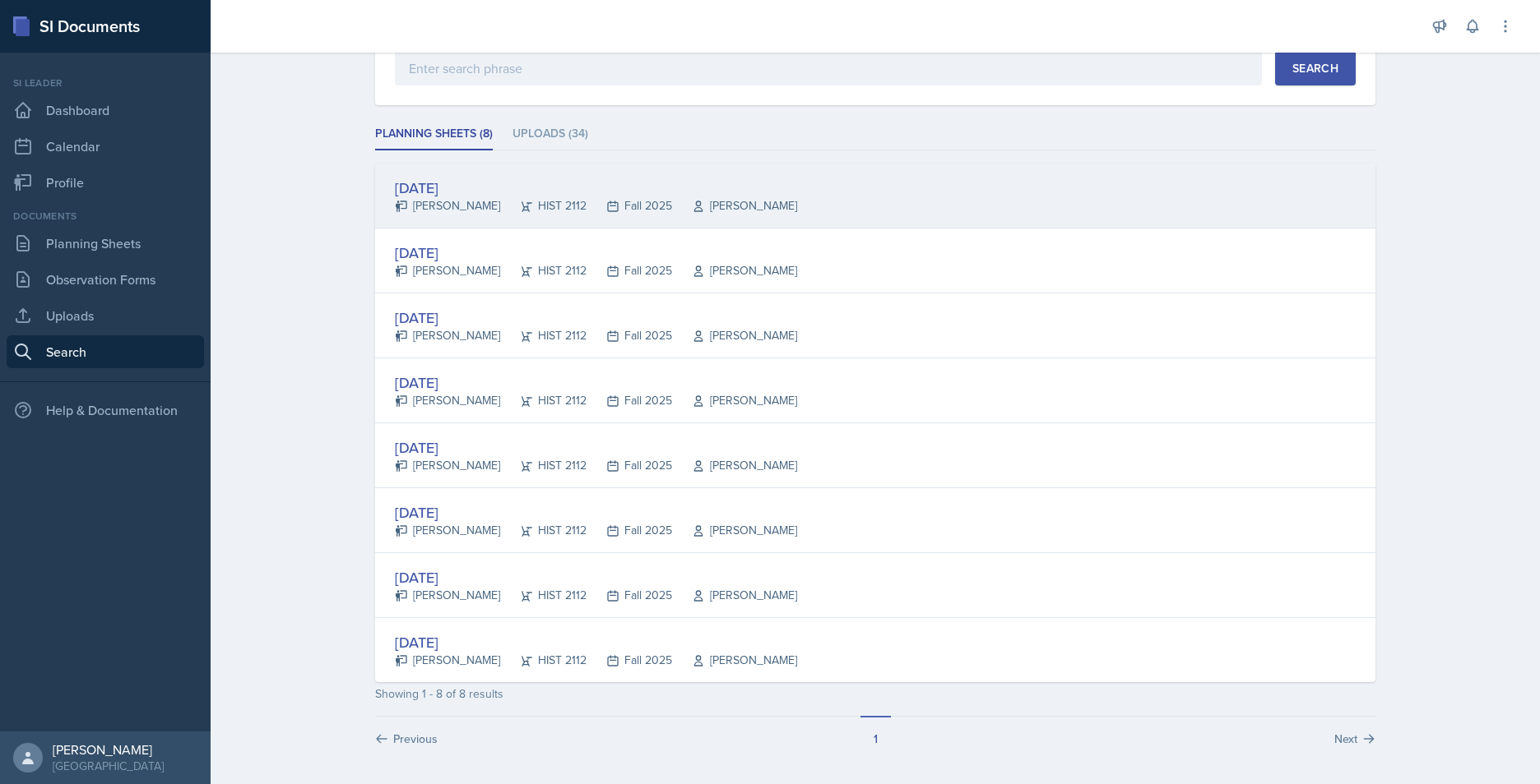
scroll to position [167, 0]
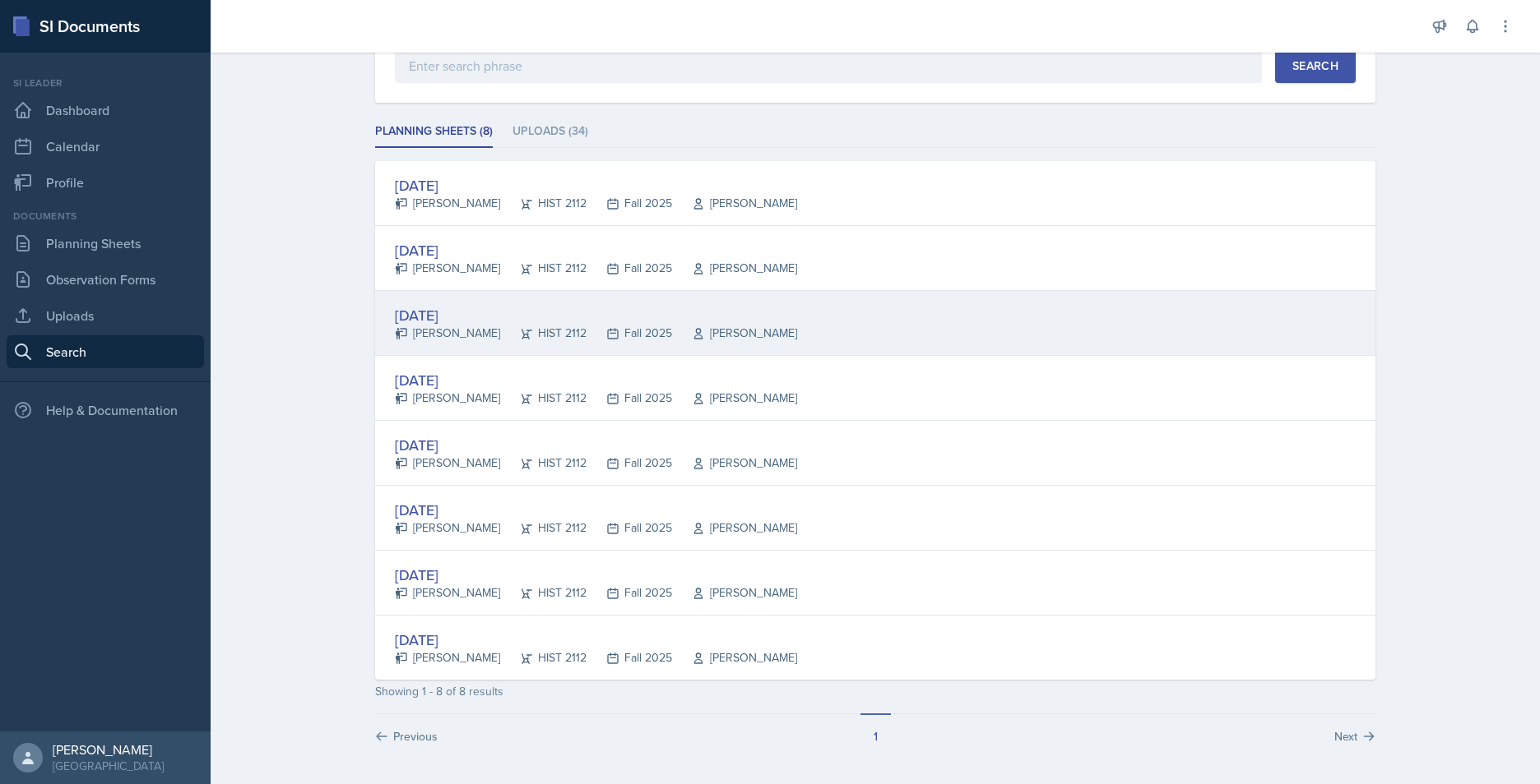
click at [457, 307] on div "[DATE]" at bounding box center [596, 315] width 402 height 23
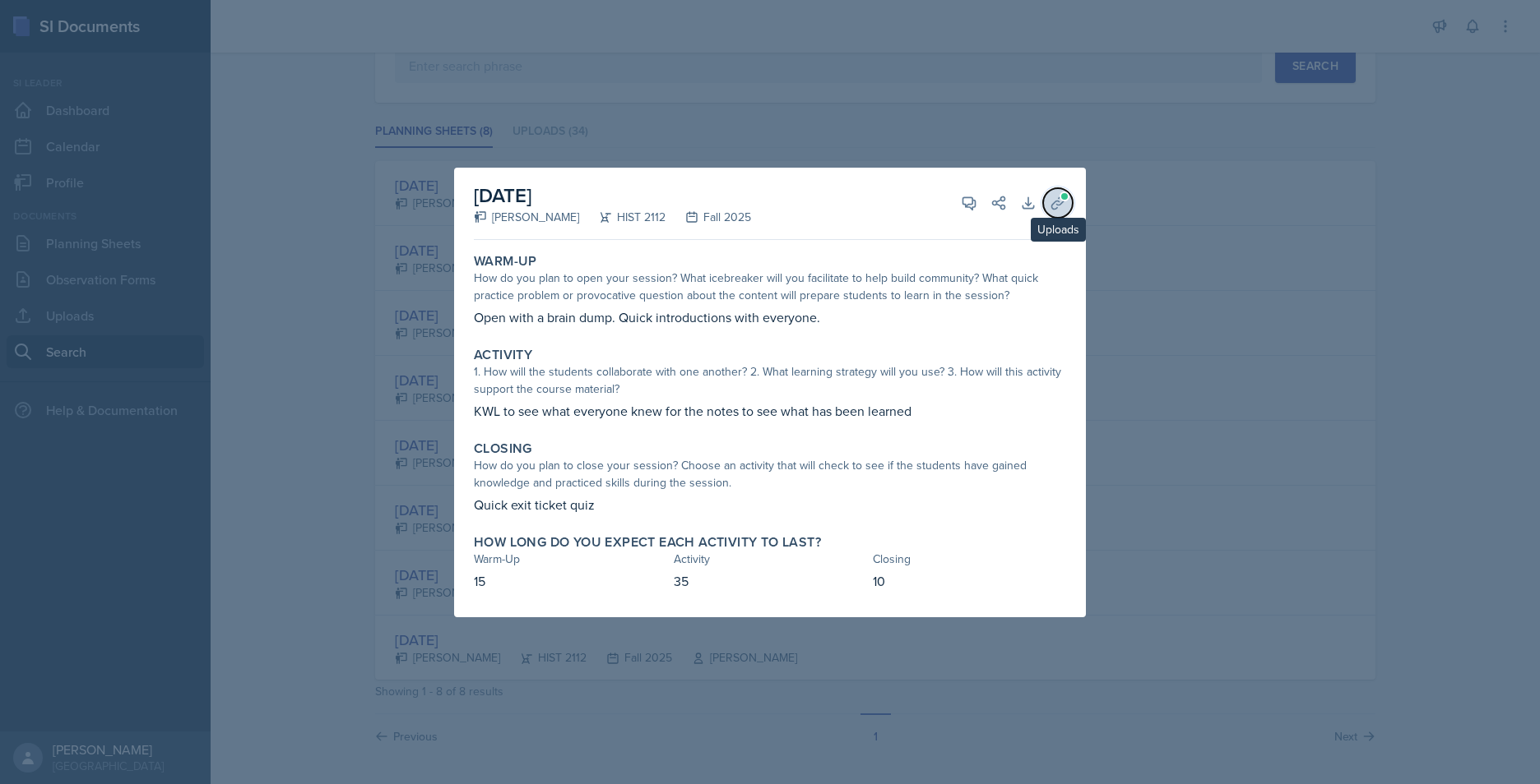
click at [1062, 207] on icon at bounding box center [1057, 203] width 16 height 16
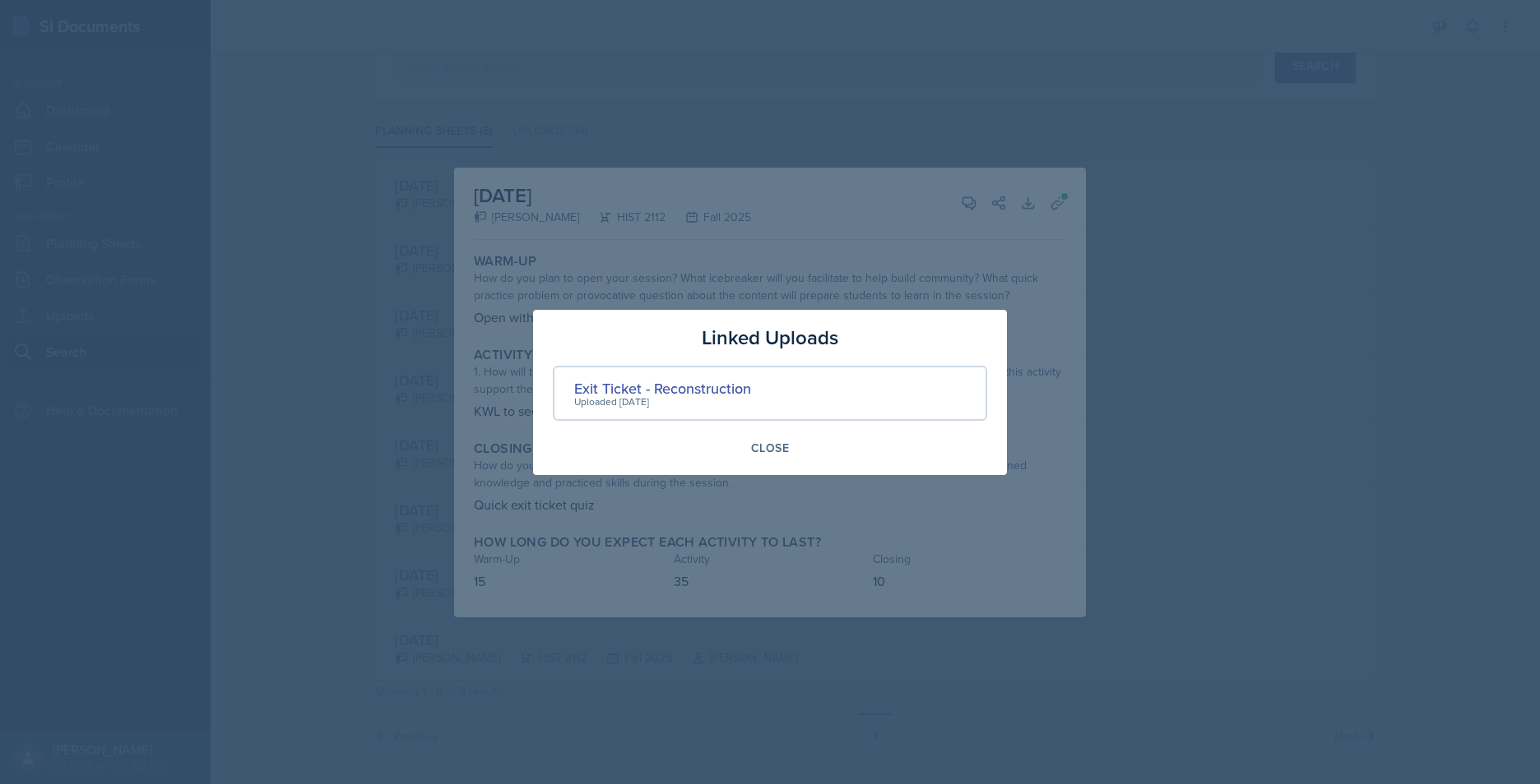
click at [833, 267] on div at bounding box center [770, 392] width 1540 height 784
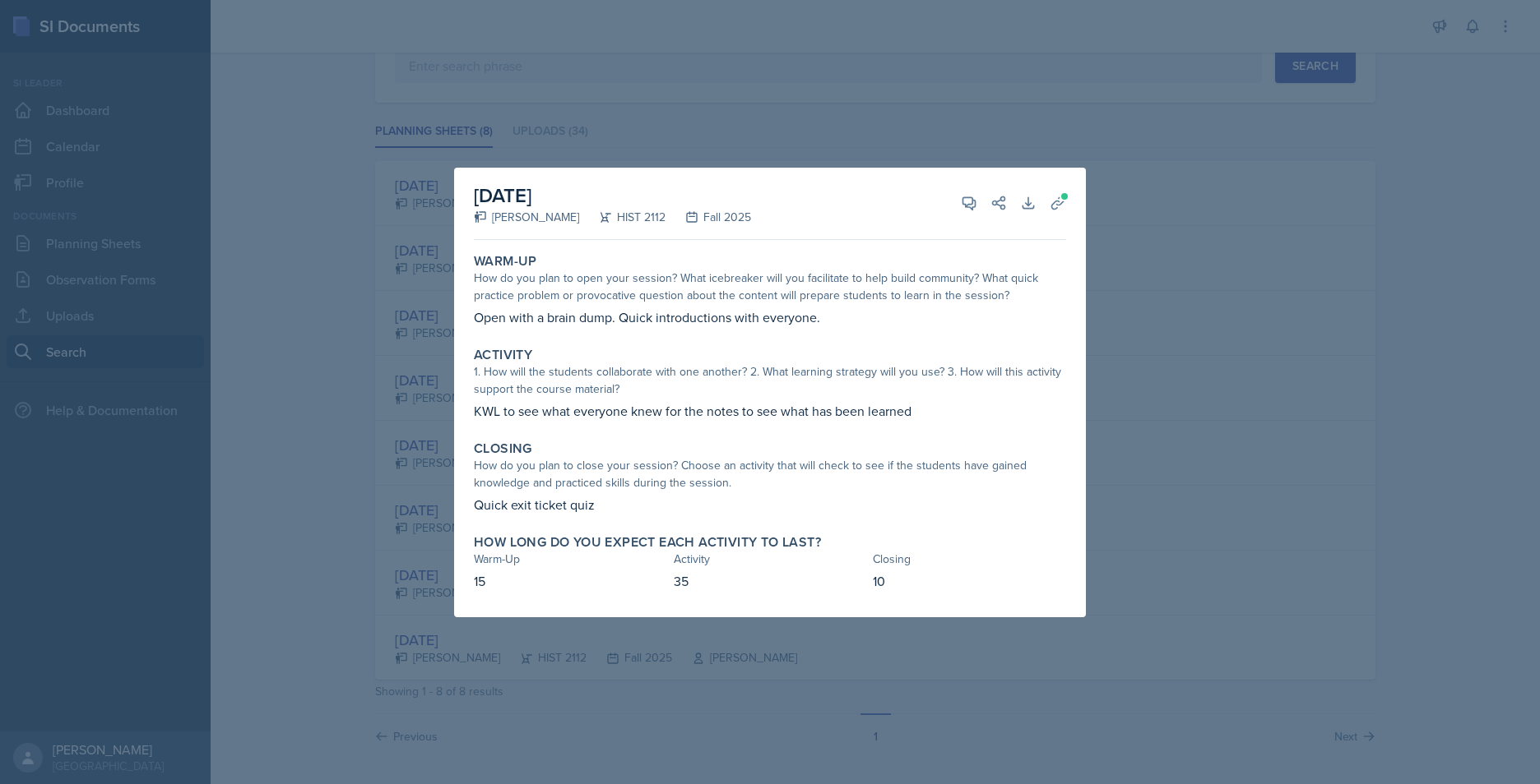
click at [1211, 412] on div at bounding box center [770, 392] width 1540 height 784
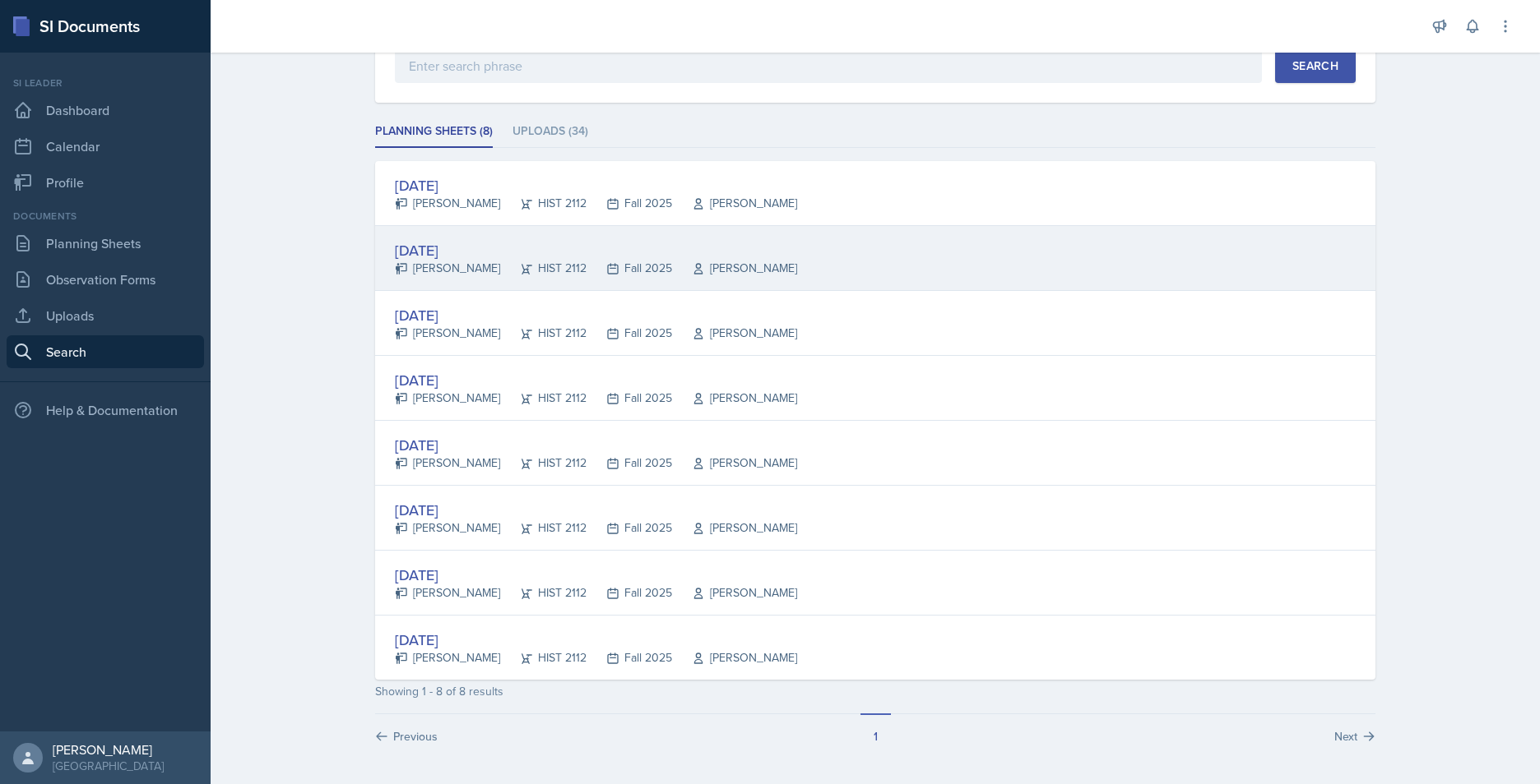
click at [465, 243] on div "[DATE]" at bounding box center [596, 250] width 402 height 23
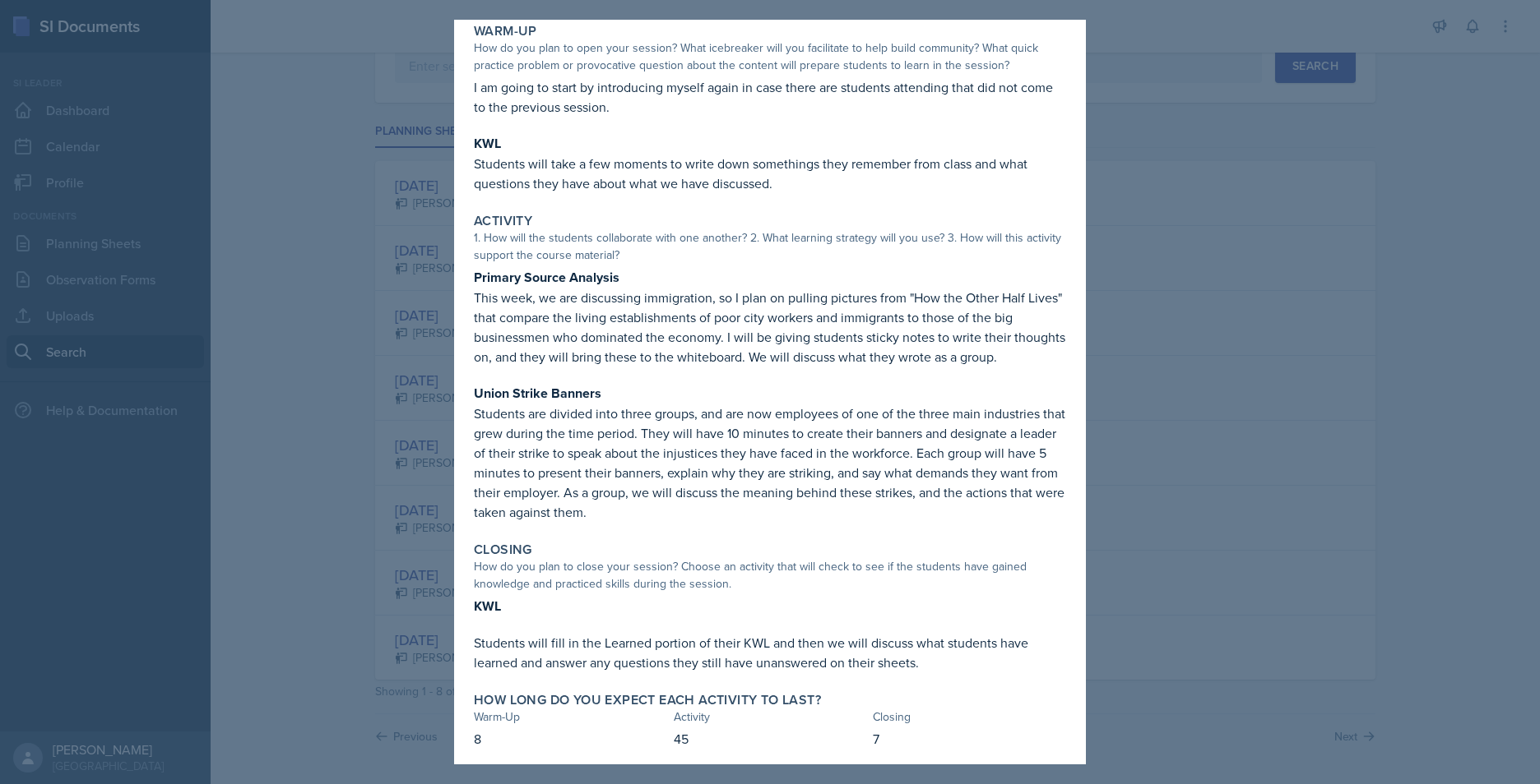
scroll to position [93, 0]
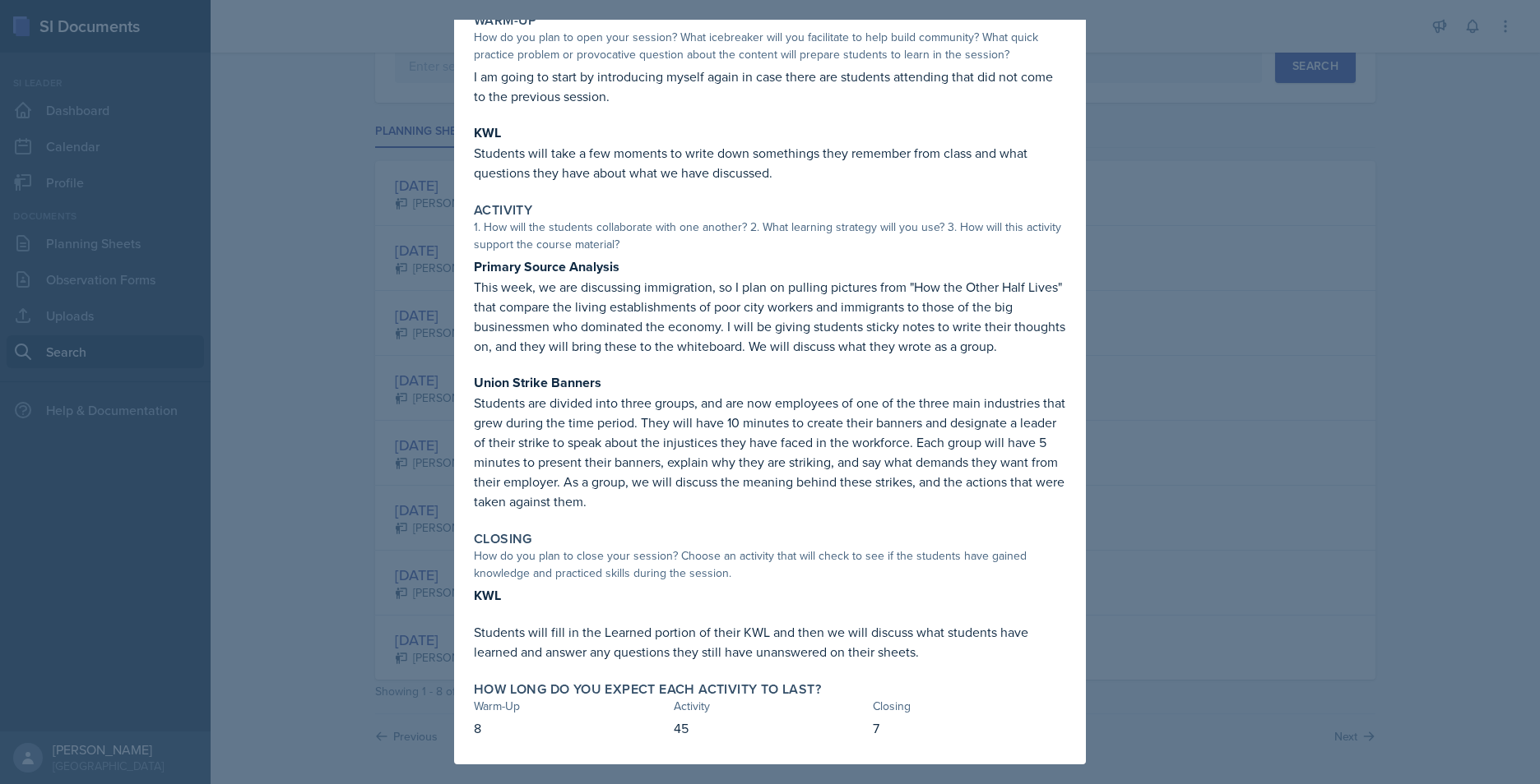
click at [1189, 401] on div at bounding box center [770, 392] width 1540 height 784
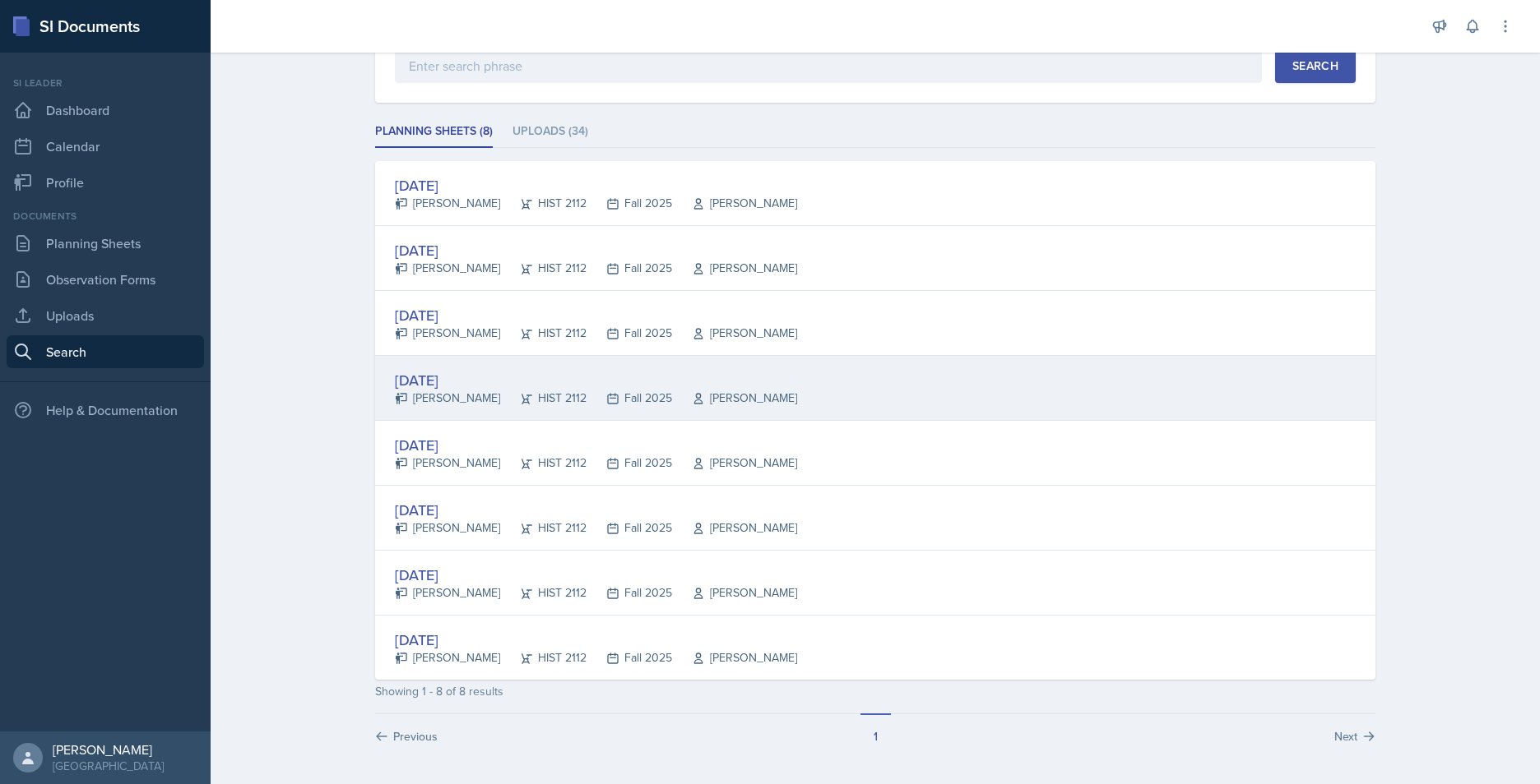
click at [469, 378] on div "[DATE]" at bounding box center [596, 380] width 402 height 23
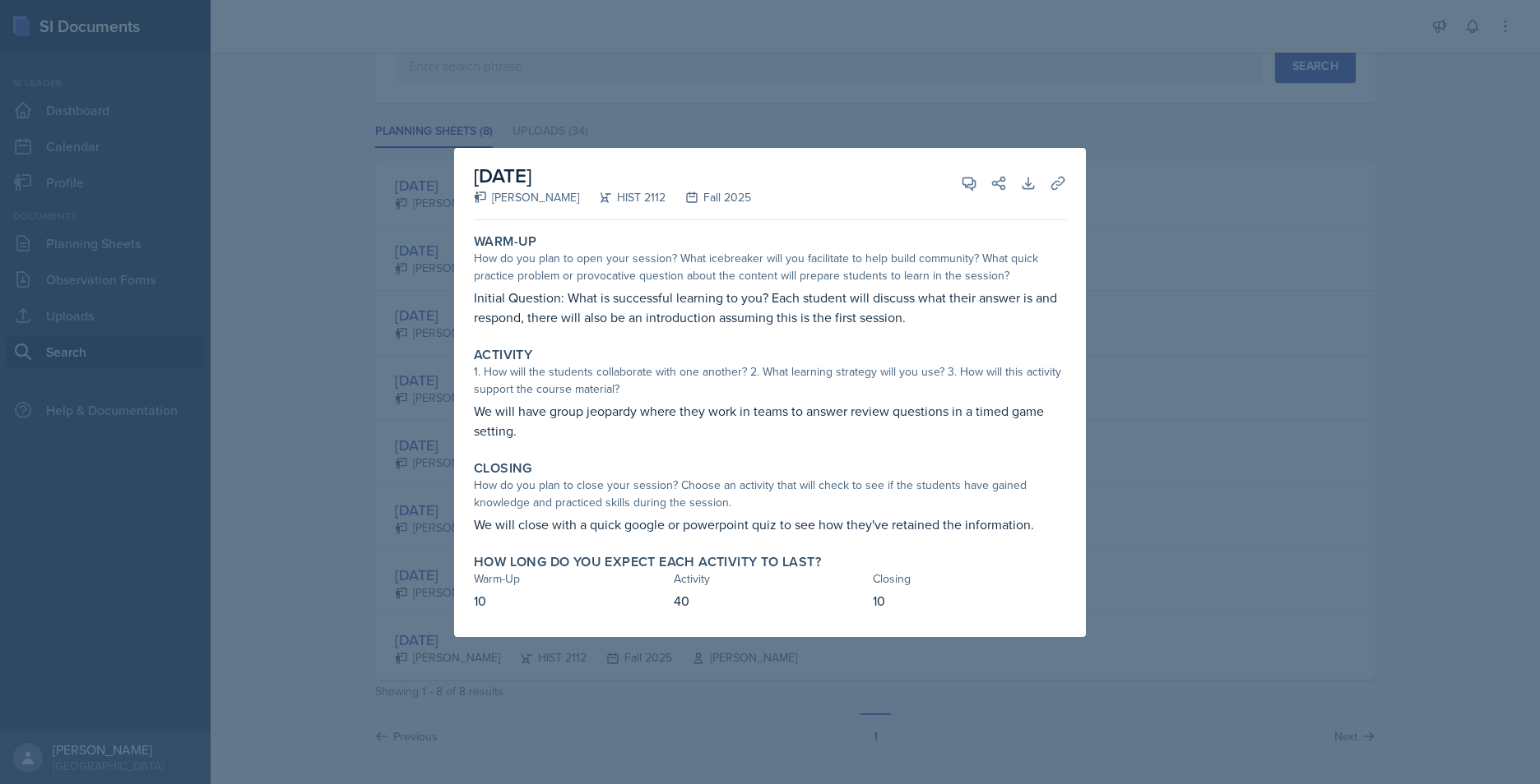
click at [1162, 390] on div at bounding box center [770, 392] width 1540 height 784
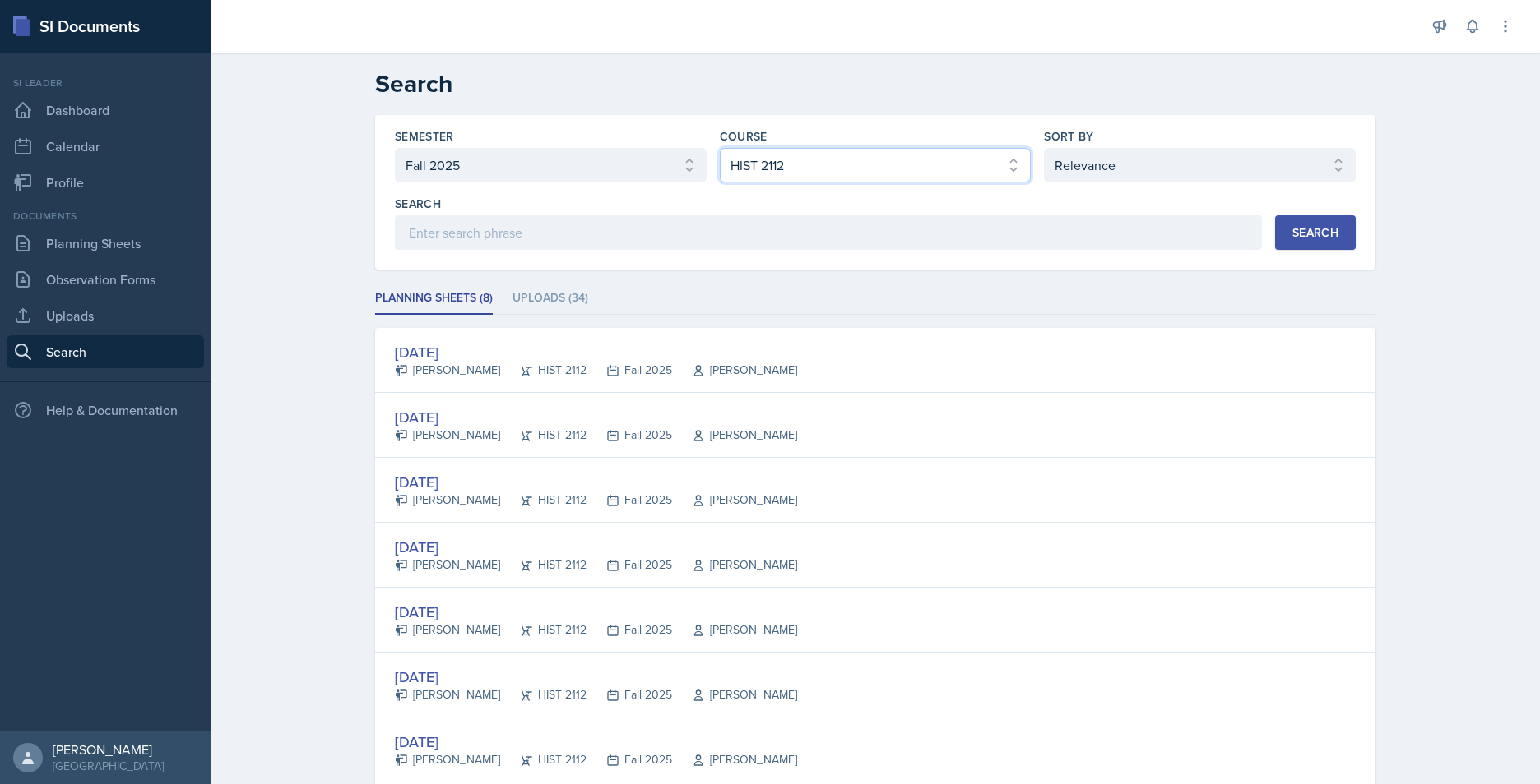
click at [809, 163] on select "Select course All ACCT 2101 ACCT 2102 ACCT 4050 ANTH 1102 ANTH 3301 ARCH 1000 A…" at bounding box center [875, 165] width 312 height 34
click at [719, 148] on select "Select course All ACCT 2101 ACCT 2102 ACCT 4050 ANTH 1102 ANTH 3301 ARCH 1000 A…" at bounding box center [875, 165] width 312 height 34
click at [1328, 241] on button "Search" at bounding box center [1315, 232] width 80 height 34
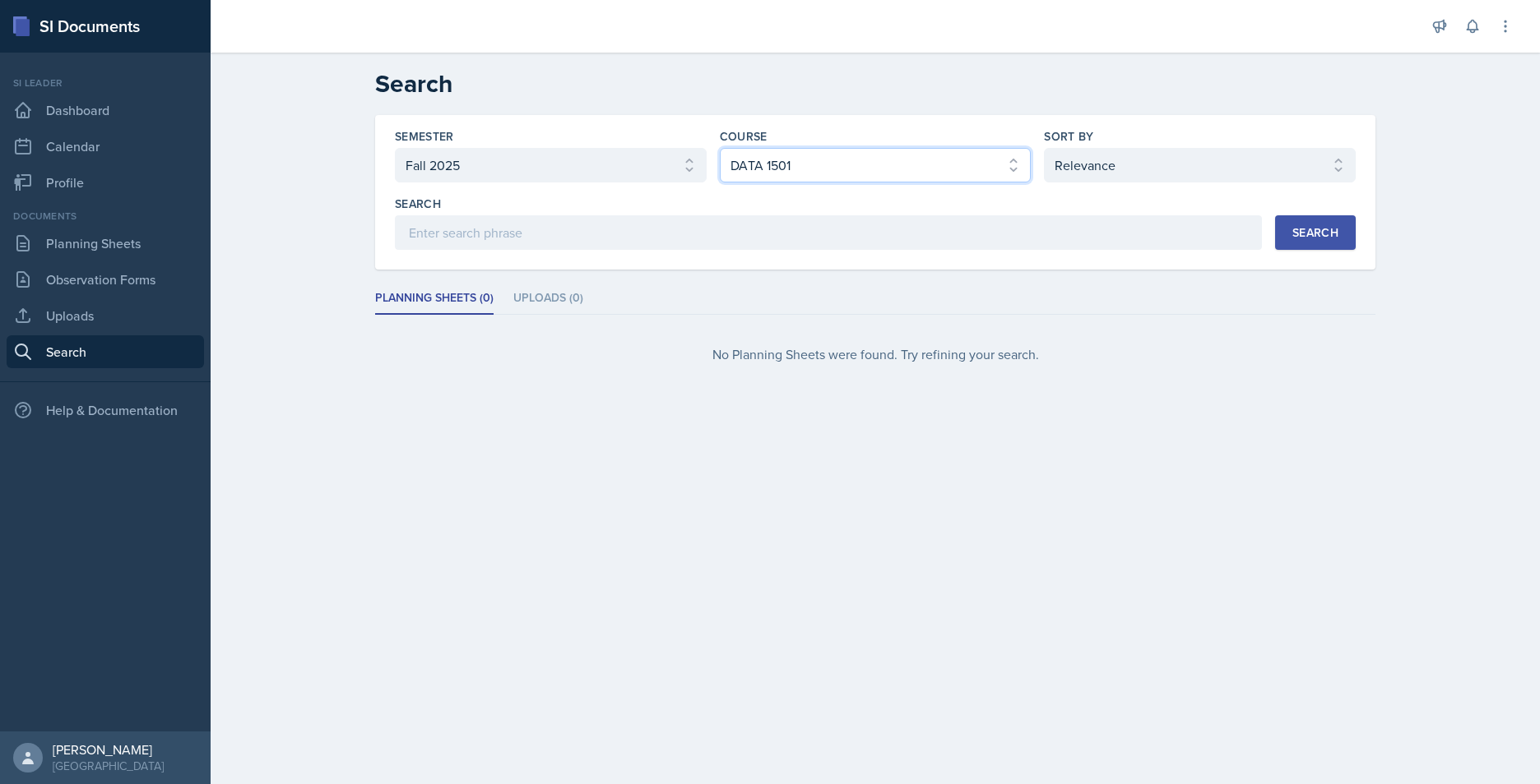
click at [853, 168] on select "Select course All ACCT 2101 ACCT 2102 ACCT 4050 ANTH 1102 ANTH 3301 ARCH 1000 A…" at bounding box center [875, 165] width 312 height 34
click at [719, 148] on select "Select course All ACCT 2101 ACCT 2102 ACCT 4050 ANTH 1102 ANTH 3301 ARCH 1000 A…" at bounding box center [875, 165] width 312 height 34
click at [1329, 235] on div "Search" at bounding box center [1315, 232] width 46 height 14
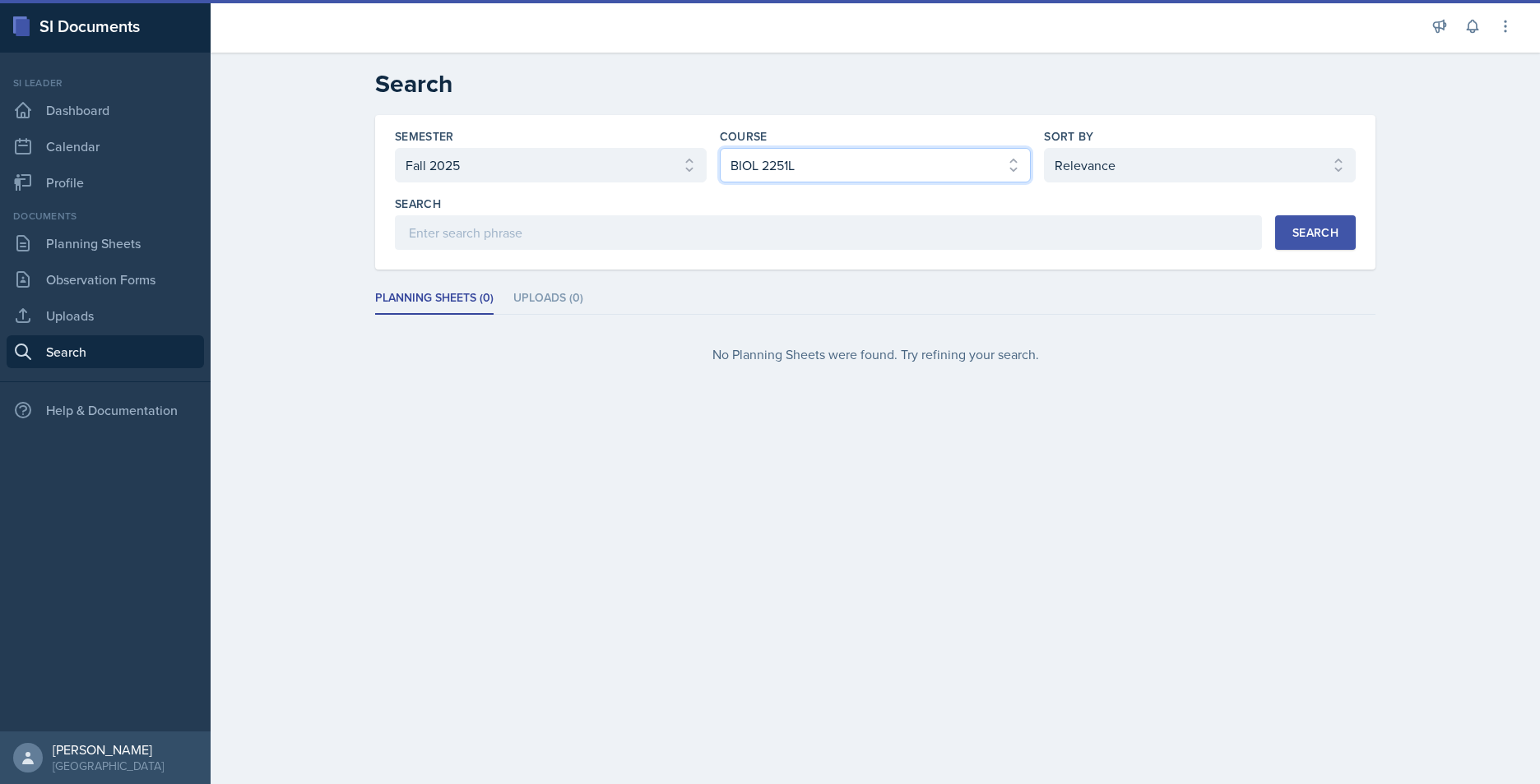
click at [915, 165] on select "Select course All ACCT 2101 ACCT 2102 ACCT 4050 ANTH 1102 ANTH 3301 ARCH 1000 A…" at bounding box center [875, 165] width 312 height 34
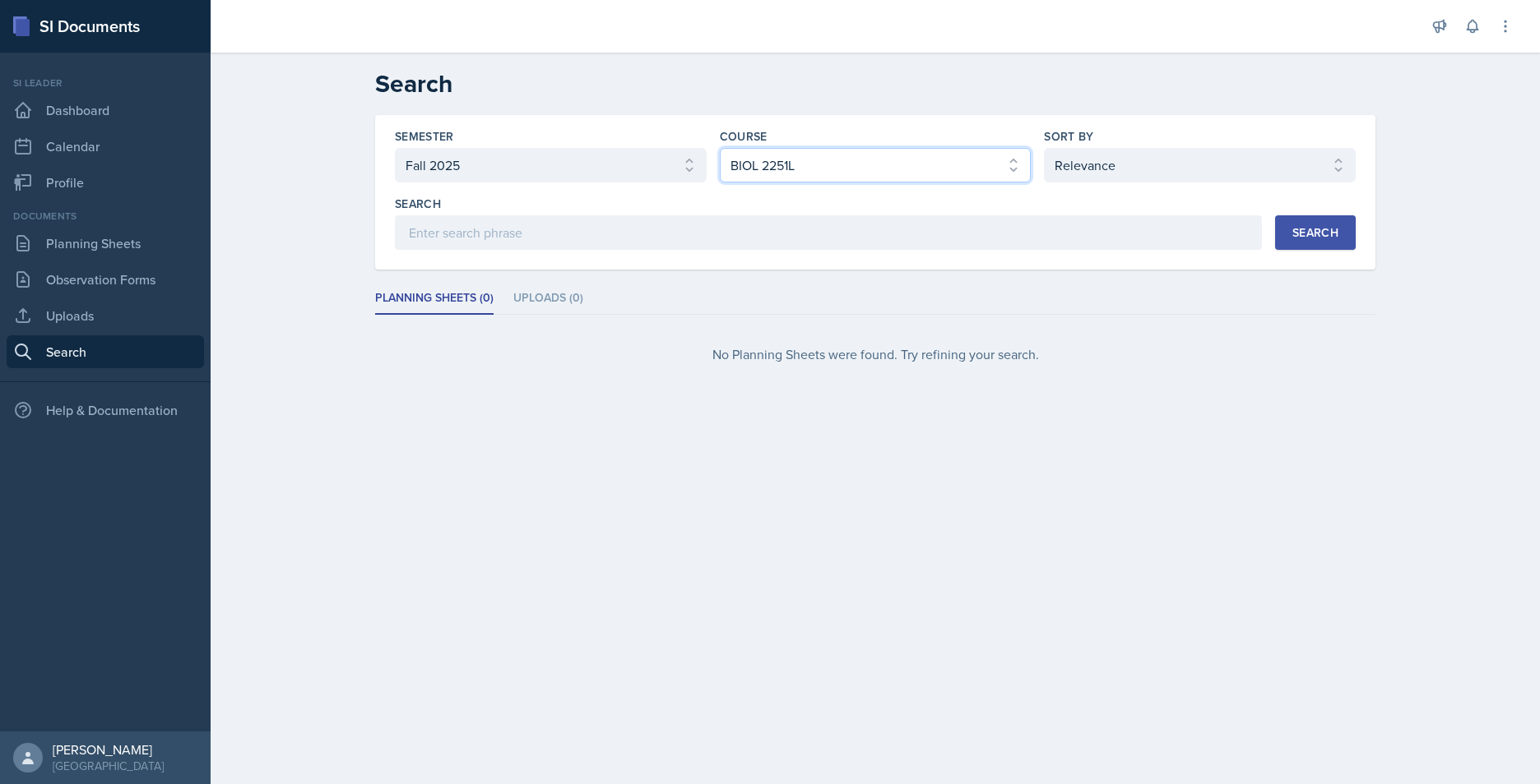
select select "a0067b6f-3d76-4e76-8e19-0da8f959099c"
click at [719, 148] on select "Select course All ACCT 2101 ACCT 2102 ACCT 4050 ANTH 1102 ANTH 3301 ARCH 1000 A…" at bounding box center [875, 165] width 312 height 34
click at [1316, 229] on div "Search" at bounding box center [1315, 232] width 46 height 14
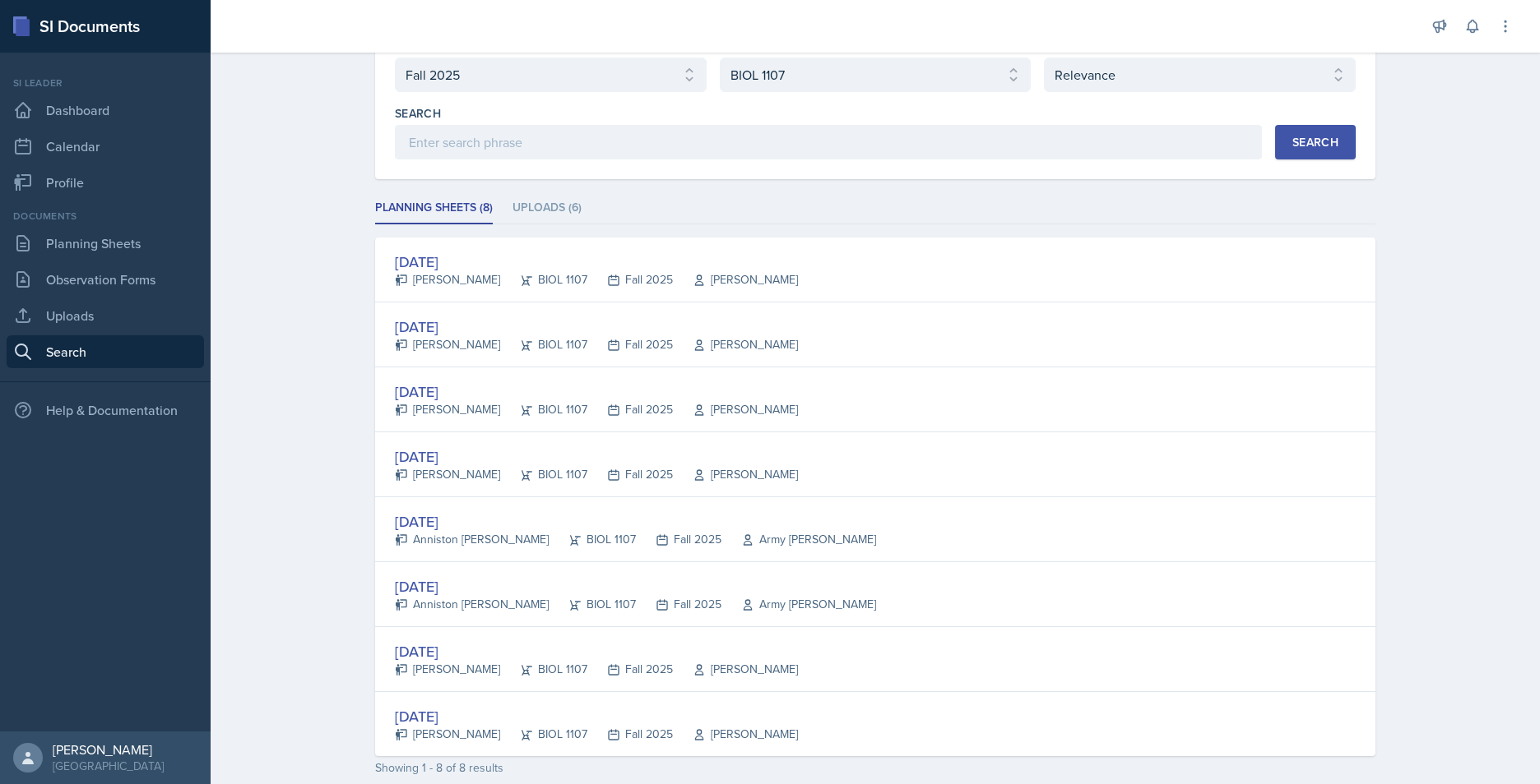
scroll to position [164, 0]
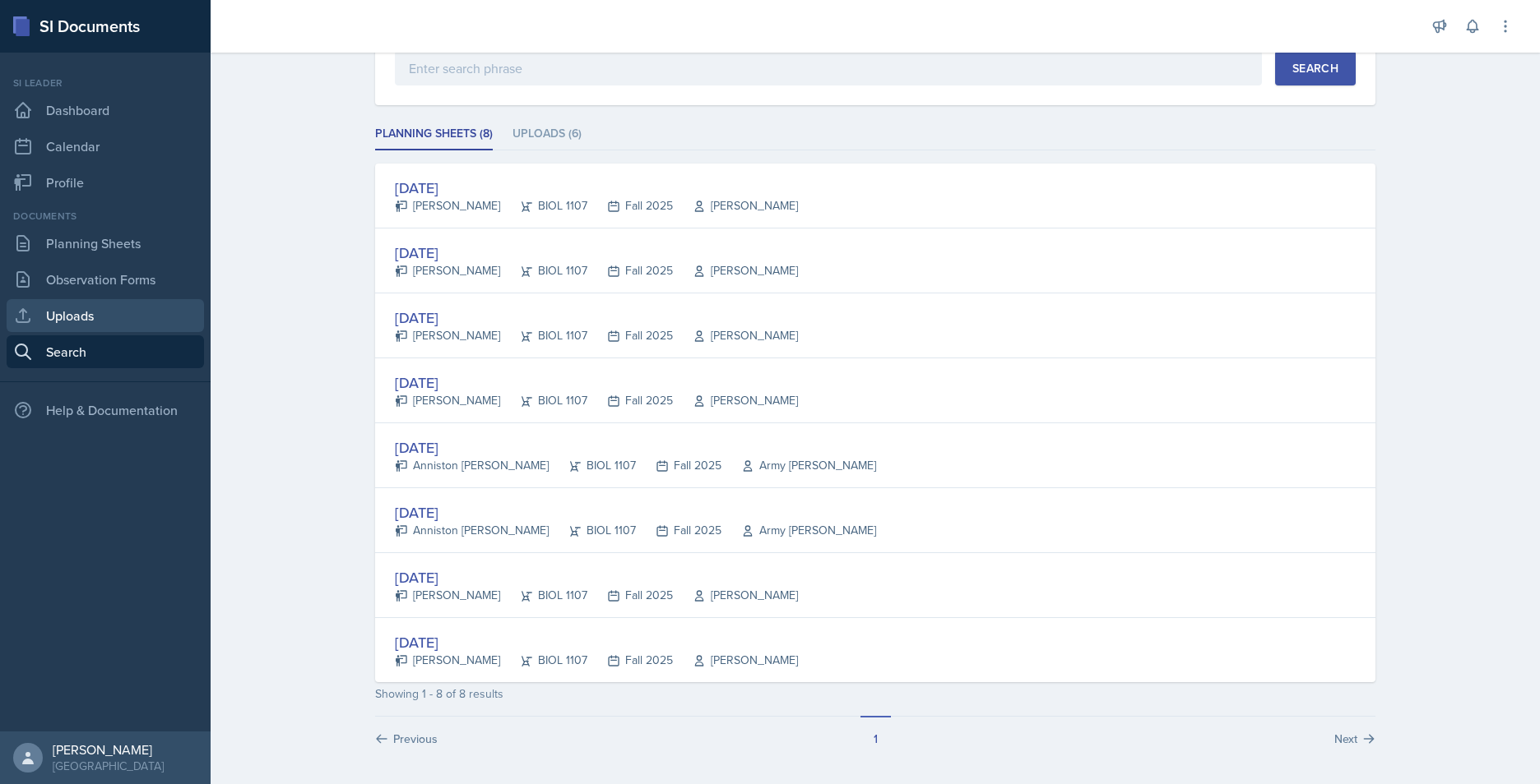
click at [93, 320] on link "Uploads" at bounding box center [105, 315] width 197 height 33
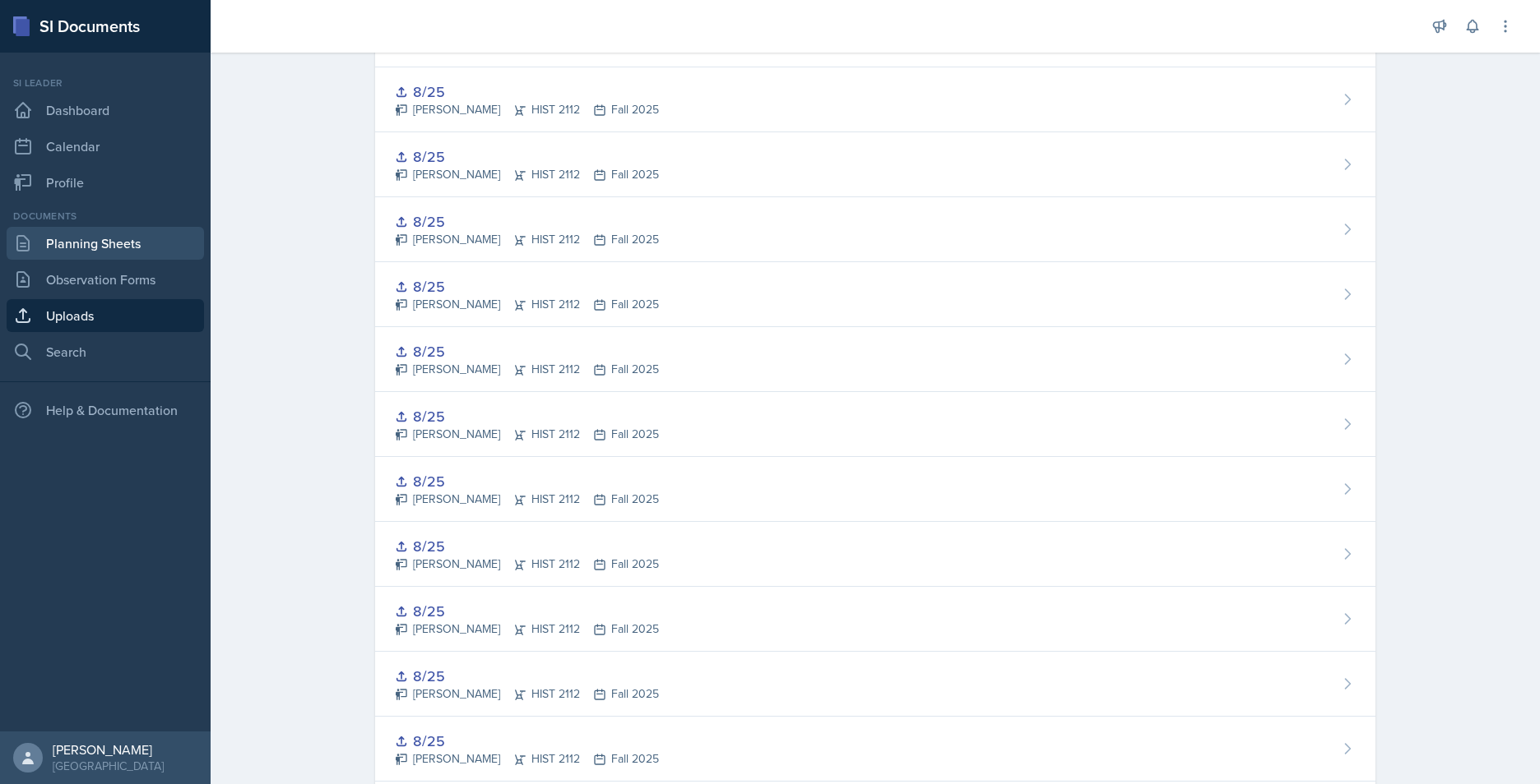
click at [93, 235] on link "Planning Sheets" at bounding box center [105, 243] width 197 height 33
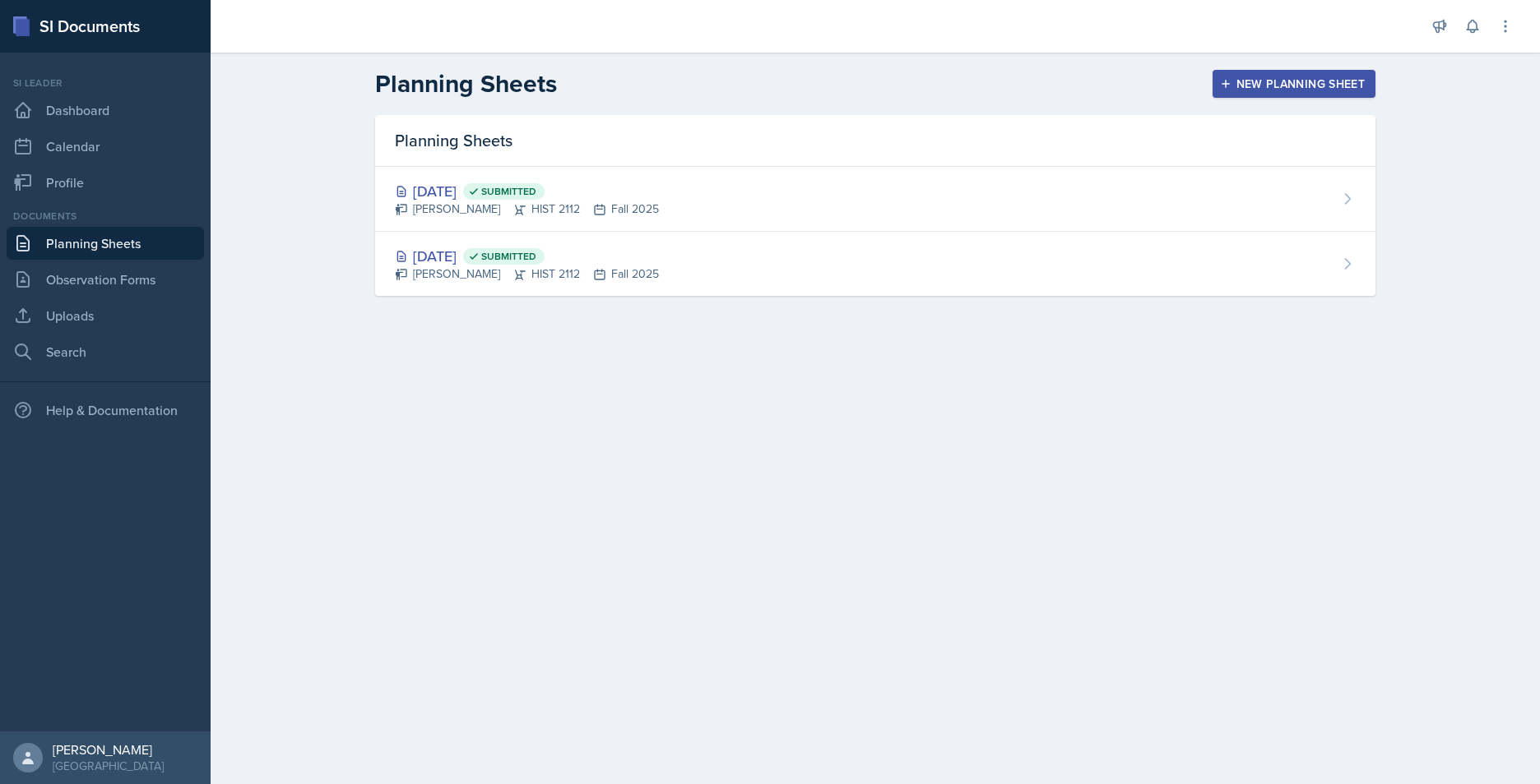
click at [992, 399] on main "Planning Sheets New Planning Sheet Planning Sheets Aug 25th, 2025 Submitted Jac…" at bounding box center [875, 418] width 1329 height 732
click at [1233, 78] on div "New Planning Sheet" at bounding box center [1294, 84] width 142 height 14
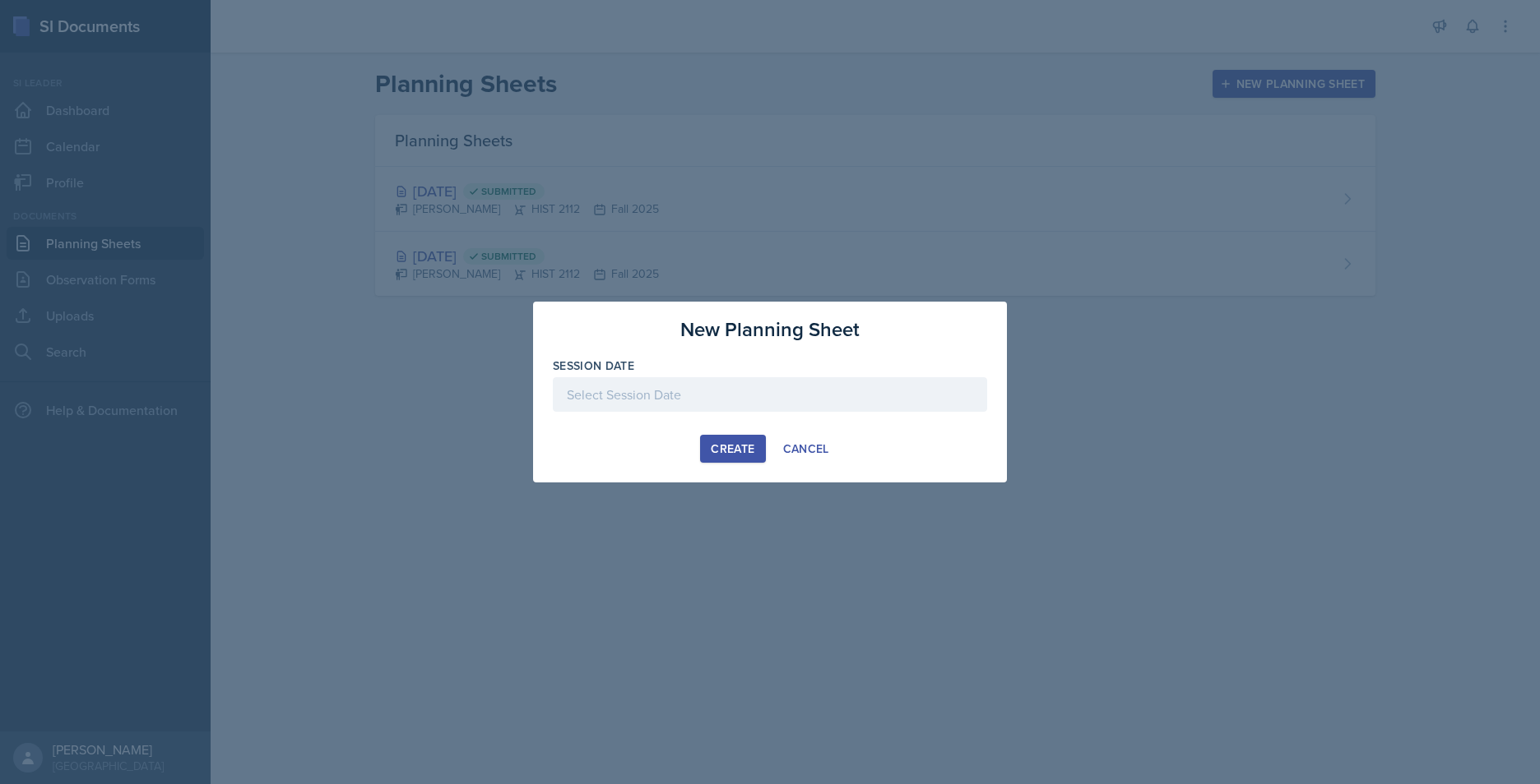
click at [720, 390] on div at bounding box center [770, 395] width 435 height 34
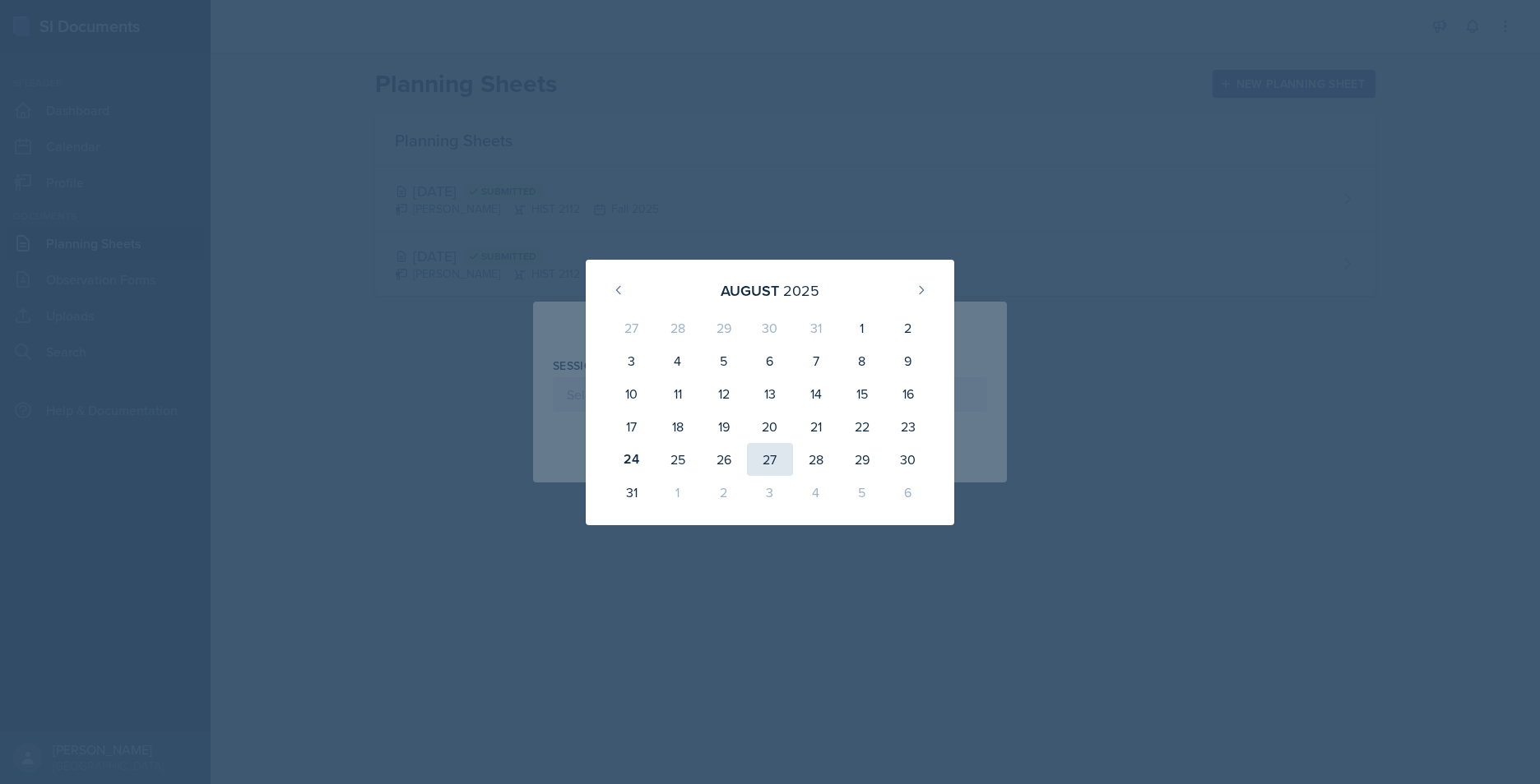
click at [763, 464] on div "27" at bounding box center [770, 460] width 46 height 33
type input "August 27th, 2025"
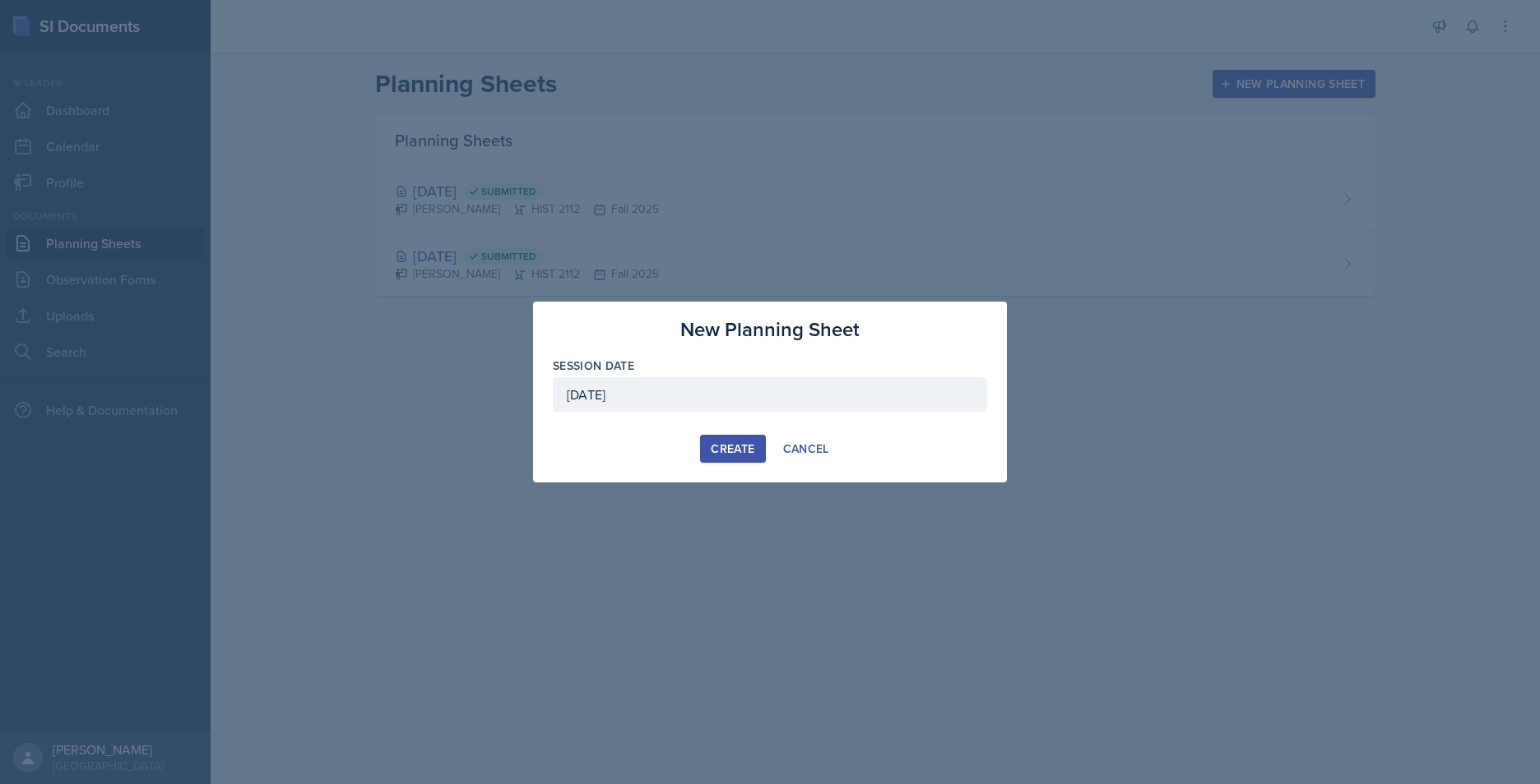
click at [908, 451] on div "Create Cancel" at bounding box center [770, 449] width 435 height 28
click at [740, 448] on div "Create" at bounding box center [732, 449] width 43 height 14
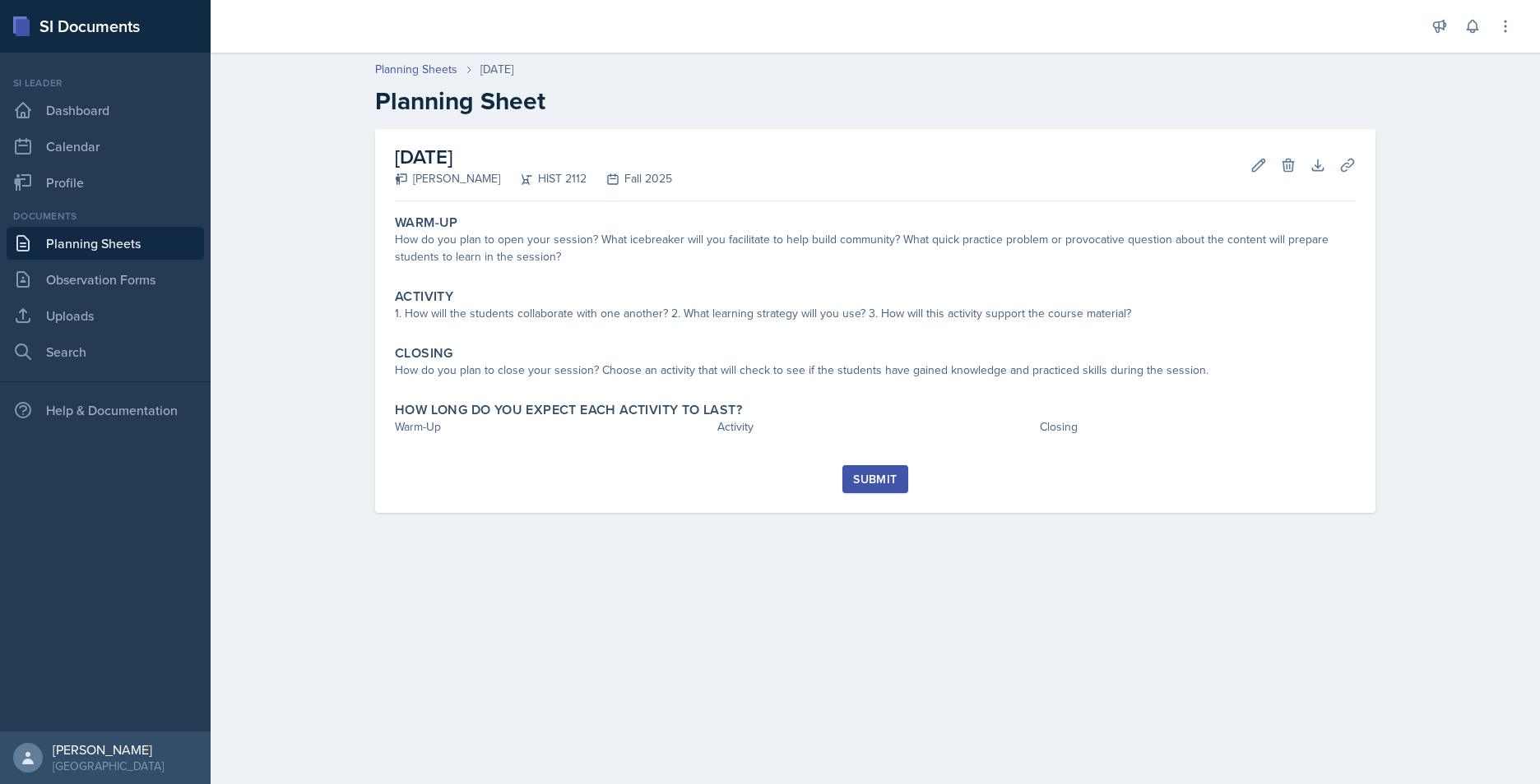
click at [638, 612] on main "Planning Sheets Aug 27th, 2025 Planning Sheet August 27th, 2025 Jack Vickers HI…" at bounding box center [875, 418] width 1329 height 732
